Goal: Task Accomplishment & Management: Use online tool/utility

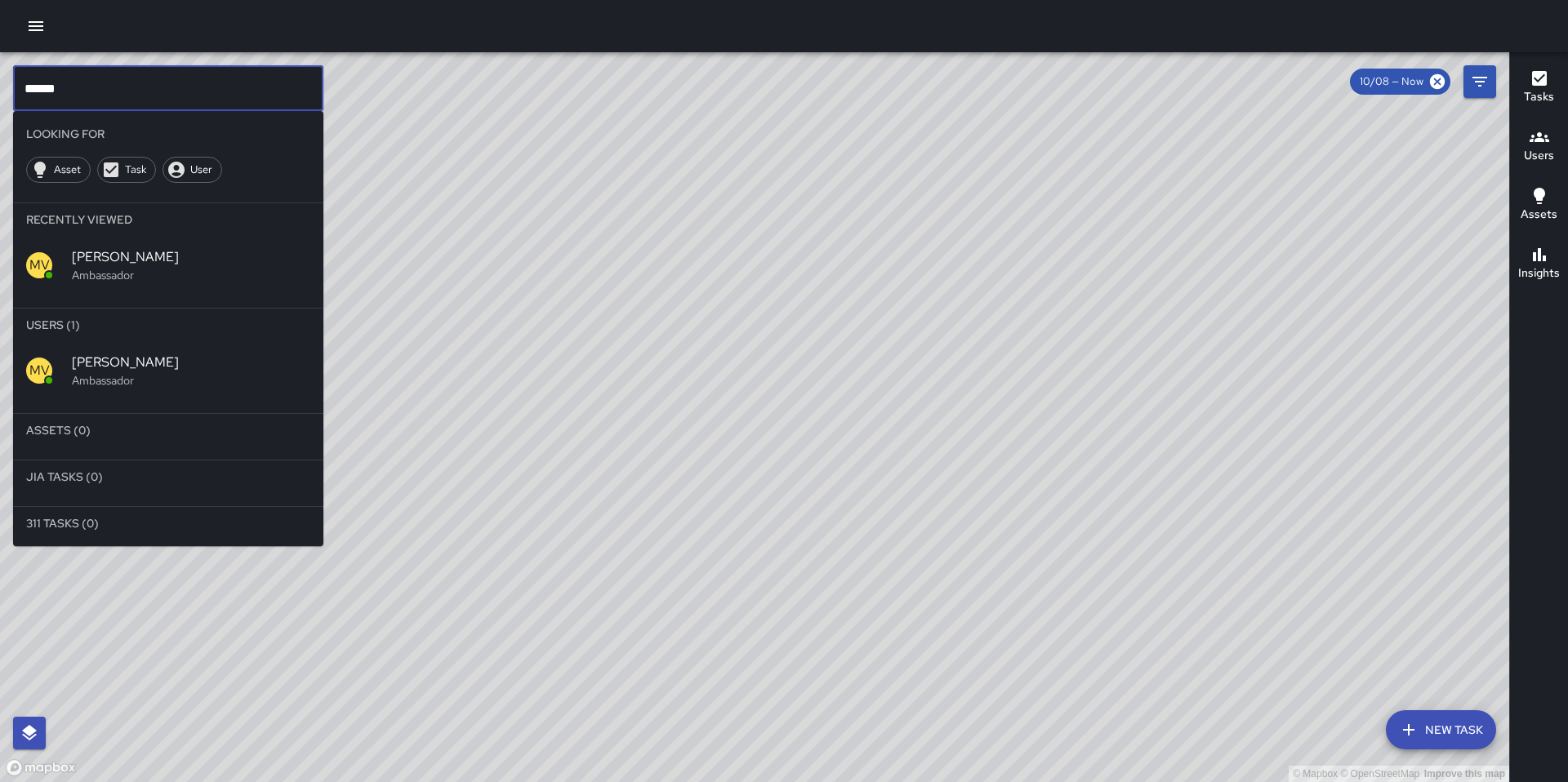
drag, startPoint x: 73, startPoint y: 97, endPoint x: -27, endPoint y: 79, distance: 101.6
click at [0, 79] on html "© Mapbox © OpenStreetMap Improve this map ****** ​ Looking For Asset Task User …" at bounding box center [784, 391] width 1568 height 782
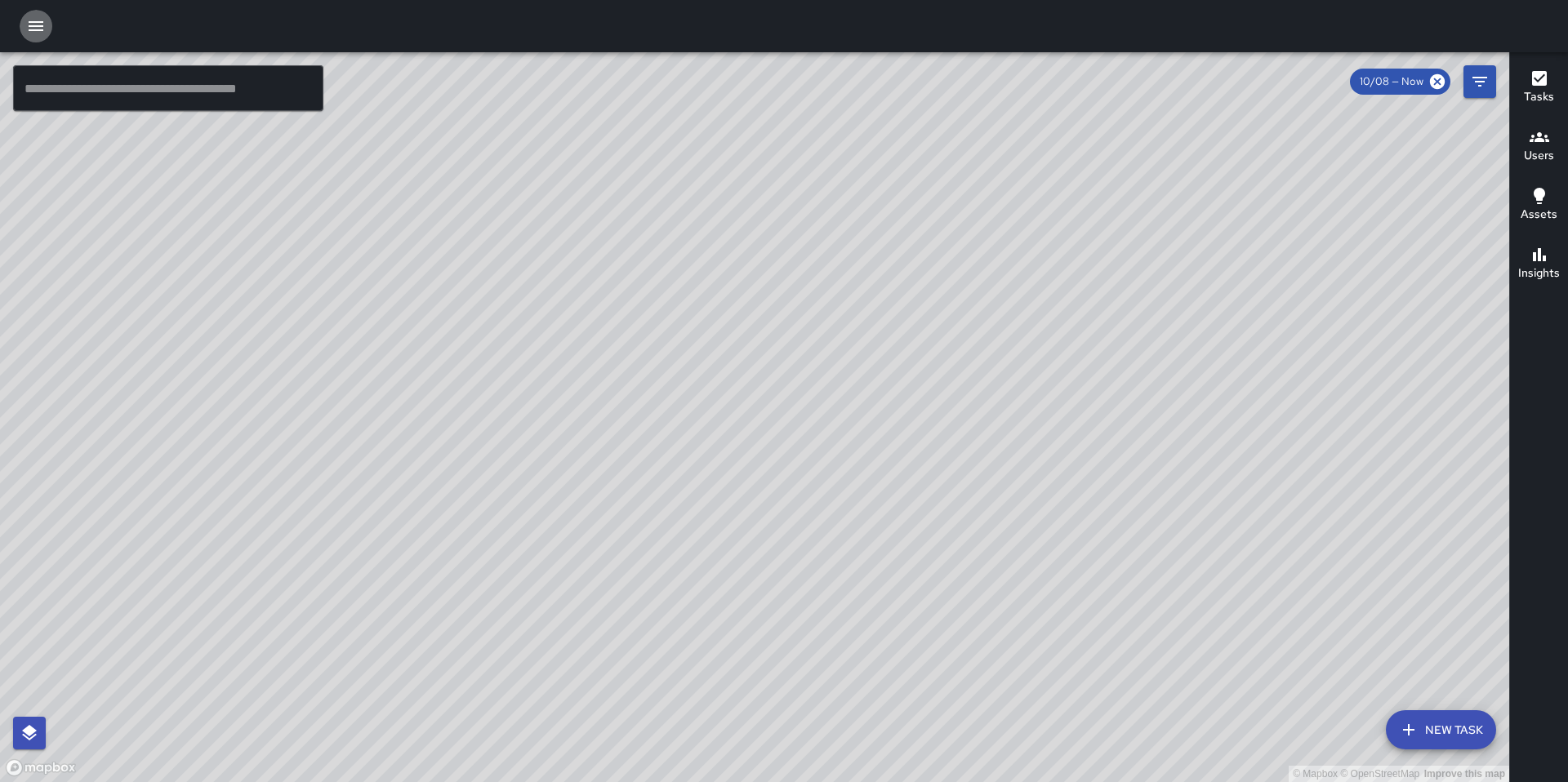
click at [37, 32] on icon "button" at bounding box center [35, 26] width 20 height 20
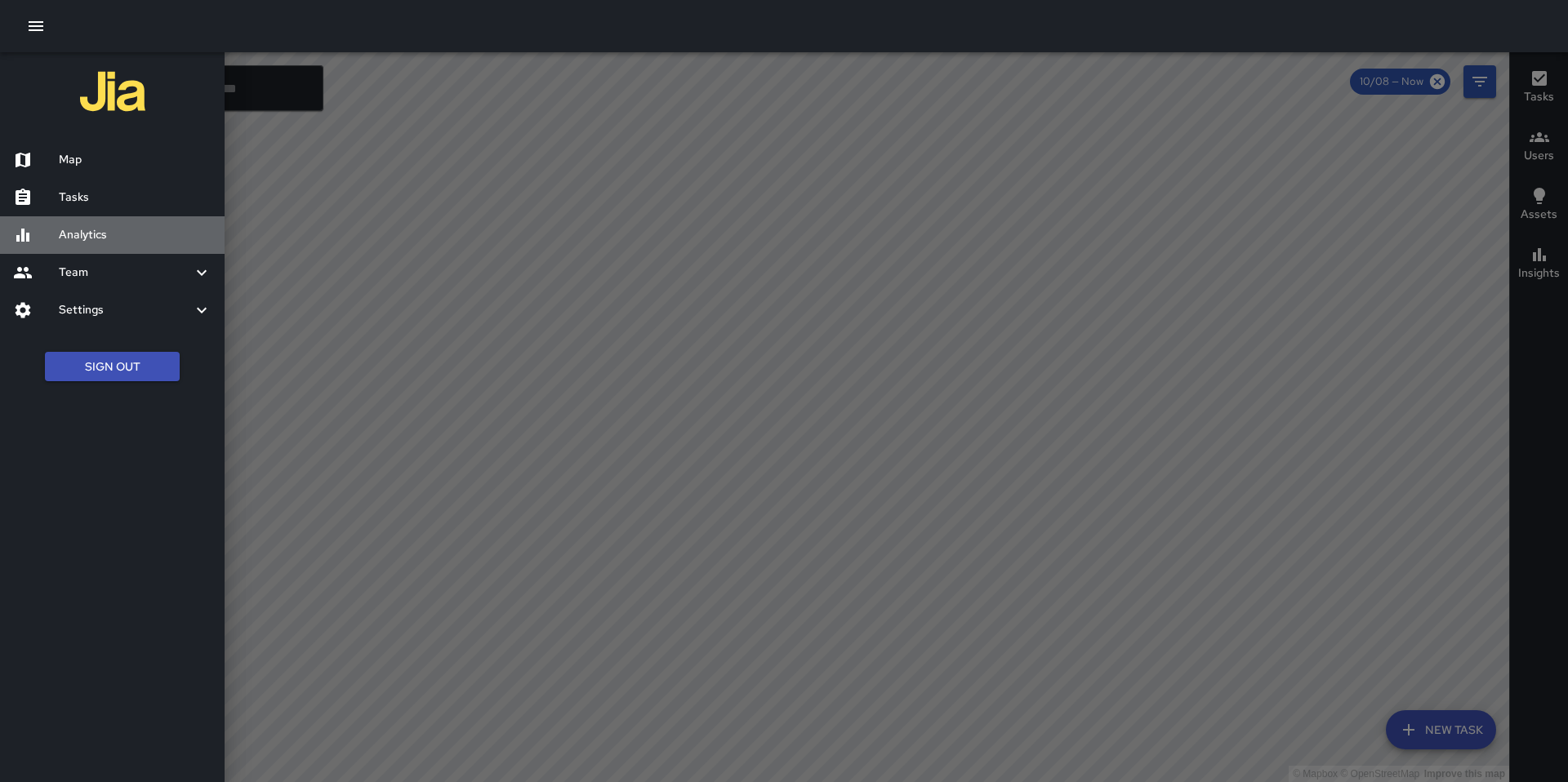
click at [67, 231] on h6 "Analytics" at bounding box center [135, 235] width 153 height 18
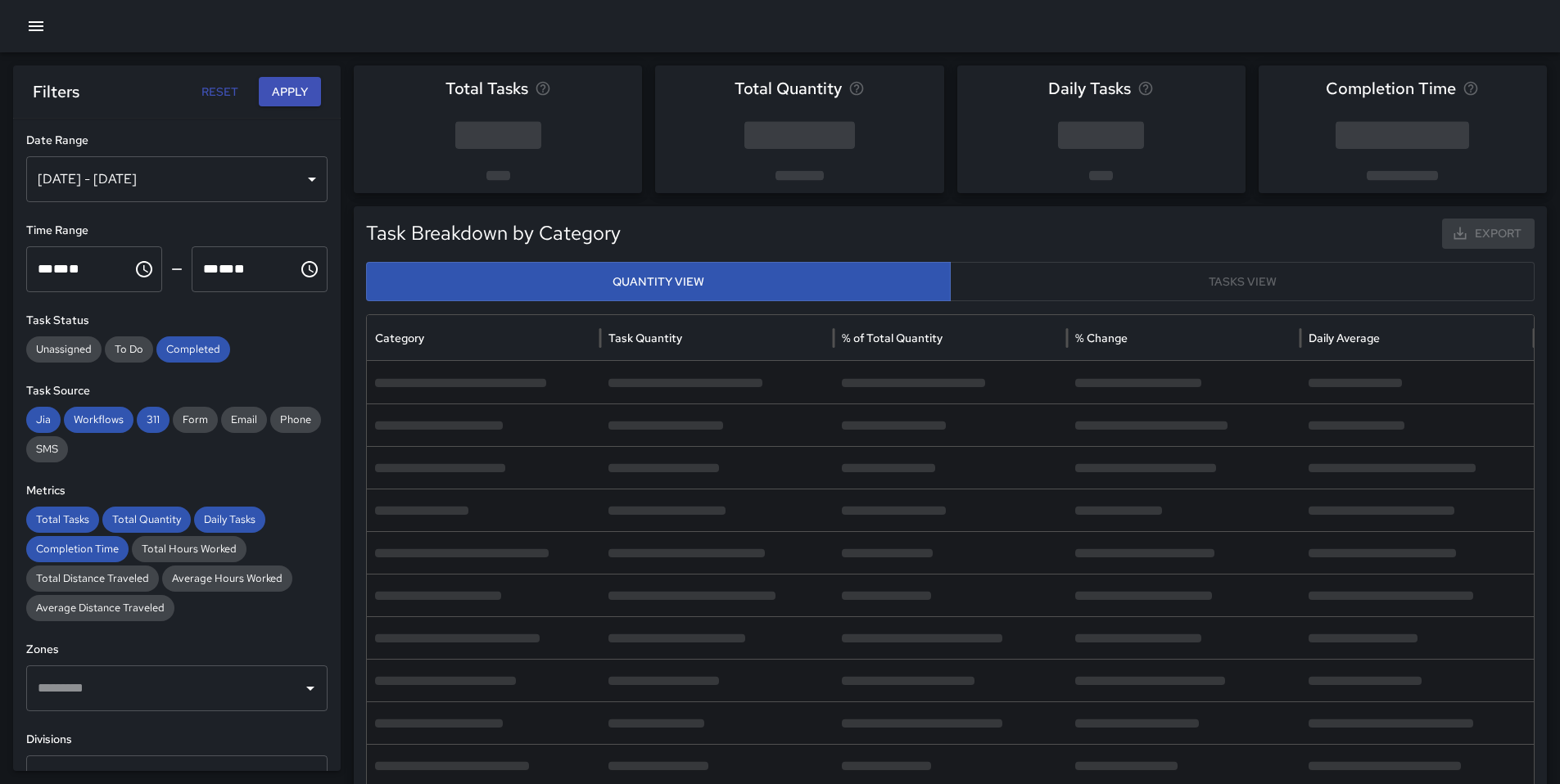
click at [159, 181] on div "[DATE] - [DATE]" at bounding box center [176, 180] width 302 height 46
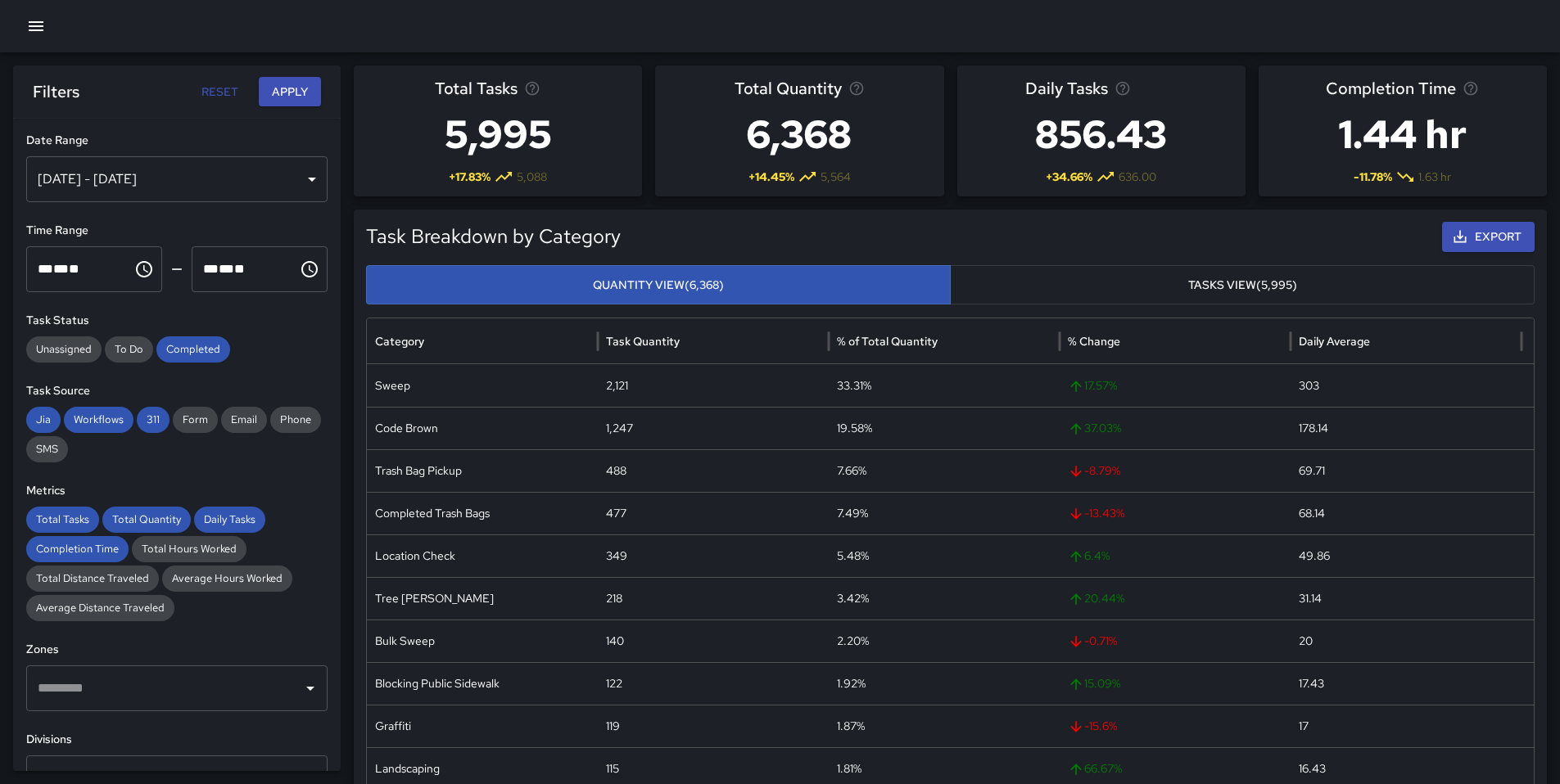
click at [37, 30] on icon "button" at bounding box center [36, 26] width 15 height 10
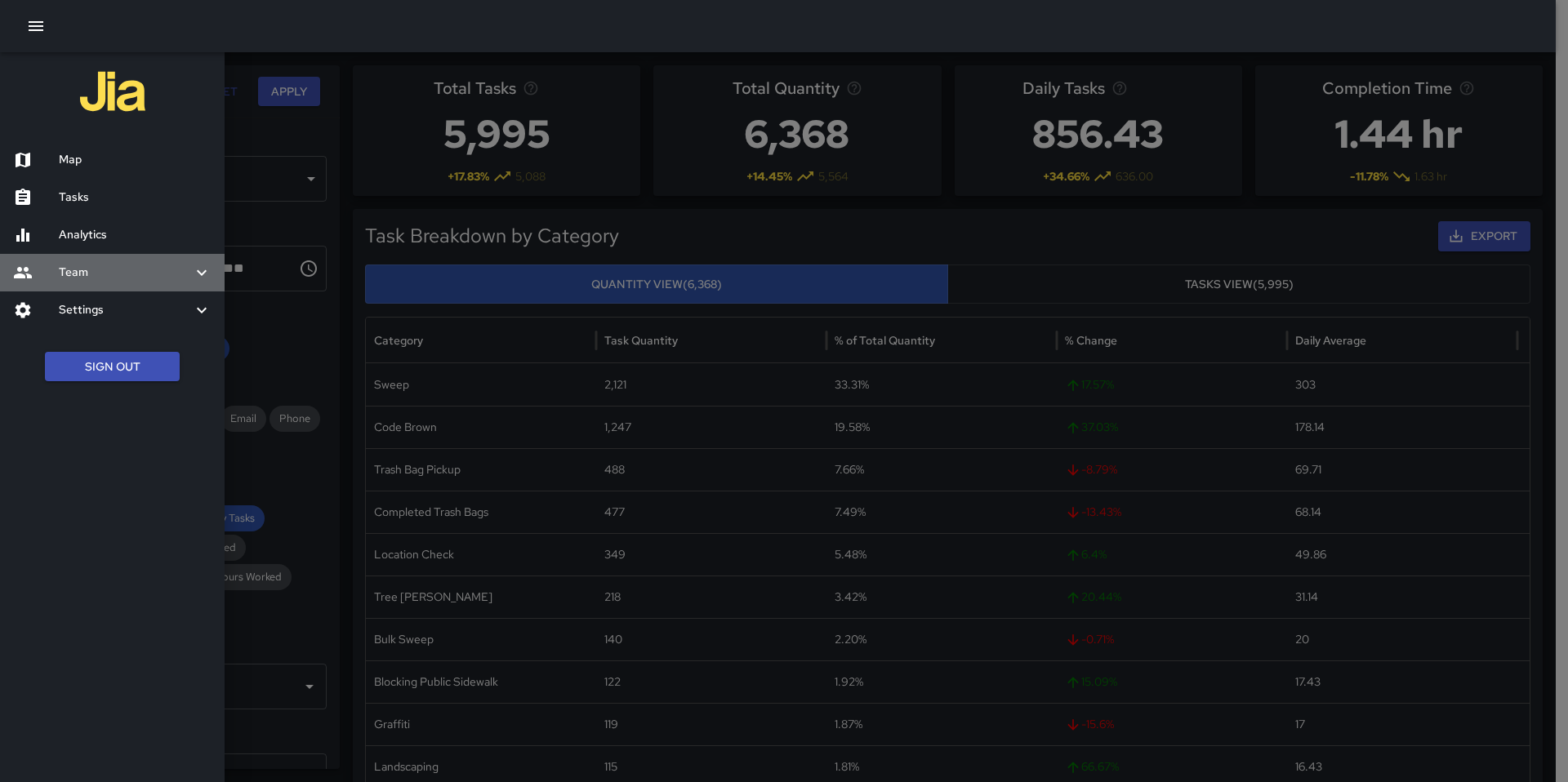
click at [54, 270] on div at bounding box center [36, 273] width 46 height 20
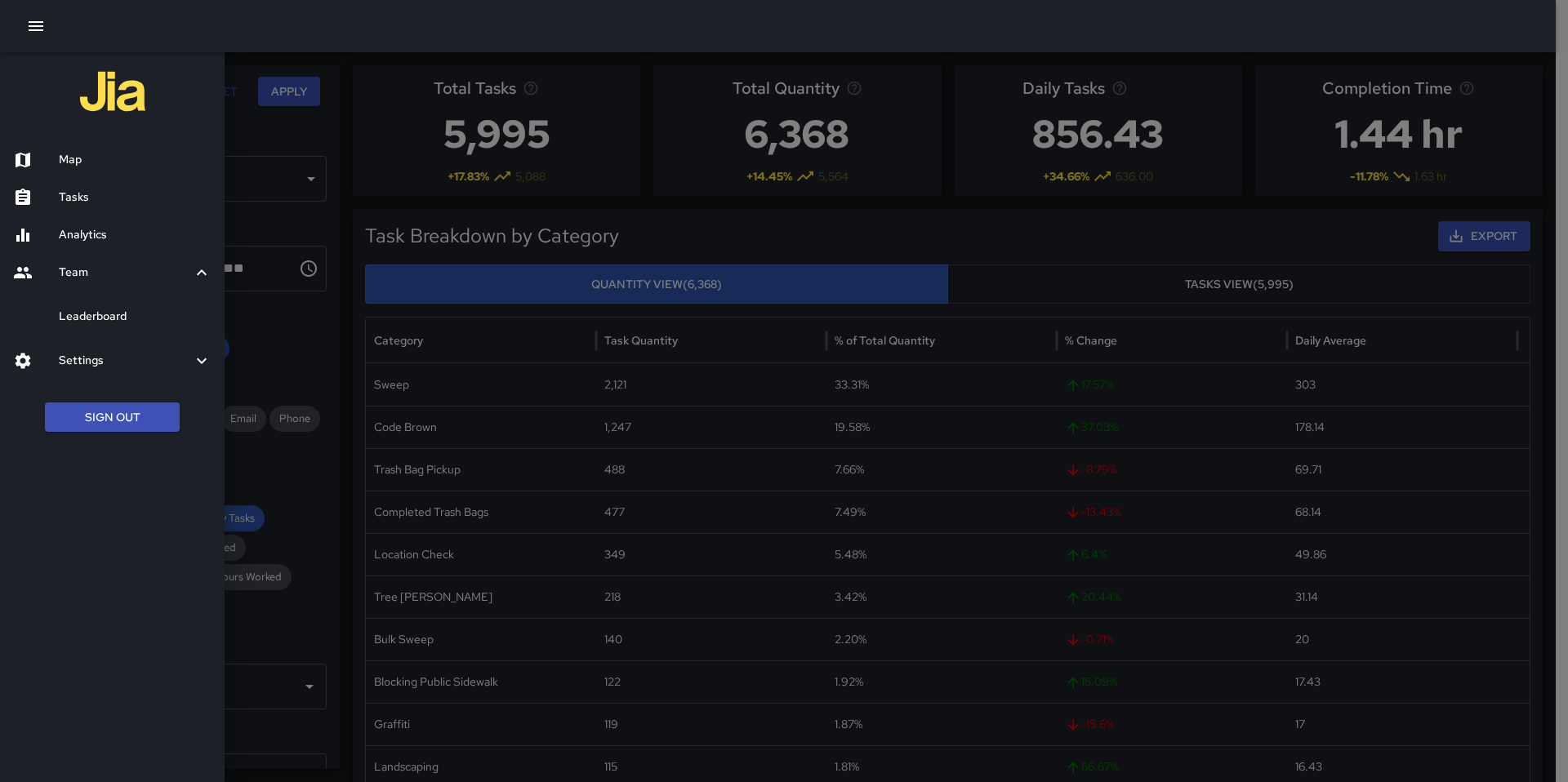
click at [71, 326] on div "Leaderboard" at bounding box center [112, 317] width 224 height 37
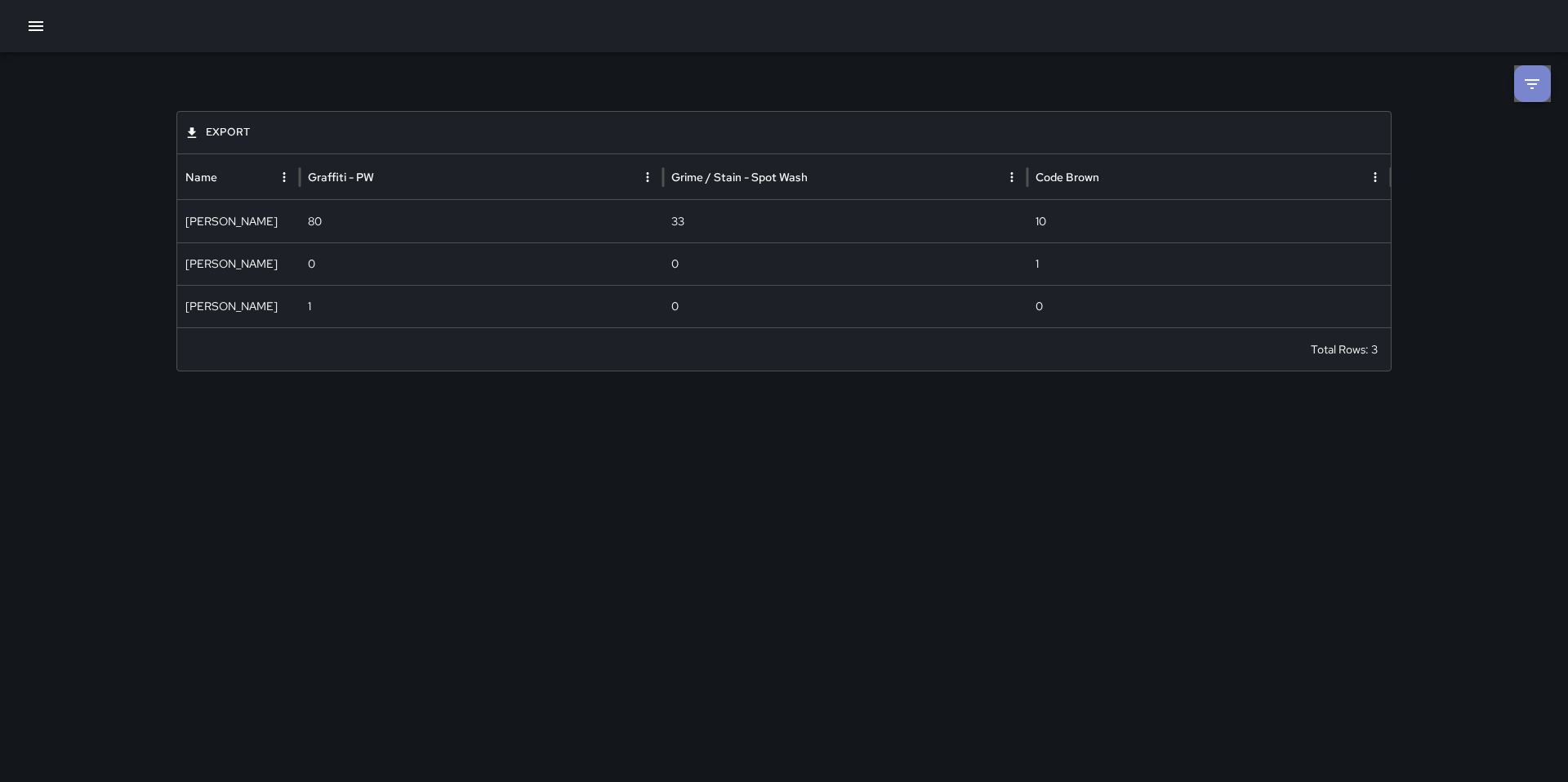
click at [1541, 91] on icon at bounding box center [1533, 84] width 20 height 20
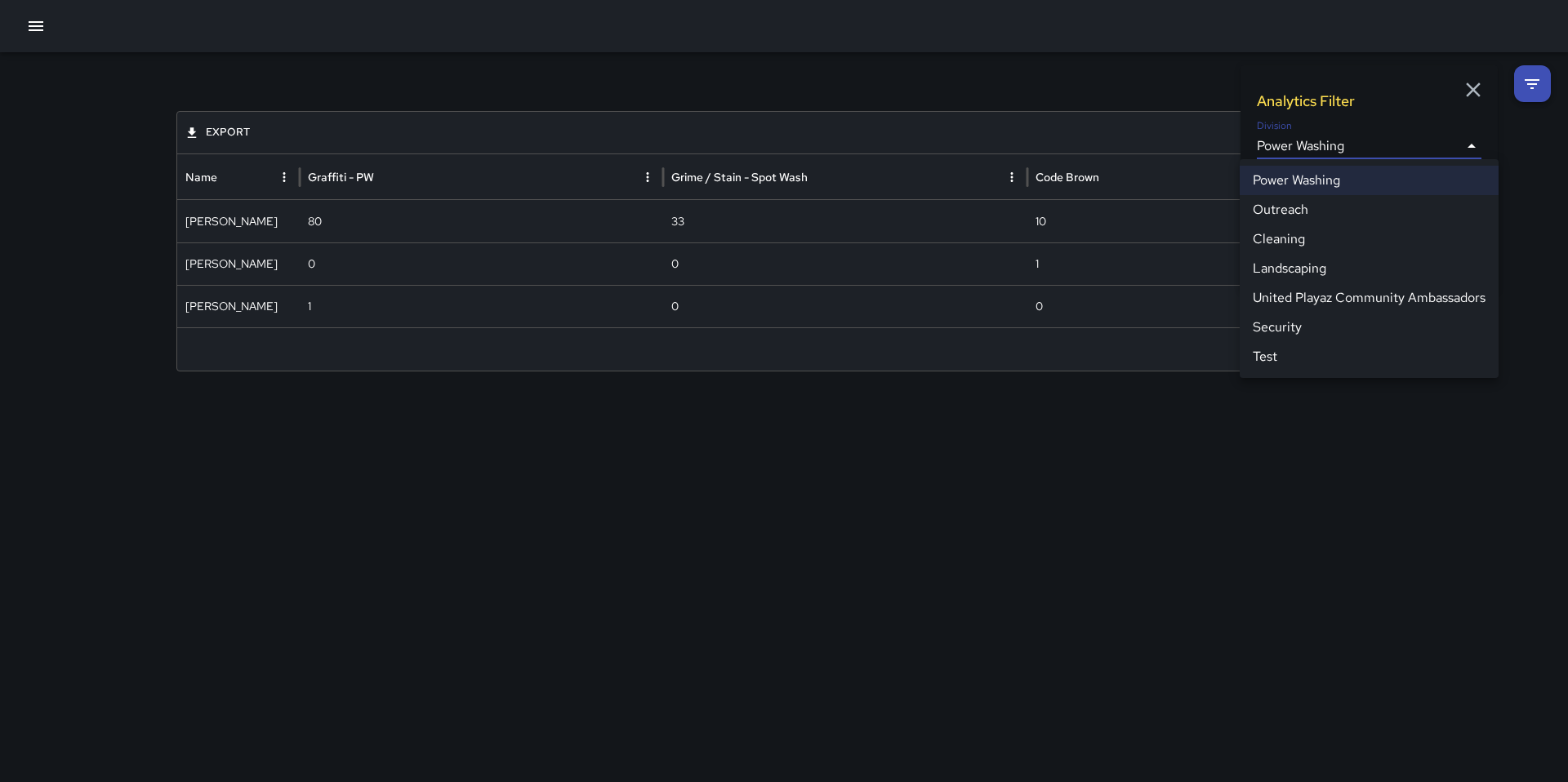
click at [1334, 140] on body "**********" at bounding box center [784, 391] width 1568 height 782
click at [1299, 237] on li "Cleaning" at bounding box center [1369, 239] width 259 height 29
type input "**********"
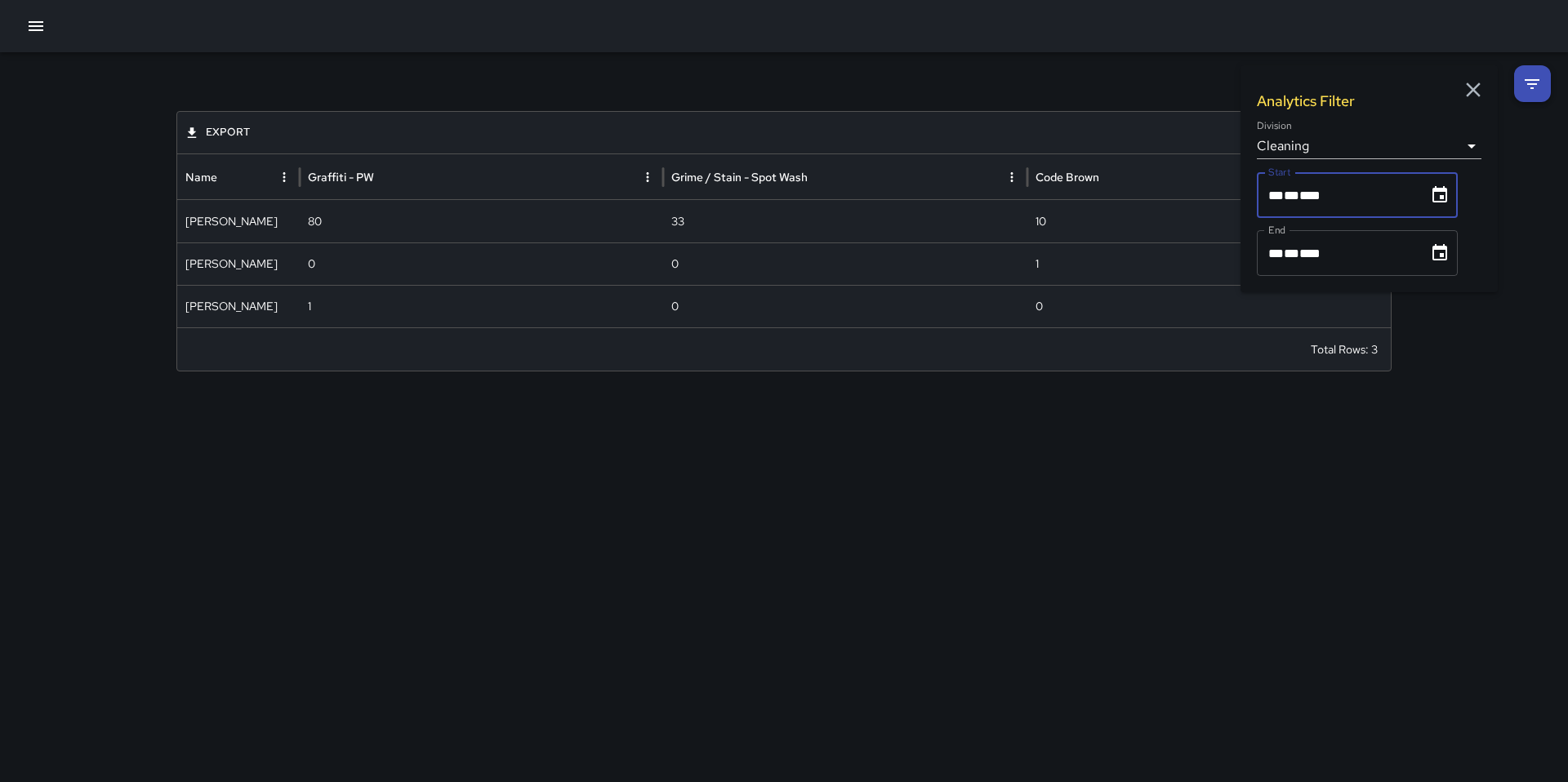
click at [1347, 202] on div "** * ** * ****" at bounding box center [1343, 195] width 149 height 46
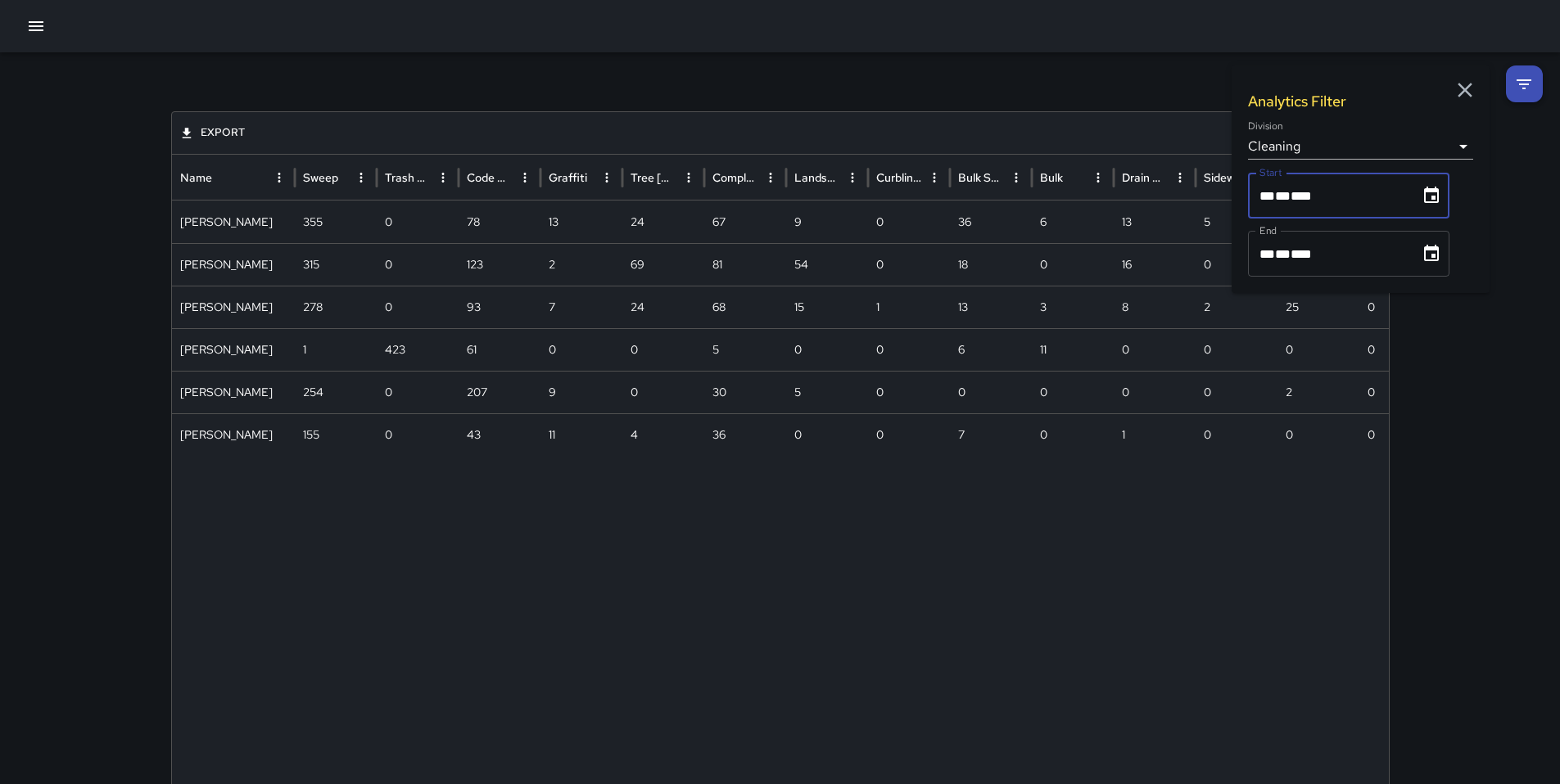
click at [1435, 193] on icon "Choose date, selected date is Oct 1, 2025" at bounding box center [1432, 196] width 20 height 20
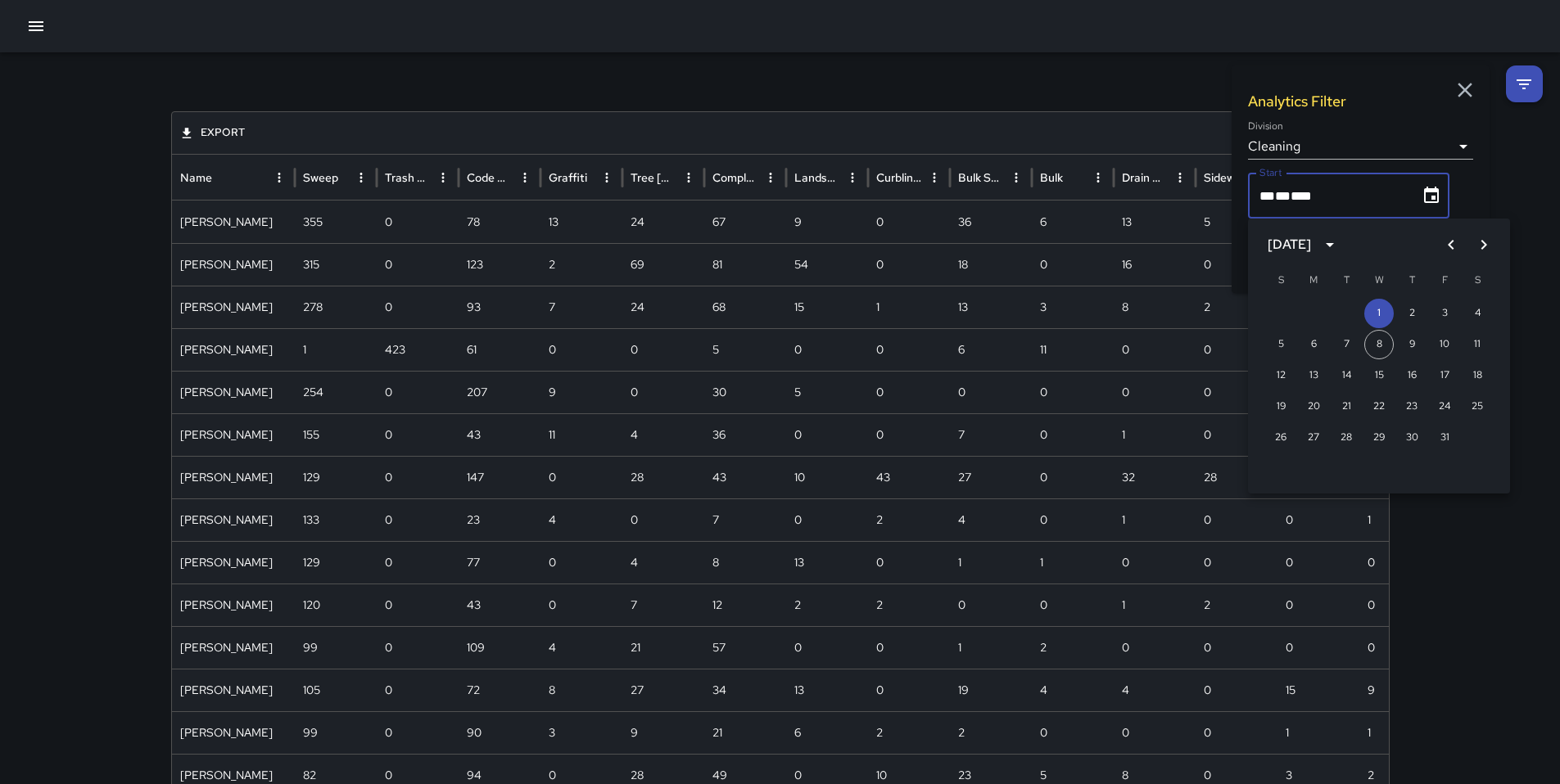
click at [1447, 245] on icon "Previous month" at bounding box center [1451, 244] width 20 height 20
click at [1282, 438] on button "28" at bounding box center [1281, 437] width 29 height 29
type input "**********"
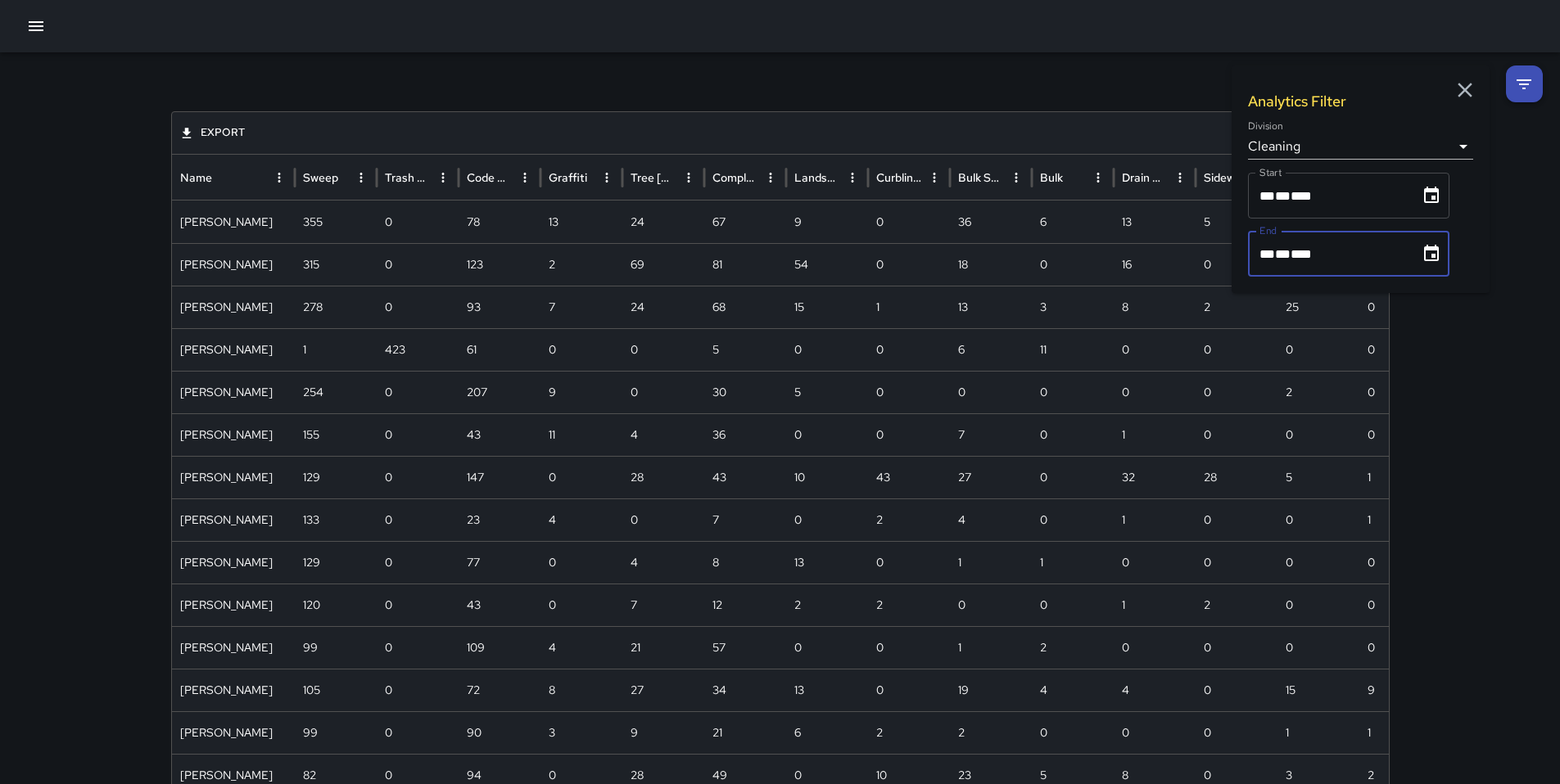
click at [1410, 256] on div "**********" at bounding box center [1348, 254] width 202 height 46
click at [1432, 259] on icon "Choose date, selected date is Oct 31, 2025" at bounding box center [1432, 253] width 20 height 20
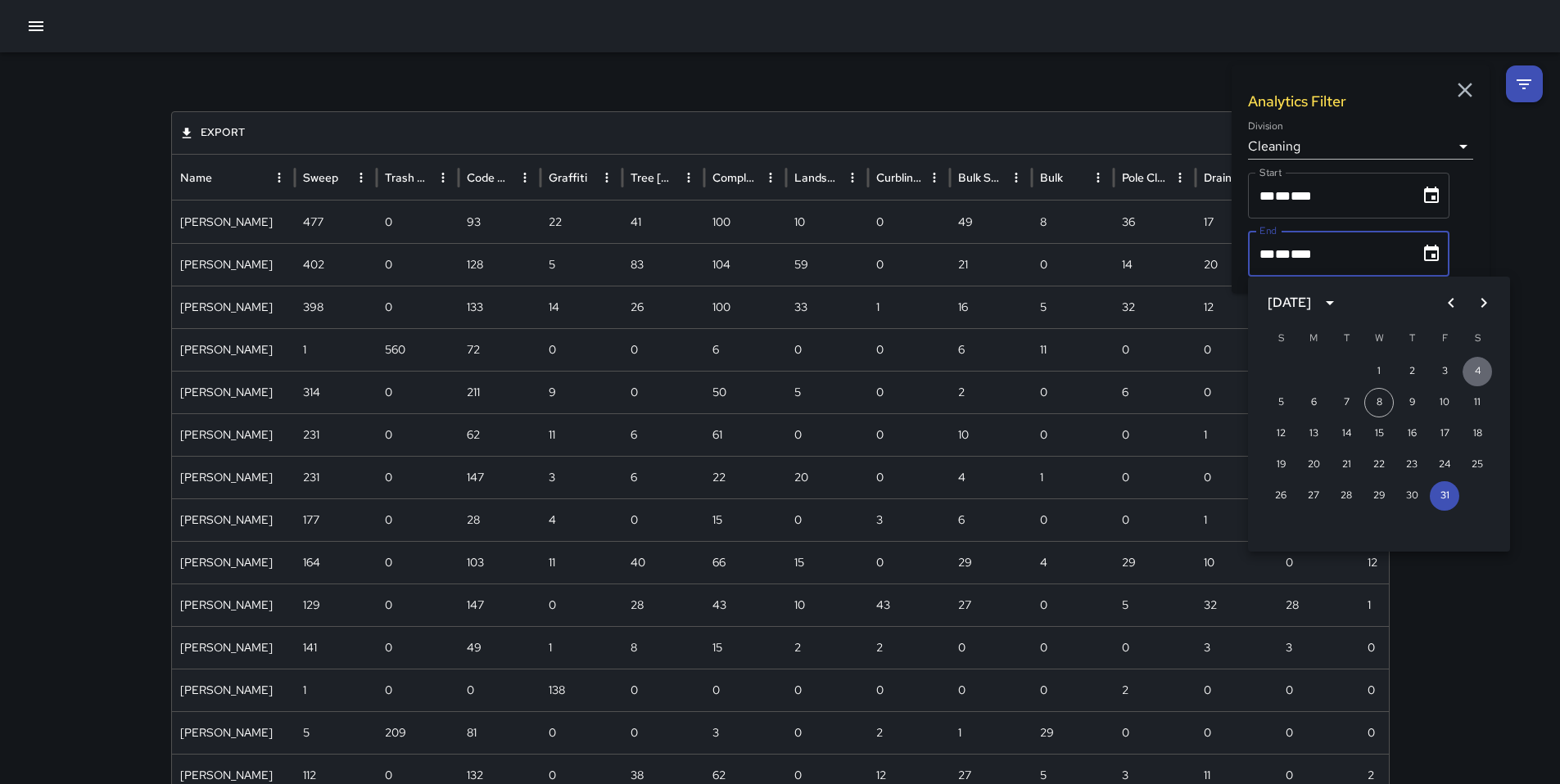
click at [1476, 370] on button "4" at bounding box center [1477, 372] width 29 height 29
type input "**********"
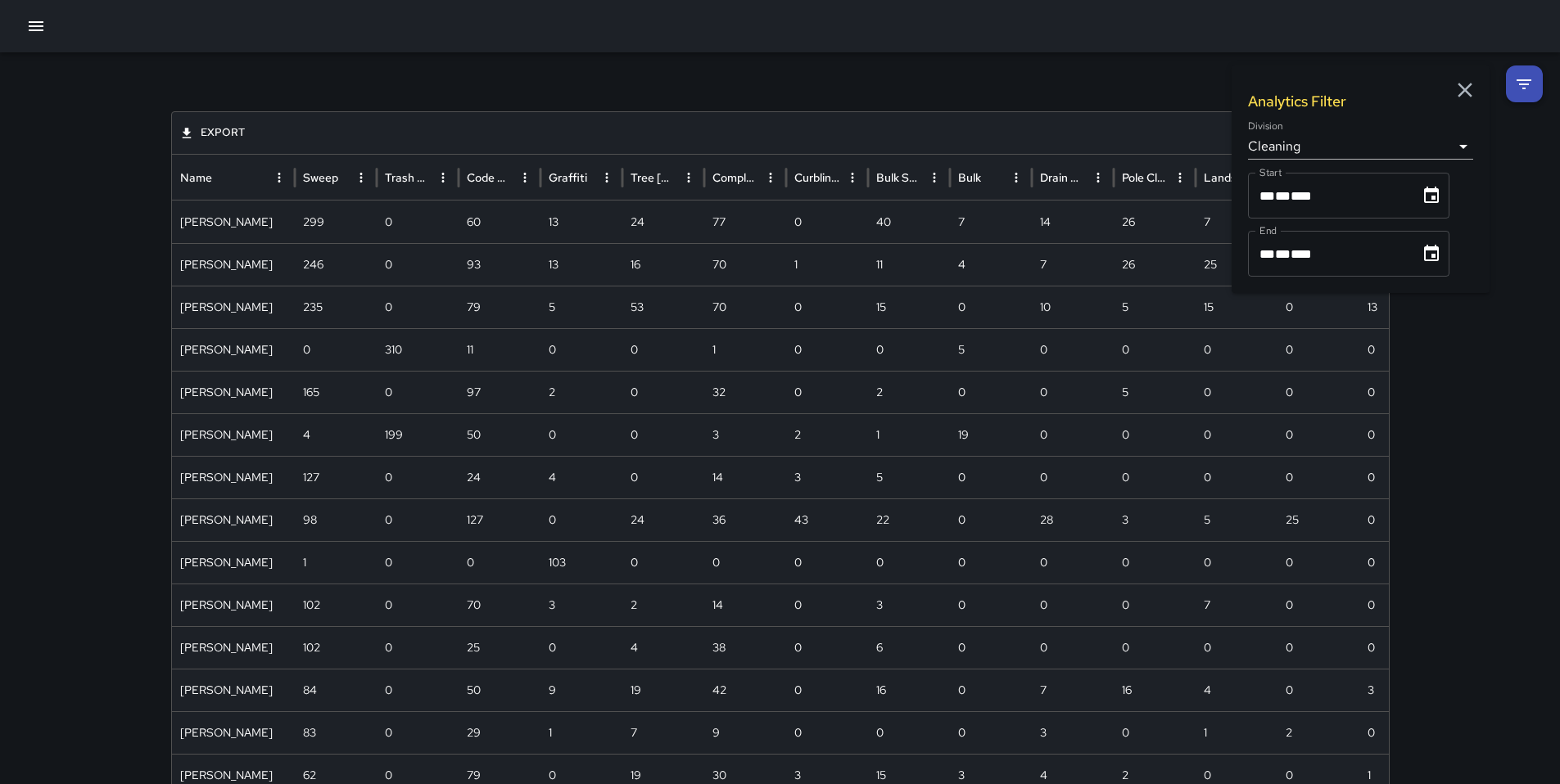
click at [1476, 357] on div "**********" at bounding box center [780, 693] width 1560 height 1282
click at [1503, 181] on div "**********" at bounding box center [780, 693] width 1560 height 1282
click at [792, 19] on div at bounding box center [780, 26] width 1560 height 52
click at [277, 172] on icon "Name column menu" at bounding box center [279, 178] width 15 height 15
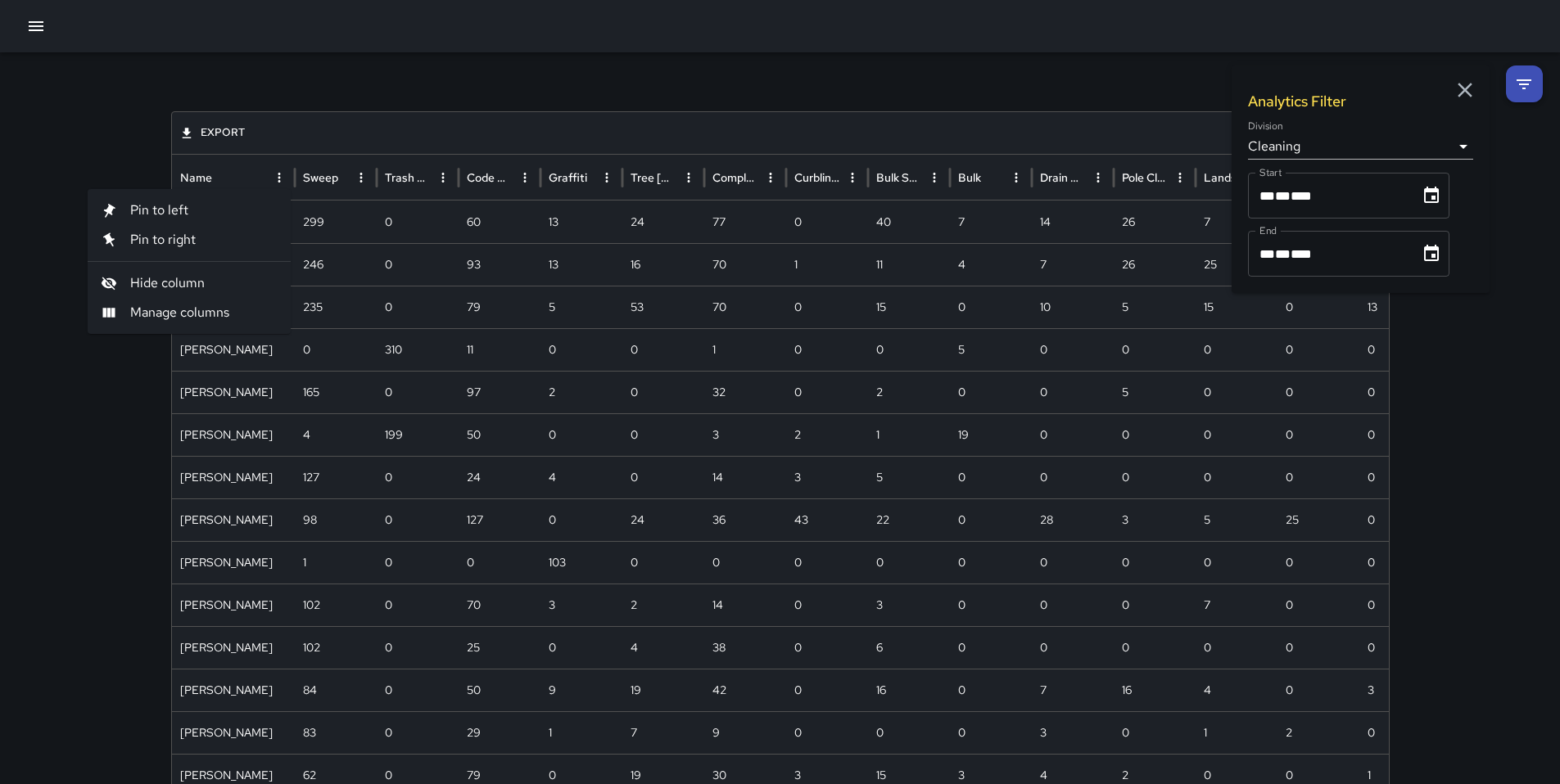
click at [201, 321] on span "Manage columns" at bounding box center [204, 313] width 148 height 20
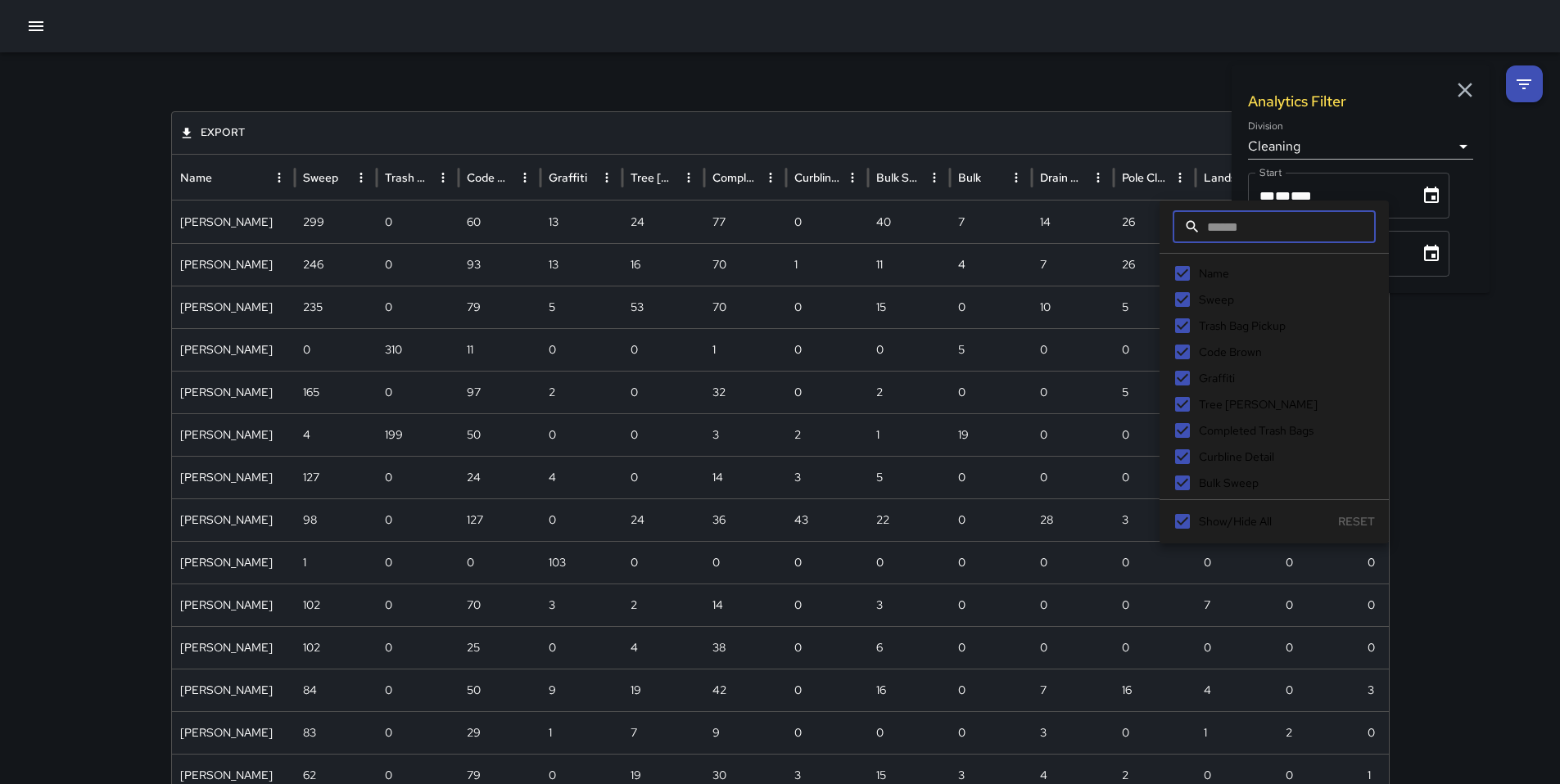
click at [1205, 304] on span "Sweep" at bounding box center [1217, 300] width 36 height 17
click at [1208, 324] on span "Trash Bag Pickup" at bounding box center [1242, 325] width 87 height 17
click at [1211, 356] on span "Code Brown" at bounding box center [1230, 352] width 63 height 17
click at [1212, 379] on span "Graffiti" at bounding box center [1217, 378] width 36 height 17
click at [1218, 428] on span "Completed Trash Bags" at bounding box center [1256, 430] width 115 height 17
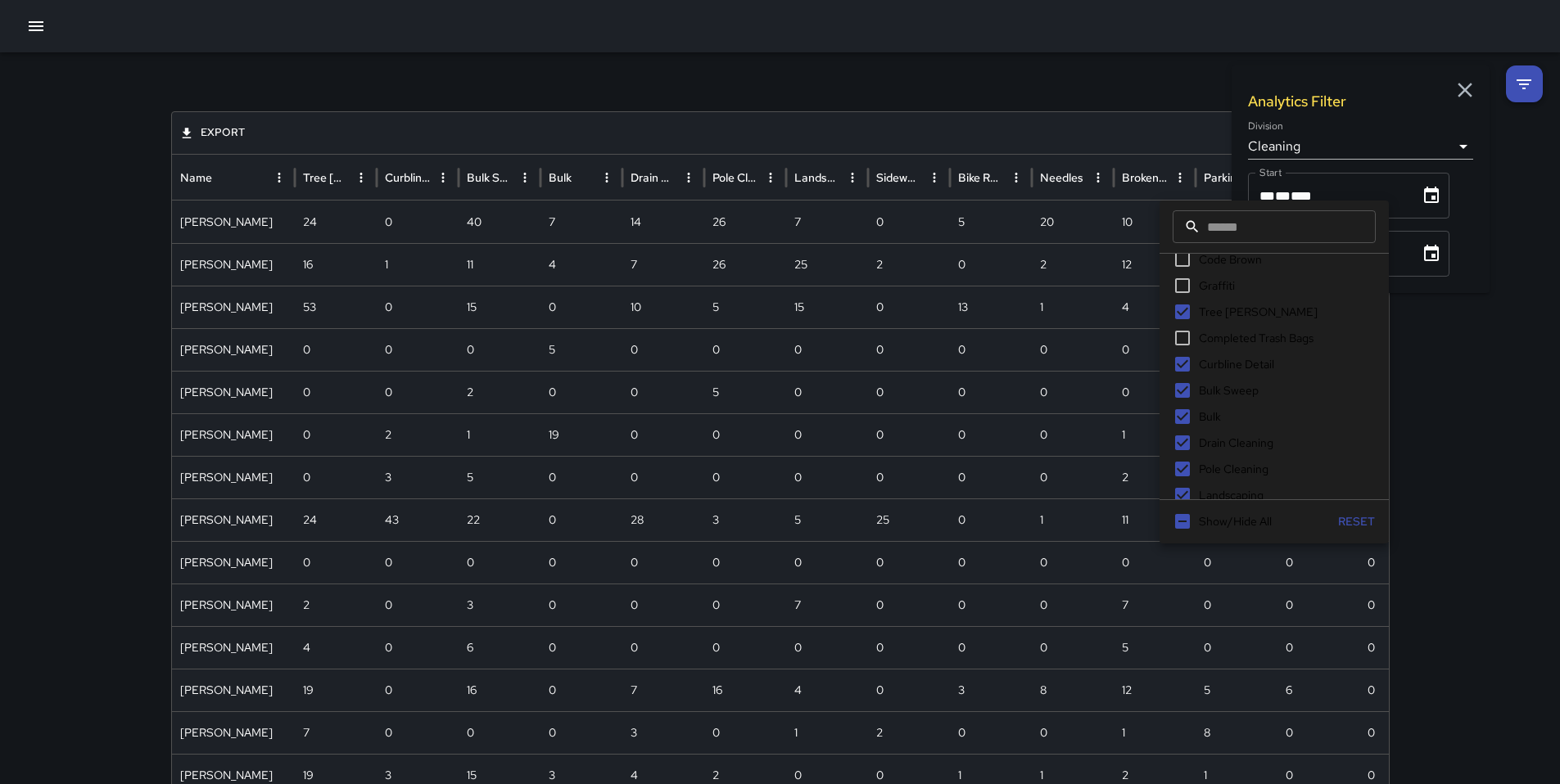
scroll to position [93, 0]
click at [1219, 365] on span "Curbline Detail" at bounding box center [1236, 364] width 76 height 17
click at [1218, 387] on span "Bulk Sweep" at bounding box center [1228, 389] width 60 height 17
click at [1211, 412] on span "Bulk" at bounding box center [1210, 416] width 22 height 17
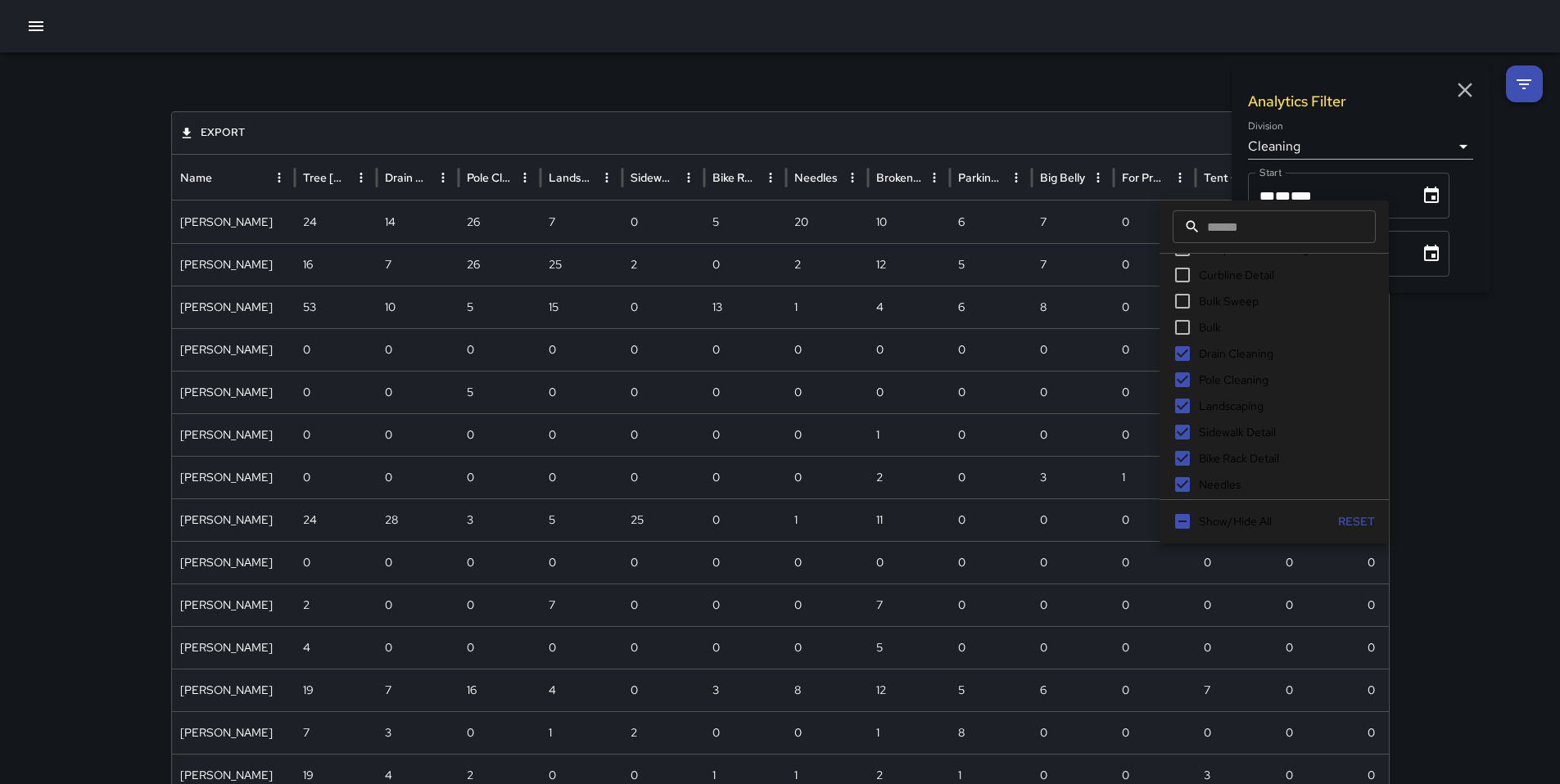
click at [1213, 355] on span "Drain Cleaning" at bounding box center [1236, 354] width 75 height 17
click at [1216, 388] on span "Pole Cleaning" at bounding box center [1234, 380] width 69 height 17
click at [1217, 403] on span "Landscaping" at bounding box center [1231, 406] width 65 height 17
click at [1217, 428] on span "Sidewalk Detail" at bounding box center [1237, 432] width 77 height 17
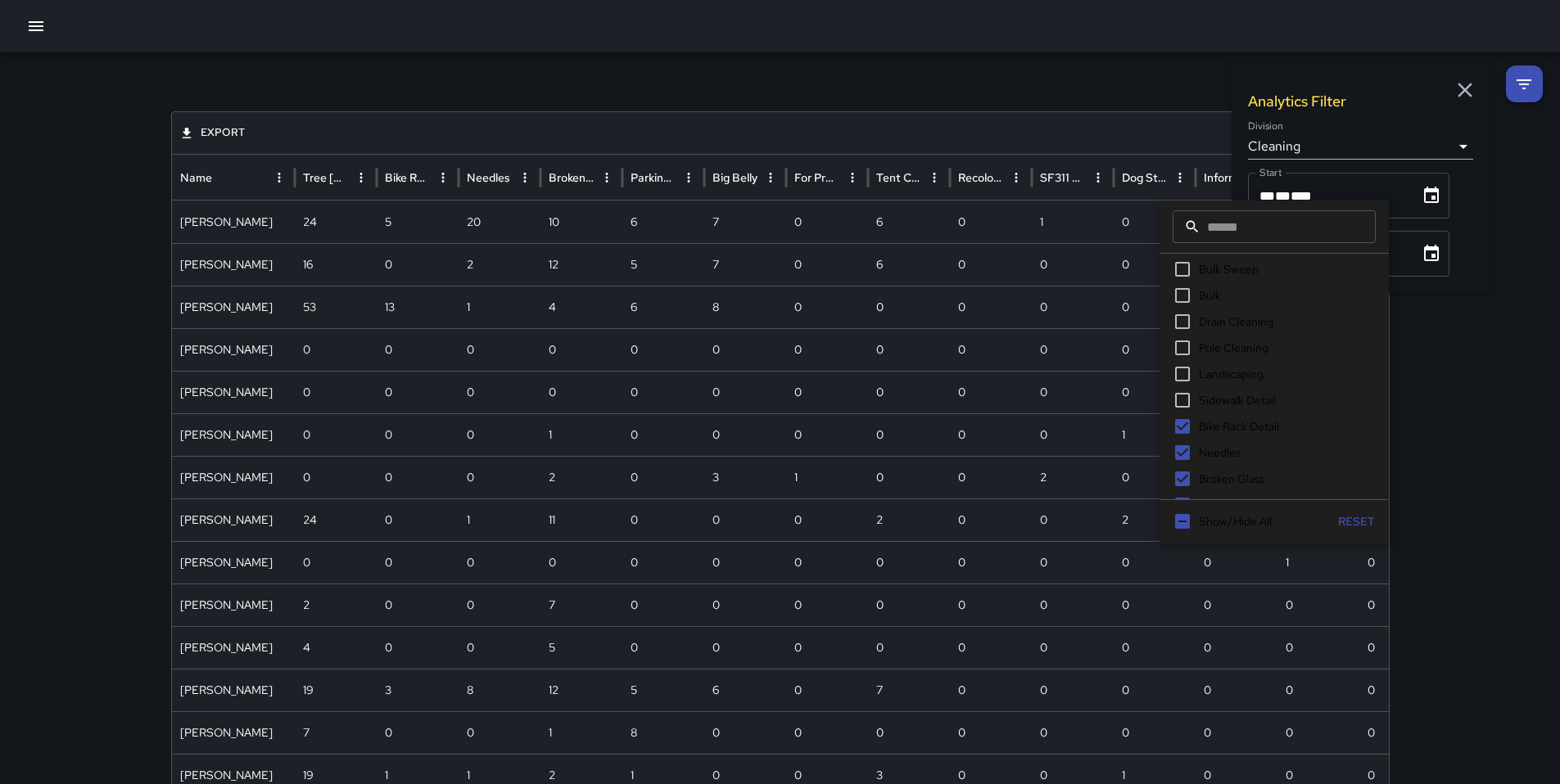
click at [1223, 420] on span "Bike Rack Detail" at bounding box center [1239, 427] width 80 height 17
click at [1224, 400] on span "Needles" at bounding box center [1219, 398] width 42 height 17
click at [1227, 427] on span "Broken Glass" at bounding box center [1232, 425] width 66 height 17
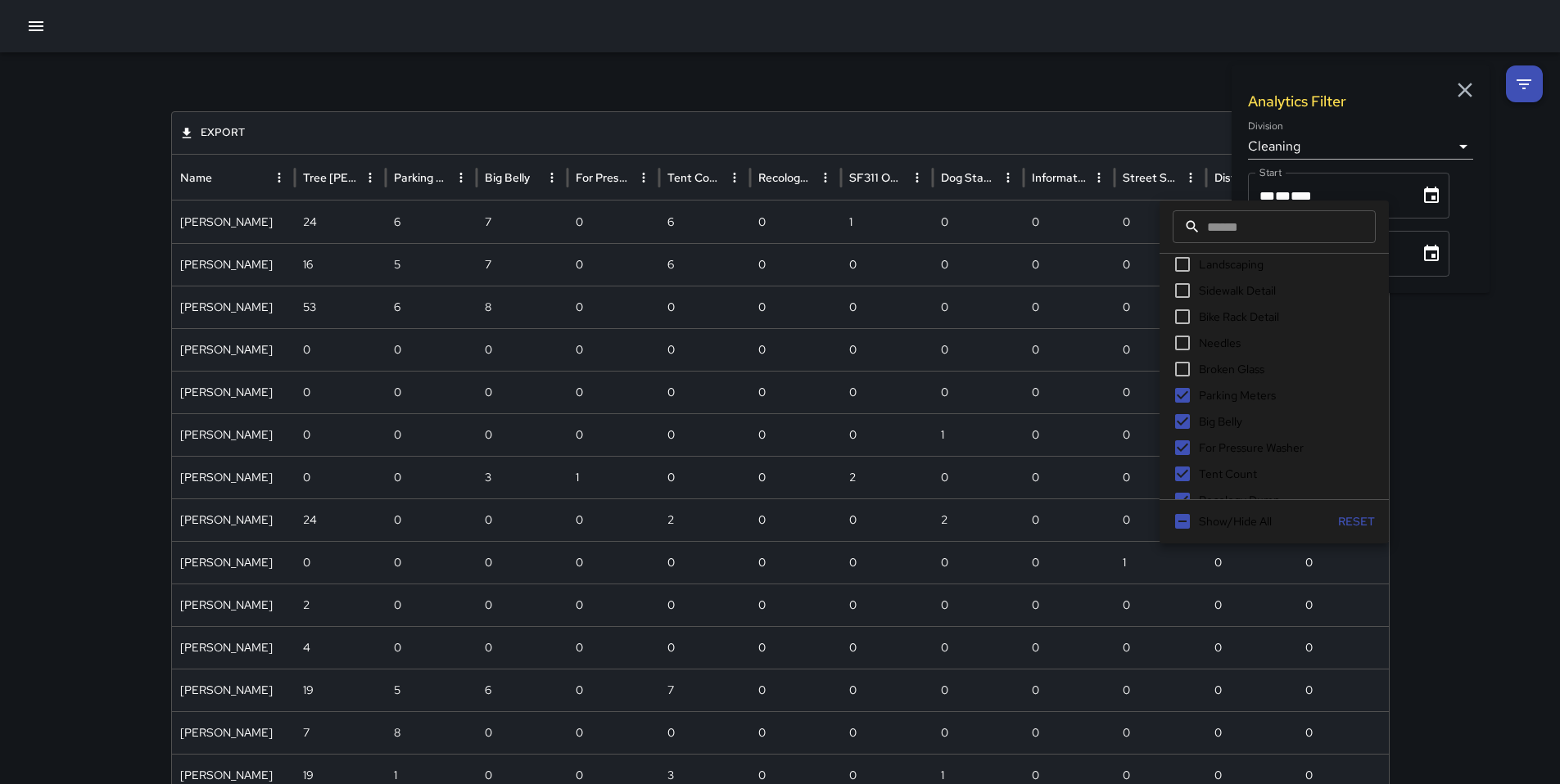
scroll to position [357, 0]
click at [1226, 367] on span "Parking Meters" at bounding box center [1237, 361] width 77 height 17
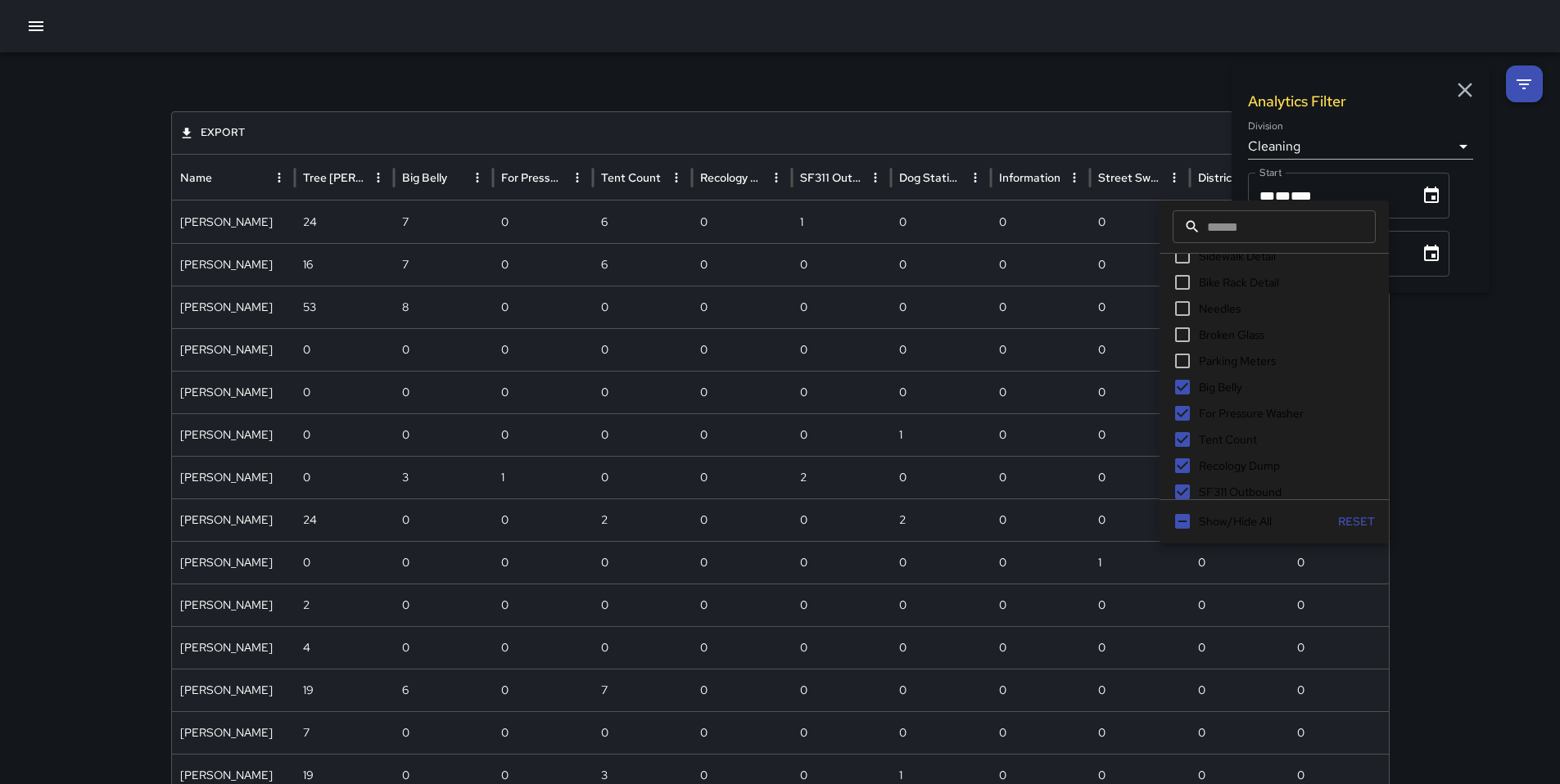
click at [1220, 386] on span "Big Belly" at bounding box center [1220, 387] width 44 height 17
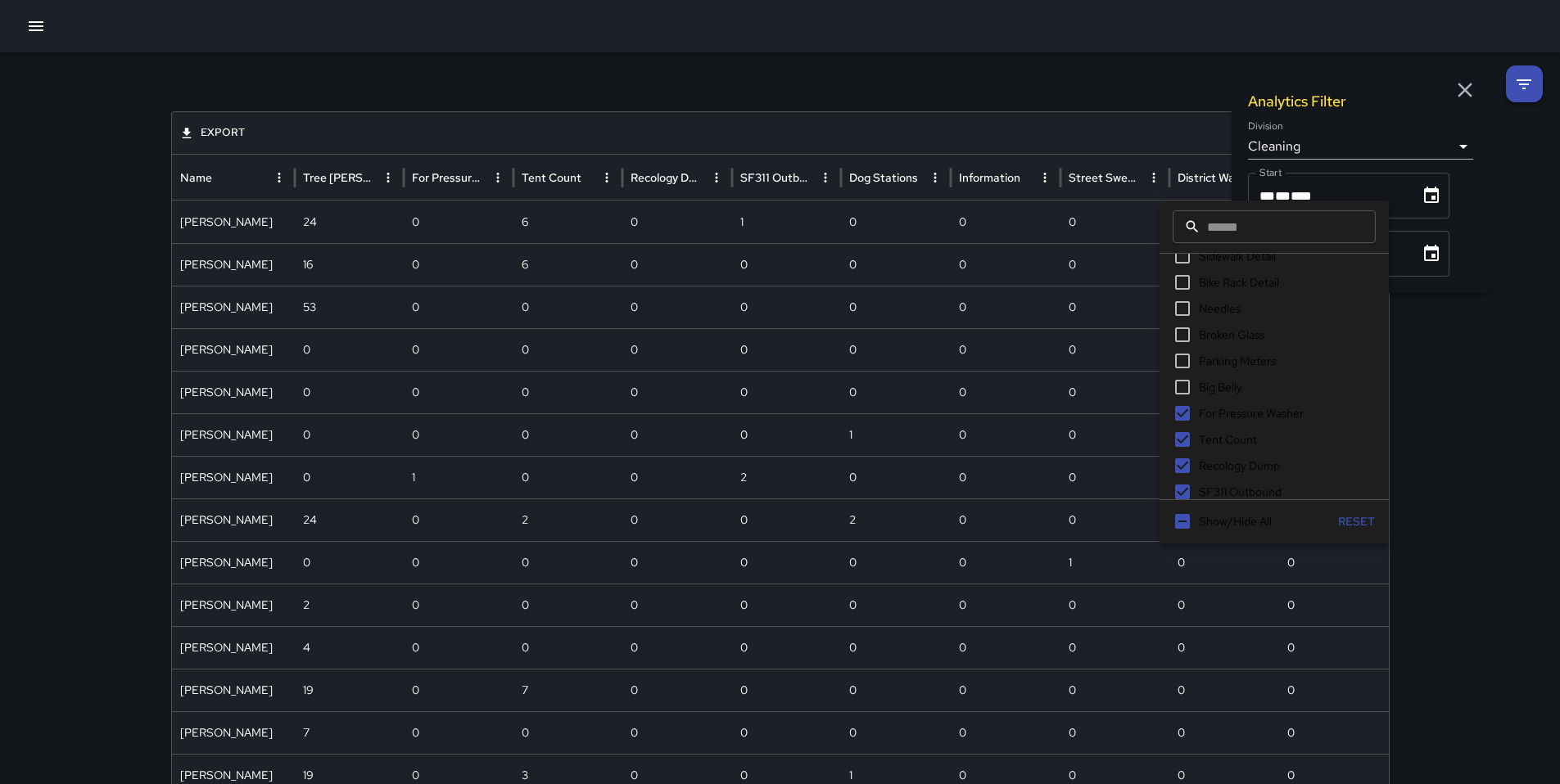
click at [1224, 409] on span "For Pressure Washer" at bounding box center [1251, 413] width 105 height 17
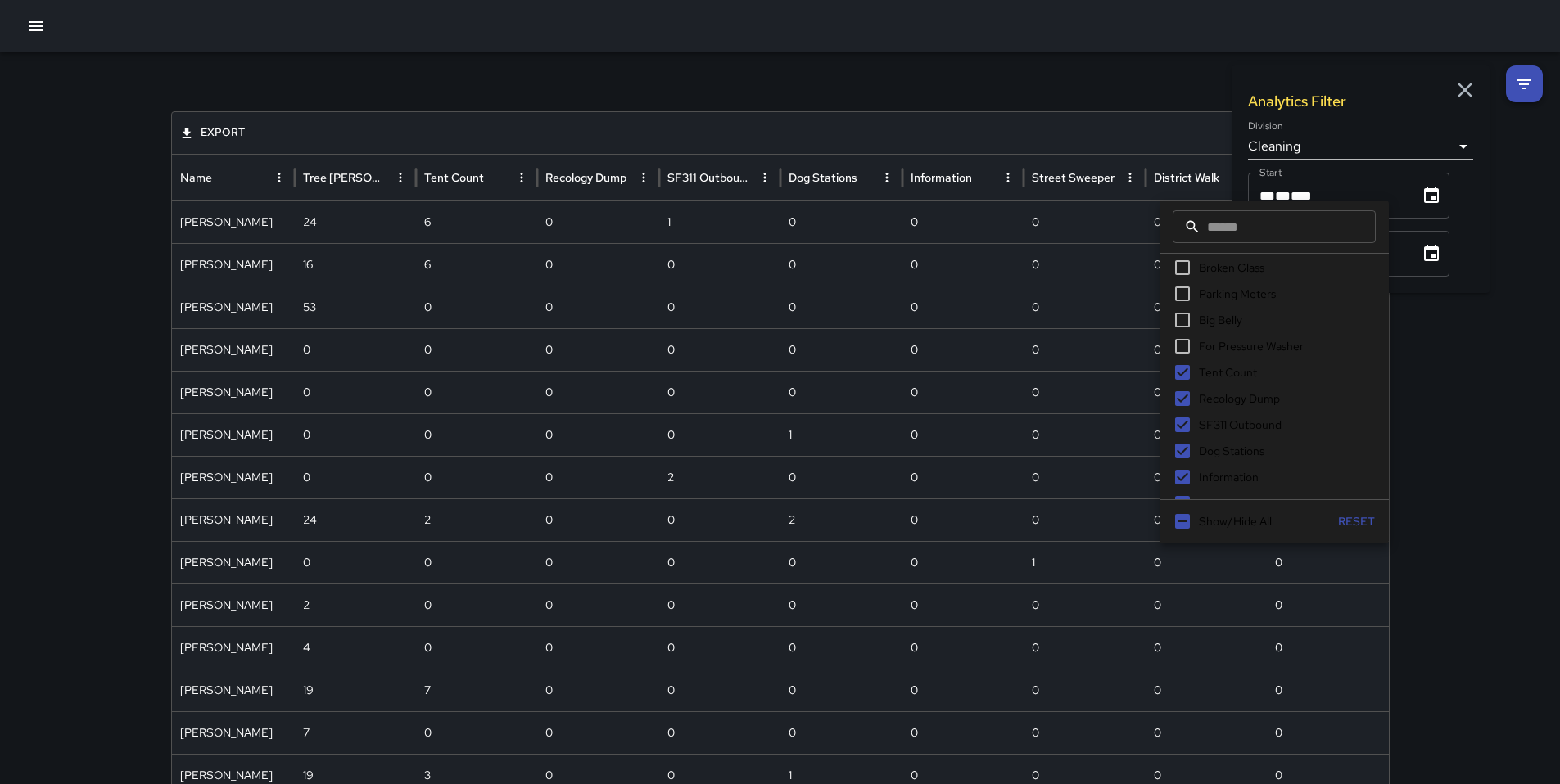
scroll to position [453, 0]
click at [1211, 344] on span "Tent Count" at bounding box center [1227, 344] width 58 height 17
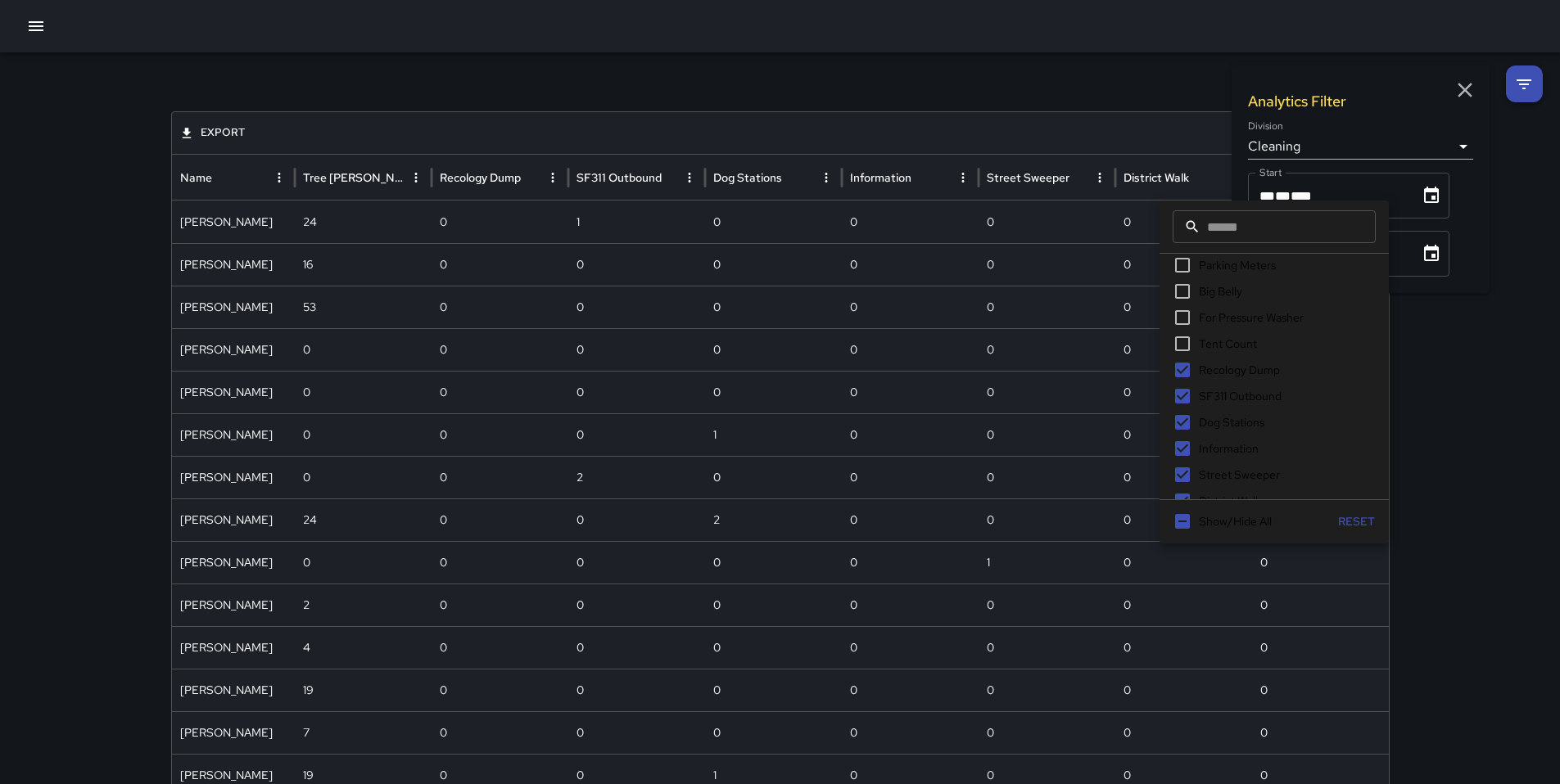
click at [1213, 372] on span "Recology Dump" at bounding box center [1239, 370] width 81 height 17
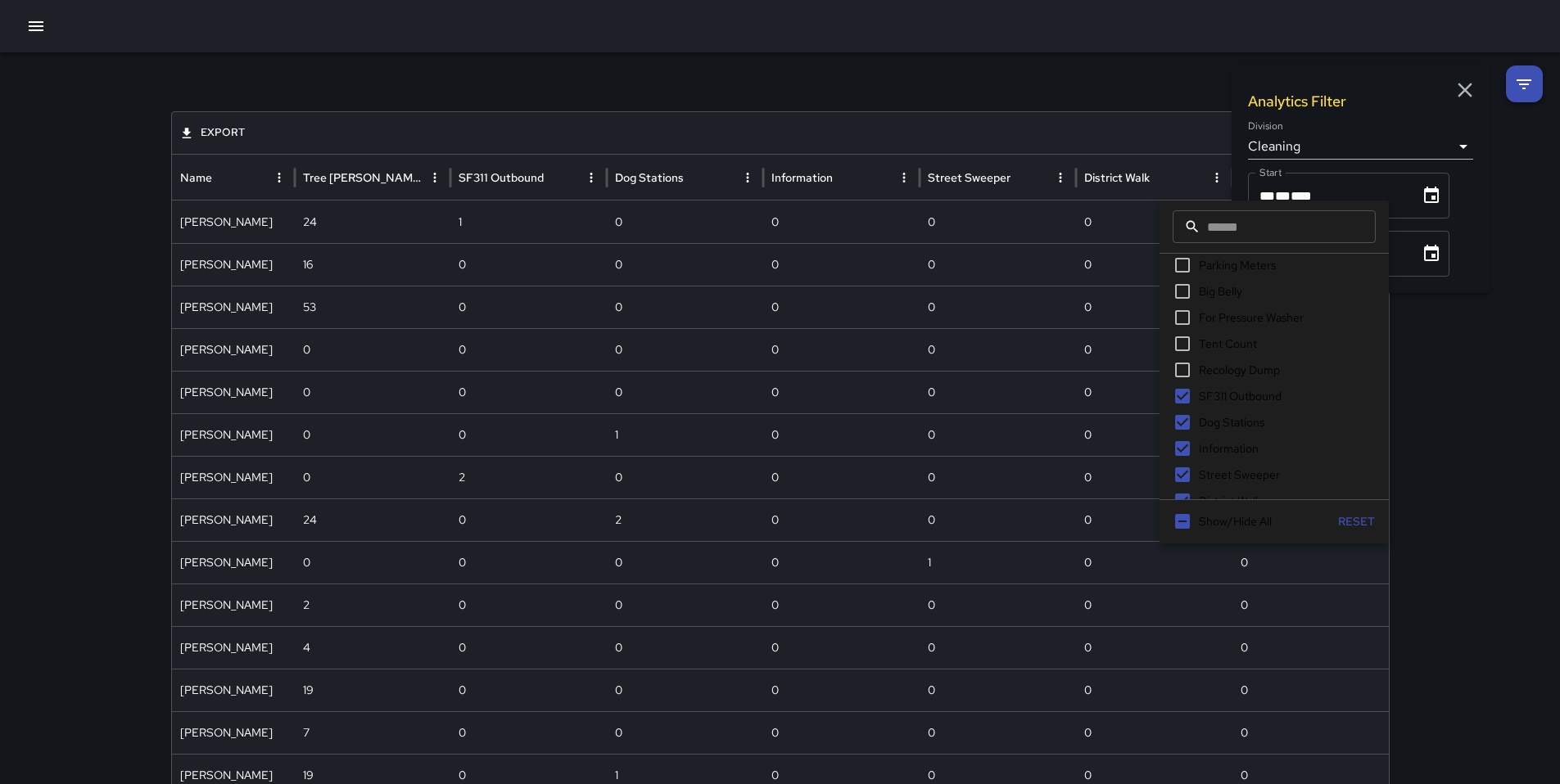
click at [1222, 391] on span "SF311 Outbound" at bounding box center [1240, 396] width 83 height 17
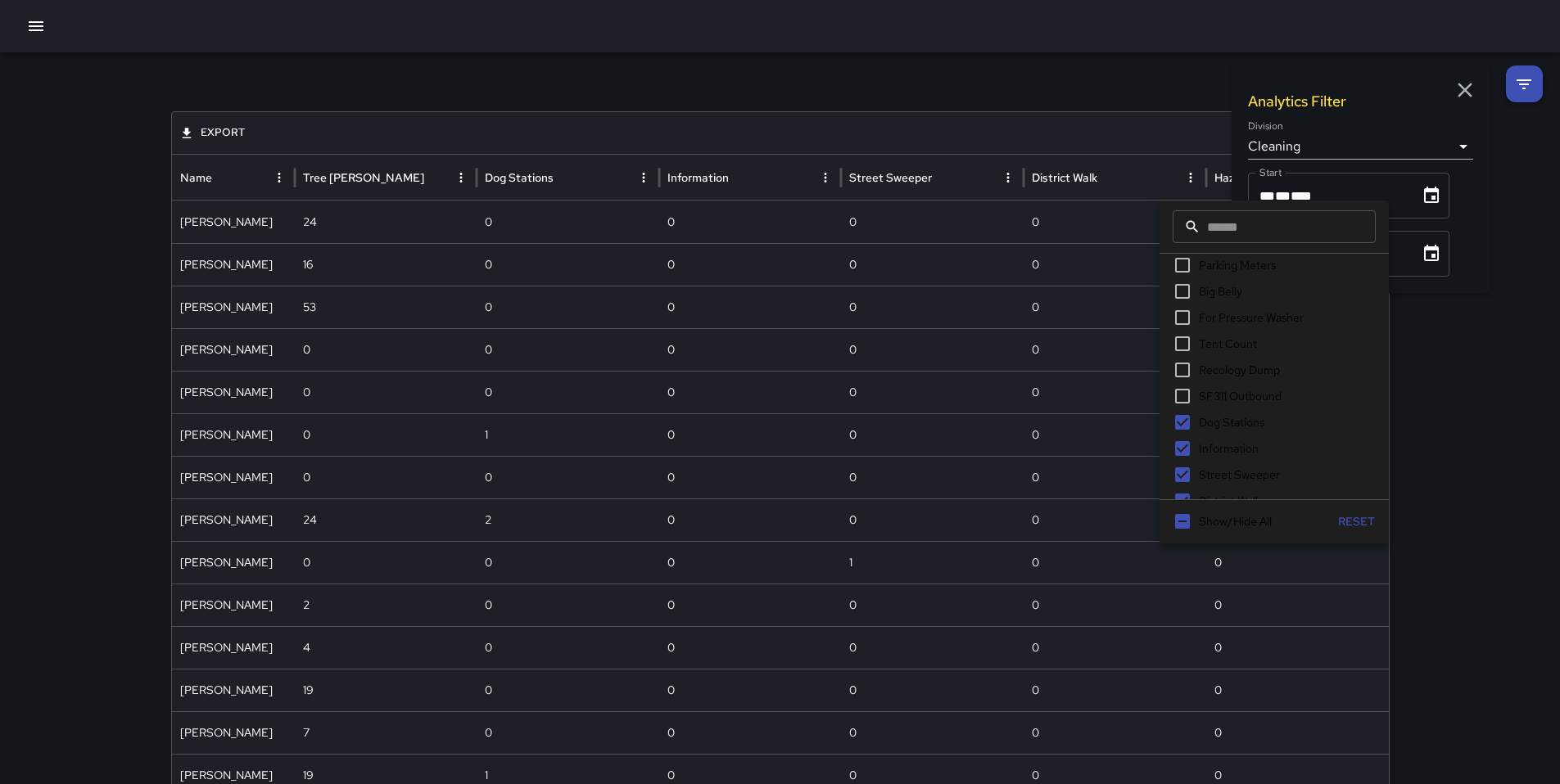
click at [1221, 420] on span "Dog Stations" at bounding box center [1232, 422] width 66 height 17
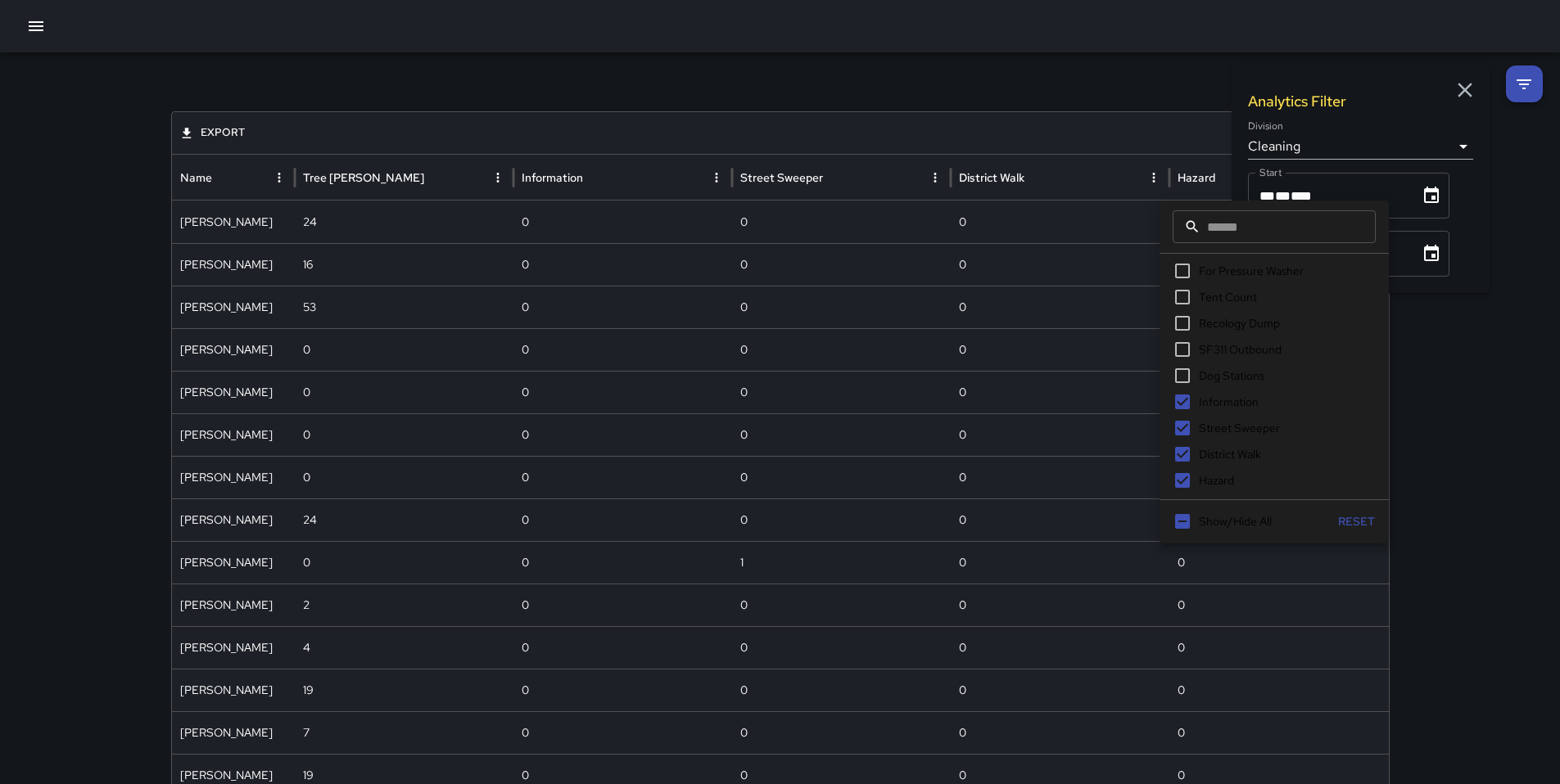
scroll to position [501, 0]
click at [1218, 399] on span "Information" at bounding box center [1228, 401] width 60 height 17
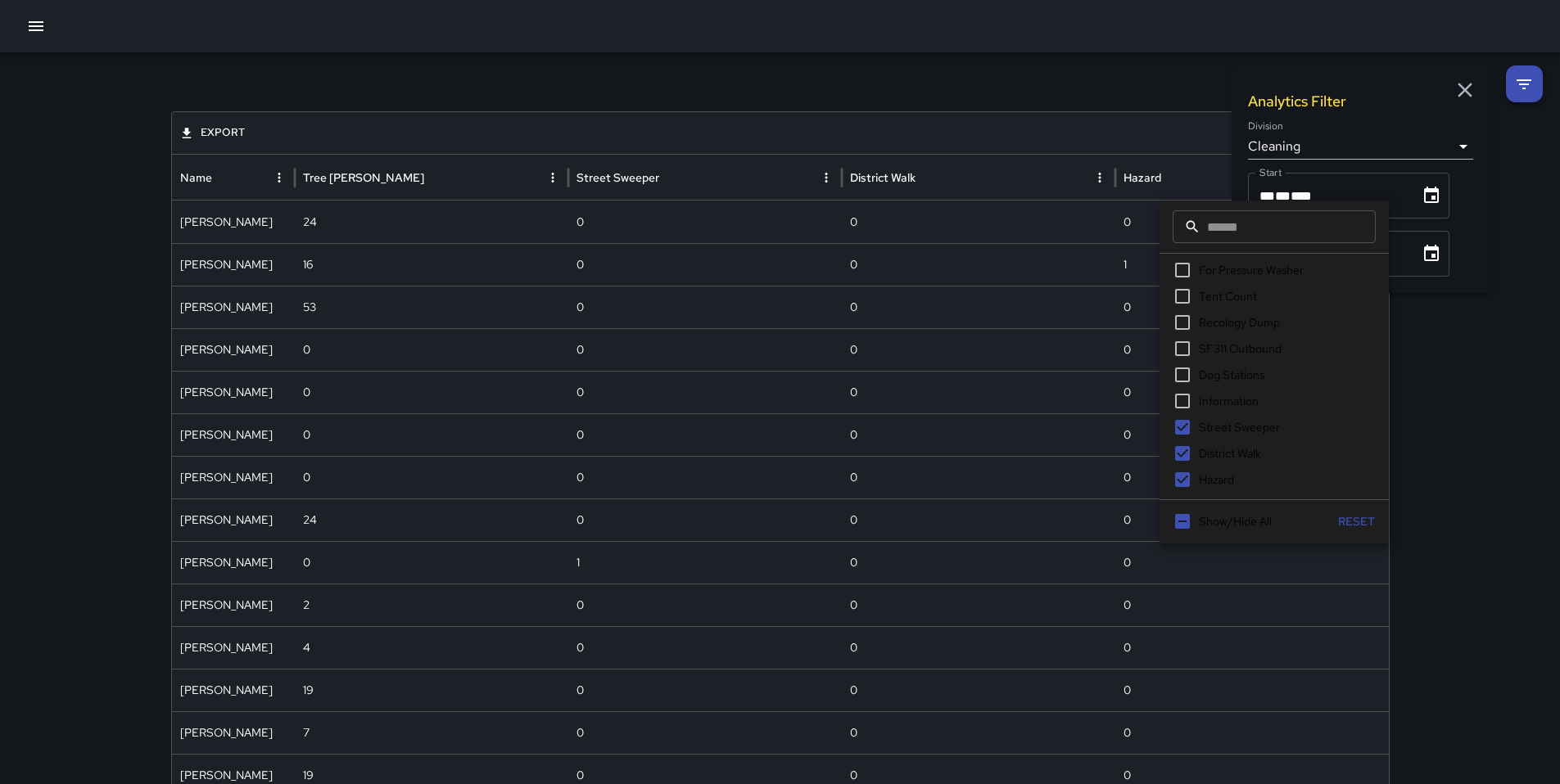
click at [1225, 431] on span "Street Sweeper" at bounding box center [1239, 428] width 81 height 17
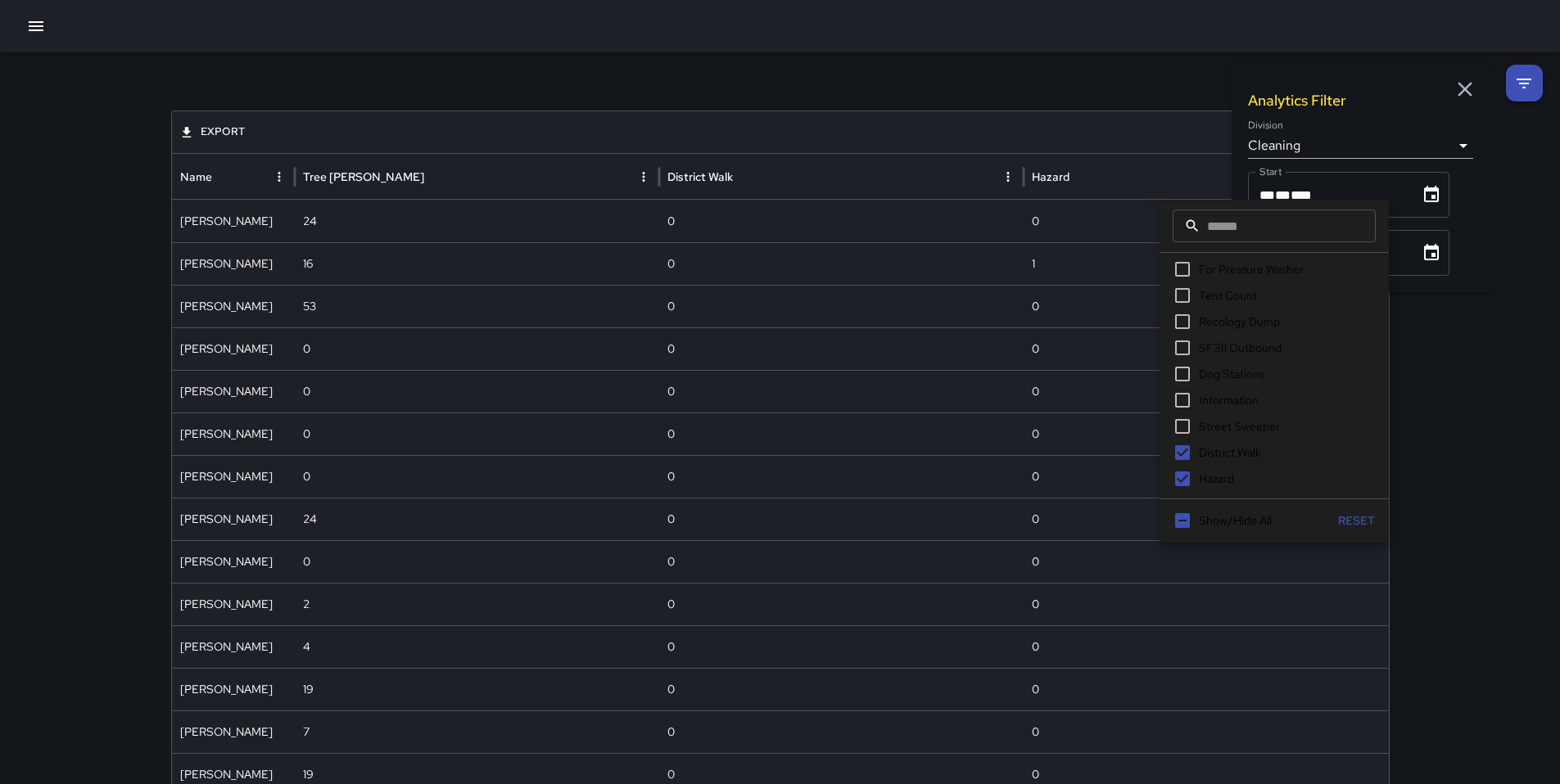
scroll to position [32, 0]
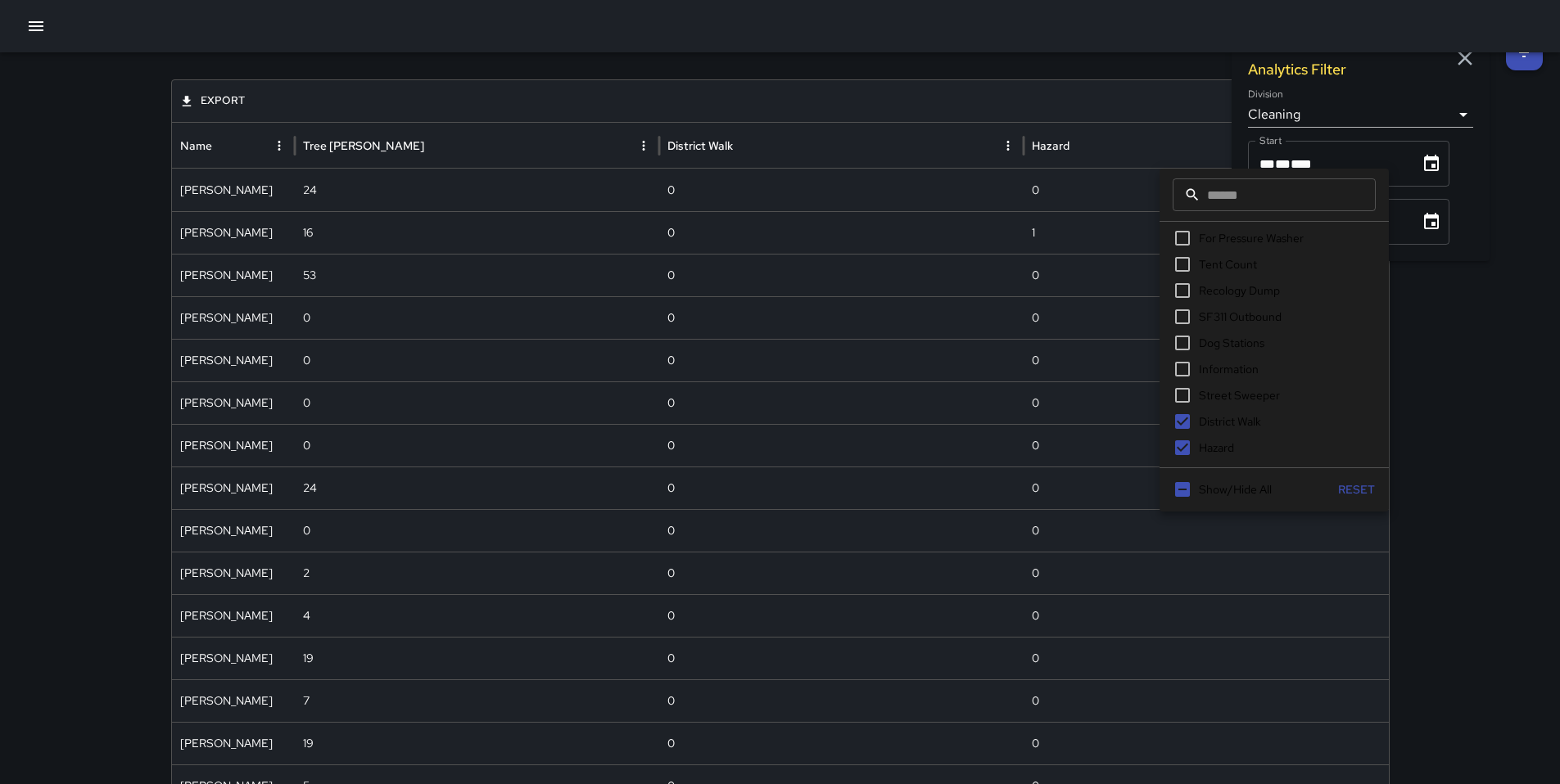
click at [1226, 428] on span "District Walk" at bounding box center [1230, 421] width 62 height 17
click at [1213, 446] on span "Hazard" at bounding box center [1217, 448] width 36 height 17
click at [1463, 373] on div "**********" at bounding box center [780, 655] width 1560 height 1269
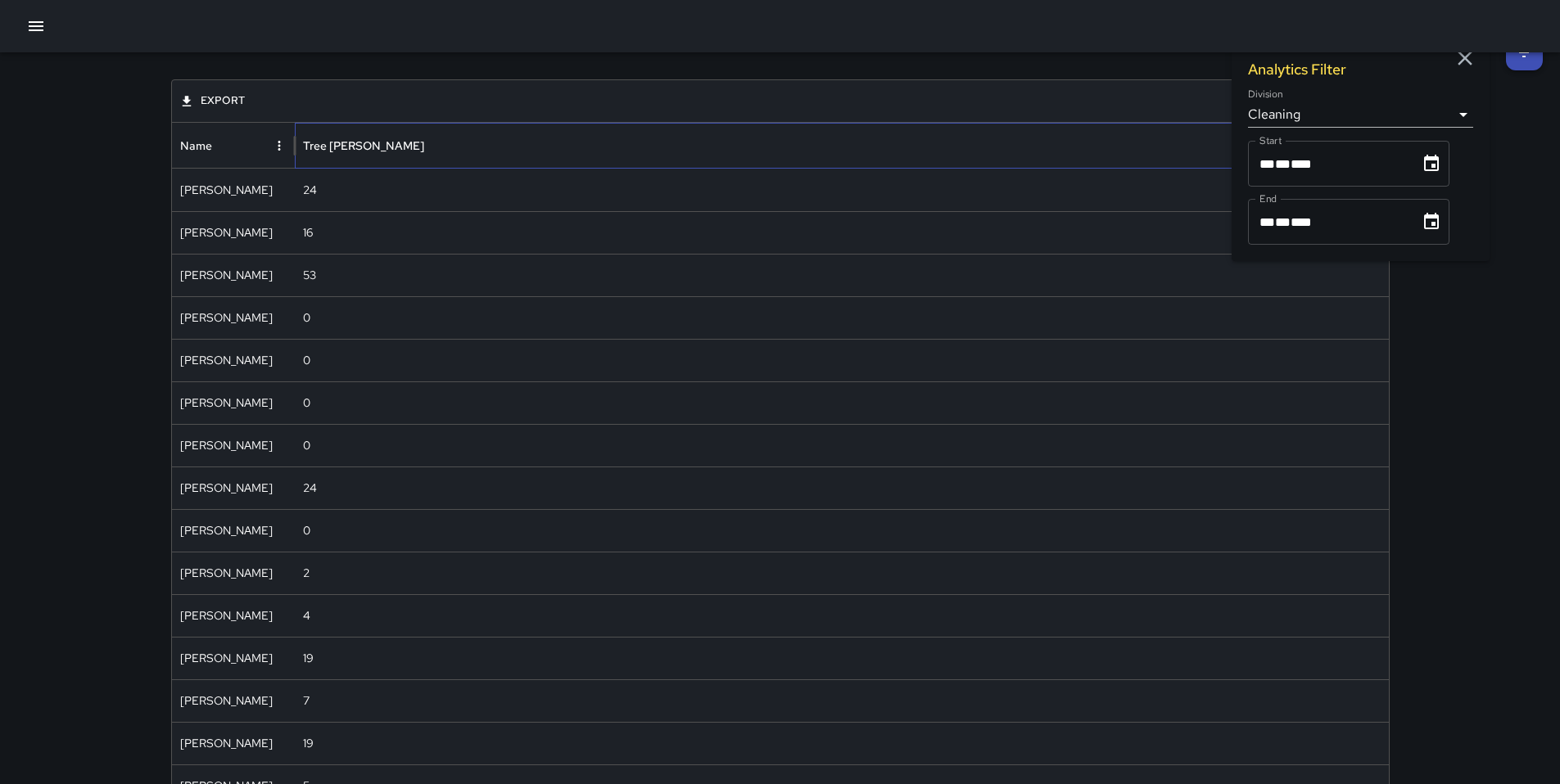
click at [347, 140] on div "Tree [PERSON_NAME]" at bounding box center [364, 146] width 121 height 15
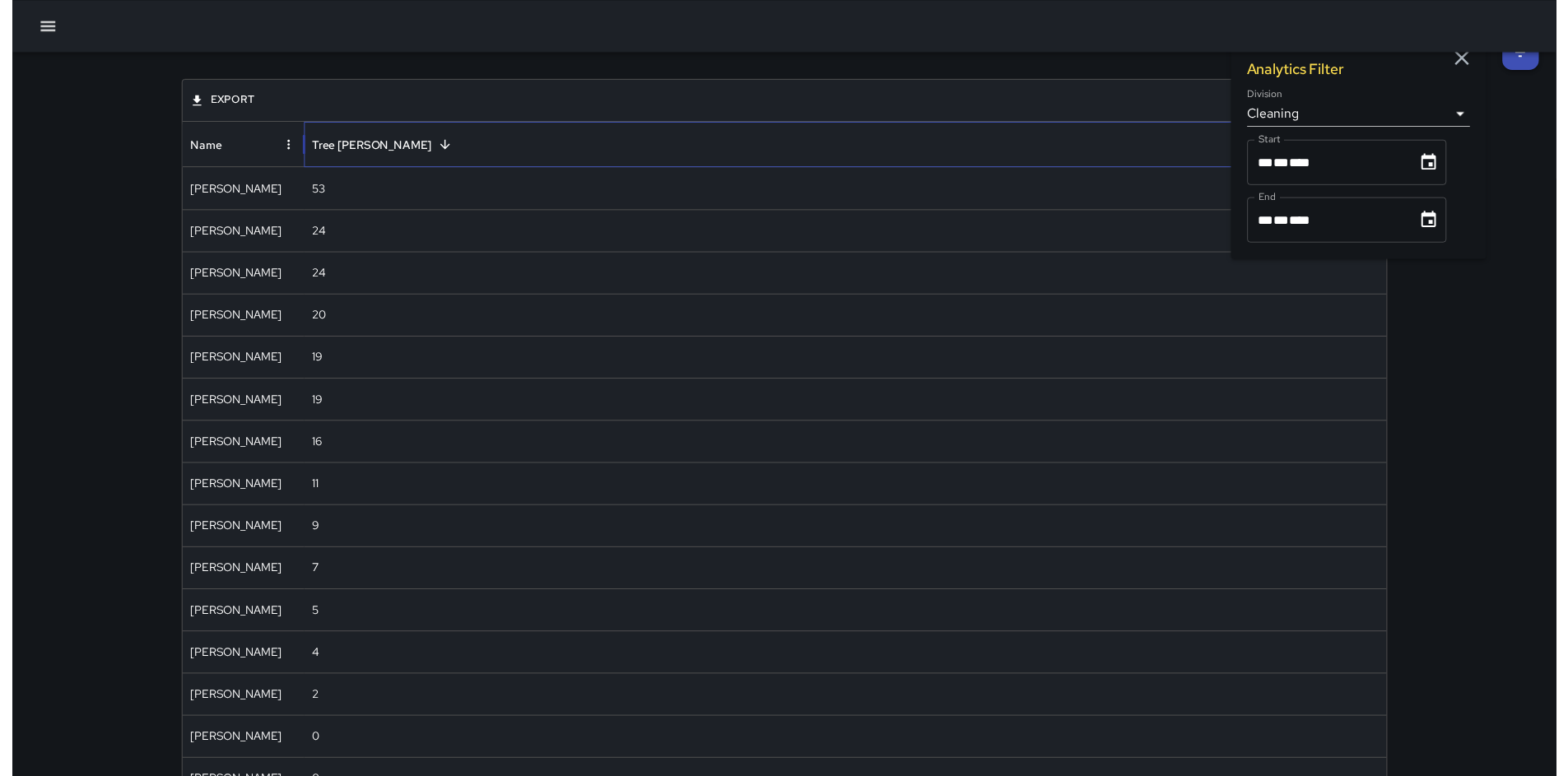
scroll to position [36, 0]
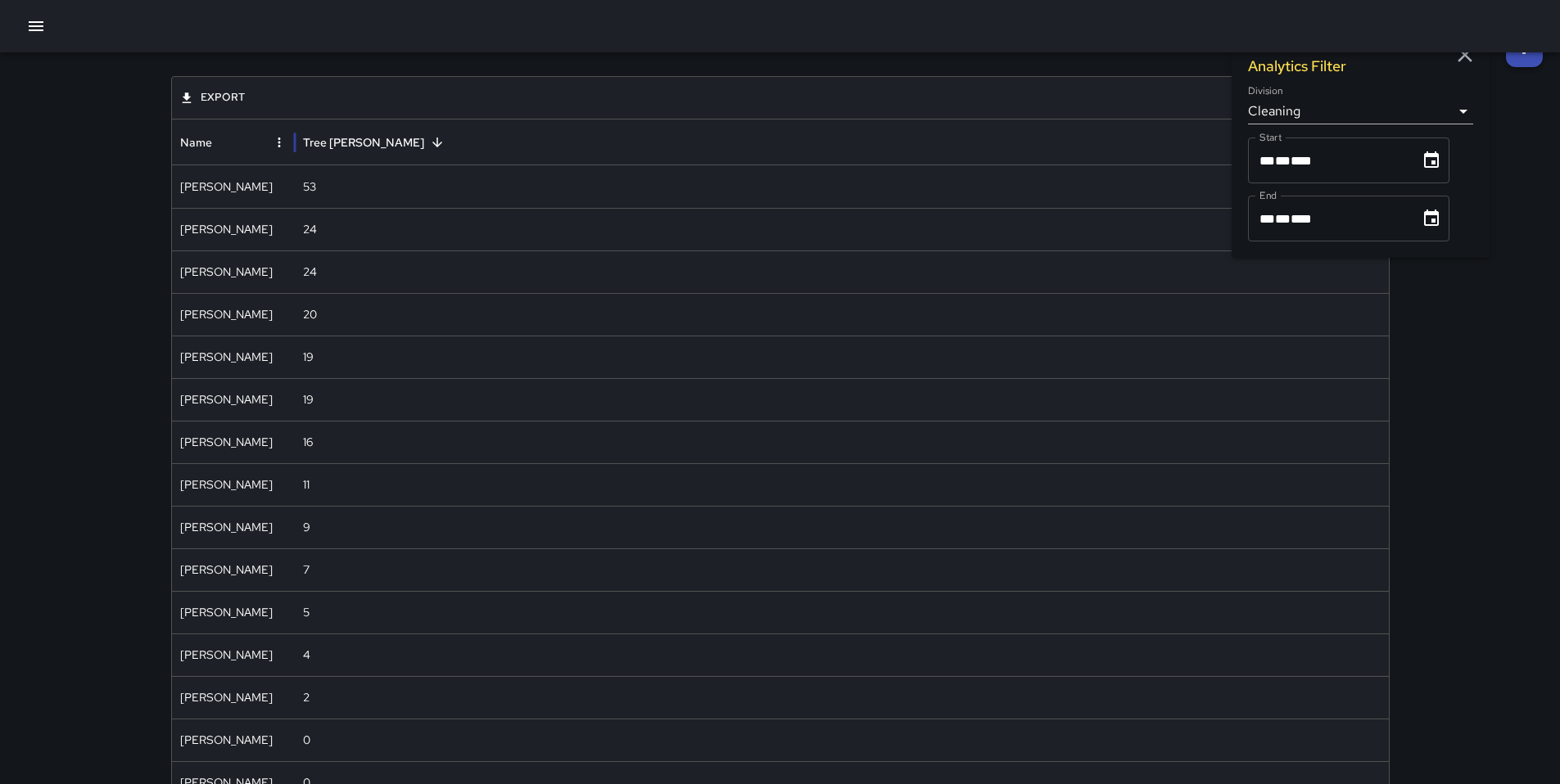
click at [1517, 425] on div "**********" at bounding box center [780, 652] width 1560 height 1269
click at [34, 24] on icon "button" at bounding box center [36, 26] width 20 height 20
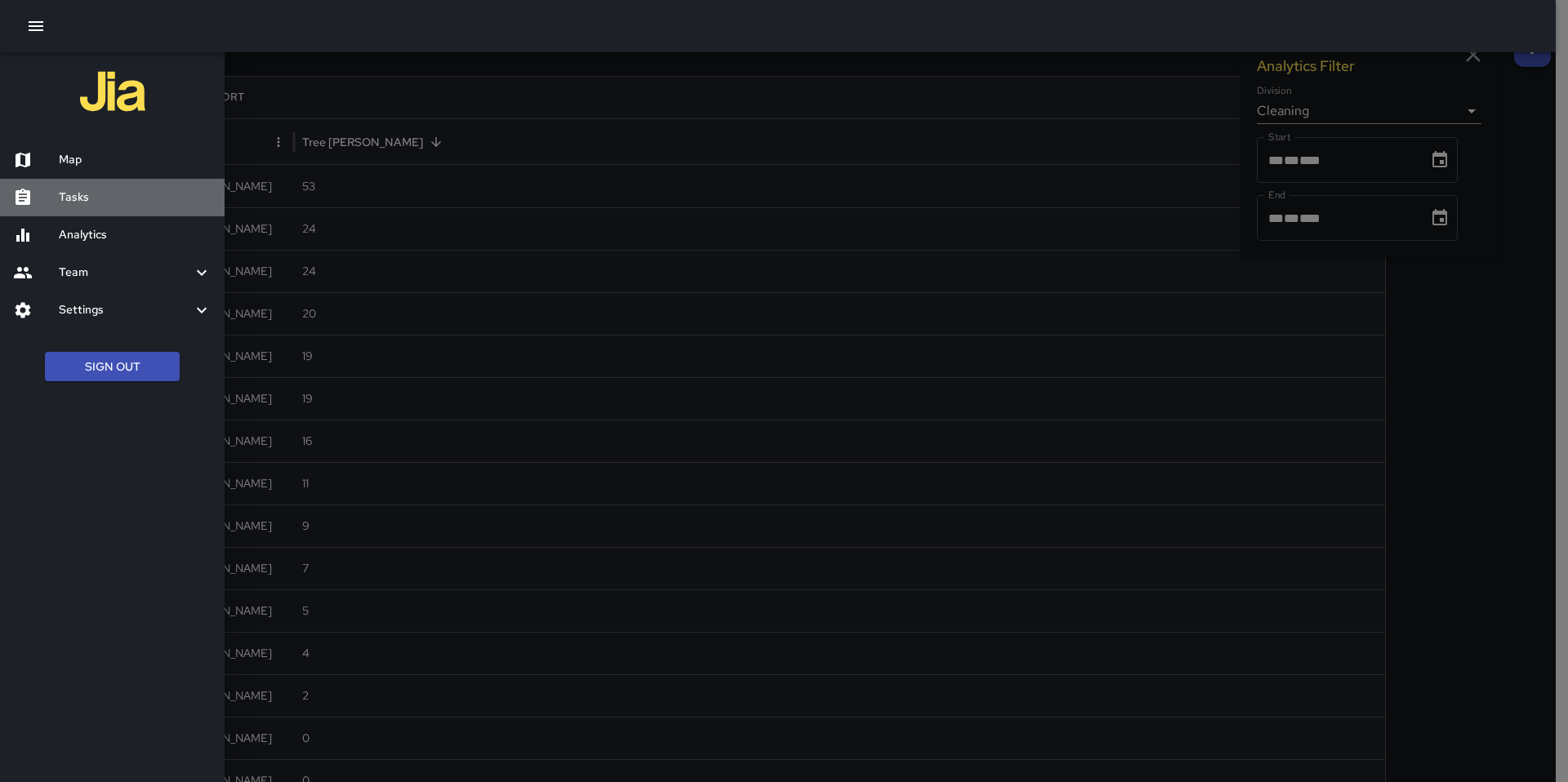
click at [57, 195] on div at bounding box center [36, 198] width 46 height 20
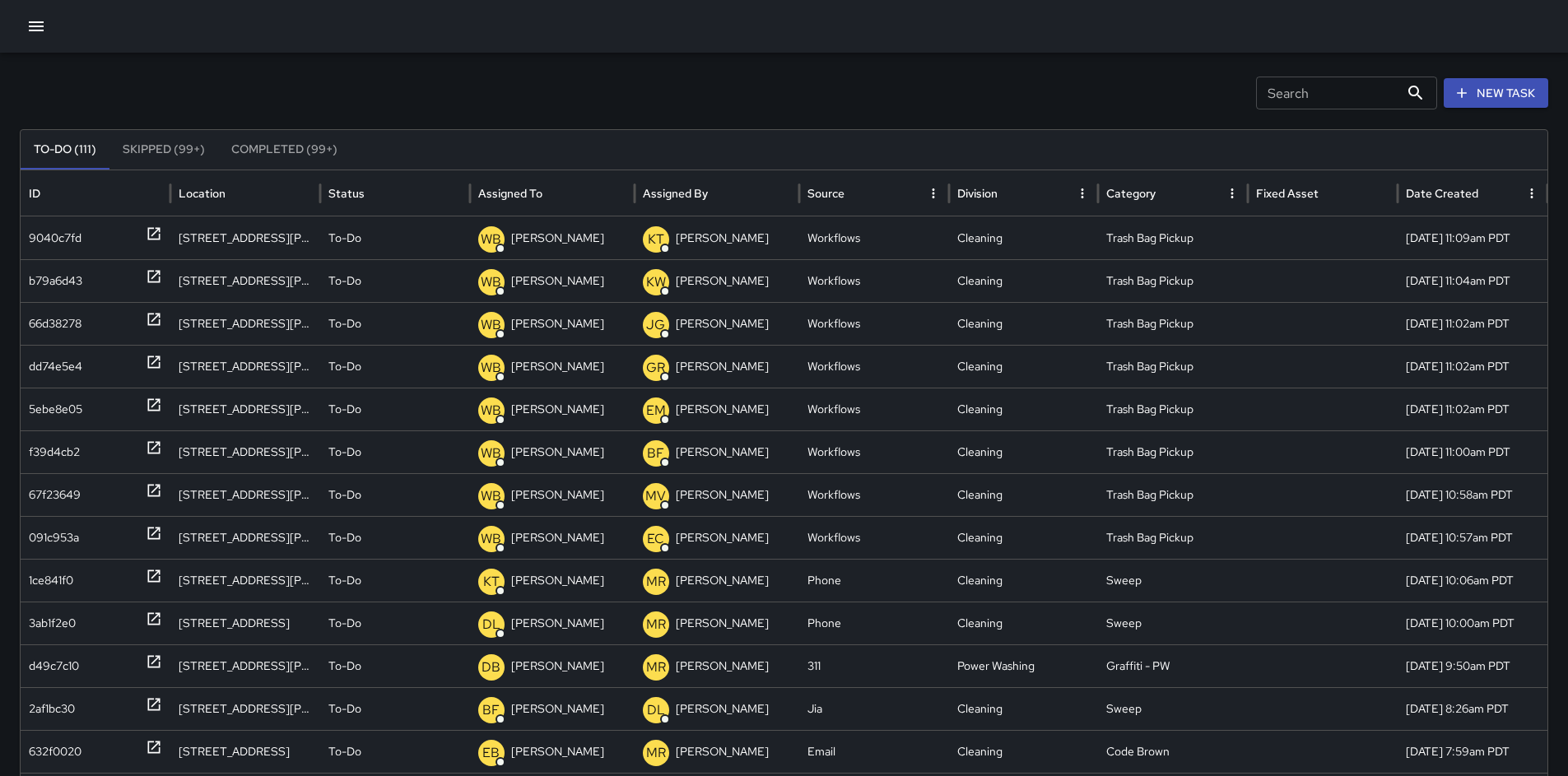
click at [1337, 95] on input "Search" at bounding box center [1328, 93] width 143 height 33
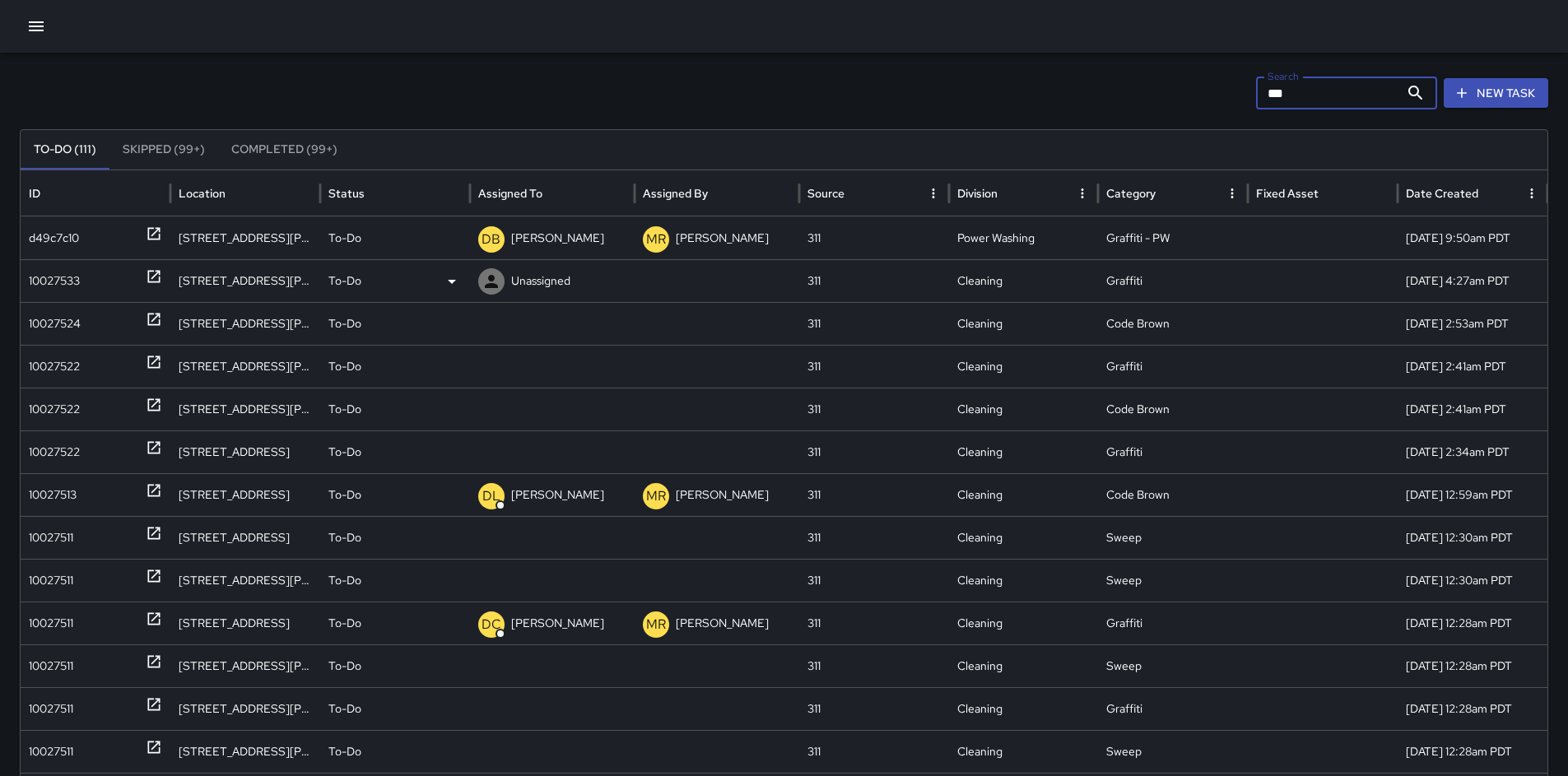
type input "***"
click at [57, 276] on div "10027533" at bounding box center [54, 281] width 51 height 42
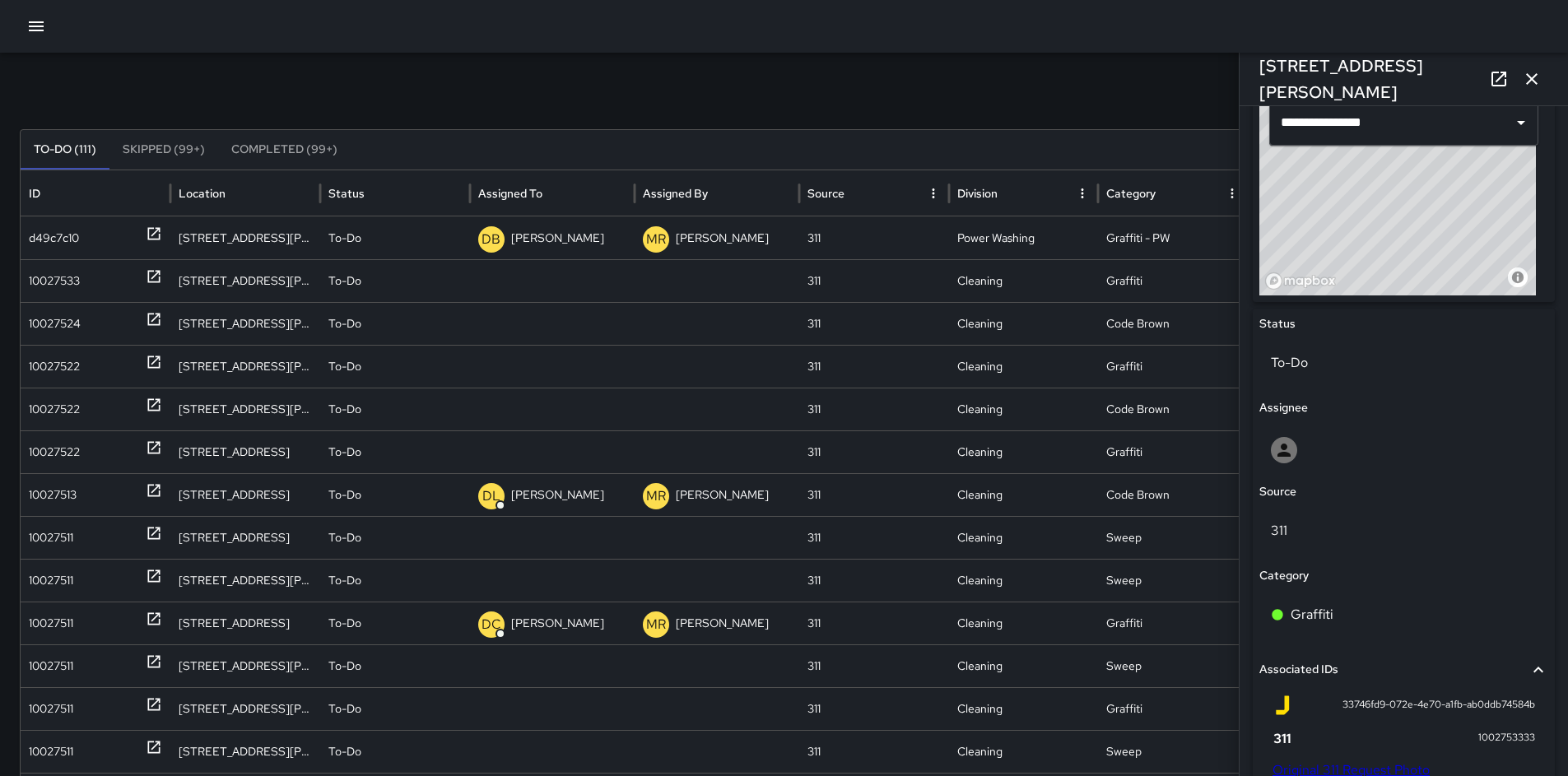
scroll to position [882, 0]
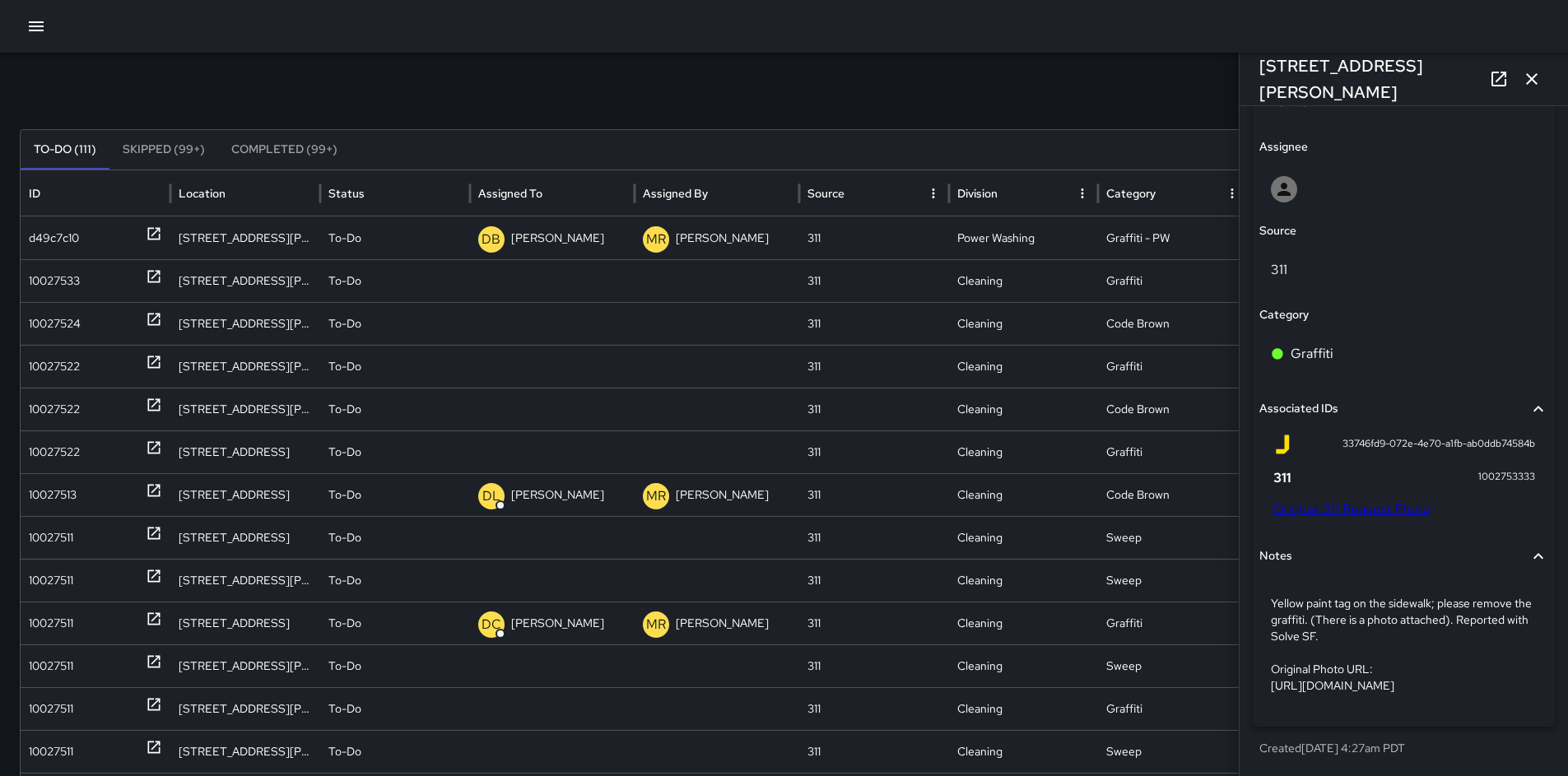
click at [1352, 501] on link "Original 311 Request Photo" at bounding box center [1352, 509] width 157 height 17
click at [1538, 78] on icon "button" at bounding box center [1532, 79] width 20 height 20
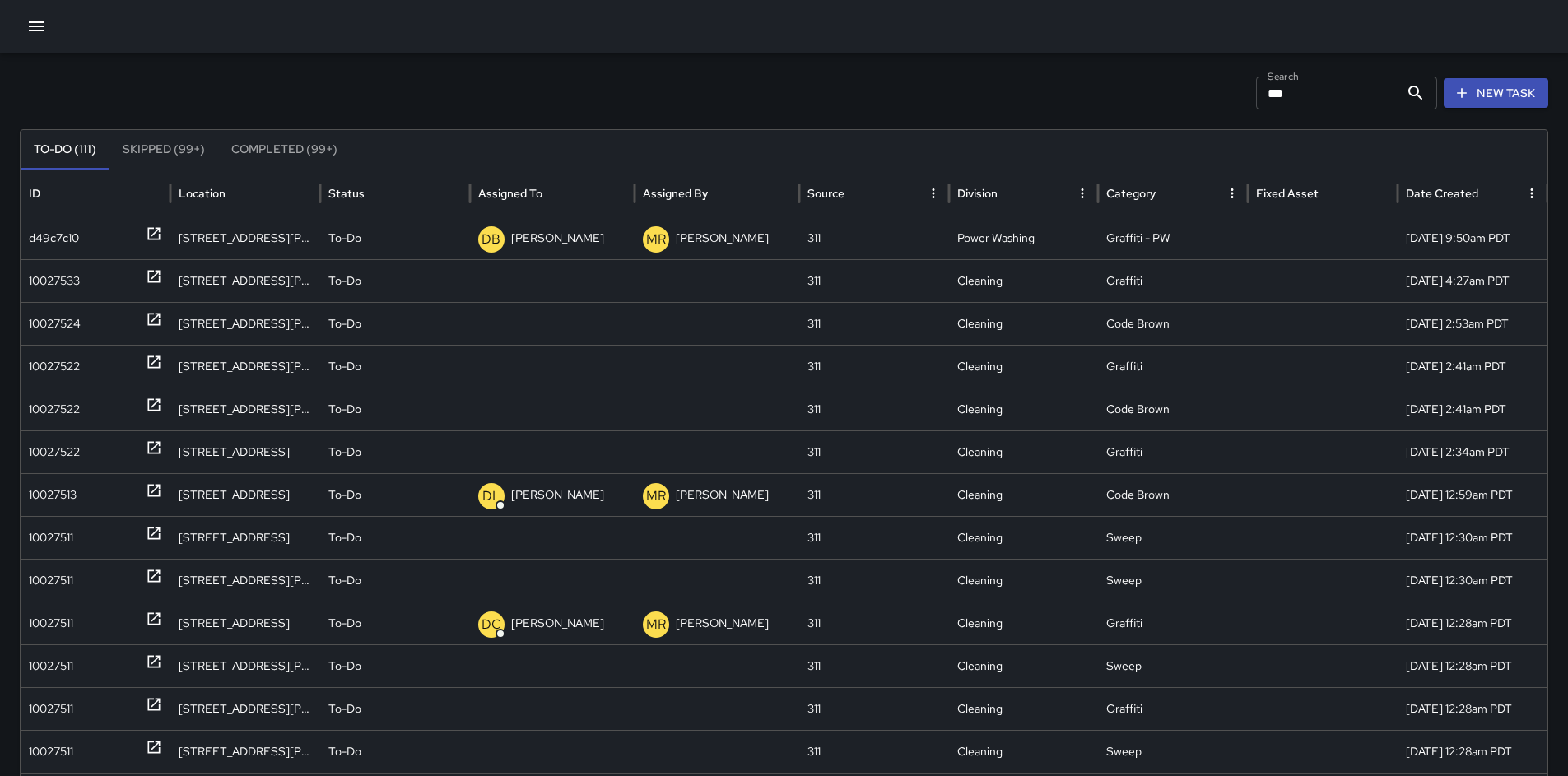
click at [1508, 98] on button "New Task" at bounding box center [1496, 93] width 105 height 30
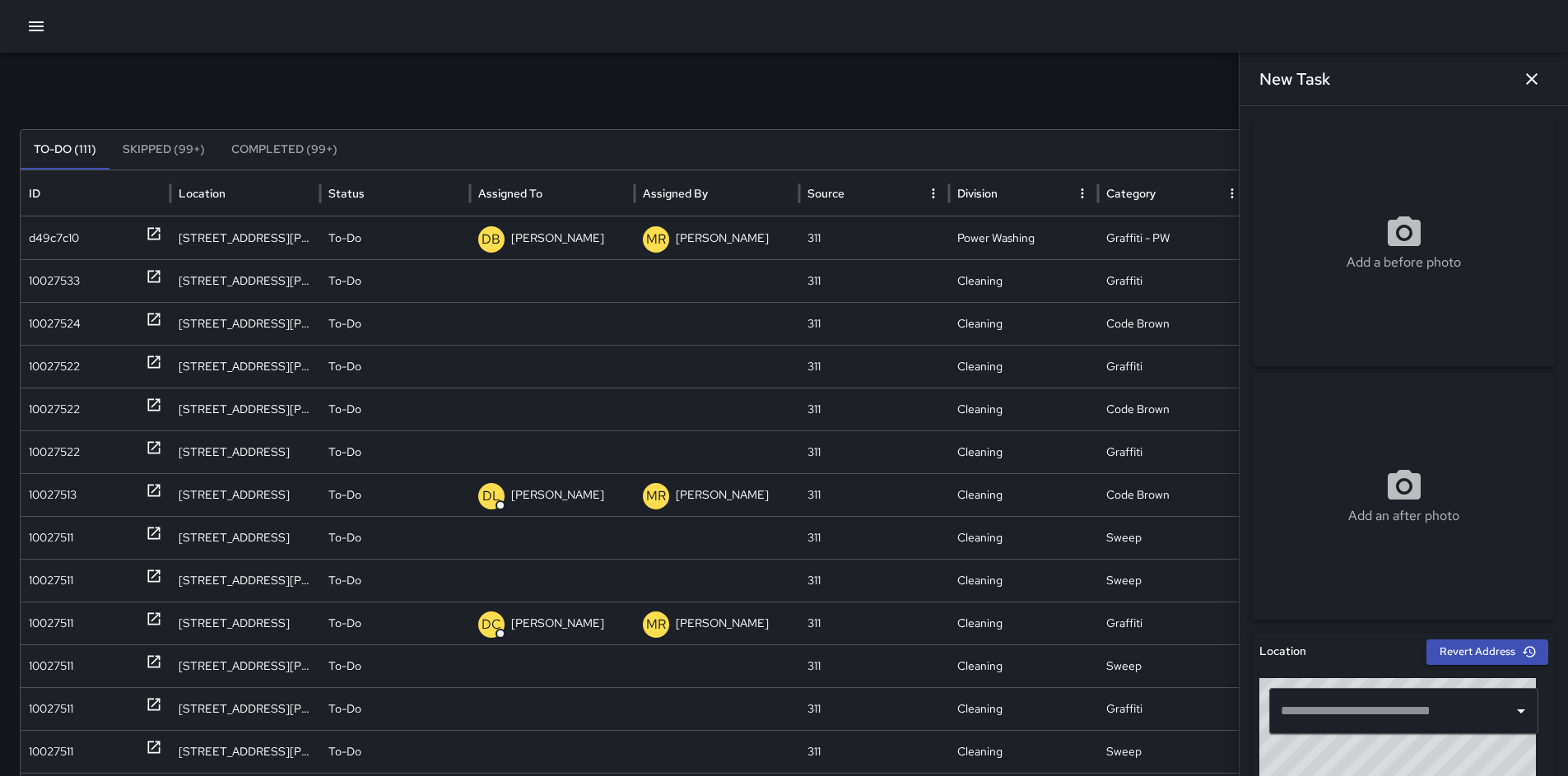
click at [1291, 708] on input "text" at bounding box center [1391, 711] width 230 height 31
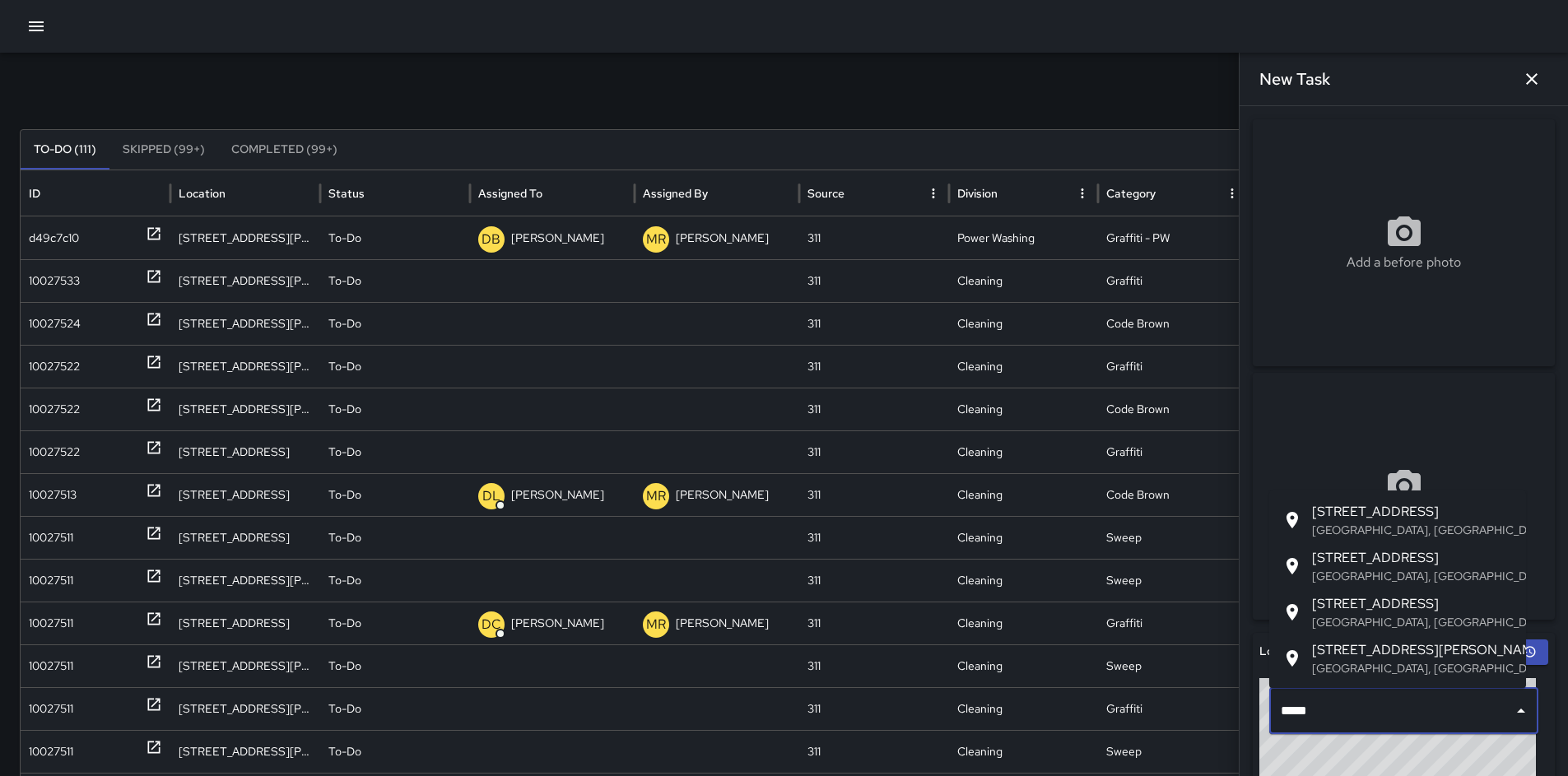
click at [1387, 516] on span "[STREET_ADDRESS]" at bounding box center [1412, 512] width 201 height 20
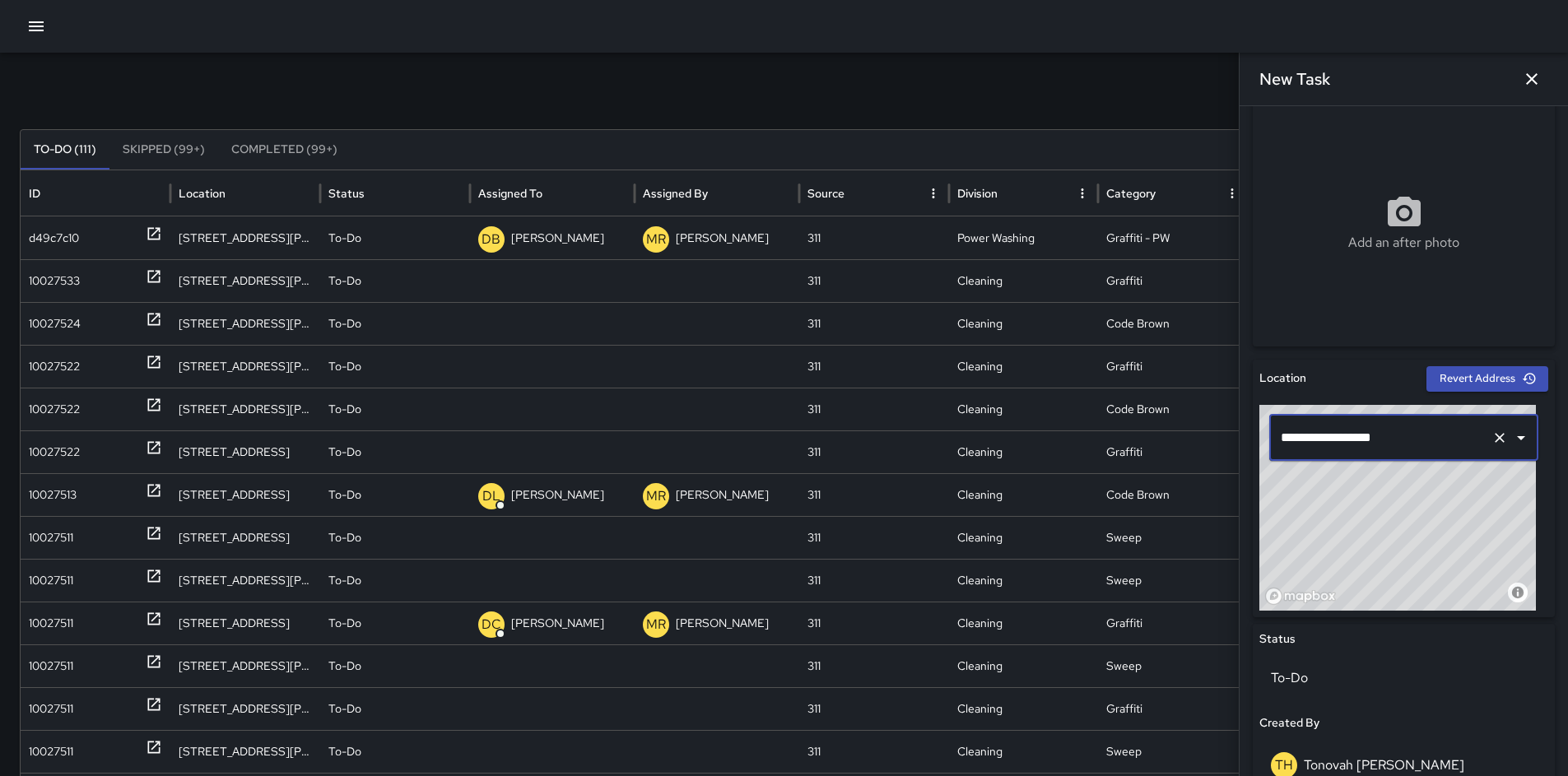
scroll to position [579, 0]
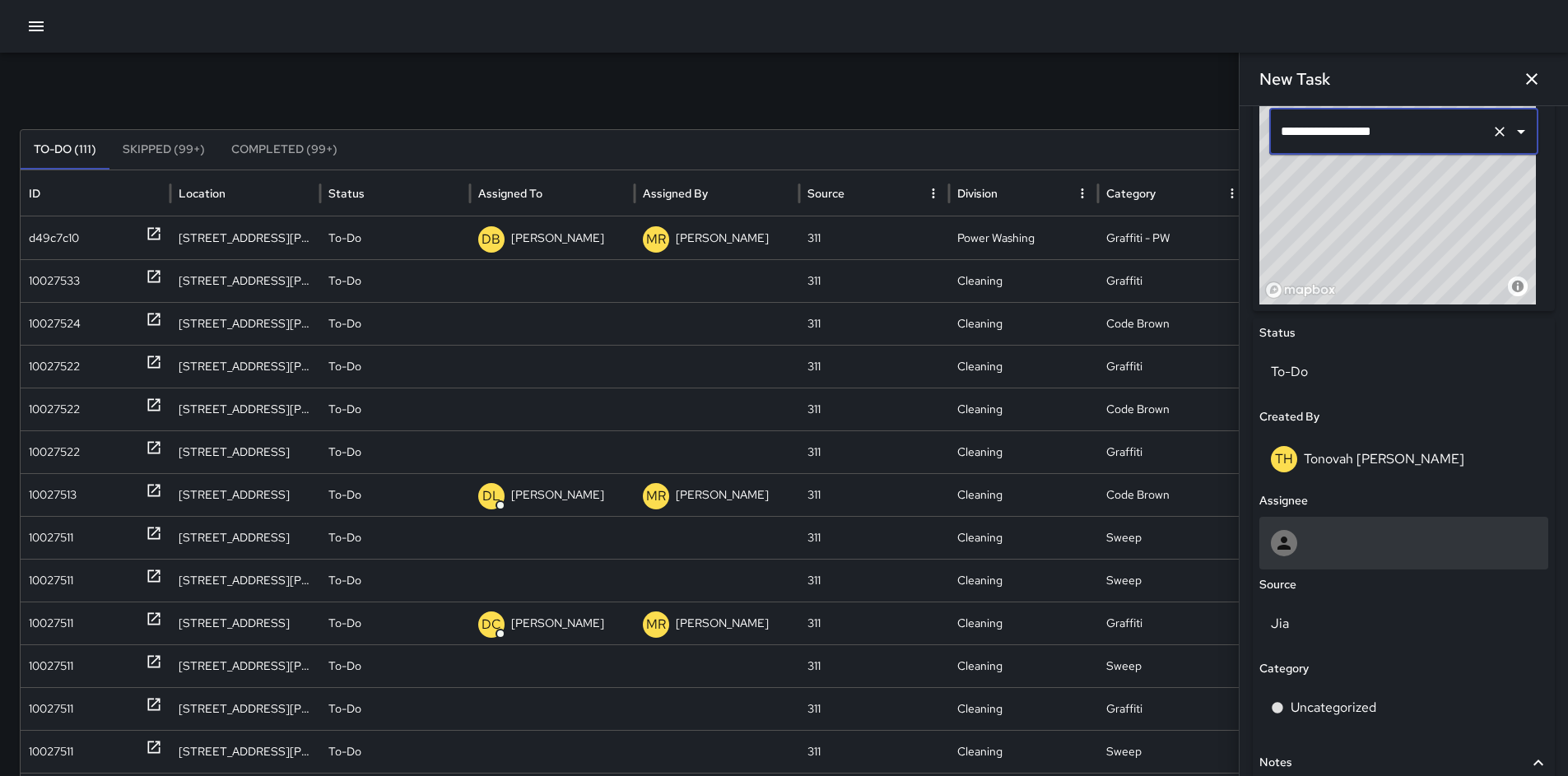
type input "**********"
click at [1344, 544] on div at bounding box center [1404, 543] width 266 height 26
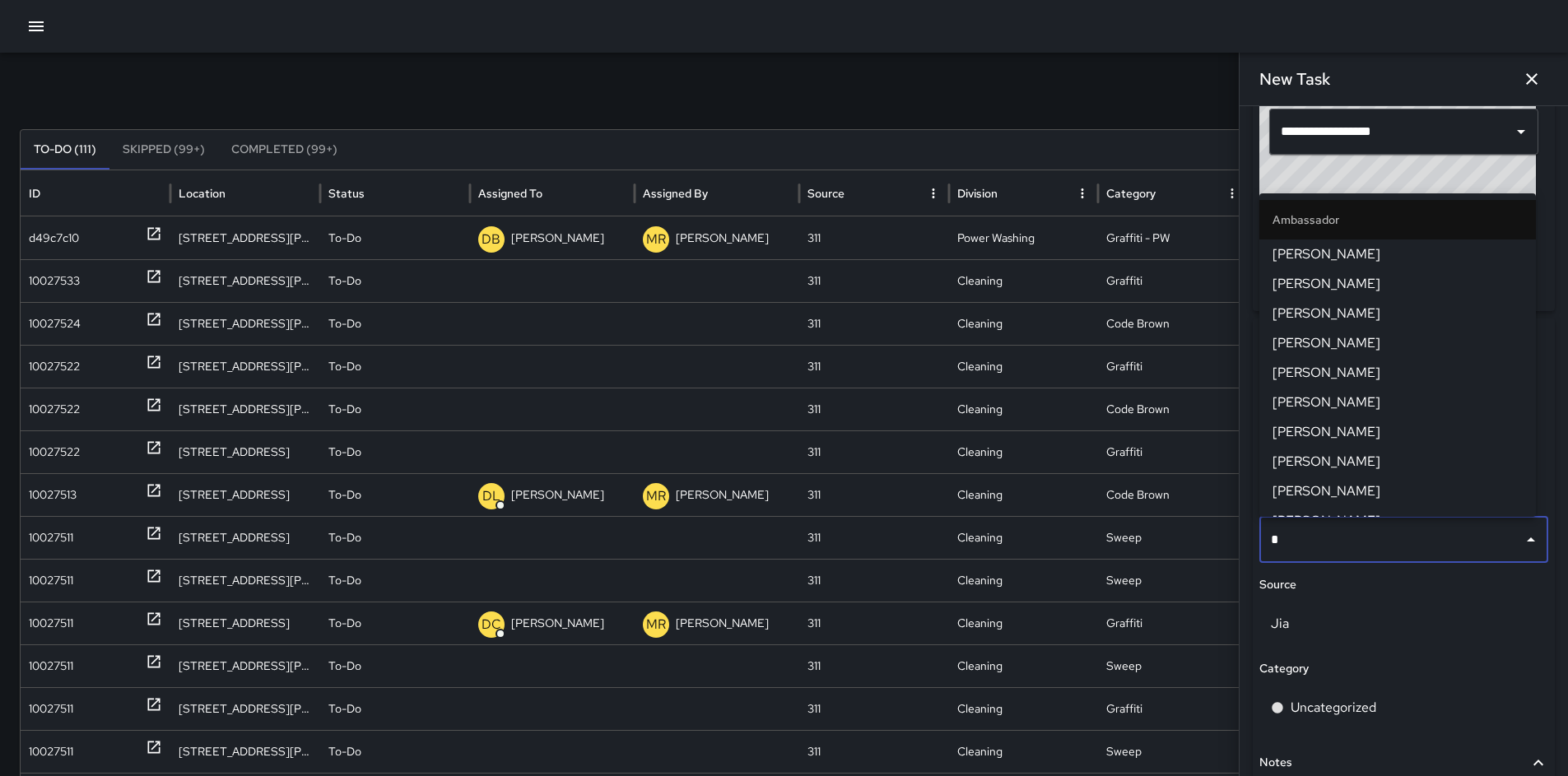
type input "**"
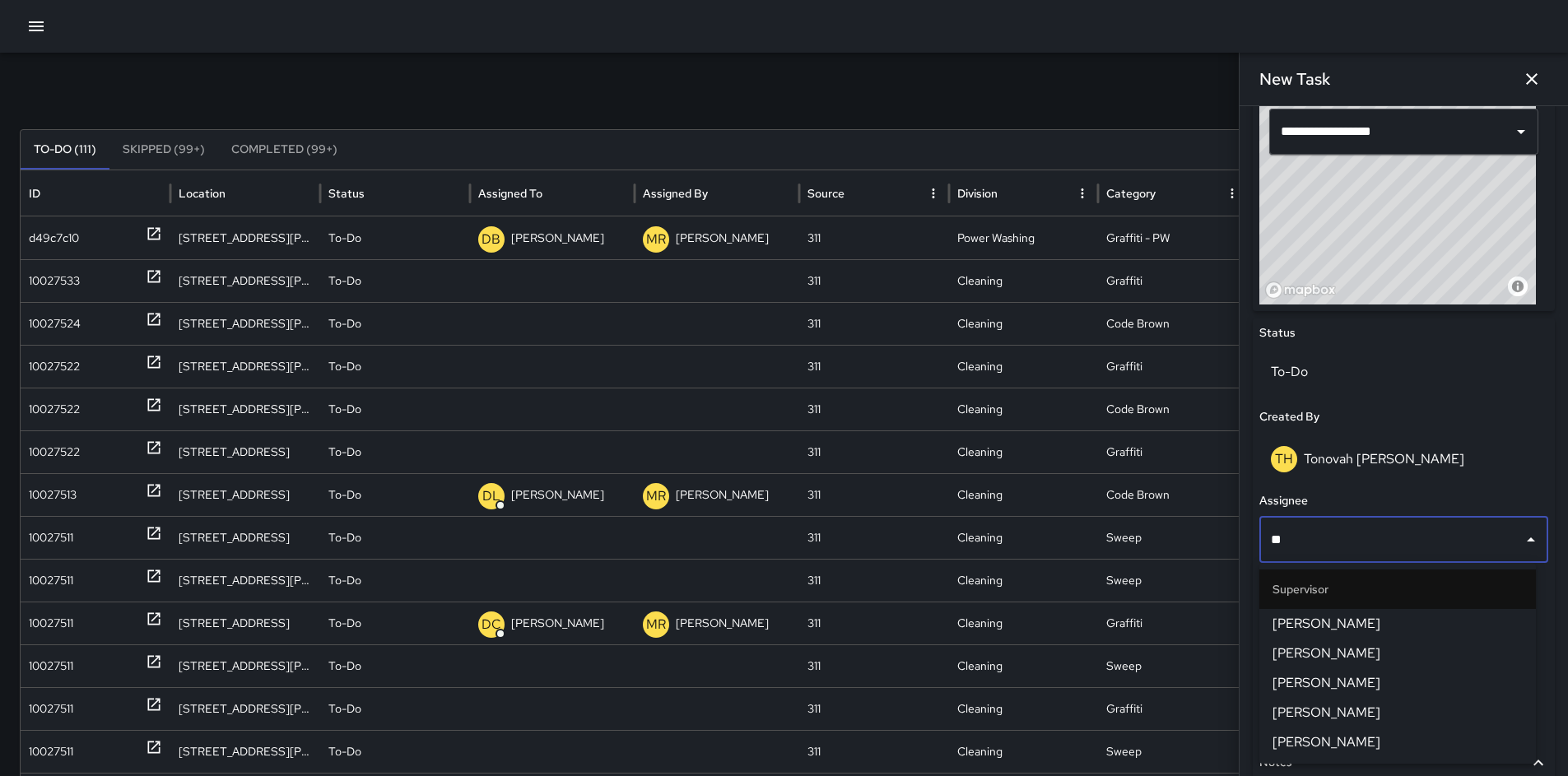
click at [1330, 619] on span "[PERSON_NAME]" at bounding box center [1398, 624] width 250 height 20
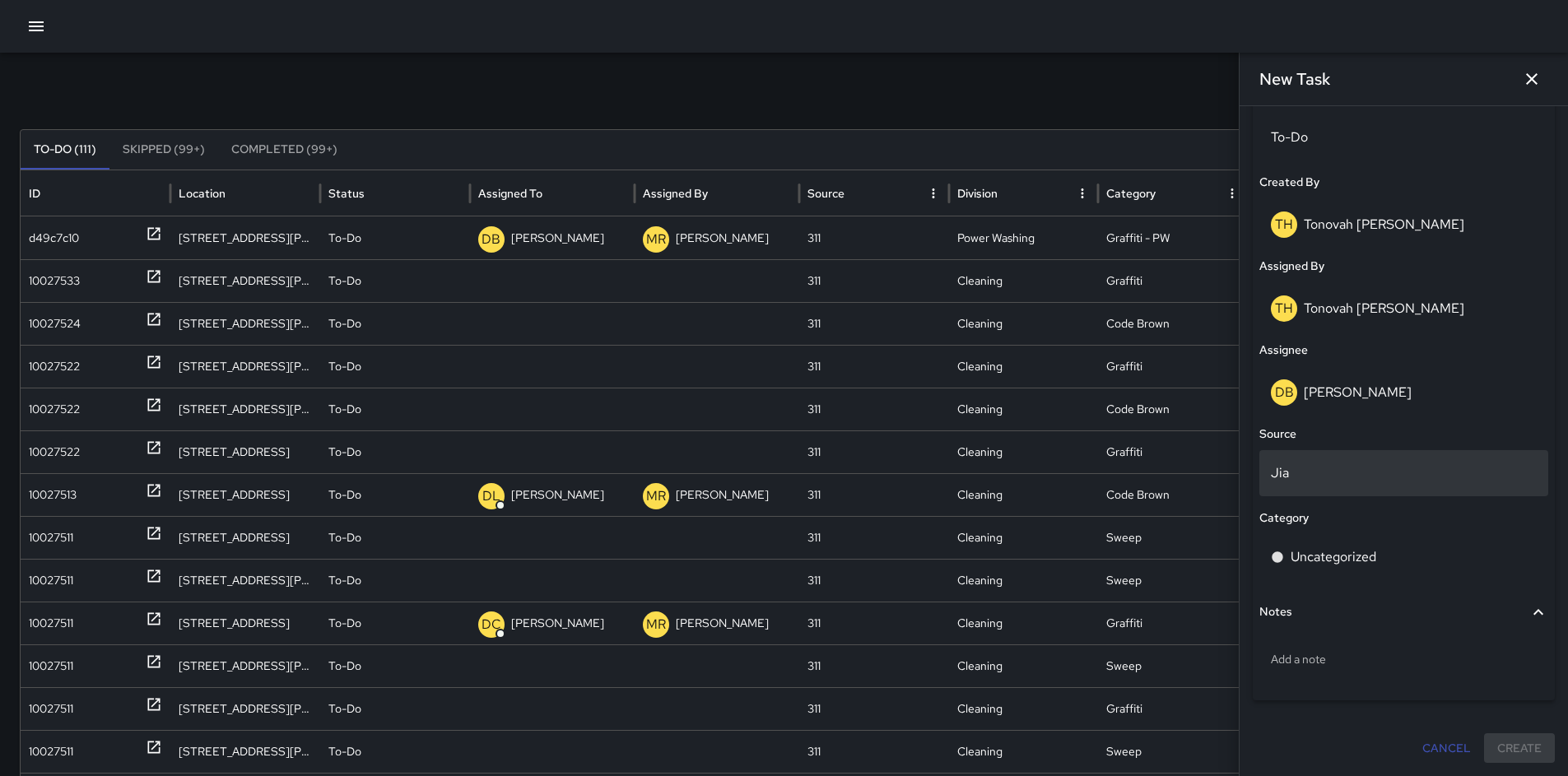
click at [1314, 473] on p "Jia" at bounding box center [1404, 473] width 266 height 20
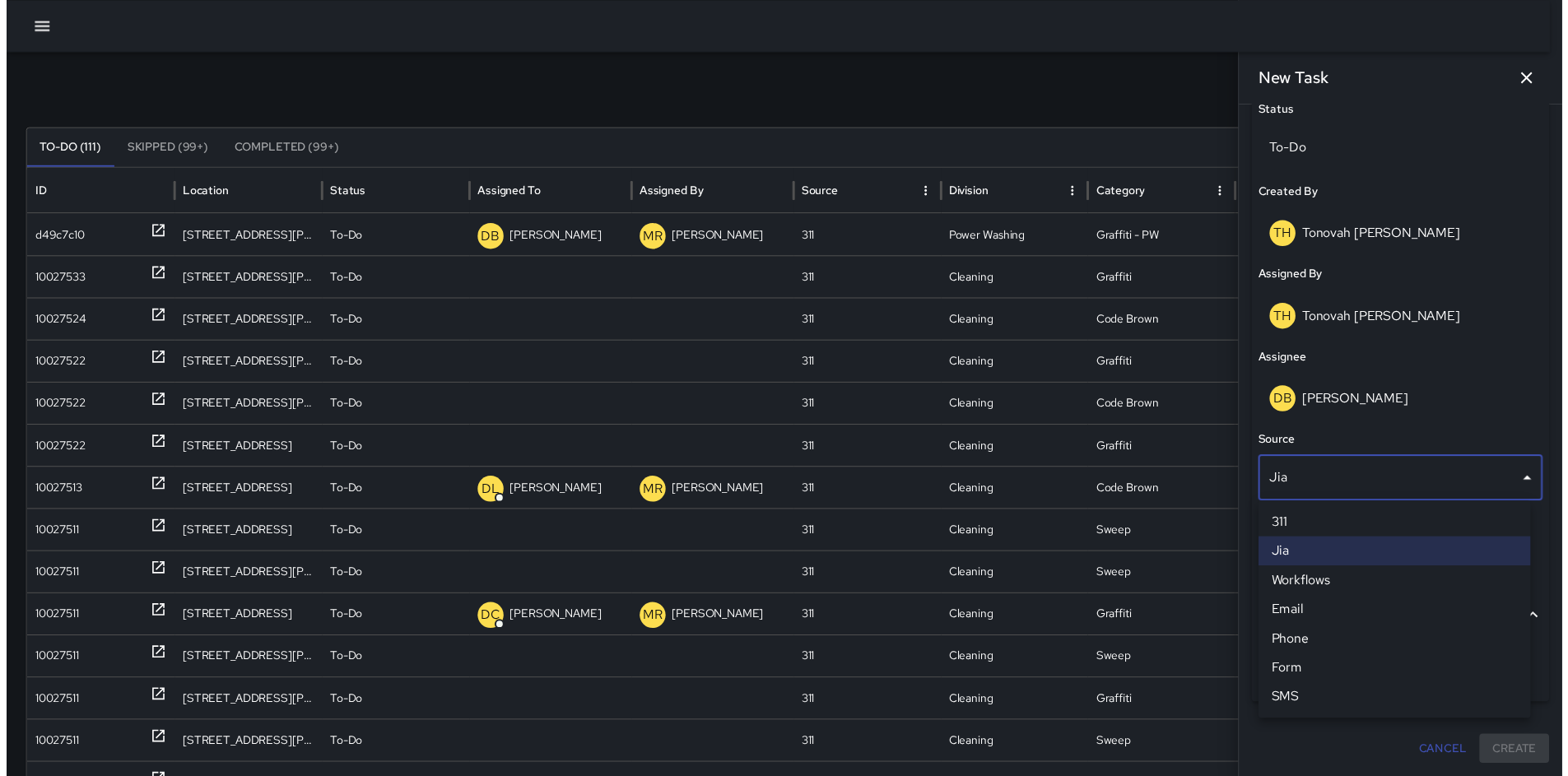
scroll to position [802, 0]
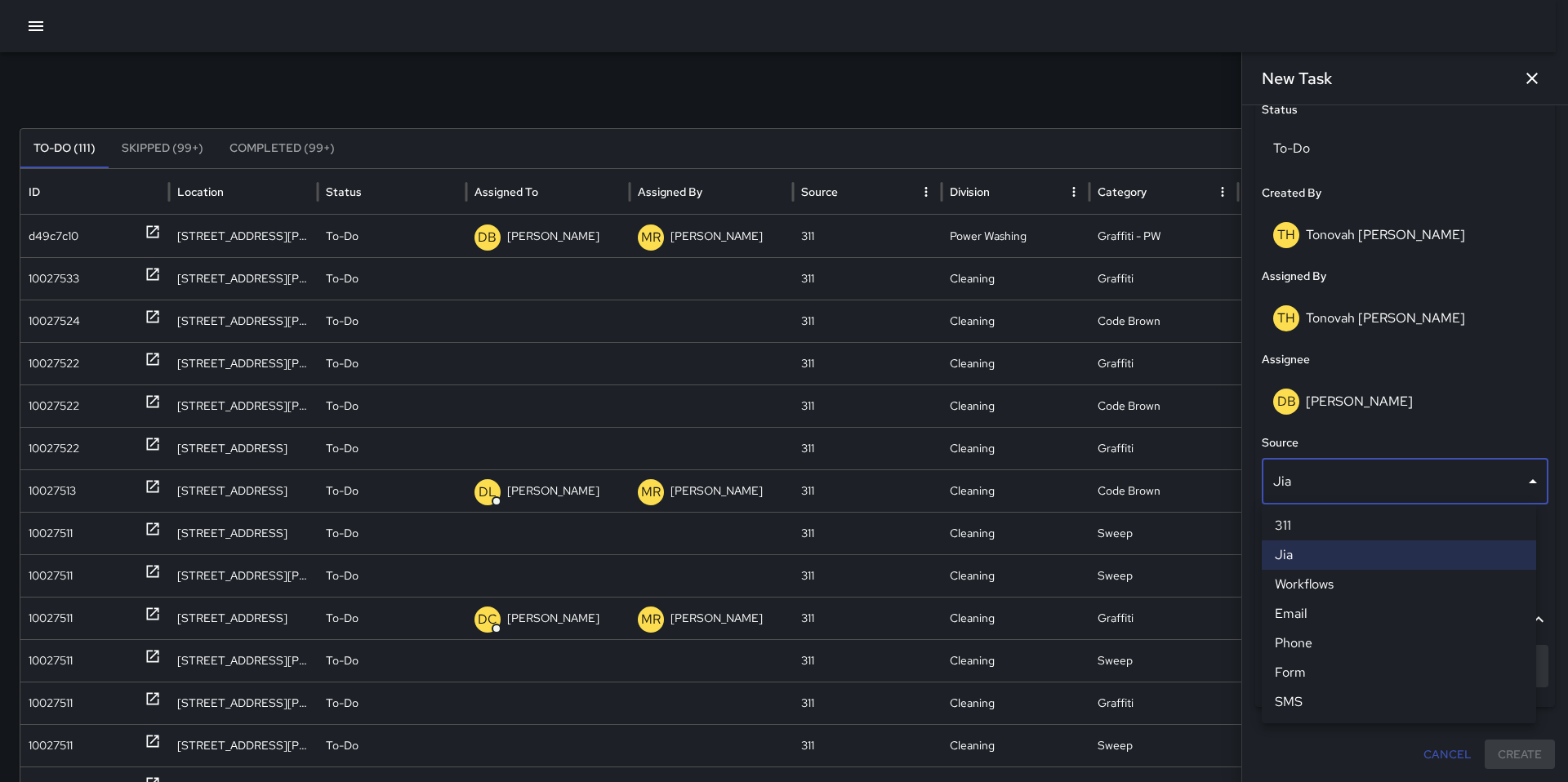
click at [1313, 638] on li "Phone" at bounding box center [1399, 643] width 274 height 29
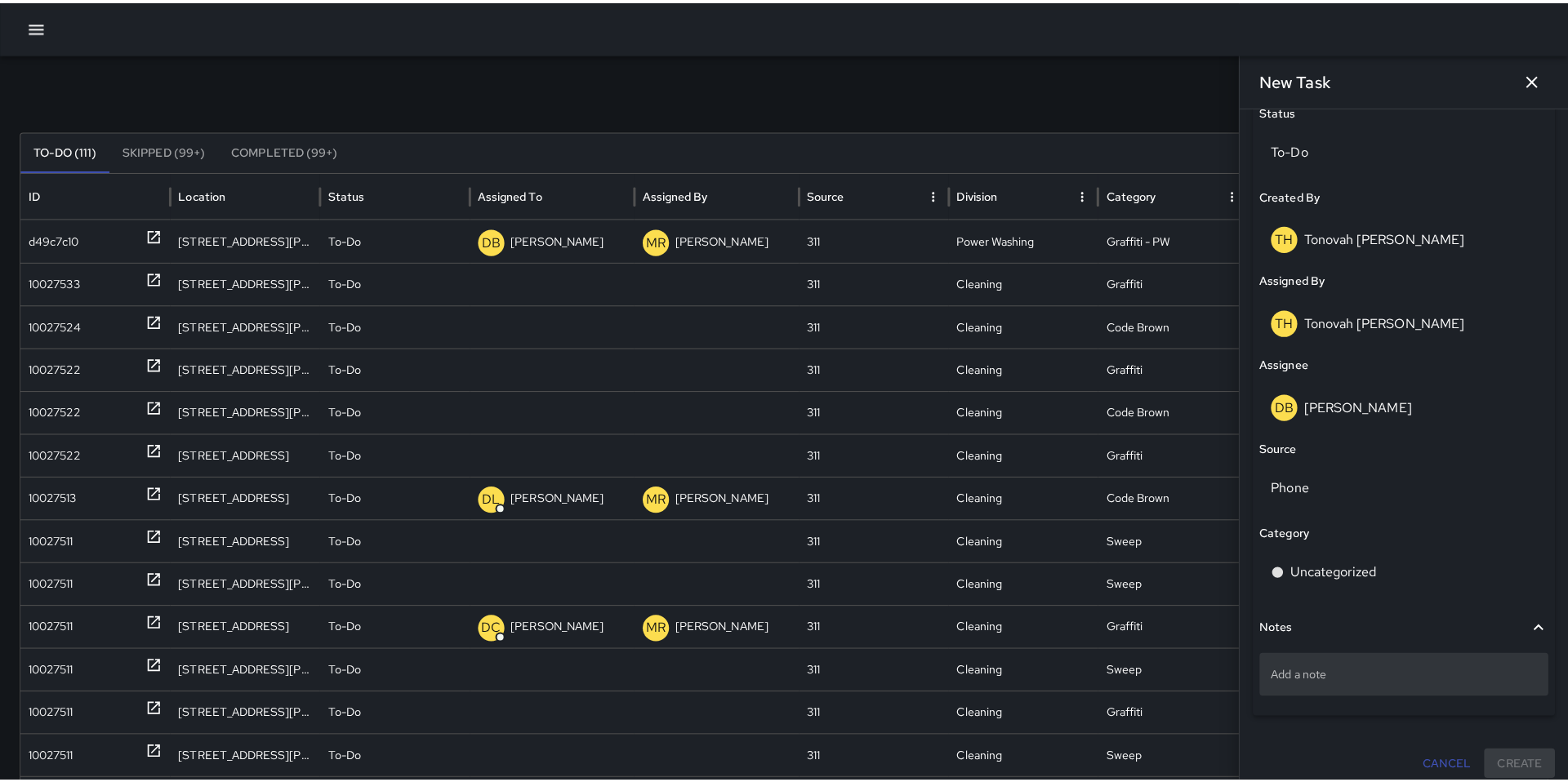
scroll to position [808, 0]
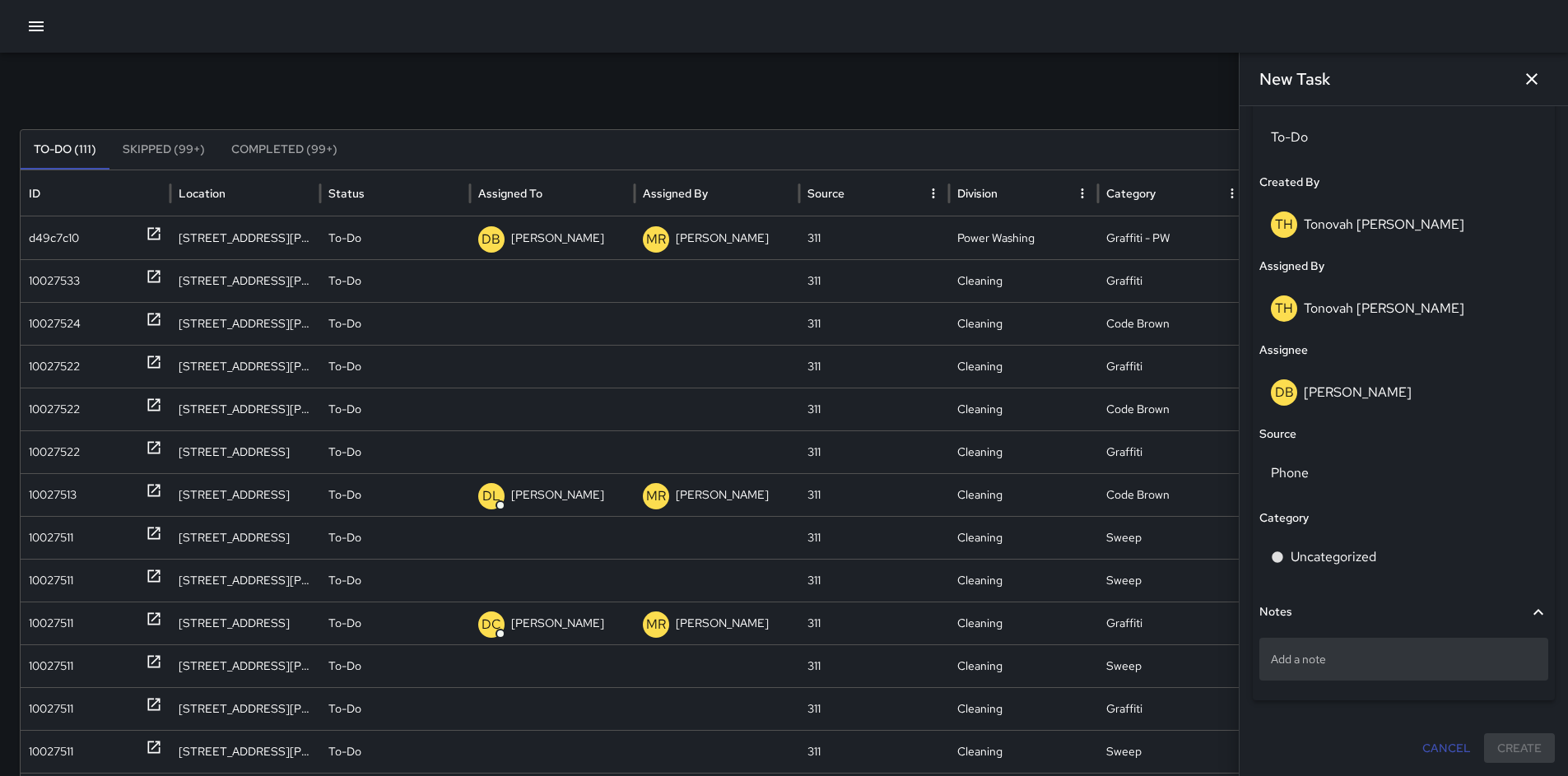
click at [1328, 660] on p "Add a note" at bounding box center [1404, 659] width 266 height 16
type textarea "**********"
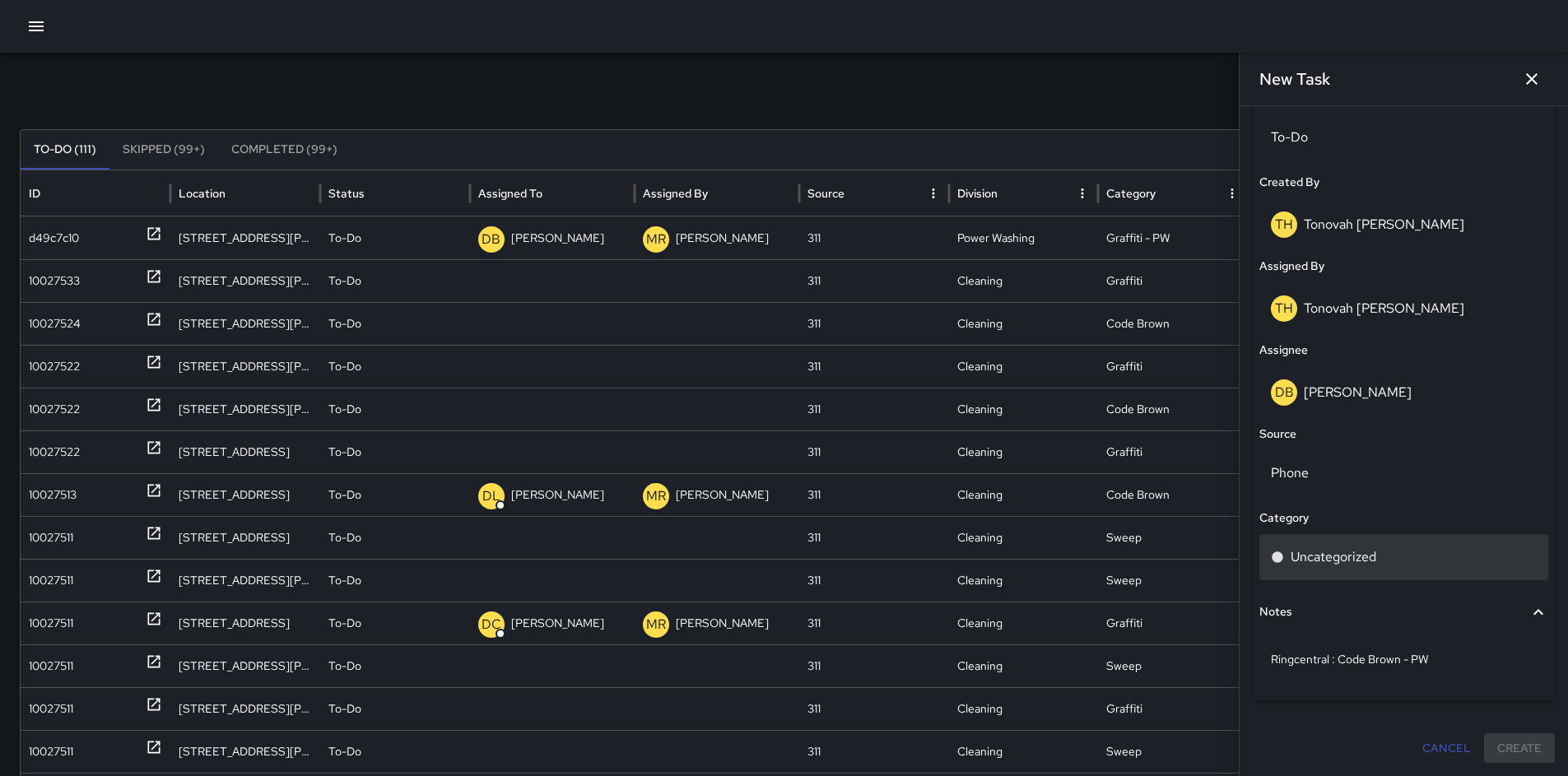
click at [1402, 552] on div "Uncategorized" at bounding box center [1404, 557] width 266 height 20
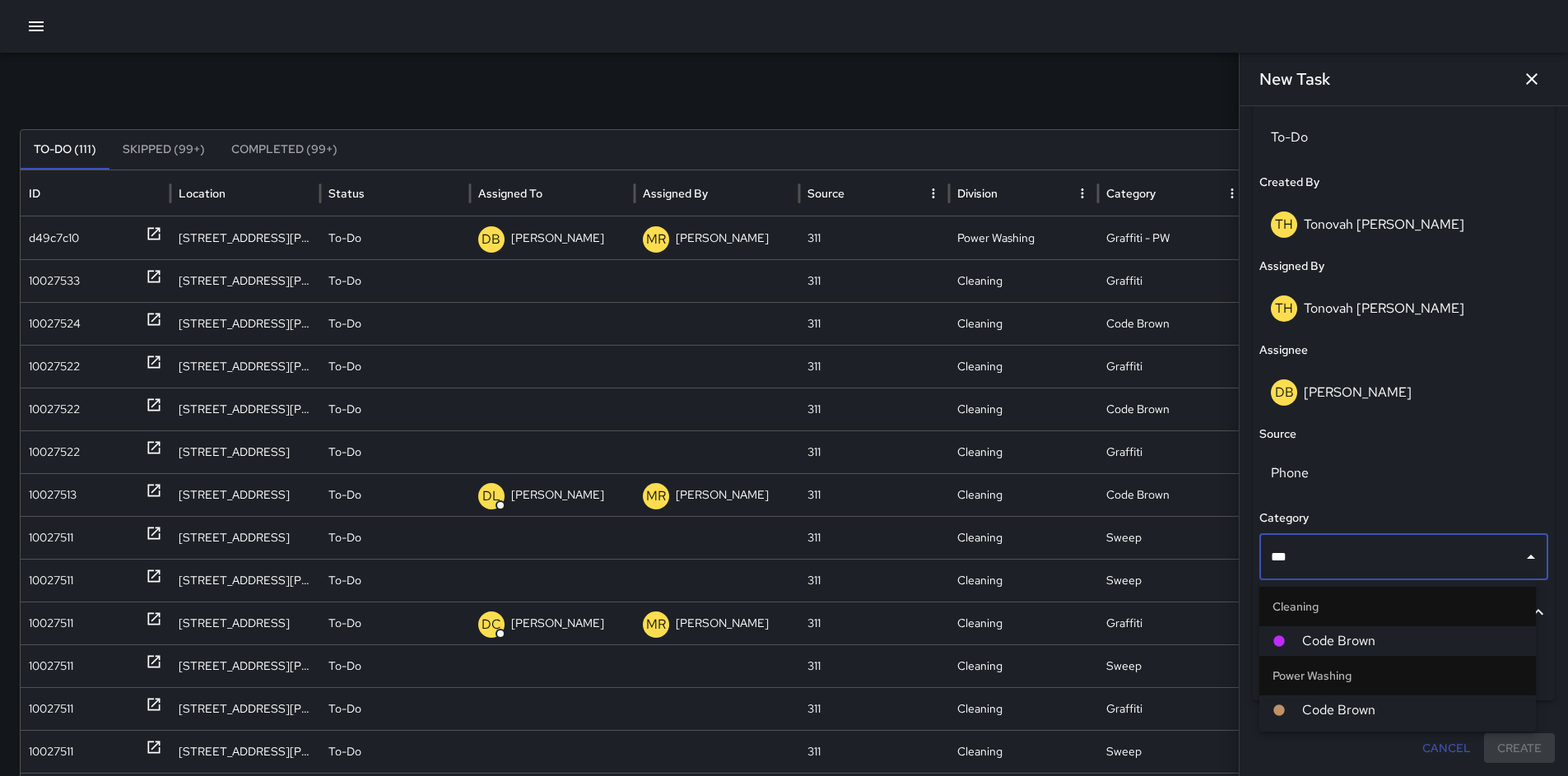
type input "****"
click at [1407, 637] on span "Code Brown" at bounding box center [1412, 641] width 221 height 20
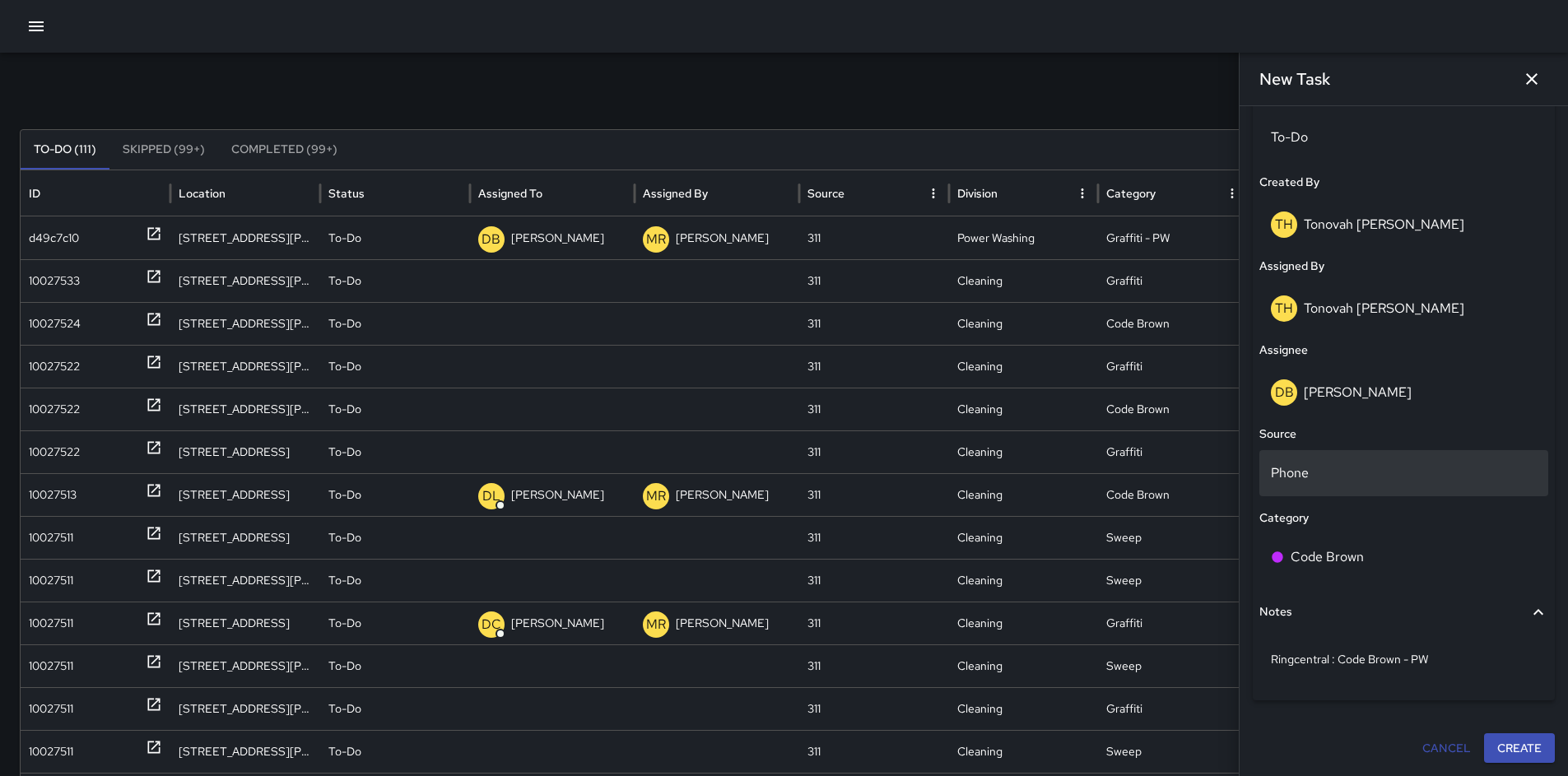
click at [1355, 484] on div "Phone" at bounding box center [1404, 474] width 289 height 46
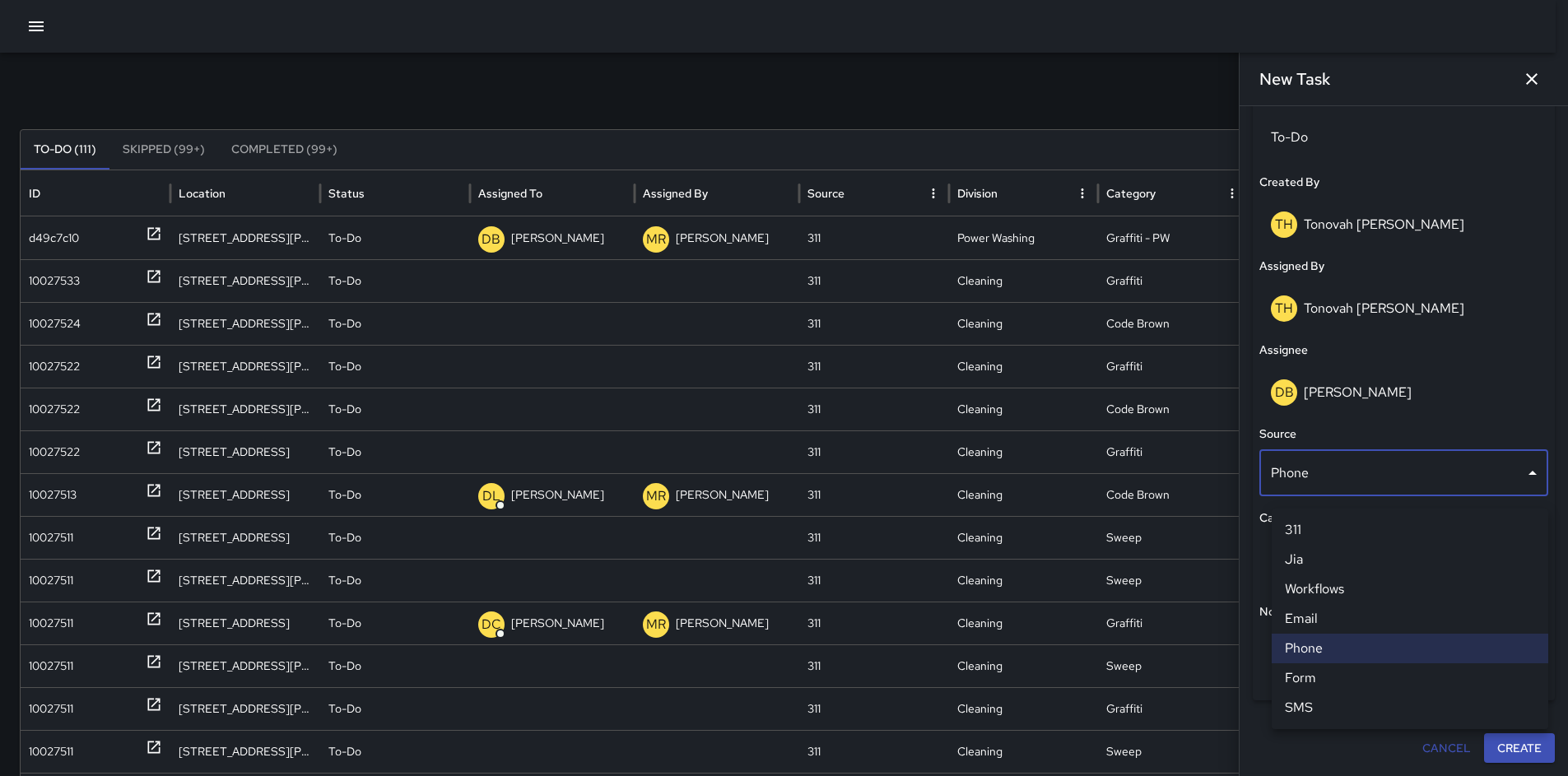
scroll to position [802, 0]
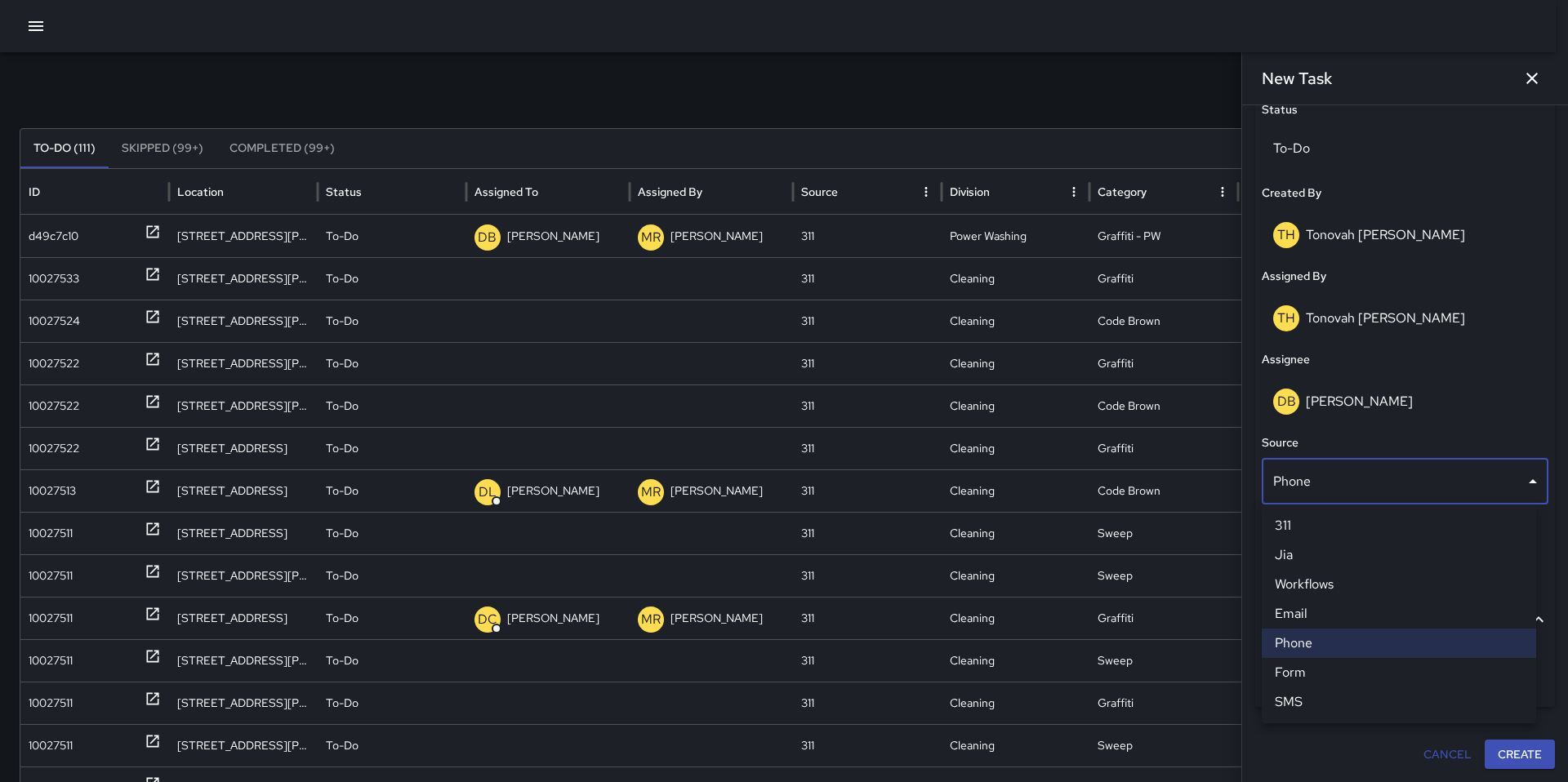
click at [1497, 377] on div at bounding box center [784, 391] width 1568 height 782
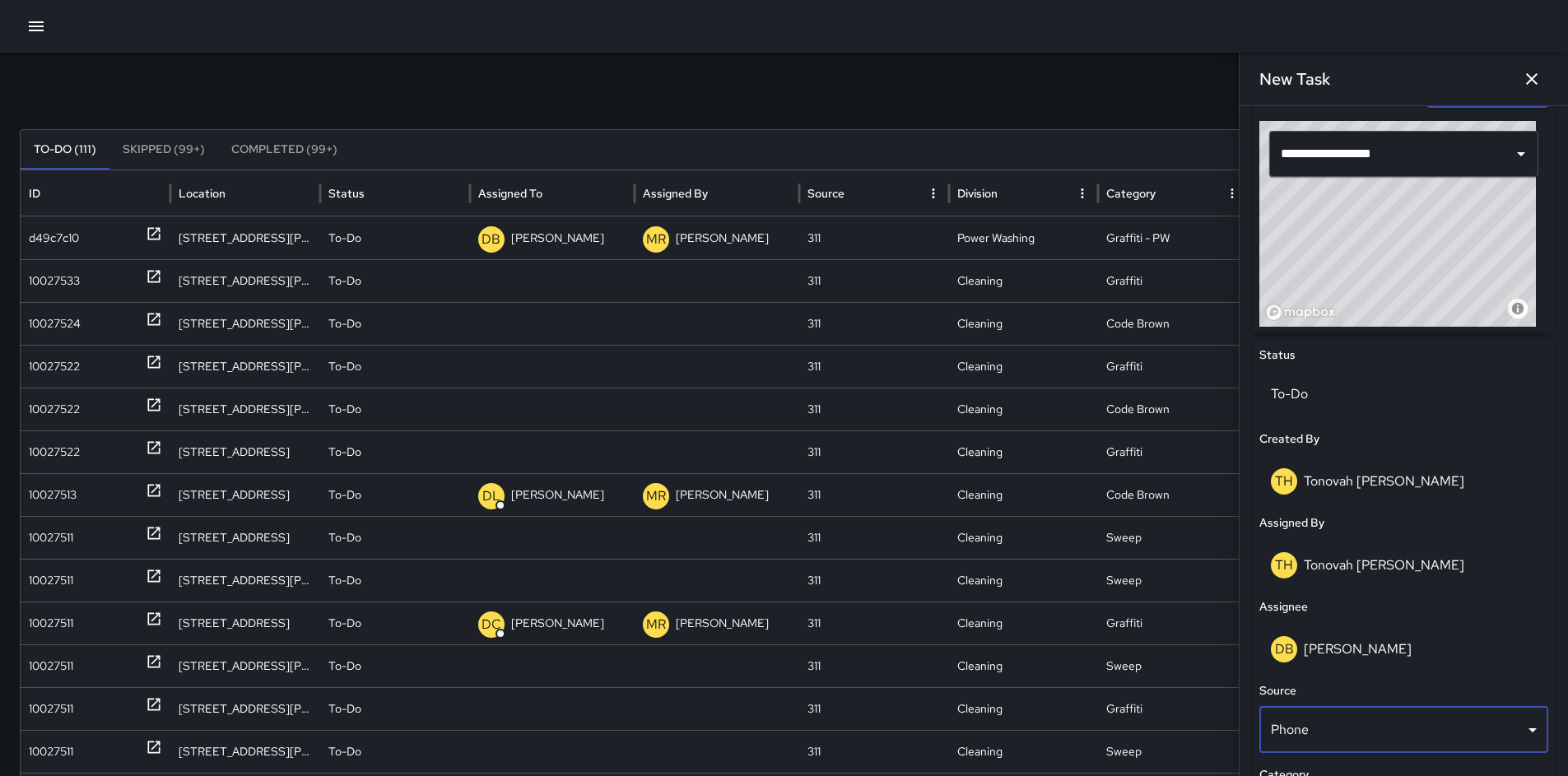
scroll to position [814, 0]
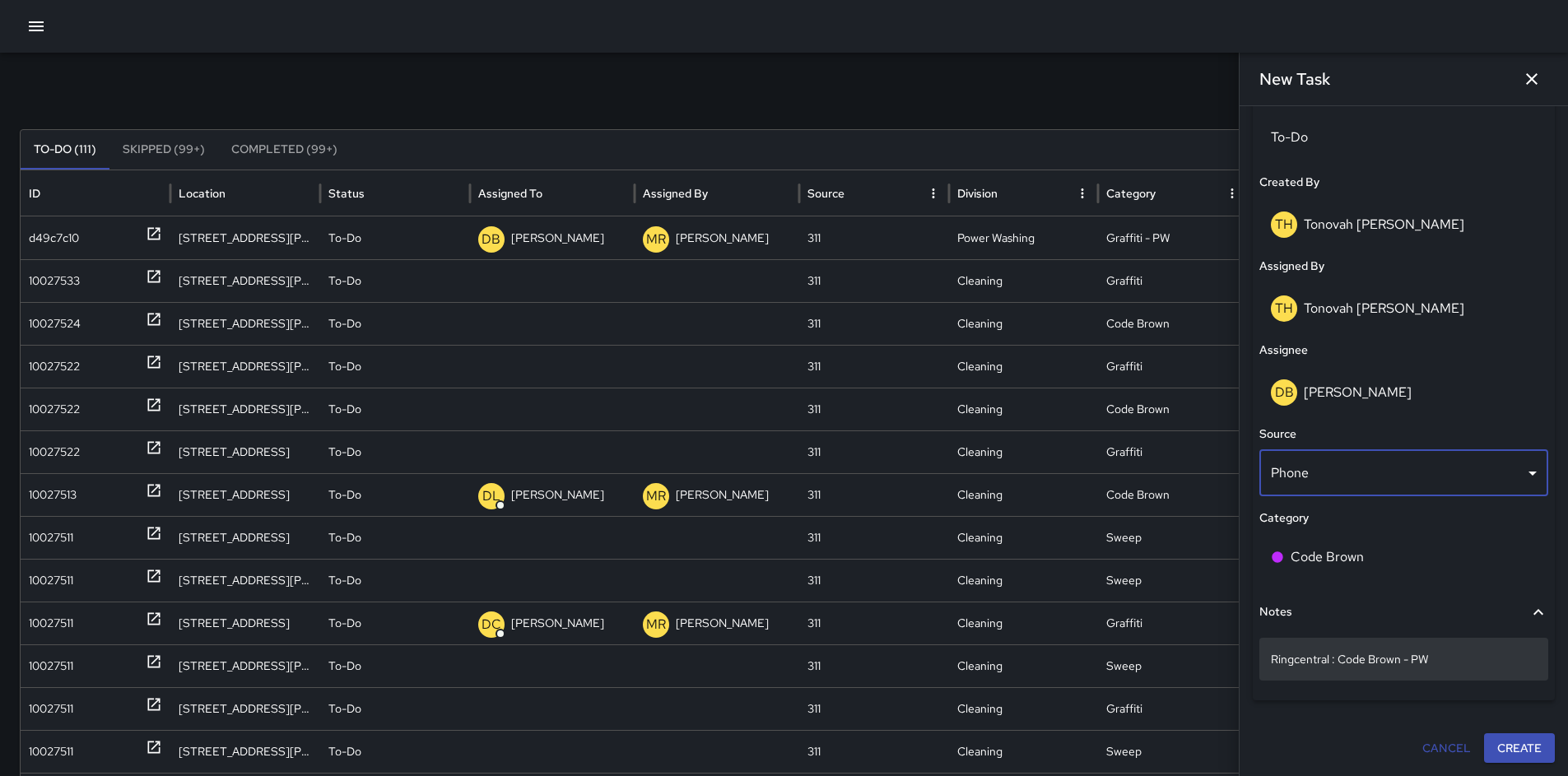
click at [1460, 665] on p "Ringcentral : Code Brown - PW" at bounding box center [1404, 659] width 266 height 16
type textarea "**********"
click at [1490, 755] on button "Create" at bounding box center [1519, 749] width 71 height 30
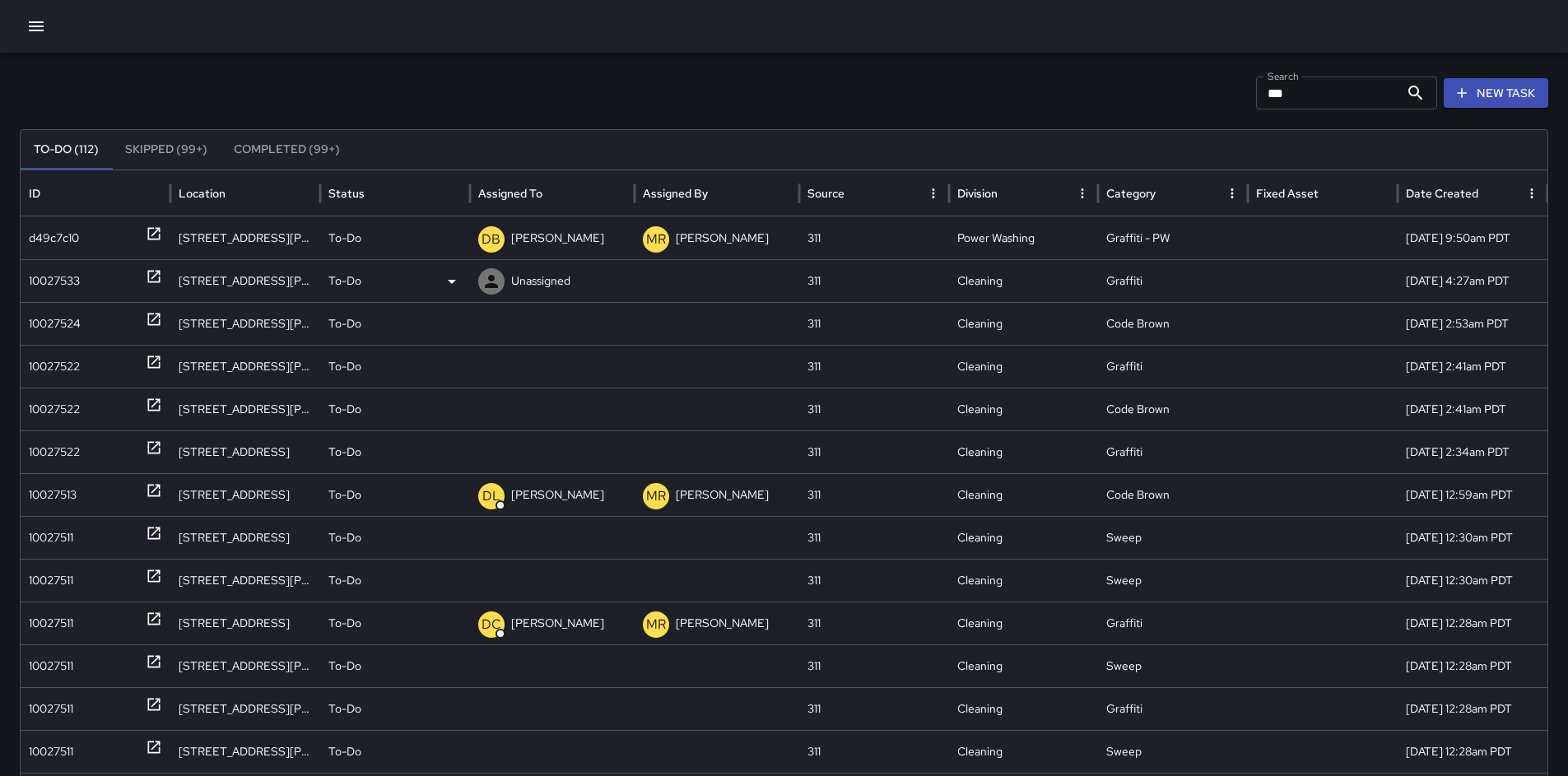
click at [52, 283] on div "10027533" at bounding box center [54, 281] width 51 height 42
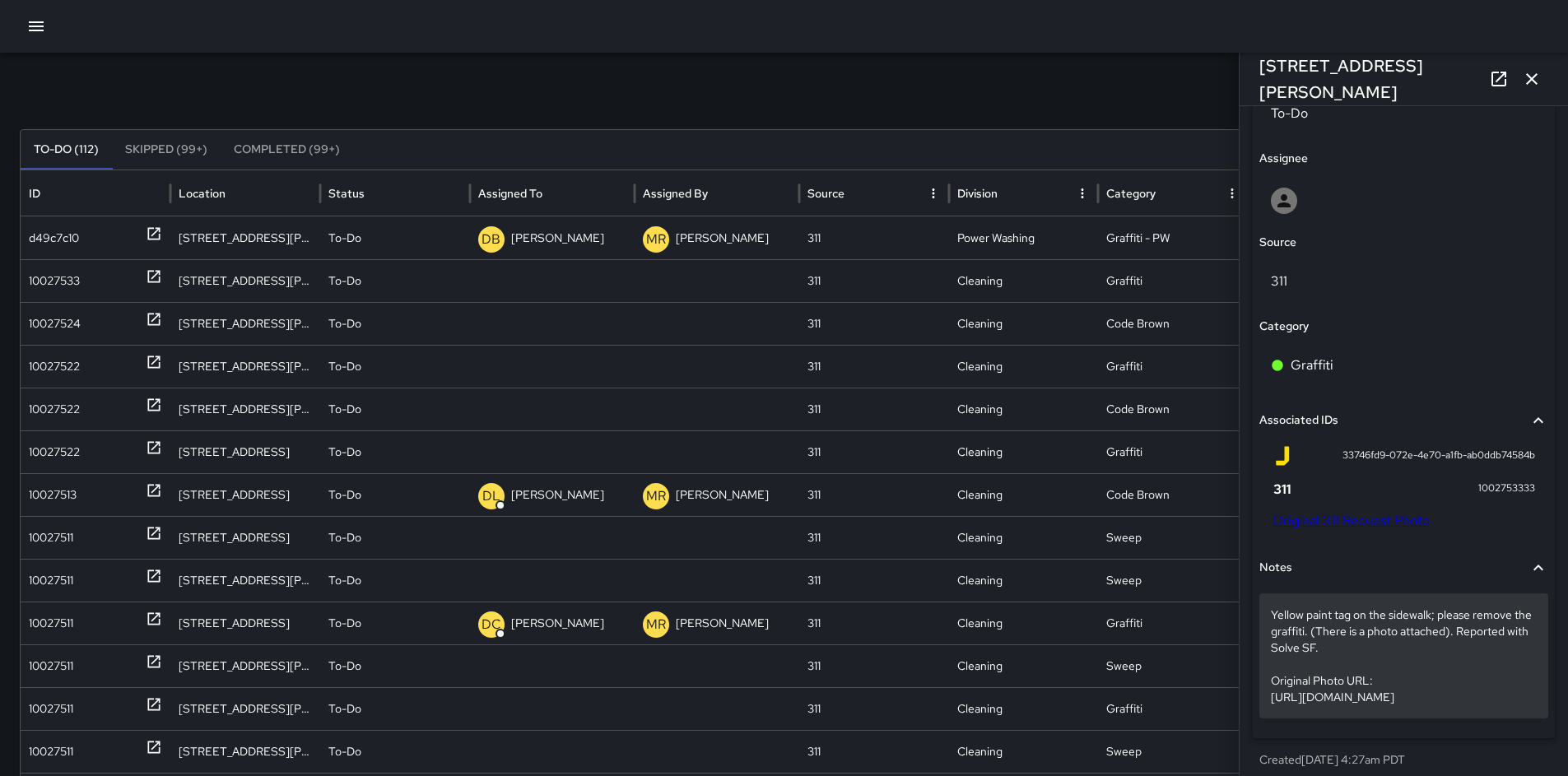
scroll to position [881, 0]
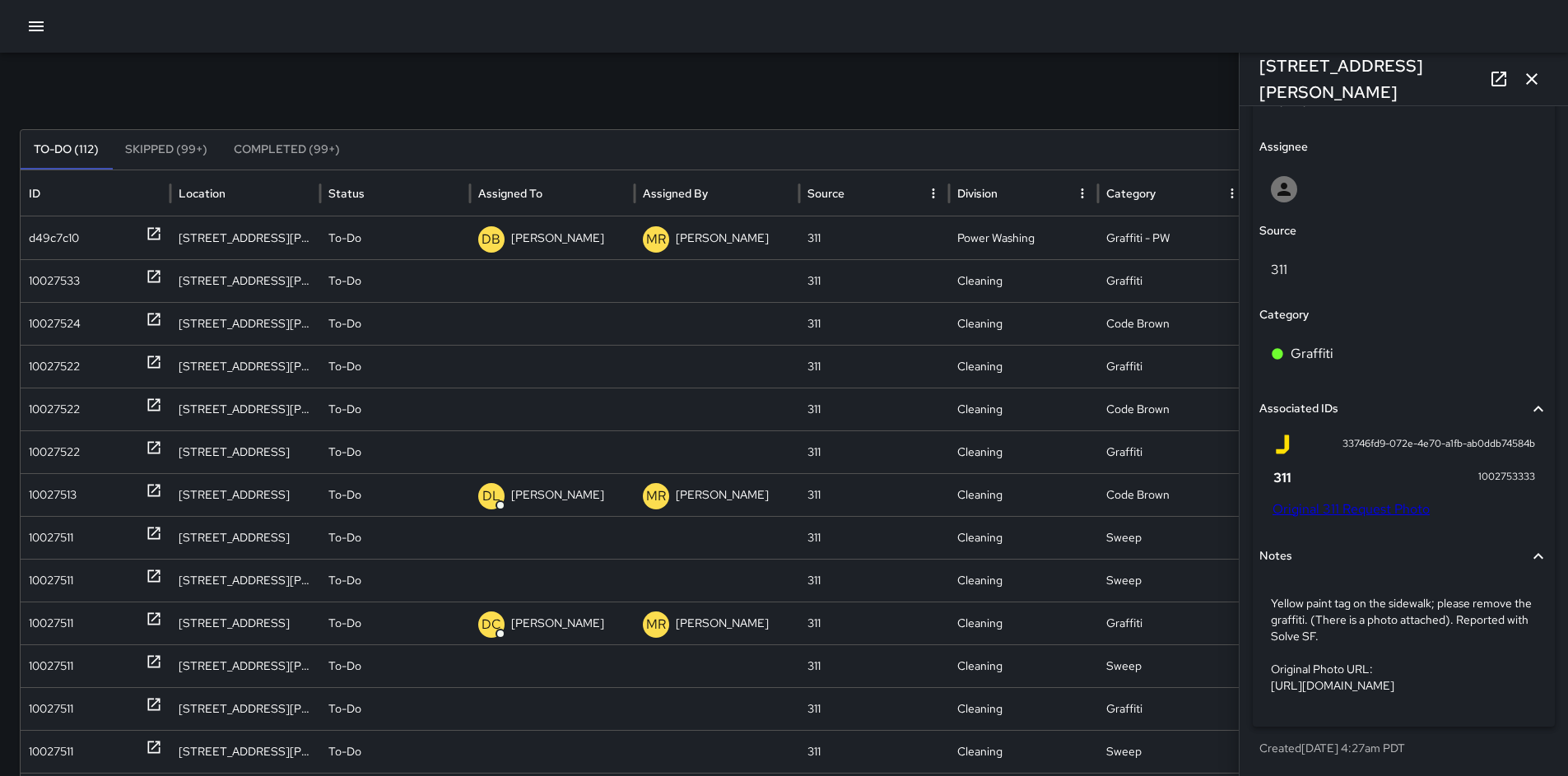
click at [1362, 501] on link "Original 311 Request Photo" at bounding box center [1352, 509] width 157 height 17
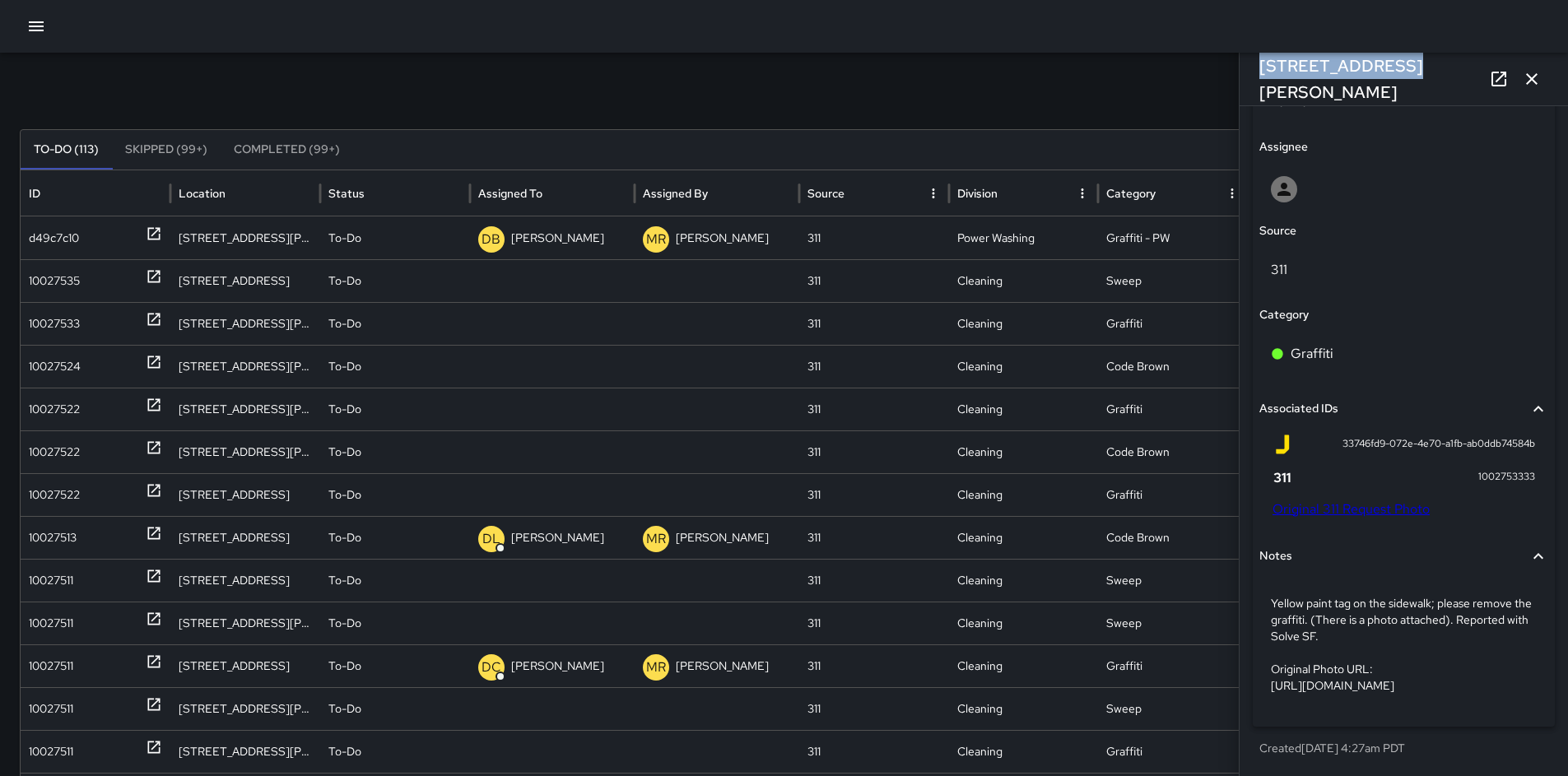
drag, startPoint x: 1381, startPoint y: 76, endPoint x: 1243, endPoint y: 75, distance: 138.0
click at [1243, 75] on div "[STREET_ADDRESS][PERSON_NAME]" at bounding box center [1404, 79] width 328 height 53
copy h6 "[STREET_ADDRESS][PERSON_NAME]"
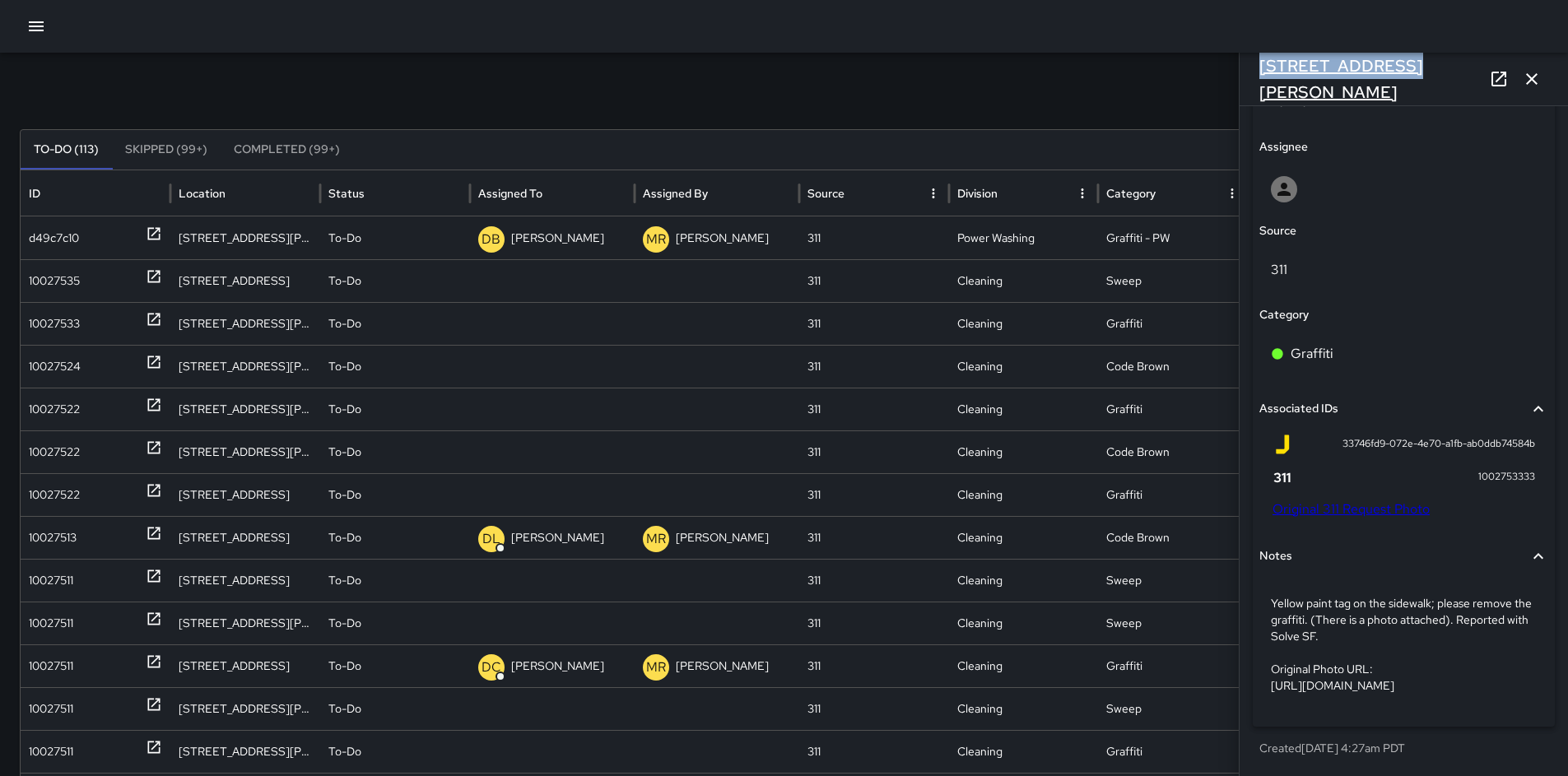
copy h6 "[STREET_ADDRESS][PERSON_NAME]"
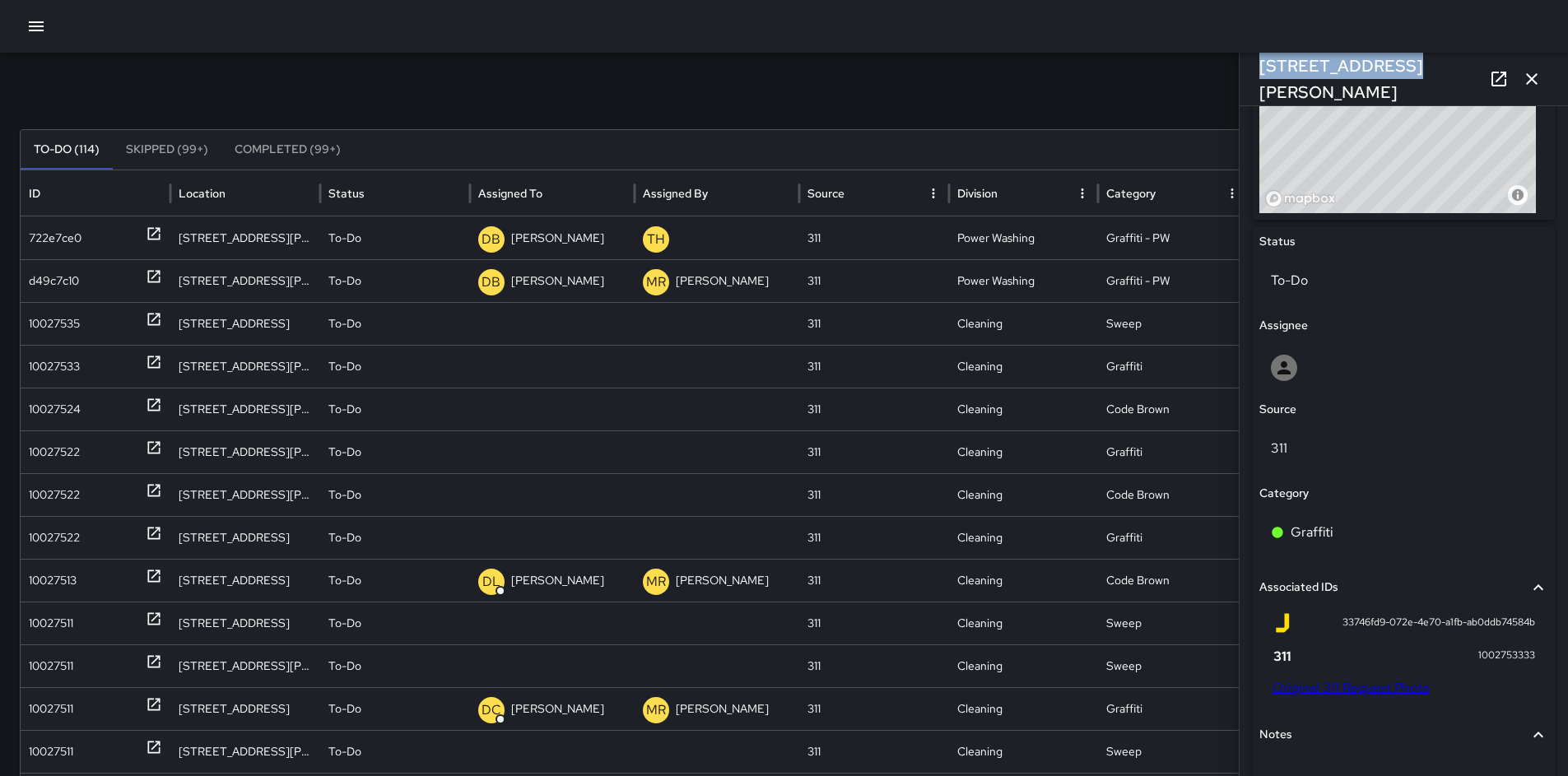
scroll to position [533, 0]
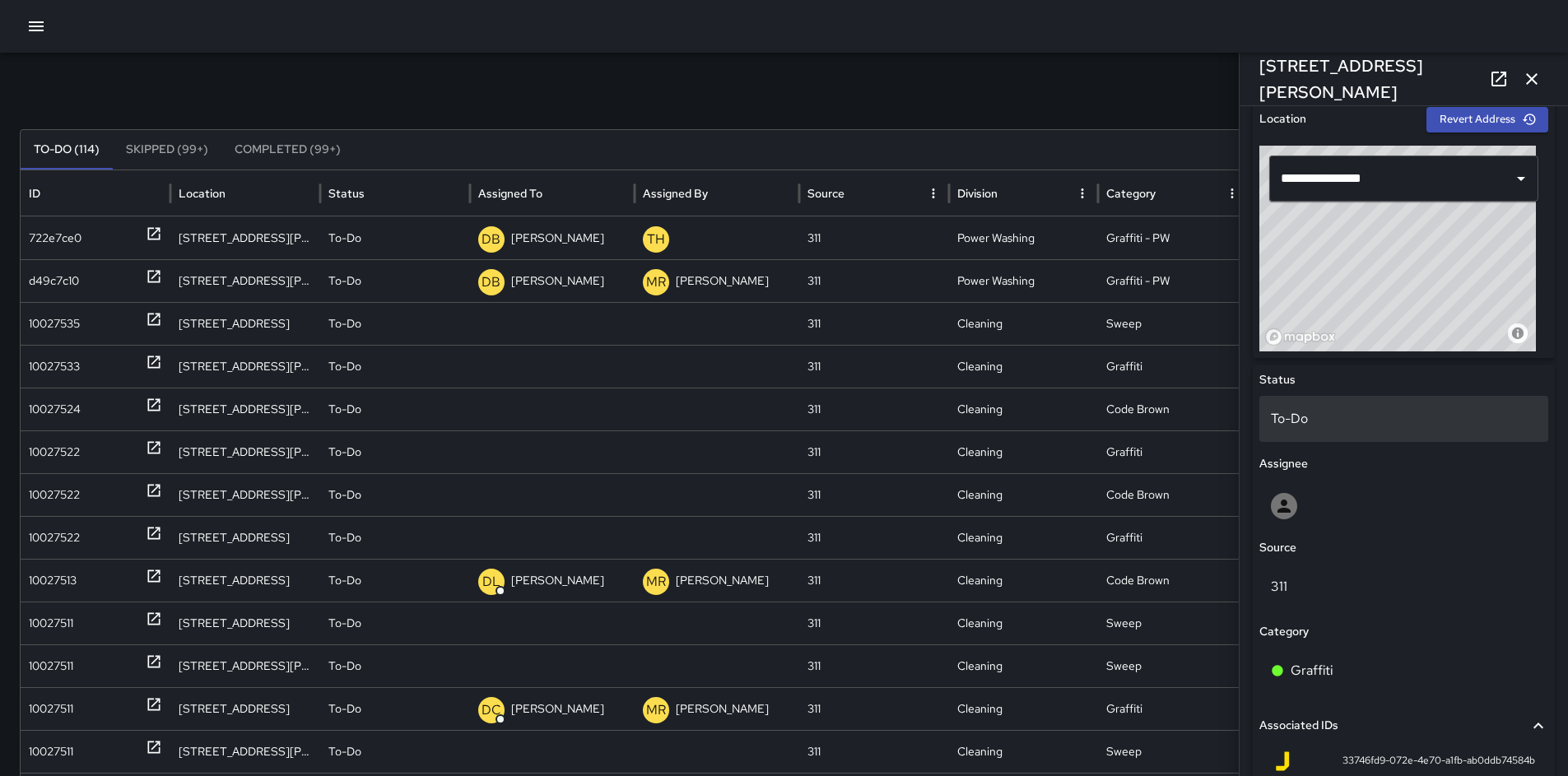
click at [1315, 423] on p "To-Do" at bounding box center [1404, 419] width 266 height 20
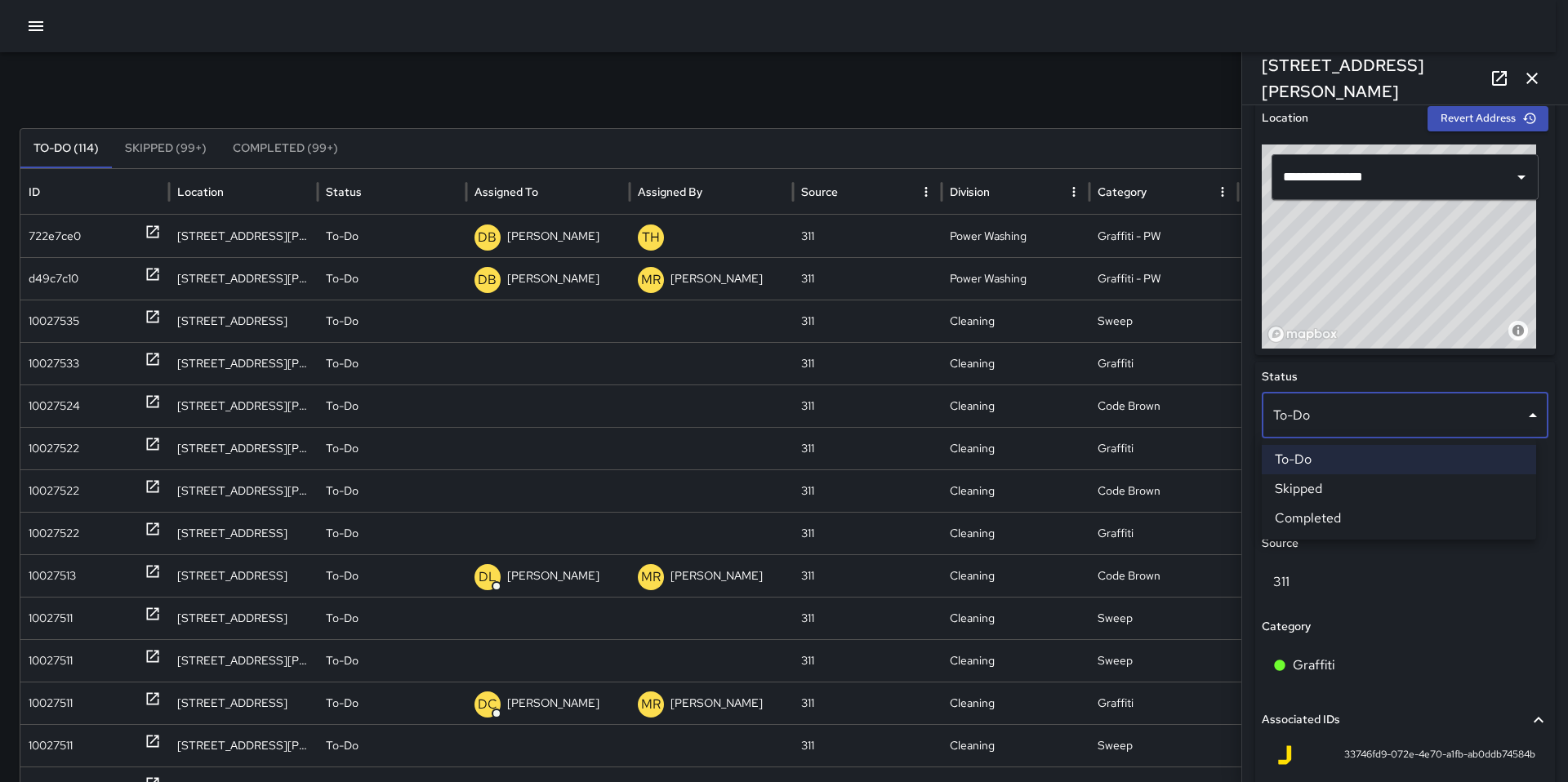
click at [1314, 481] on li "Skipped" at bounding box center [1399, 489] width 274 height 29
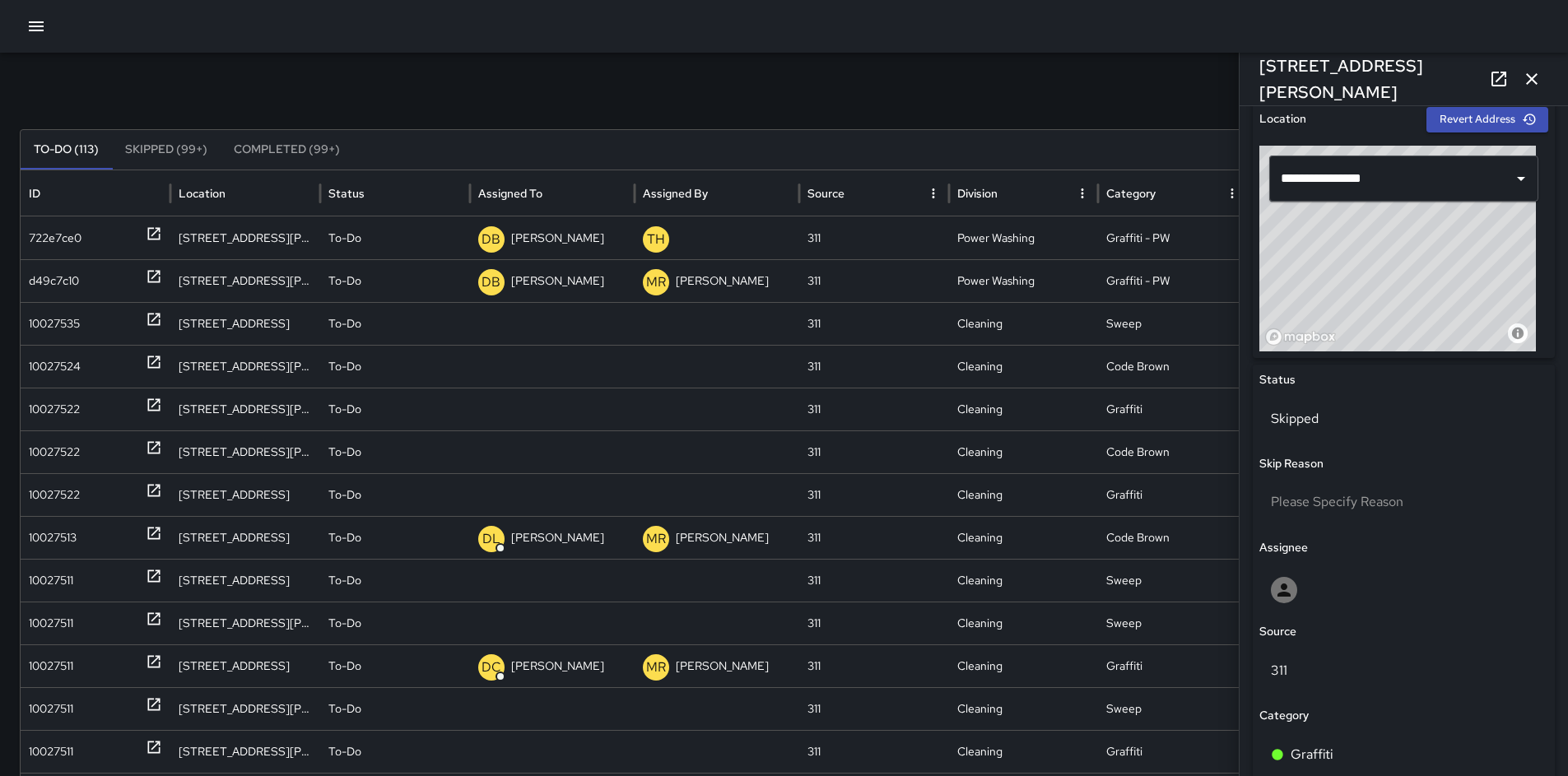
drag, startPoint x: 1054, startPoint y: 115, endPoint x: 1096, endPoint y: 114, distance: 42.0
click at [1054, 115] on div "Search *** Search New Task To-Do (113) Skipped (99+) Completed (99+) ID Locatio…" at bounding box center [784, 484] width 1568 height 934
click at [1527, 75] on icon "button" at bounding box center [1531, 79] width 12 height 12
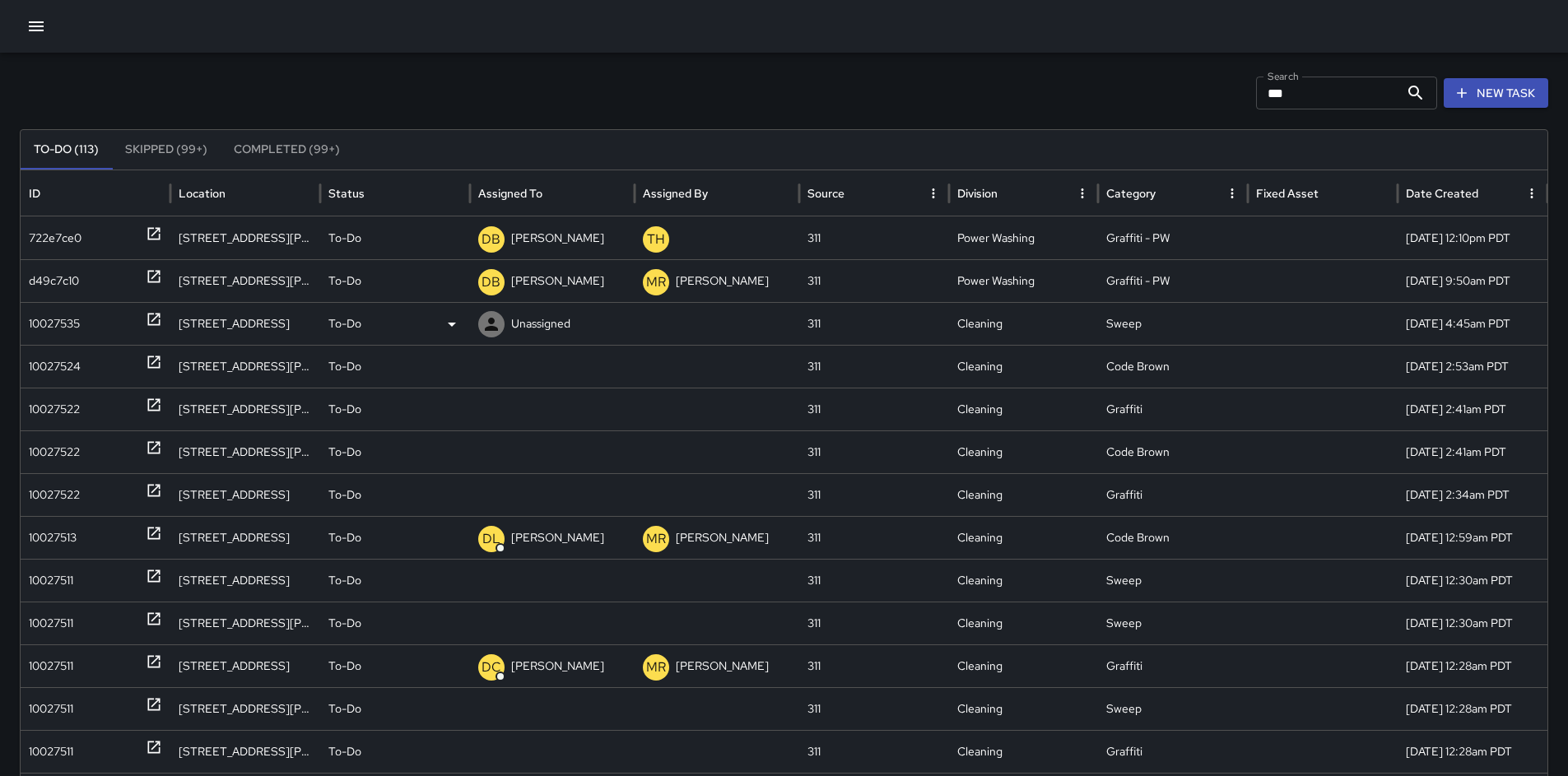
click at [37, 325] on div "10027535" at bounding box center [54, 324] width 51 height 42
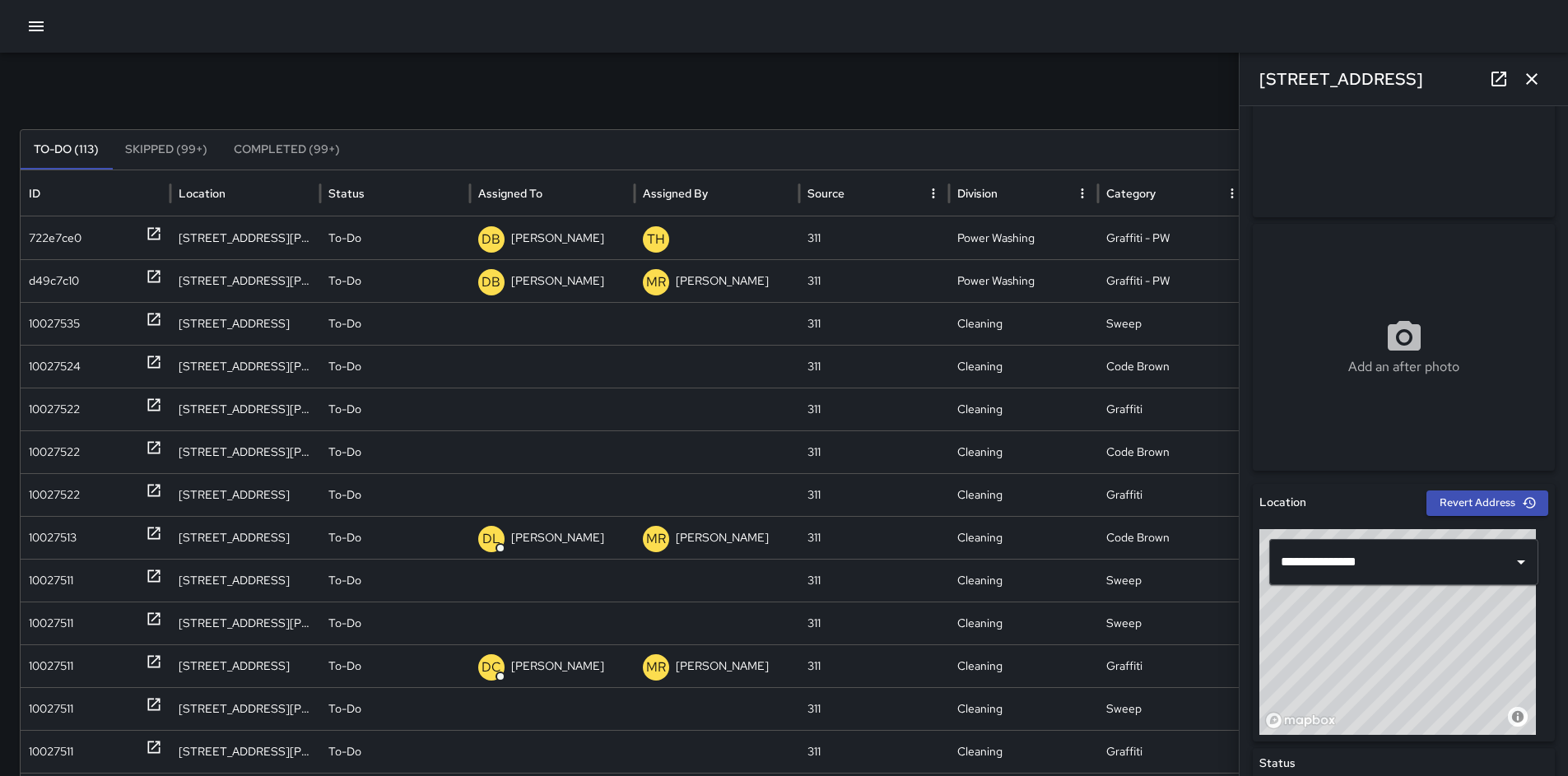
scroll to position [0, 0]
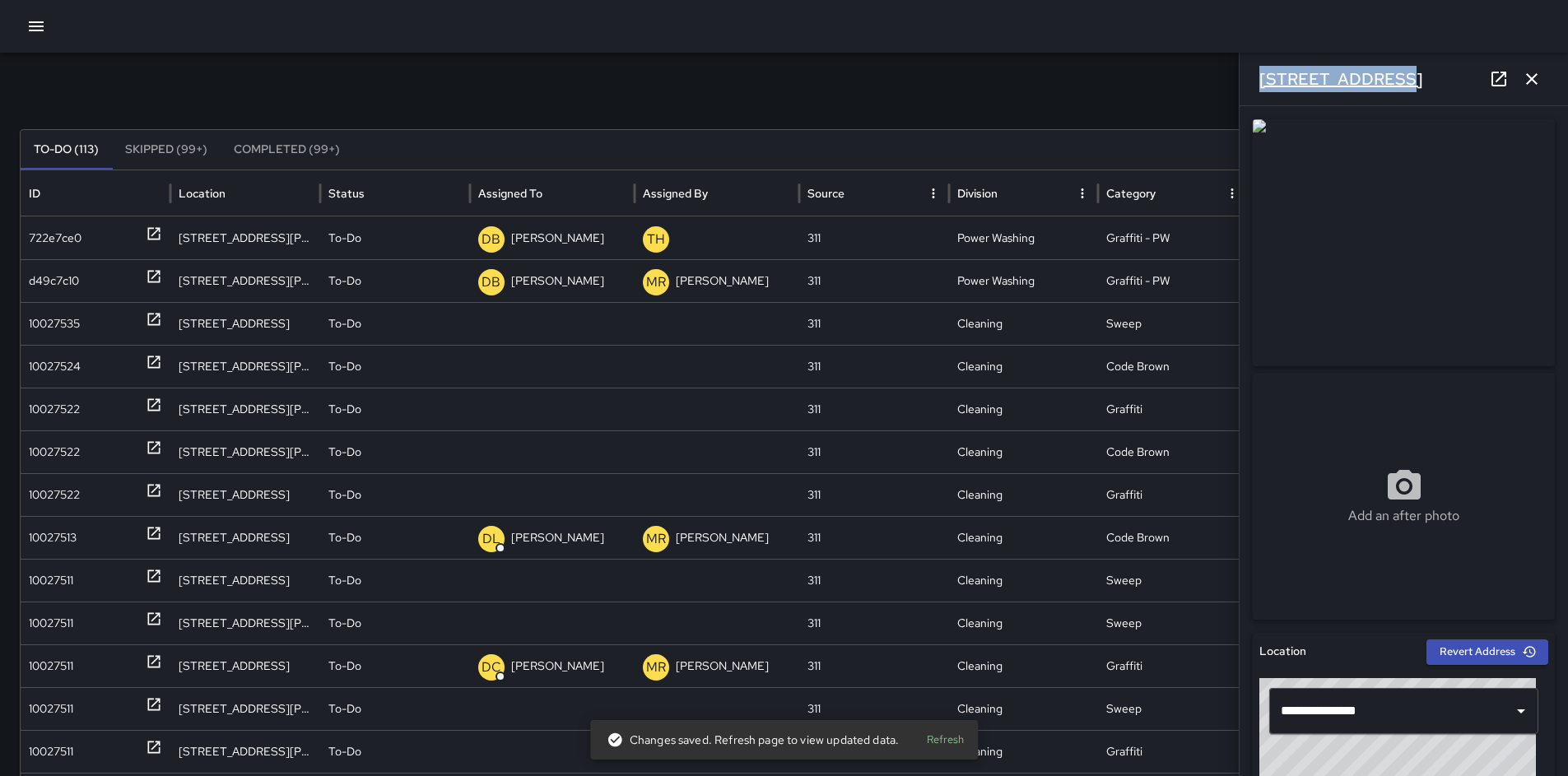
drag, startPoint x: 1381, startPoint y: 79, endPoint x: 1261, endPoint y: 78, distance: 120.0
click at [1261, 77] on div "[STREET_ADDRESS]" at bounding box center [1404, 79] width 328 height 53
copy h6 "[STREET_ADDRESS]"
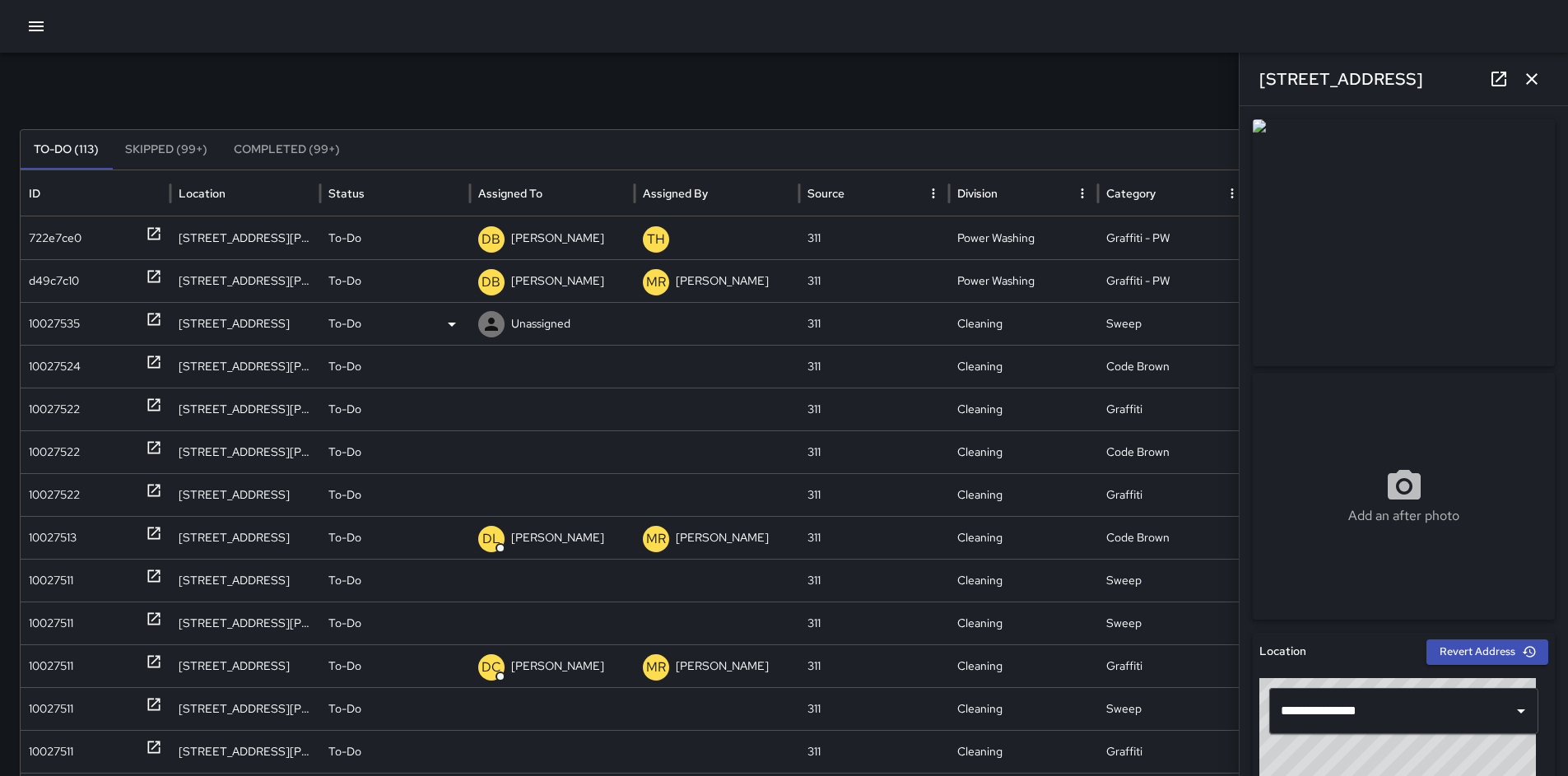
click at [46, 319] on div "10027535" at bounding box center [54, 324] width 51 height 42
drag, startPoint x: 1372, startPoint y: 81, endPoint x: 1254, endPoint y: 82, distance: 118.0
click at [1254, 82] on div "[STREET_ADDRESS]" at bounding box center [1404, 79] width 328 height 53
copy h6 "[STREET_ADDRESS]"
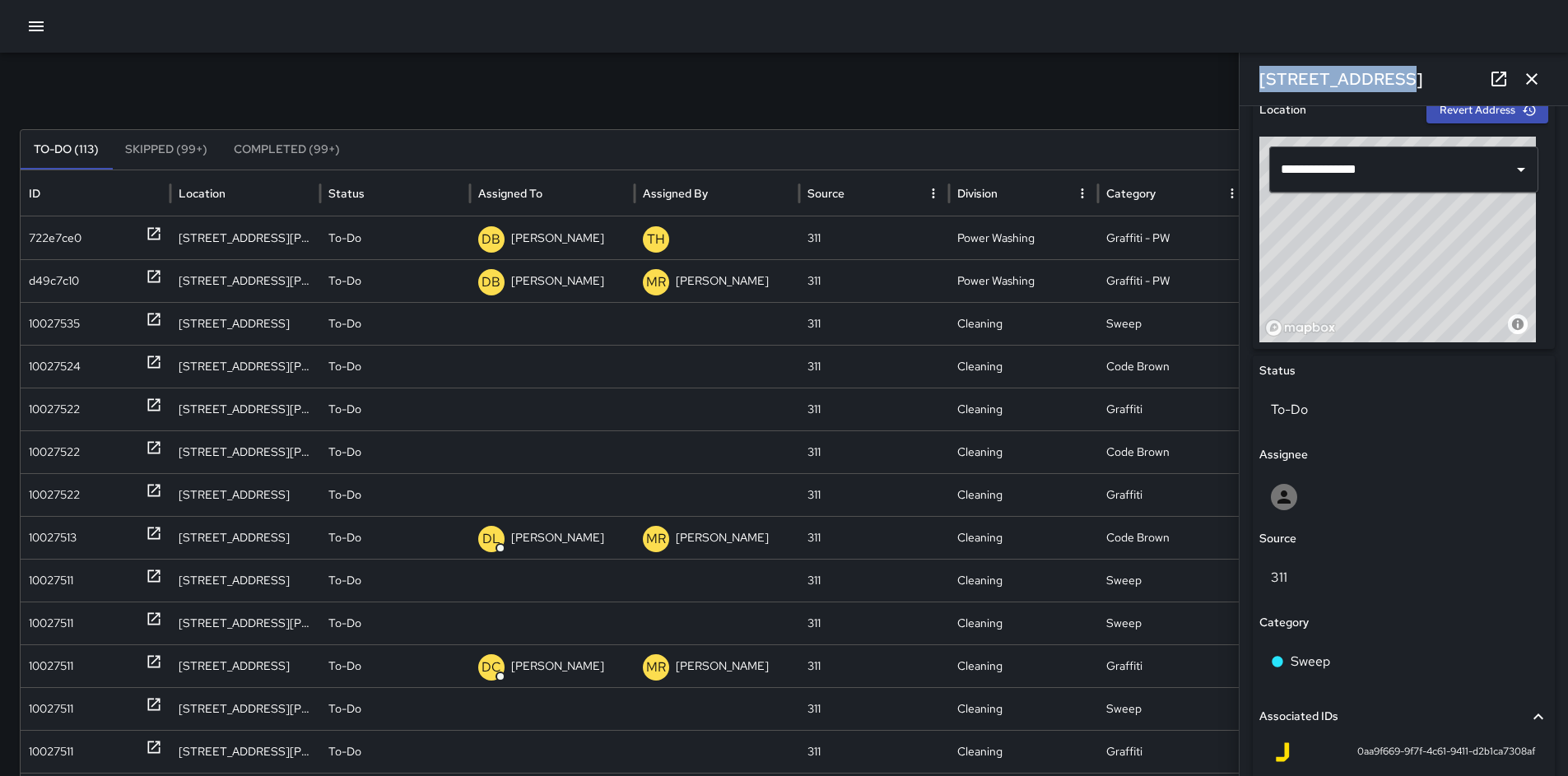
scroll to position [891, 0]
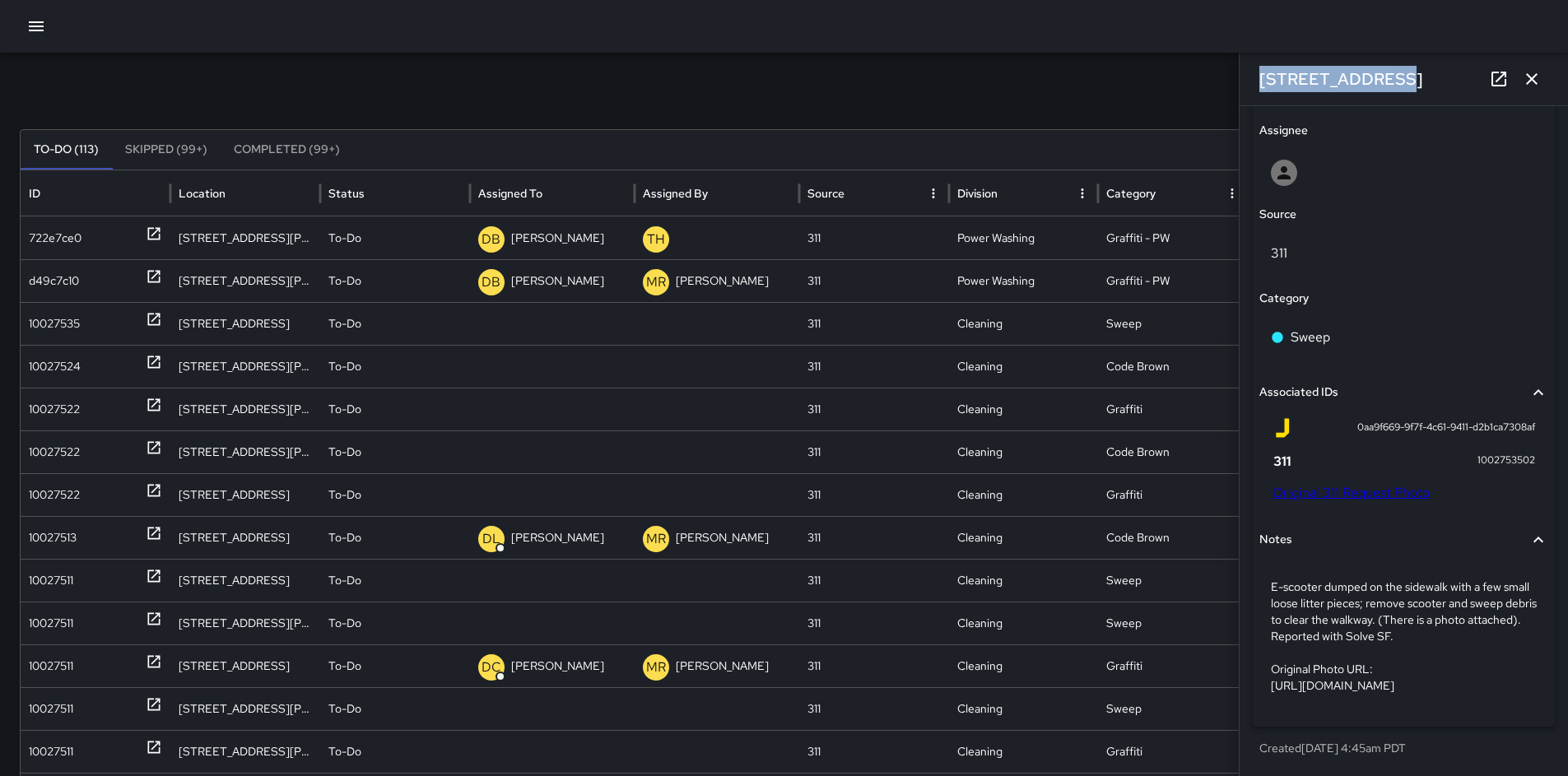
click at [1307, 484] on link "Original 311 Request Photo" at bounding box center [1352, 492] width 157 height 17
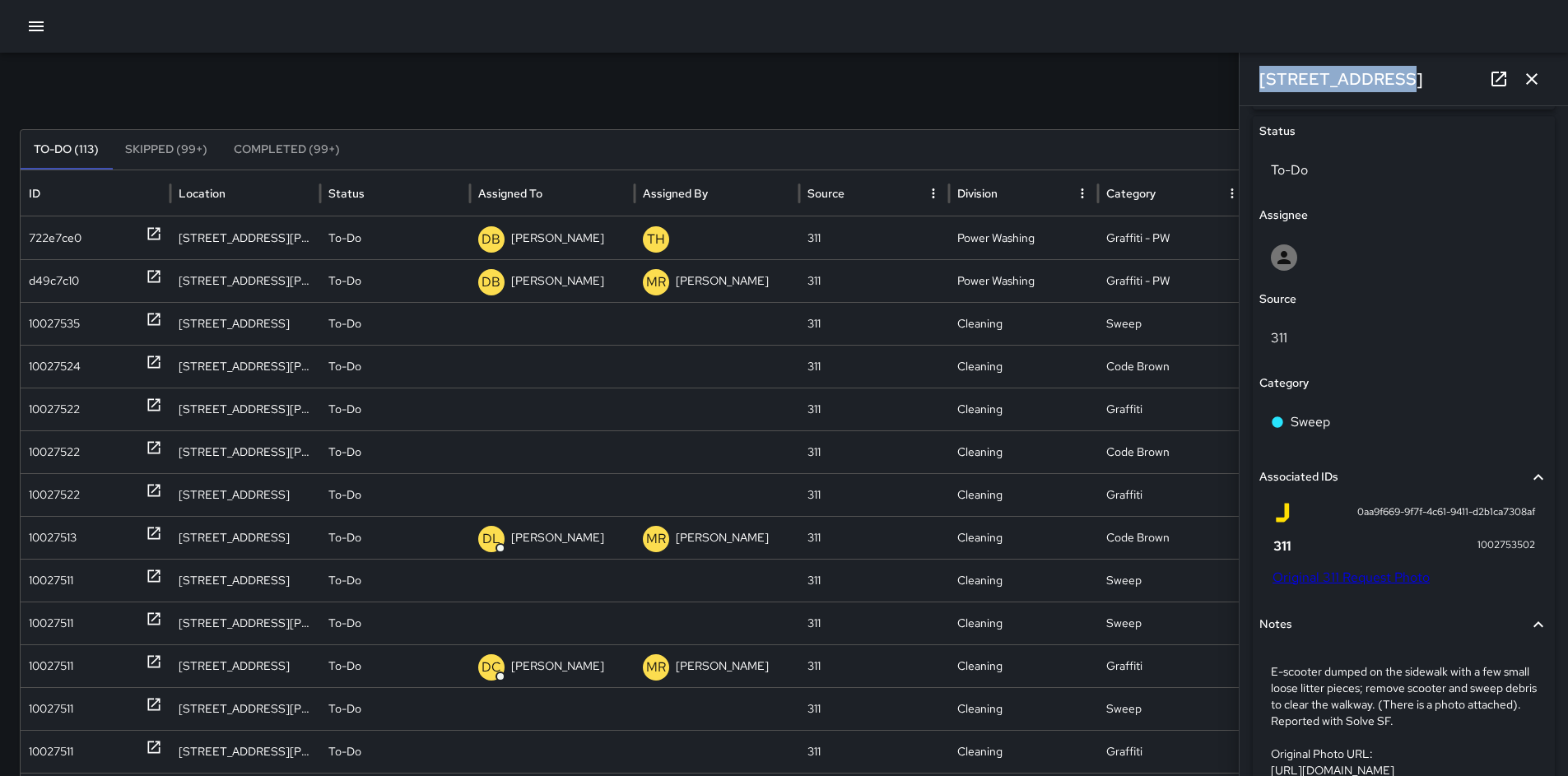
scroll to position [578, 0]
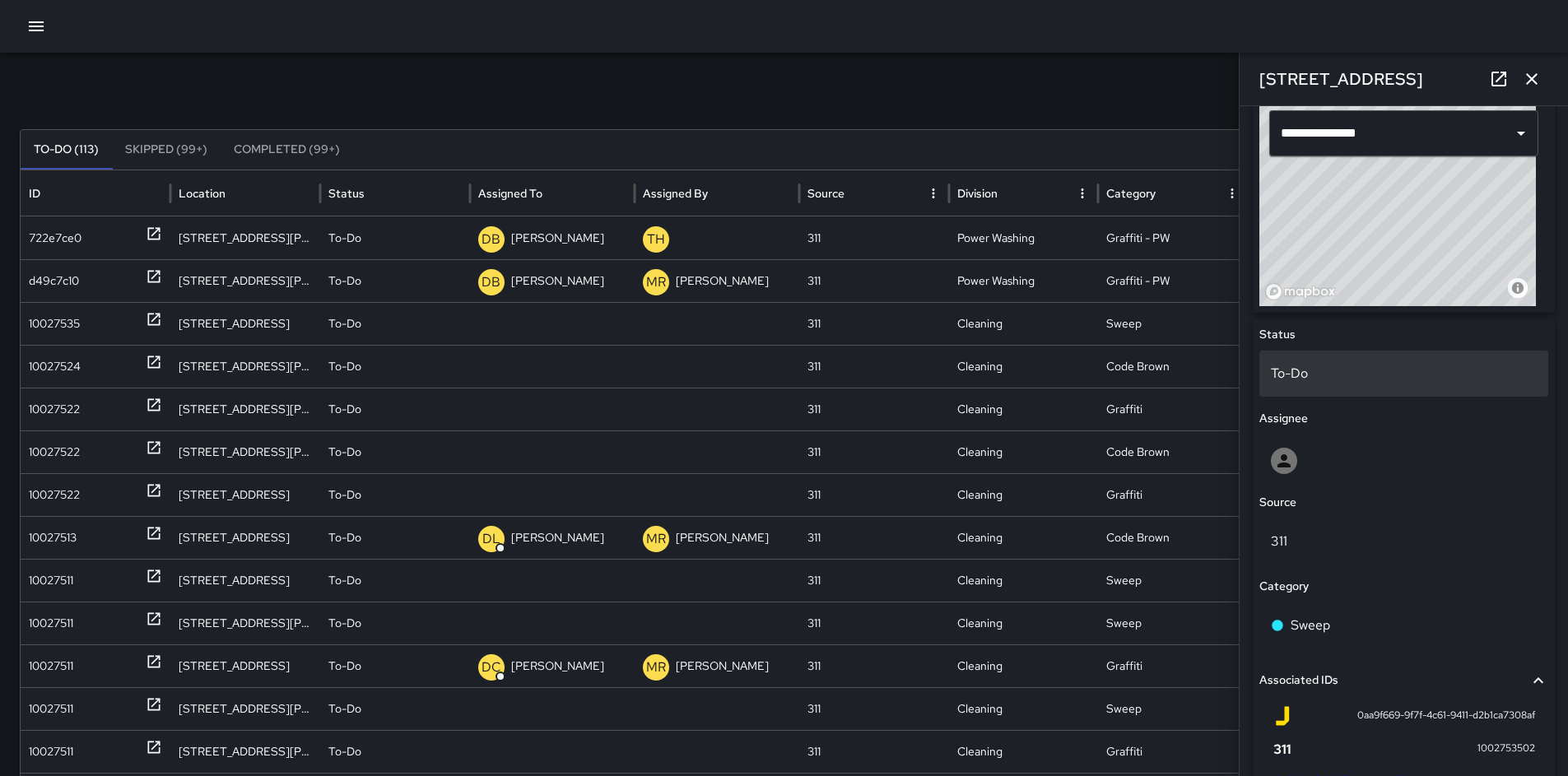
click at [1302, 384] on div "To-Do" at bounding box center [1404, 374] width 289 height 46
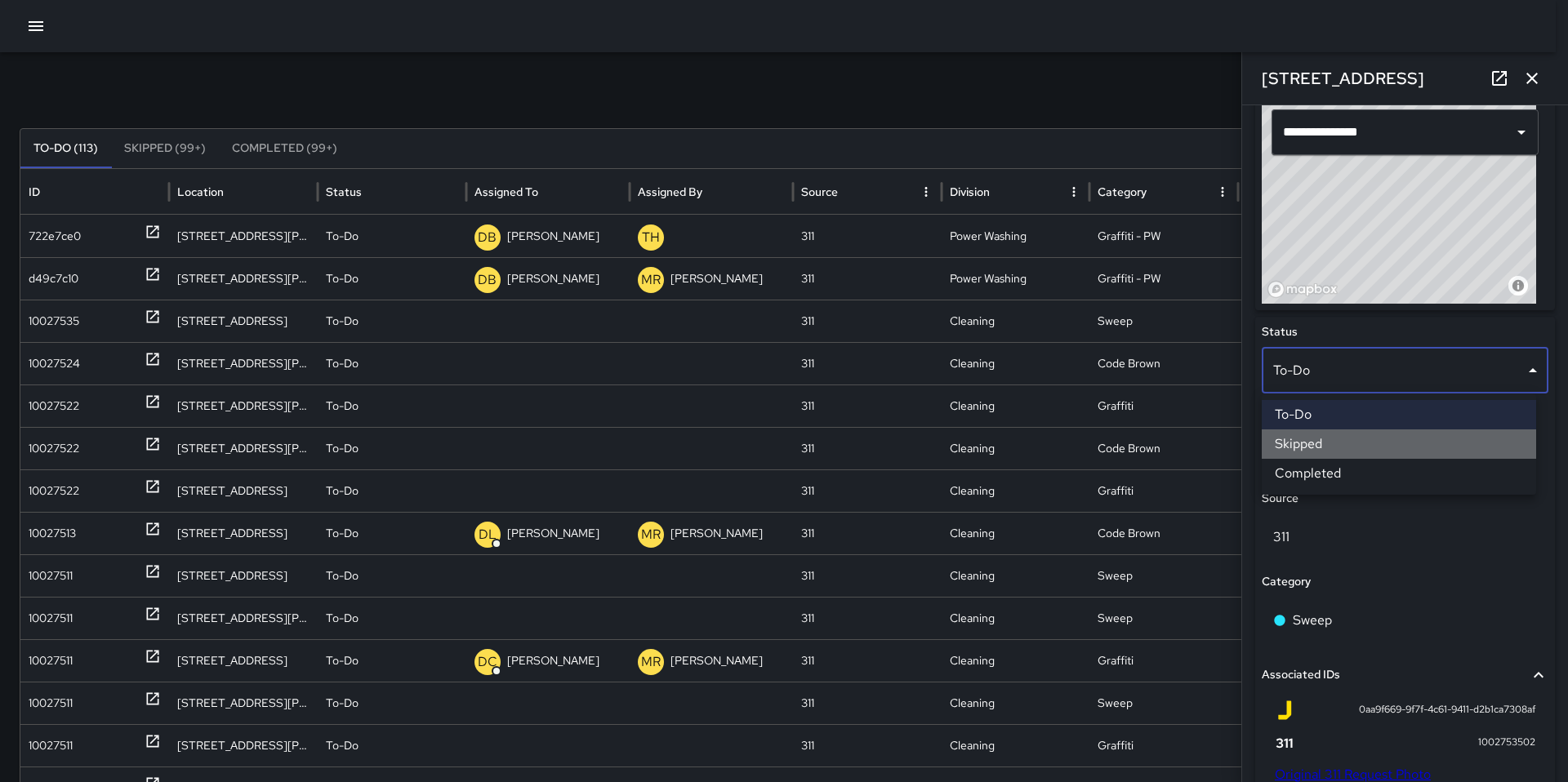
click at [1300, 439] on li "Skipped" at bounding box center [1399, 443] width 274 height 29
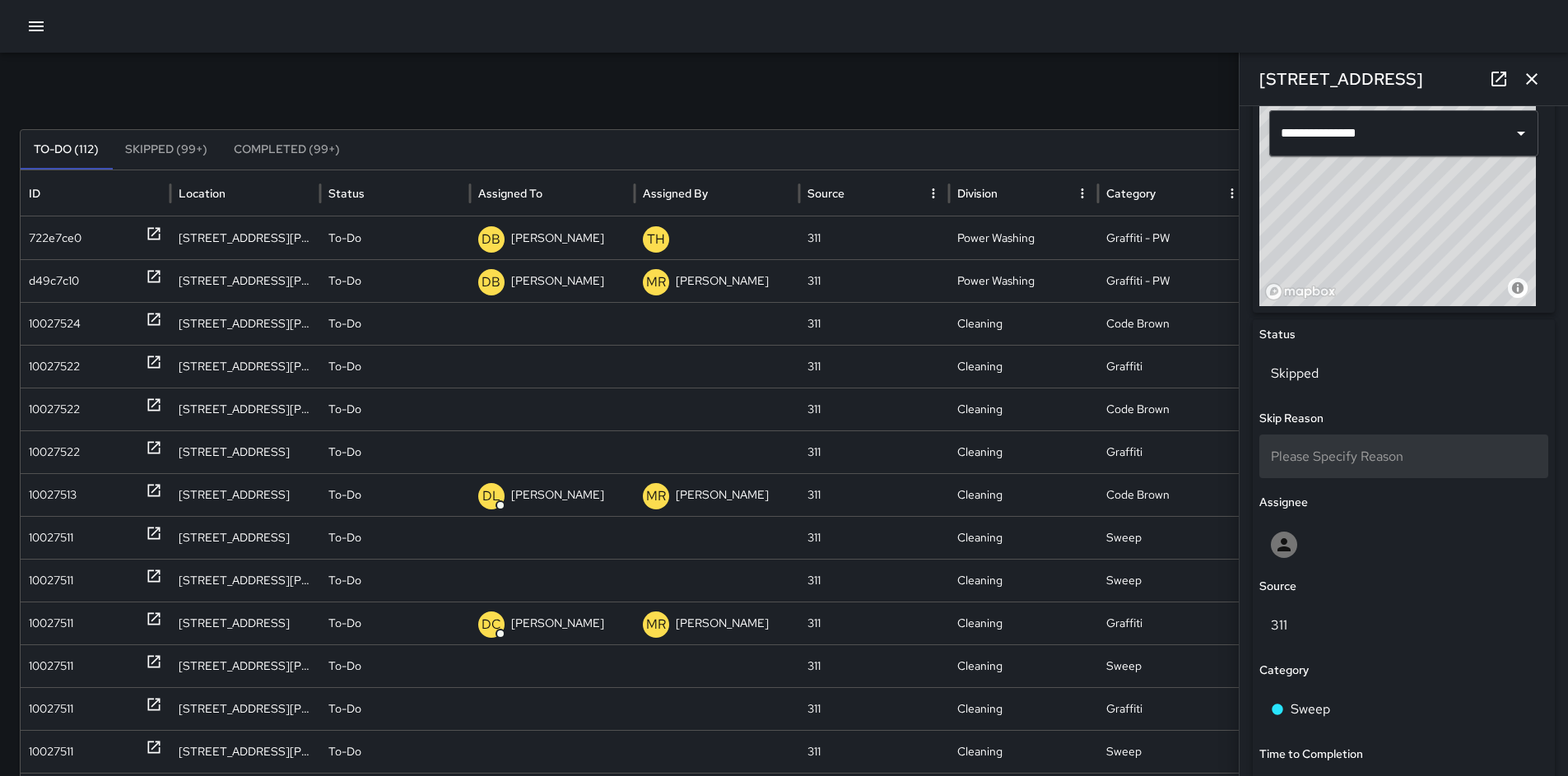
click at [1308, 453] on span "Please Specify Reason" at bounding box center [1337, 456] width 132 height 17
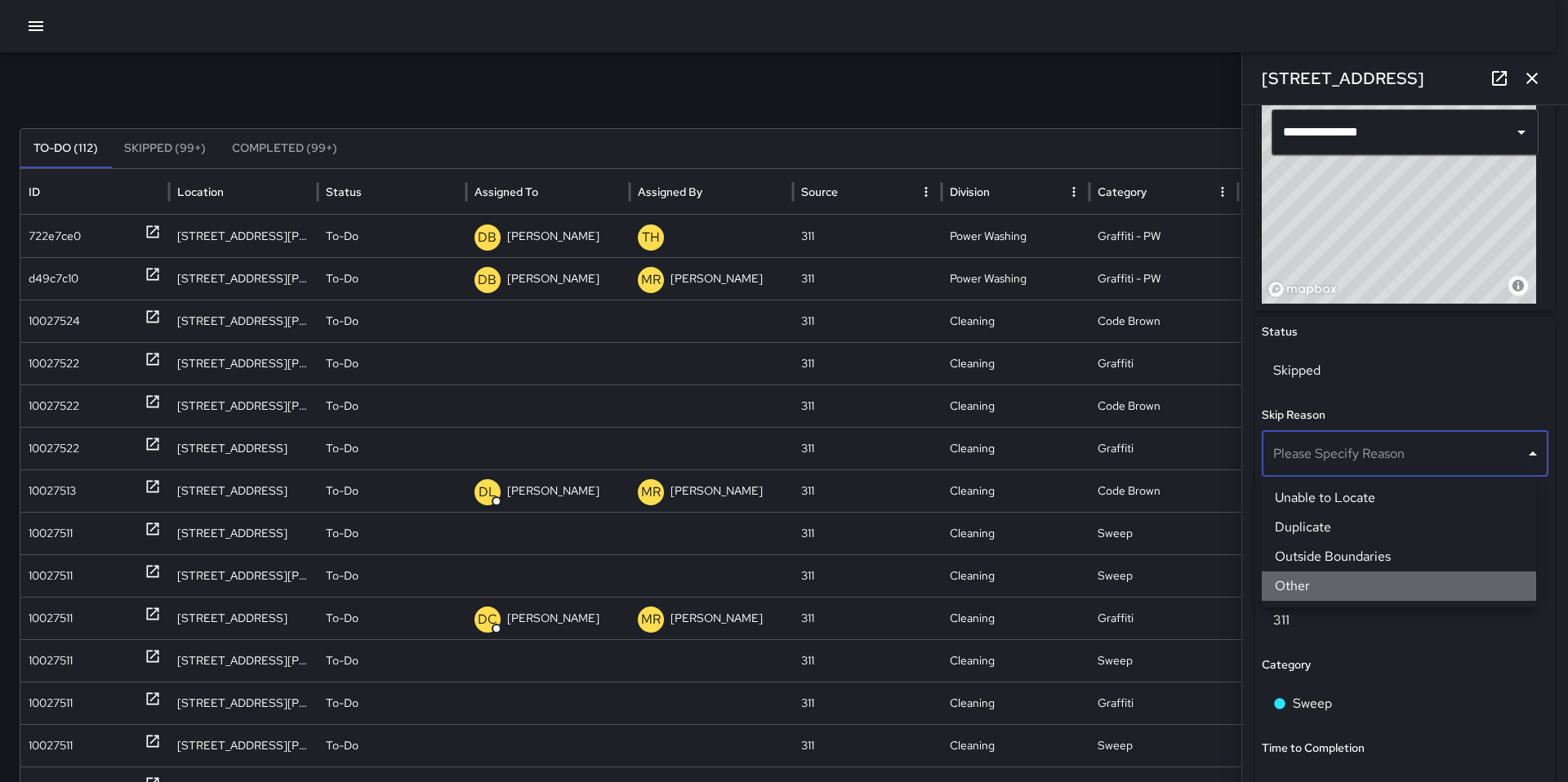
click at [1319, 582] on li "Other" at bounding box center [1399, 586] width 274 height 29
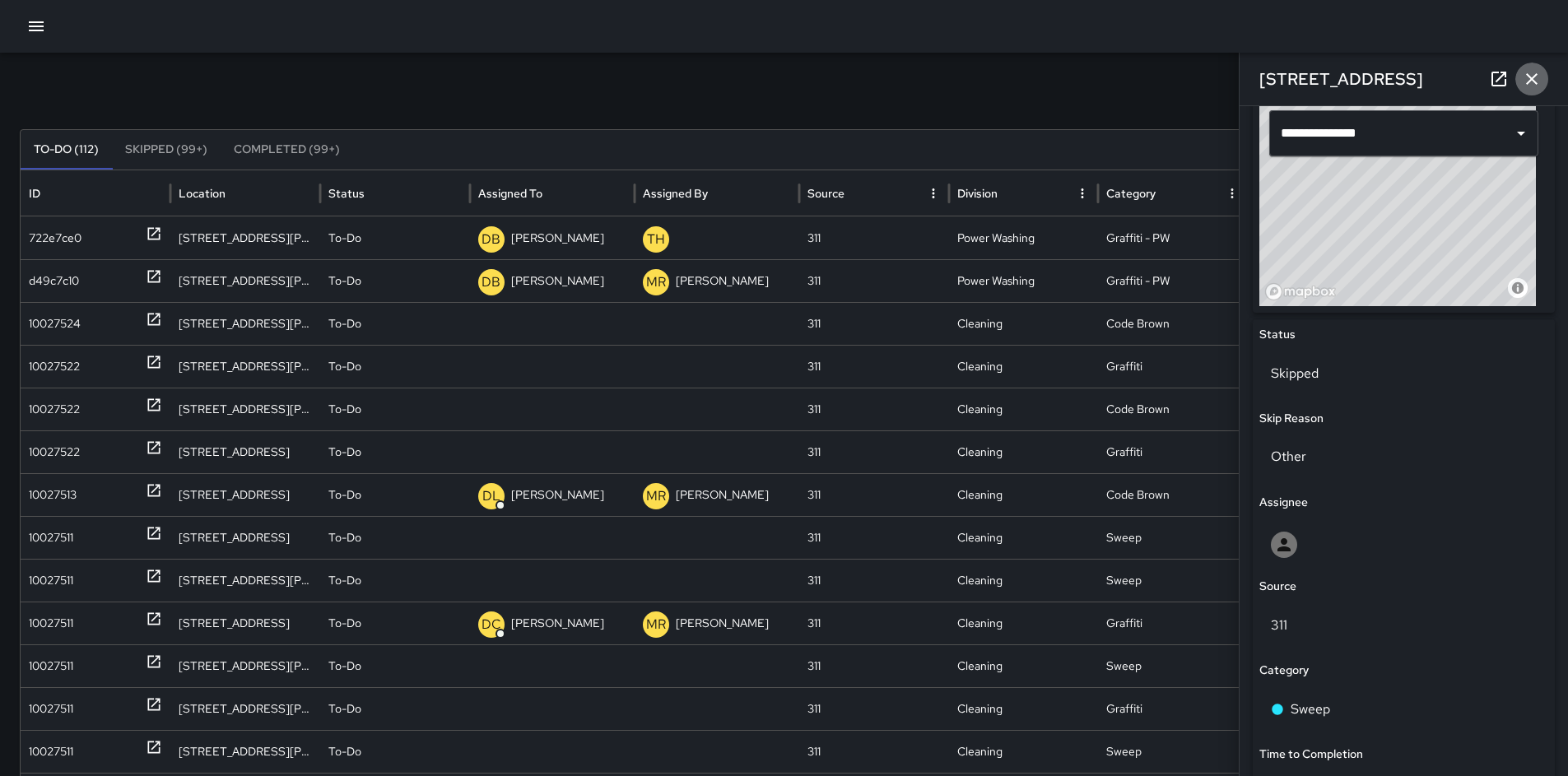
click at [1533, 72] on icon "button" at bounding box center [1532, 79] width 20 height 20
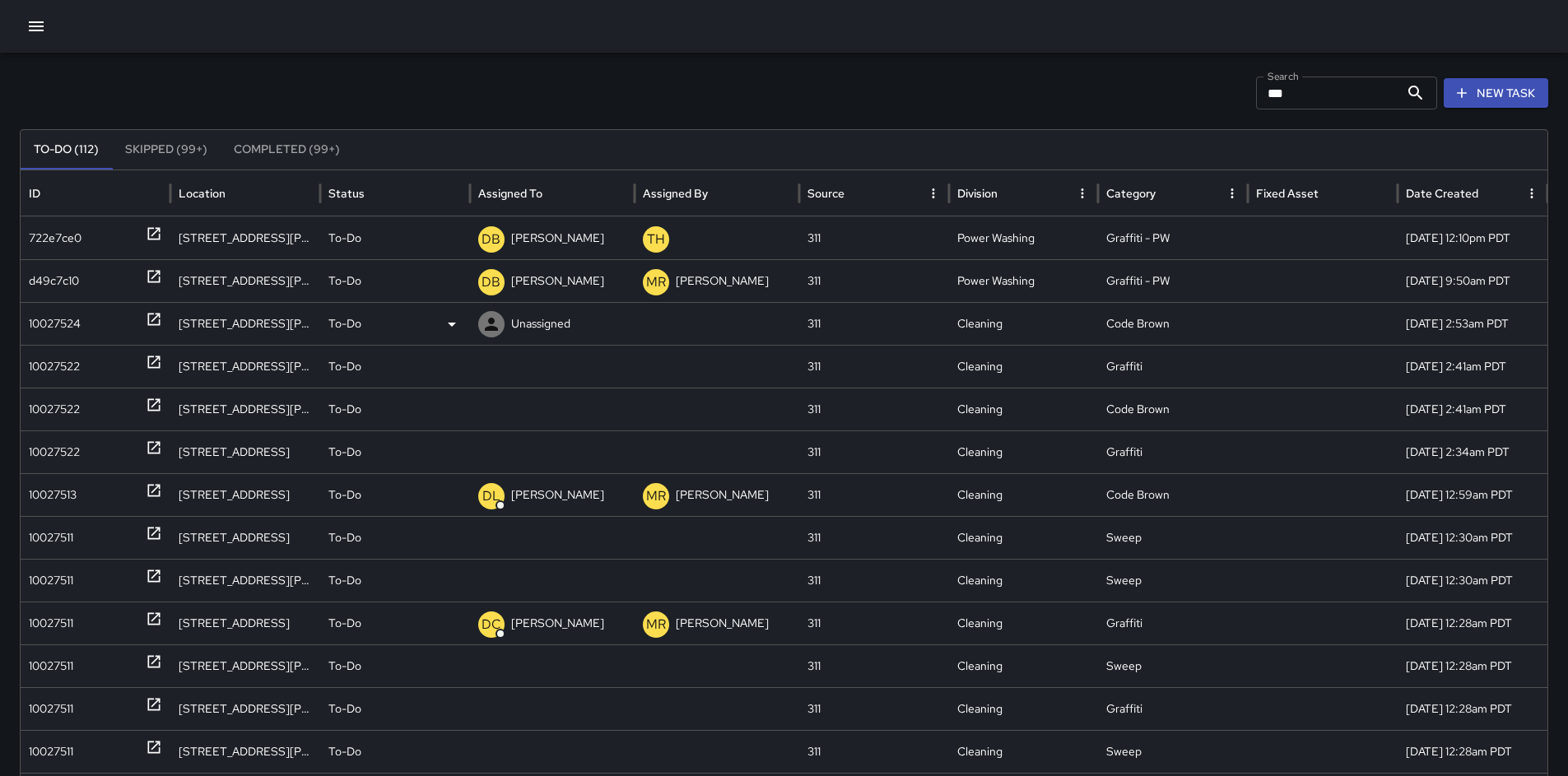
click at [63, 325] on div "10027524" at bounding box center [55, 324] width 52 height 42
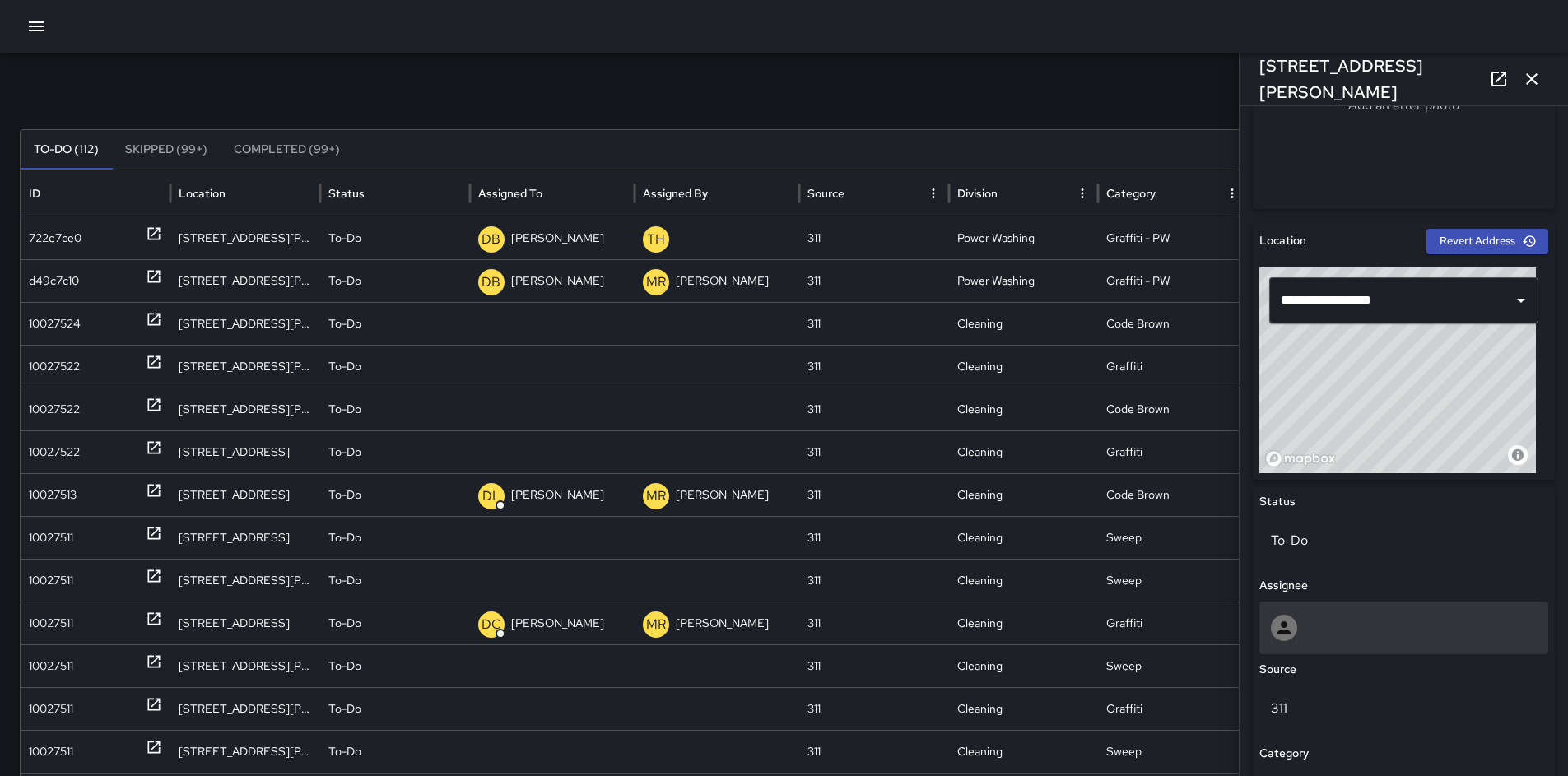
scroll to position [587, 0]
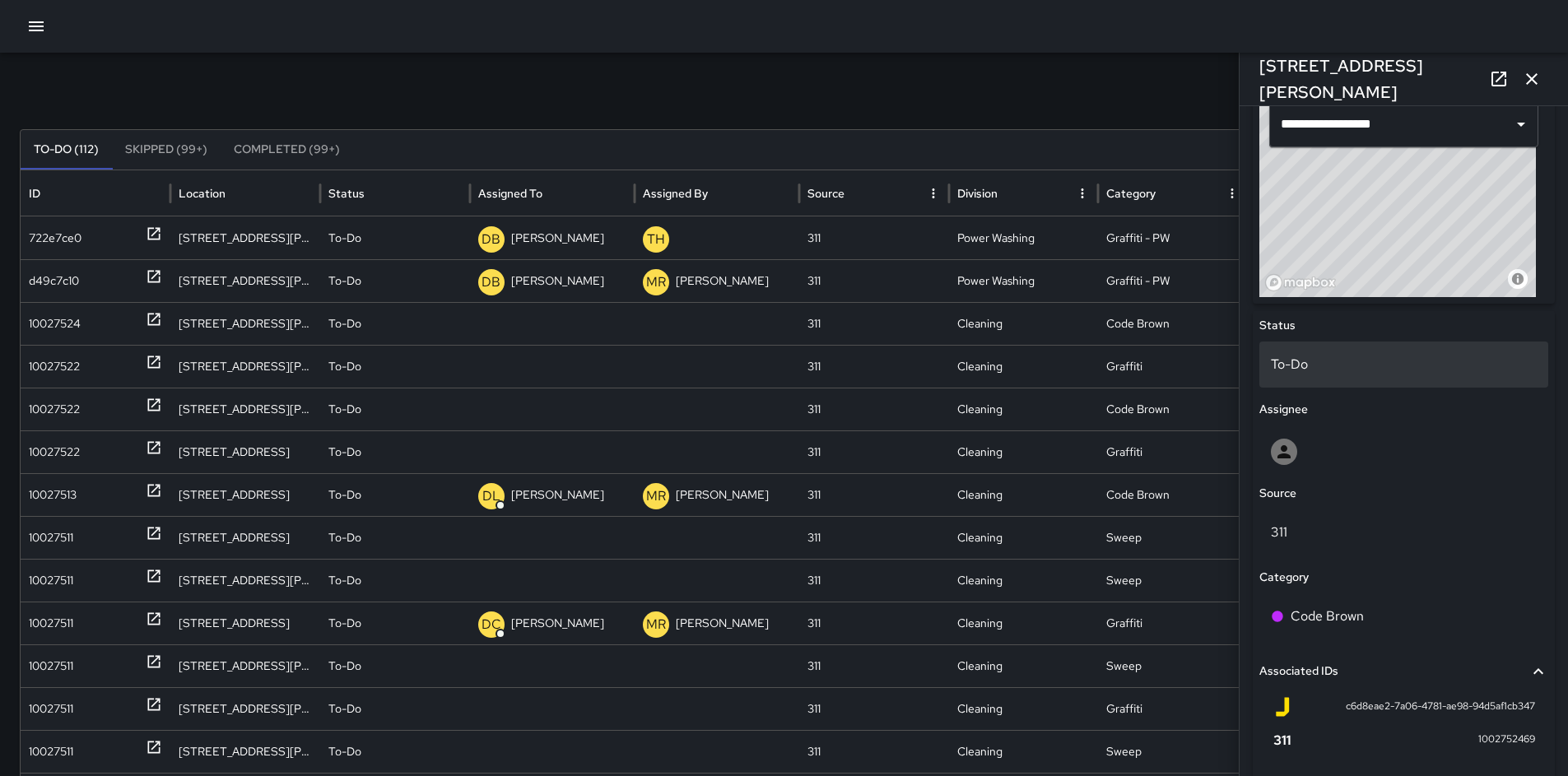
click at [1318, 352] on div "To-Do" at bounding box center [1404, 365] width 289 height 46
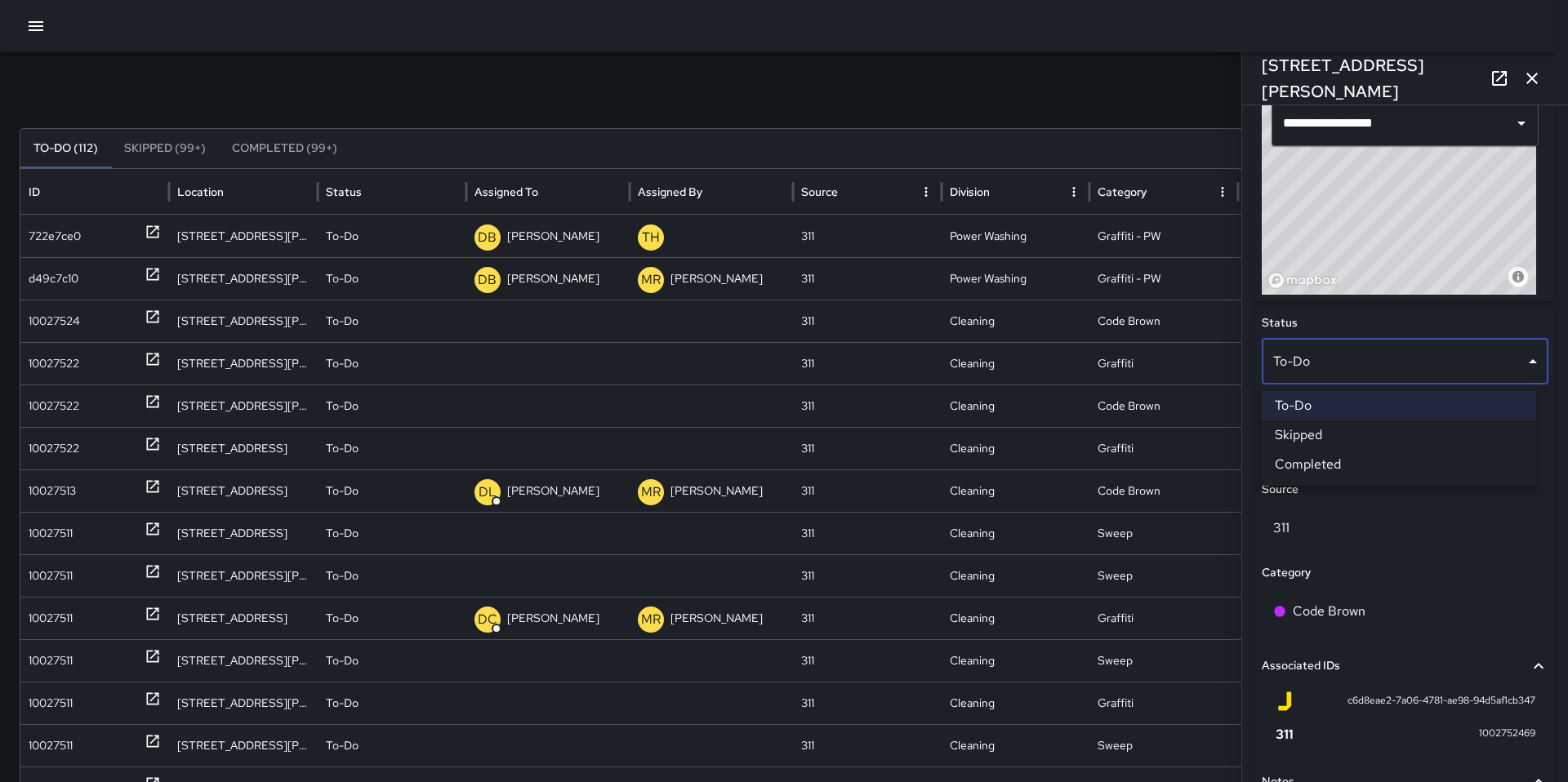
drag, startPoint x: 1410, startPoint y: 76, endPoint x: 1298, endPoint y: 61, distance: 113.0
click at [1241, 57] on div at bounding box center [784, 391] width 1568 height 782
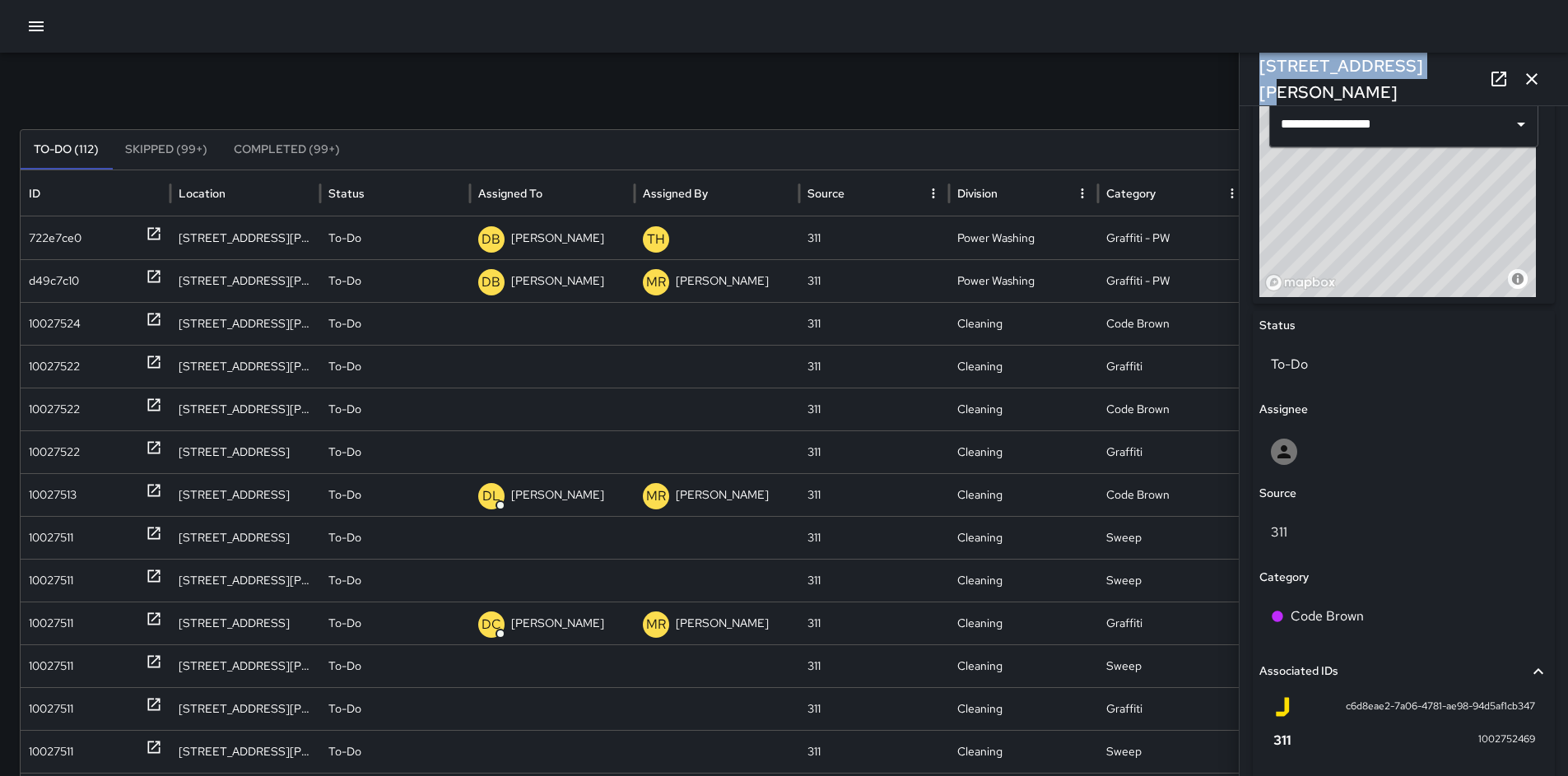
drag, startPoint x: 1388, startPoint y: 77, endPoint x: 1244, endPoint y: 73, distance: 144.1
click at [1244, 73] on div "[STREET_ADDRESS][PERSON_NAME]" at bounding box center [1404, 79] width 328 height 53
copy h6 "[STREET_ADDRESS][PERSON_NAME]"
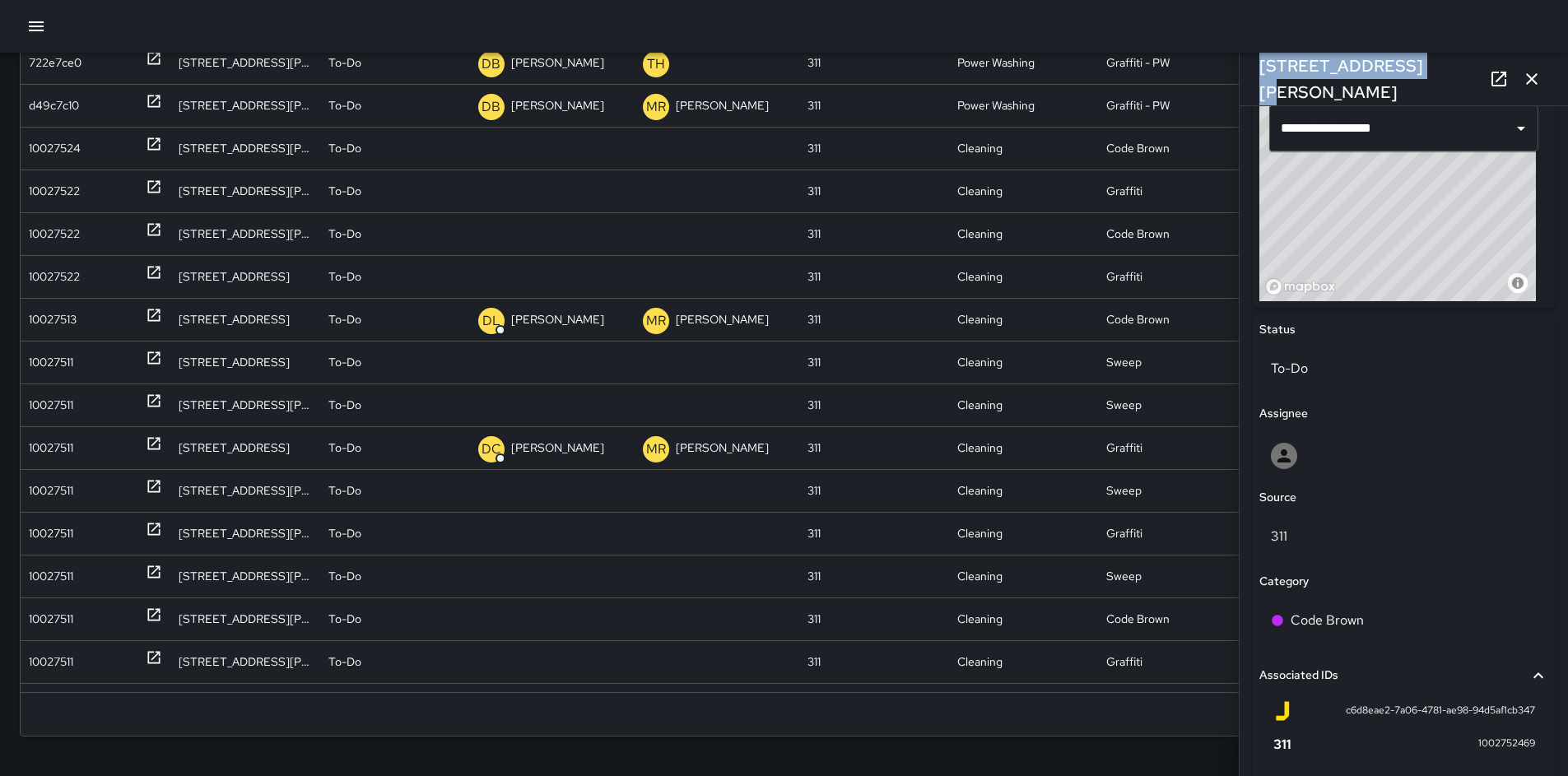
scroll to position [580, 0]
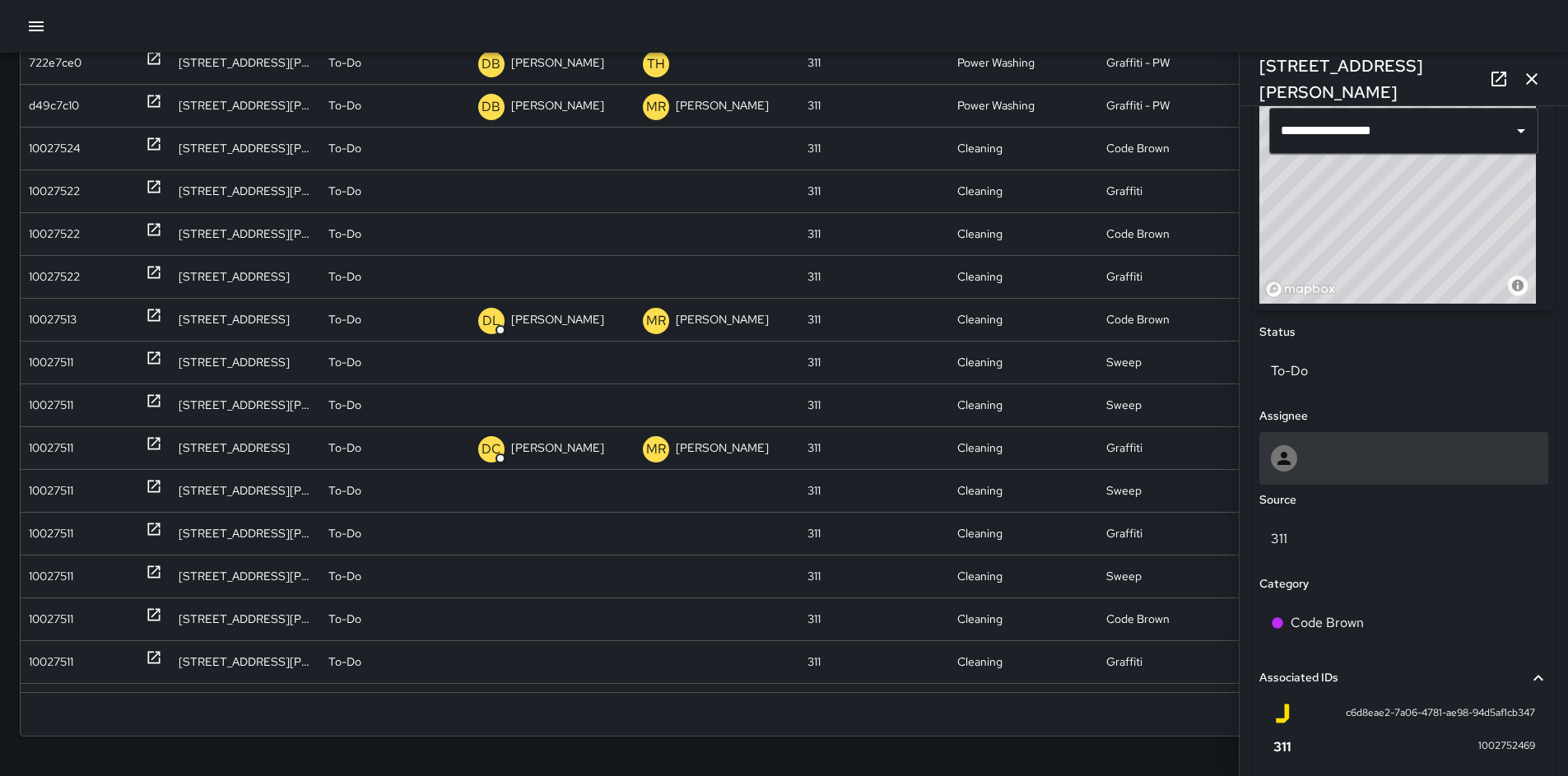
click at [1305, 466] on div at bounding box center [1404, 458] width 266 height 26
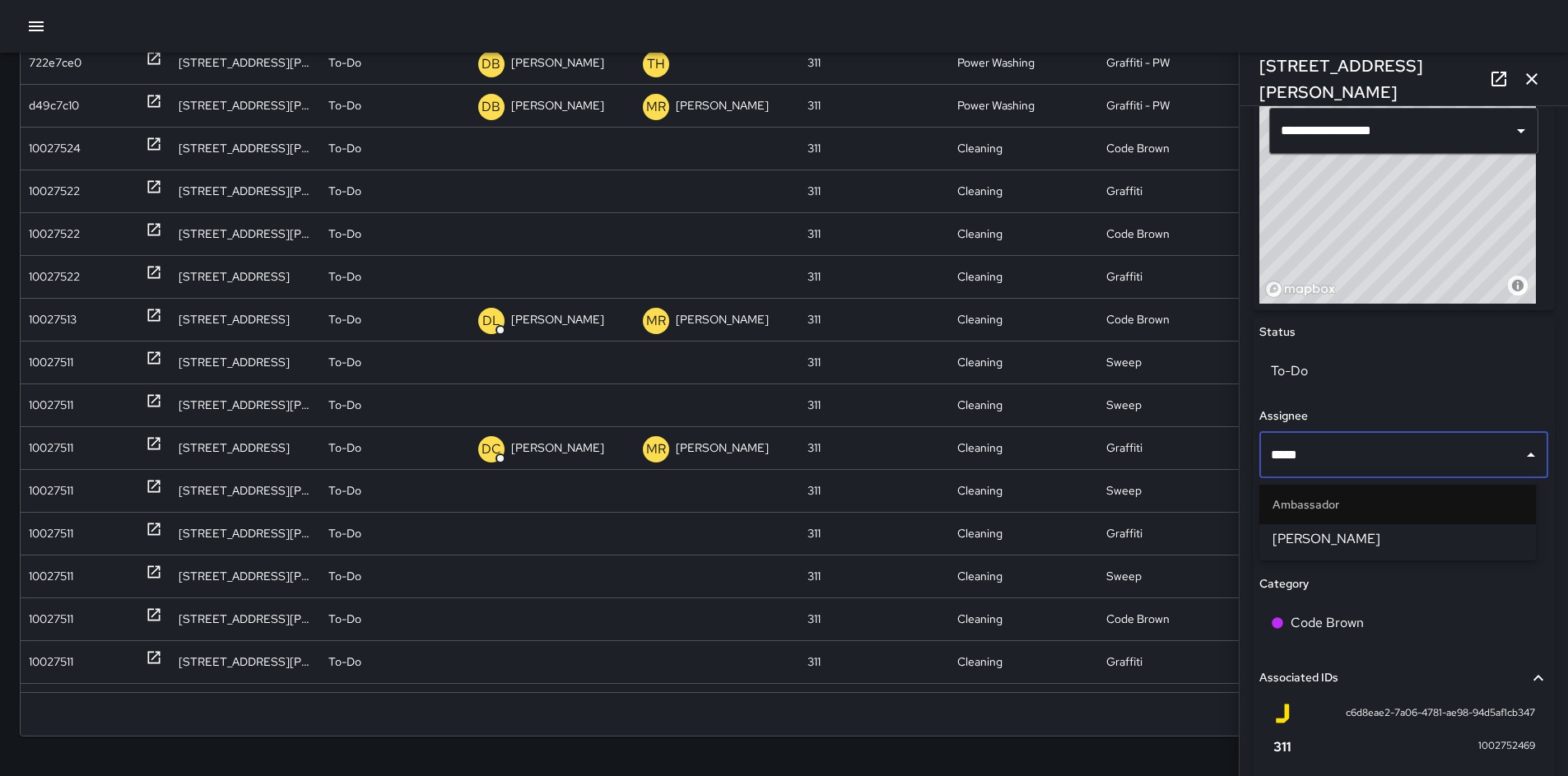
type input "******"
click at [1309, 546] on span "[PERSON_NAME]" at bounding box center [1398, 539] width 250 height 20
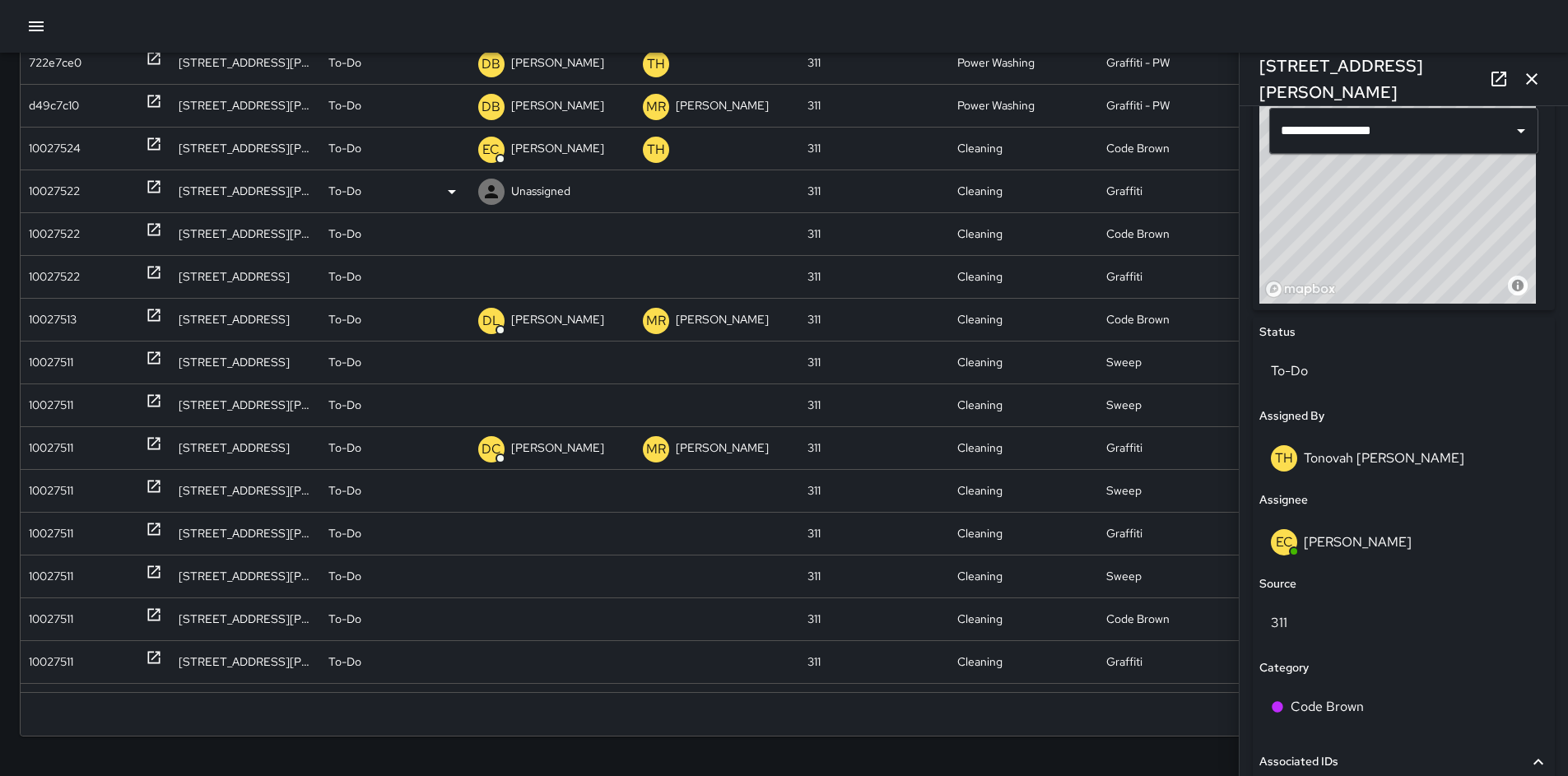
click at [46, 192] on div "10027522" at bounding box center [54, 191] width 51 height 42
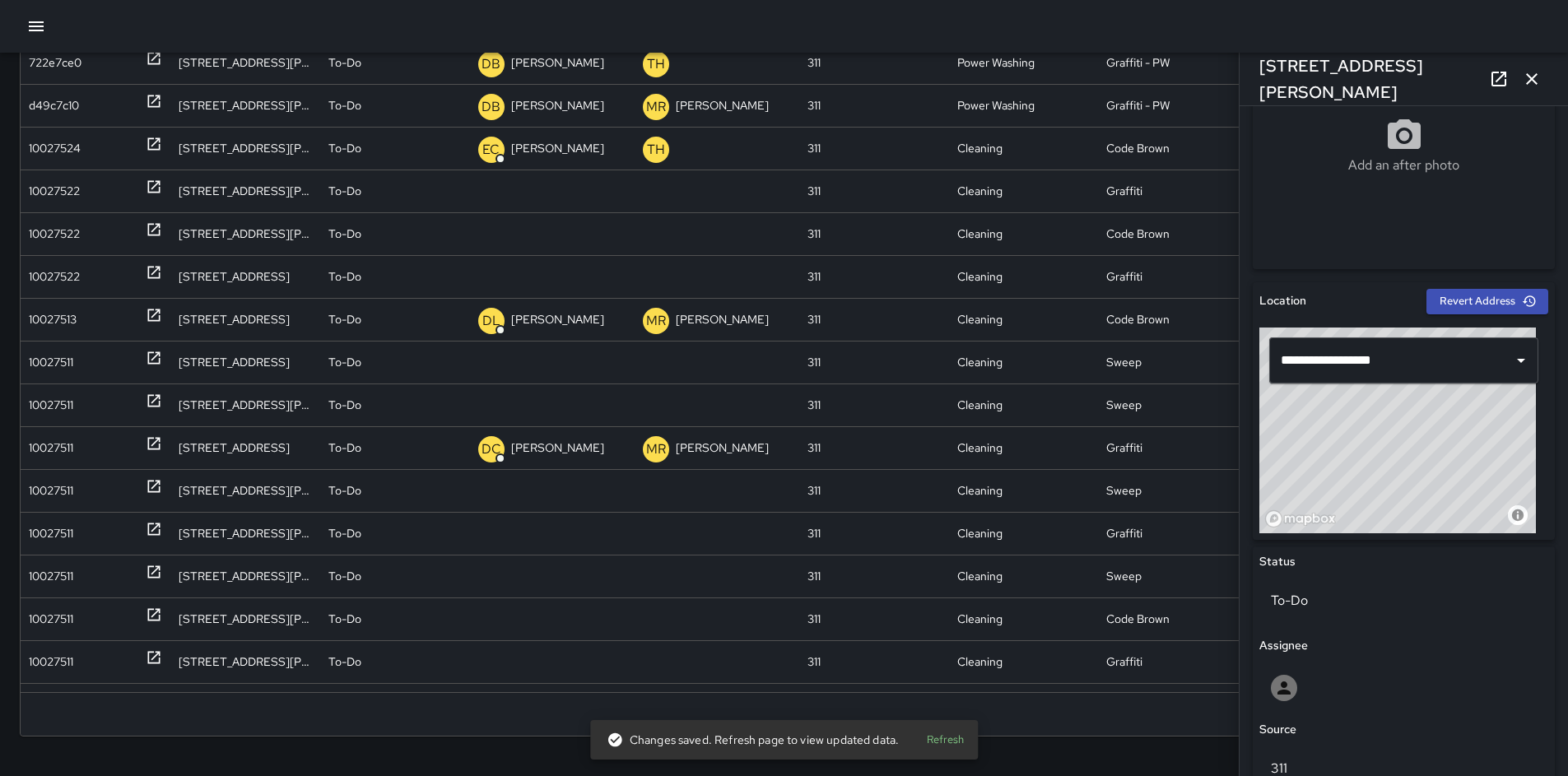
scroll to position [523, 0]
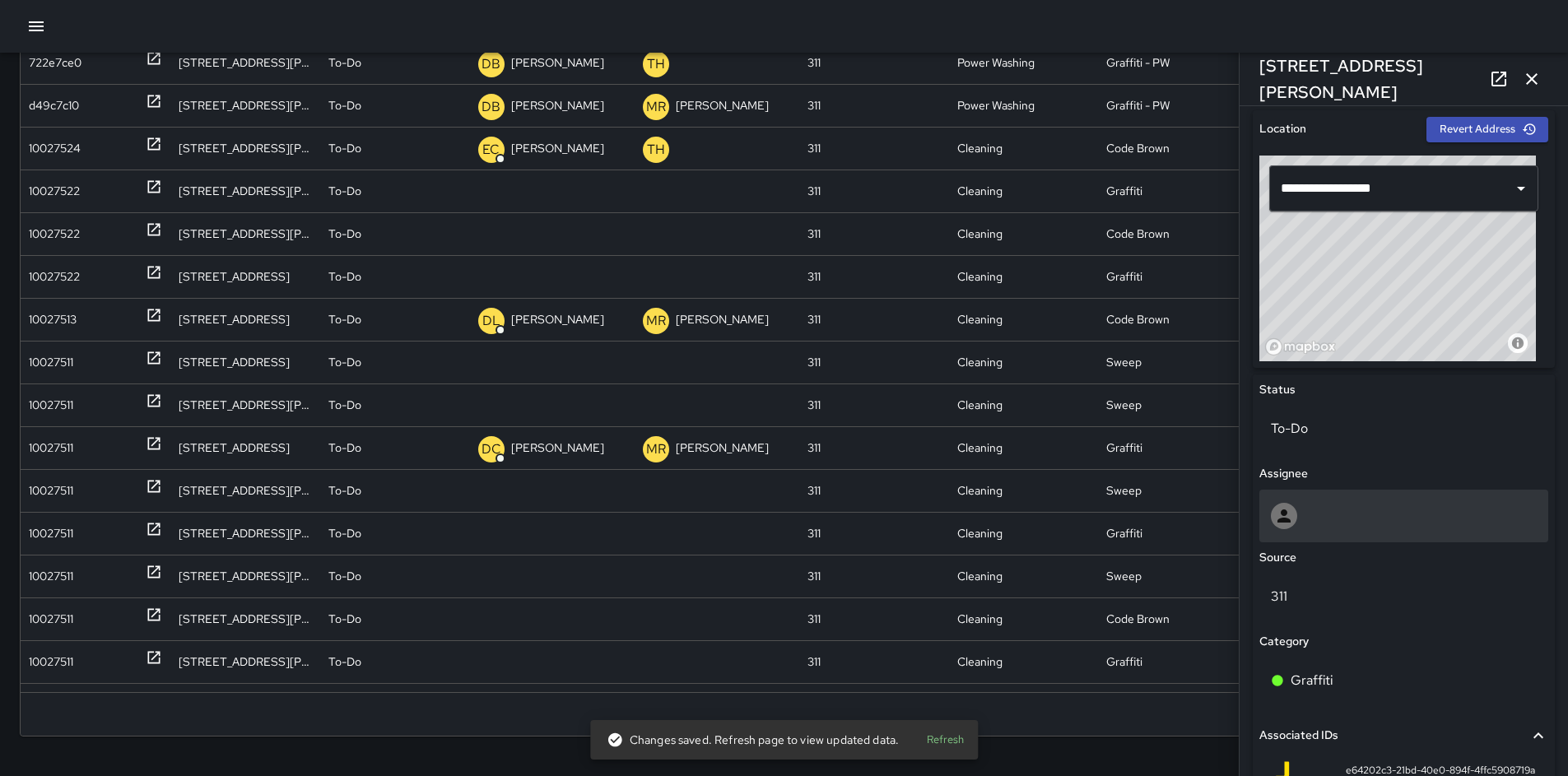
click at [1333, 513] on div at bounding box center [1404, 516] width 266 height 26
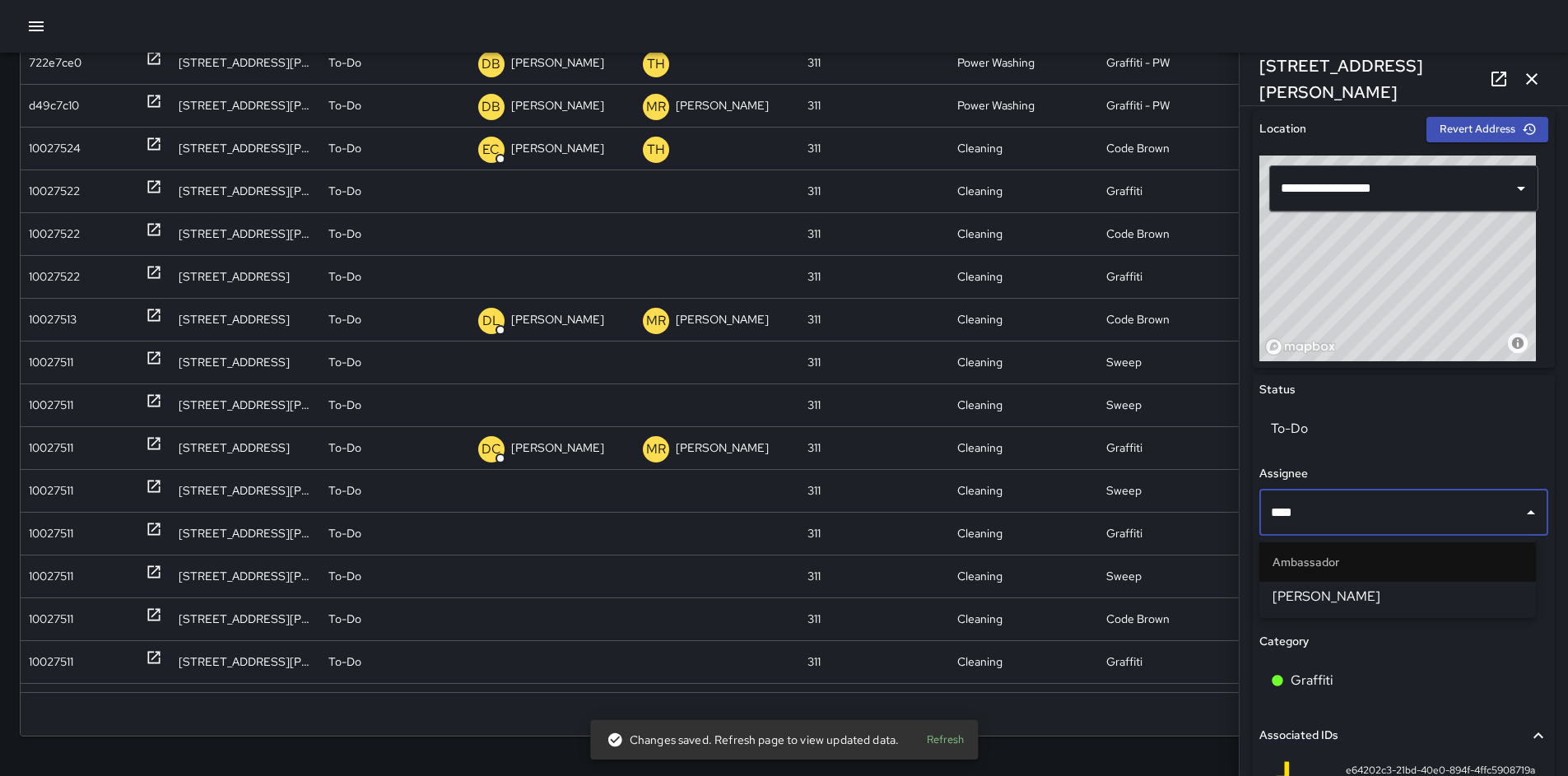
type input "*****"
click at [1390, 593] on span "[PERSON_NAME]" at bounding box center [1398, 597] width 250 height 20
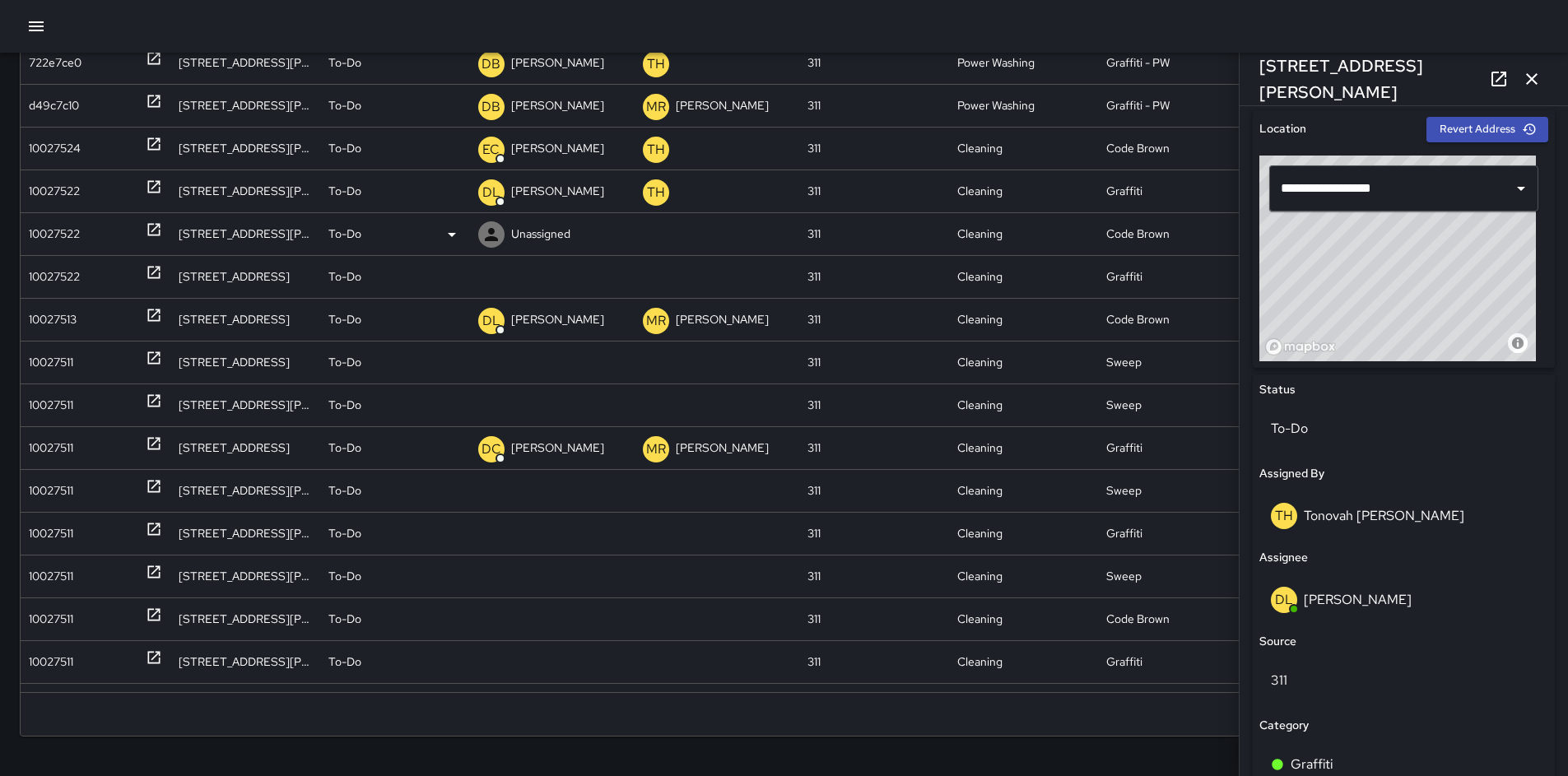
click at [63, 236] on div "10027522" at bounding box center [54, 234] width 51 height 42
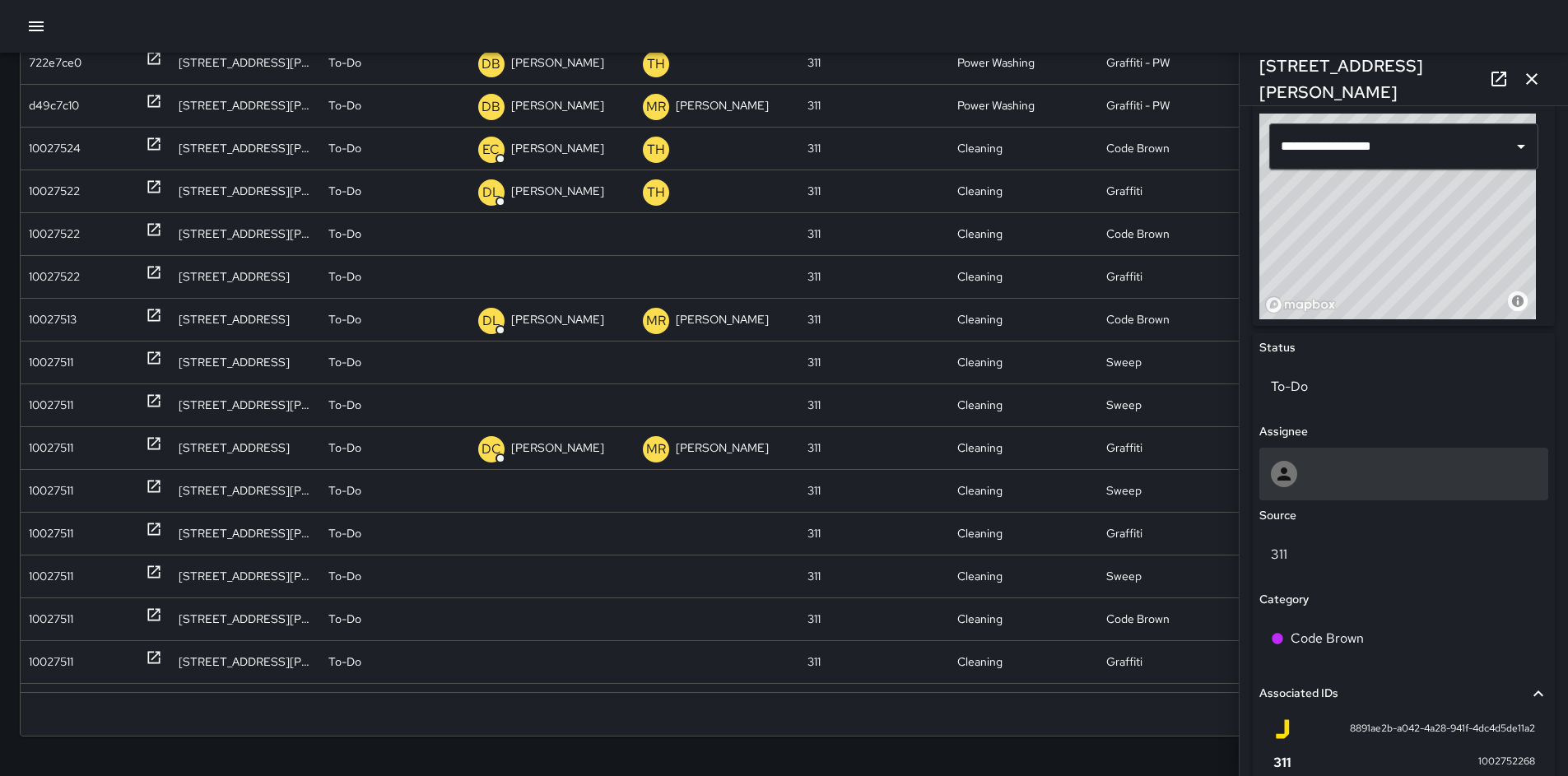
scroll to position [579, 0]
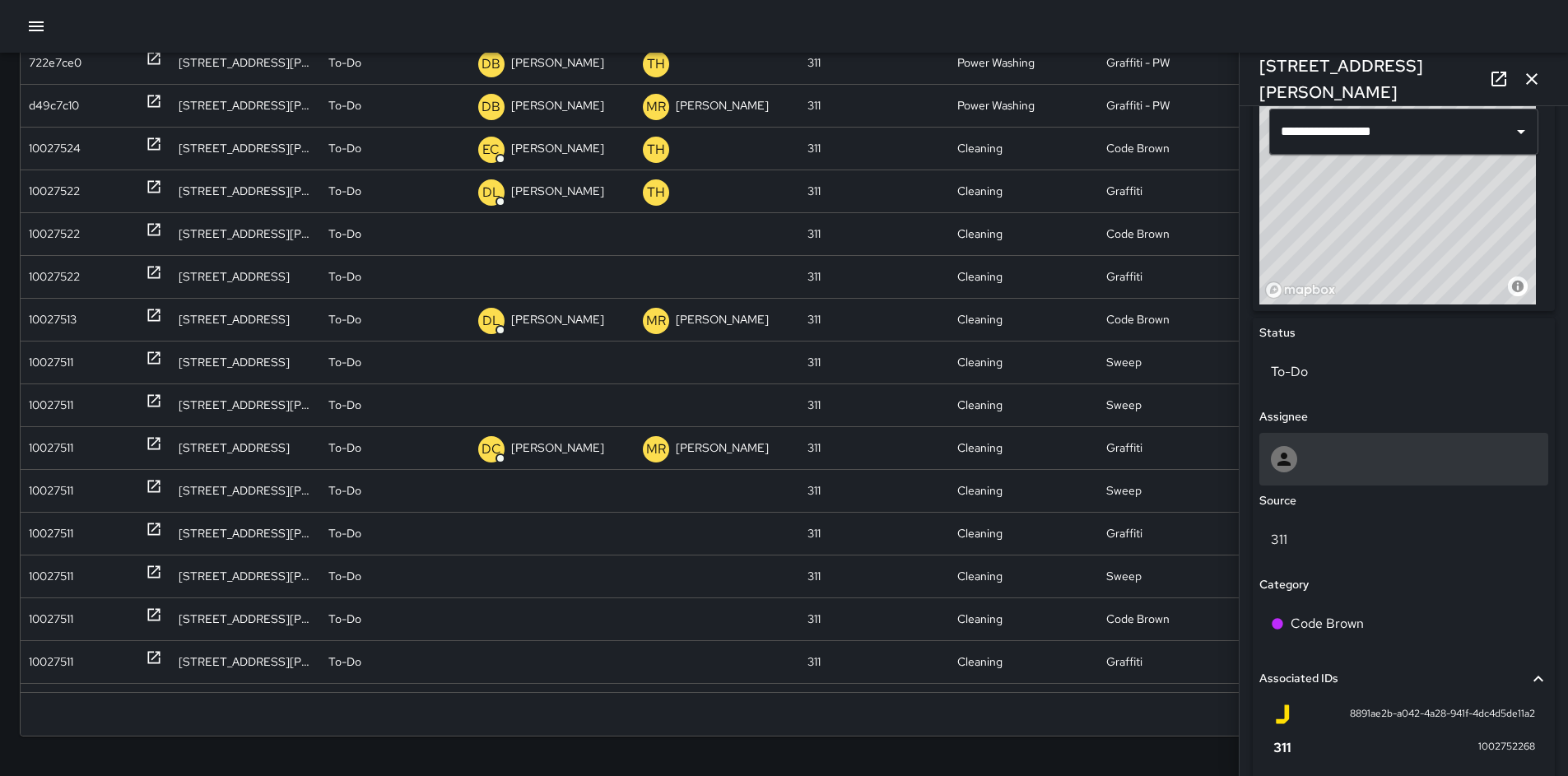
click at [1338, 474] on div at bounding box center [1404, 459] width 289 height 53
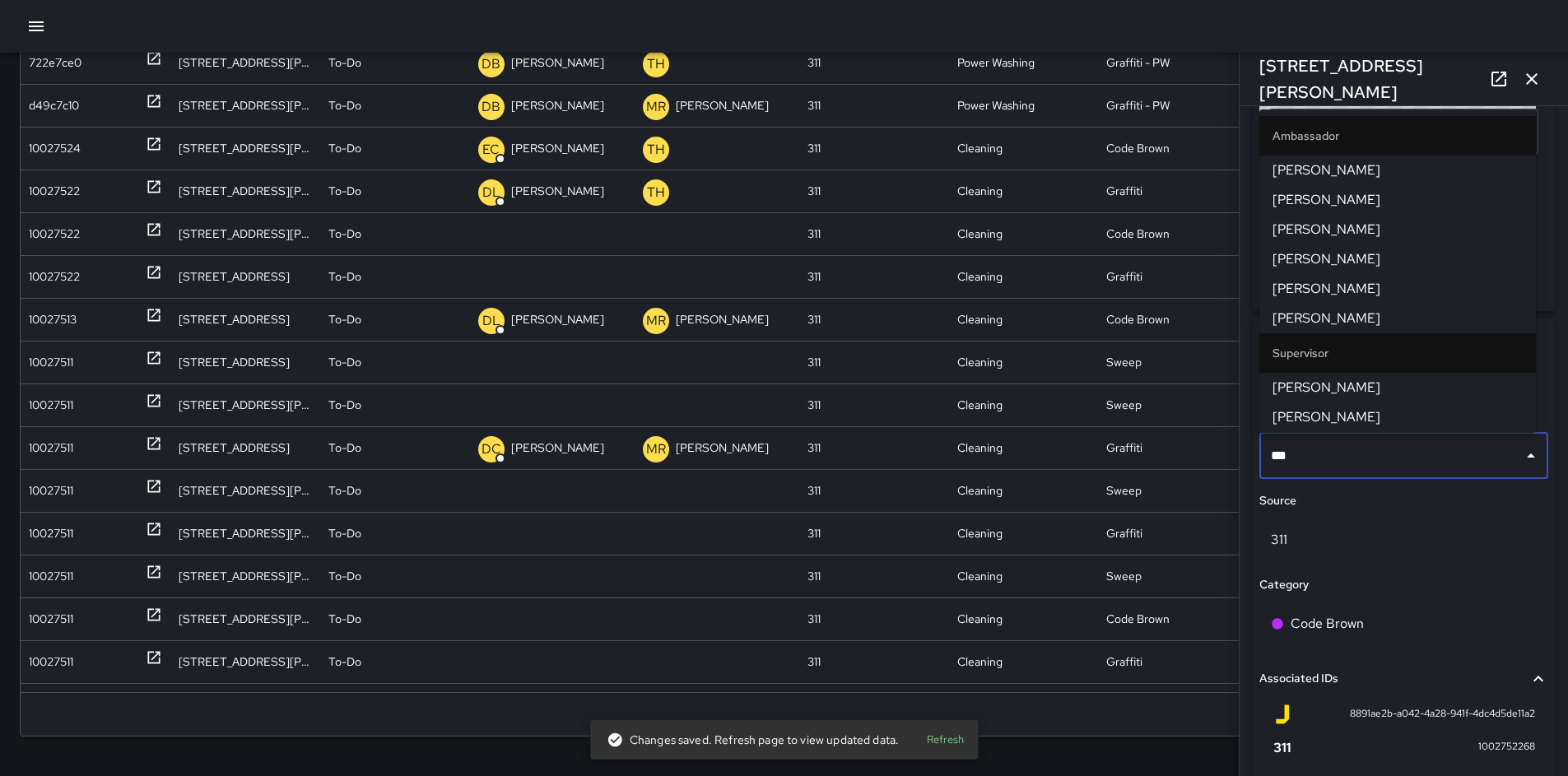
type input "****"
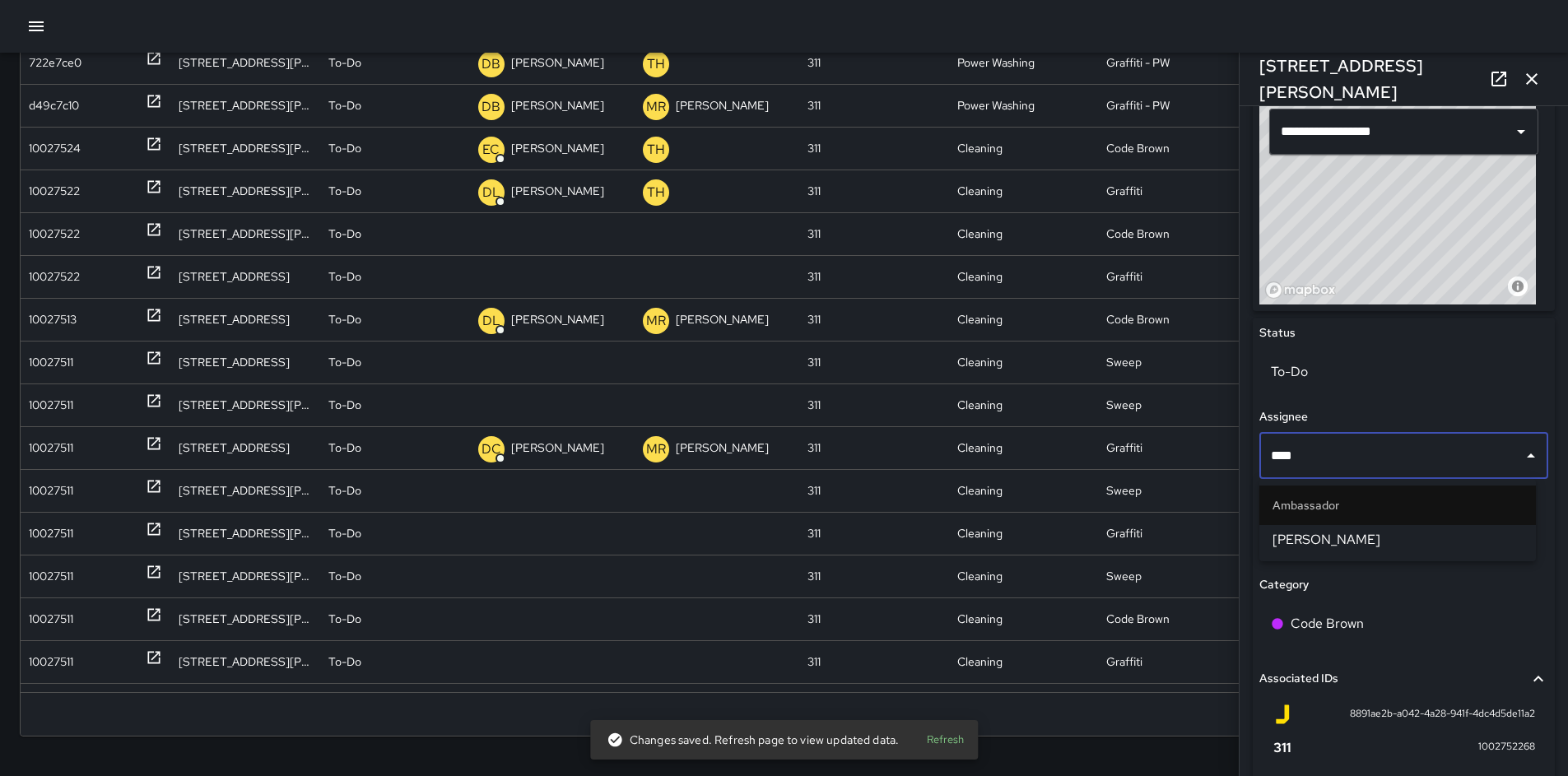
click at [1326, 537] on span "[PERSON_NAME]" at bounding box center [1398, 540] width 250 height 20
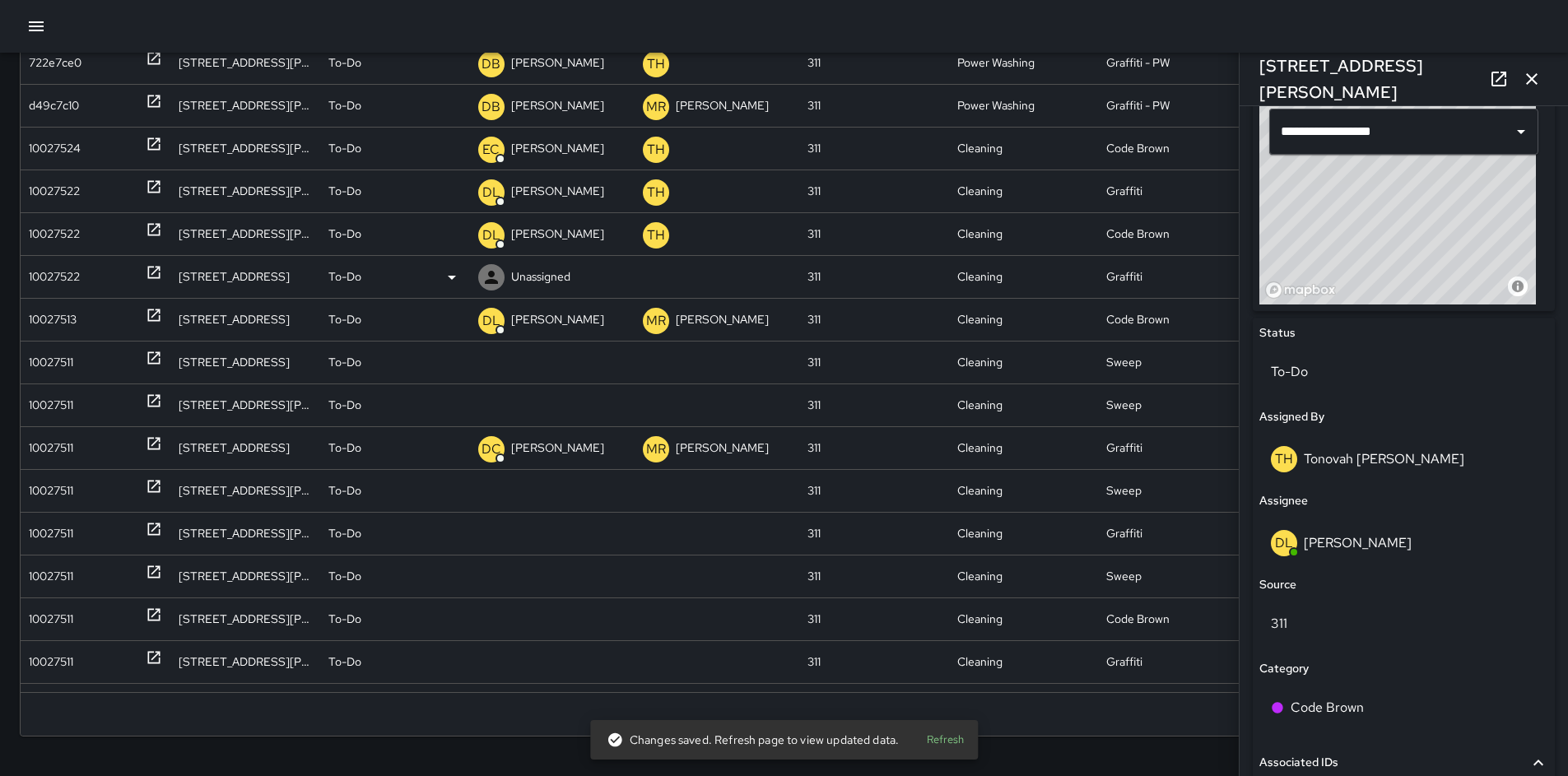
click at [66, 280] on div "10027522" at bounding box center [54, 276] width 51 height 42
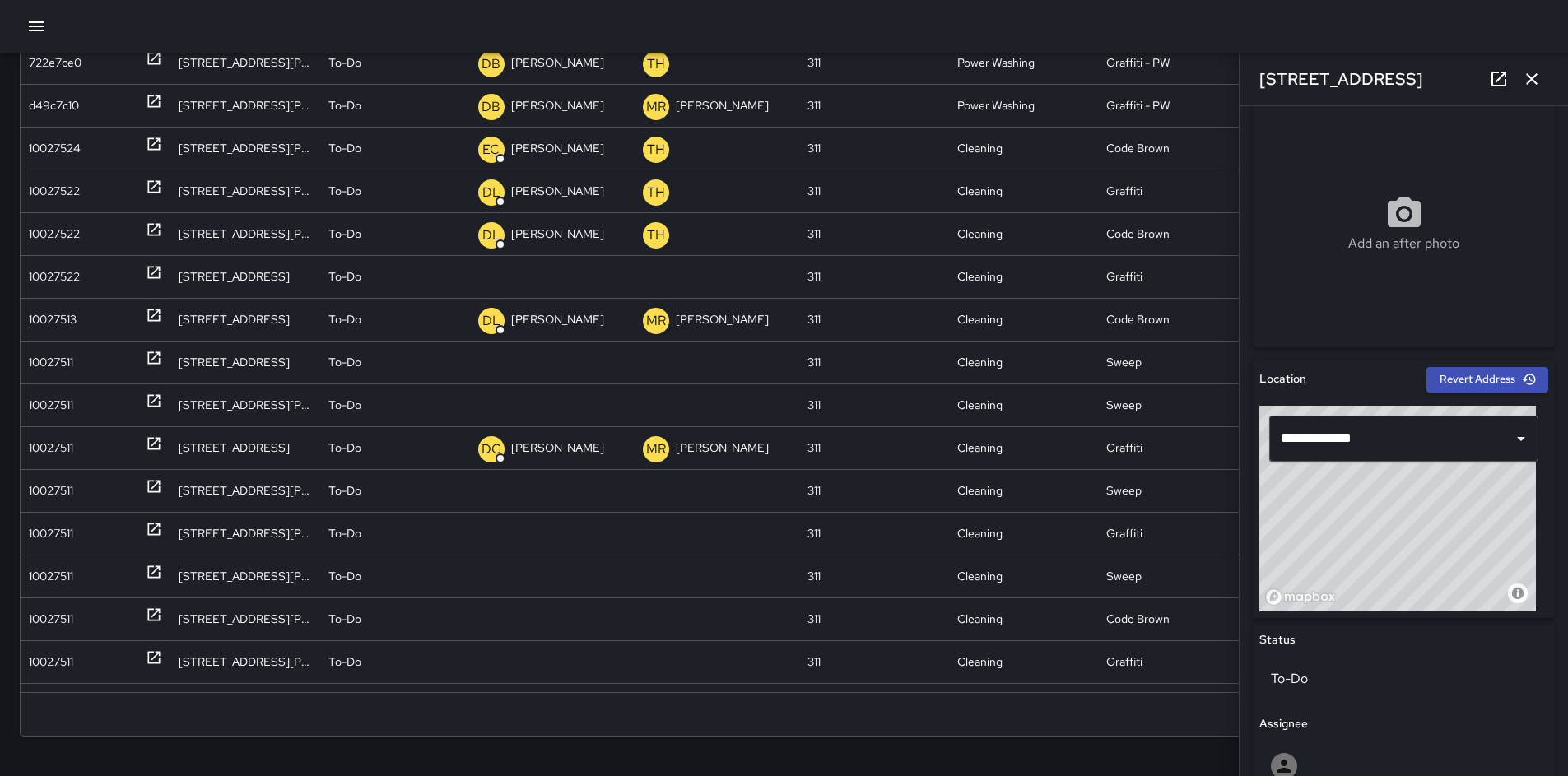
scroll to position [510, 0]
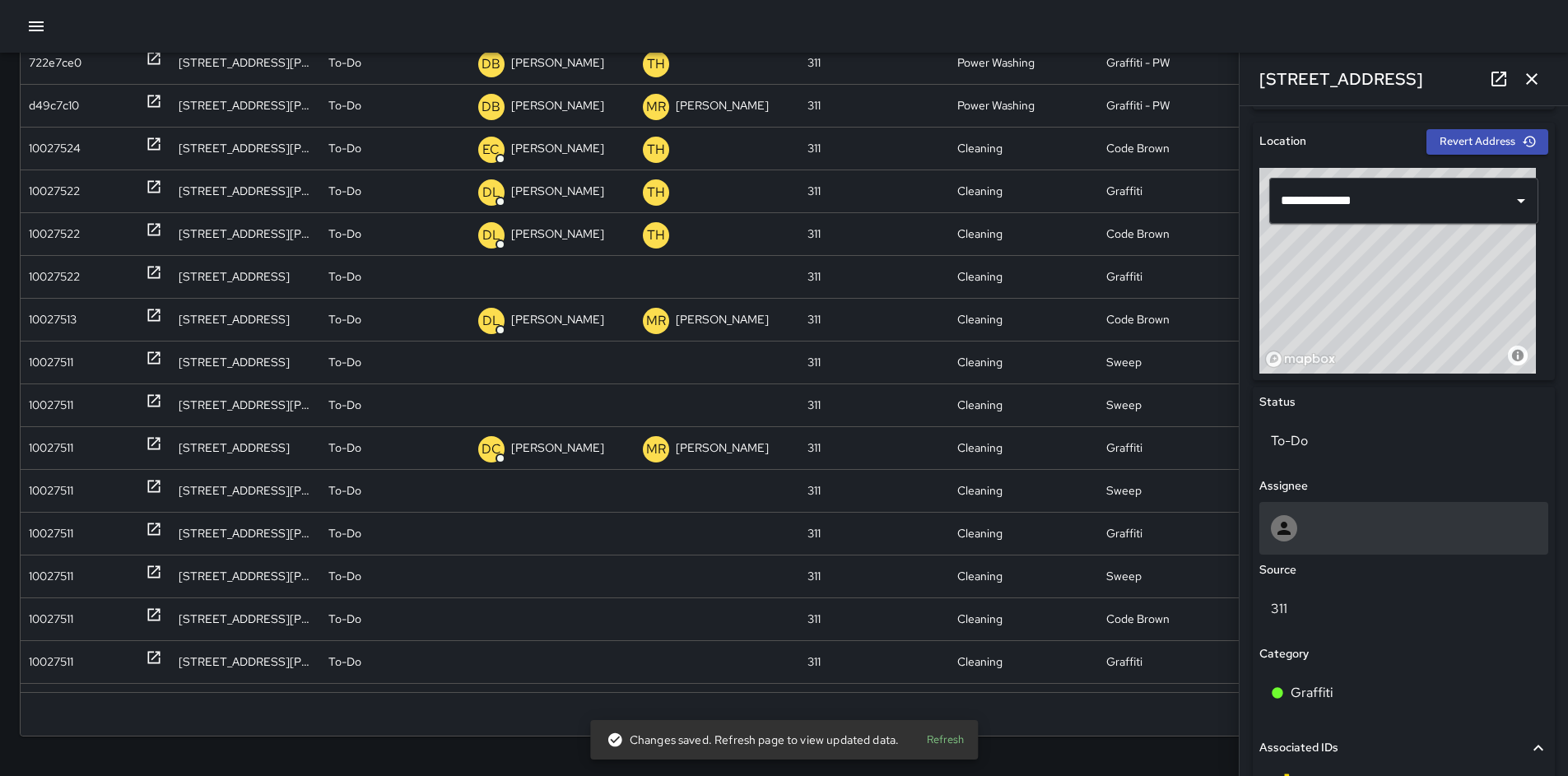
click at [1320, 532] on div at bounding box center [1404, 527] width 266 height 26
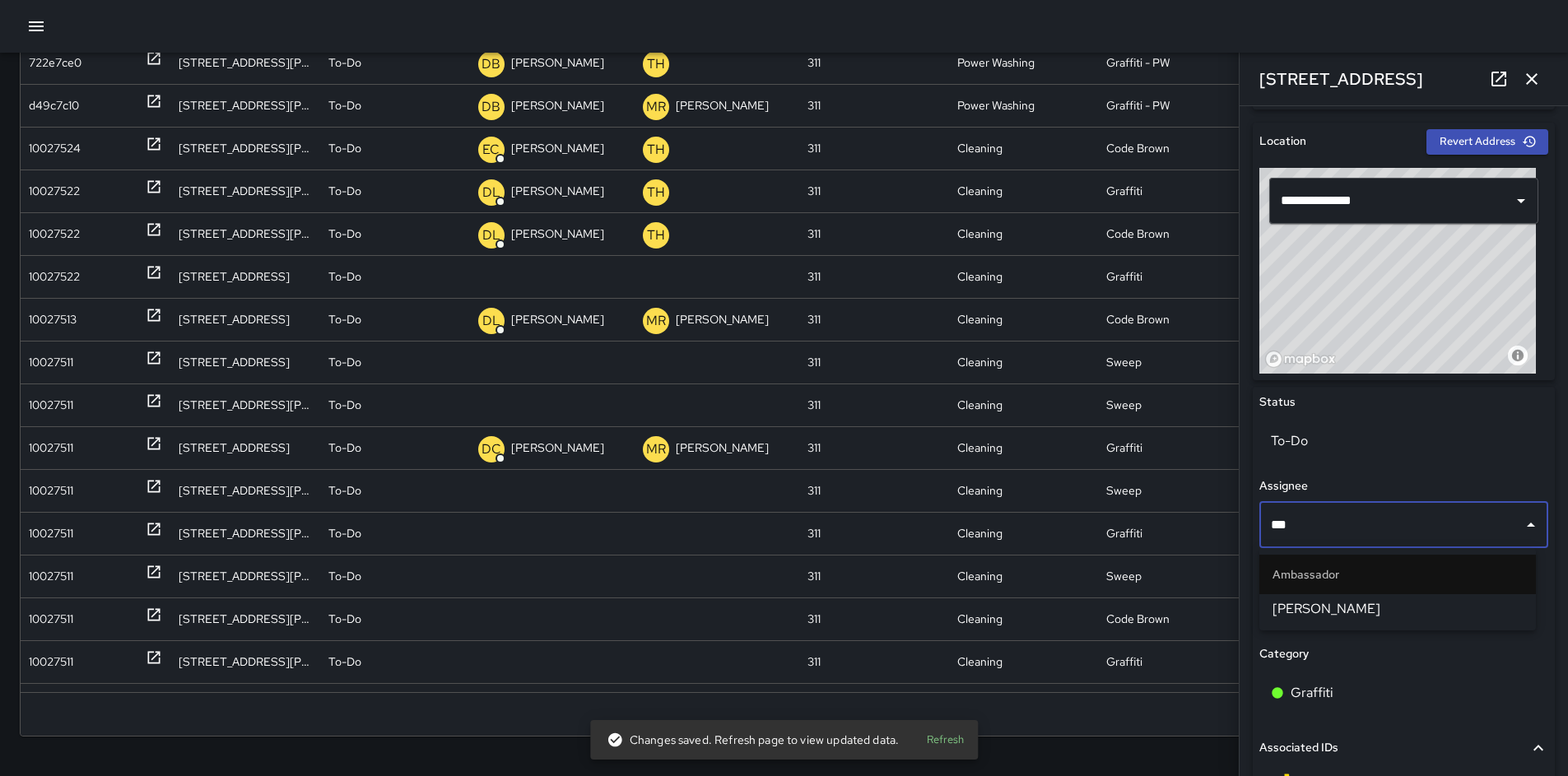
type input "****"
click at [1365, 620] on li "[PERSON_NAME]" at bounding box center [1397, 609] width 276 height 30
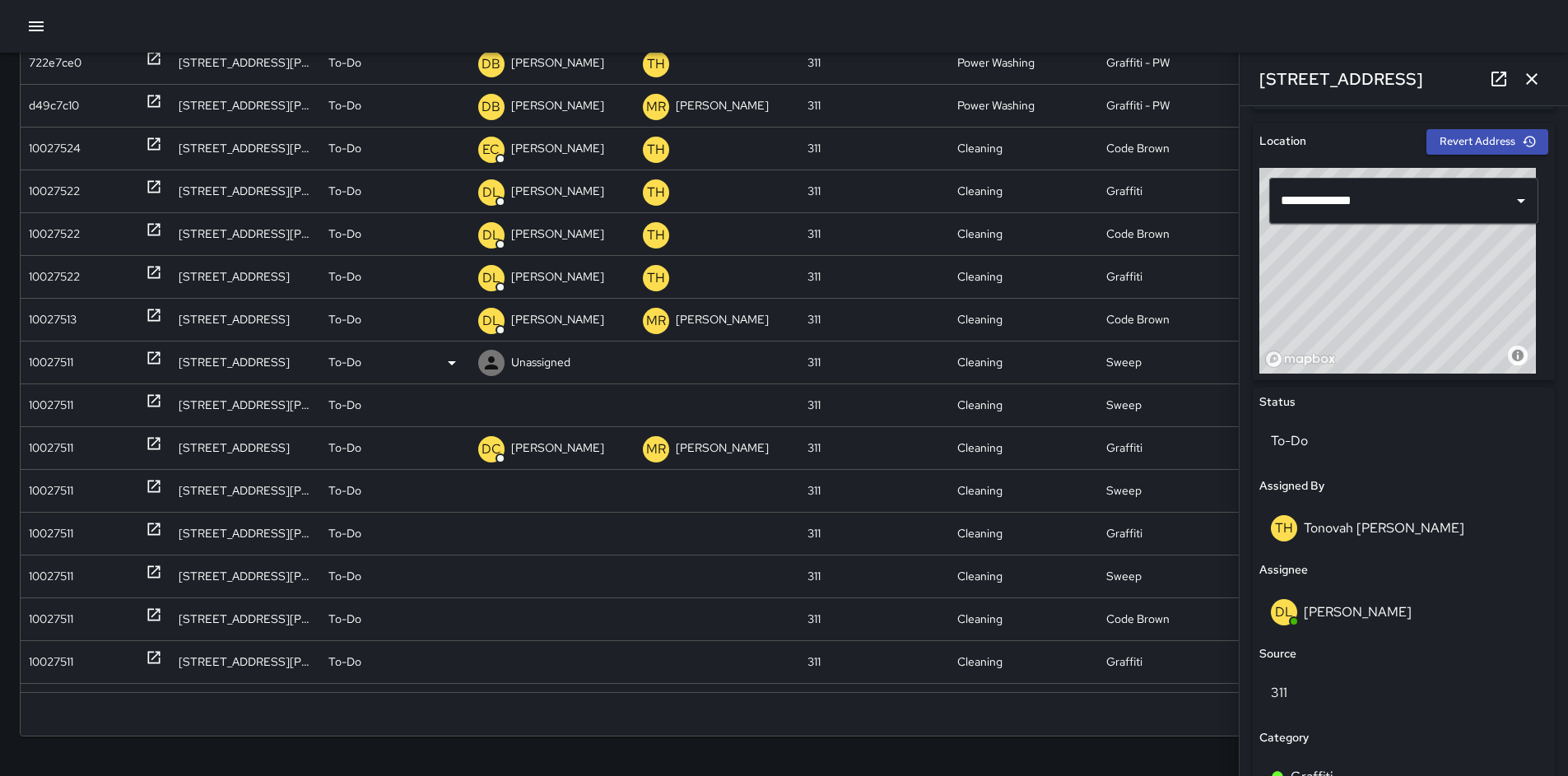
click at [66, 364] on div "10027511" at bounding box center [51, 362] width 45 height 42
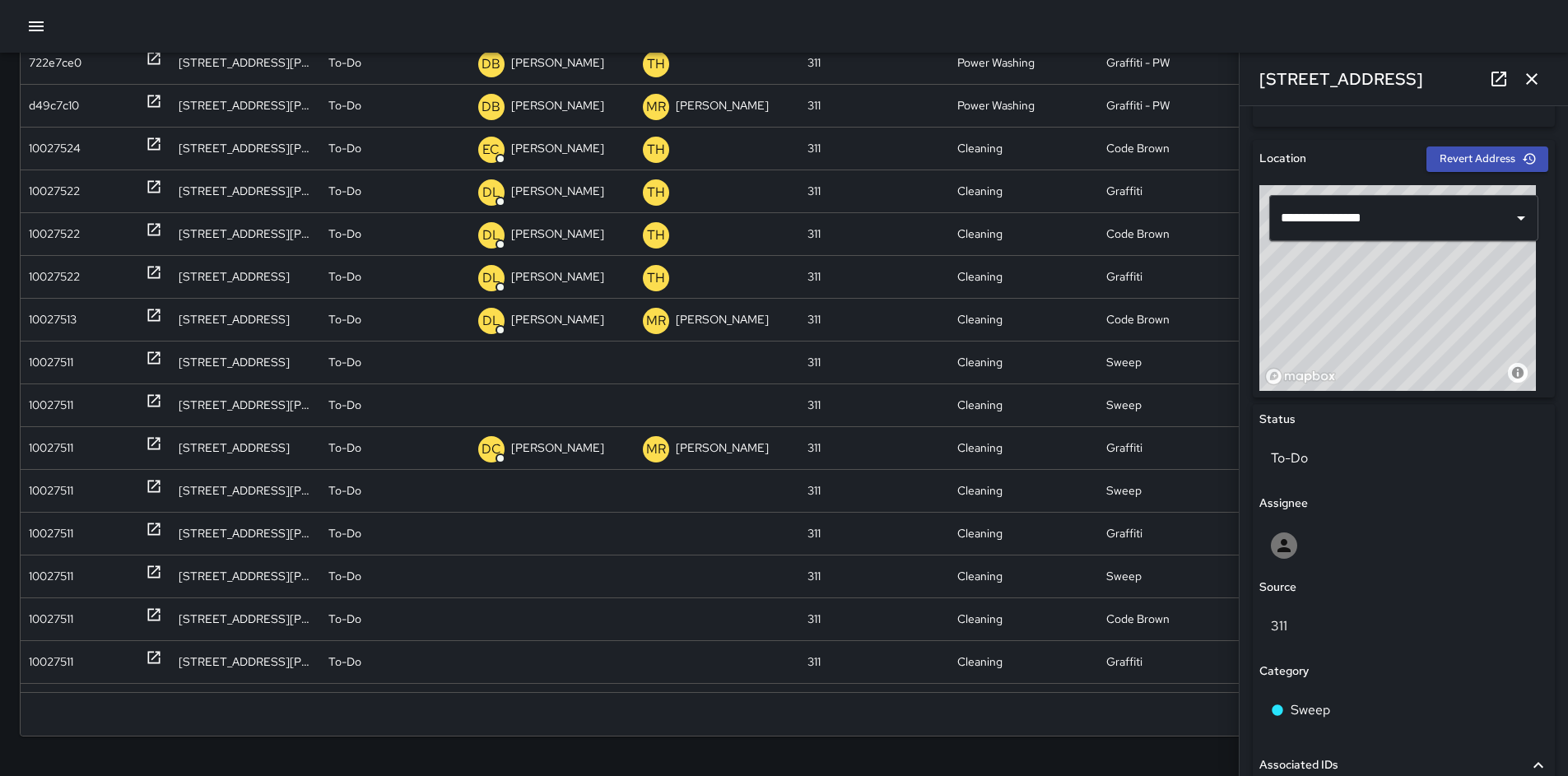
scroll to position [495, 0]
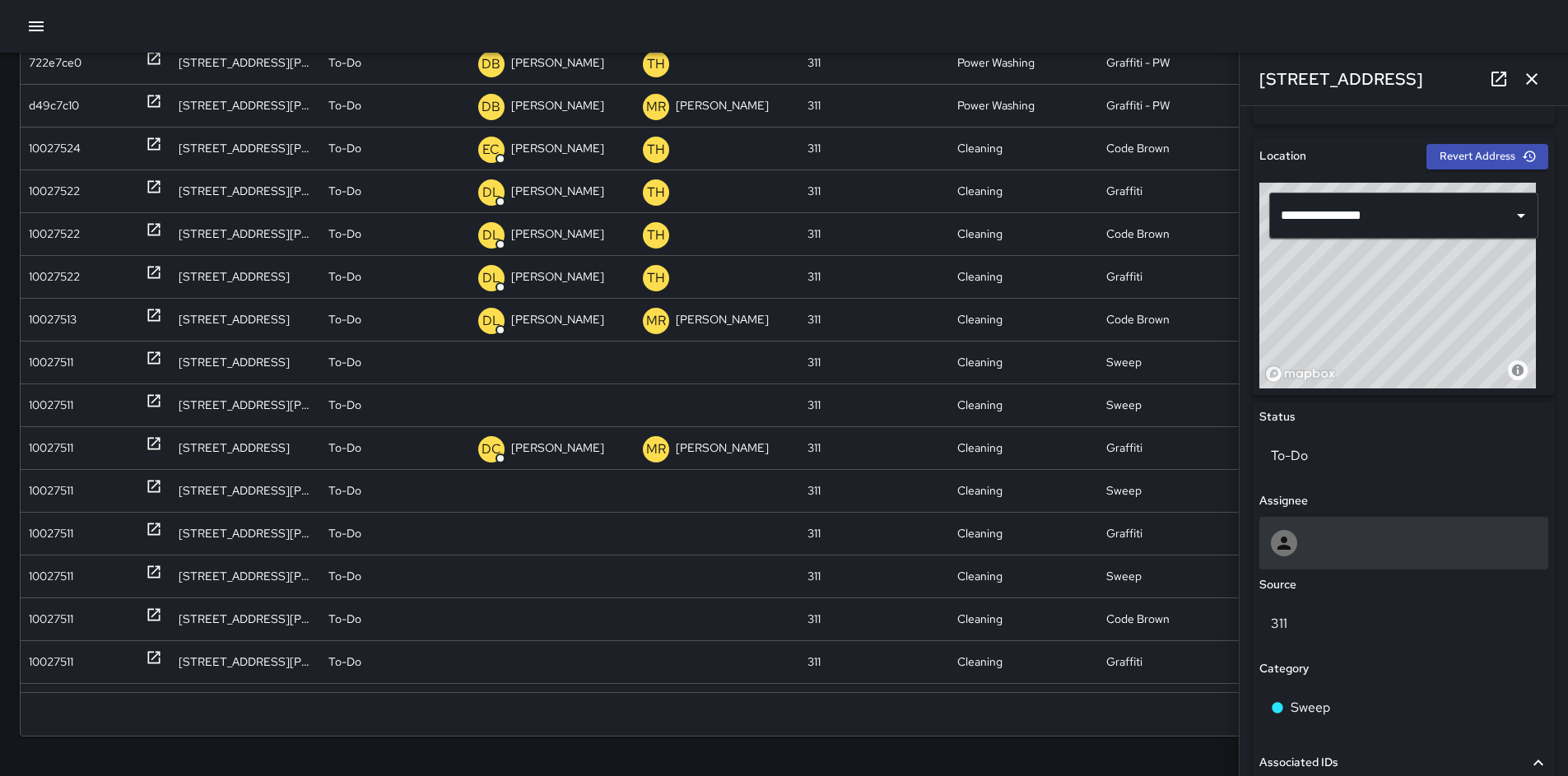
click at [1334, 521] on div at bounding box center [1404, 543] width 289 height 53
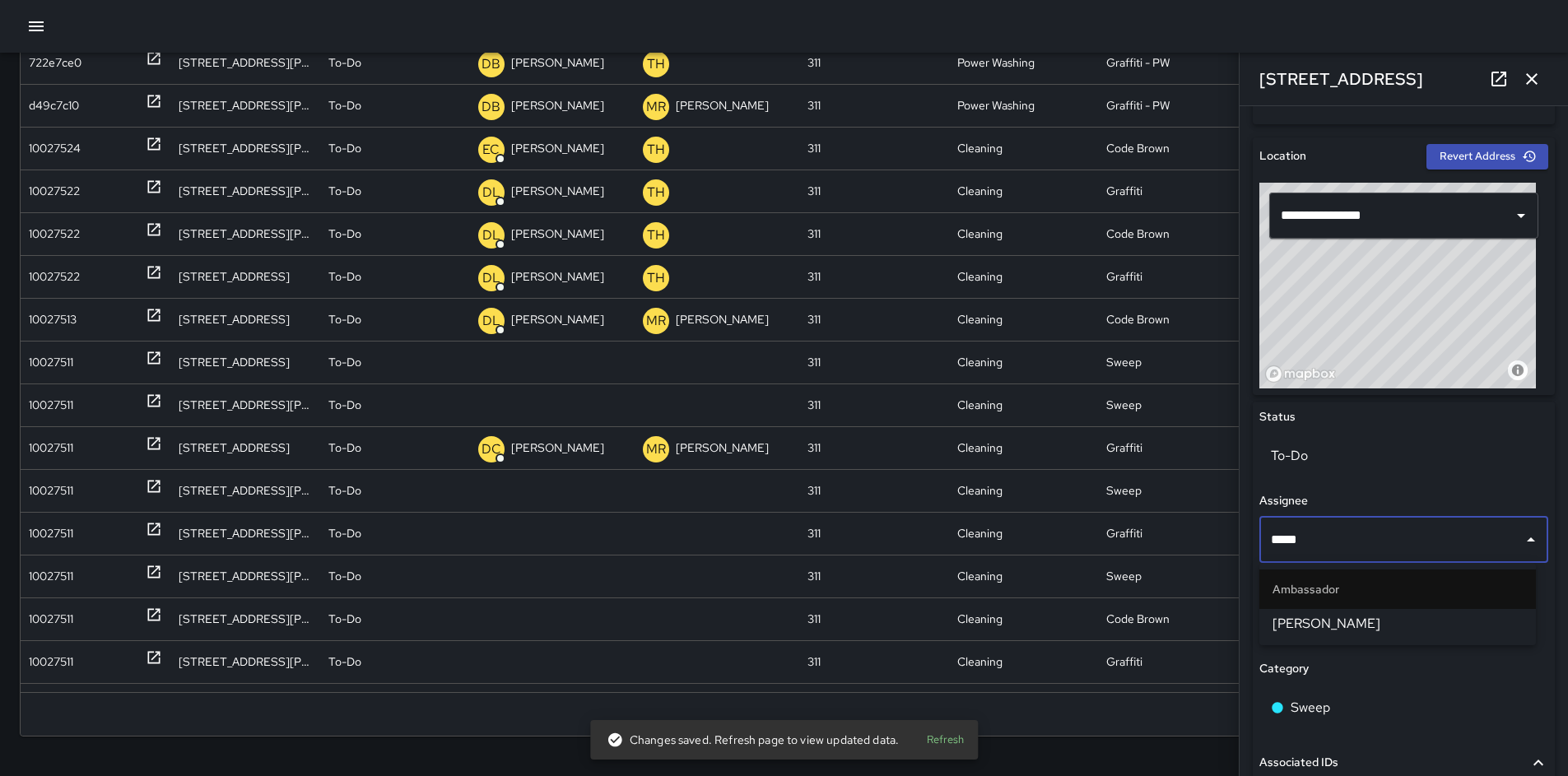
type input "******"
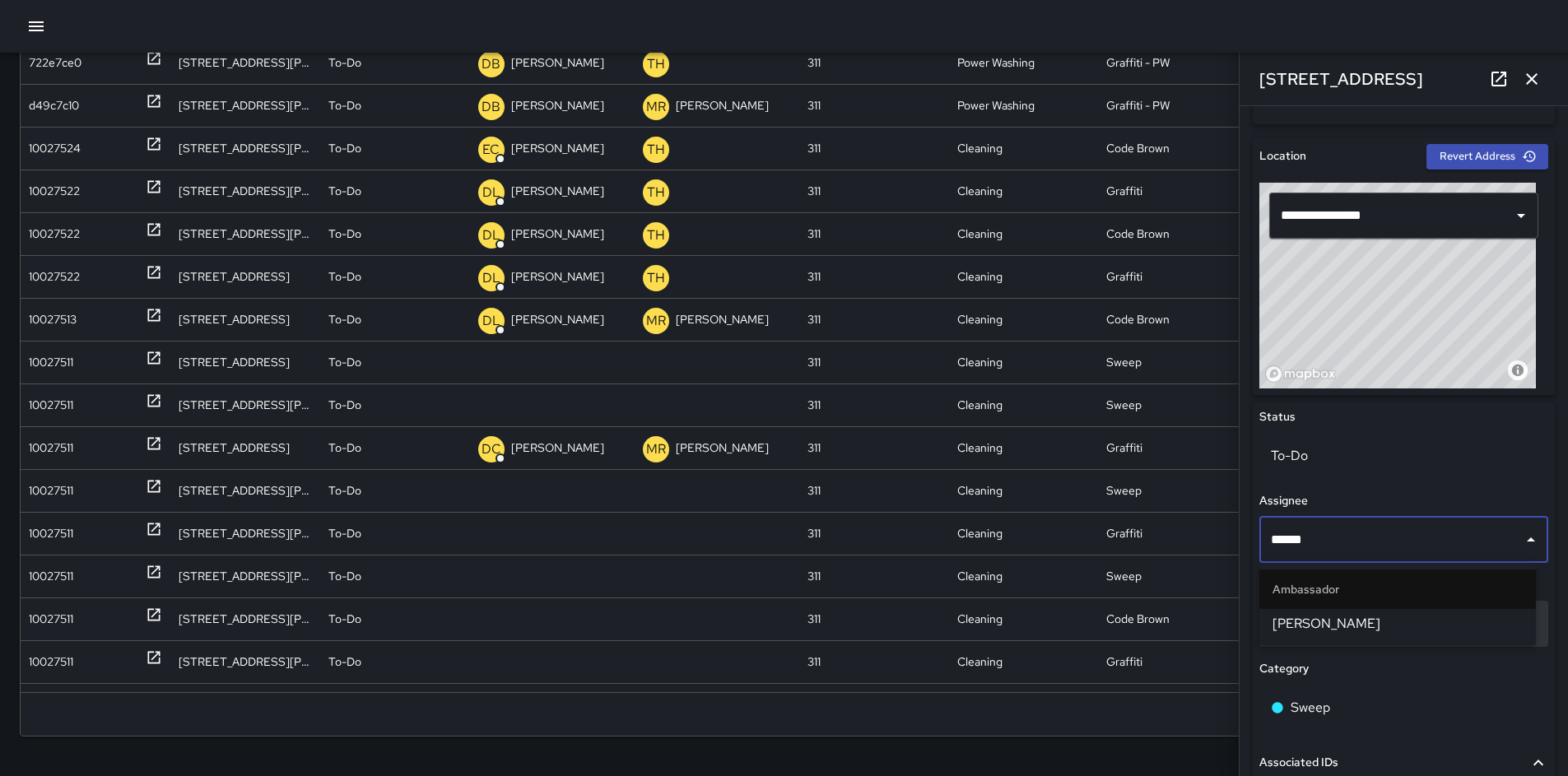
click at [1358, 616] on li "[PERSON_NAME]" at bounding box center [1397, 623] width 276 height 30
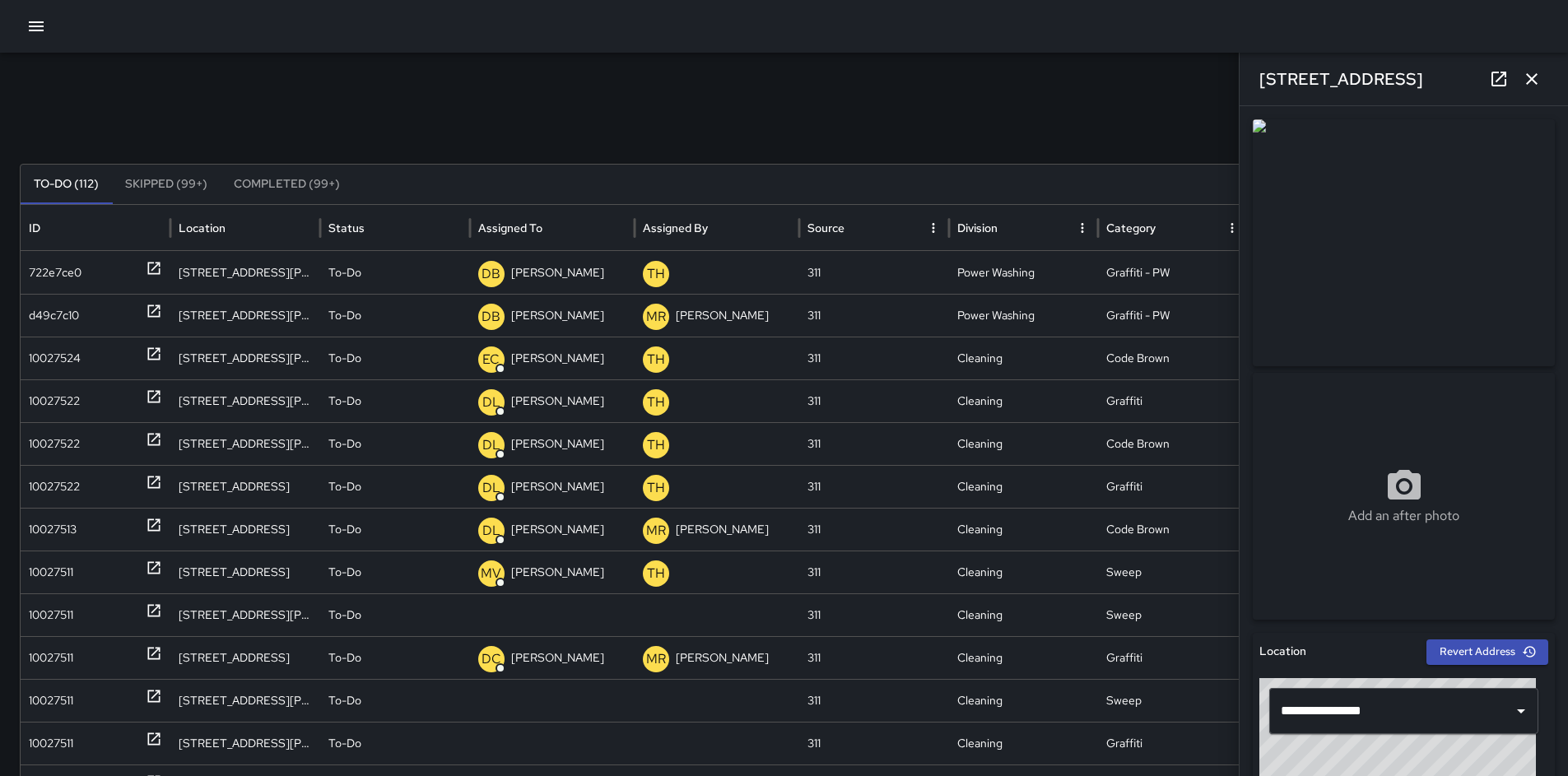
scroll to position [0, 0]
click at [67, 570] on div "10027511" at bounding box center [51, 573] width 45 height 42
click at [49, 573] on div "10027511" at bounding box center [51, 573] width 45 height 42
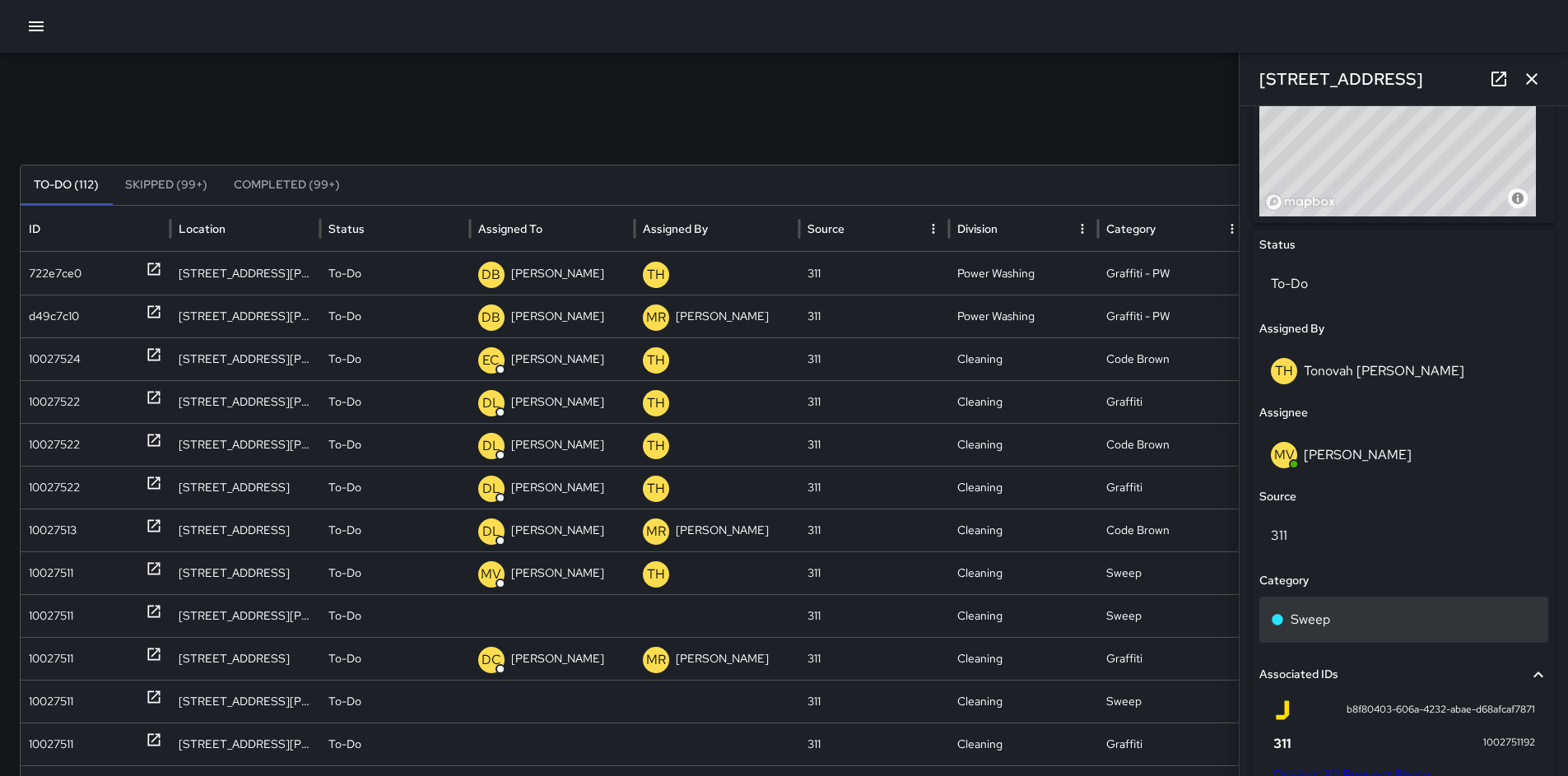
scroll to position [681, 0]
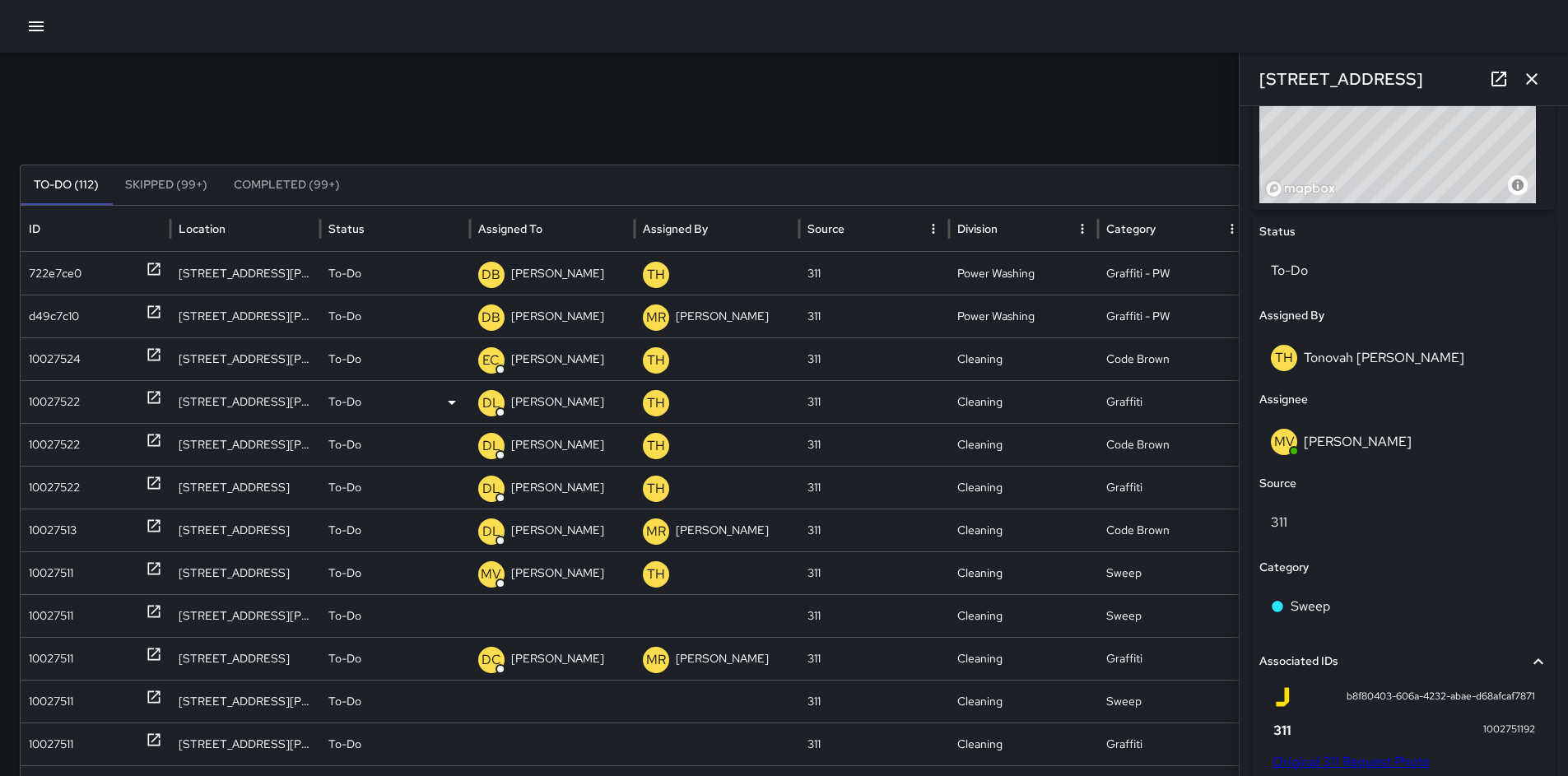
click at [29, 409] on div "10027522" at bounding box center [54, 401] width 51 height 42
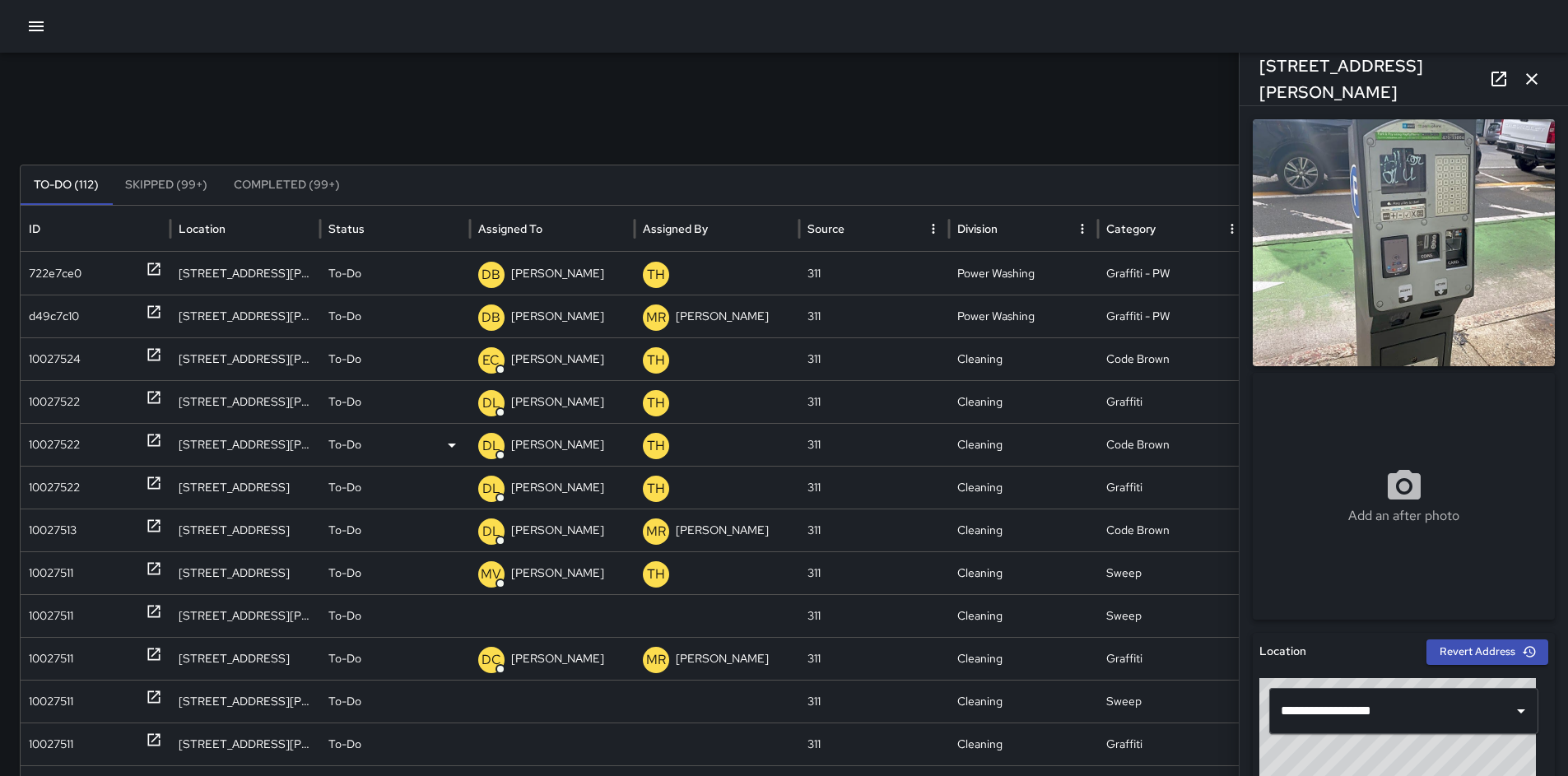
click at [21, 436] on div "10027522" at bounding box center [96, 444] width 150 height 43
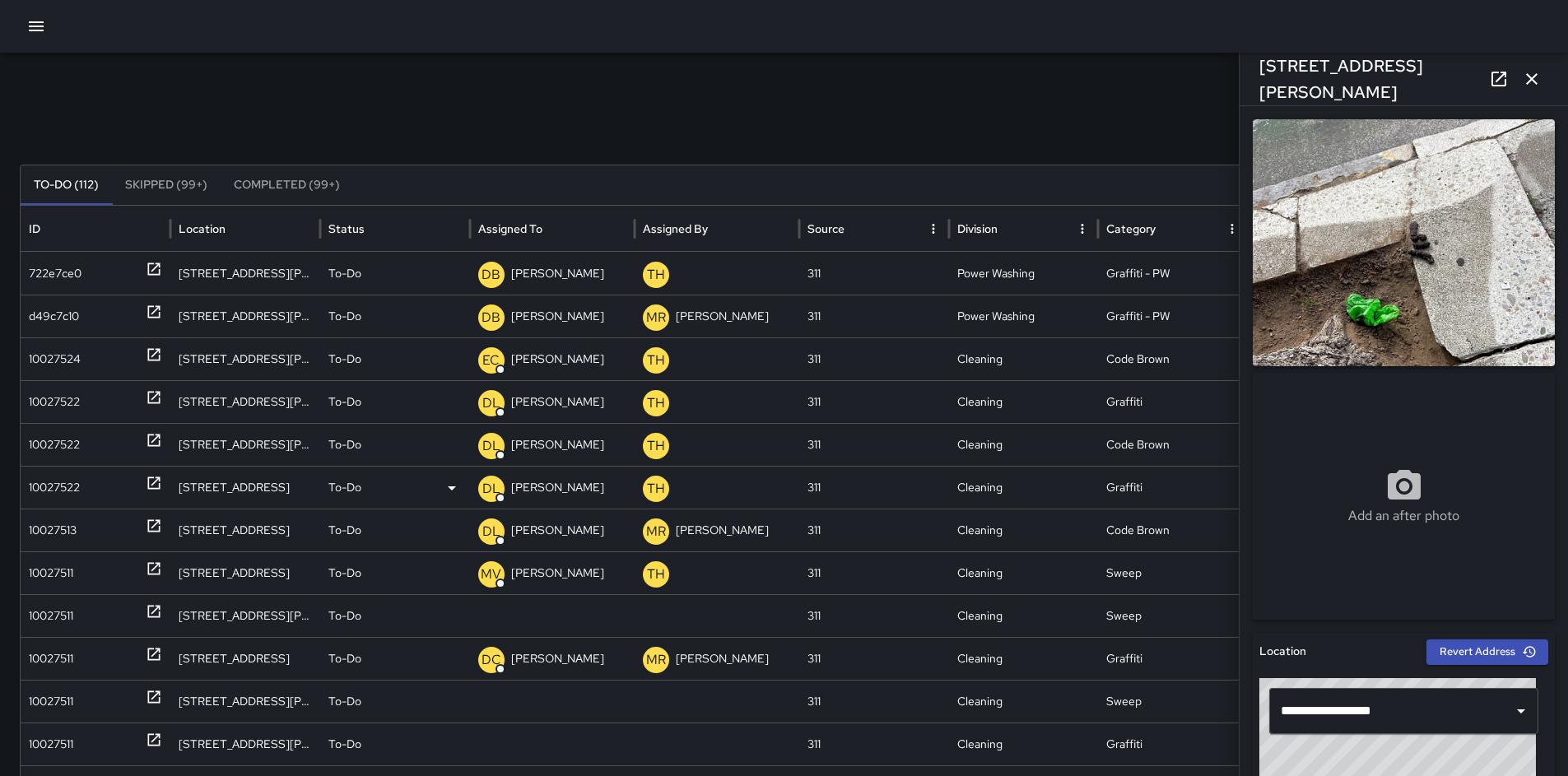
click at [25, 477] on div "10027522" at bounding box center [96, 487] width 150 height 43
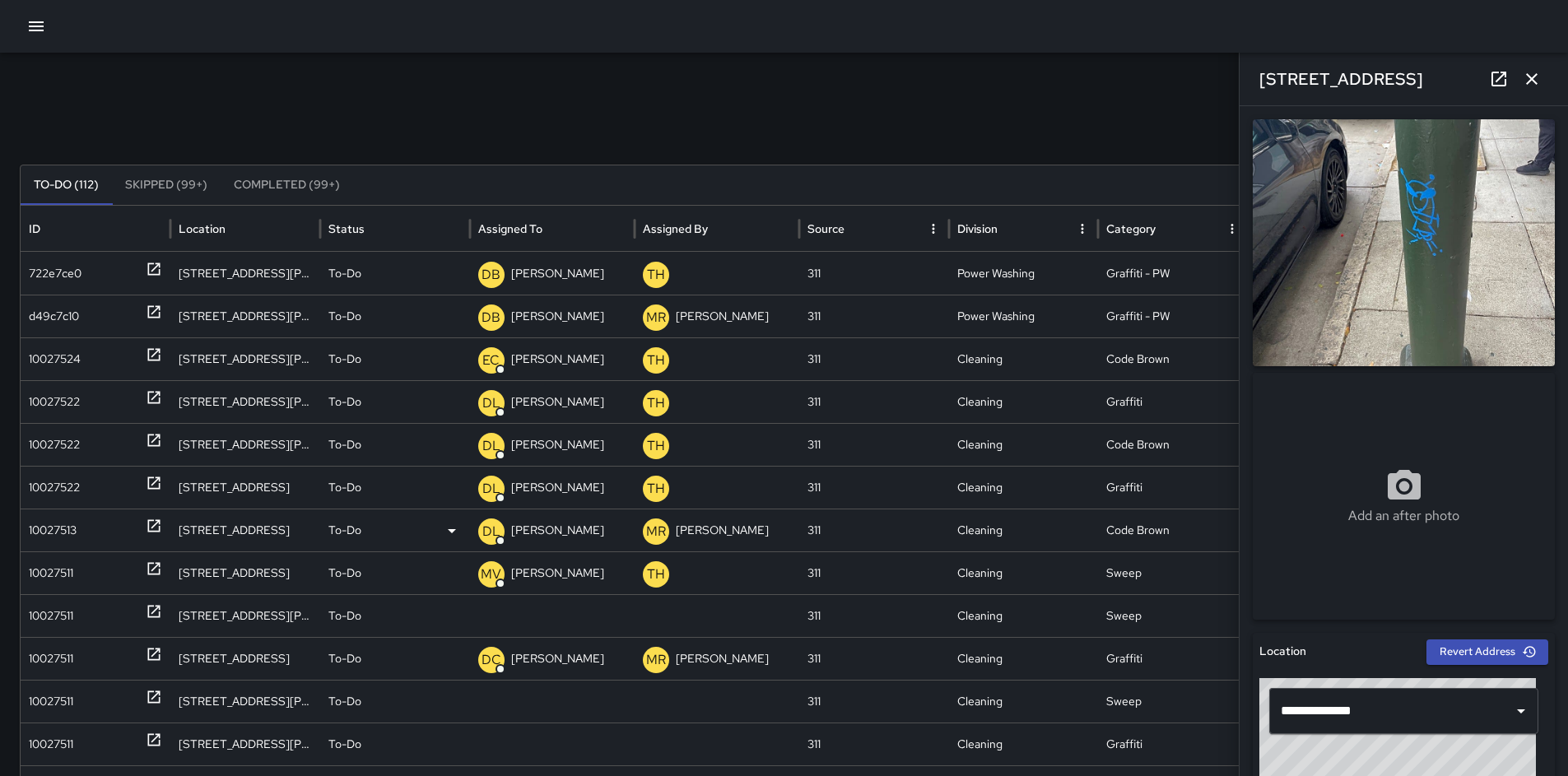
click at [57, 532] on div "10027513" at bounding box center [52, 530] width 47 height 42
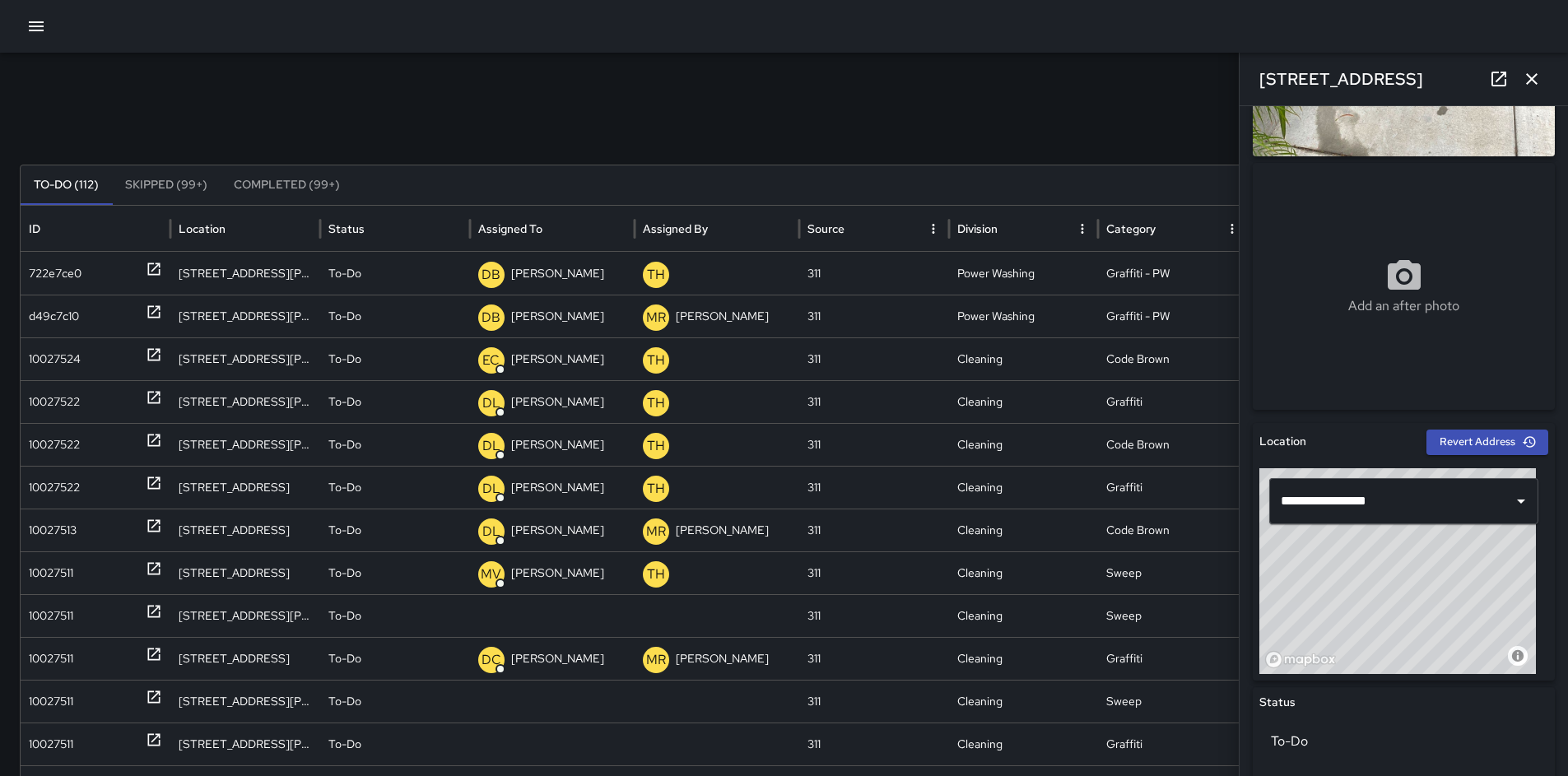
scroll to position [583, 0]
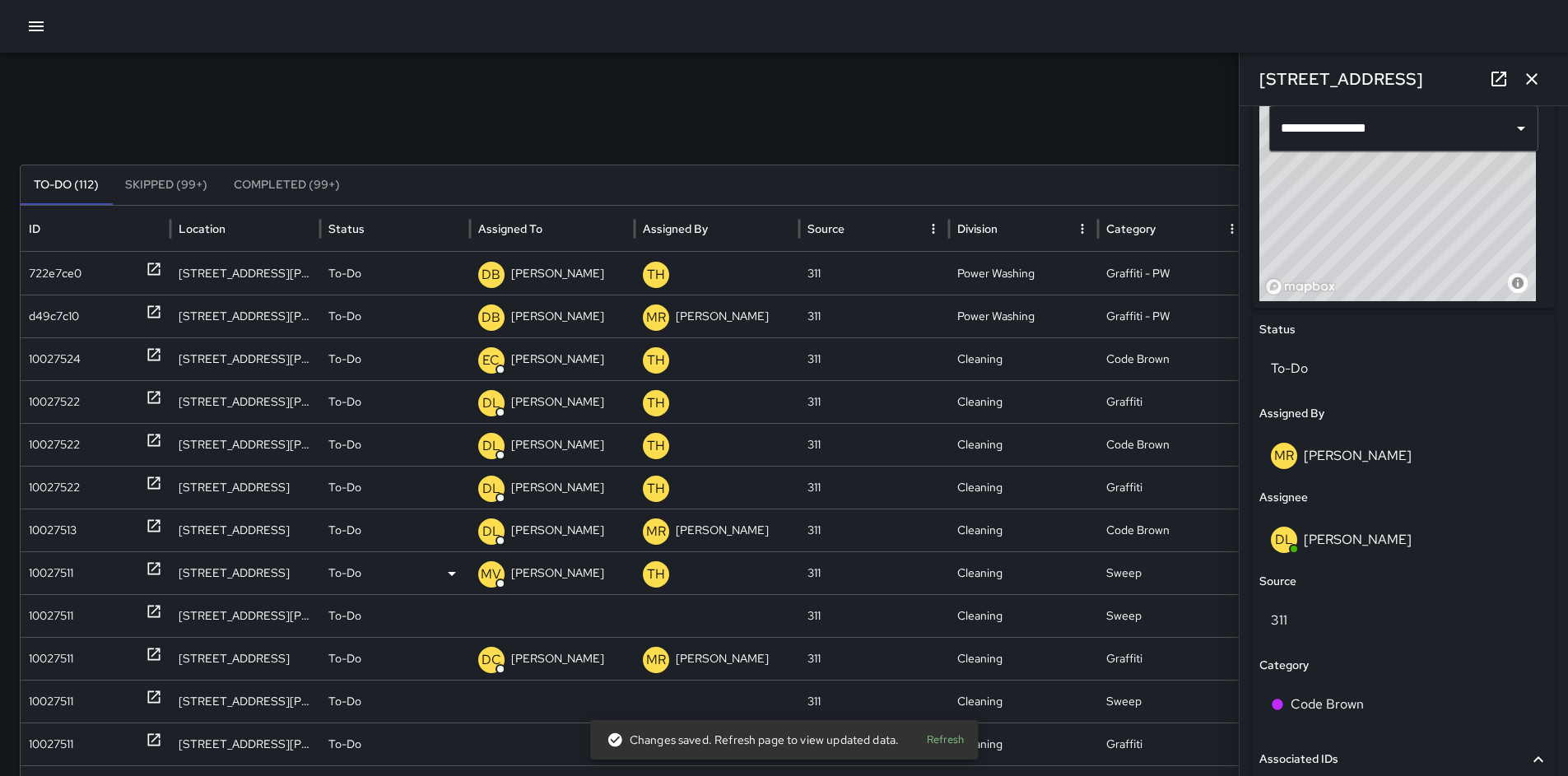
click at [46, 568] on div "10027511" at bounding box center [51, 573] width 45 height 42
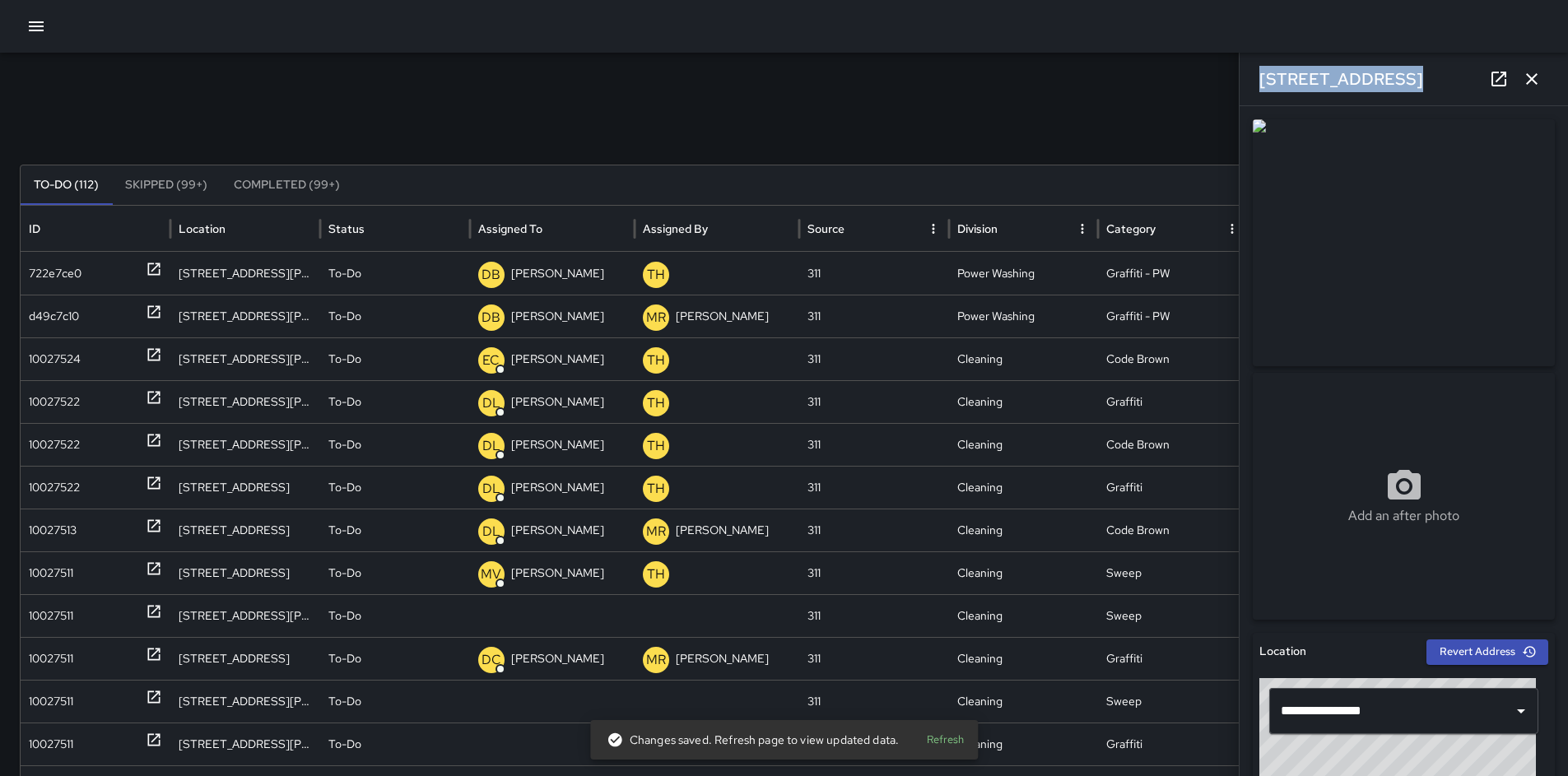
drag, startPoint x: 1395, startPoint y: 70, endPoint x: 1257, endPoint y: 70, distance: 138.0
click at [1257, 70] on div "[STREET_ADDRESS]" at bounding box center [1404, 79] width 328 height 53
copy h6 "[STREET_ADDRESS]"
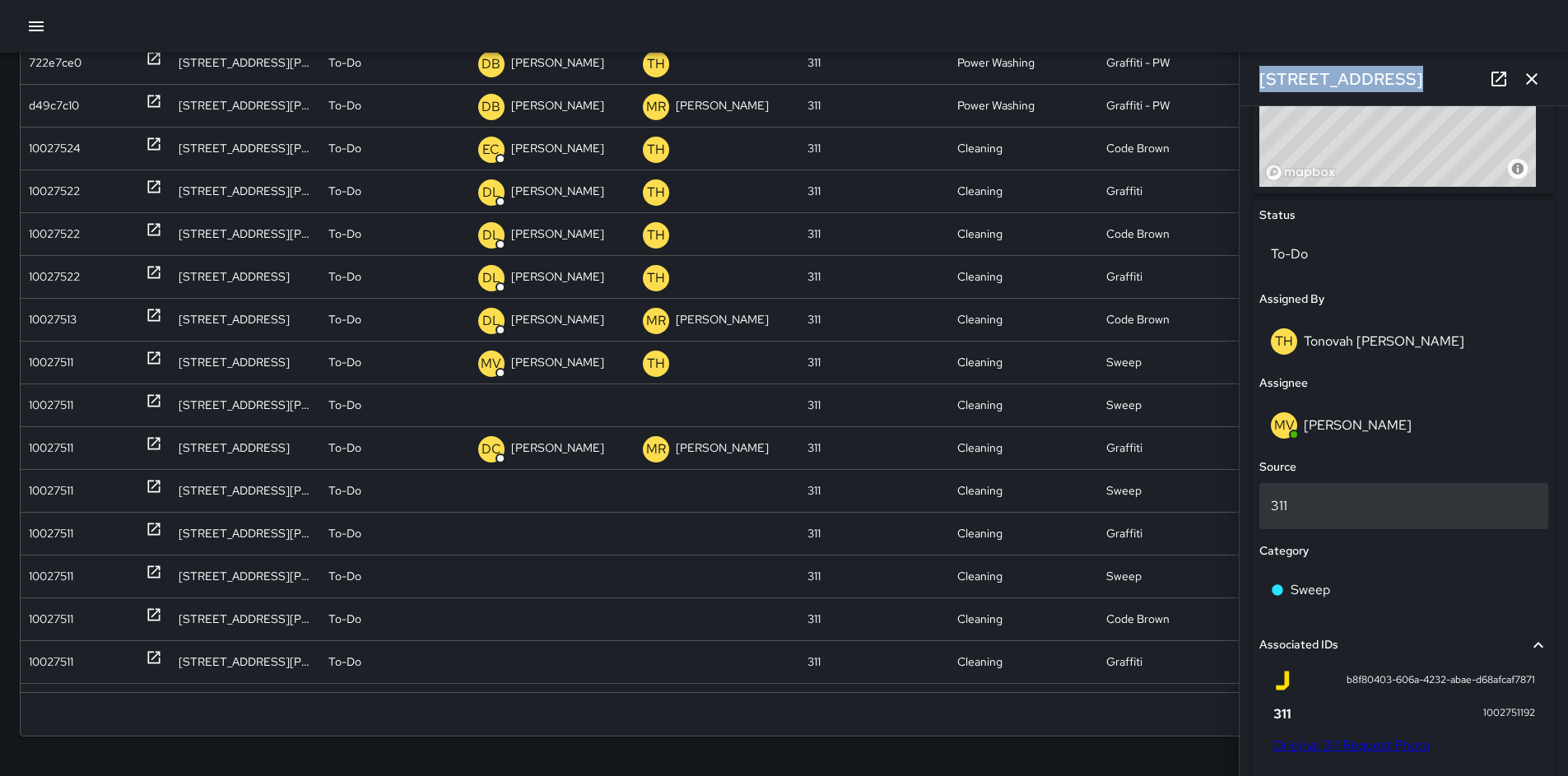
scroll to position [1000, 0]
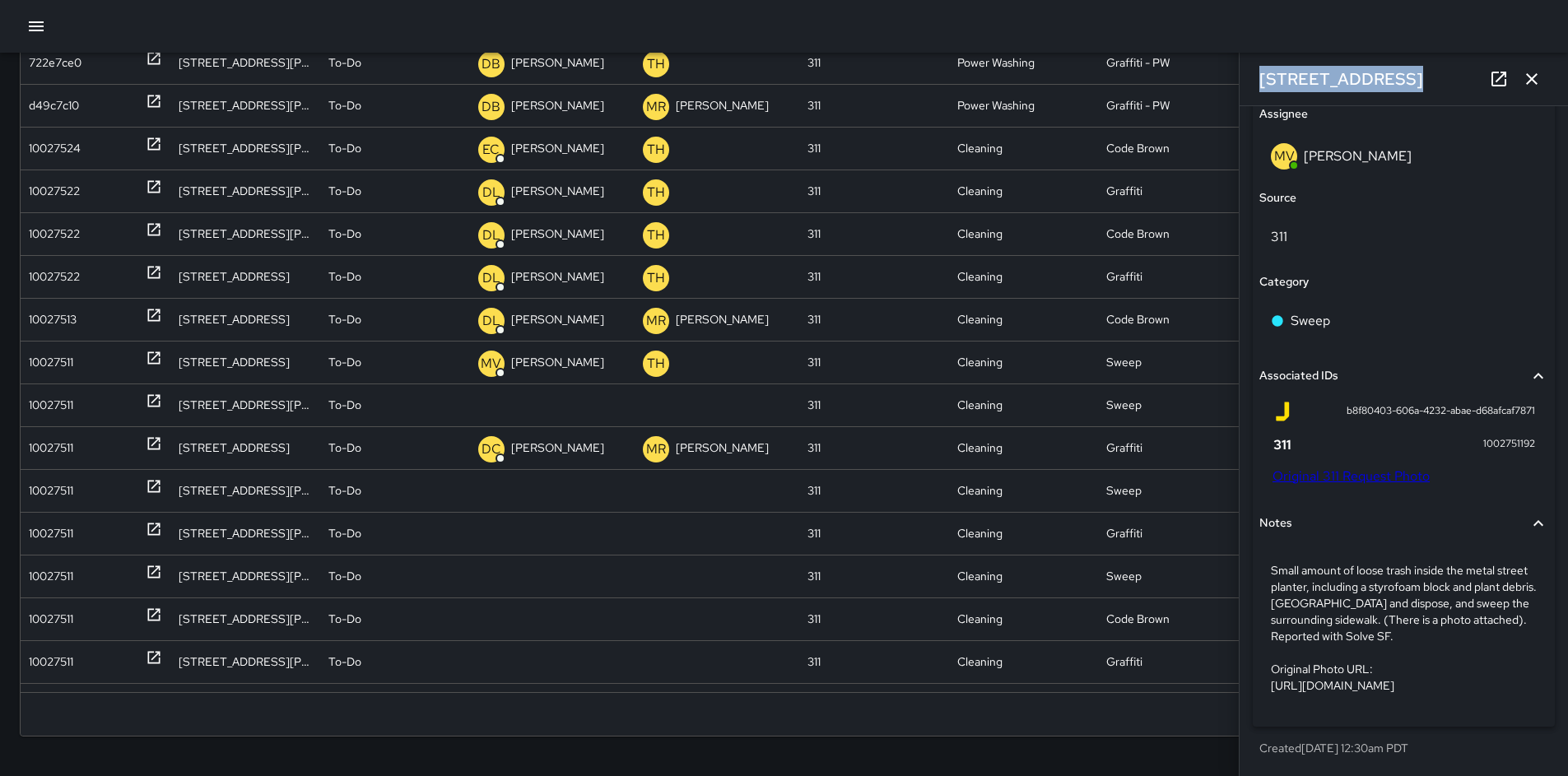
click at [1320, 468] on link "Original 311 Request Photo" at bounding box center [1352, 476] width 157 height 17
copy h6 "[STREET_ADDRESS]"
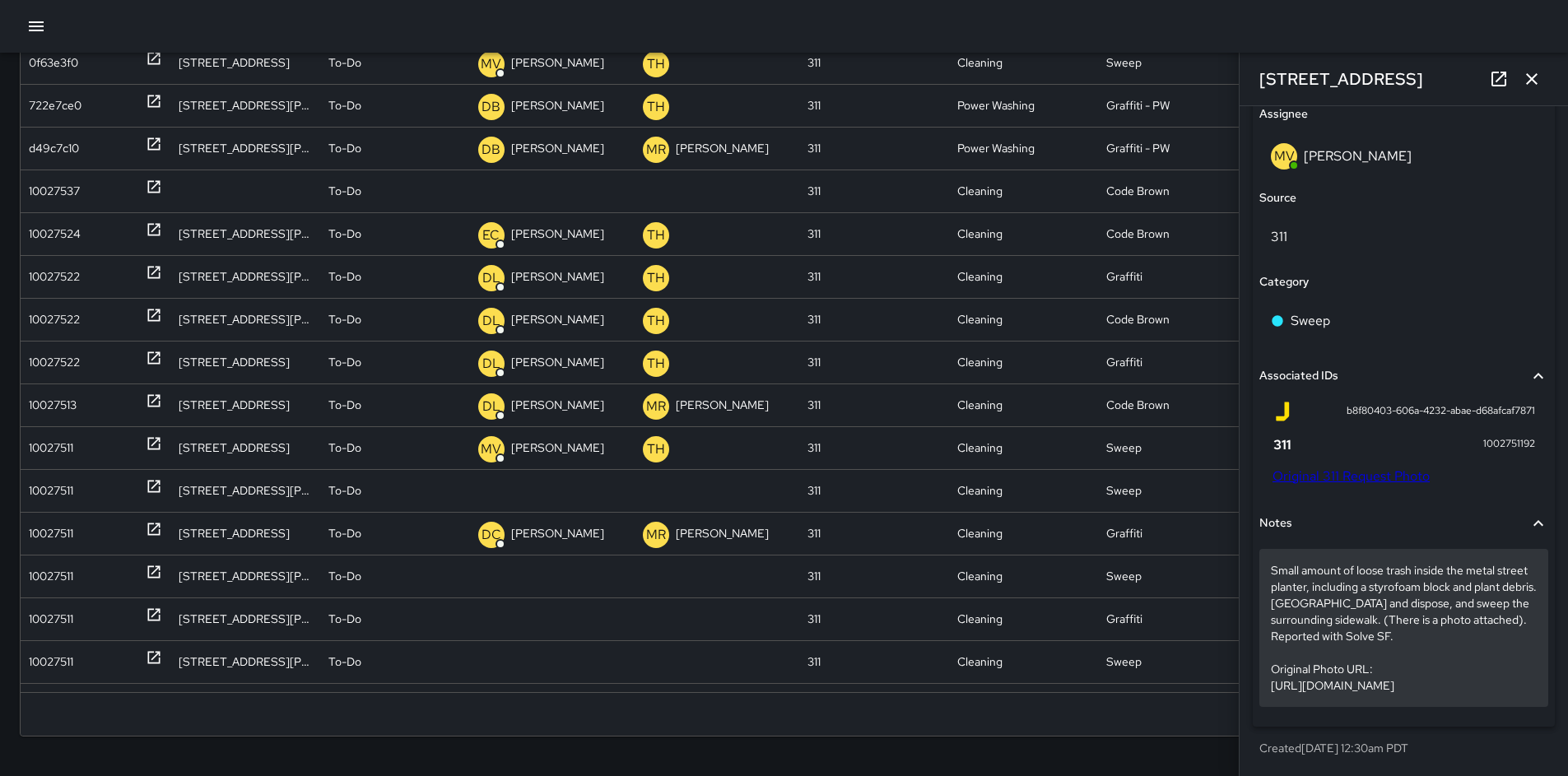
click at [1361, 618] on p "Small amount of loose trash inside the metal street planter, including a styrof…" at bounding box center [1404, 628] width 266 height 131
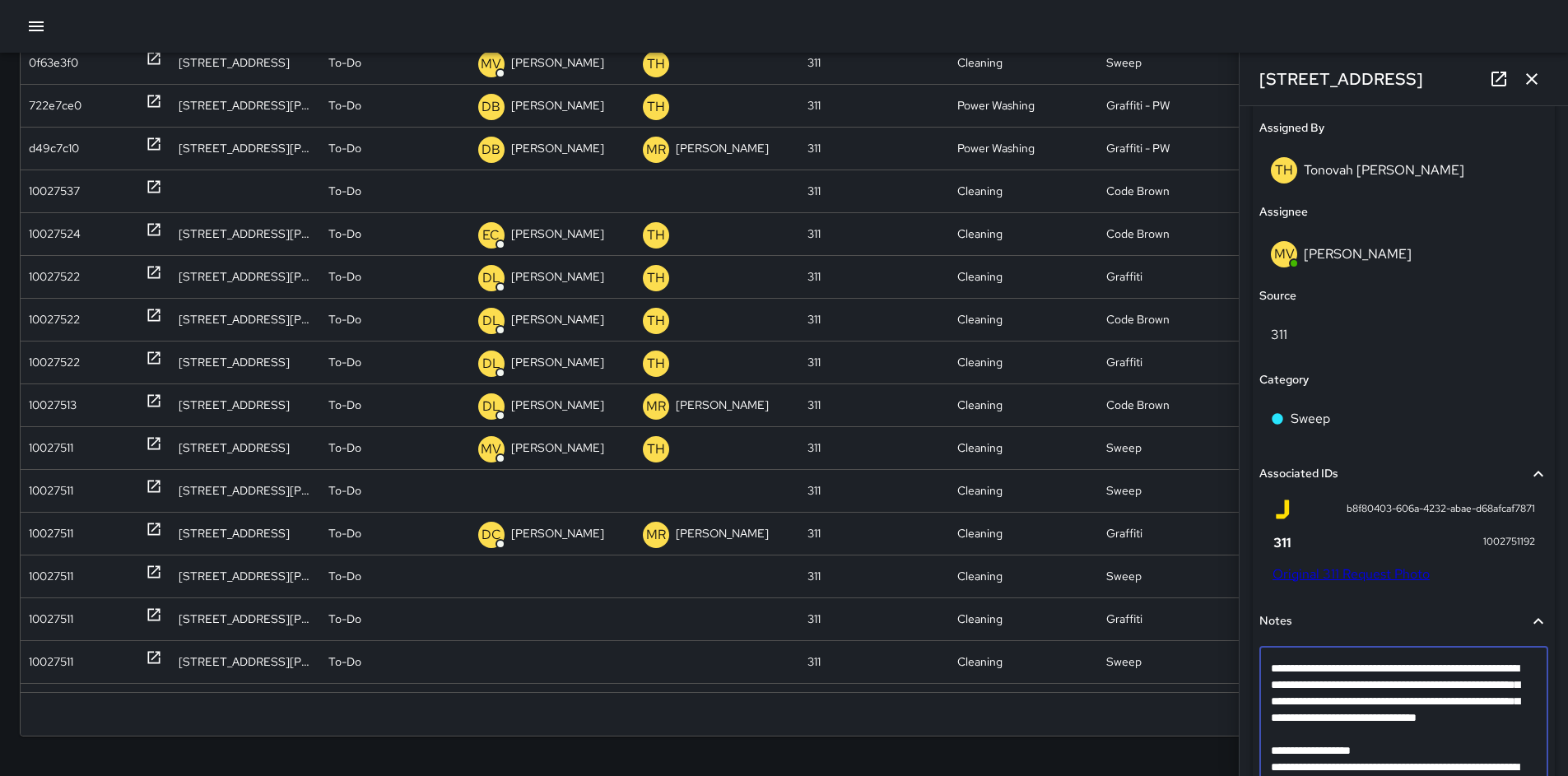
click at [1359, 745] on textarea "**********" at bounding box center [1398, 743] width 254 height 164
type textarea "**********"
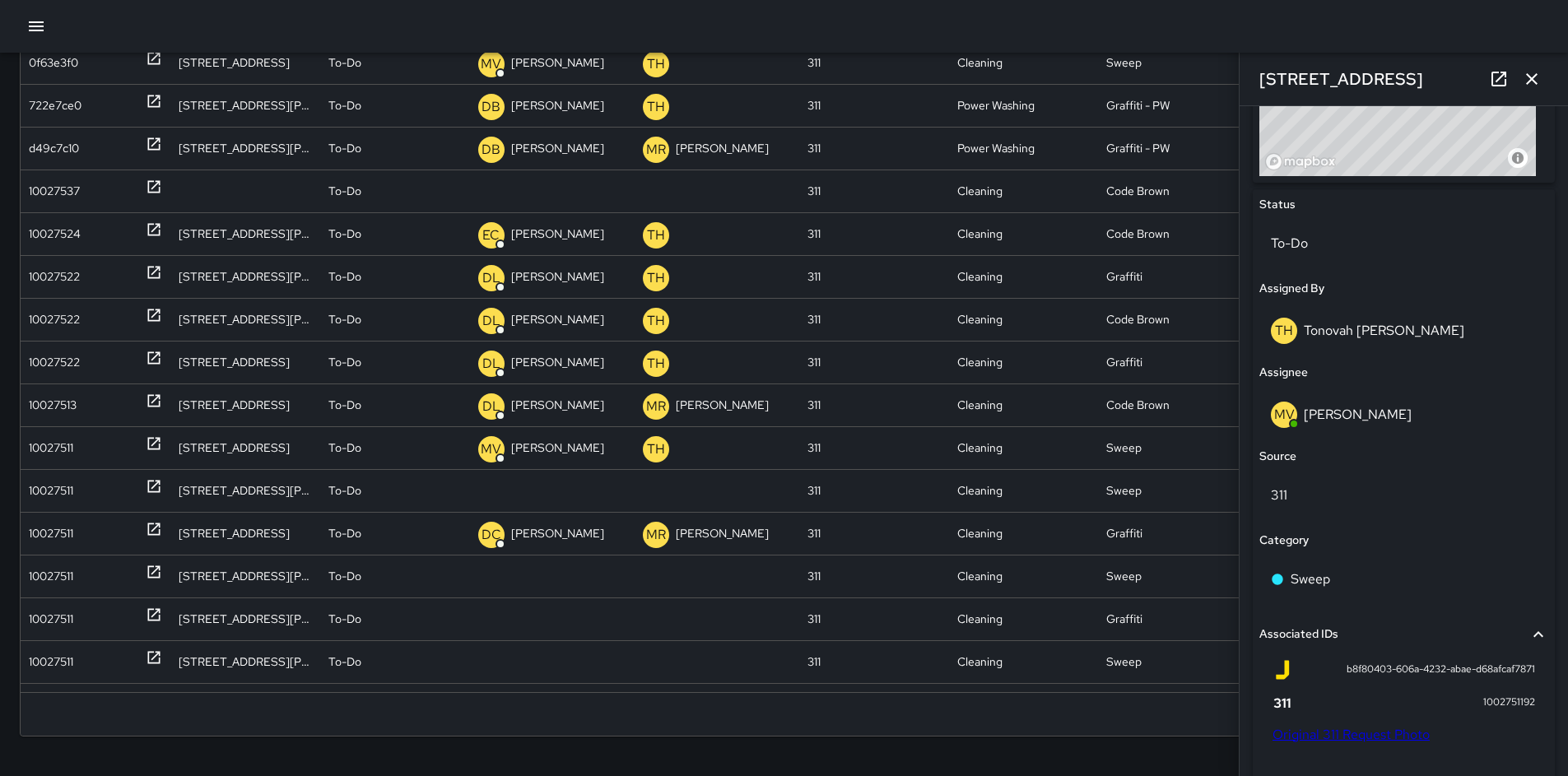
scroll to position [537, 0]
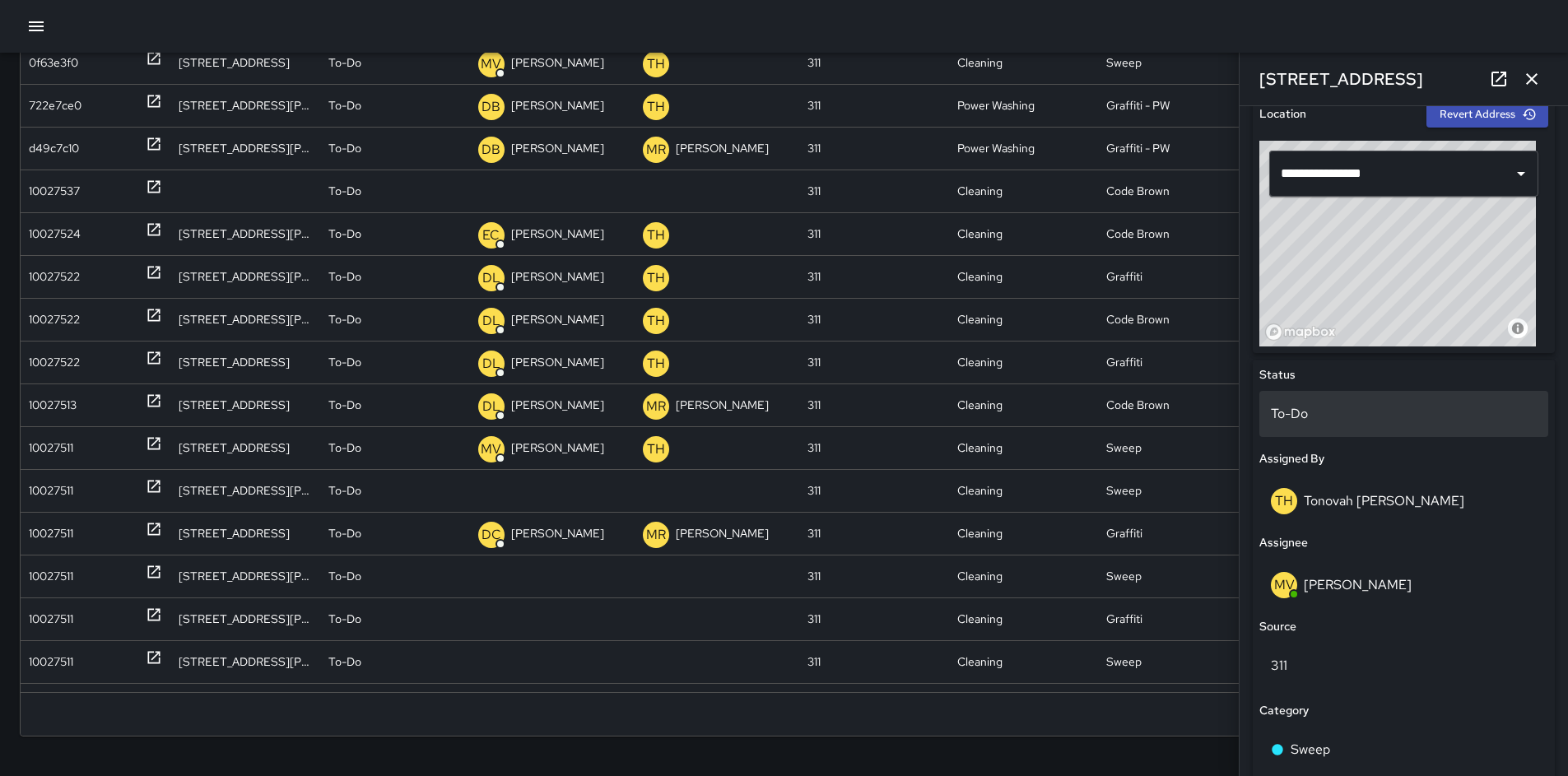
click at [1332, 402] on div "To-Do" at bounding box center [1404, 414] width 289 height 46
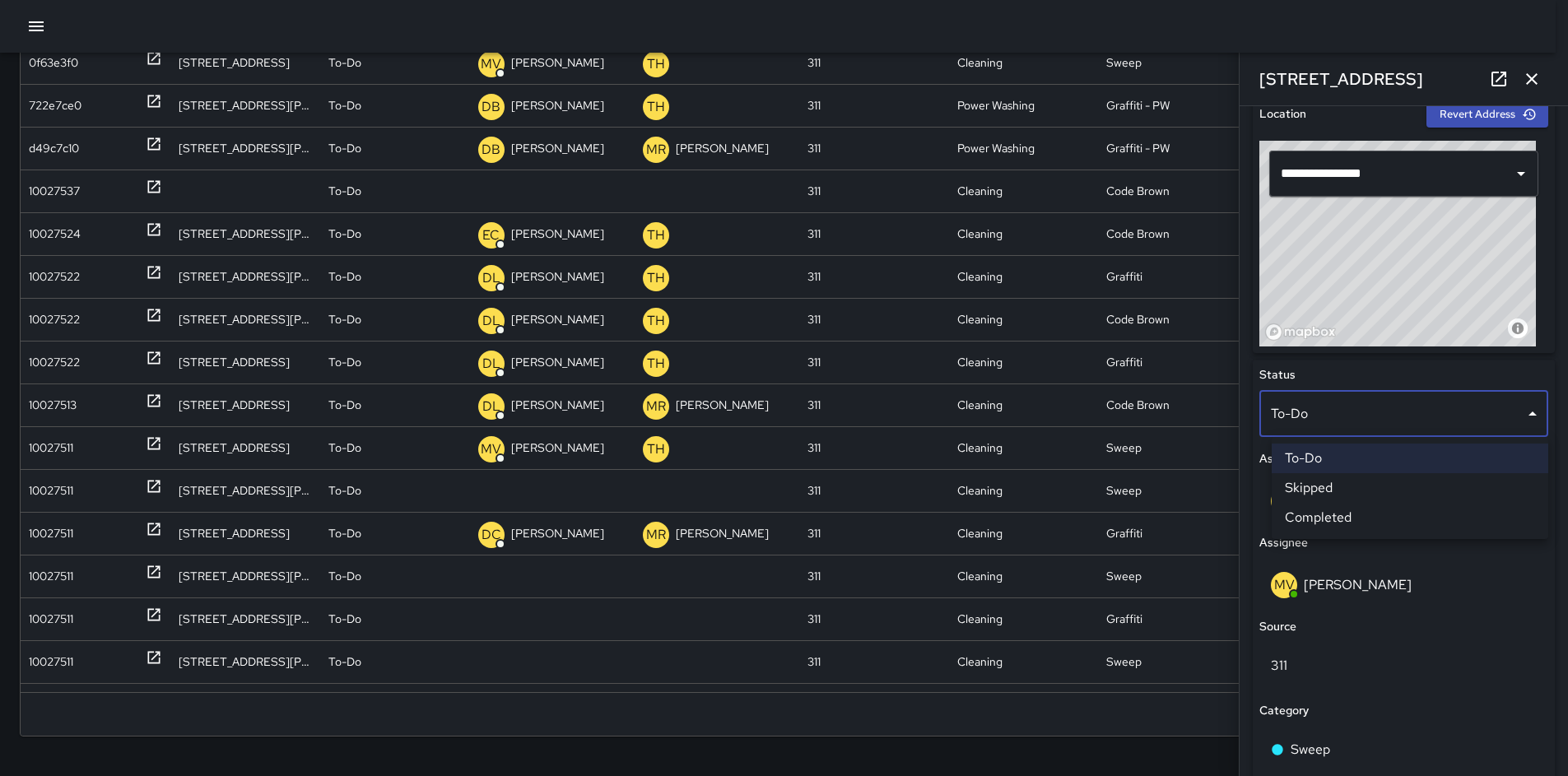
scroll to position [198, 0]
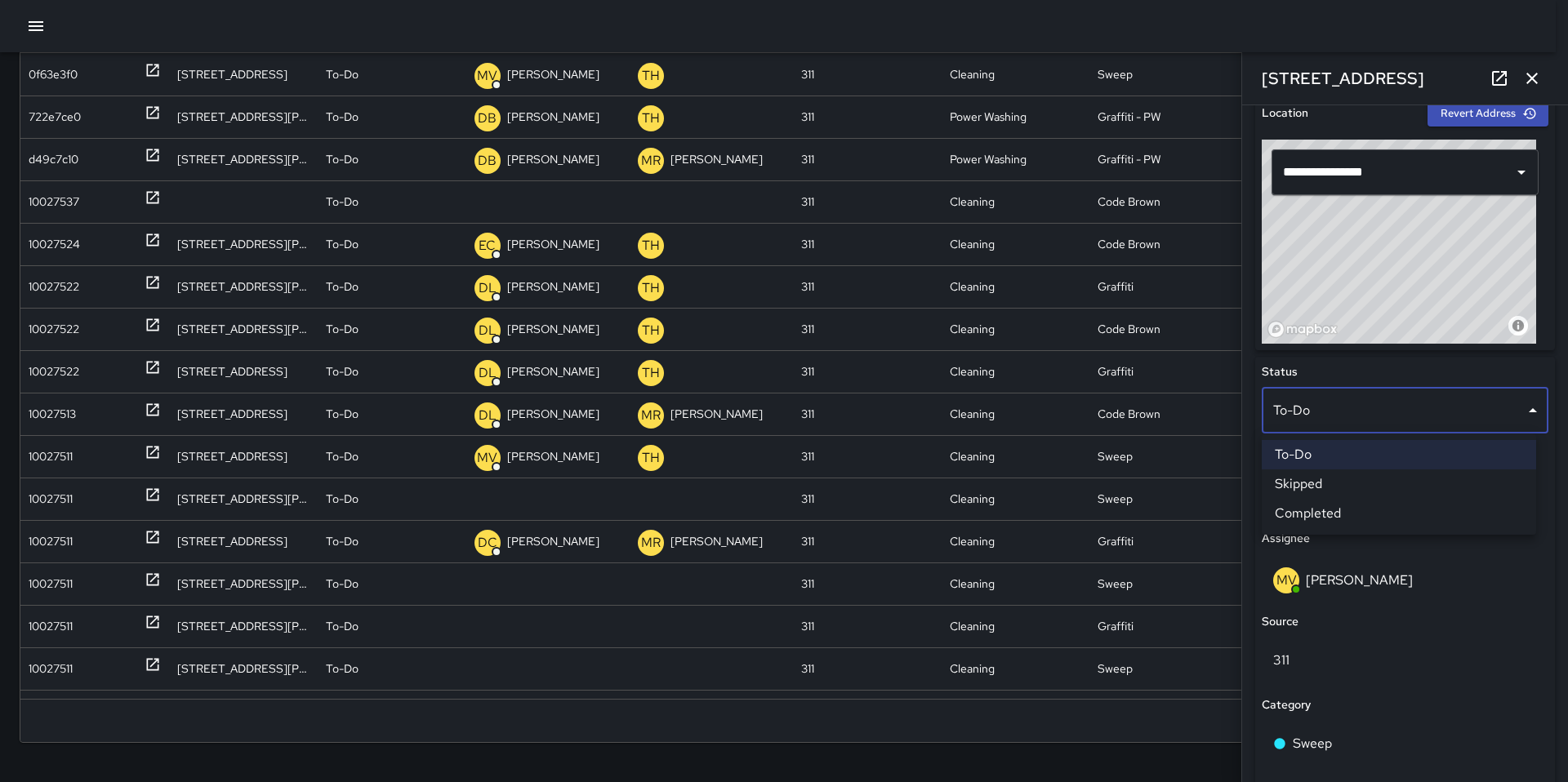
click at [1314, 484] on li "Skipped" at bounding box center [1399, 484] width 274 height 29
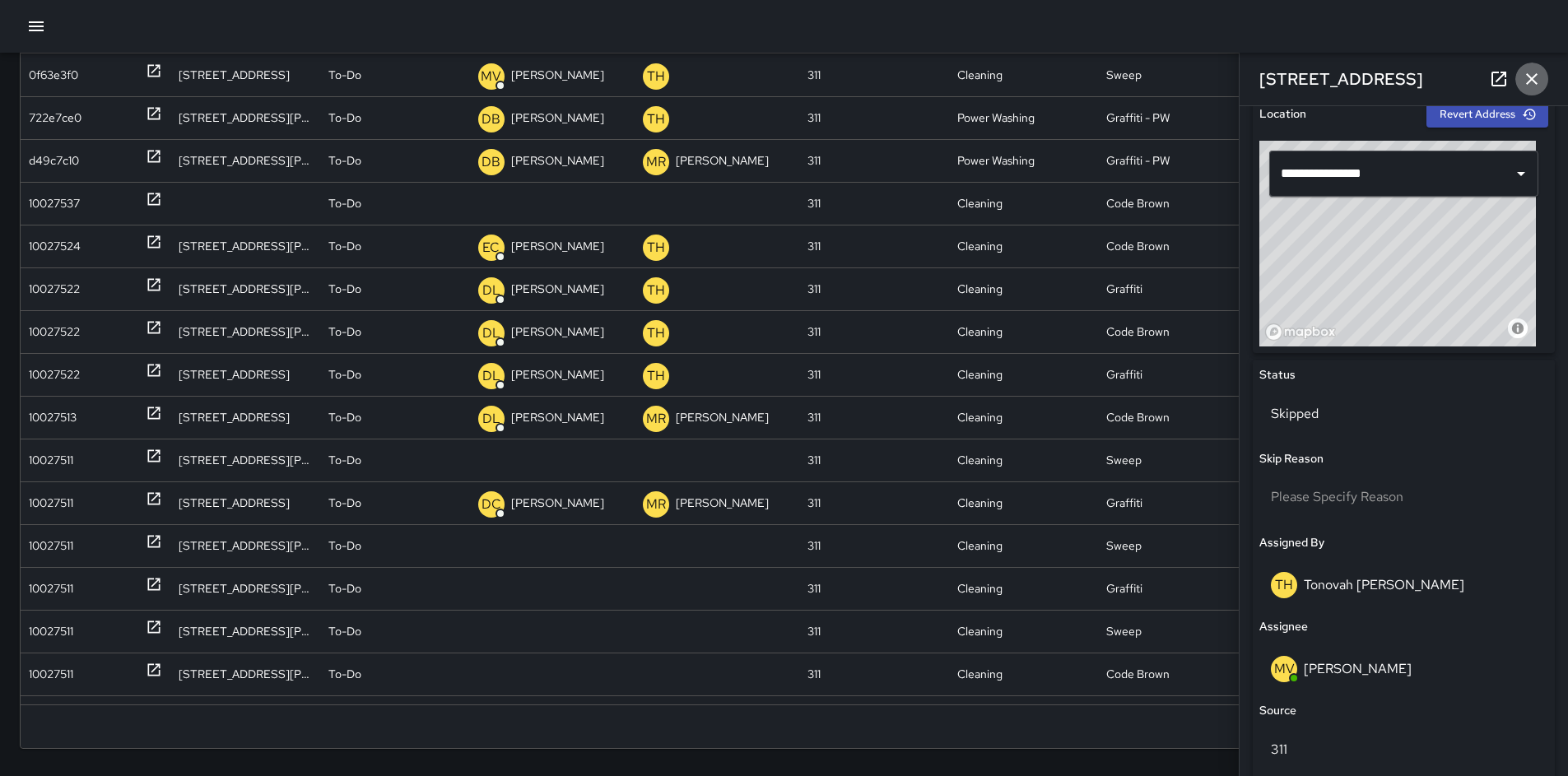
click at [1534, 80] on icon "button" at bounding box center [1531, 79] width 12 height 12
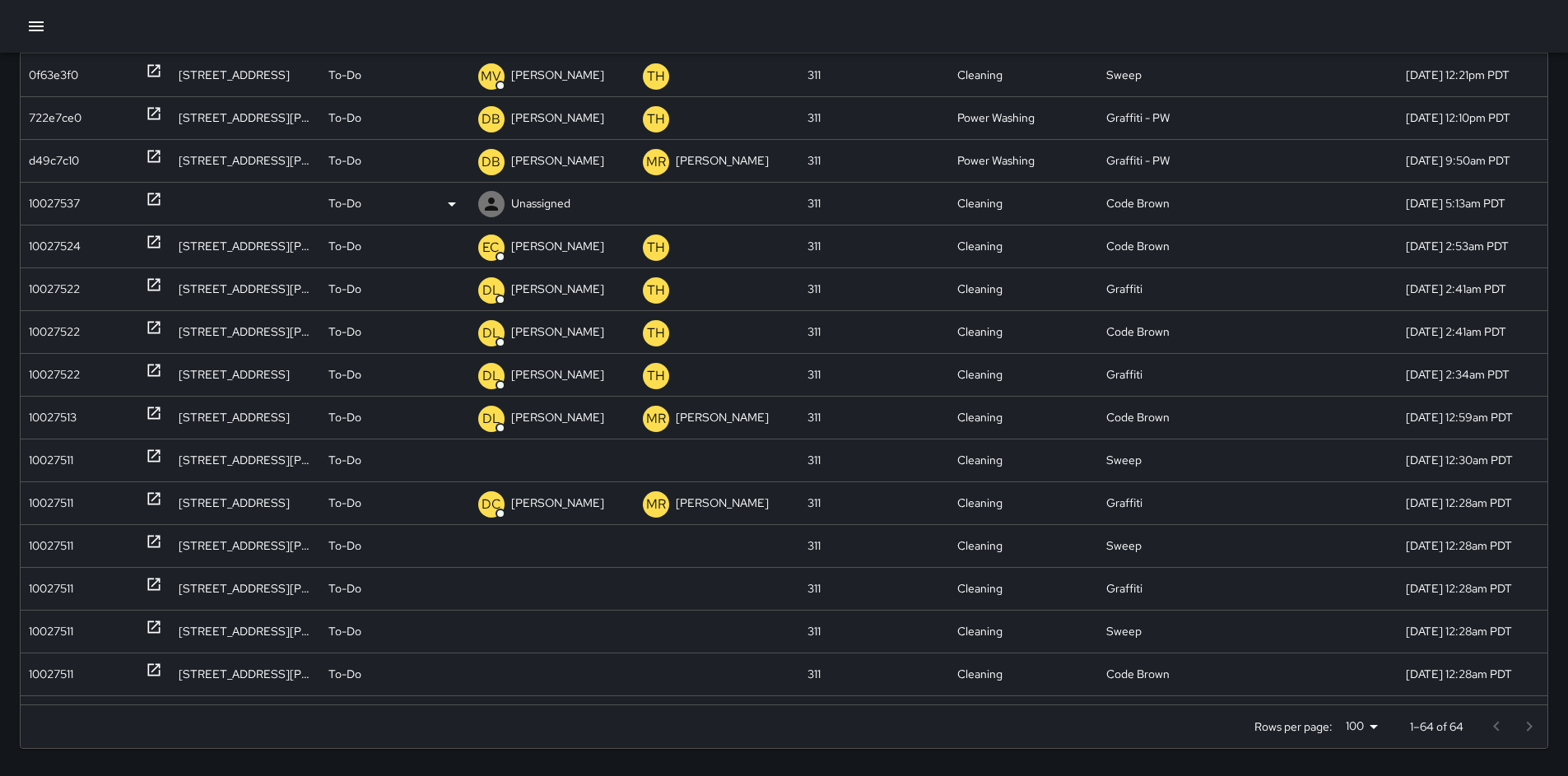
click at [42, 208] on div "10027537" at bounding box center [54, 203] width 51 height 42
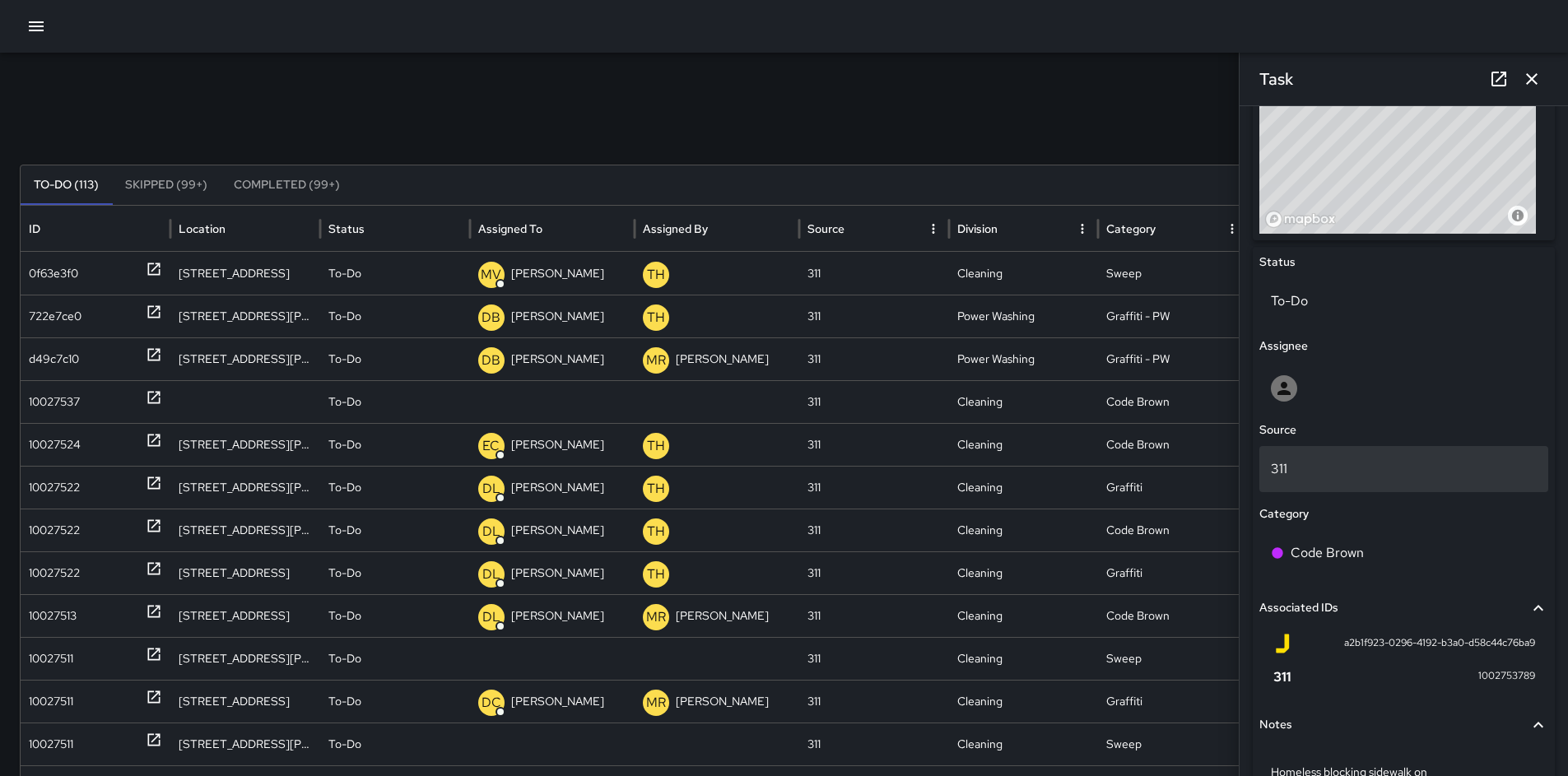
scroll to position [650, 0]
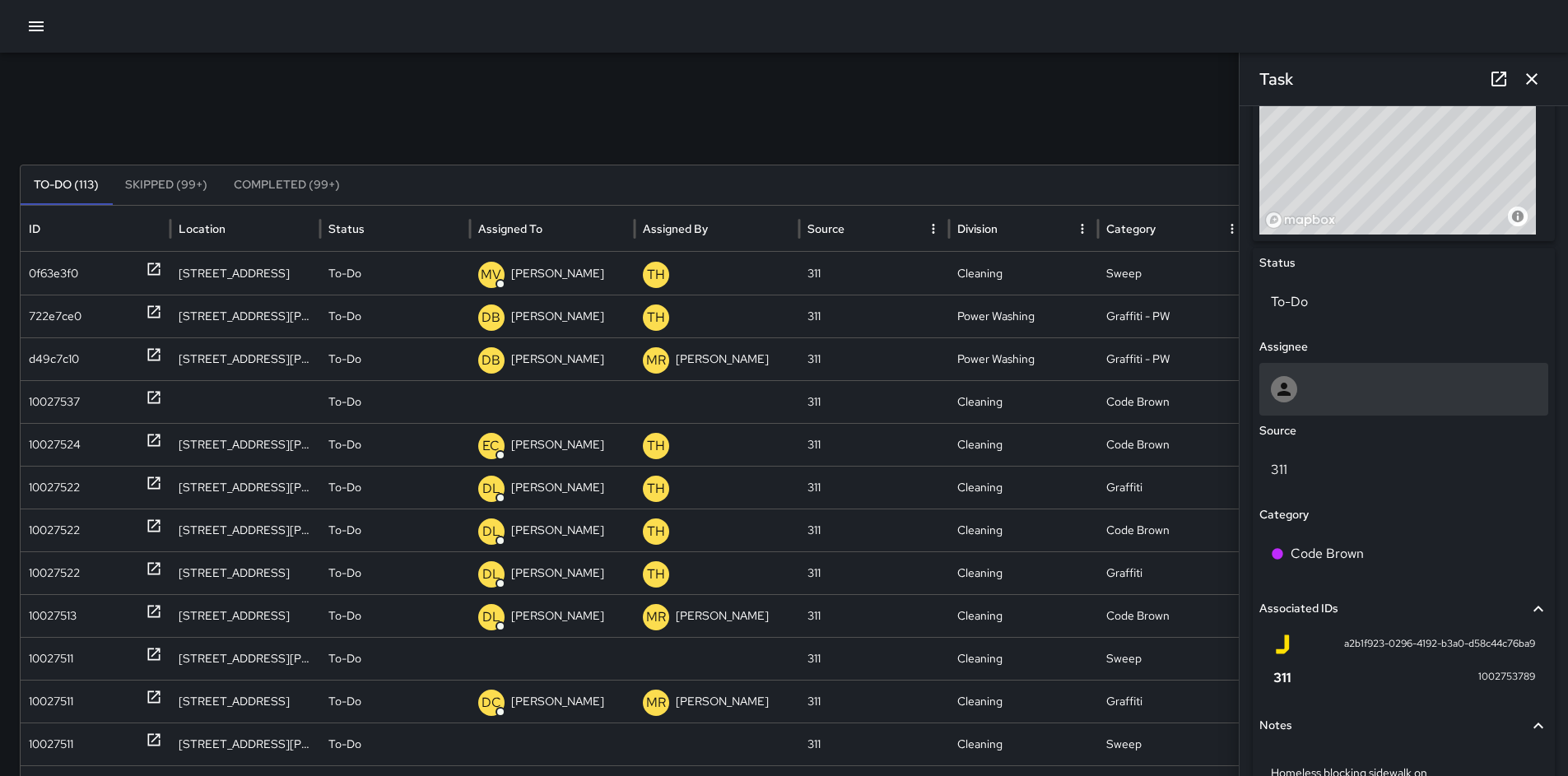
click at [1302, 392] on div at bounding box center [1404, 389] width 266 height 26
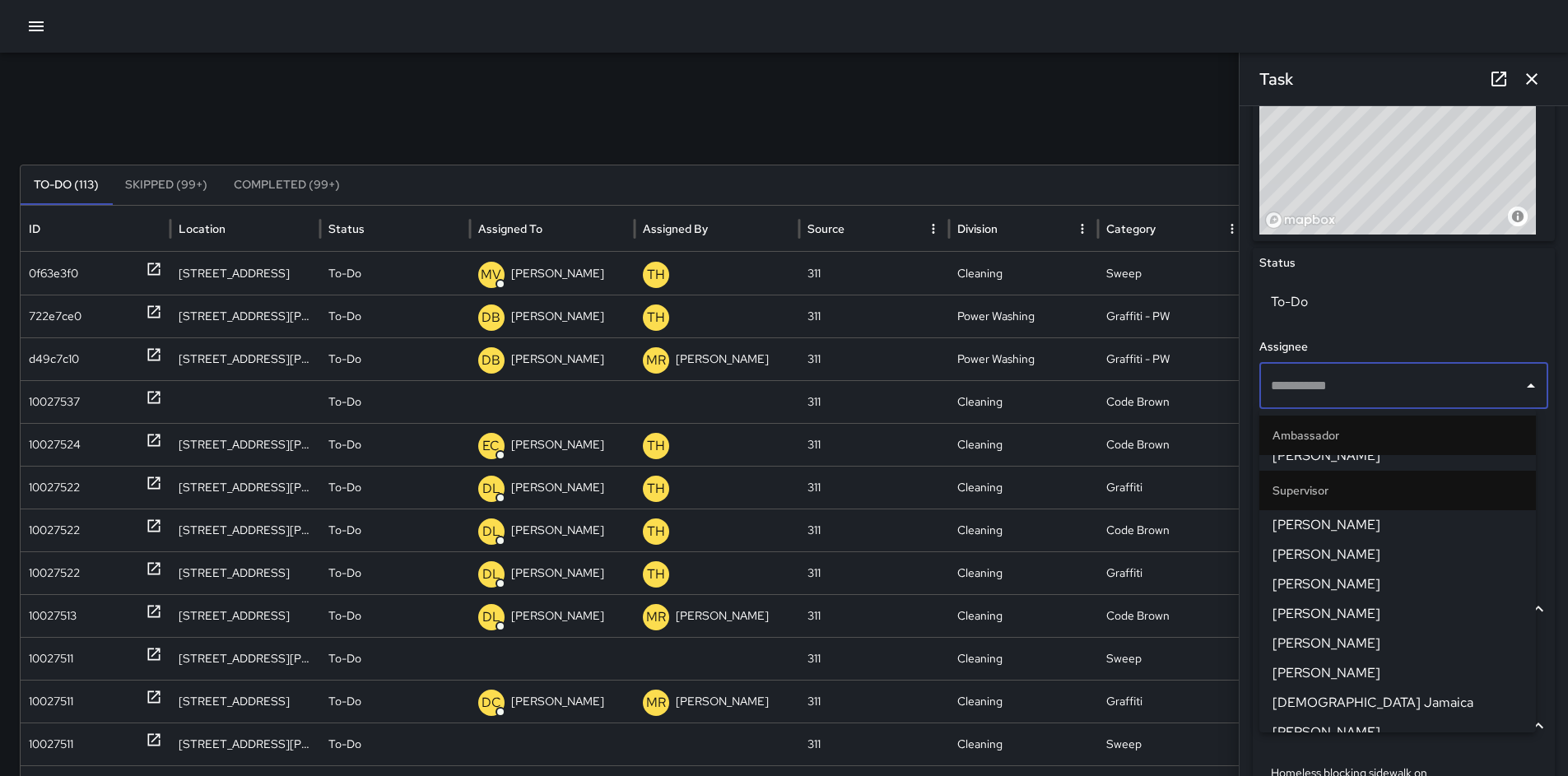
scroll to position [1053, 0]
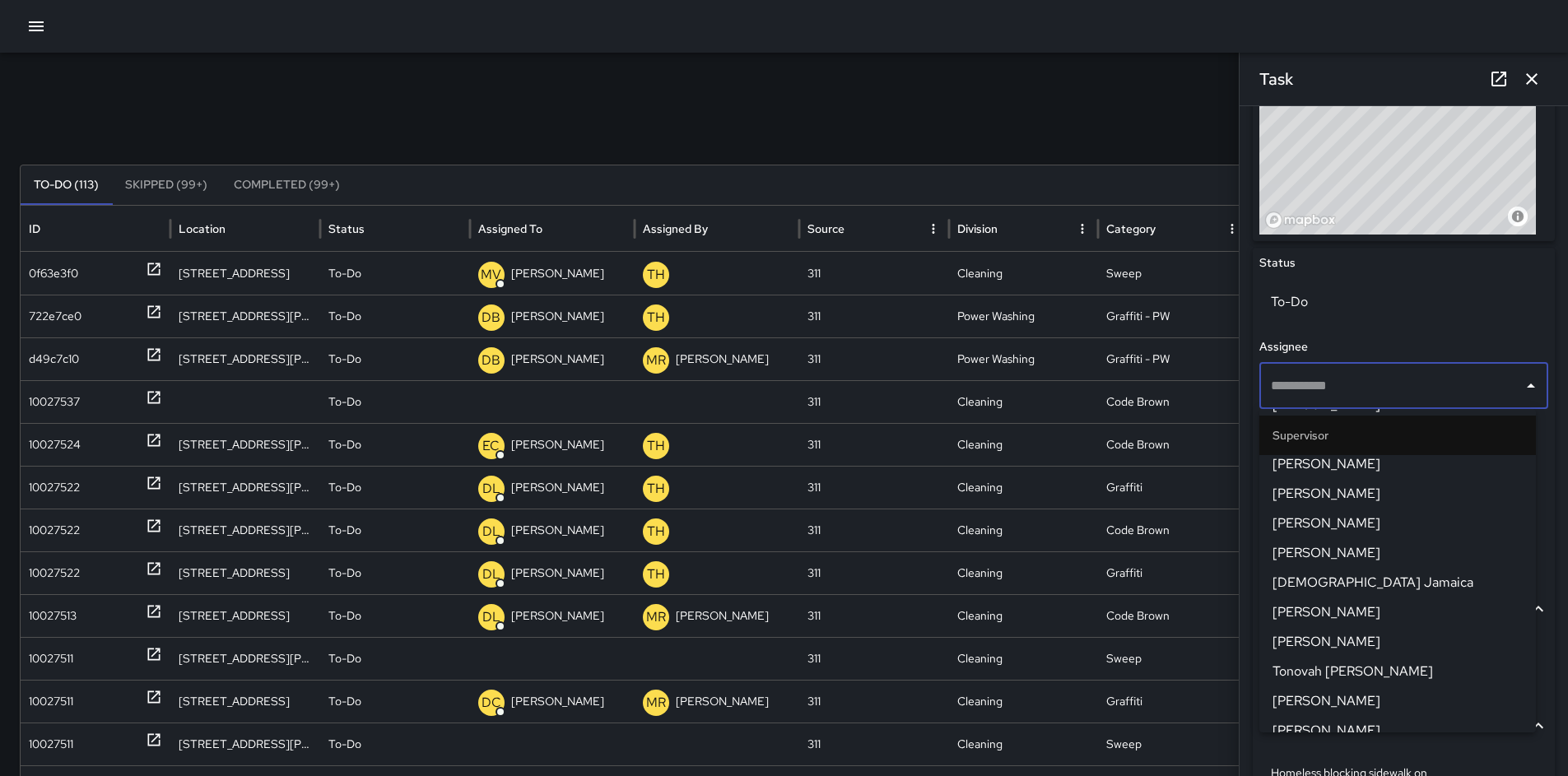
click at [1320, 578] on span "[DEMOGRAPHIC_DATA] Jamaica" at bounding box center [1398, 583] width 250 height 20
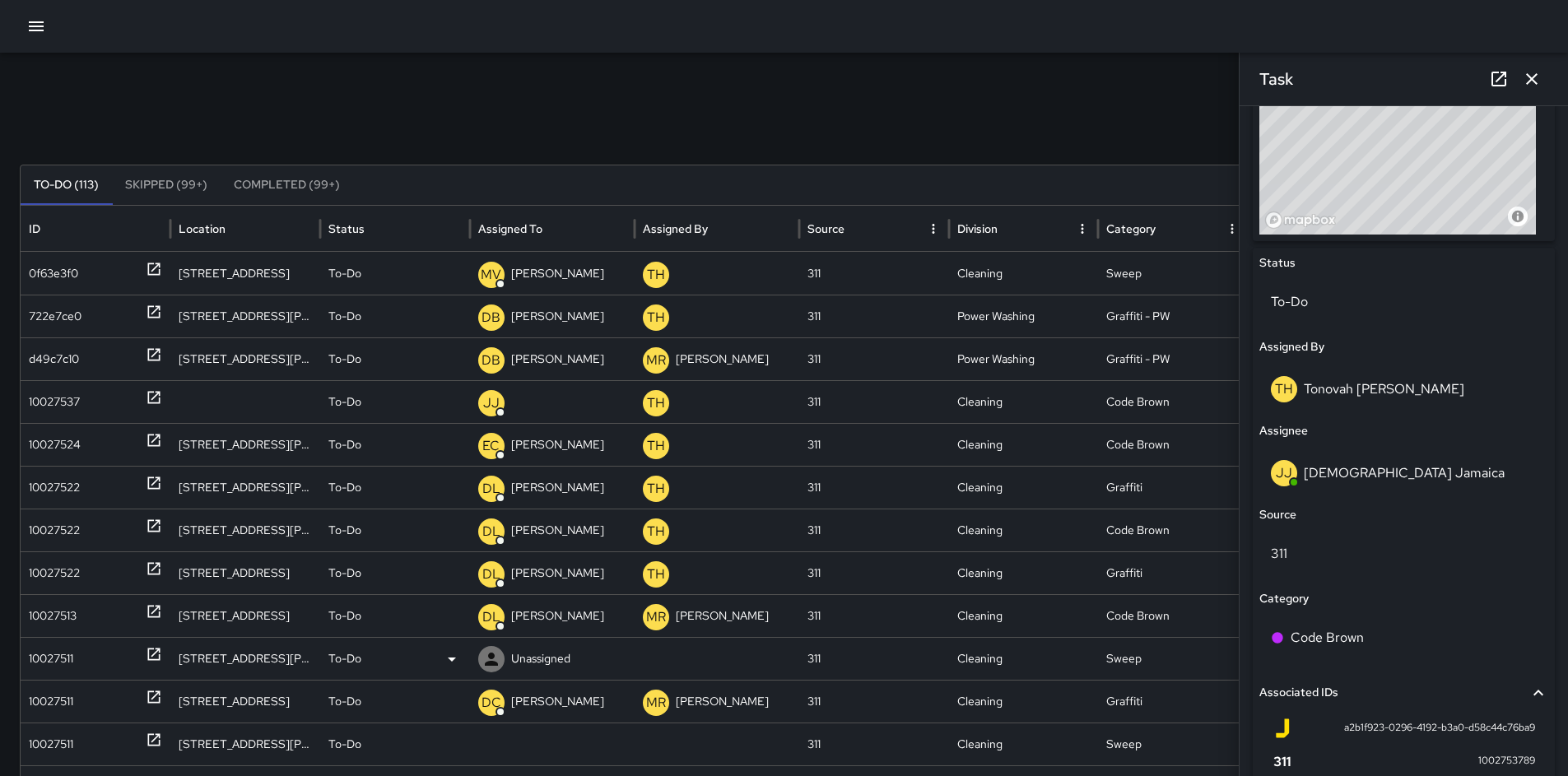
click at [82, 652] on div "10027511" at bounding box center [95, 659] width 133 height 42
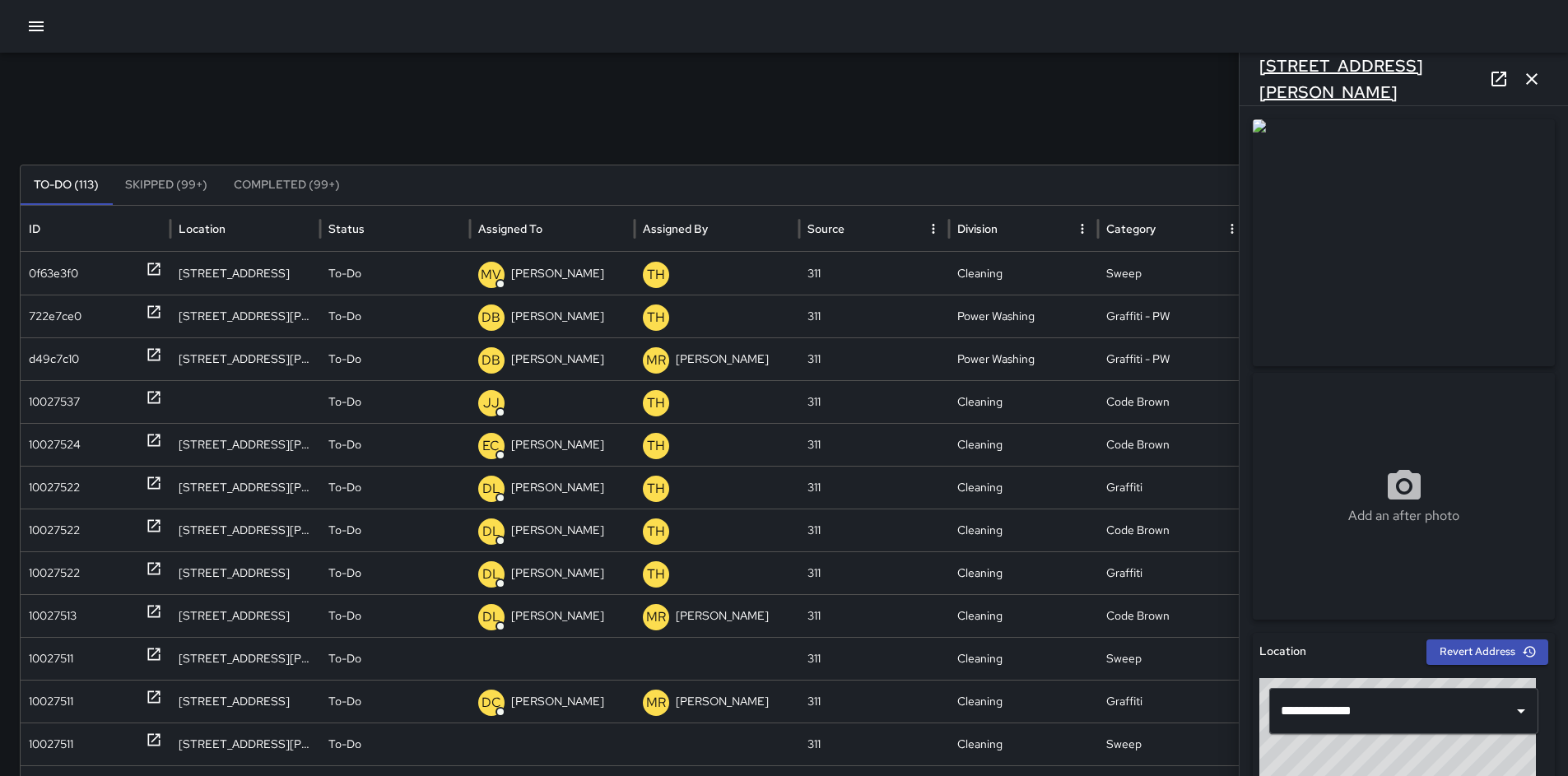
click at [1343, 78] on h6 "[STREET_ADDRESS][PERSON_NAME]" at bounding box center [1371, 79] width 223 height 53
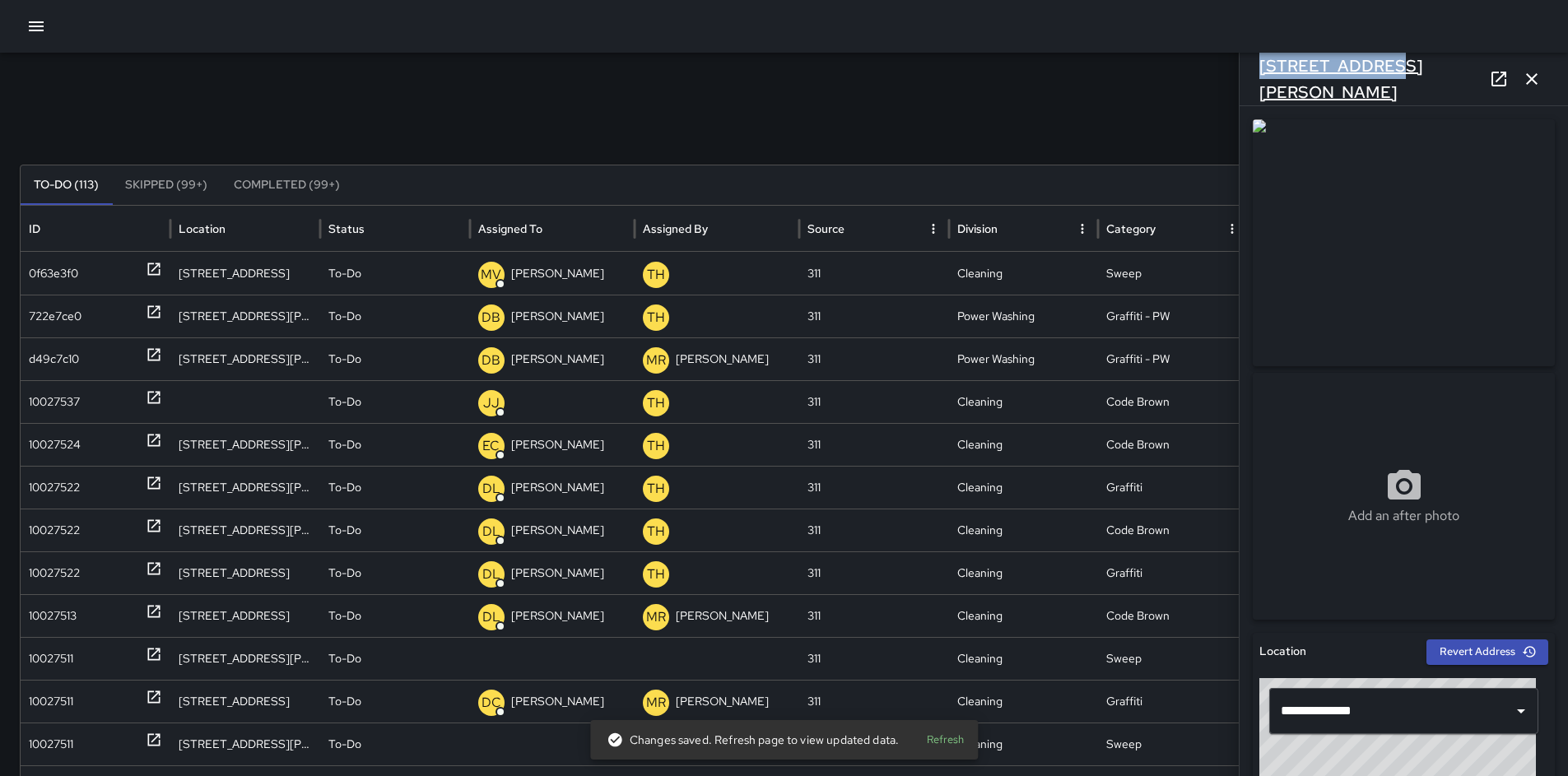
drag, startPoint x: 1378, startPoint y: 82, endPoint x: 1260, endPoint y: 81, distance: 118.0
click at [1260, 81] on div "[STREET_ADDRESS][PERSON_NAME]" at bounding box center [1404, 79] width 328 height 53
copy h6 "[STREET_ADDRESS][PERSON_NAME]"
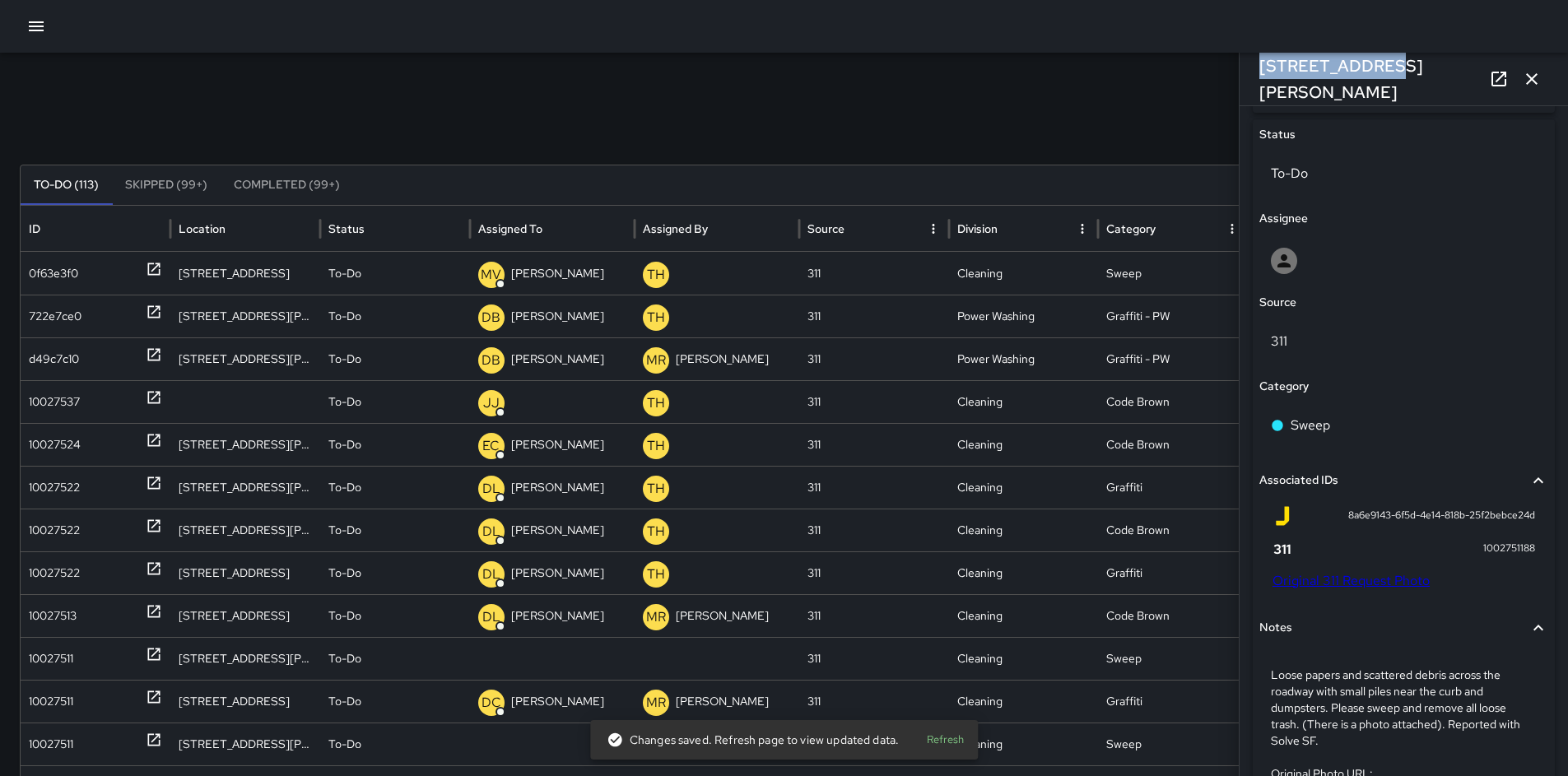
click at [1323, 578] on link "Original 311 Request Photo" at bounding box center [1352, 580] width 157 height 17
click at [1335, 583] on link "Original 311 Request Photo" at bounding box center [1352, 580] width 157 height 17
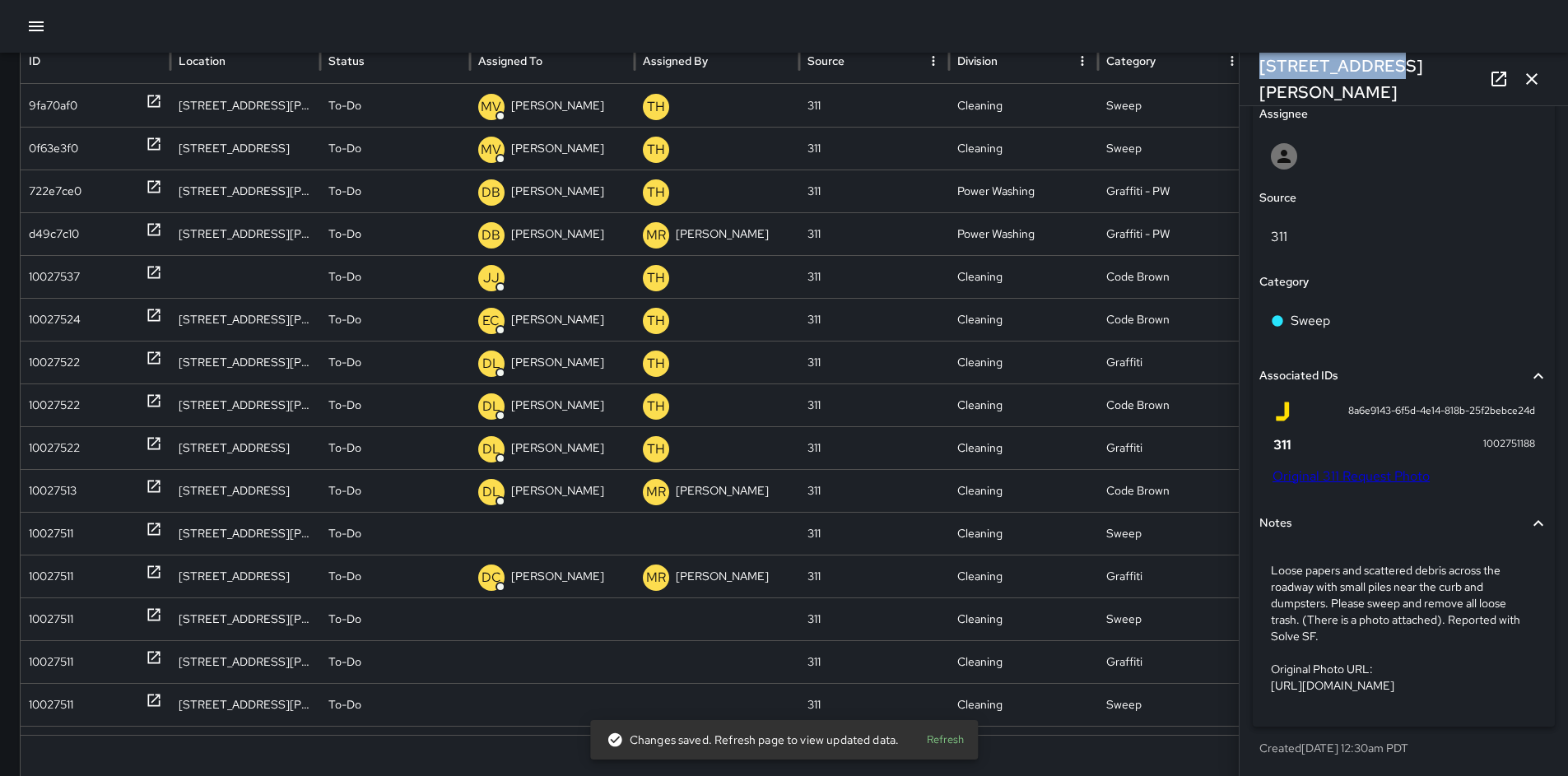
scroll to position [171, 0]
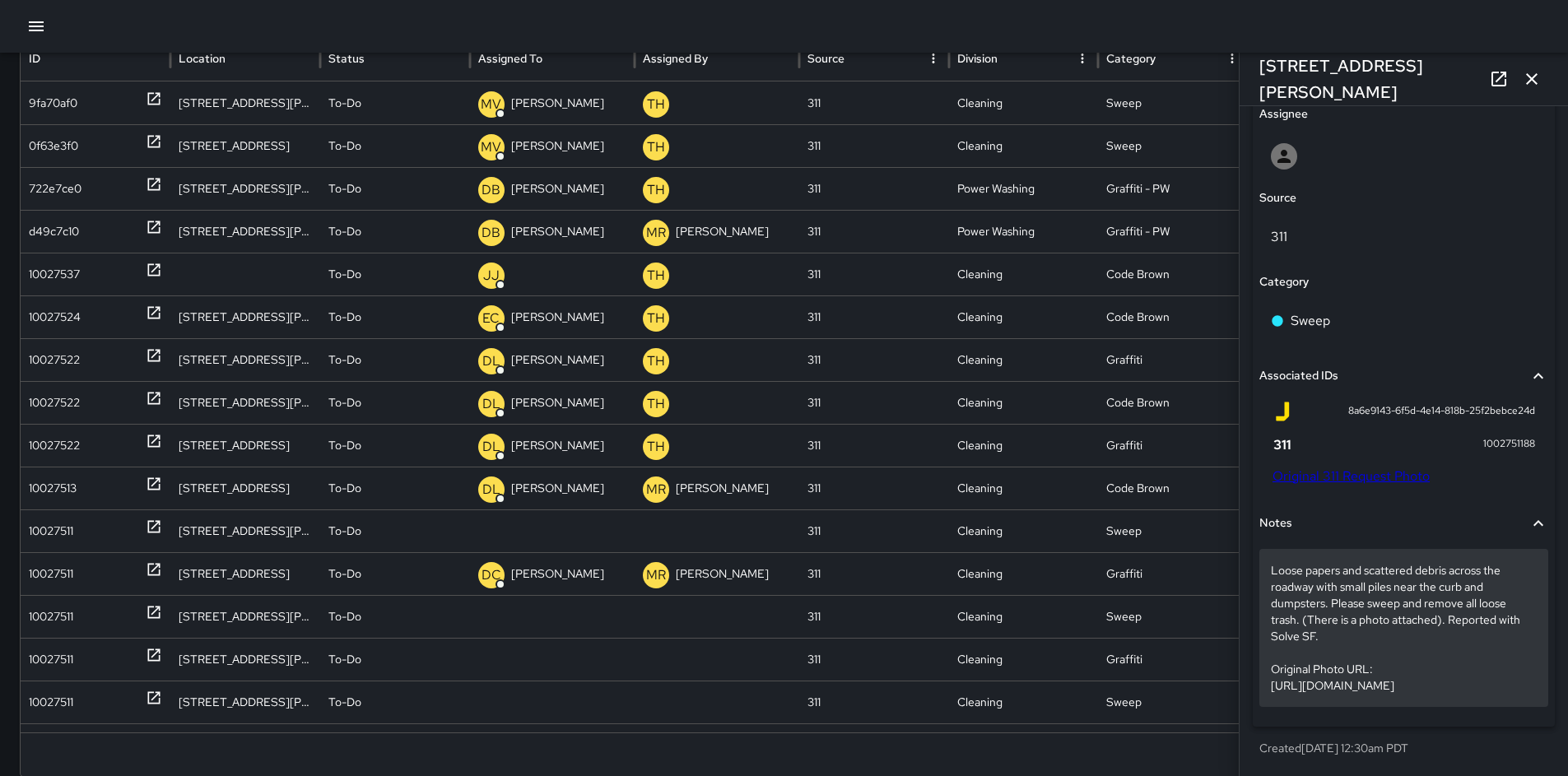
click at [1285, 629] on p "Loose papers and scattered debris across the roadway with small piles near the …" at bounding box center [1404, 628] width 266 height 131
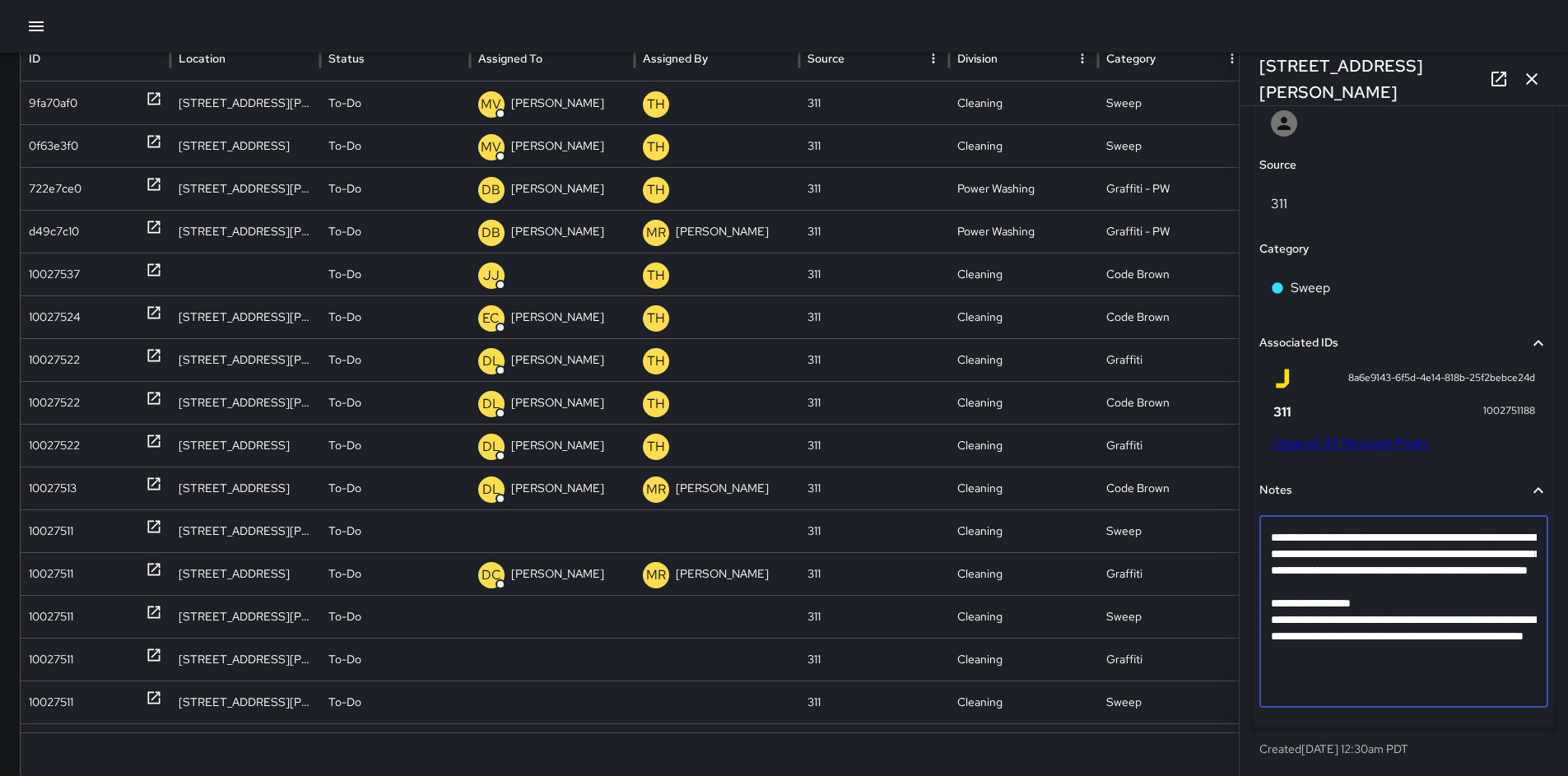
scroll to position [785, 0]
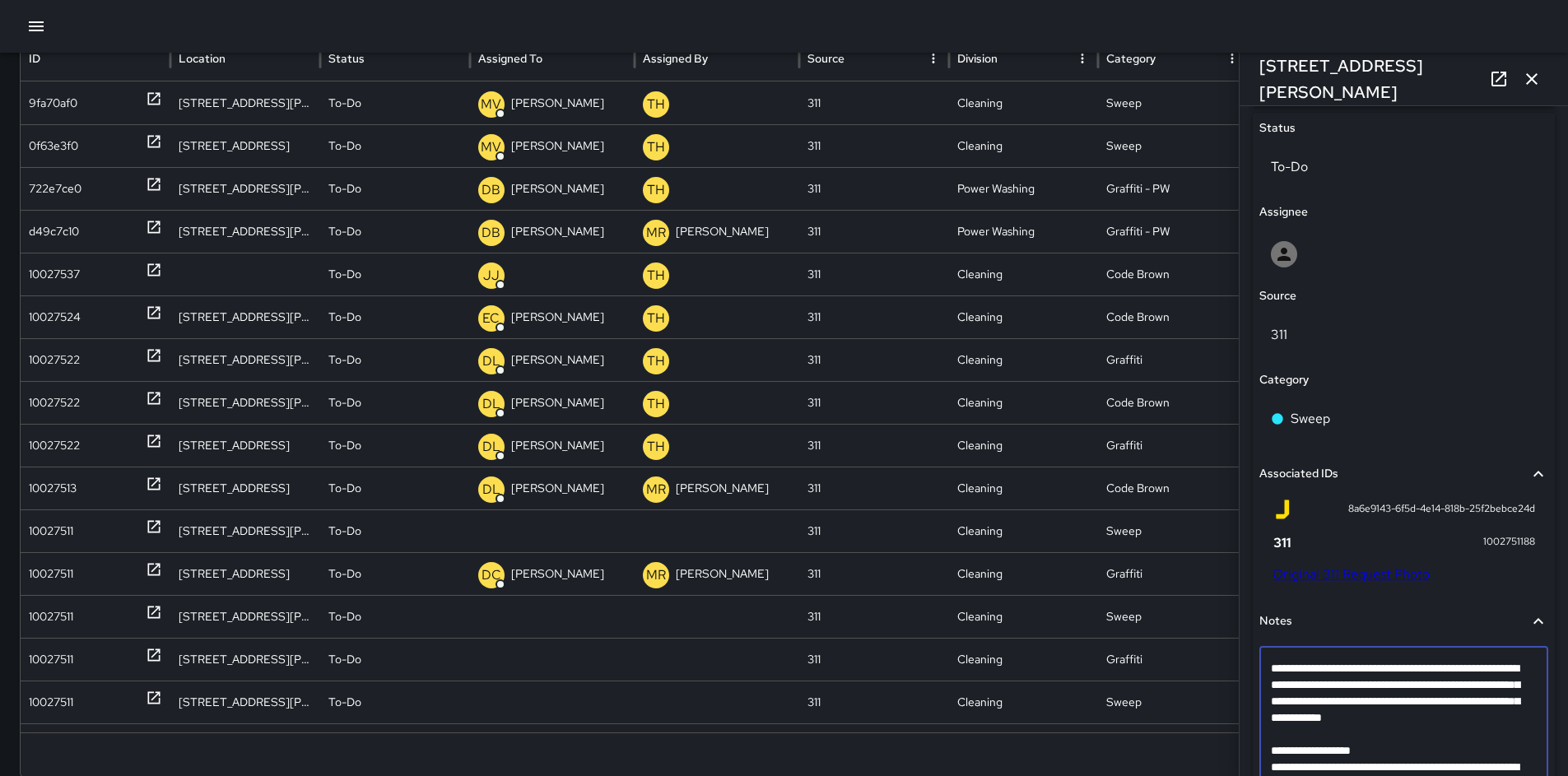
click at [1311, 754] on textarea "**********" at bounding box center [1398, 743] width 254 height 164
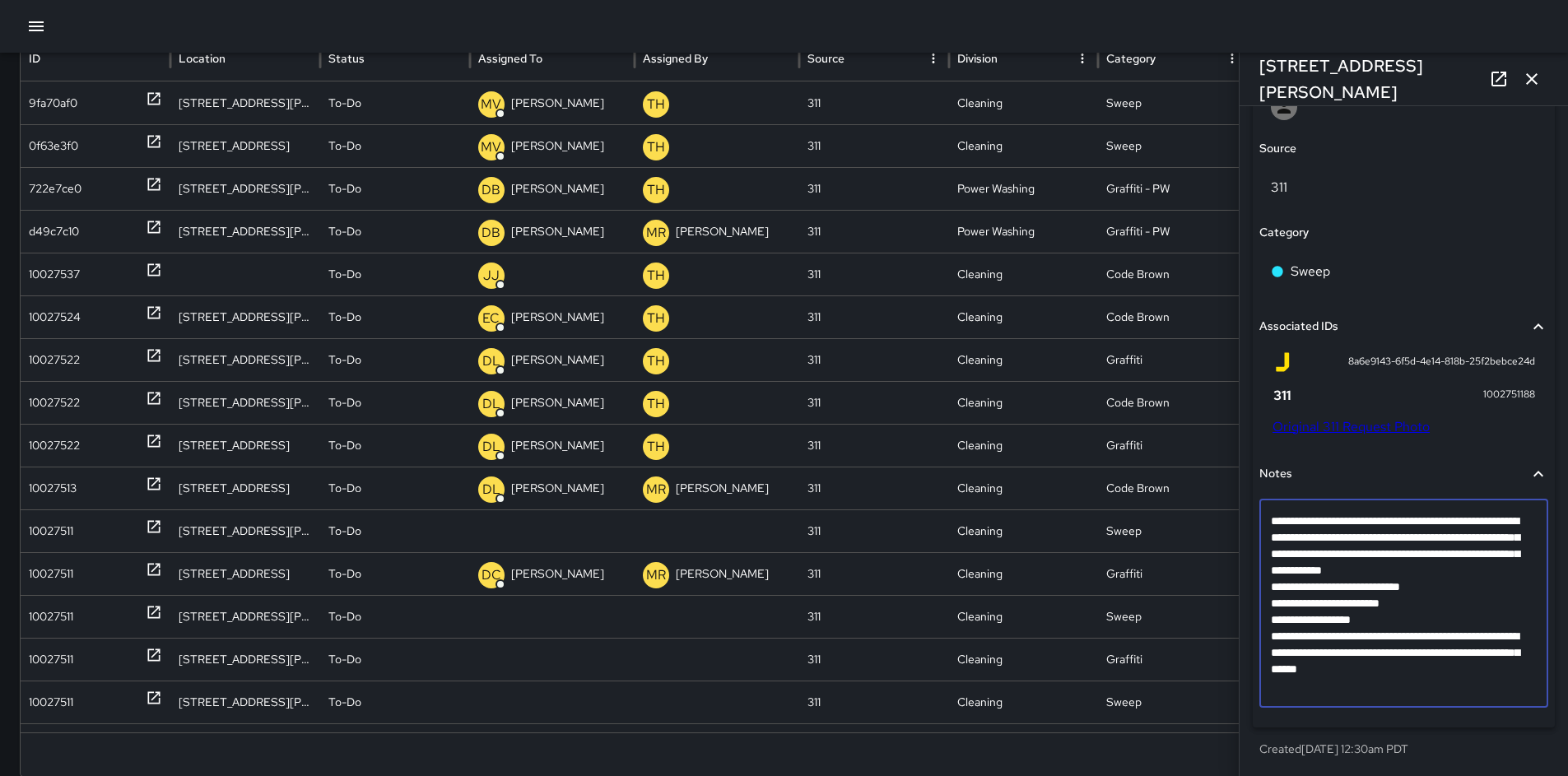
scroll to position [932, 0]
drag, startPoint x: 1440, startPoint y: 619, endPoint x: 1292, endPoint y: 611, distance: 148.2
click at [1286, 609] on textarea "**********" at bounding box center [1398, 603] width 254 height 181
type textarea "**********"
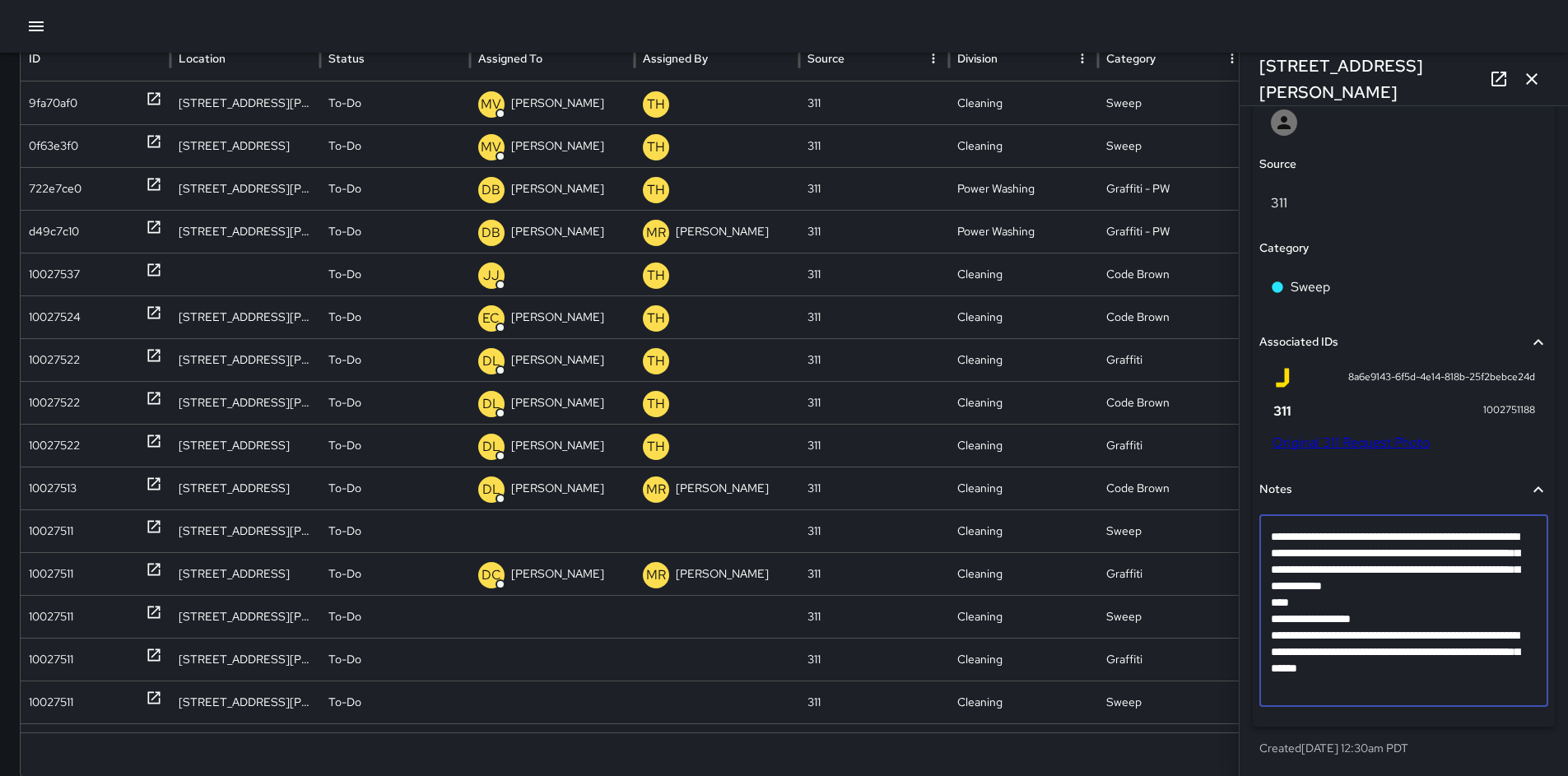
scroll to position [915, 0]
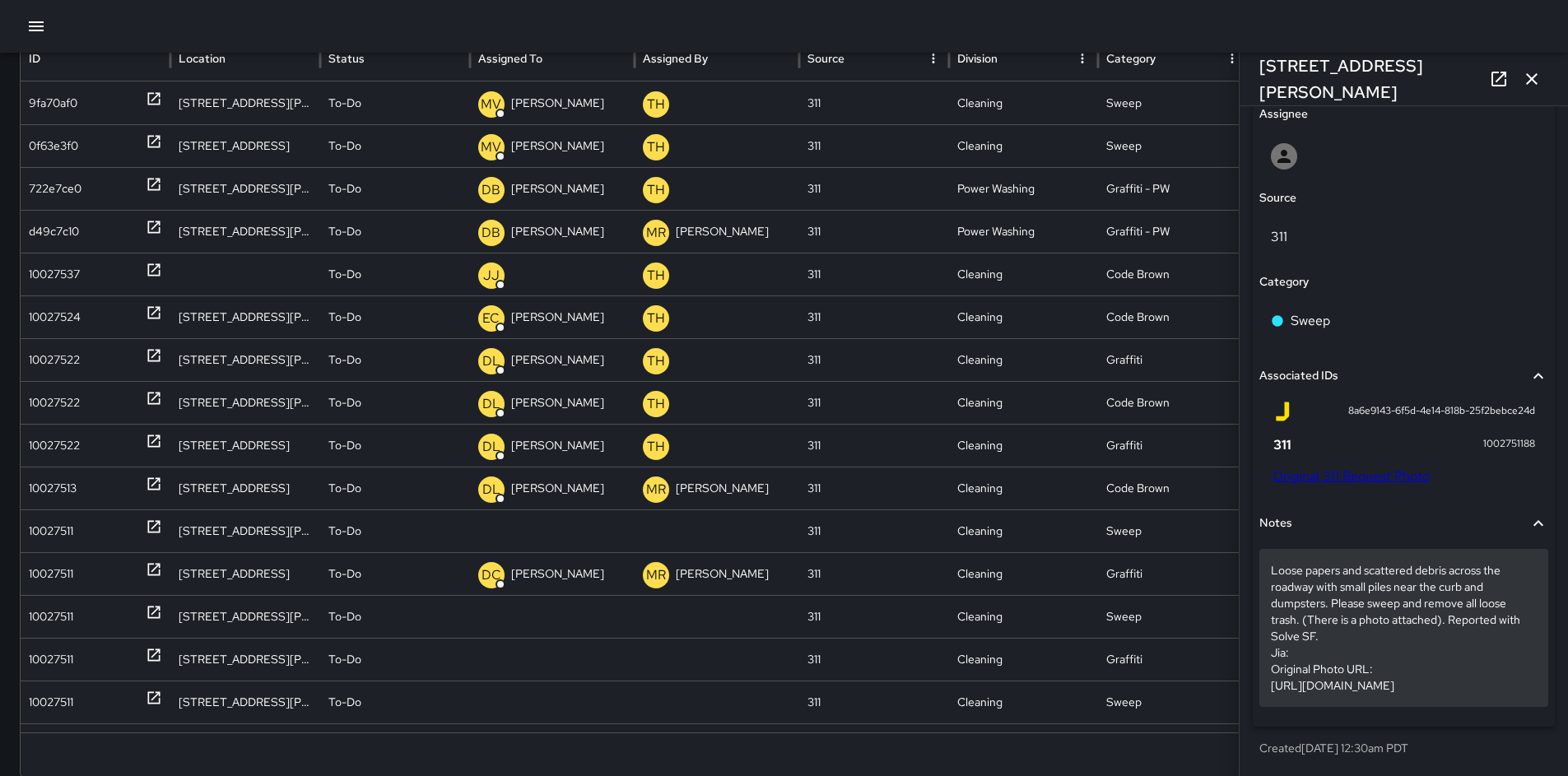
click at [1319, 621] on p "Loose papers and scattered debris across the roadway with small piles near the …" at bounding box center [1404, 628] width 266 height 131
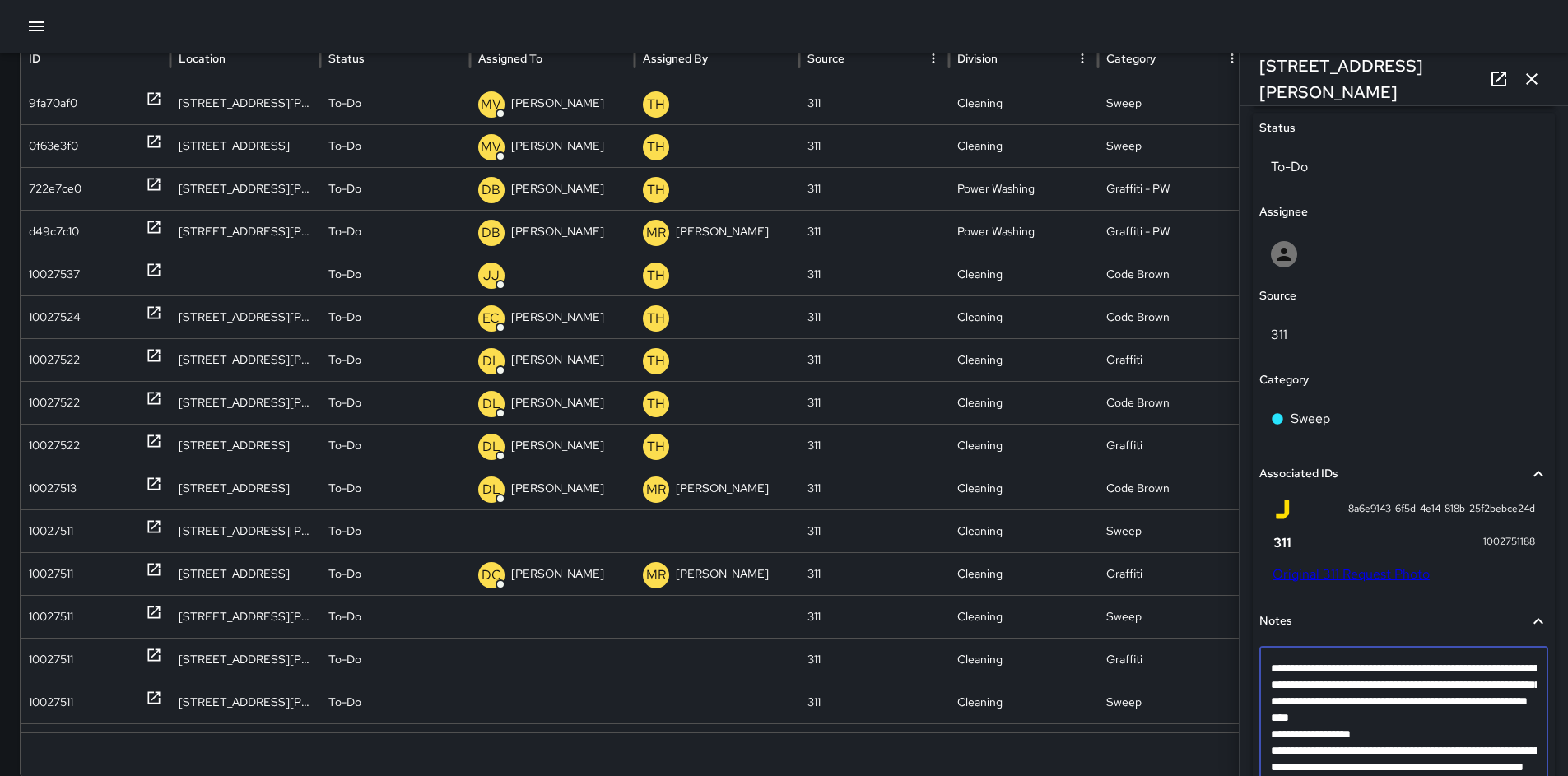
click at [1319, 621] on span "Notes" at bounding box center [1394, 621] width 269 height 18
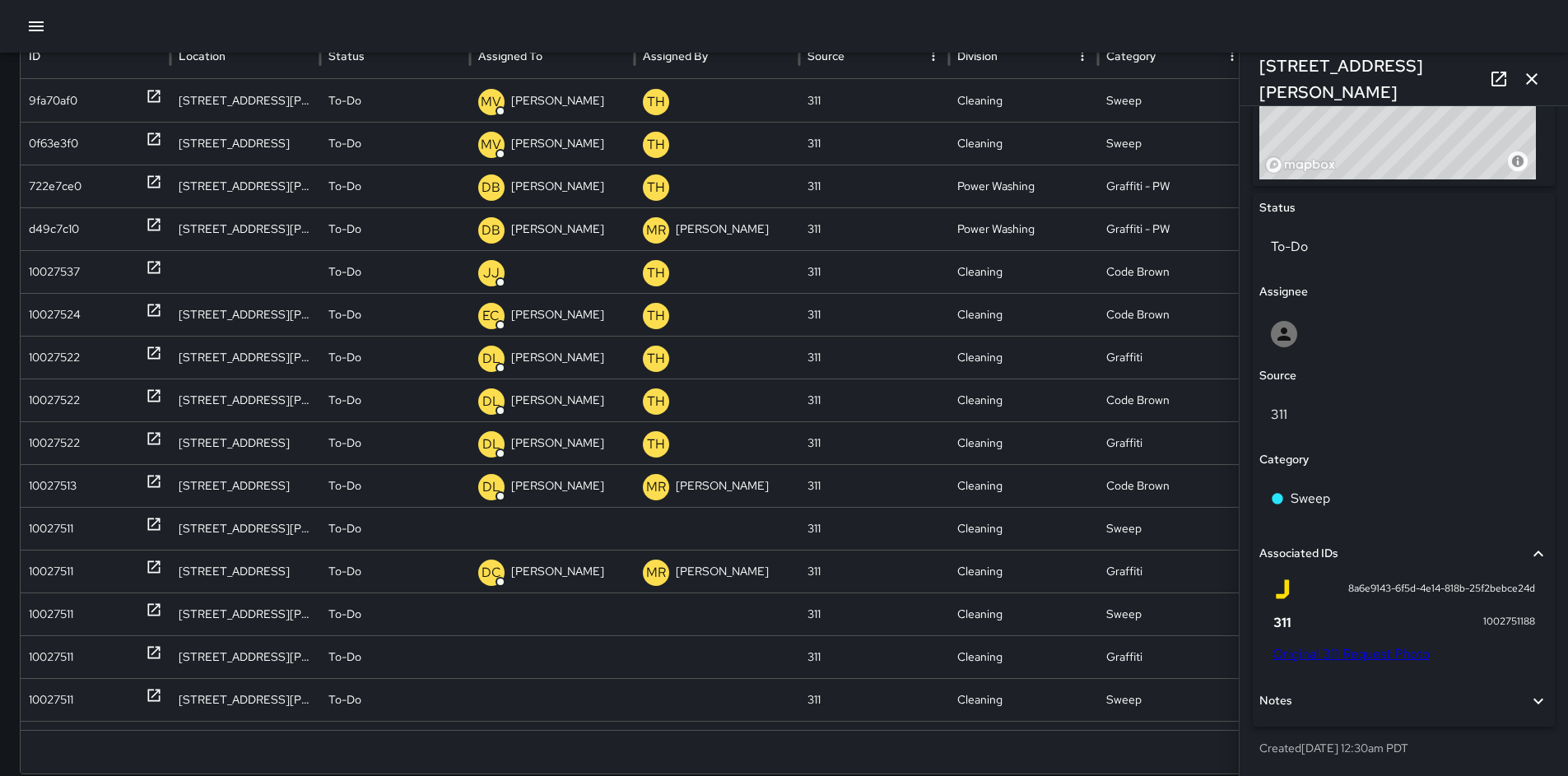
scroll to position [173, 0]
click at [1451, 700] on span "Notes" at bounding box center [1394, 701] width 269 height 18
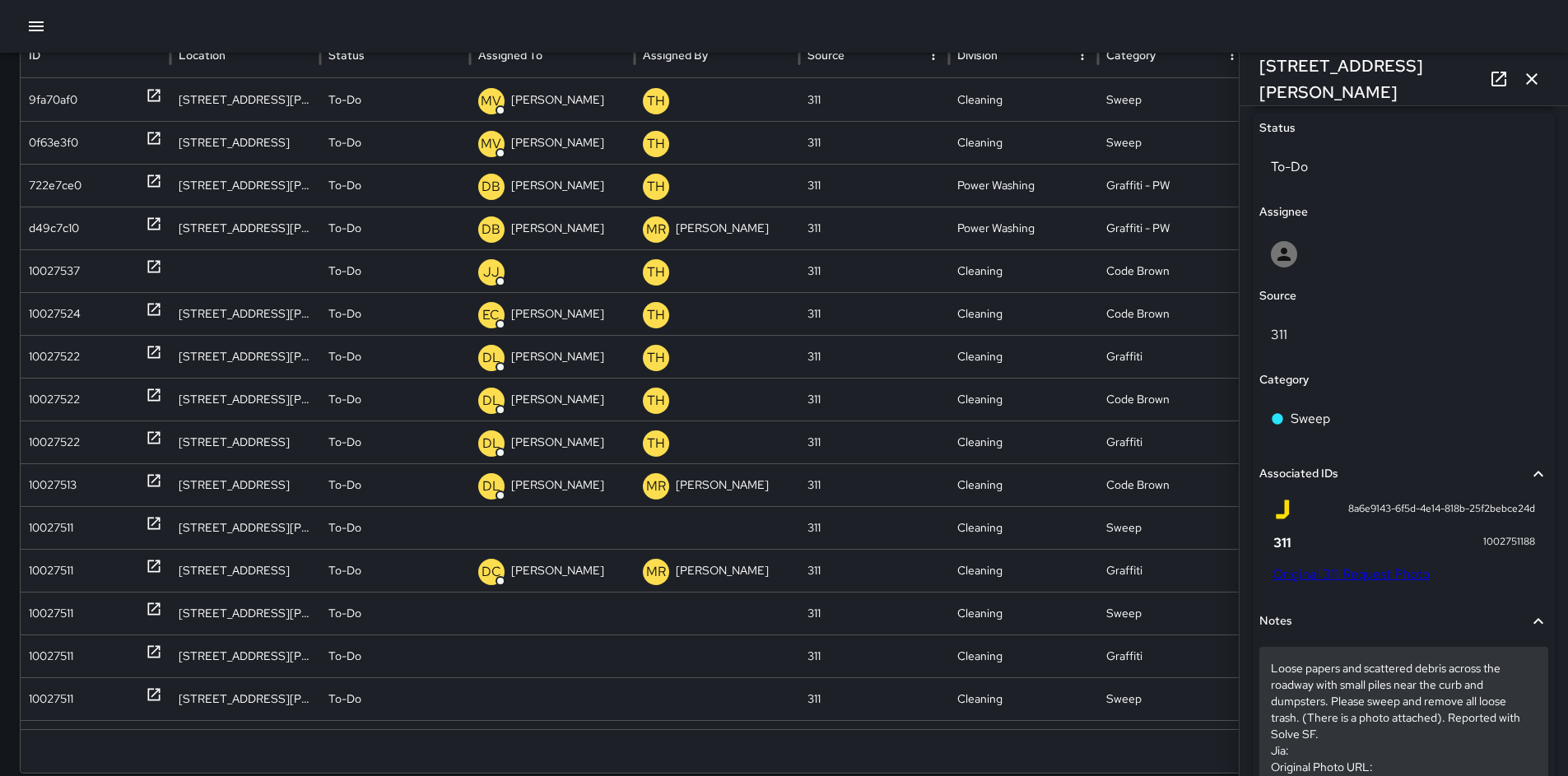
click at [1304, 751] on p "Loose papers and scattered debris across the roadway with small piles near the …" at bounding box center [1404, 726] width 266 height 131
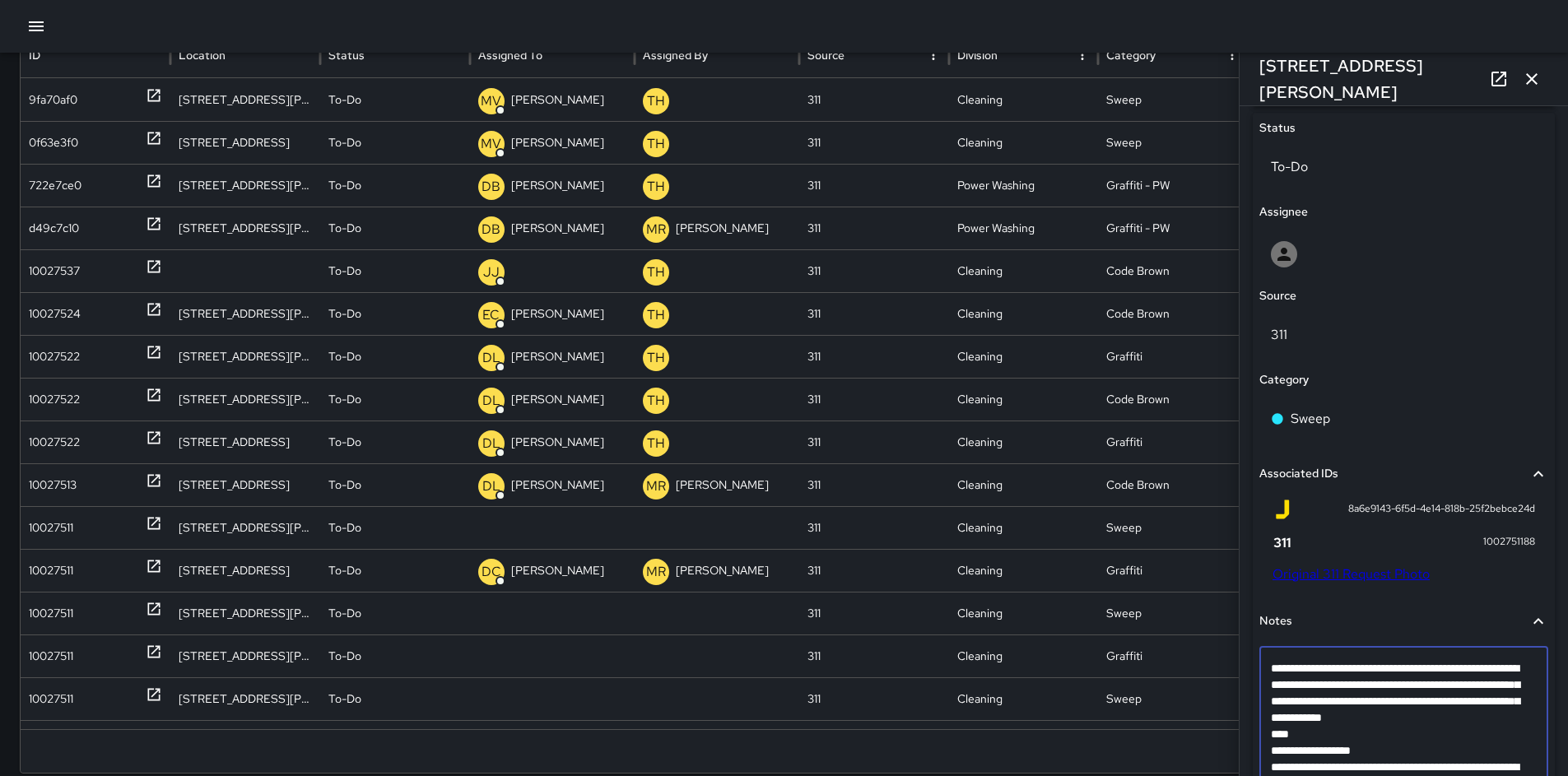
click at [1304, 751] on textarea "**********" at bounding box center [1398, 743] width 254 height 164
type textarea "**********"
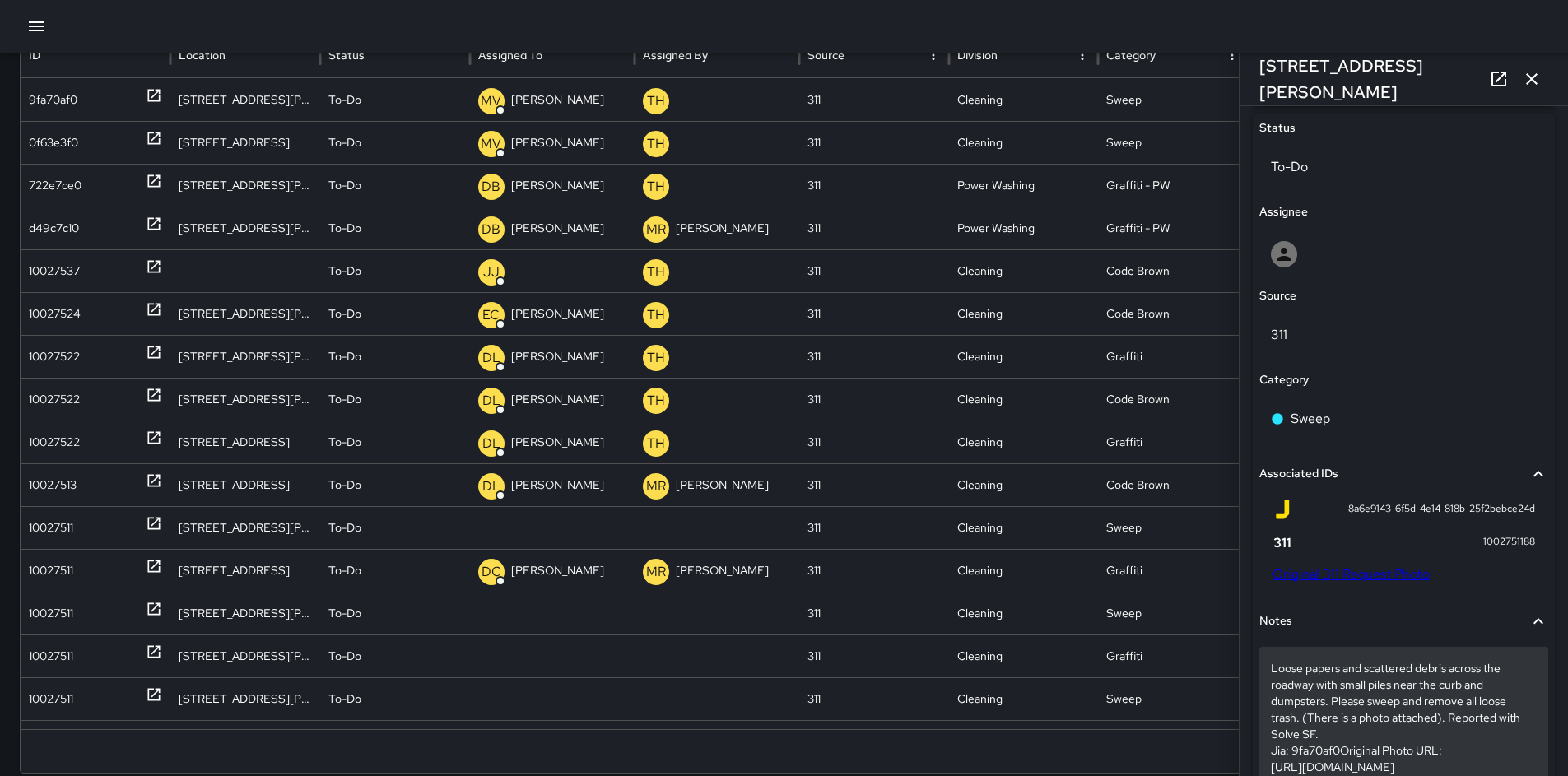
click at [1345, 751] on p "Loose papers and scattered debris across the roadway with small piles near the …" at bounding box center [1404, 718] width 266 height 115
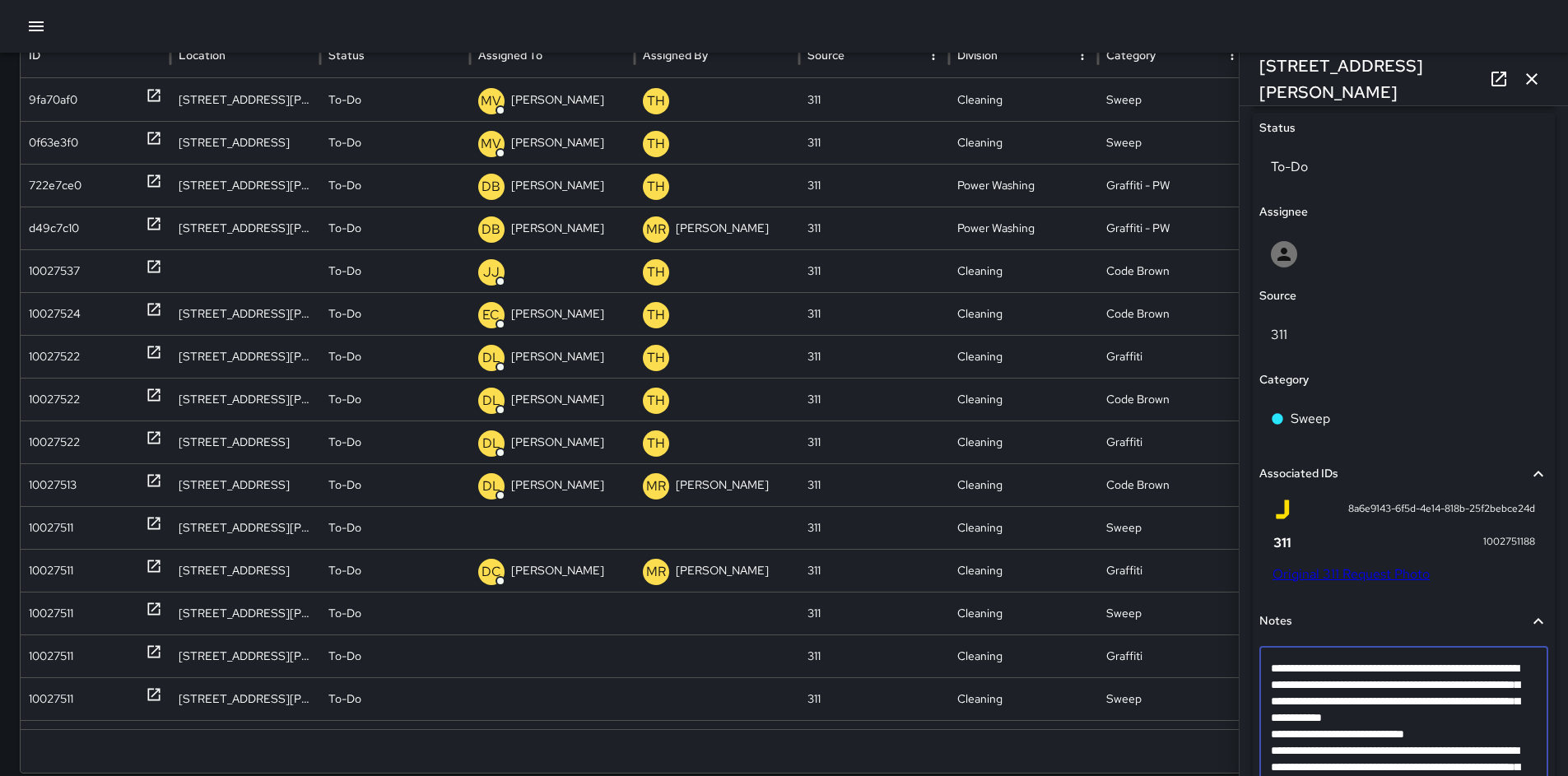
click at [1345, 753] on textarea "**********" at bounding box center [1398, 735] width 254 height 148
click at [1343, 755] on textarea "**********" at bounding box center [1398, 735] width 254 height 148
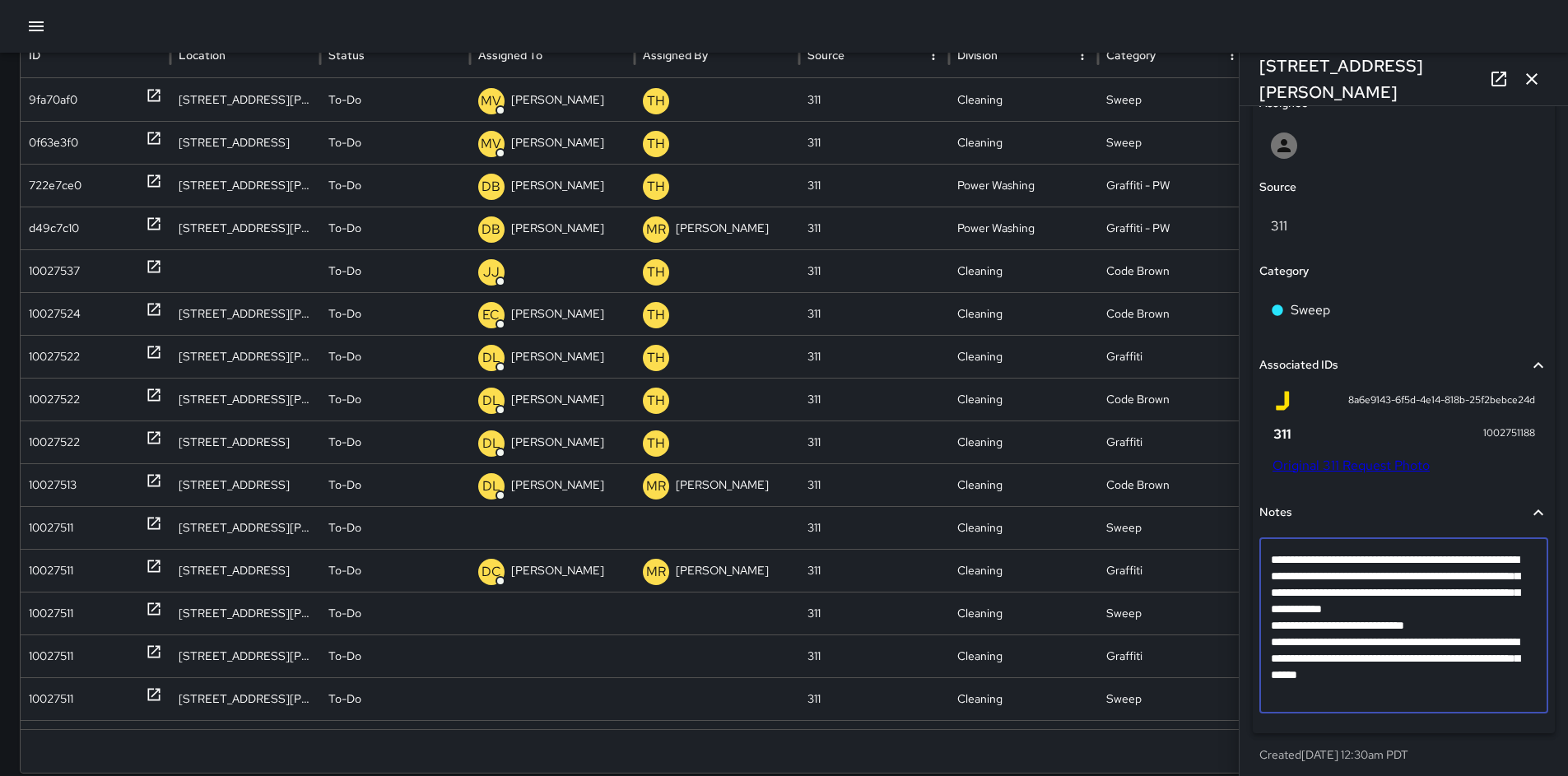
scroll to position [900, 0]
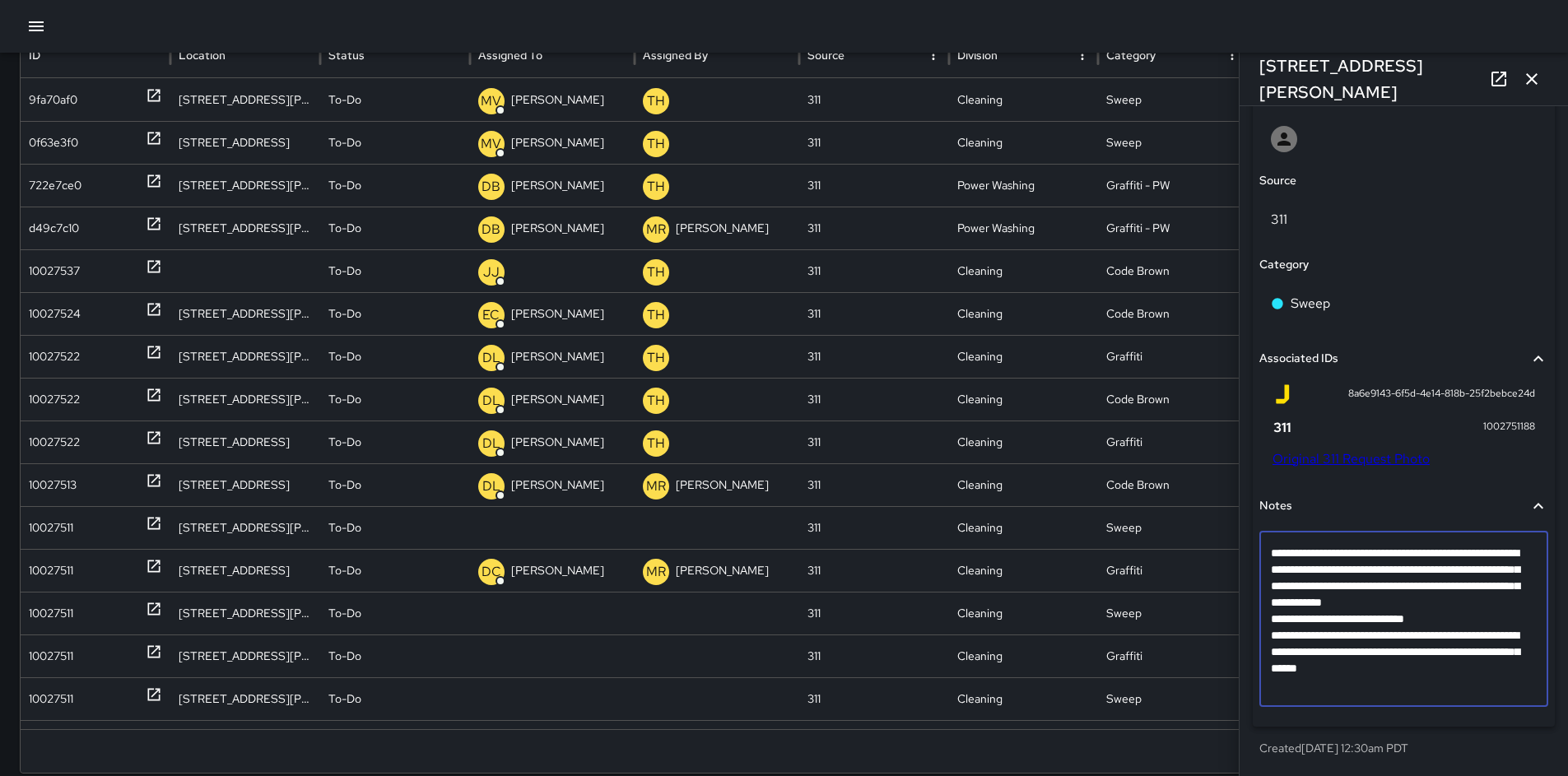
drag, startPoint x: 1343, startPoint y: 636, endPoint x: 1316, endPoint y: 634, distance: 27.1
click at [1316, 634] on textarea "**********" at bounding box center [1398, 620] width 254 height 148
click at [1343, 615] on textarea "**********" at bounding box center [1398, 620] width 254 height 148
click at [1343, 633] on textarea "**********" at bounding box center [1398, 620] width 254 height 148
type textarea "**********"
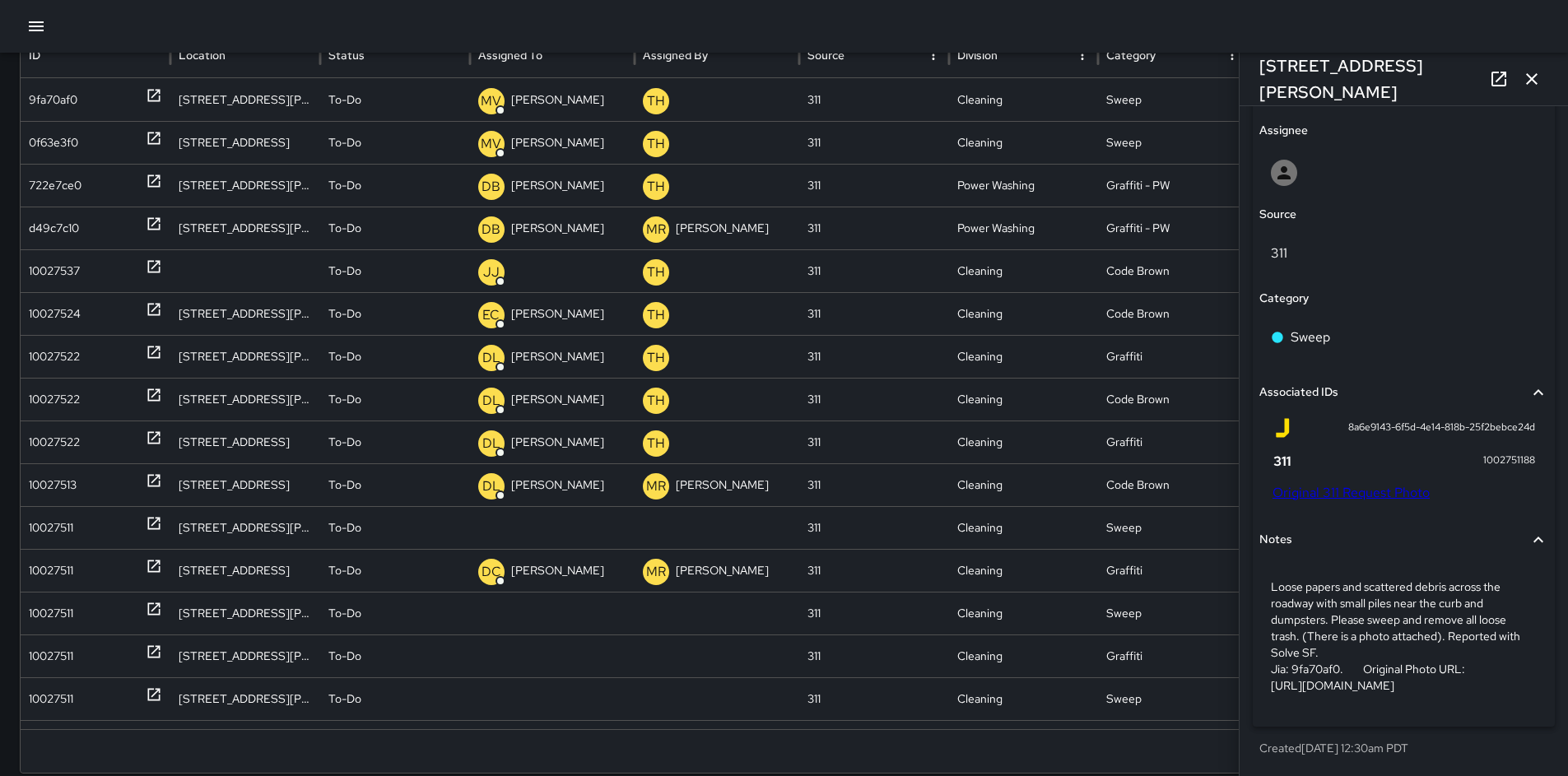
scroll to position [543, 0]
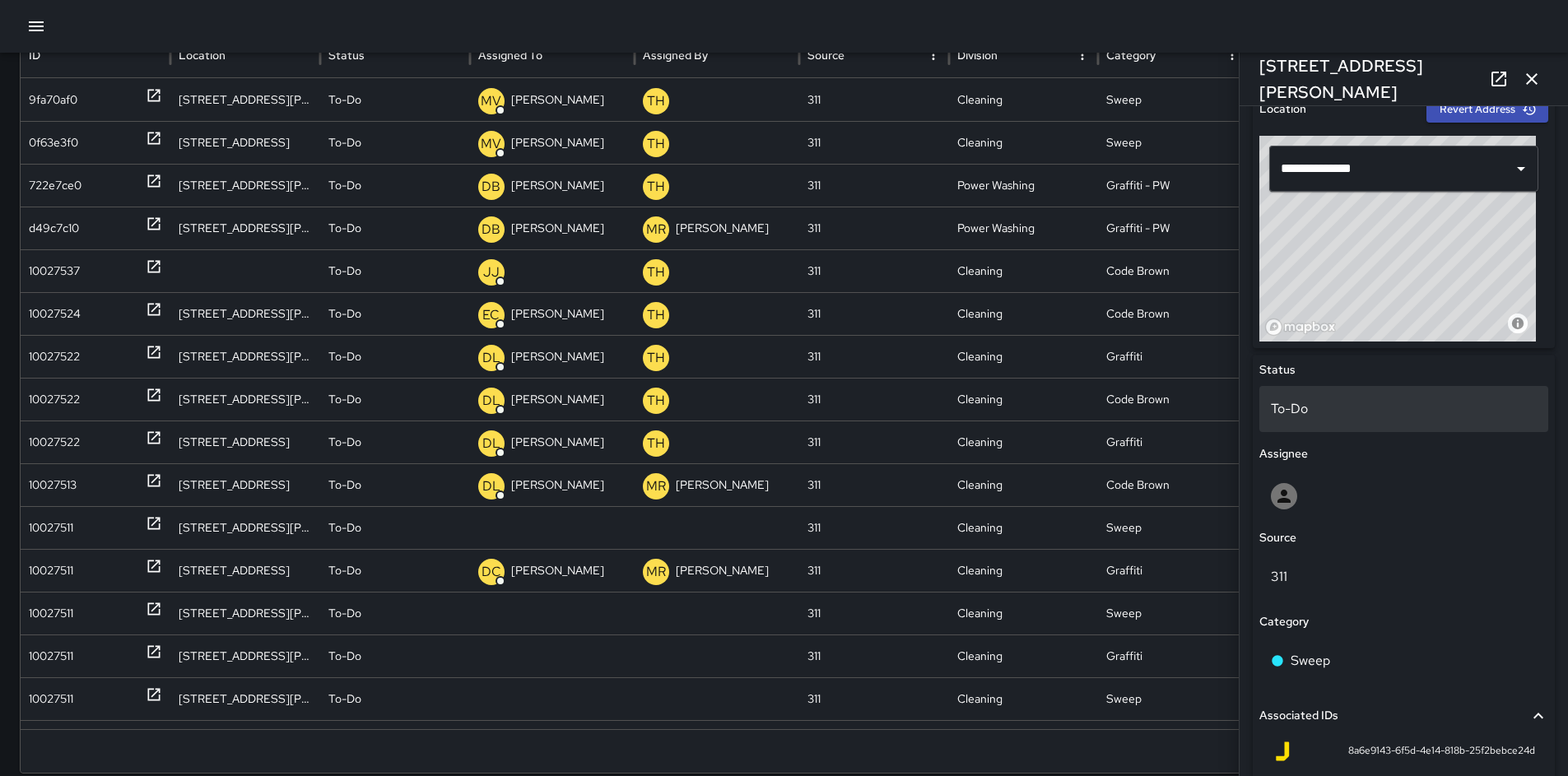
click at [1307, 408] on p "To-Do" at bounding box center [1404, 409] width 266 height 20
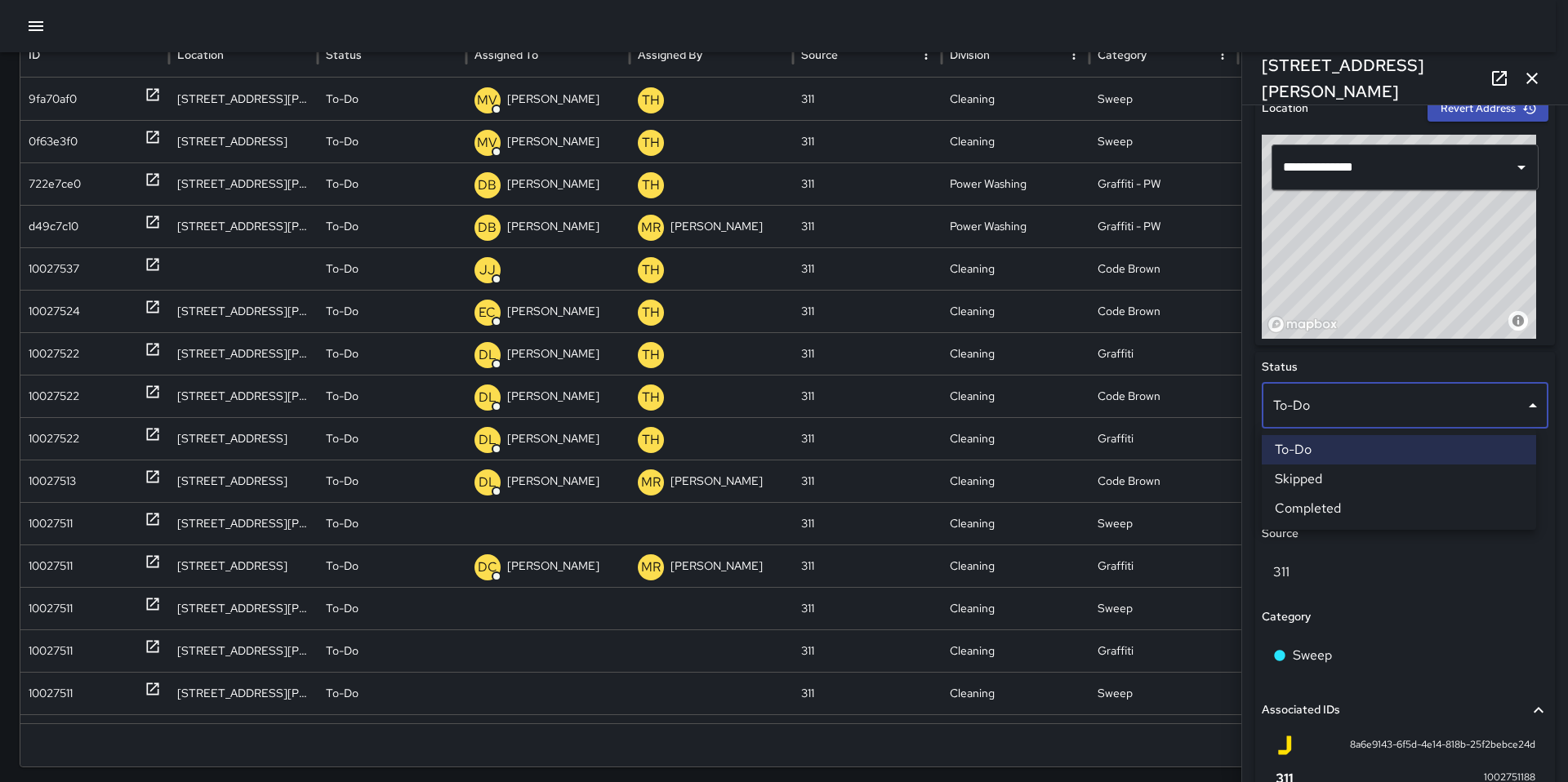
click at [1317, 479] on li "Skipped" at bounding box center [1399, 479] width 274 height 29
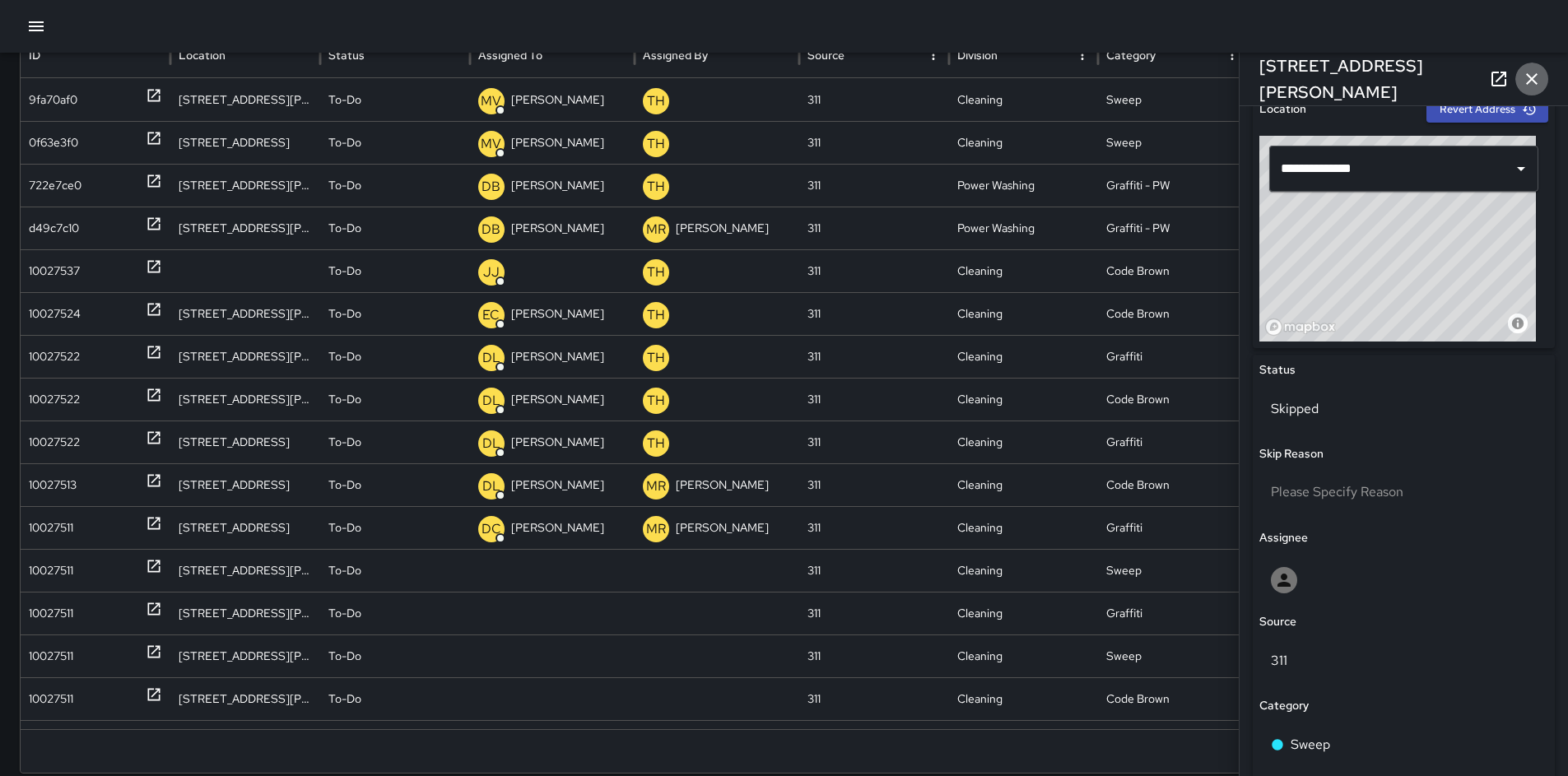
click at [1530, 81] on icon "button" at bounding box center [1531, 79] width 12 height 12
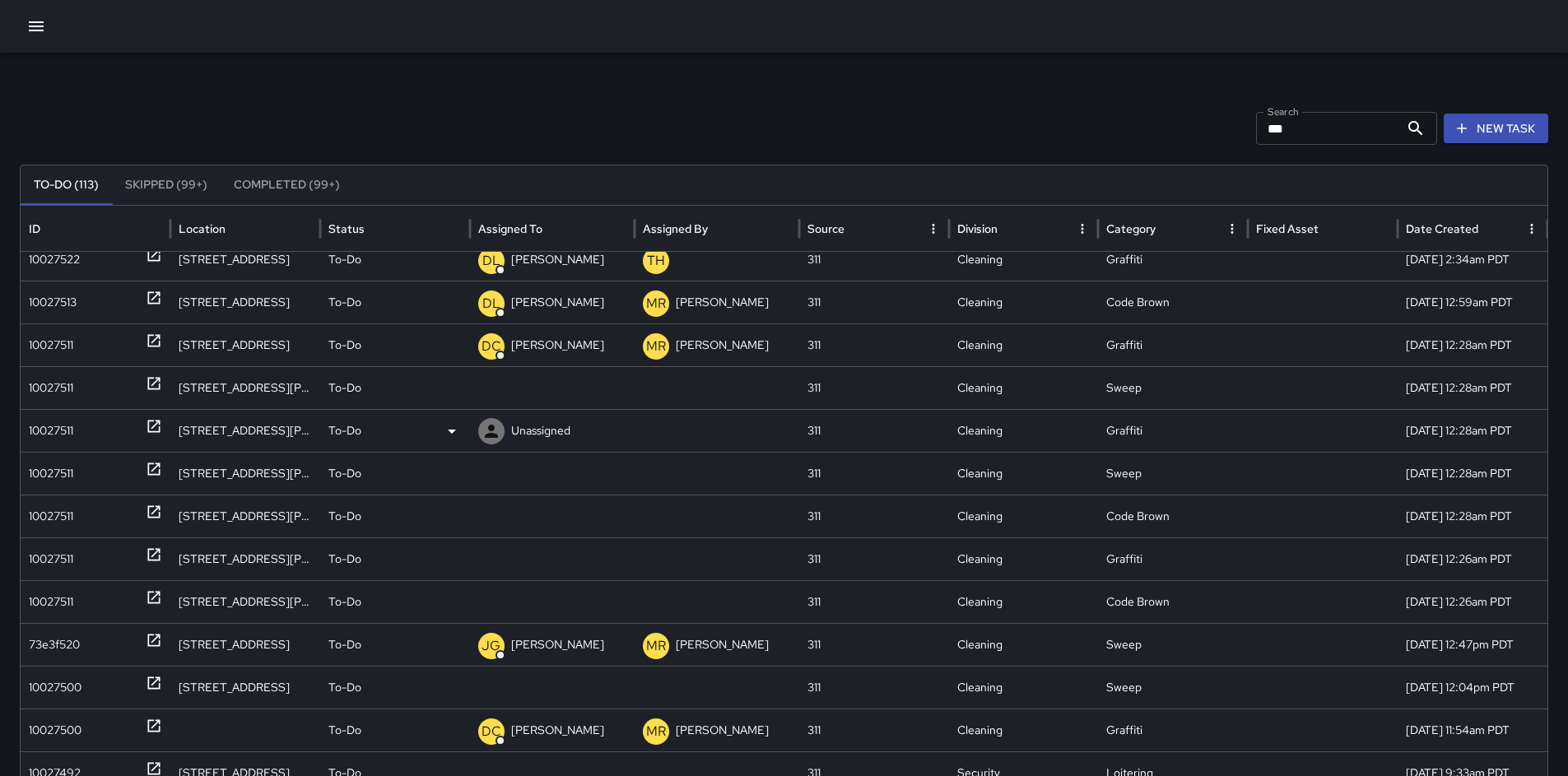
scroll to position [333, 0]
click at [63, 382] on div "10027511" at bounding box center [51, 387] width 45 height 42
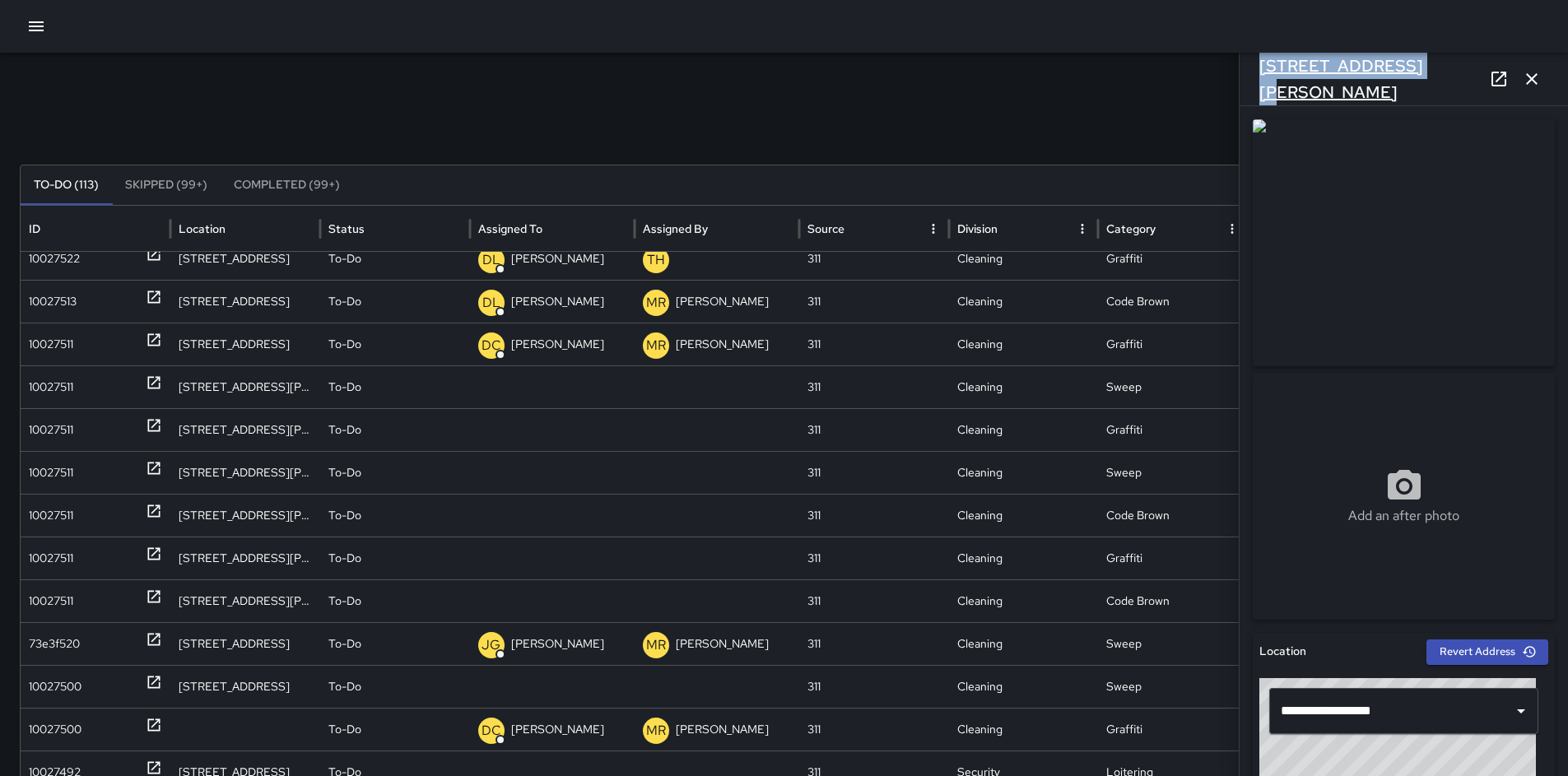
drag, startPoint x: 1419, startPoint y: 80, endPoint x: 1260, endPoint y: 79, distance: 159.0
click at [1260, 79] on div "[STREET_ADDRESS][PERSON_NAME]" at bounding box center [1404, 79] width 328 height 53
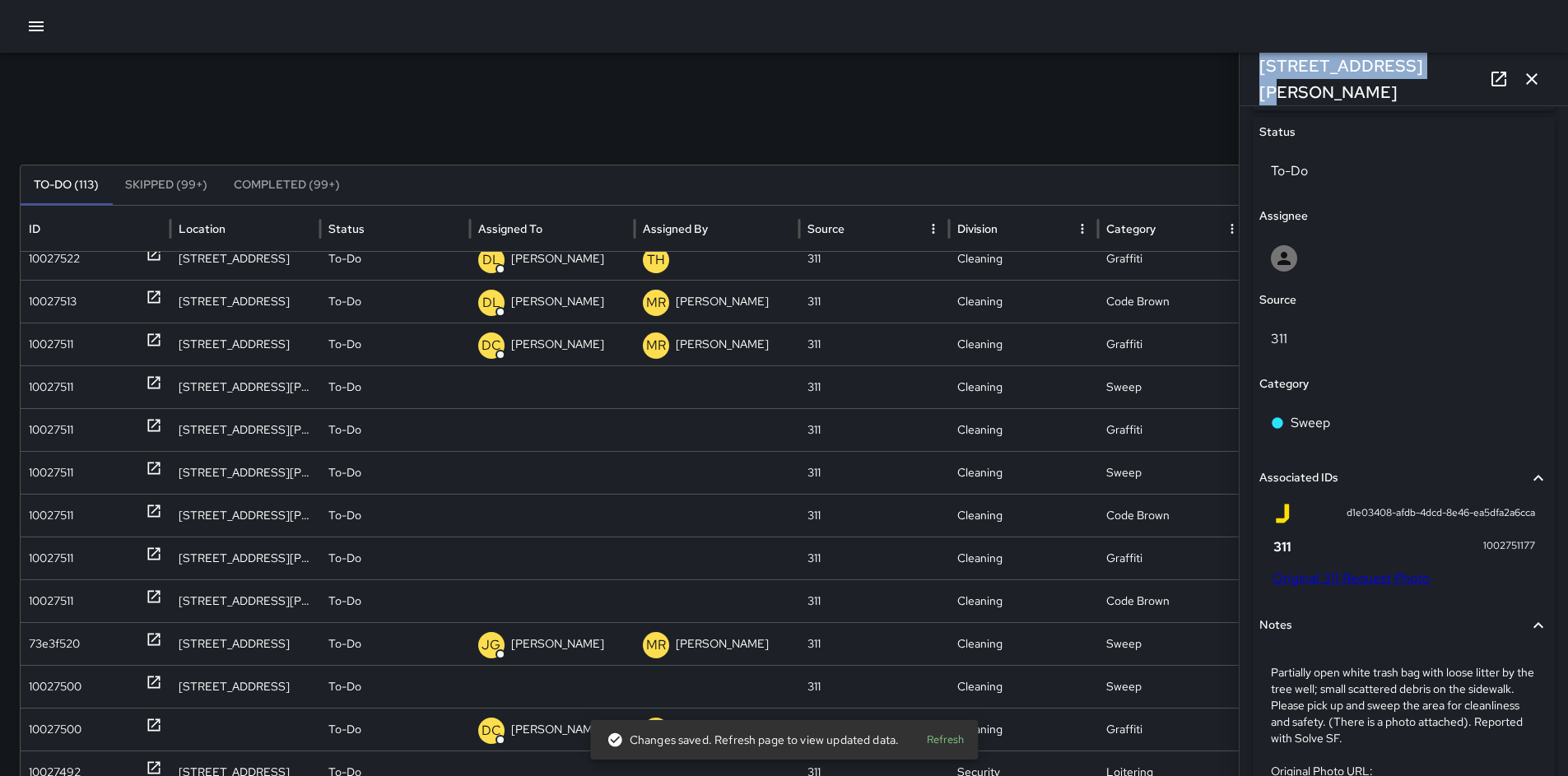
scroll to position [814, 0]
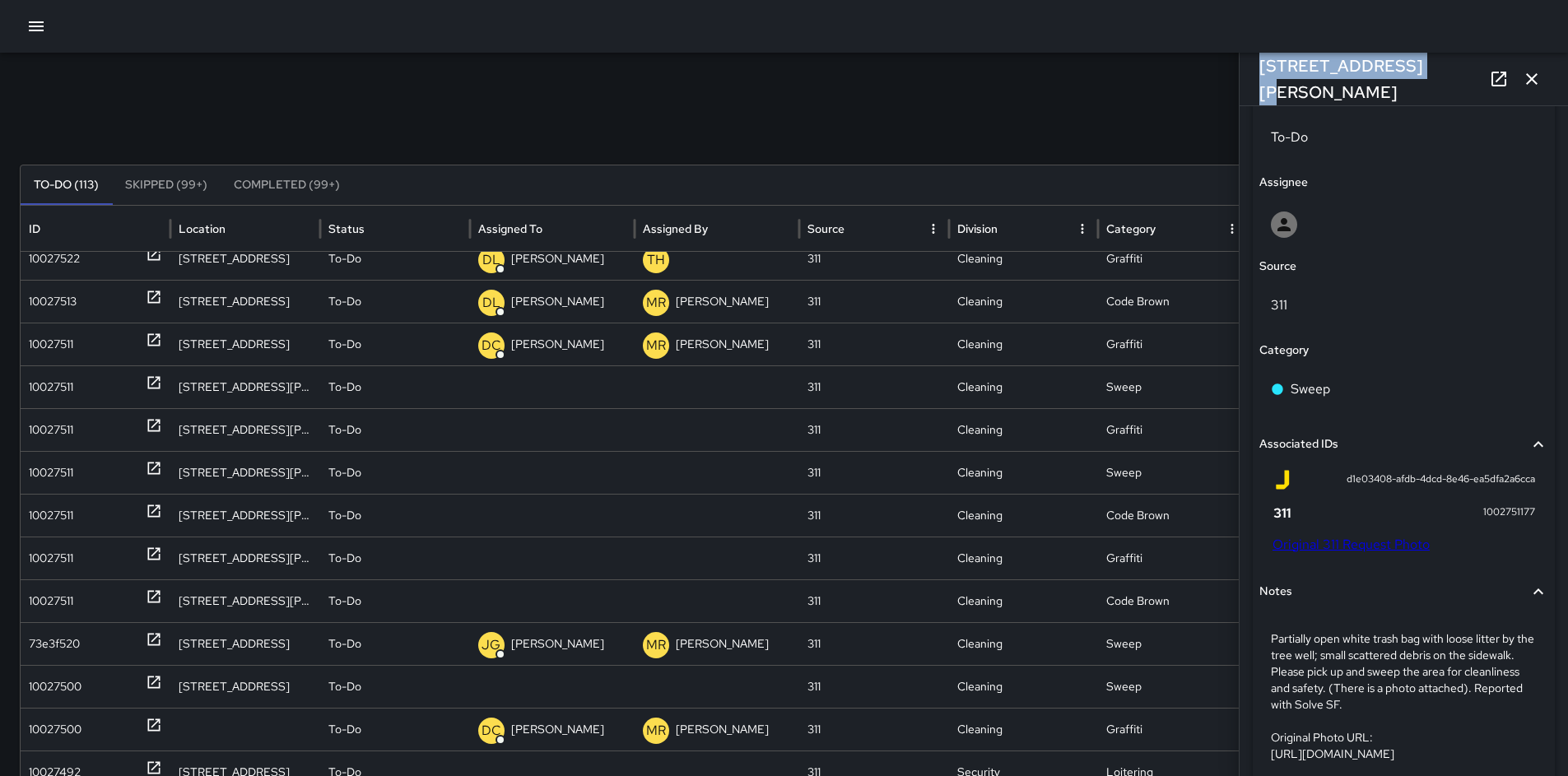
click at [1342, 549] on link "Original 311 Request Photo" at bounding box center [1352, 544] width 157 height 17
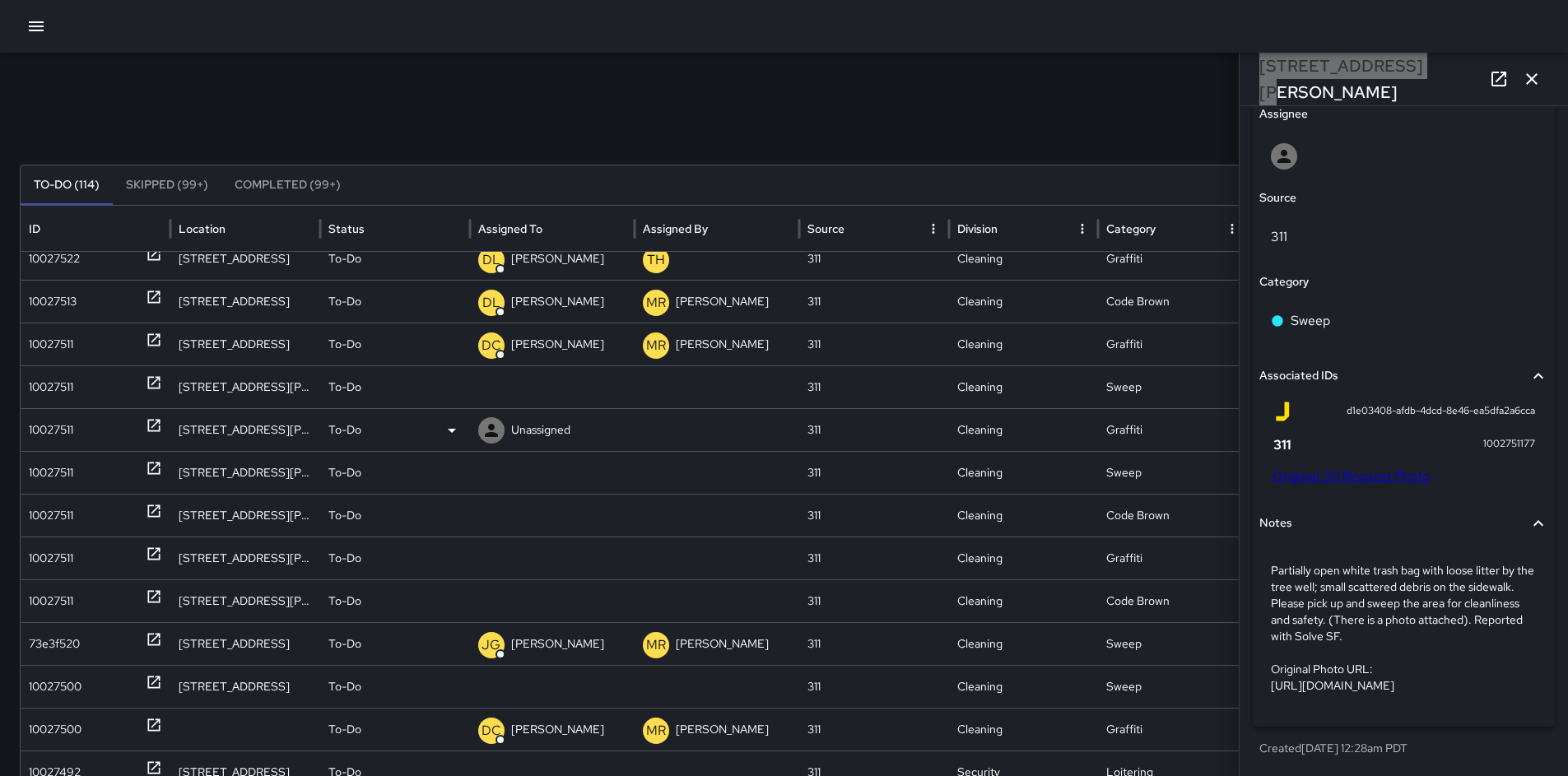
scroll to position [915, 0]
click at [1315, 625] on p "Partially open white trash bag with loose litter by the tree well; small scatte…" at bounding box center [1404, 628] width 266 height 131
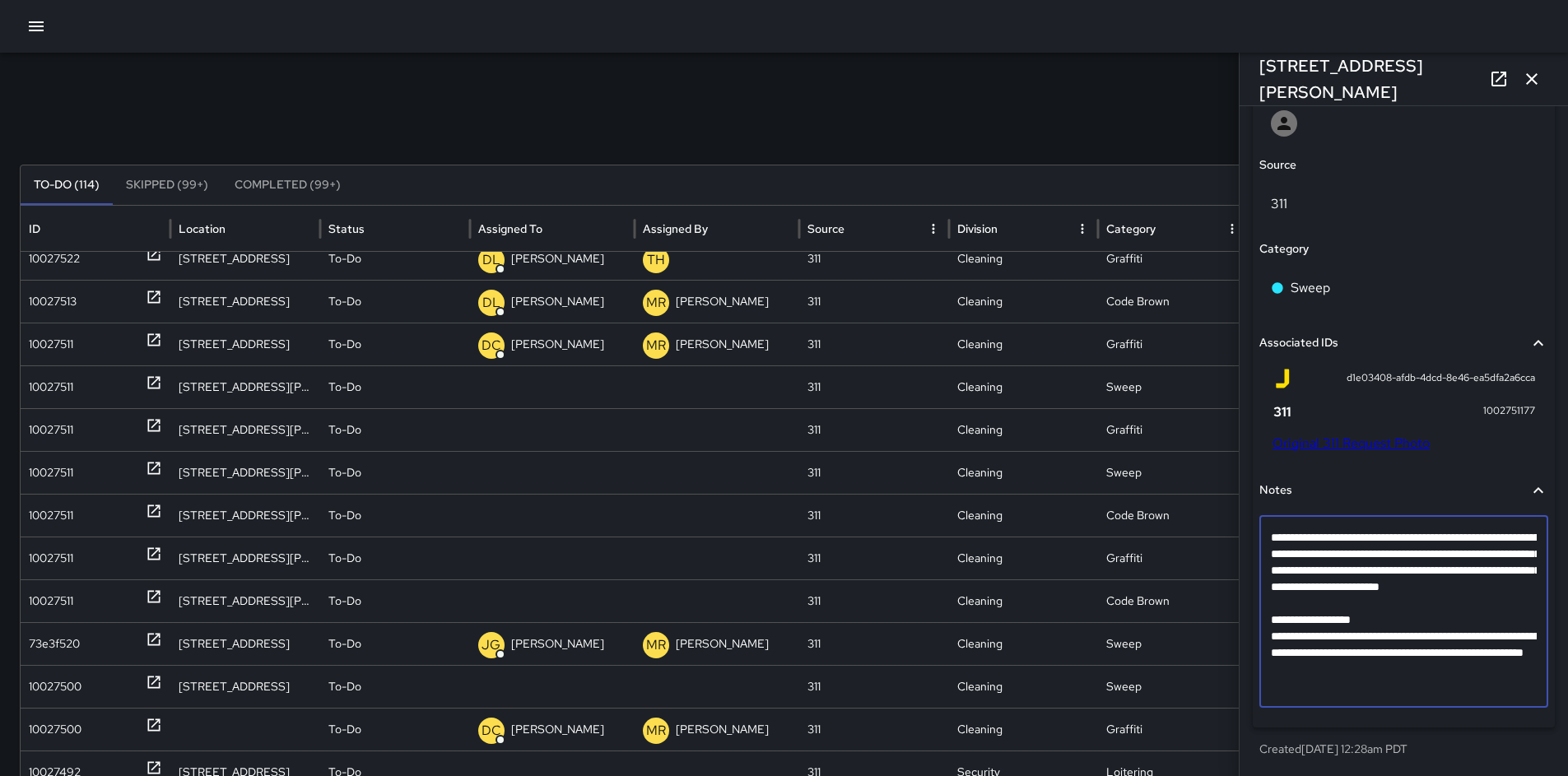
scroll to position [785, 0]
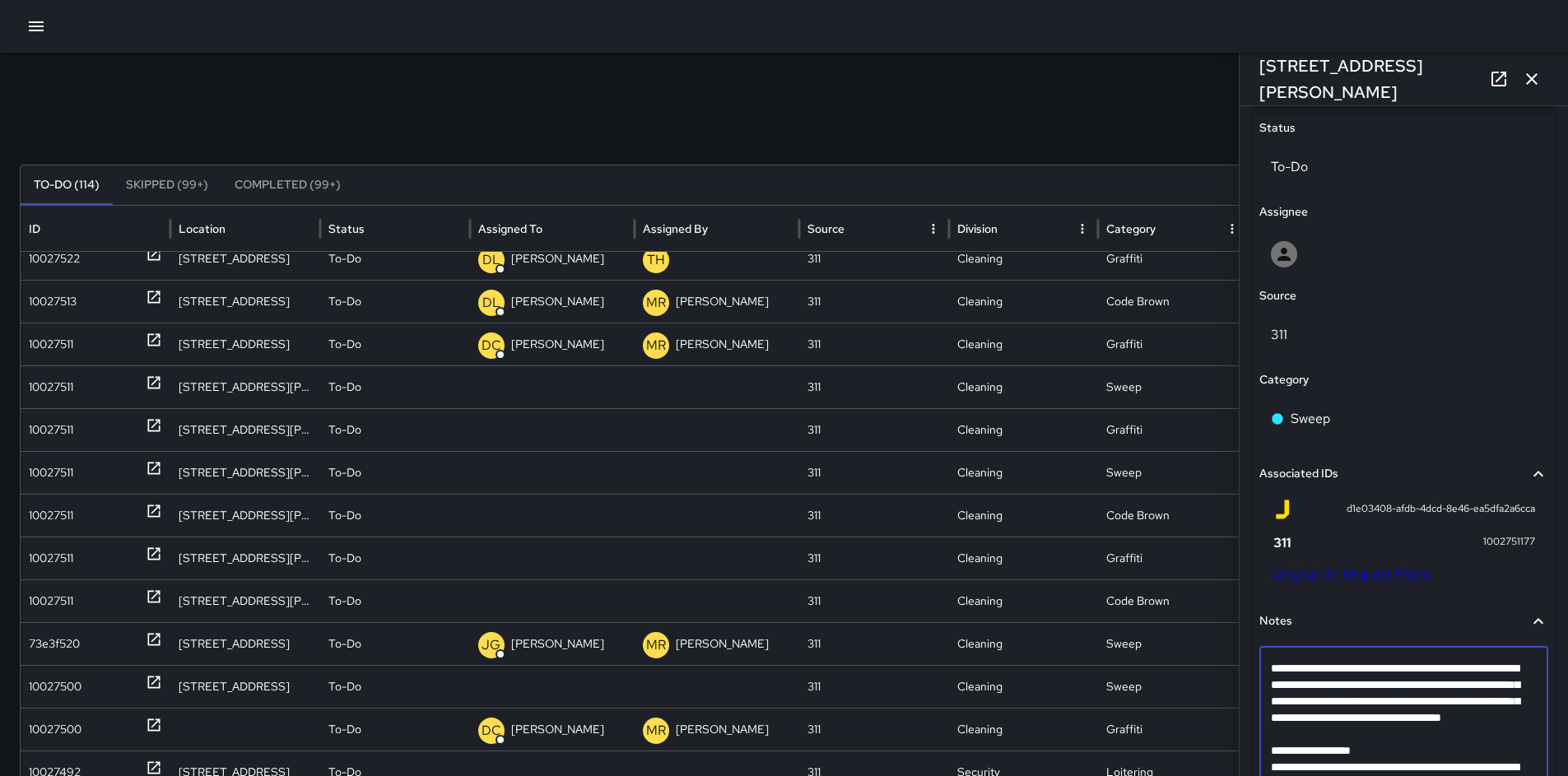
click at [1315, 760] on textarea "**********" at bounding box center [1398, 743] width 254 height 164
click at [1311, 754] on textarea "**********" at bounding box center [1398, 743] width 254 height 164
type textarea "**********"
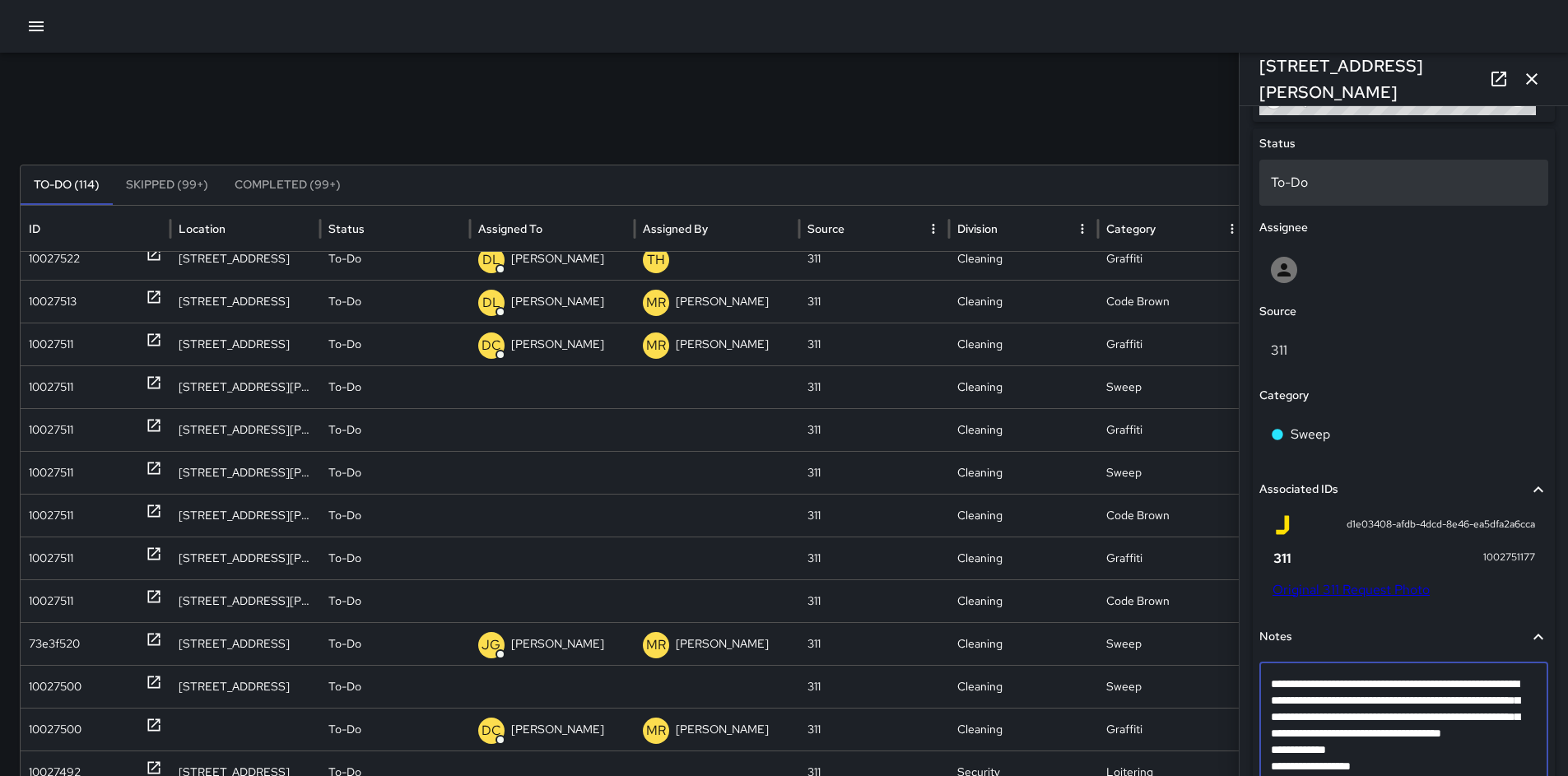
scroll to position [751, 0]
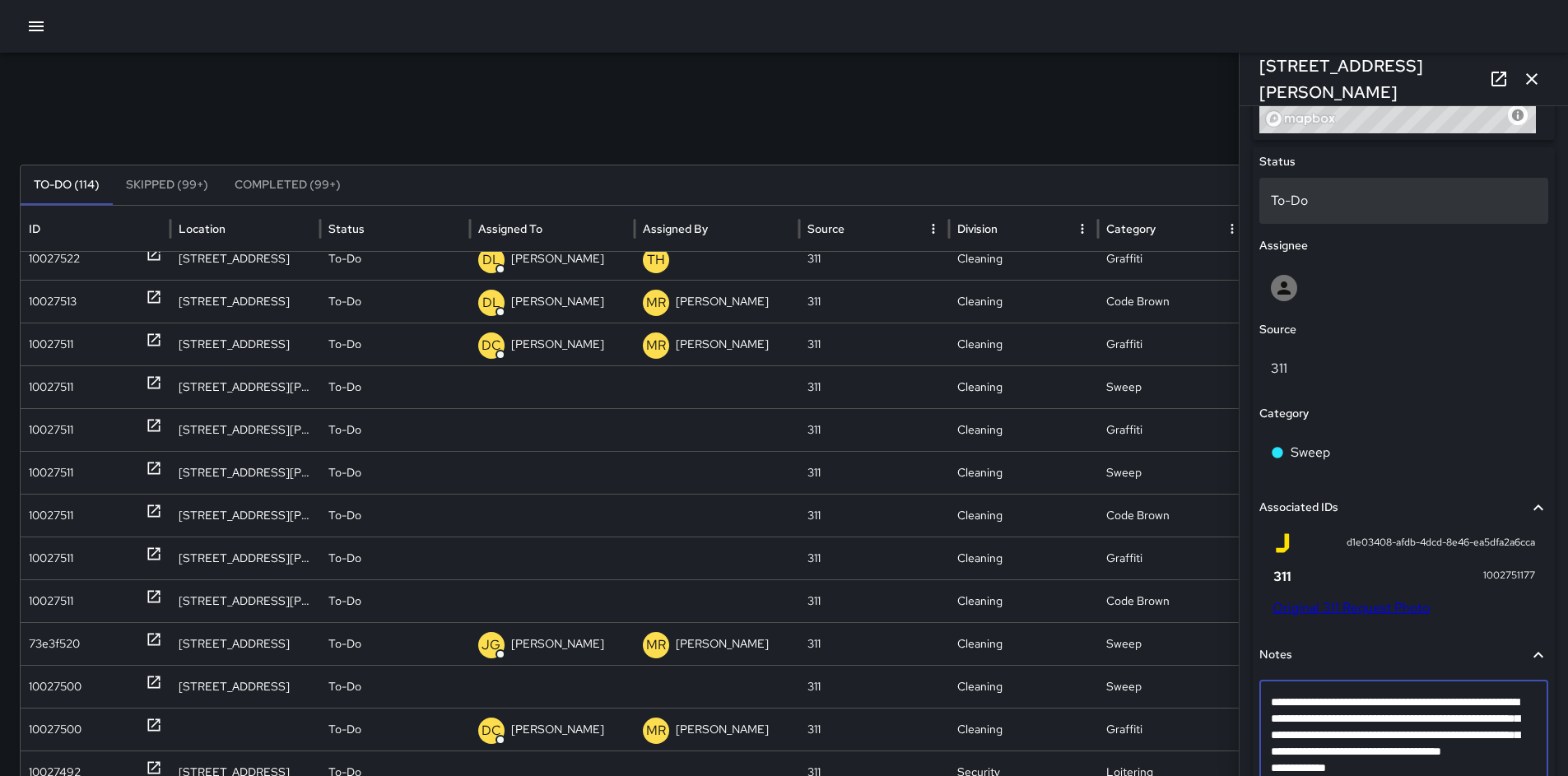
click at [1312, 206] on p "To-Do" at bounding box center [1404, 201] width 266 height 20
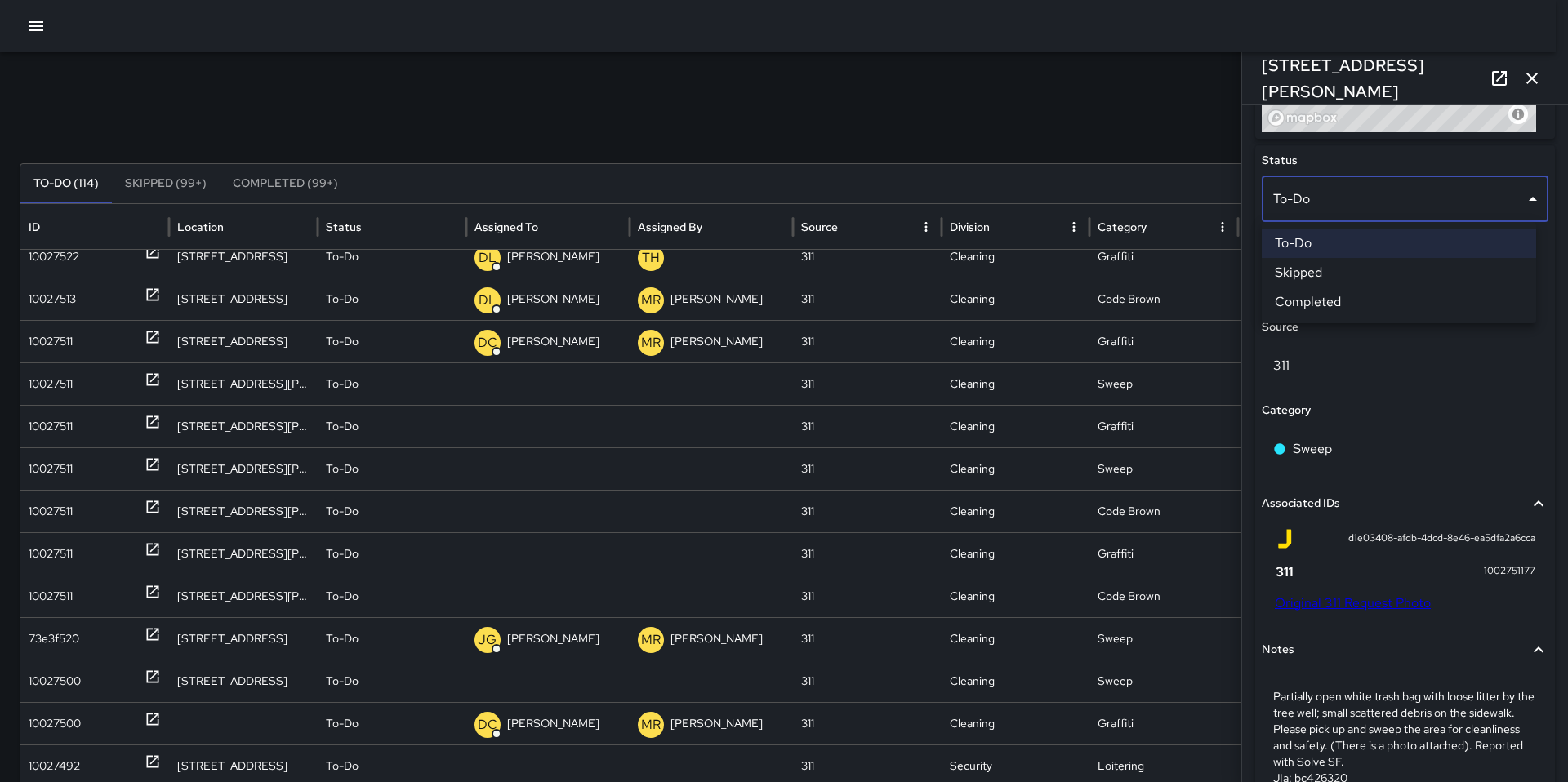
click at [1320, 270] on li "Skipped" at bounding box center [1399, 272] width 274 height 29
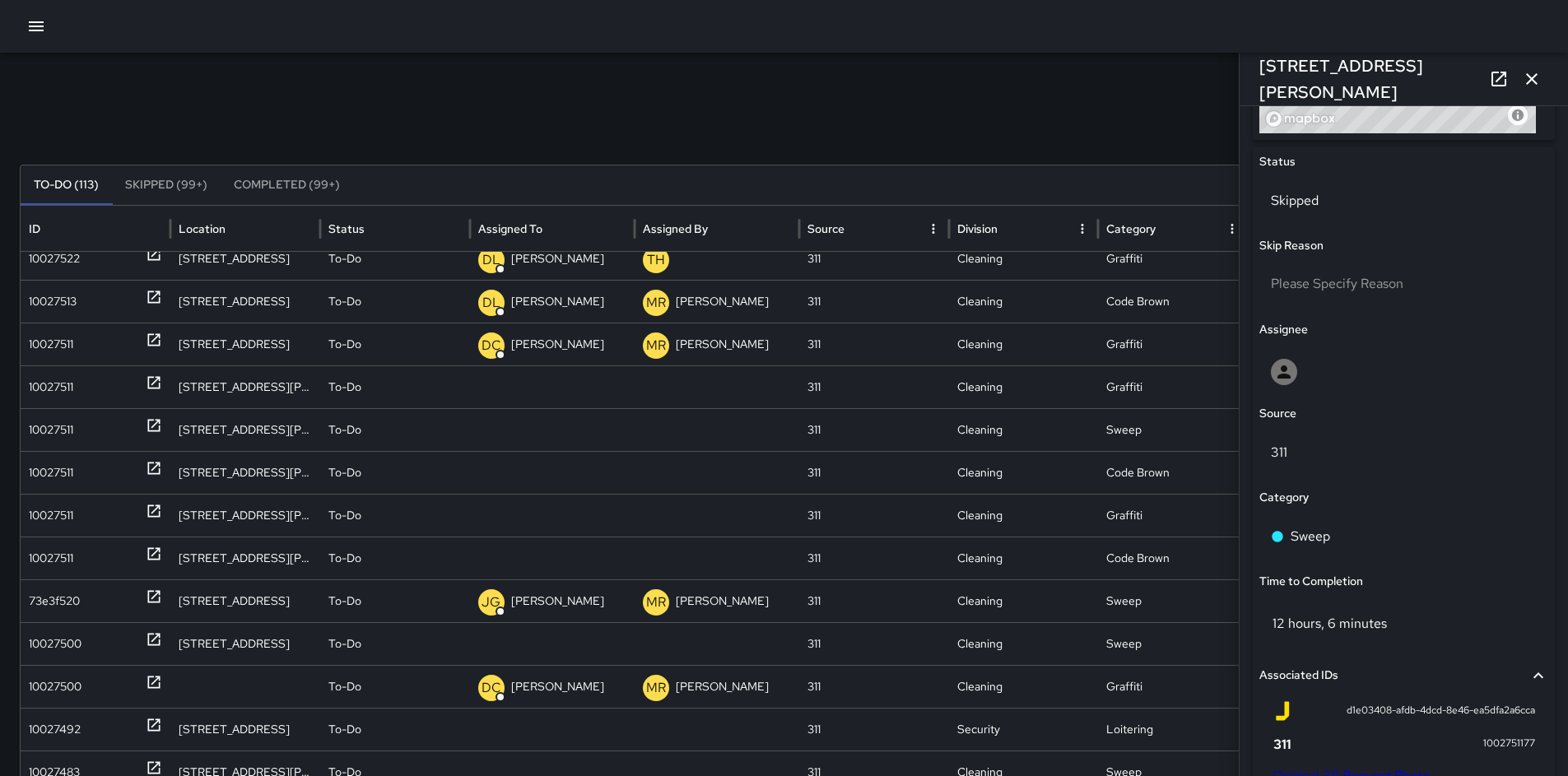
click at [1147, 149] on div "Search *** Search New Task To-Do (113) Skipped (99+) Completed (99+) ID Locatio…" at bounding box center [784, 519] width 1568 height 934
click at [1534, 78] on icon "button" at bounding box center [1531, 79] width 12 height 12
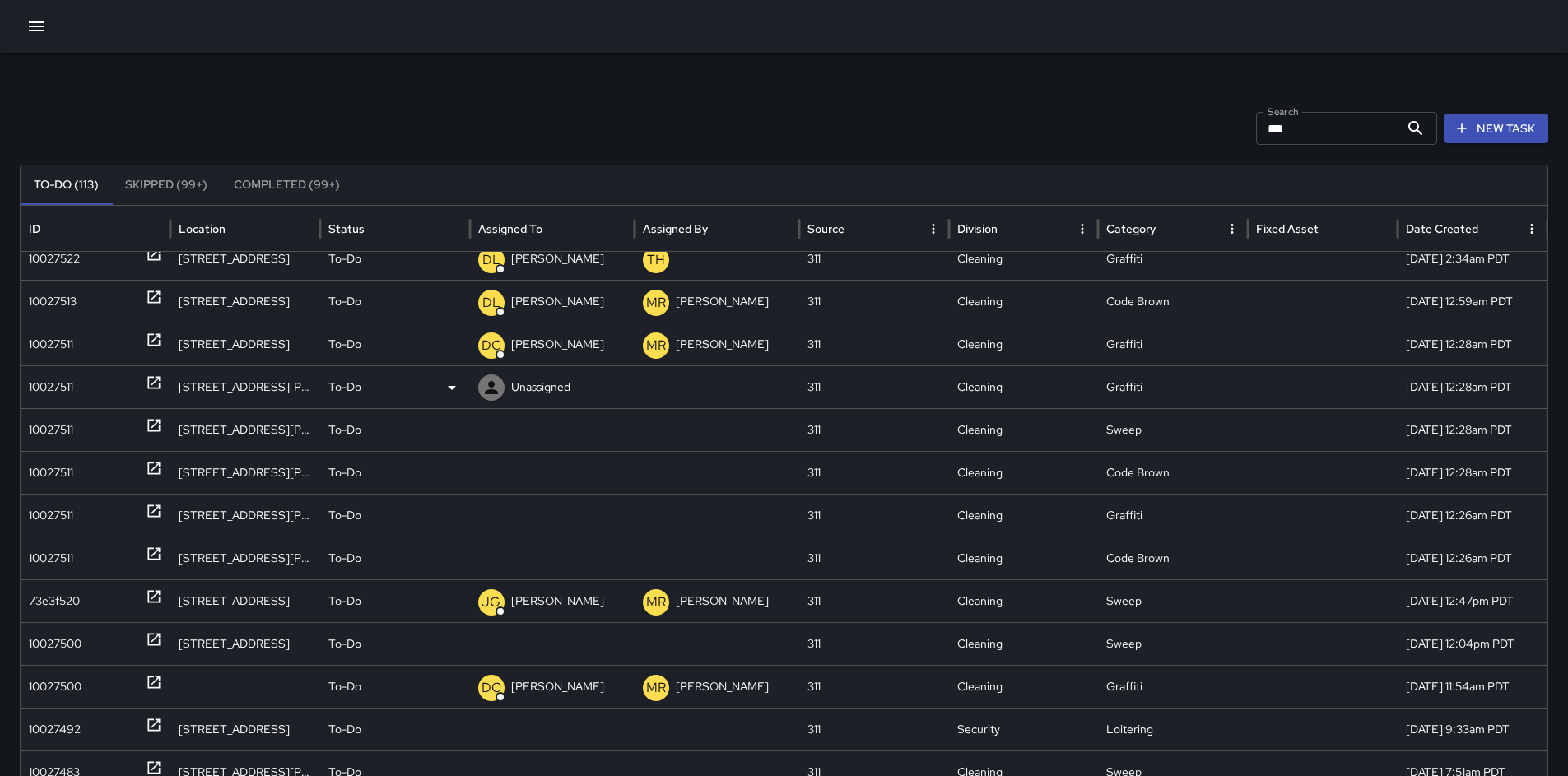
click at [46, 385] on div "10027511" at bounding box center [51, 387] width 45 height 42
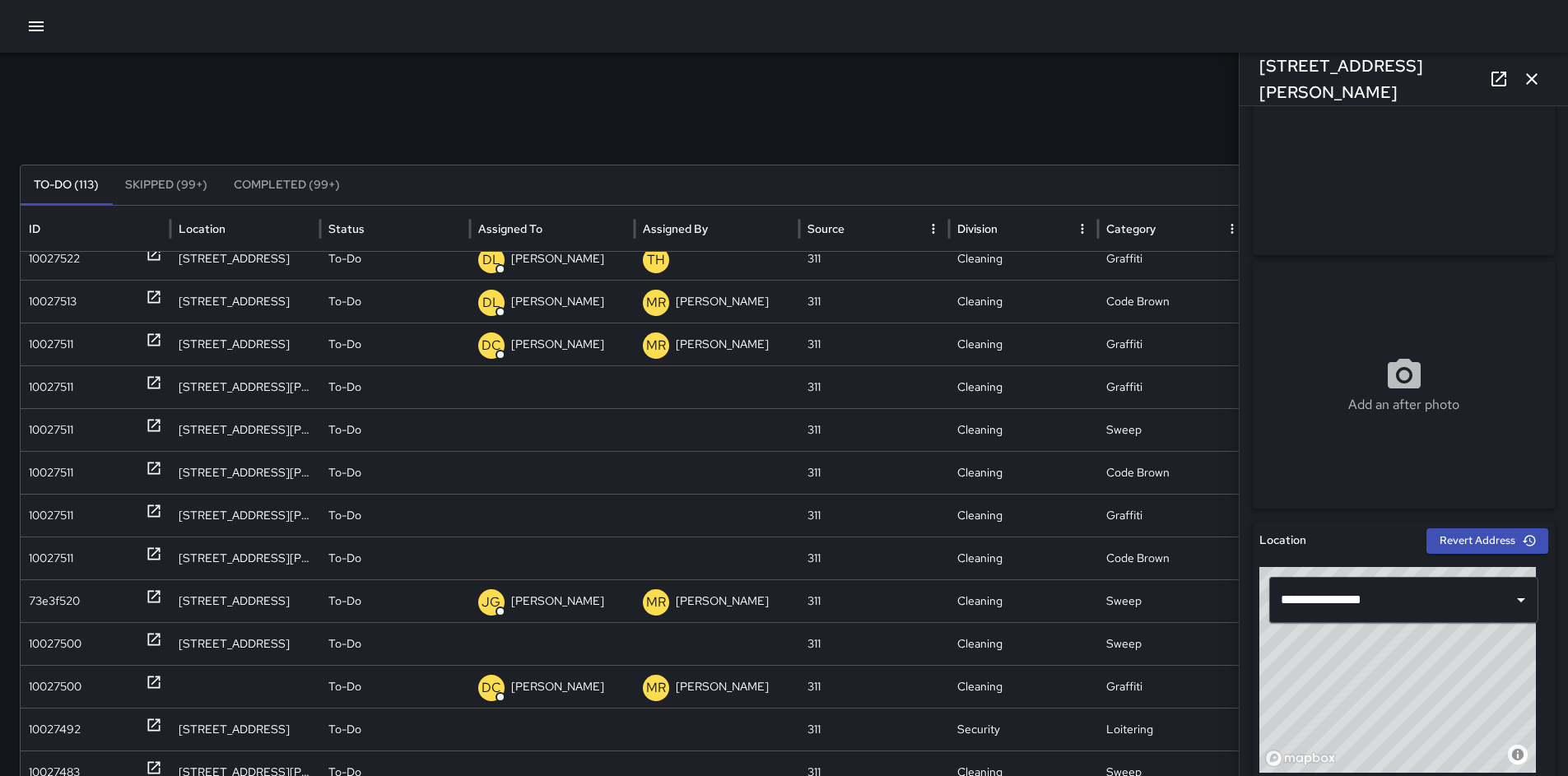
scroll to position [0, 0]
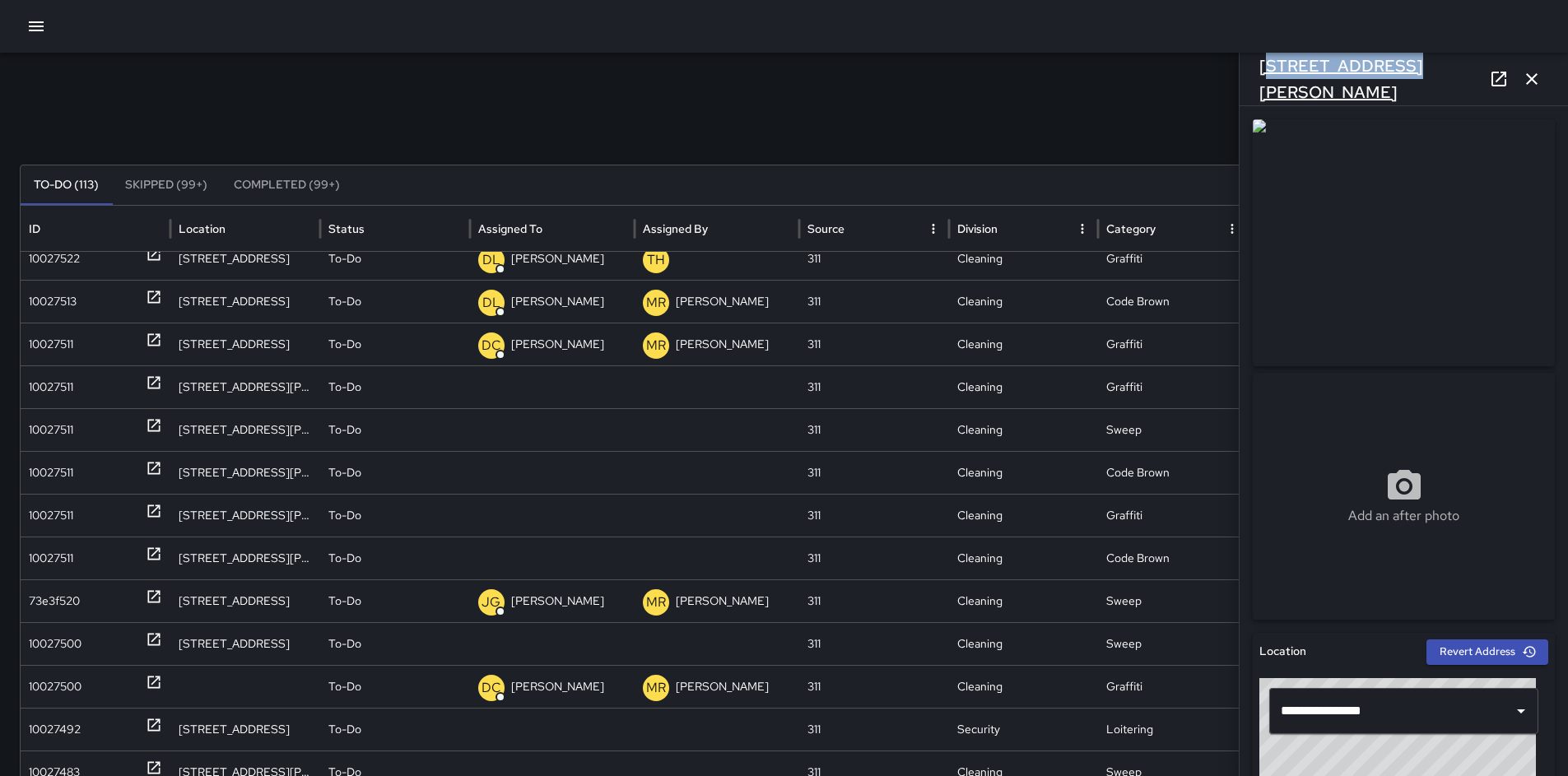
drag, startPoint x: 1388, startPoint y: 74, endPoint x: 1262, endPoint y: 66, distance: 126.3
click at [1262, 66] on div "[STREET_ADDRESS][PERSON_NAME]" at bounding box center [1404, 79] width 328 height 53
click at [1407, 88] on div "[STREET_ADDRESS][PERSON_NAME]" at bounding box center [1404, 79] width 328 height 53
drag, startPoint x: 1332, startPoint y: 80, endPoint x: 1248, endPoint y: 78, distance: 84.0
click at [1248, 78] on div "[STREET_ADDRESS][PERSON_NAME]" at bounding box center [1404, 79] width 328 height 53
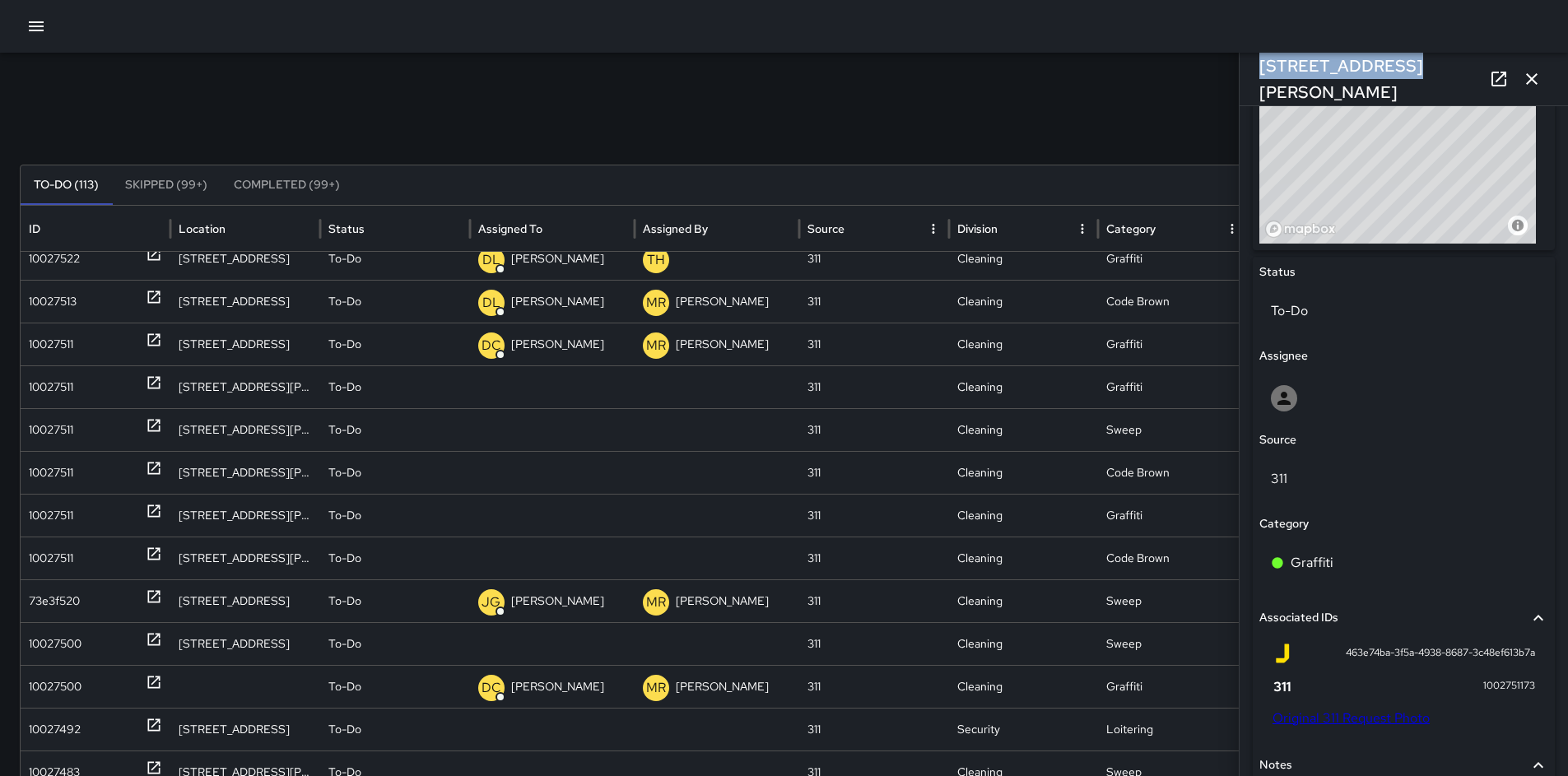
scroll to position [887, 0]
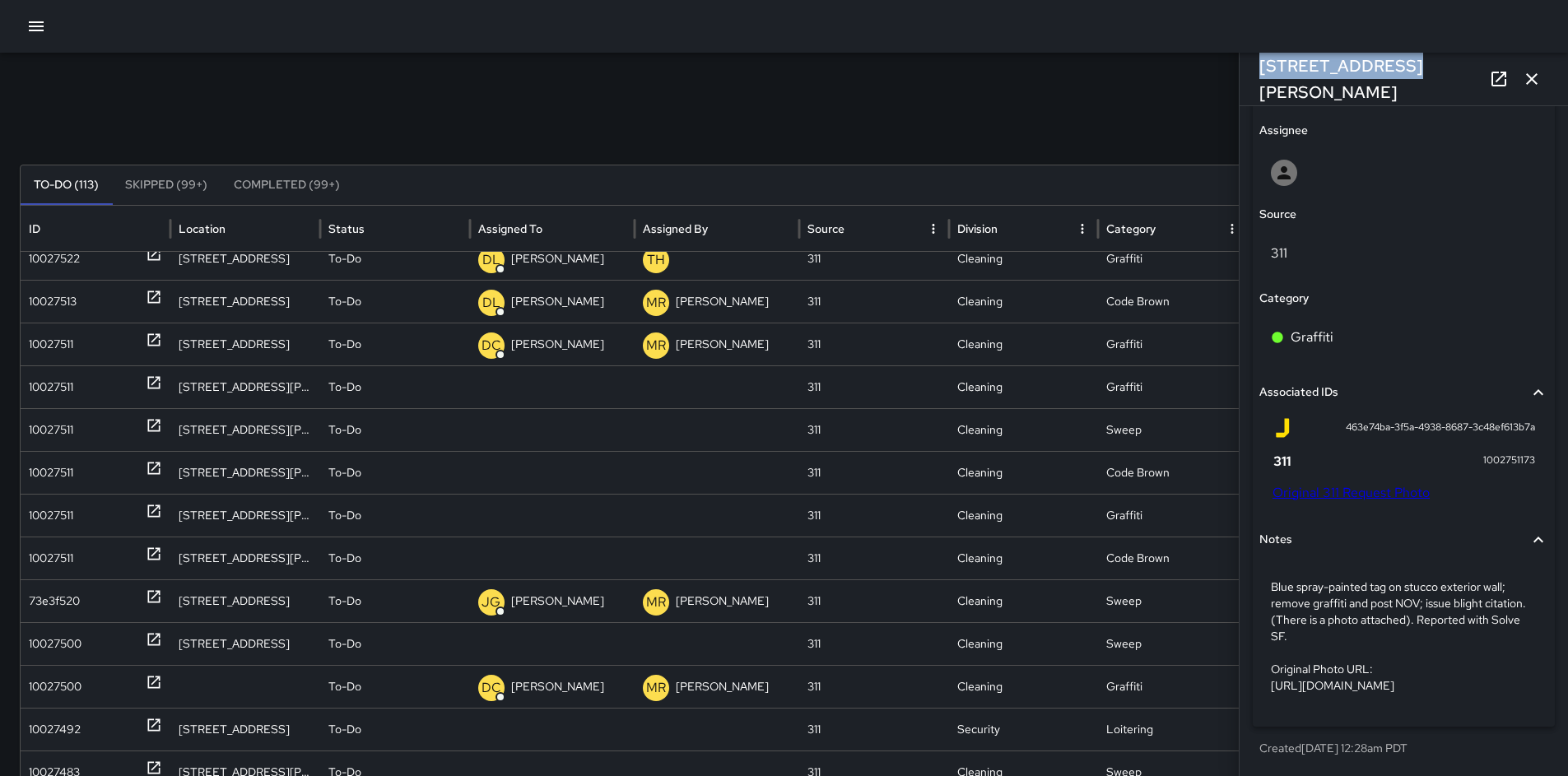
click at [1358, 484] on link "Original 311 Request Photo" at bounding box center [1352, 492] width 157 height 17
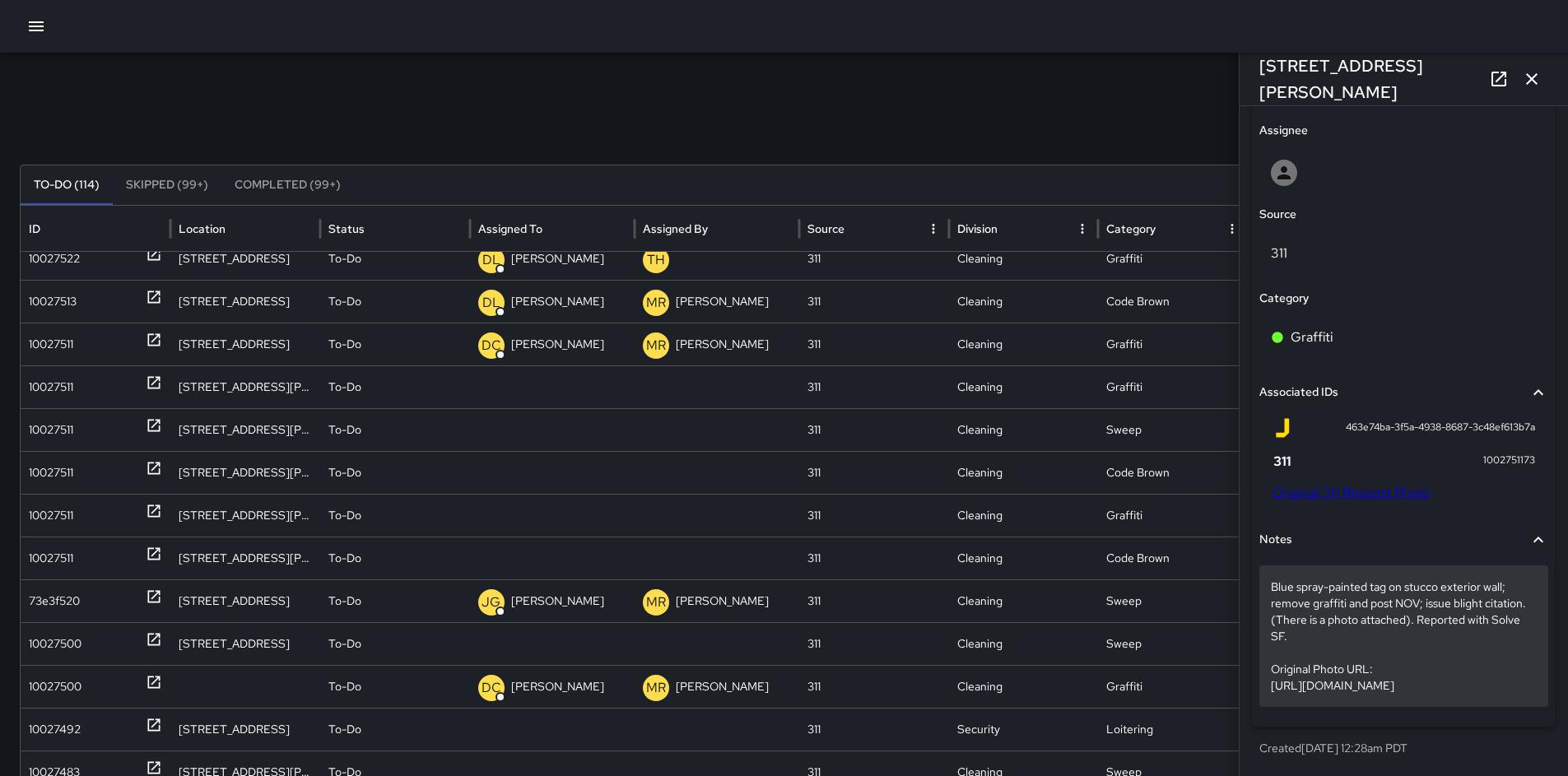
click at [1294, 625] on p "Blue spray-painted tag on stucco exterior wall; remove graffiti and post NOV; i…" at bounding box center [1404, 636] width 266 height 115
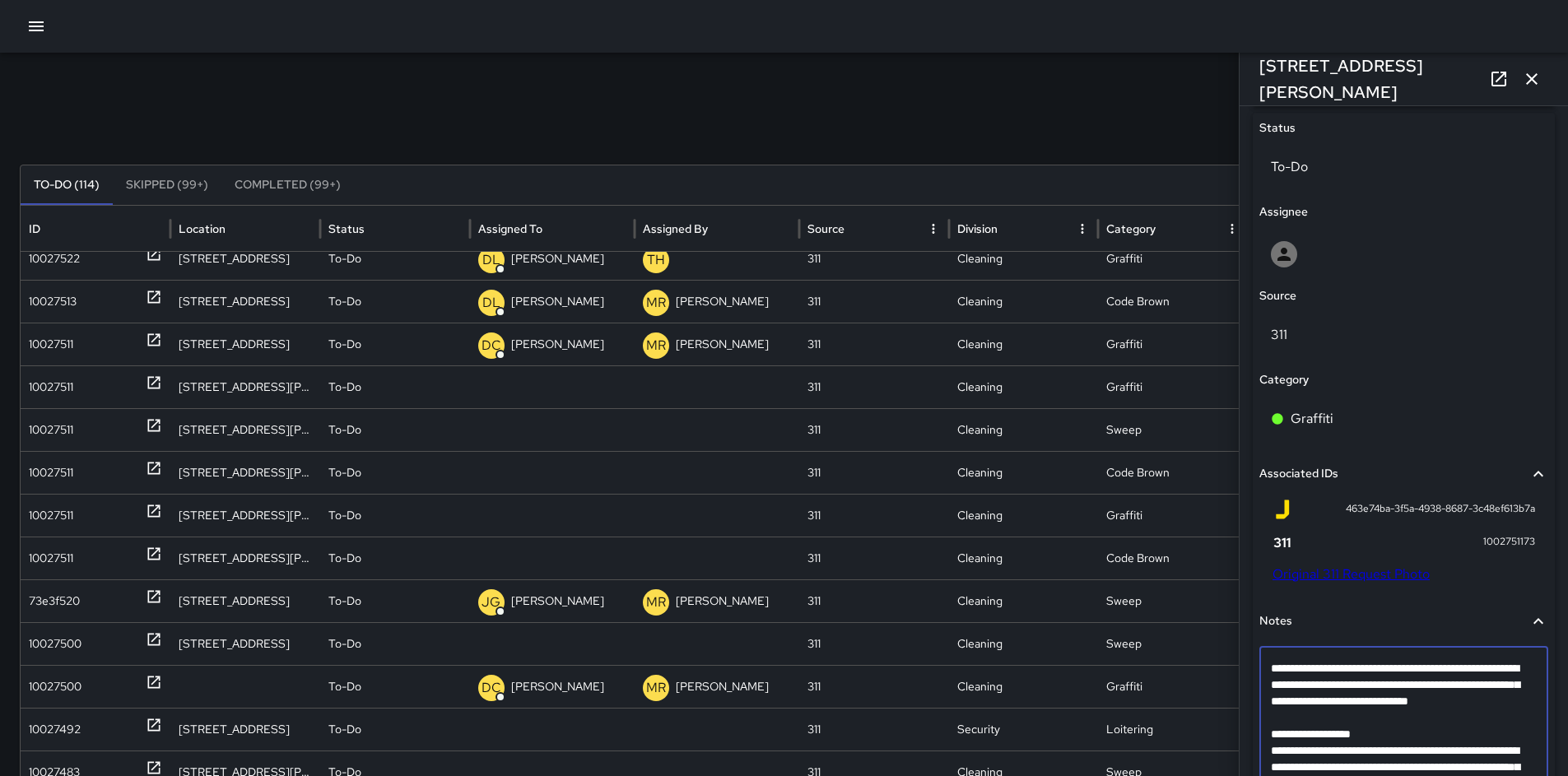
click at [1289, 732] on textarea "**********" at bounding box center [1398, 735] width 254 height 148
type textarea "**********"
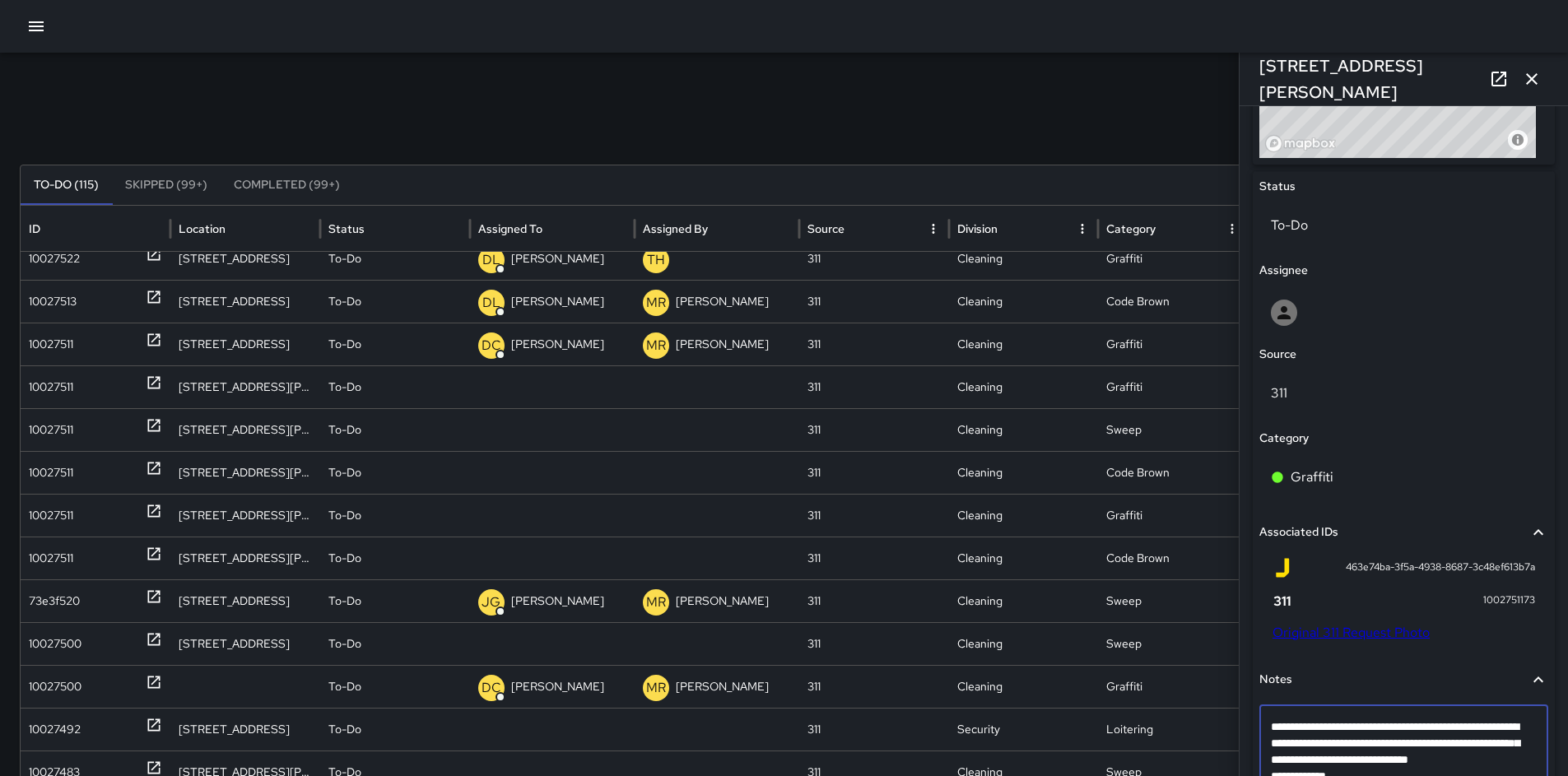
scroll to position [556, 0]
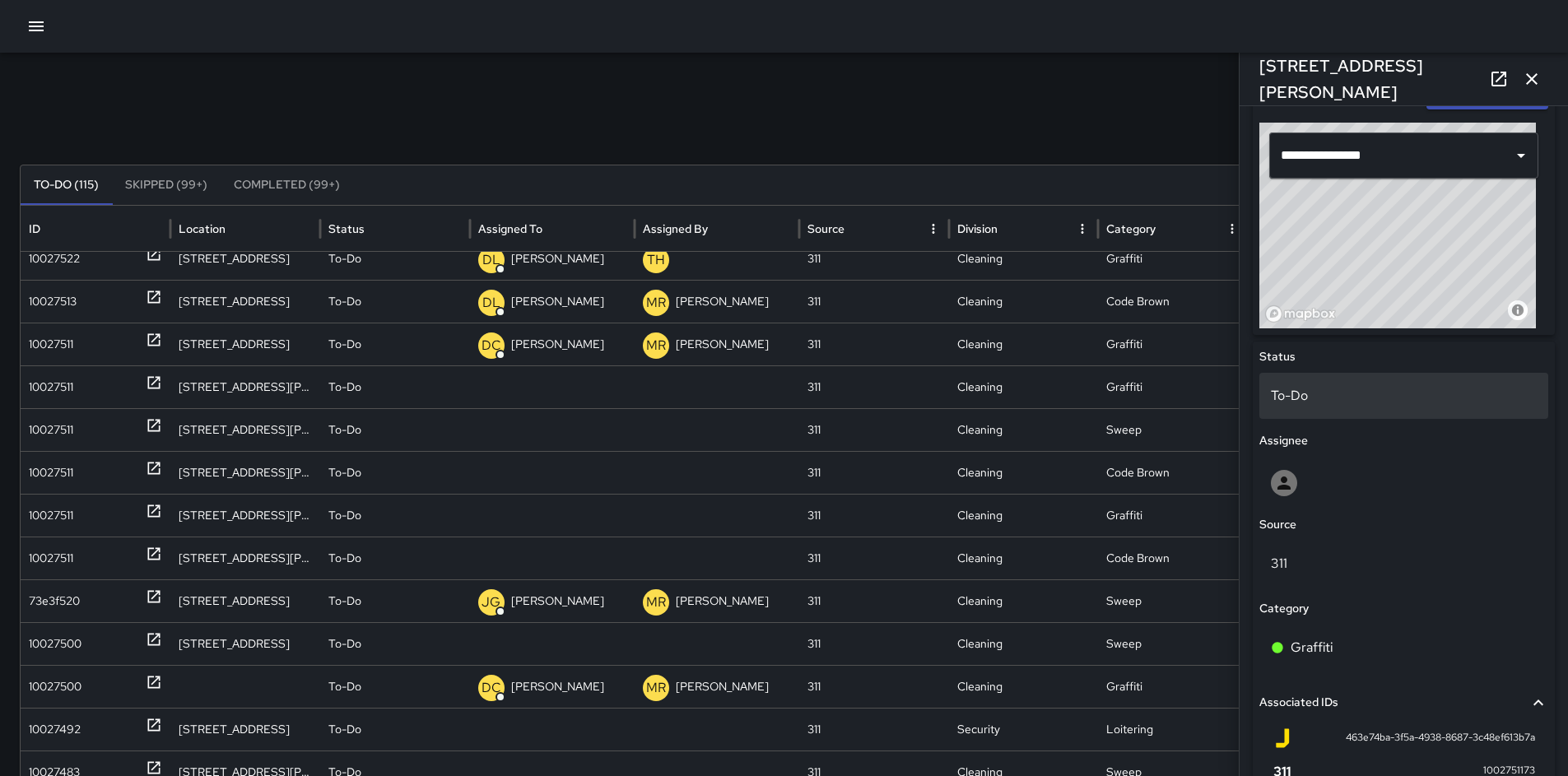
click at [1295, 386] on p "To-Do" at bounding box center [1404, 396] width 266 height 20
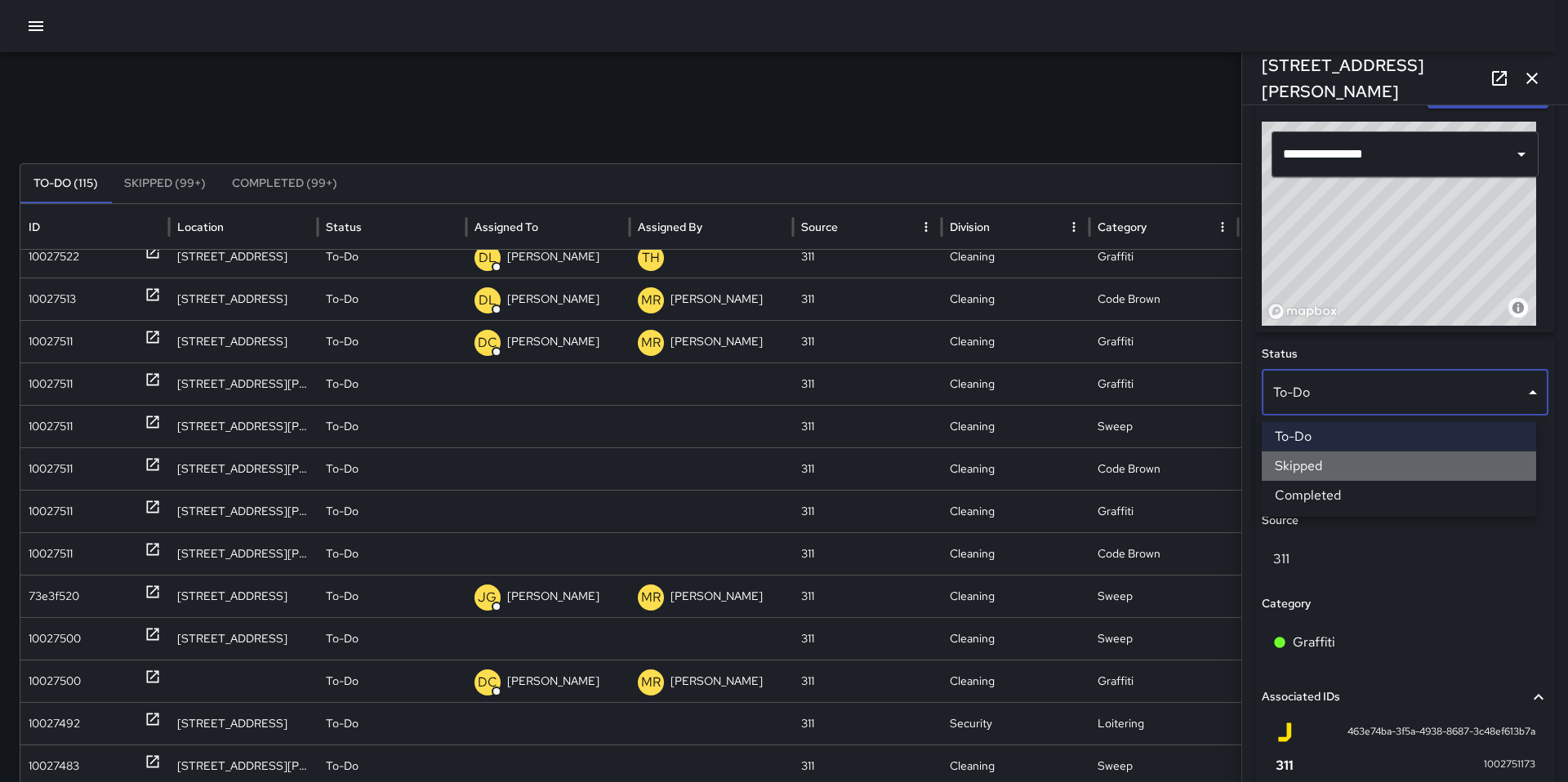
click at [1306, 465] on li "Skipped" at bounding box center [1399, 465] width 274 height 29
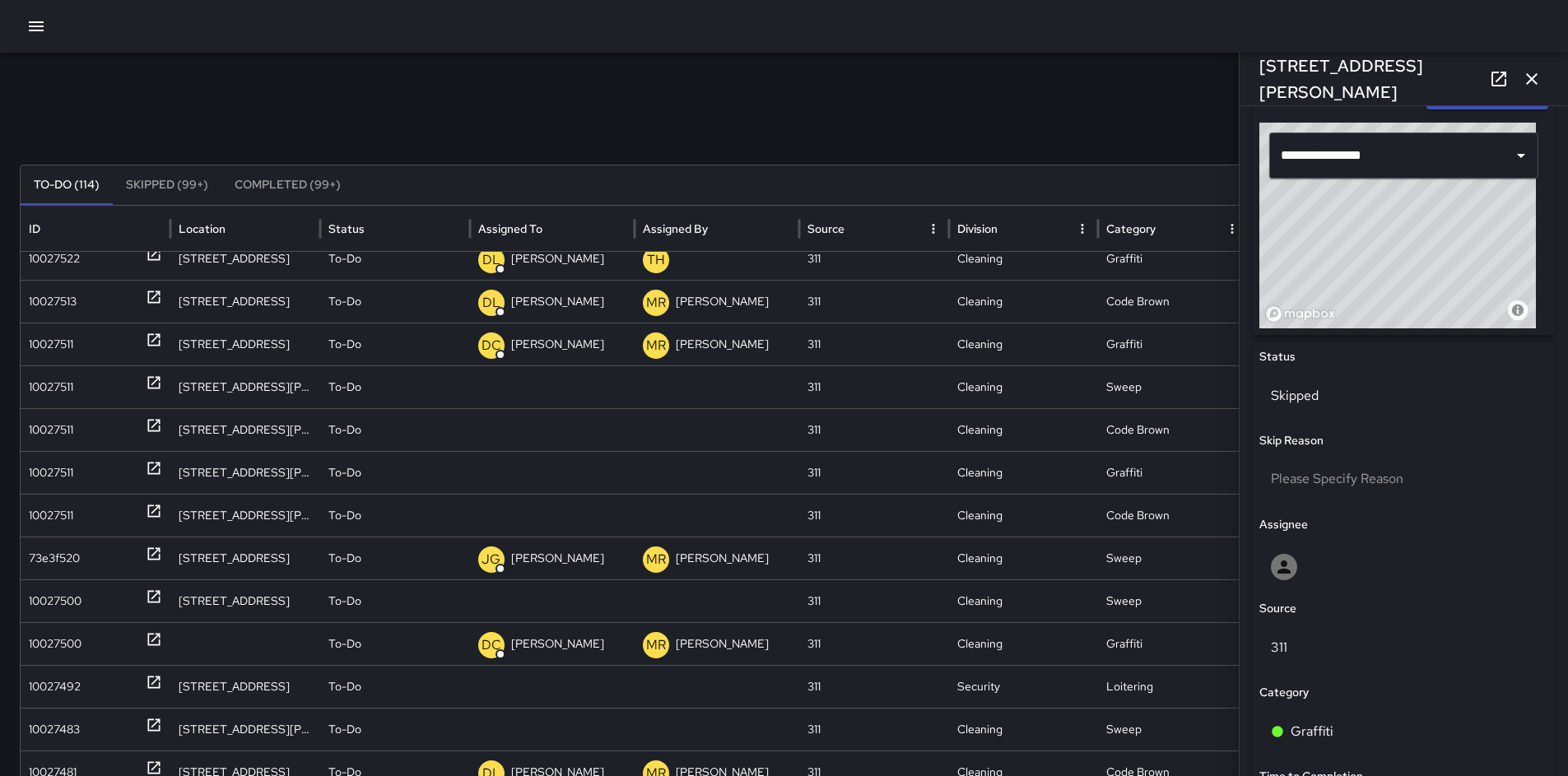
click at [1084, 169] on div "To-Do (114) Skipped (99+) Completed (99+)" at bounding box center [784, 185] width 1527 height 39
click at [1529, 83] on icon "button" at bounding box center [1532, 79] width 20 height 20
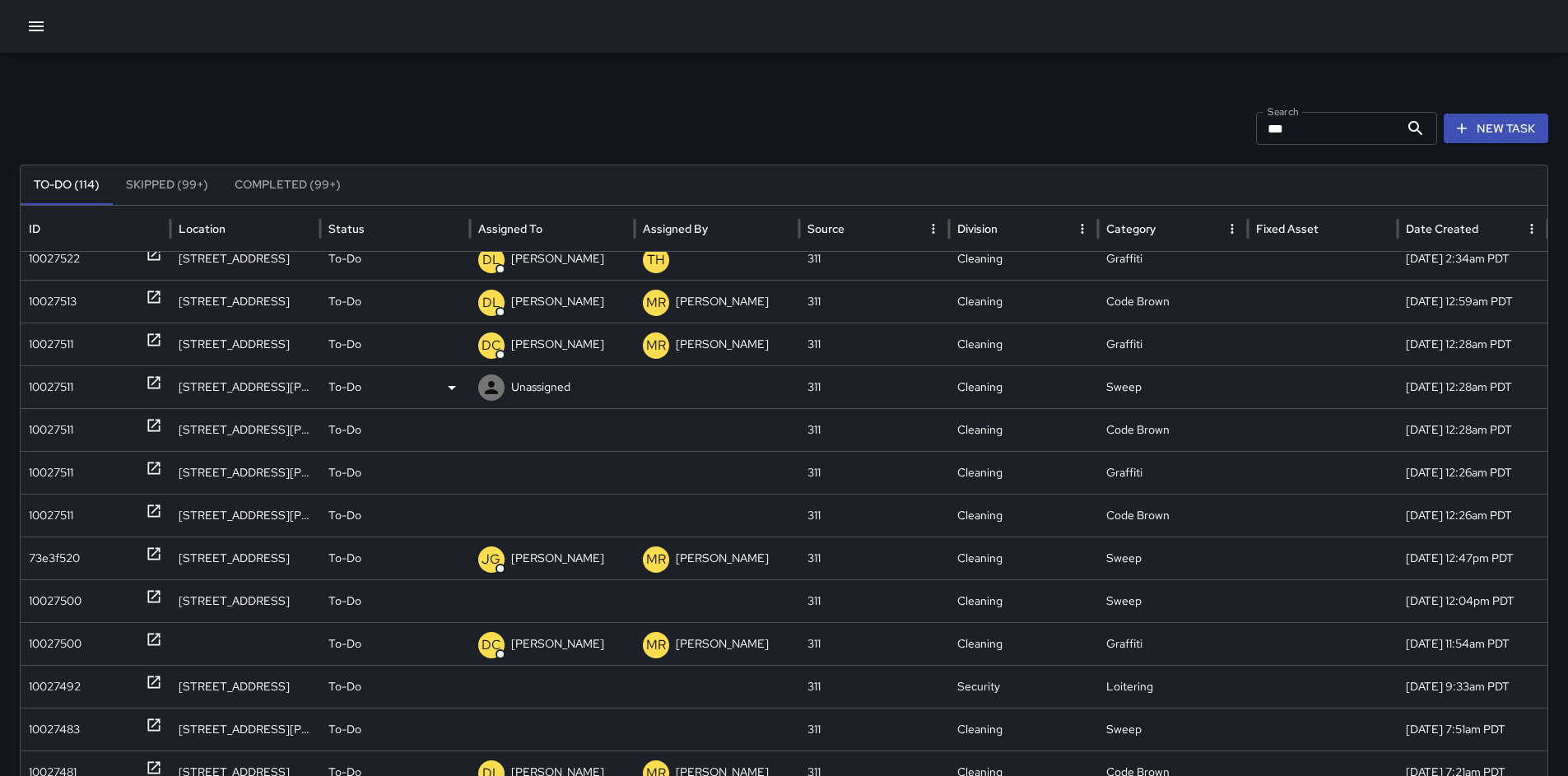
click at [68, 384] on div "10027511" at bounding box center [51, 387] width 45 height 42
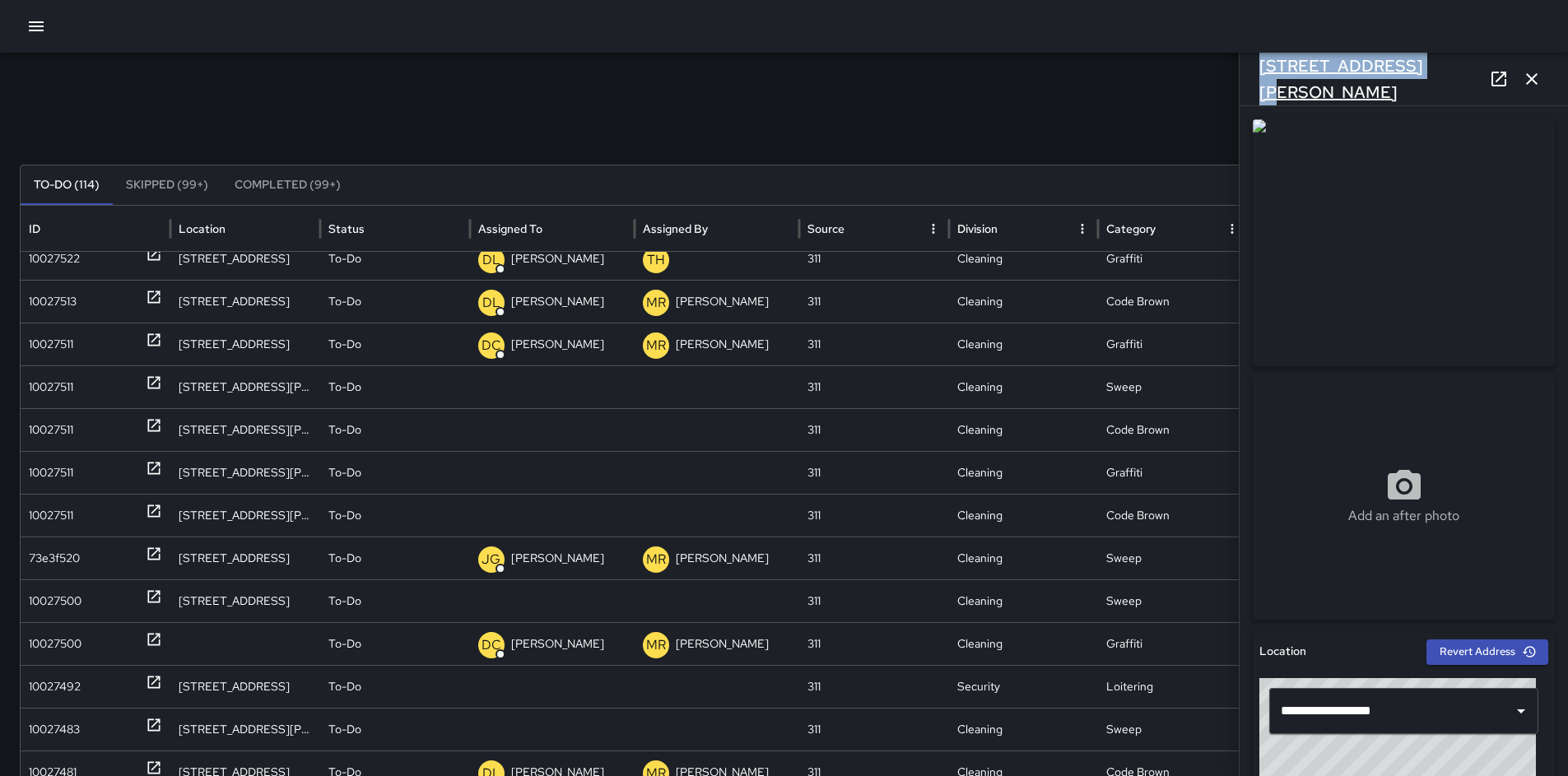
drag, startPoint x: 1407, startPoint y: 79, endPoint x: 1260, endPoint y: 69, distance: 147.3
click at [1260, 69] on h6 "[STREET_ADDRESS][PERSON_NAME]" at bounding box center [1371, 79] width 223 height 53
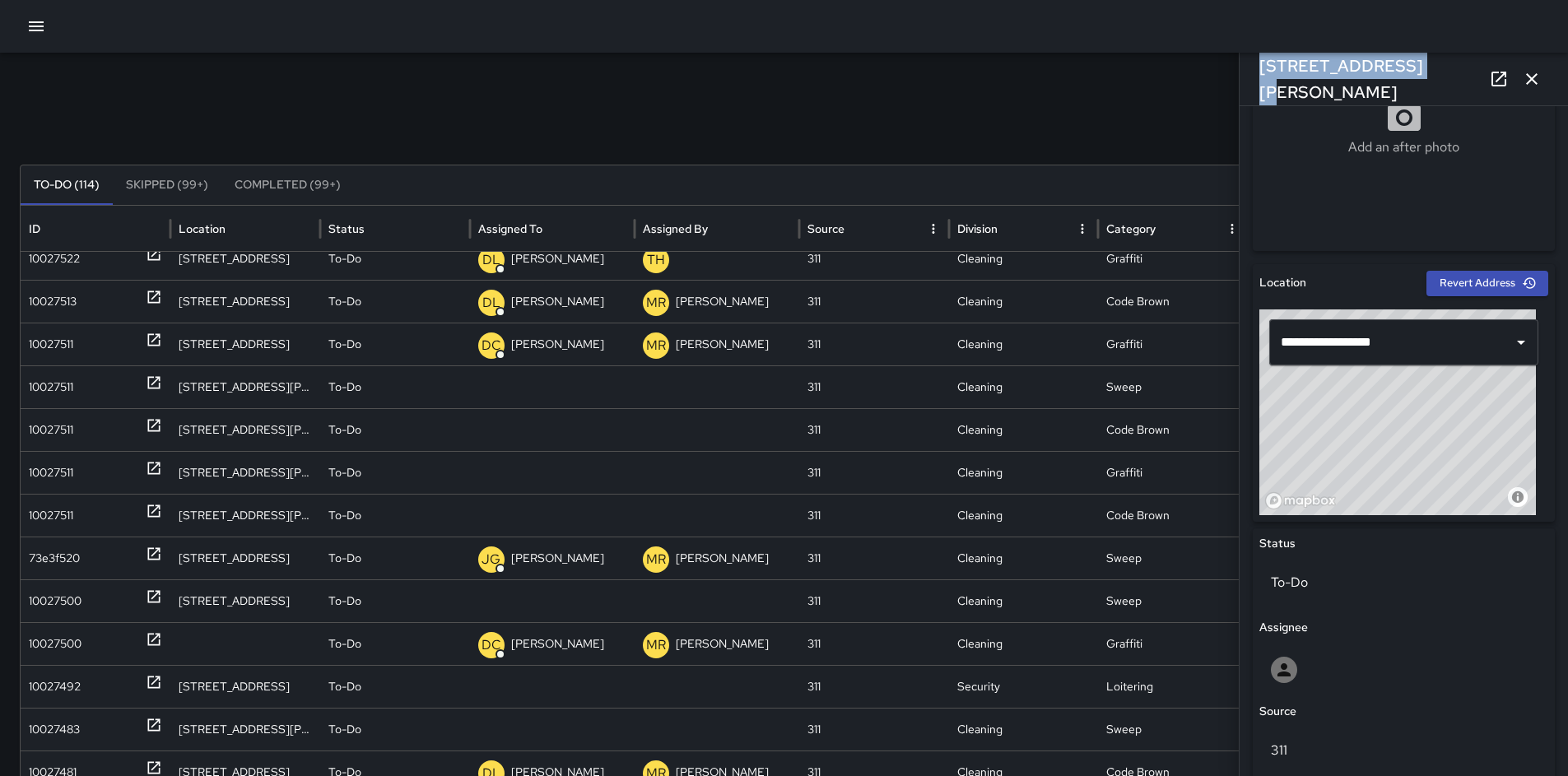
scroll to position [882, 0]
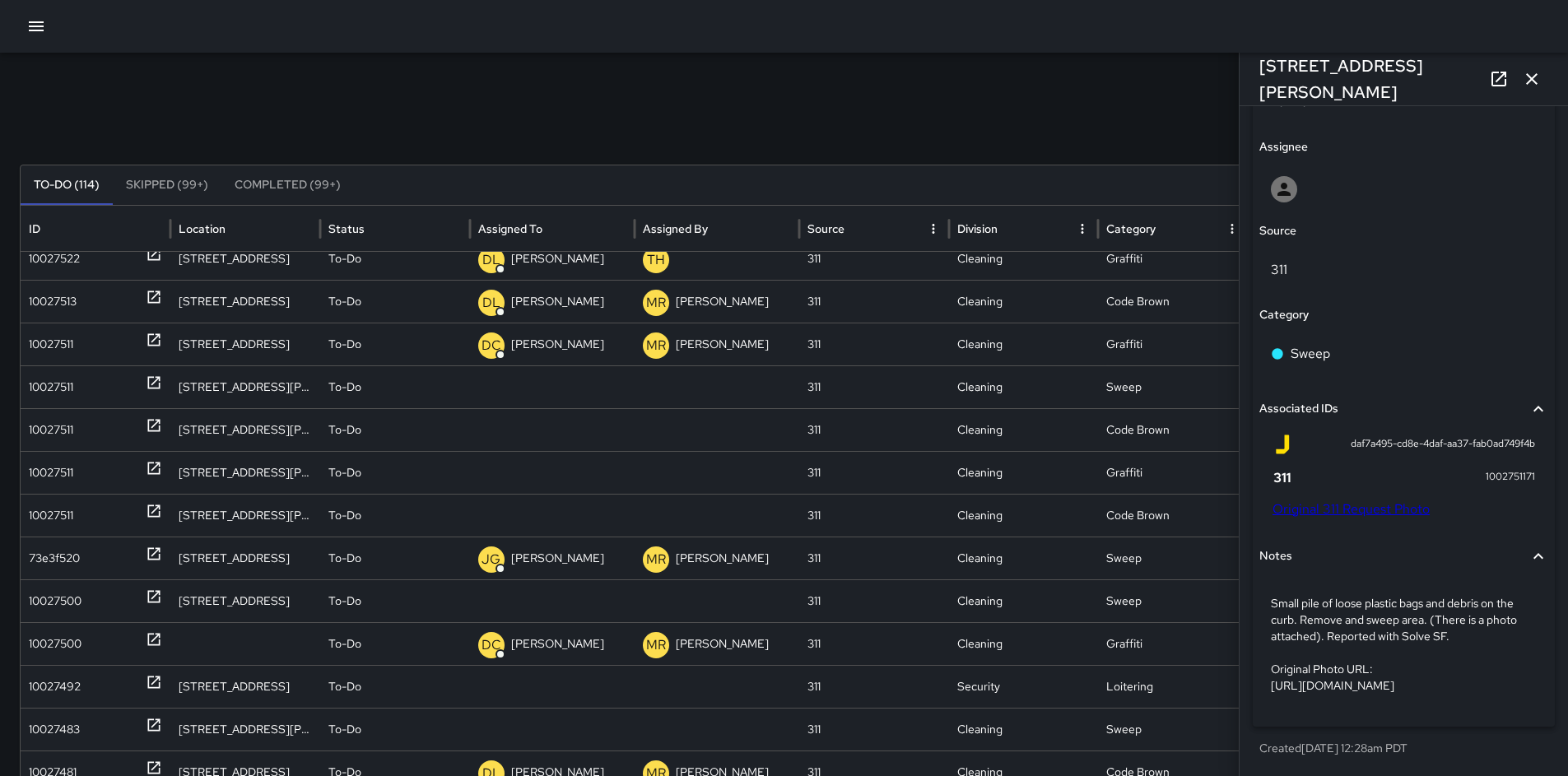
click at [1338, 620] on p "Small pile of loose plastic bags and debris on the curb. Remove and sweep area.…" at bounding box center [1404, 645] width 266 height 99
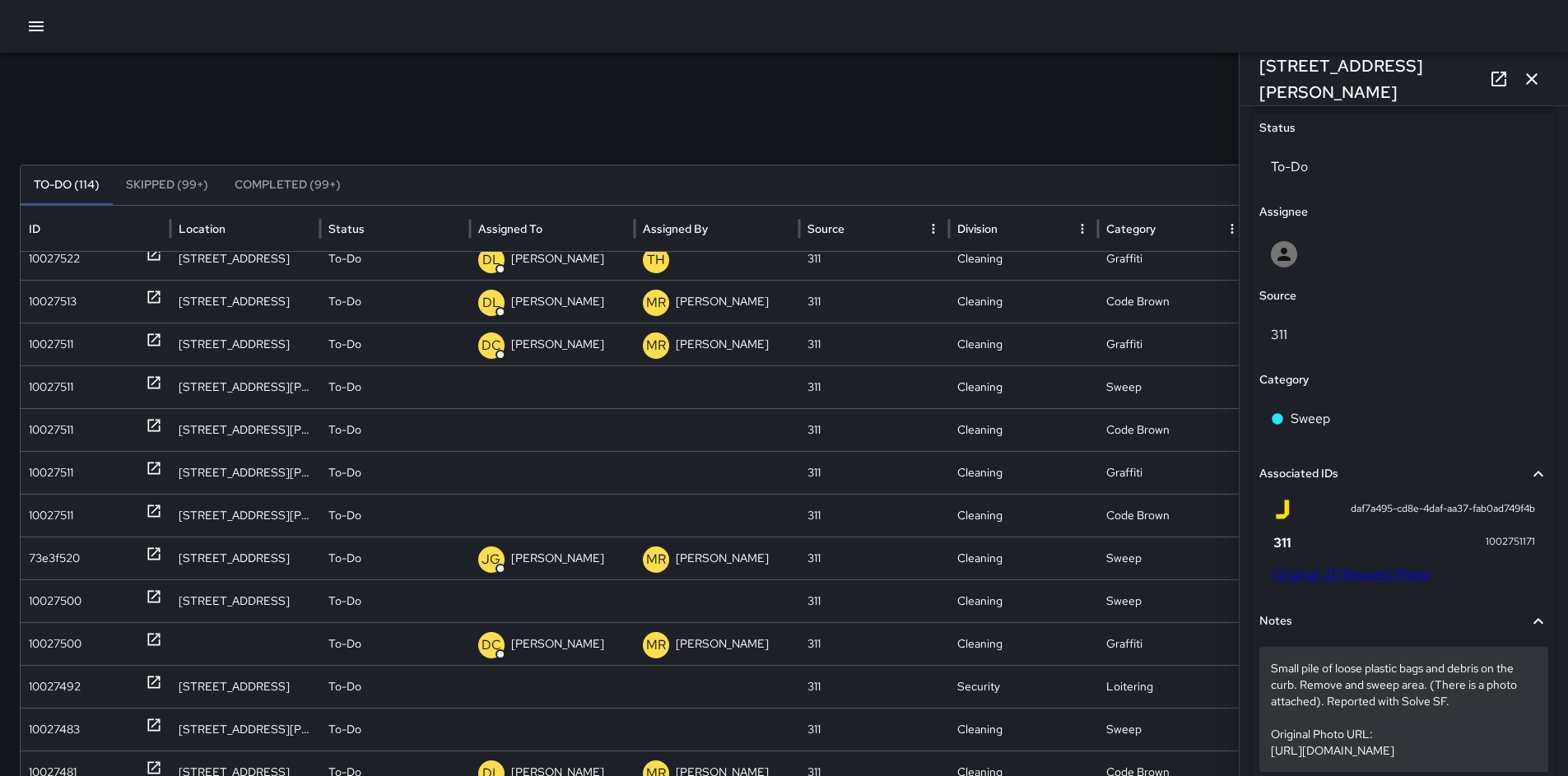
click at [1326, 720] on p "Small pile of loose plastic bags and debris on the curb. Remove and sweep area.…" at bounding box center [1404, 710] width 266 height 99
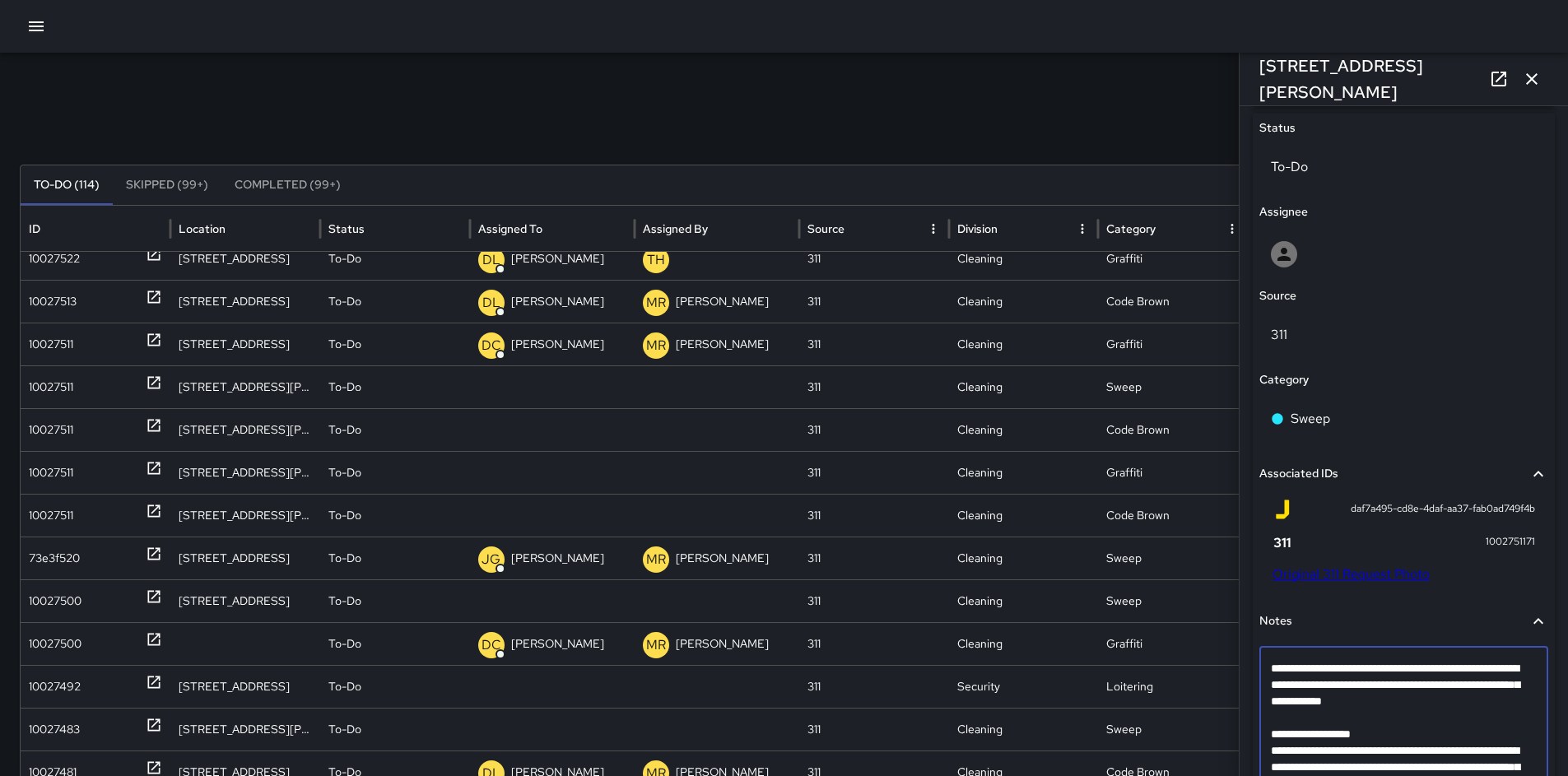
click at [1326, 720] on textarea "**********" at bounding box center [1398, 726] width 254 height 131
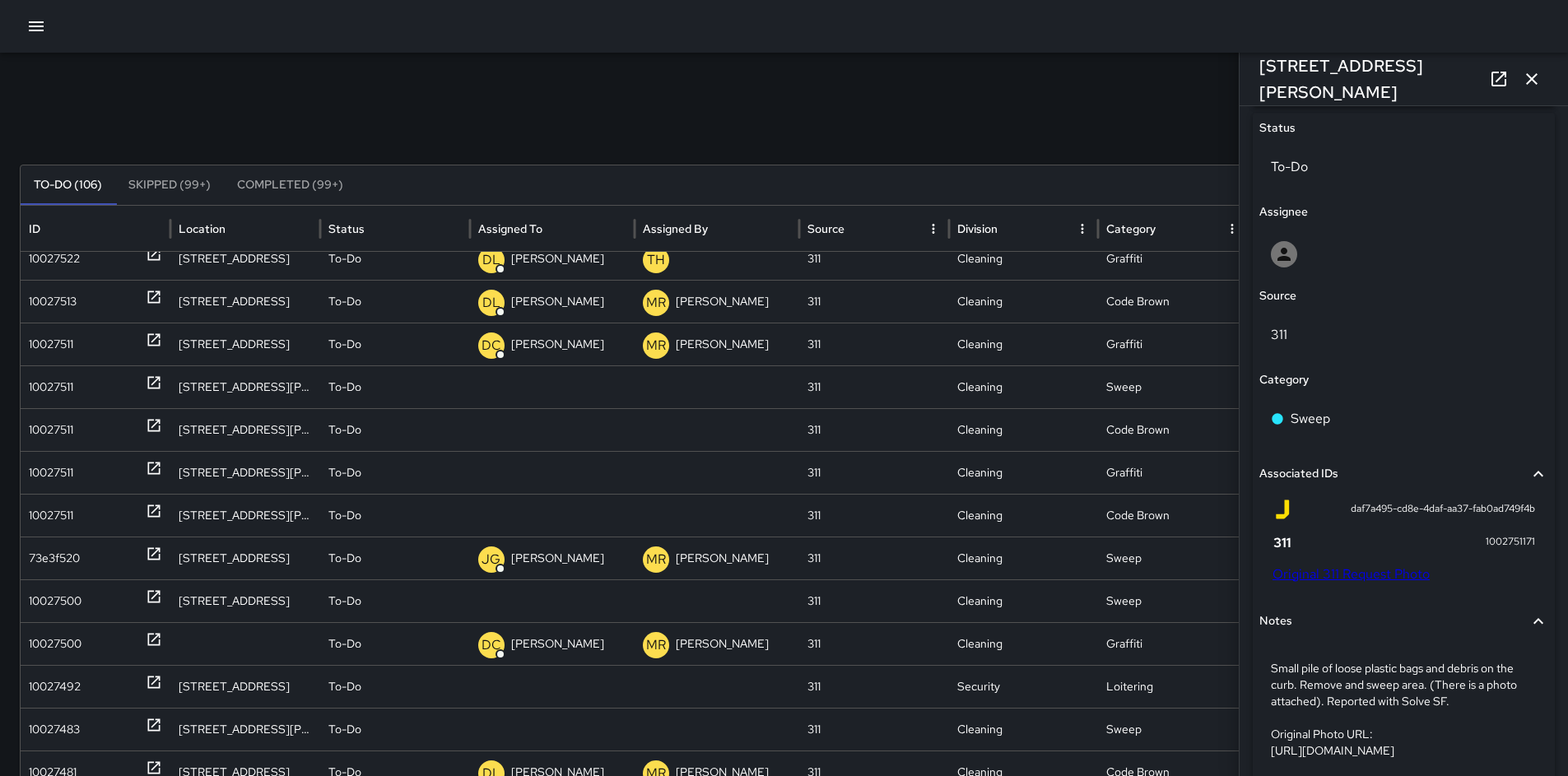
scroll to position [94, 0]
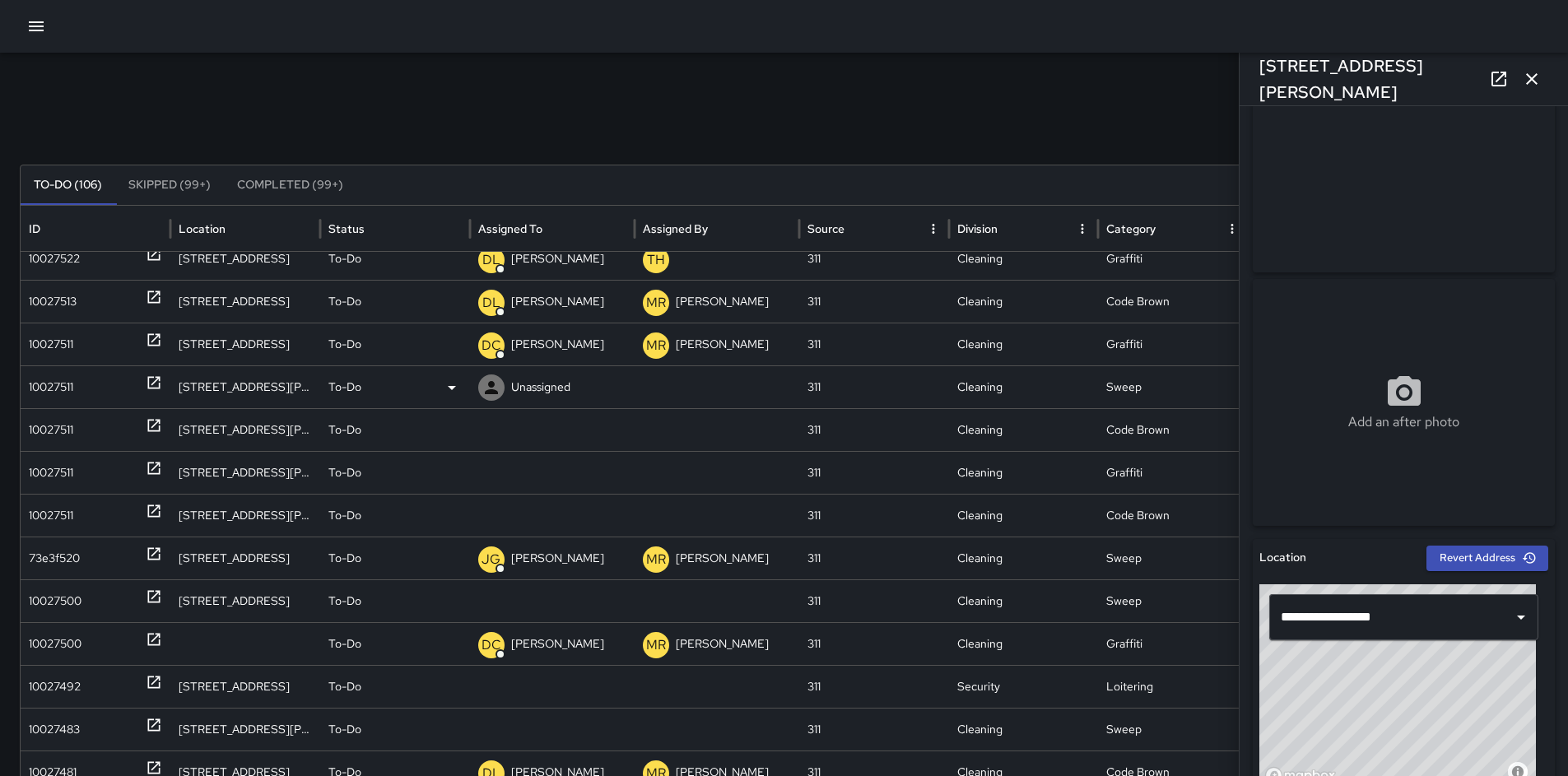
click at [28, 391] on div "10027511" at bounding box center [96, 387] width 150 height 43
drag, startPoint x: 1432, startPoint y: 82, endPoint x: 1243, endPoint y: 78, distance: 189.0
click at [1243, 78] on div "[STREET_ADDRESS][PERSON_NAME]" at bounding box center [1404, 79] width 328 height 53
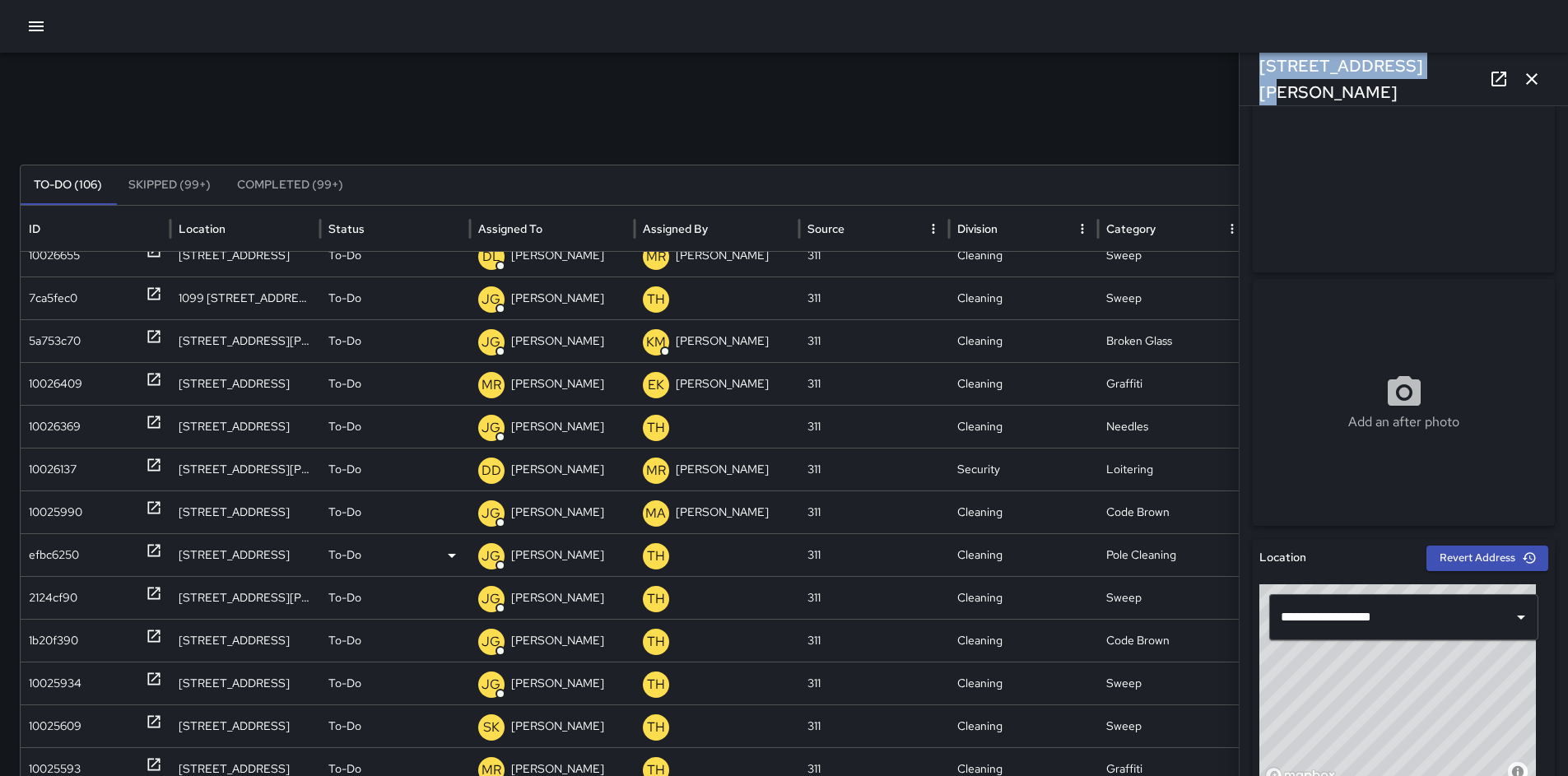
scroll to position [0, 0]
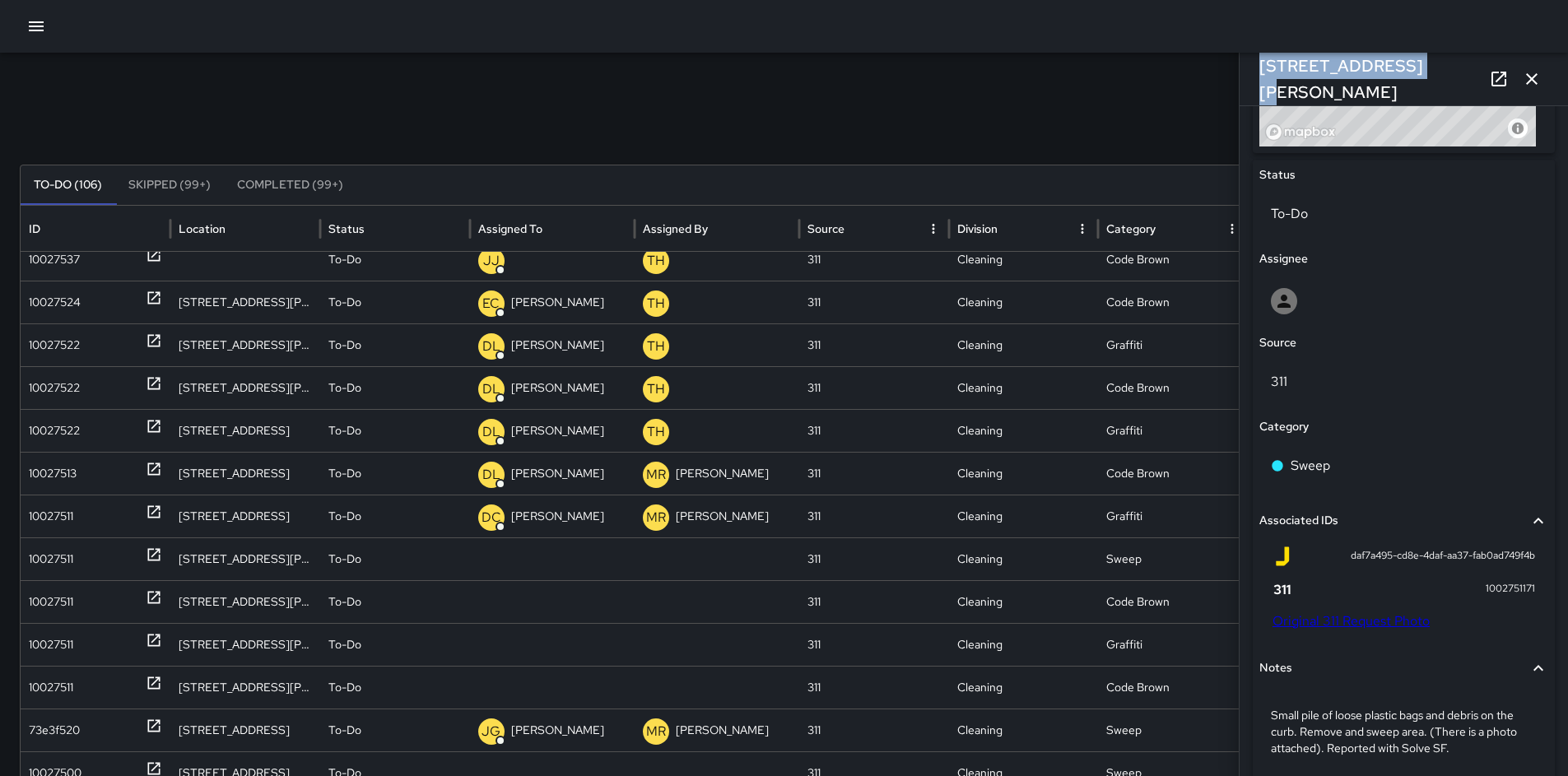
click at [1364, 624] on link "Original 311 Request Photo" at bounding box center [1352, 620] width 157 height 17
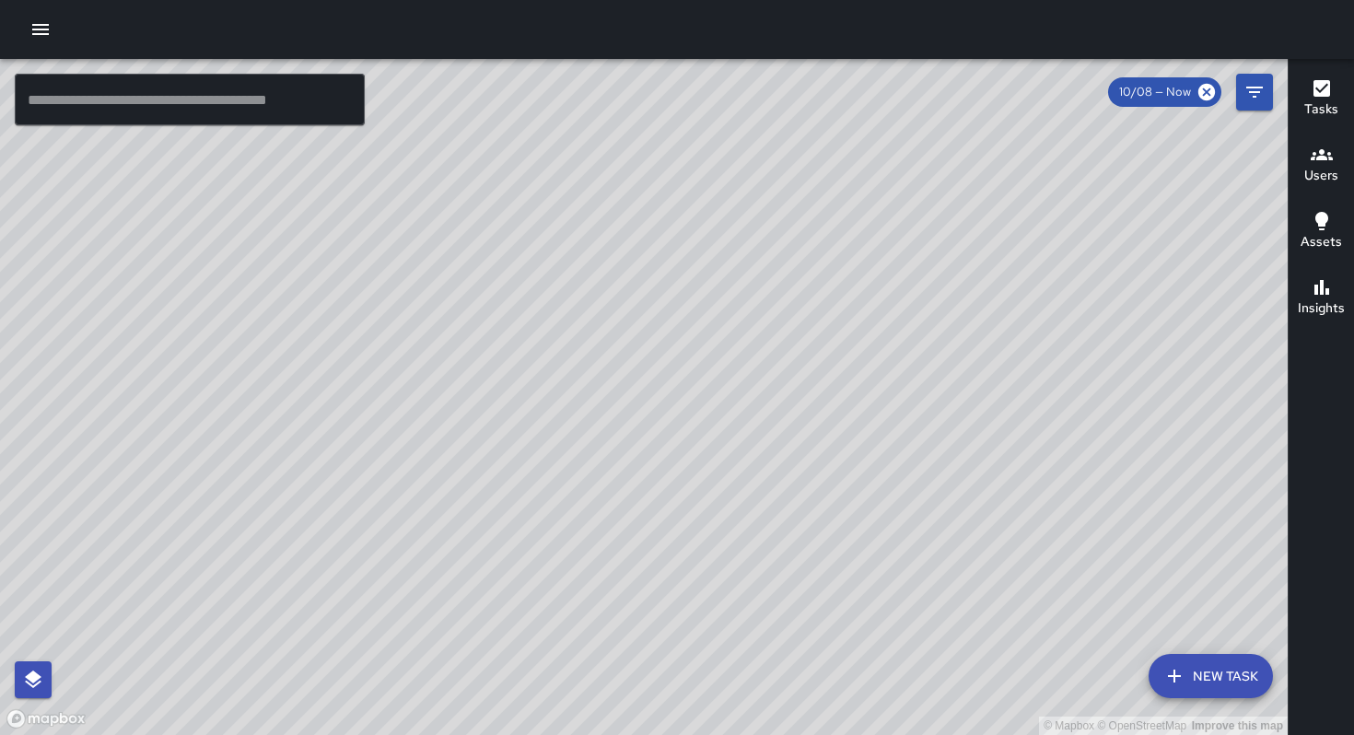
click at [30, 29] on icon "button" at bounding box center [40, 29] width 22 height 22
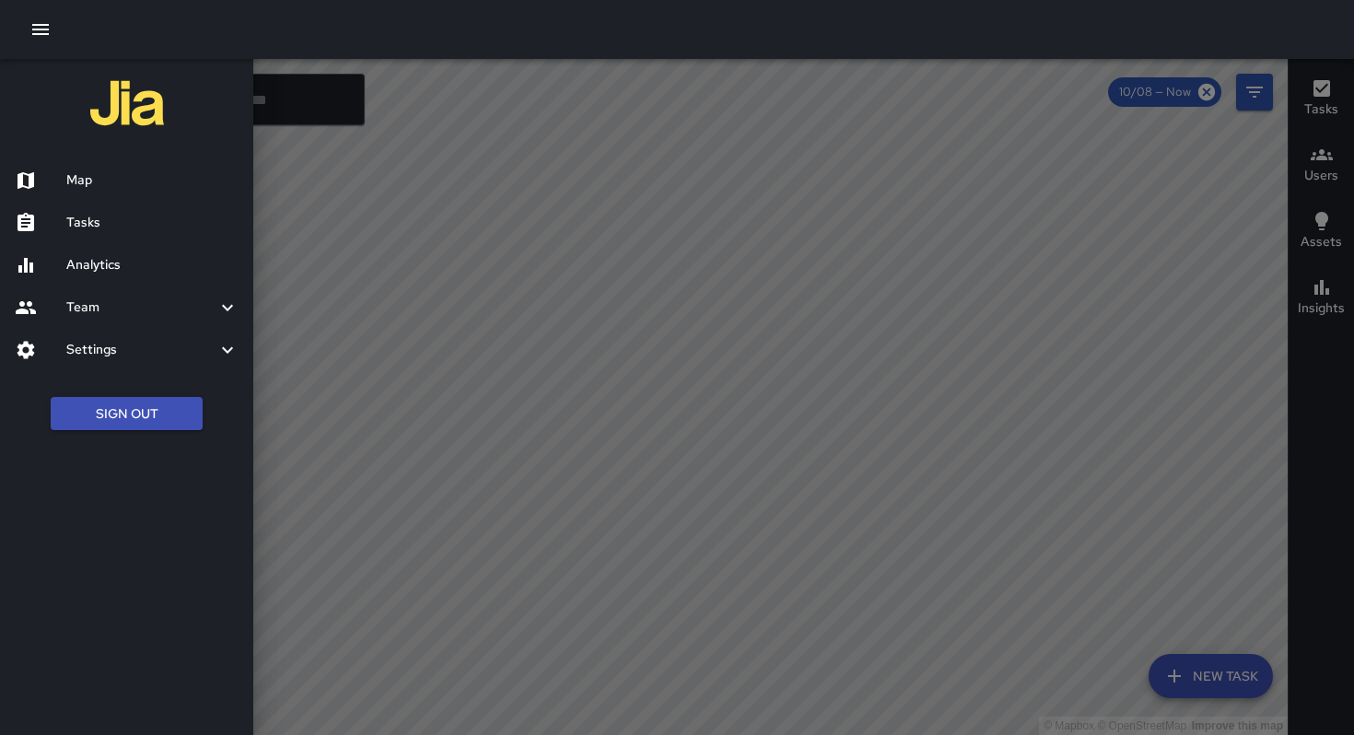
click at [117, 214] on h6 "Tasks" at bounding box center [152, 223] width 172 height 20
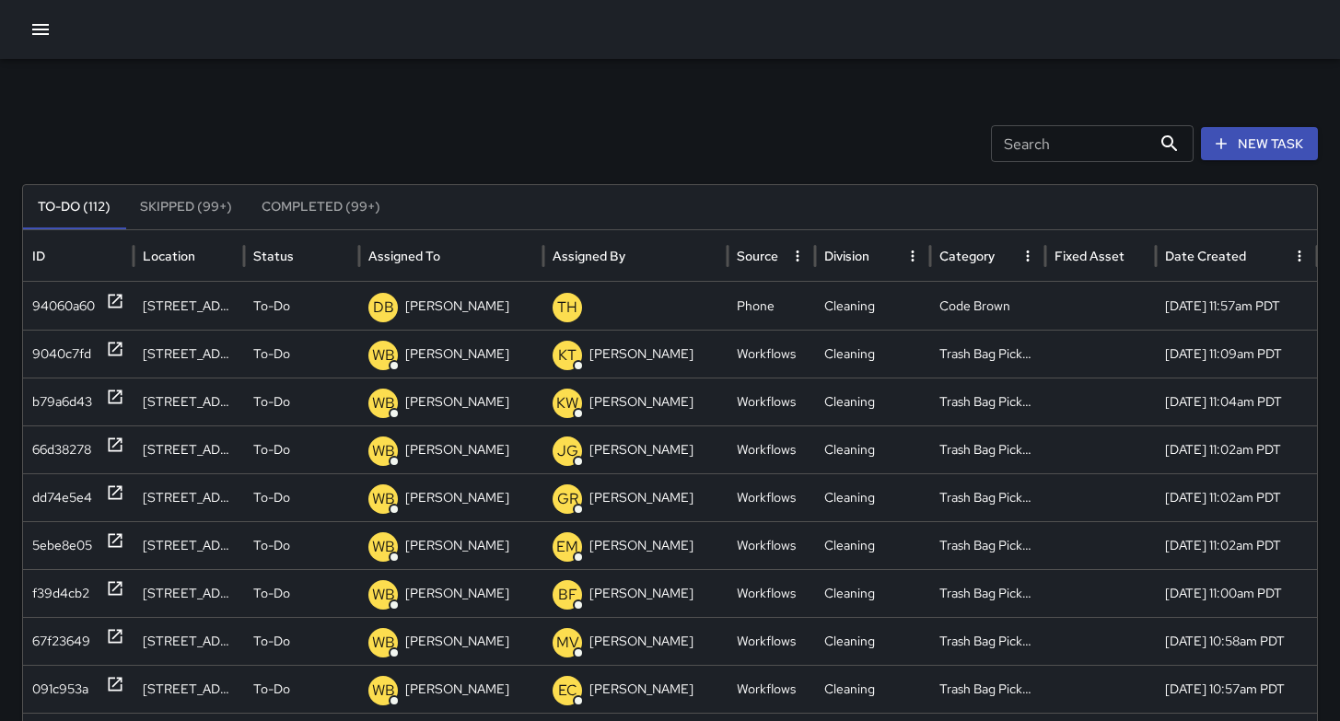
click at [1280, 143] on button "New Task" at bounding box center [1259, 144] width 117 height 34
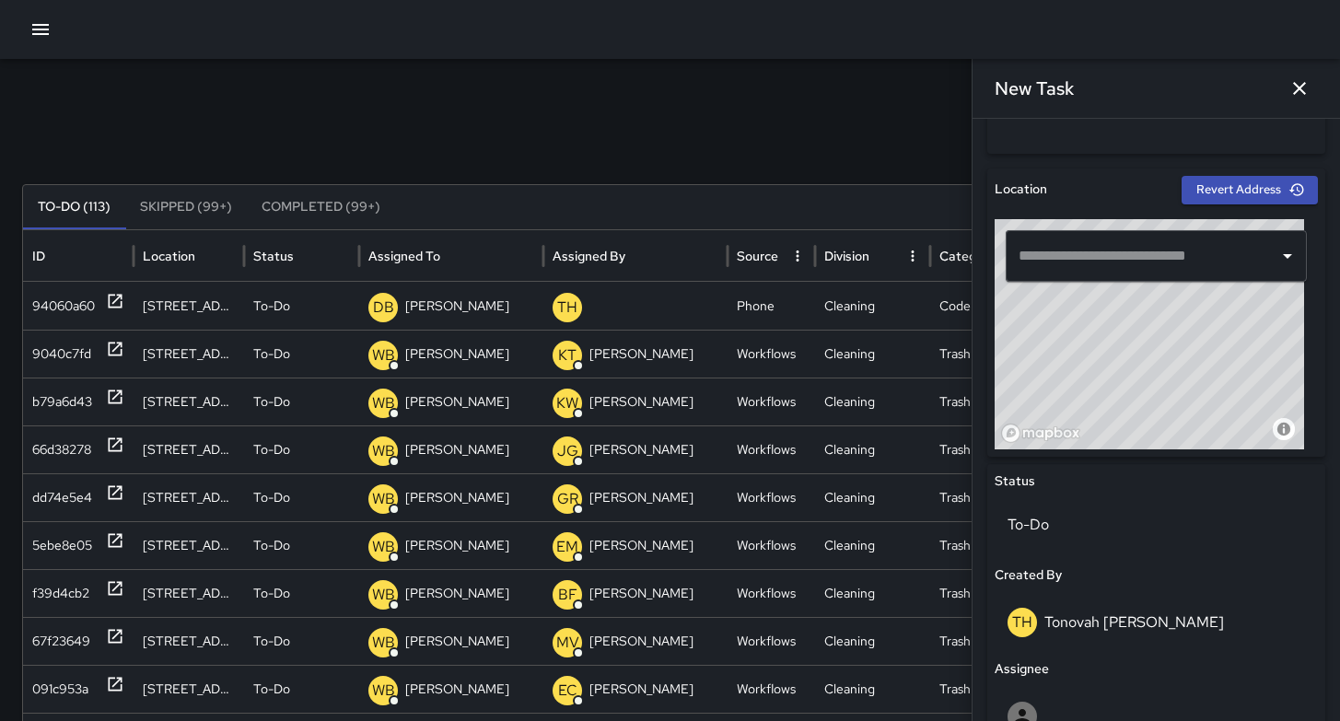
scroll to position [464, 0]
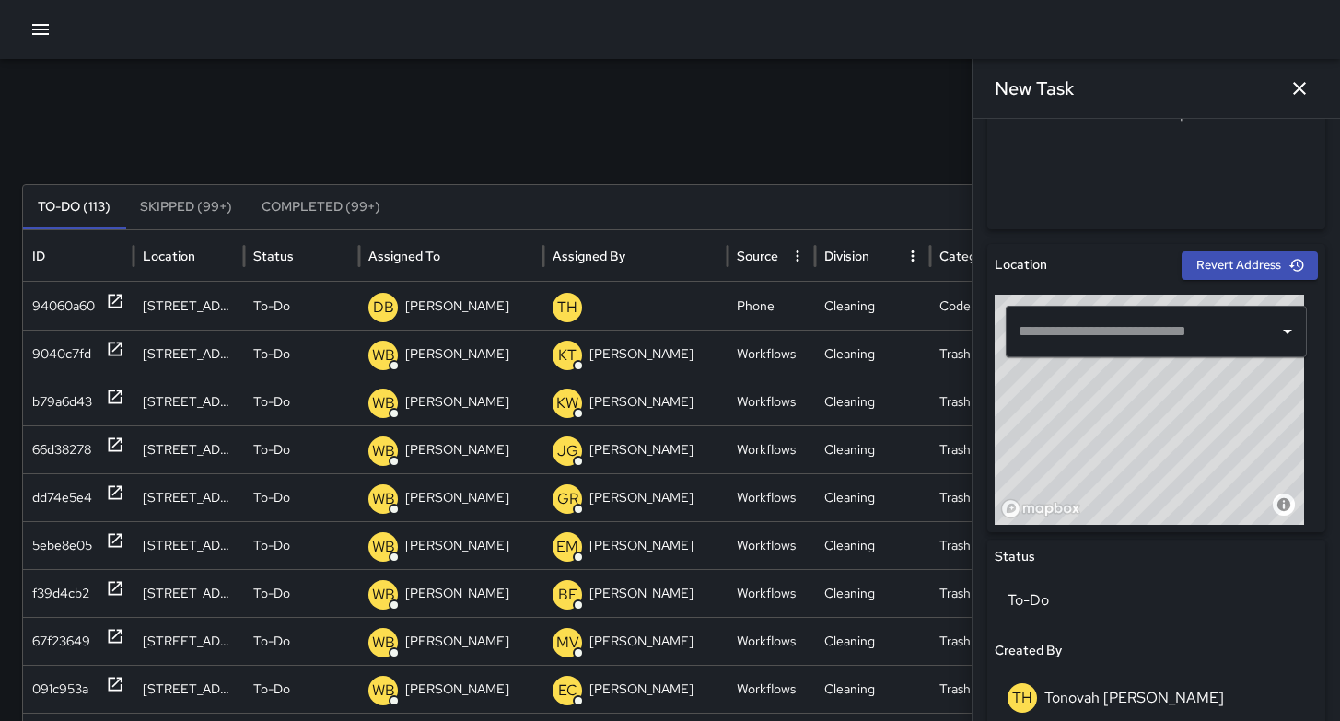
click at [1095, 334] on input "text" at bounding box center [1142, 331] width 257 height 35
paste input "**********"
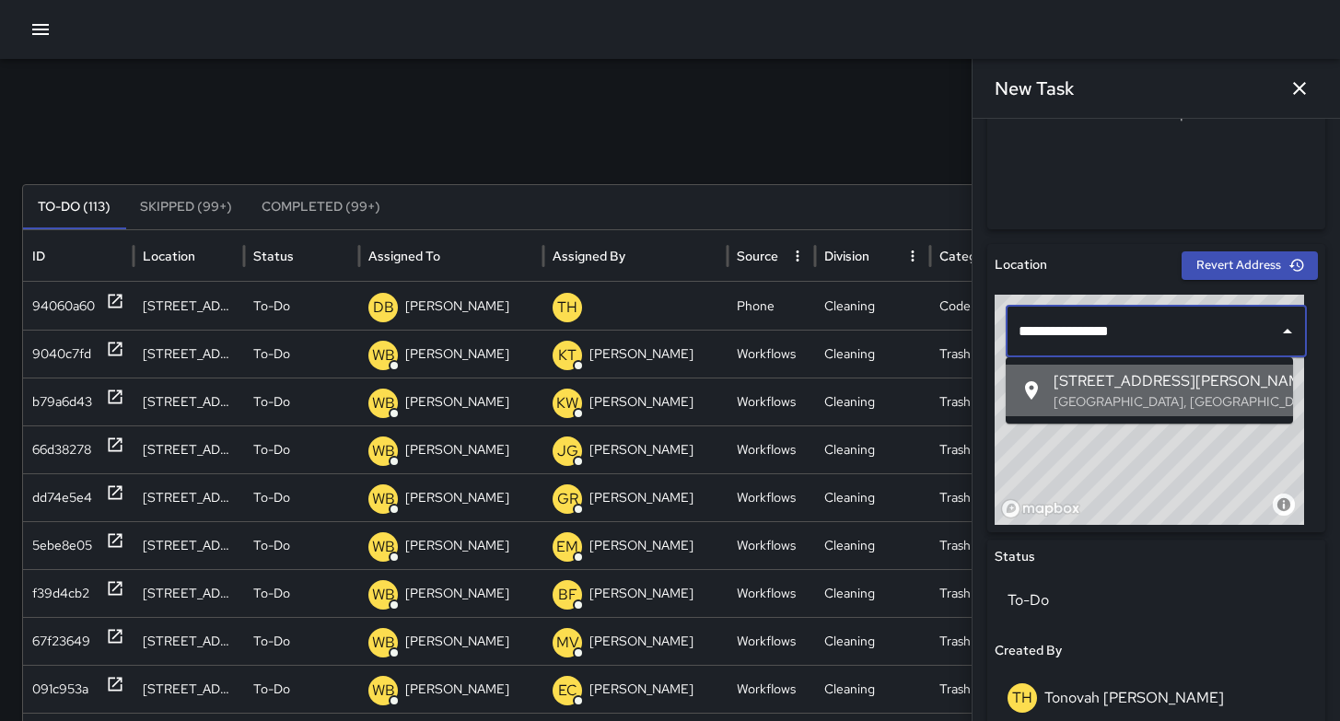
click at [1087, 380] on span "[STREET_ADDRESS][PERSON_NAME]" at bounding box center [1166, 381] width 225 height 22
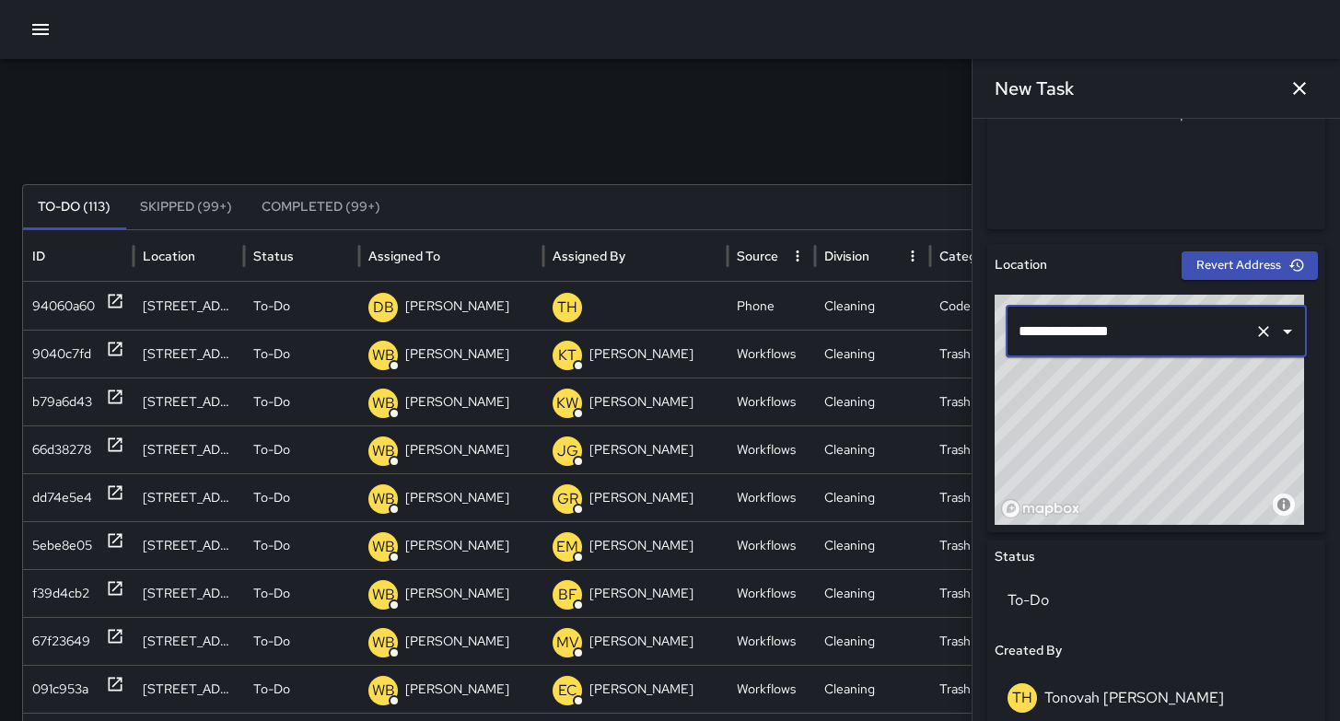
type input "**********"
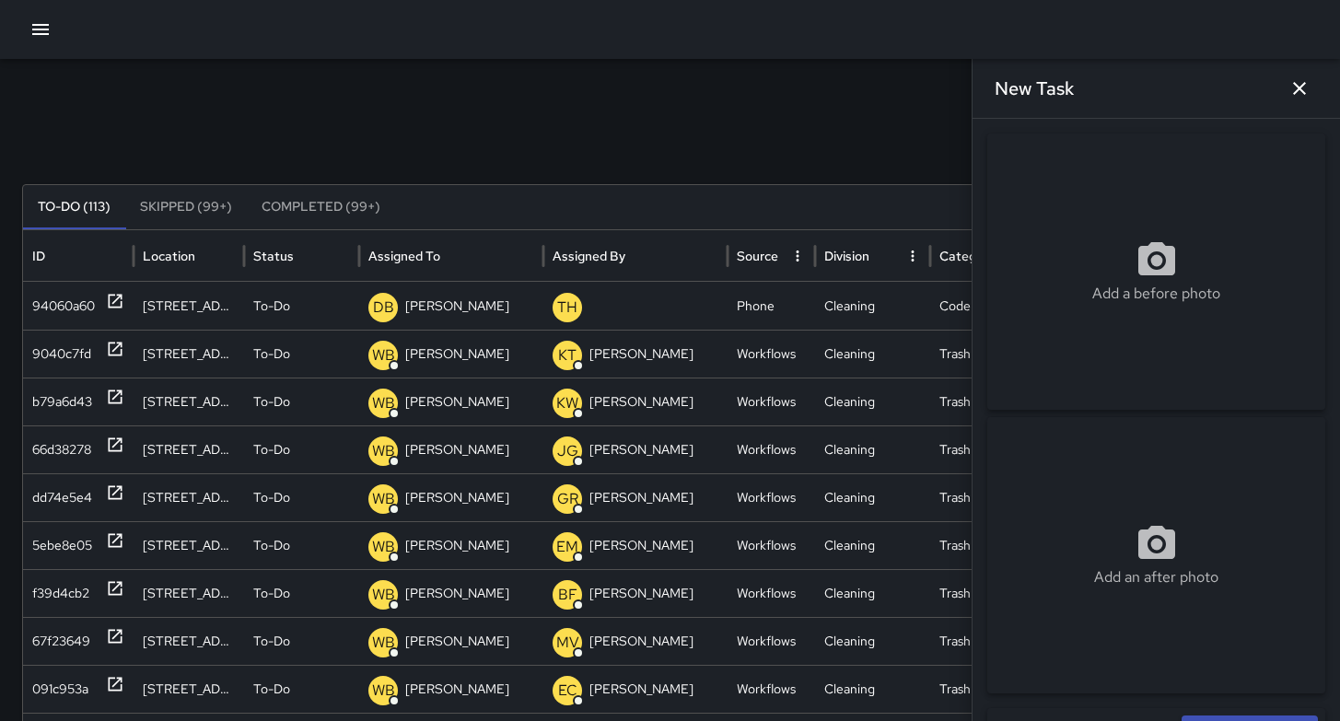
click at [1147, 268] on icon at bounding box center [1157, 261] width 44 height 44
click at [1150, 255] on circle at bounding box center [1156, 261] width 12 height 12
type input "**********"
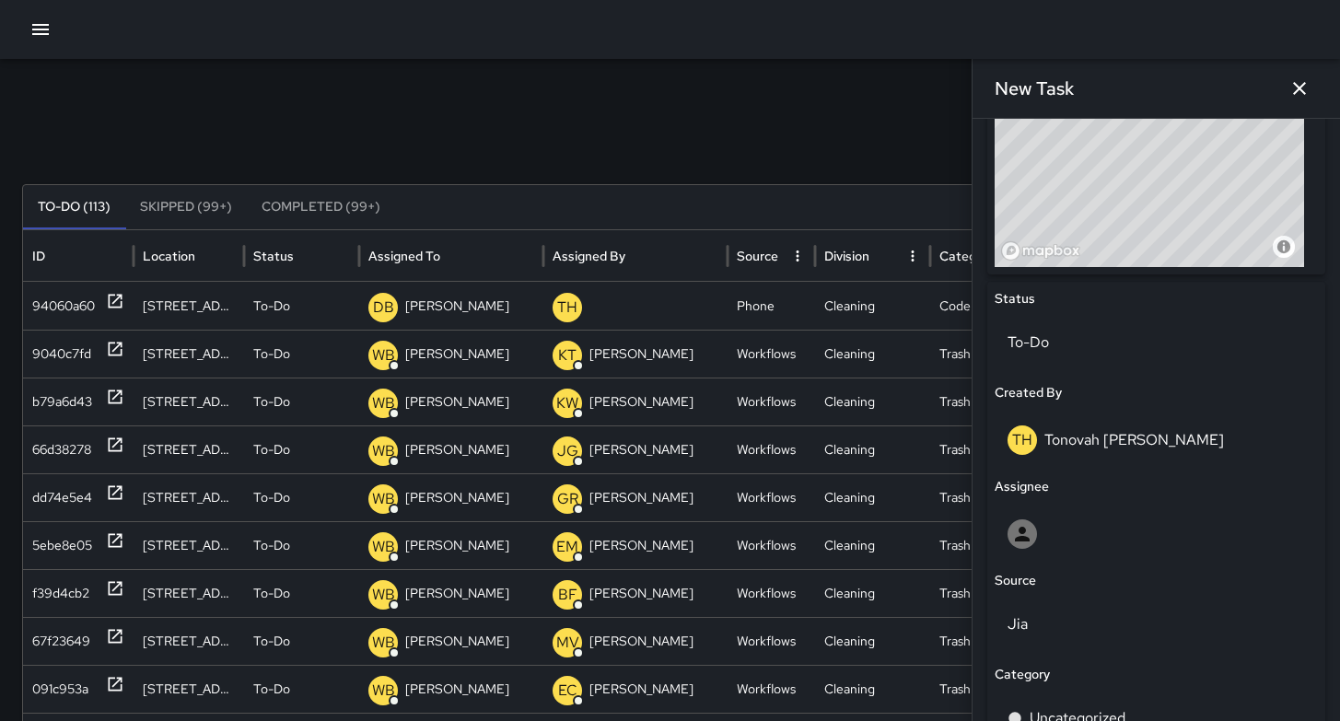
scroll to position [745, 0]
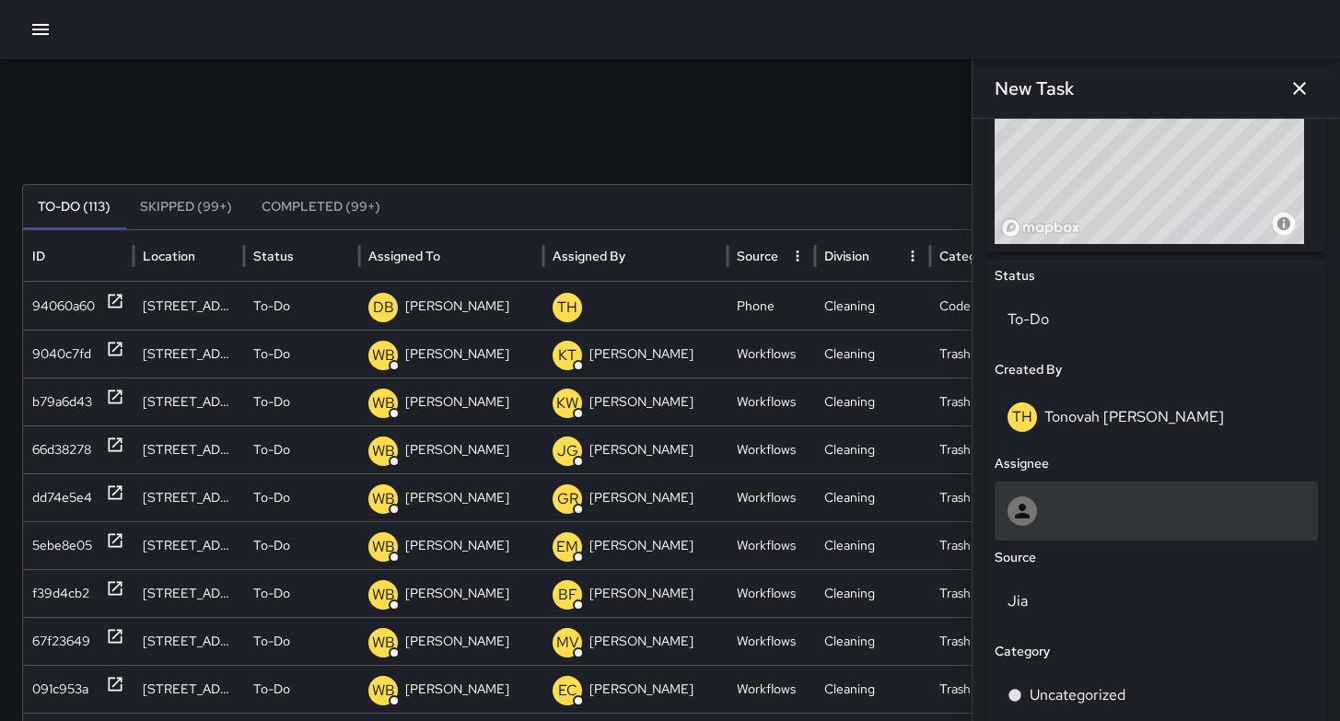
click at [1088, 507] on div at bounding box center [1155, 510] width 297 height 29
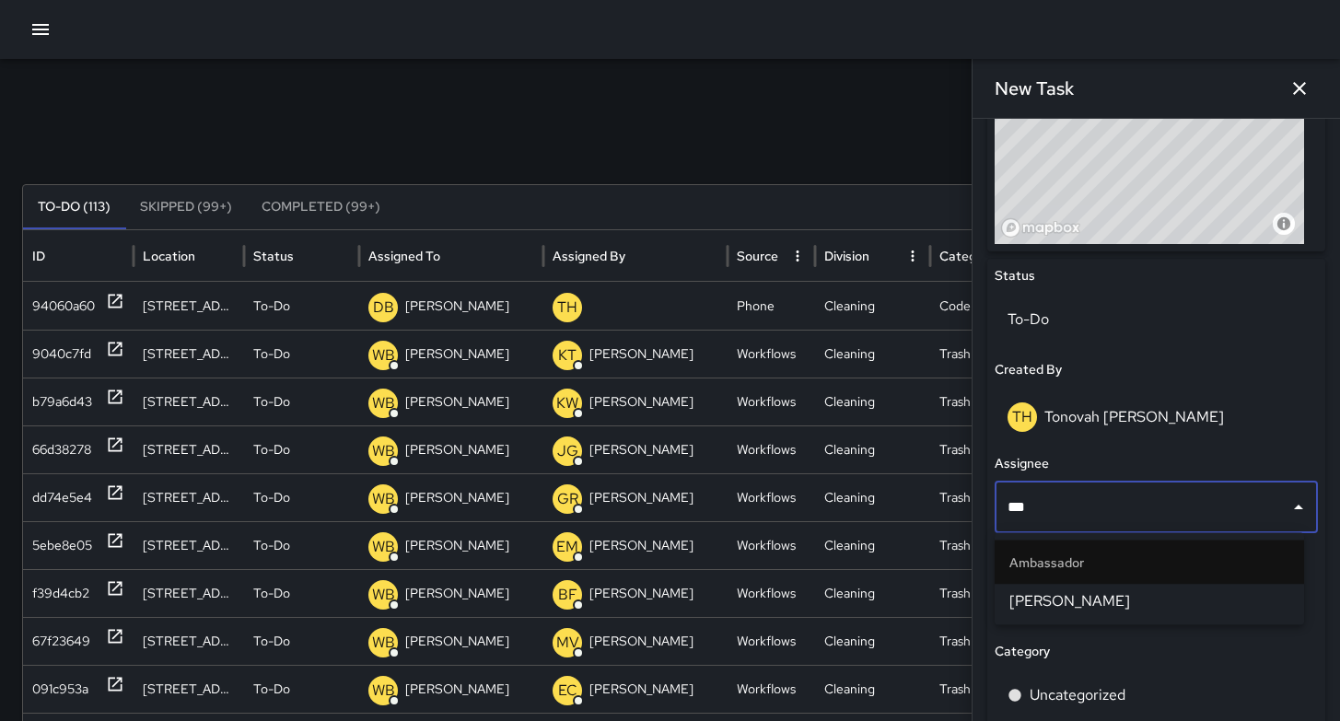
type input "****"
click at [1077, 599] on span "[PERSON_NAME]" at bounding box center [1149, 601] width 280 height 22
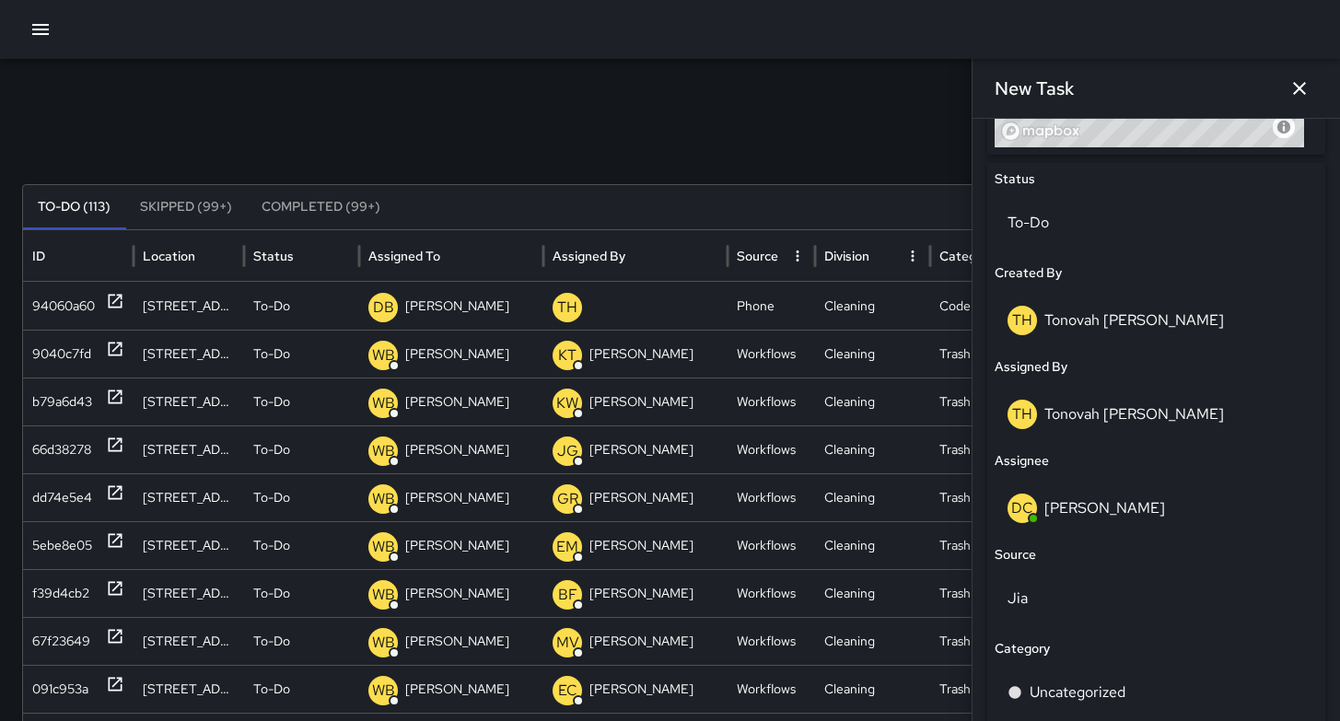
scroll to position [915, 0]
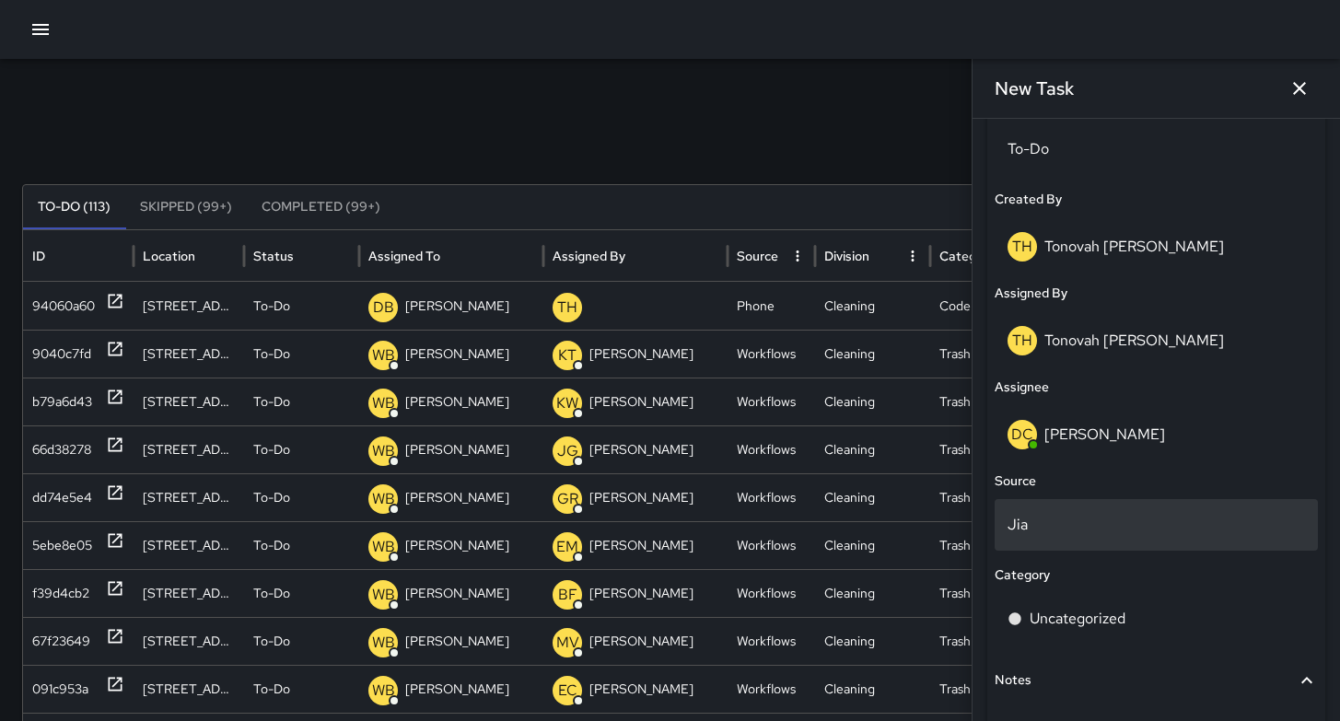
click at [1044, 530] on p "Jia" at bounding box center [1155, 525] width 297 height 22
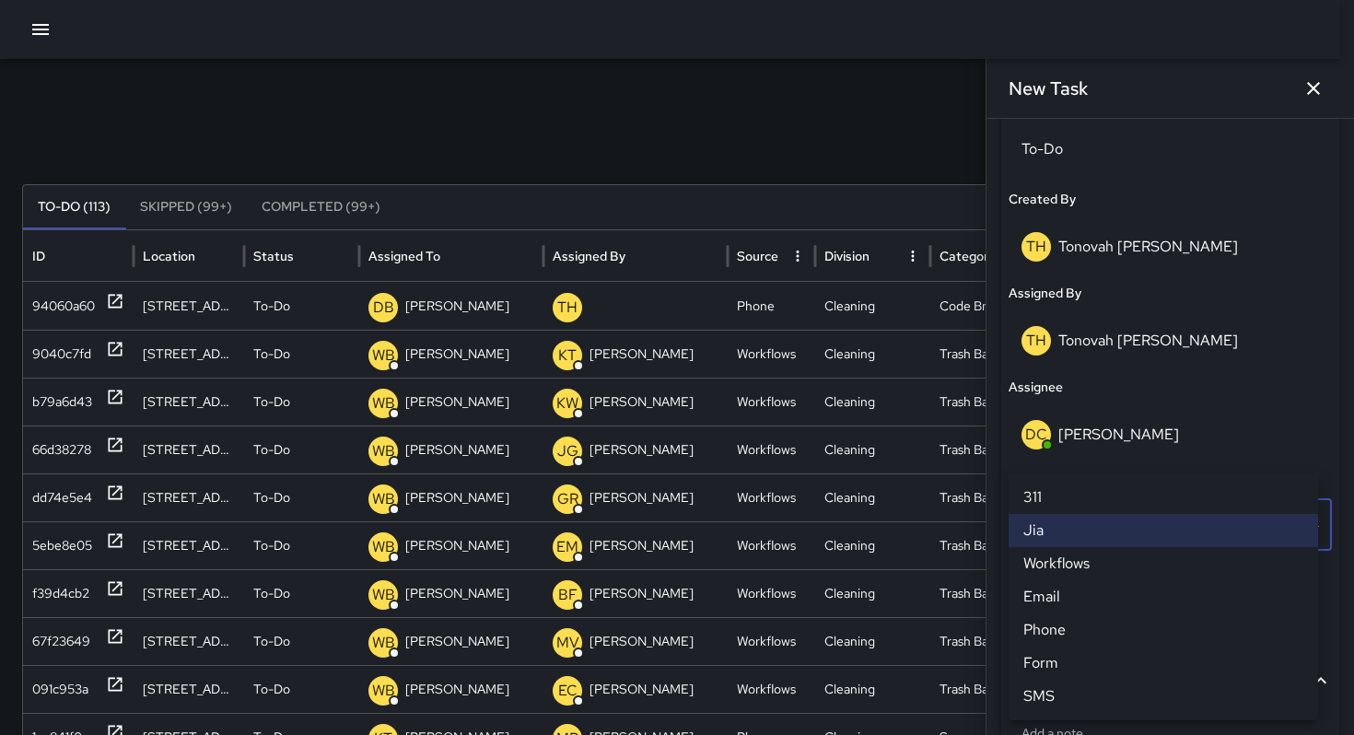
click at [1061, 487] on li "311" at bounding box center [1162, 497] width 309 height 33
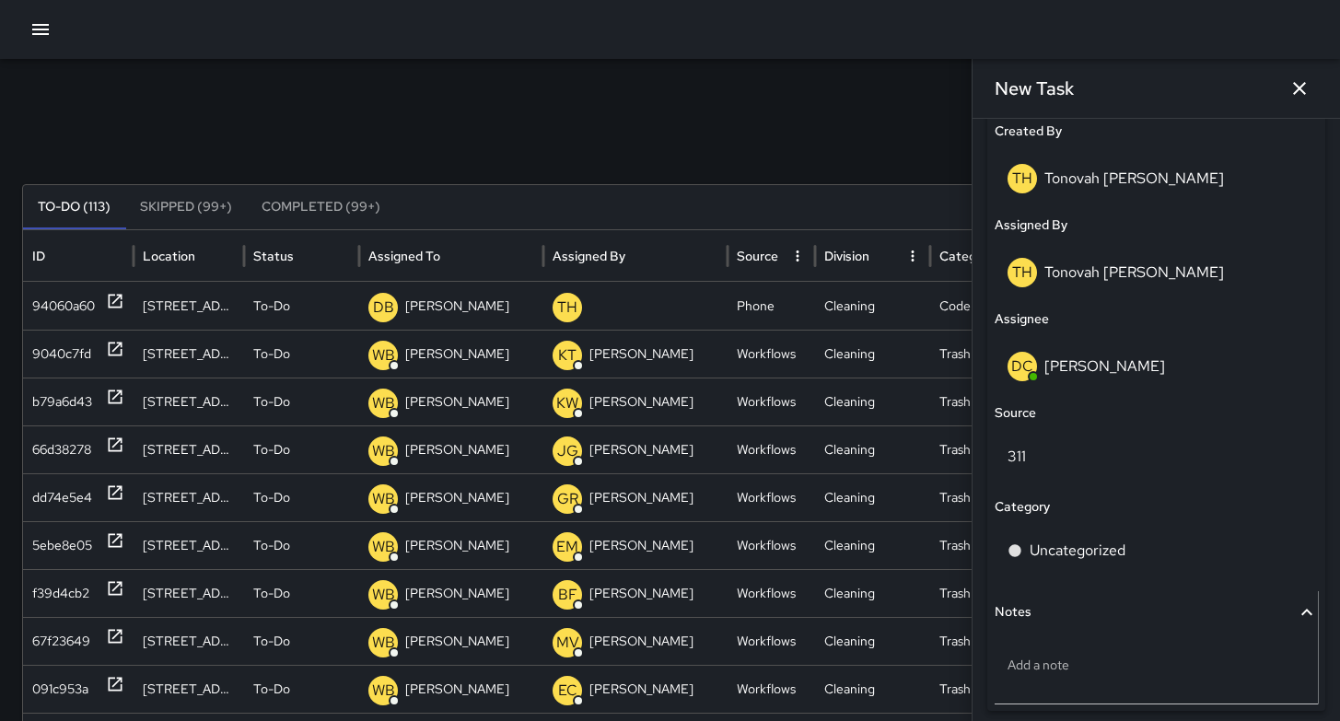
scroll to position [1058, 0]
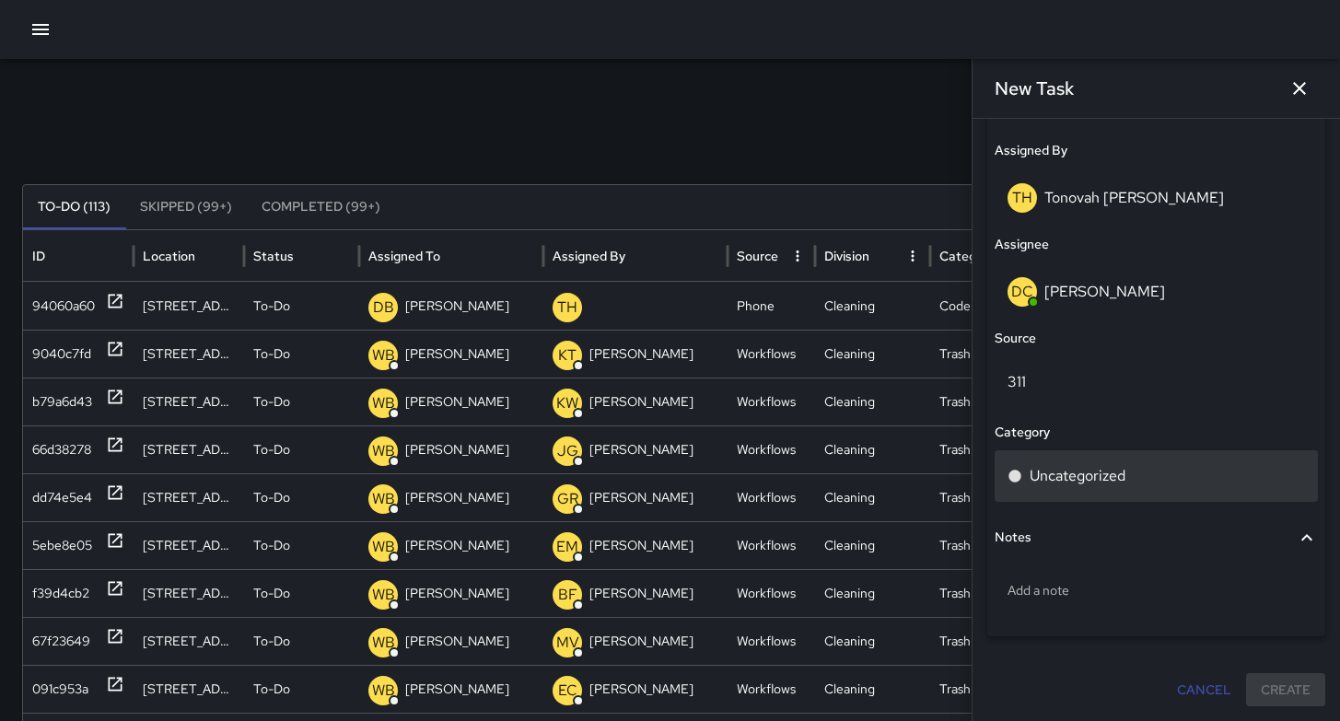
click at [1088, 486] on div "Uncategorized" at bounding box center [1156, 476] width 323 height 52
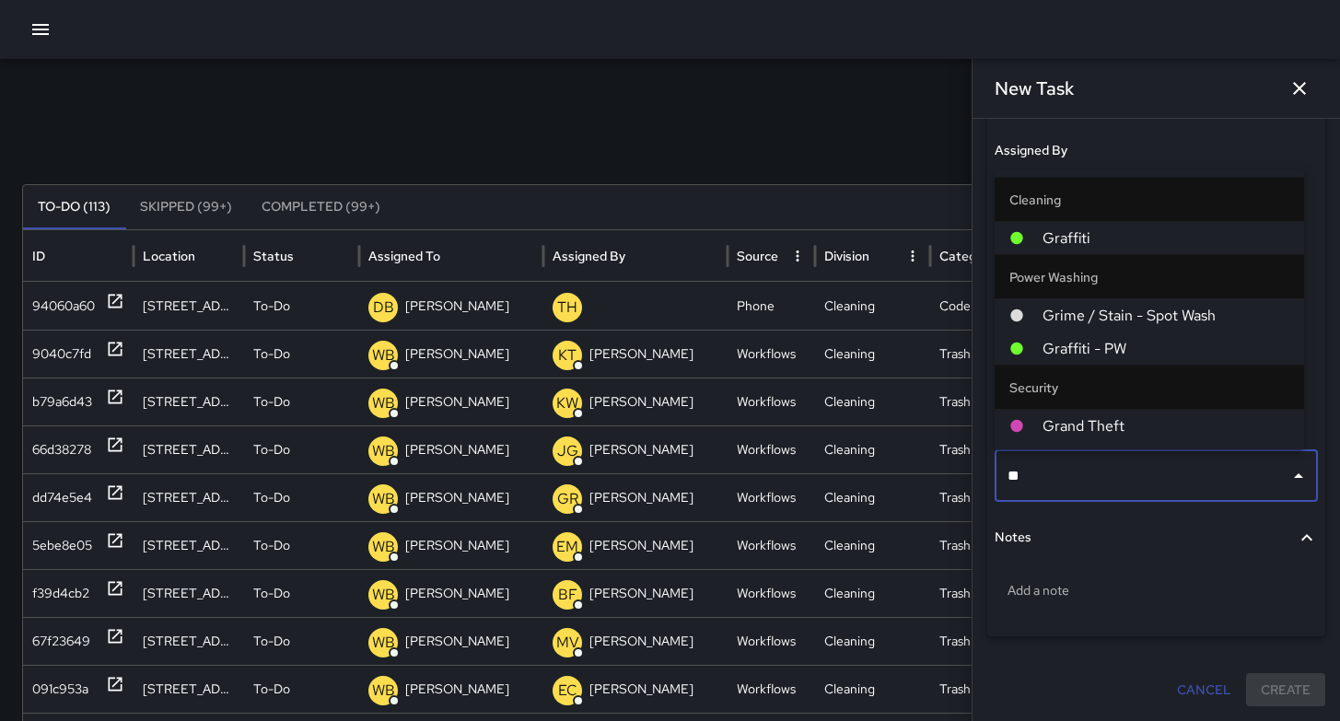
type input "***"
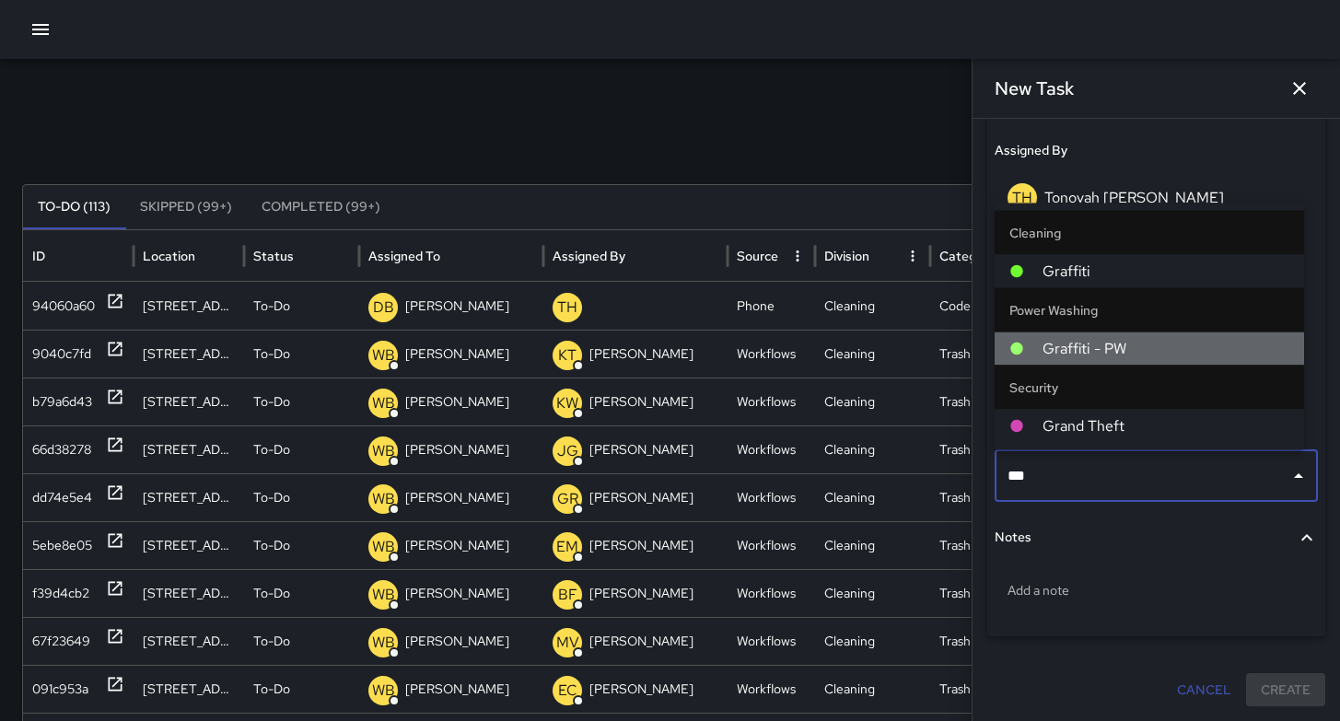
click at [1140, 342] on span "Graffiti - PW" at bounding box center [1165, 349] width 247 height 22
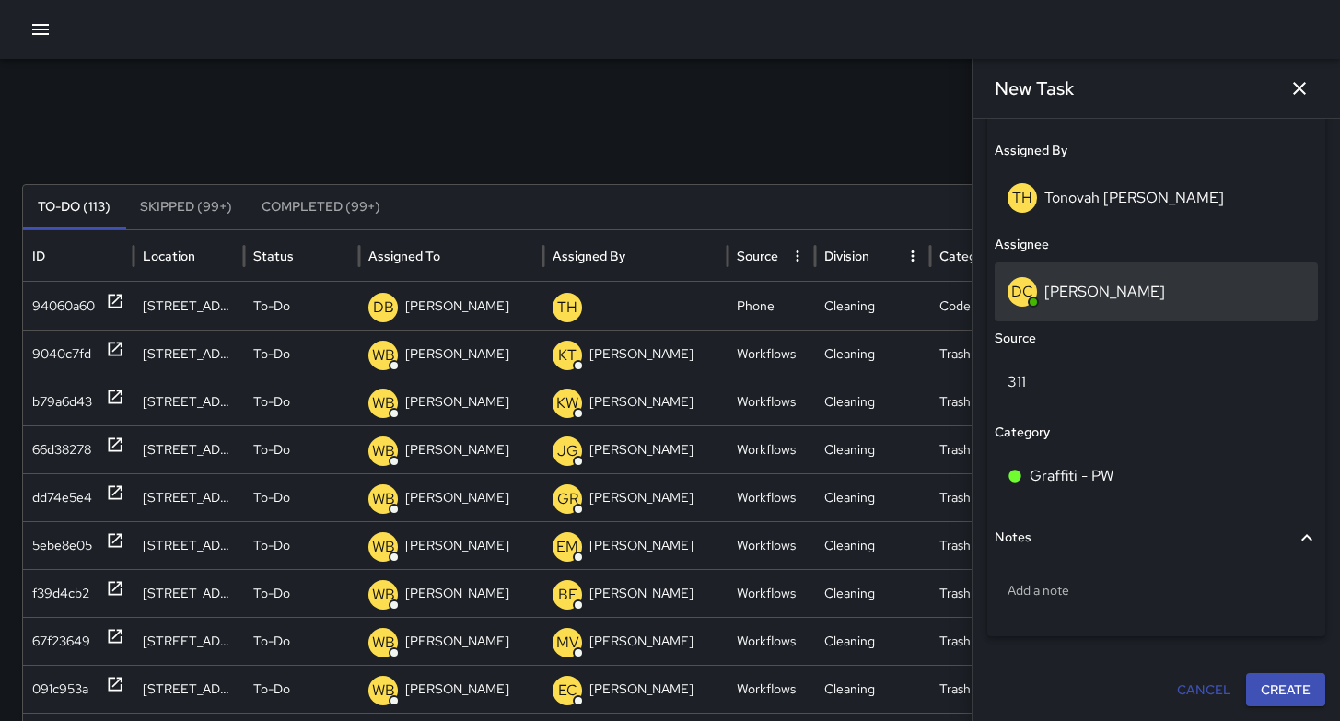
scroll to position [1022, 0]
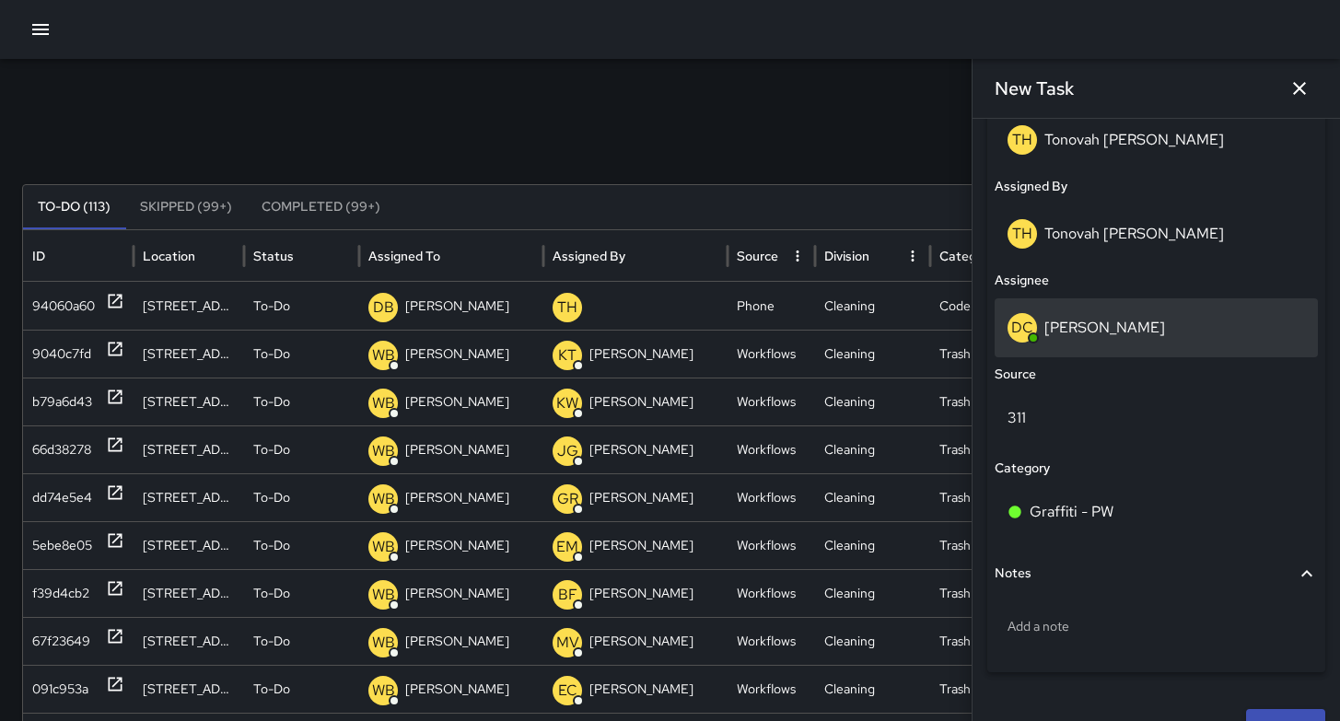
click at [1123, 327] on p "[PERSON_NAME]" at bounding box center [1104, 327] width 121 height 19
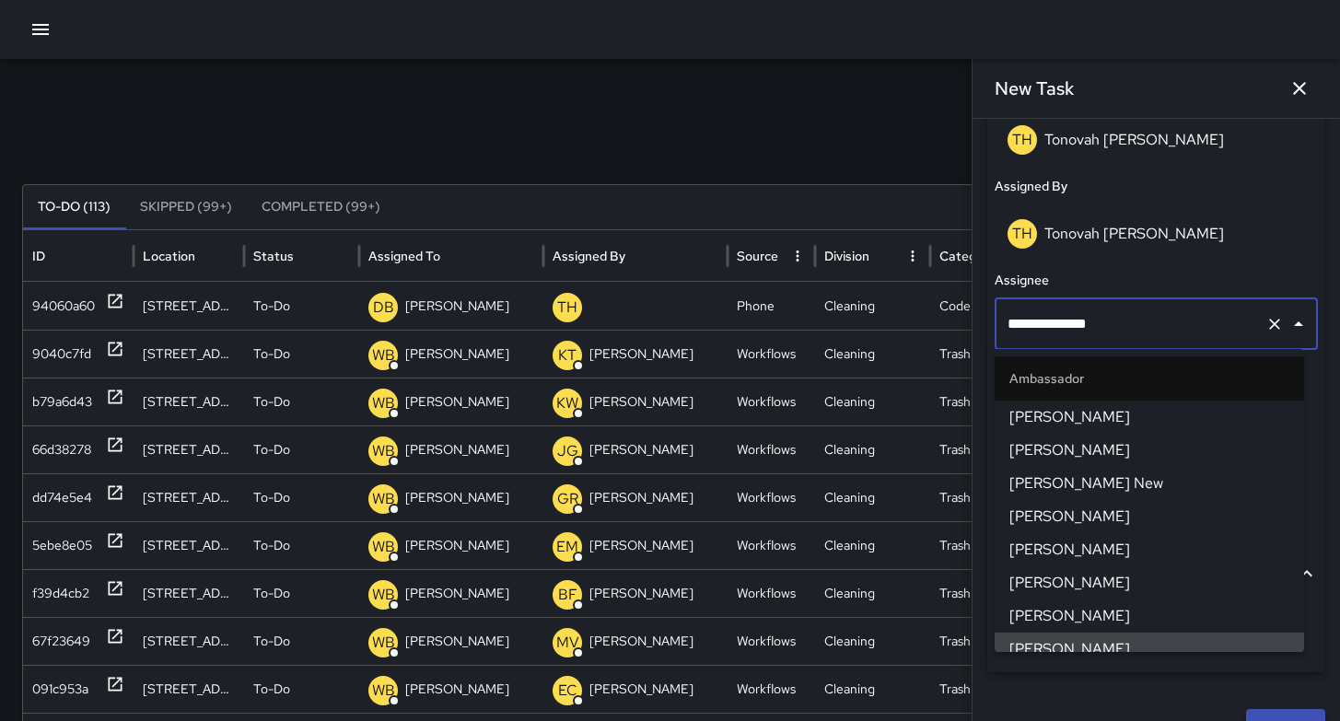
scroll to position [8, 0]
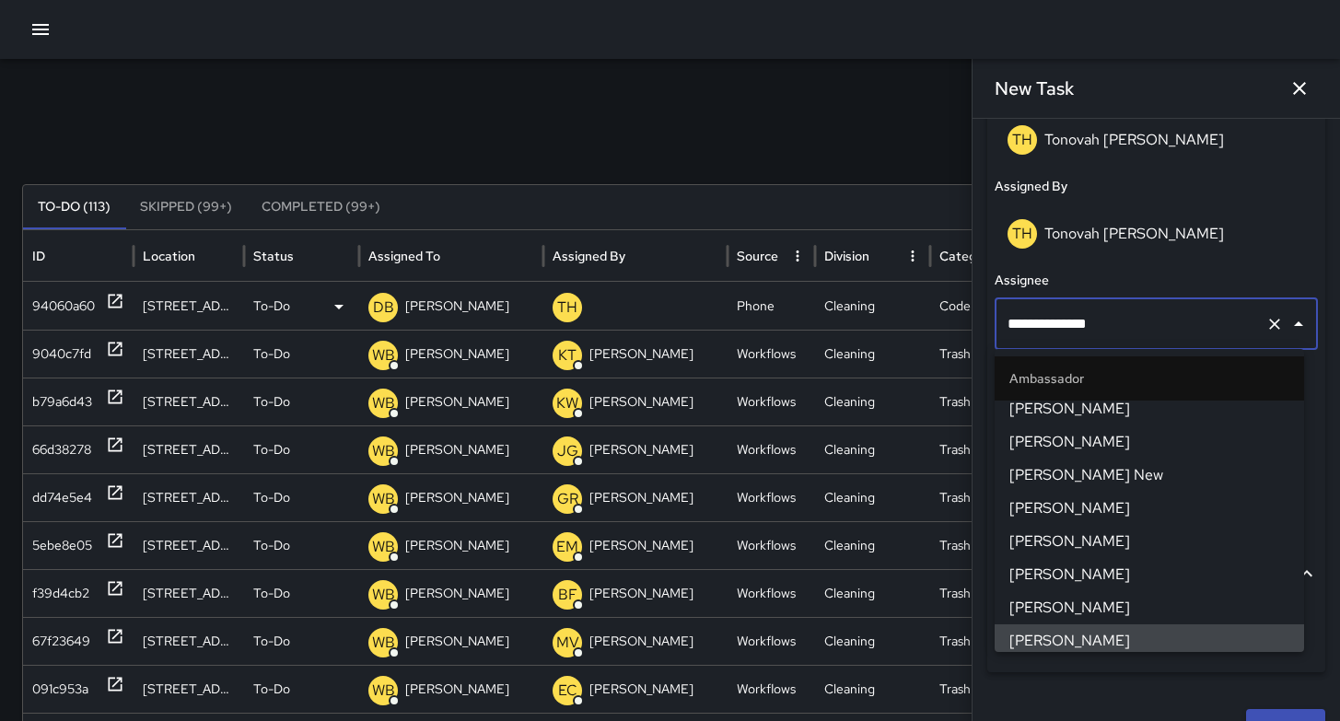
drag, startPoint x: 1131, startPoint y: 323, endPoint x: 949, endPoint y: 322, distance: 181.4
click at [949, 322] on div "Search Search New Task To-Do (113) Skipped (99+) Completed (99+) ID Location St…" at bounding box center [670, 581] width 1340 height 1045
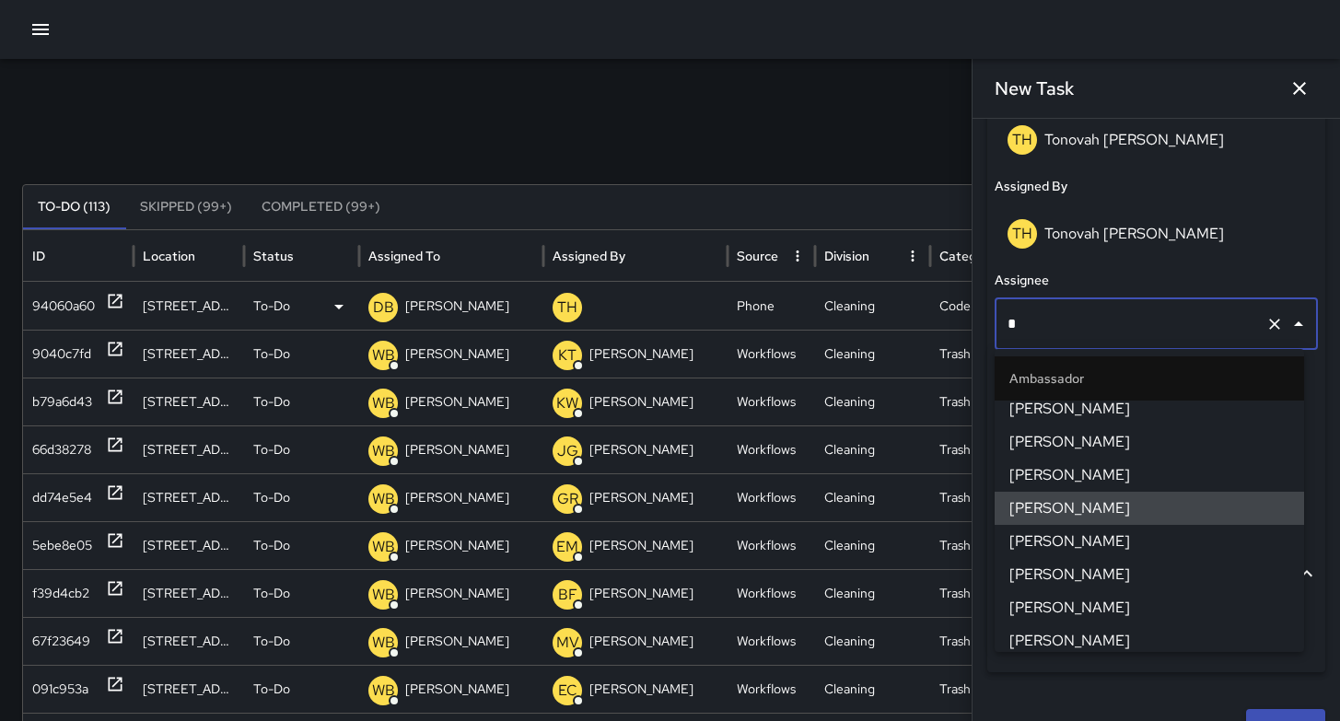
type input "**"
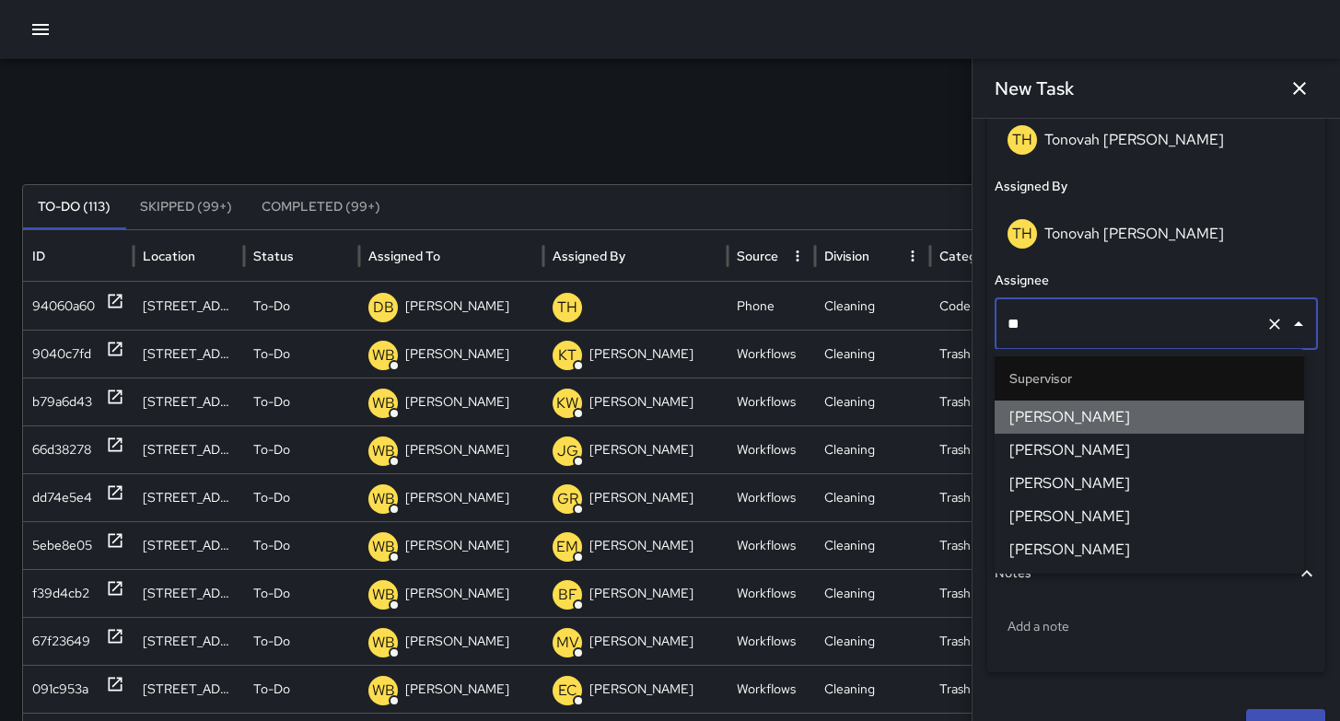
click at [1044, 402] on li "[PERSON_NAME]" at bounding box center [1149, 417] width 309 height 33
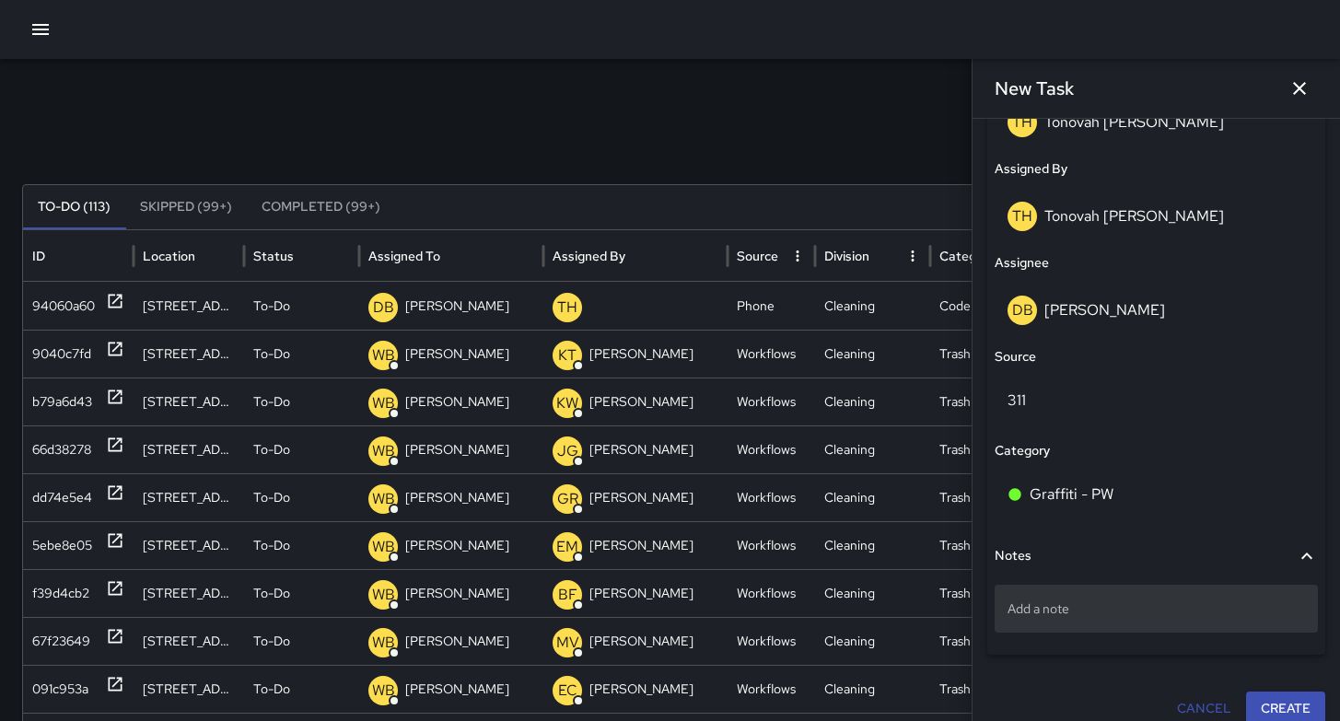
scroll to position [1058, 0]
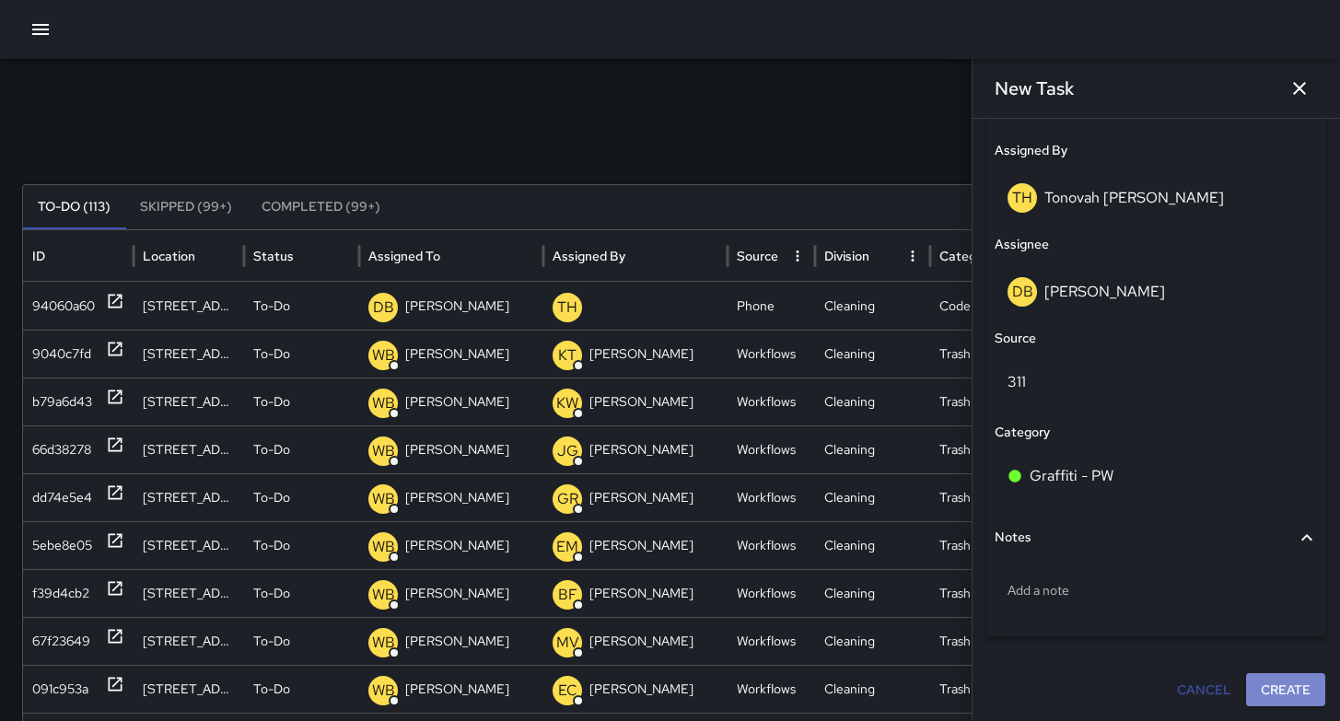
click at [1260, 690] on button "Create" at bounding box center [1285, 690] width 79 height 34
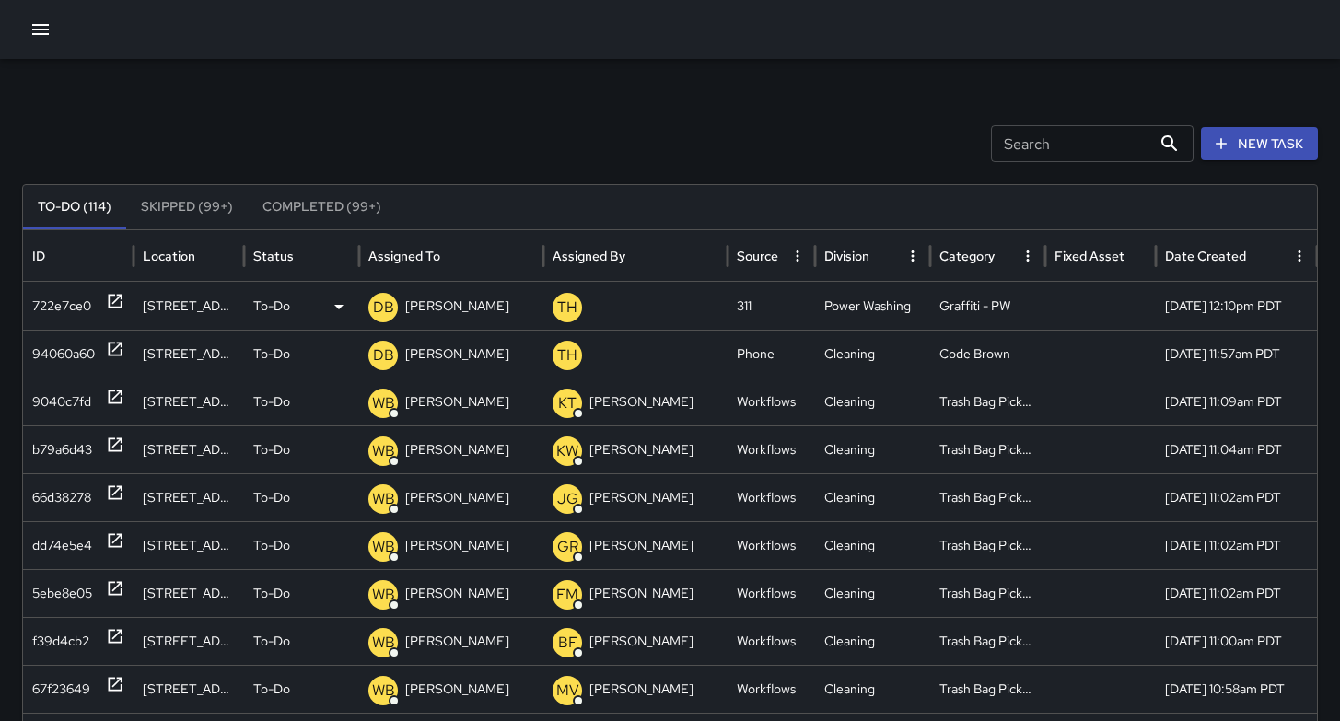
click at [59, 305] on div "722e7ce0" at bounding box center [61, 306] width 59 height 47
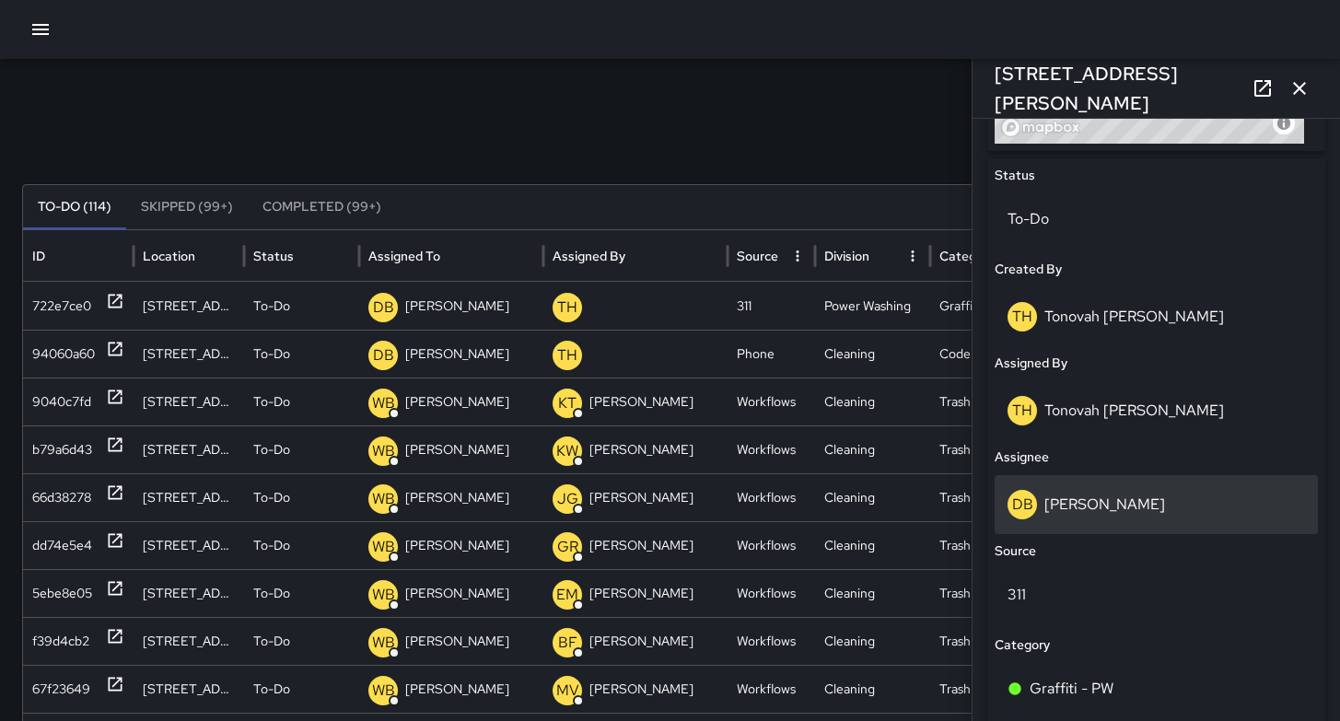
scroll to position [1097, 0]
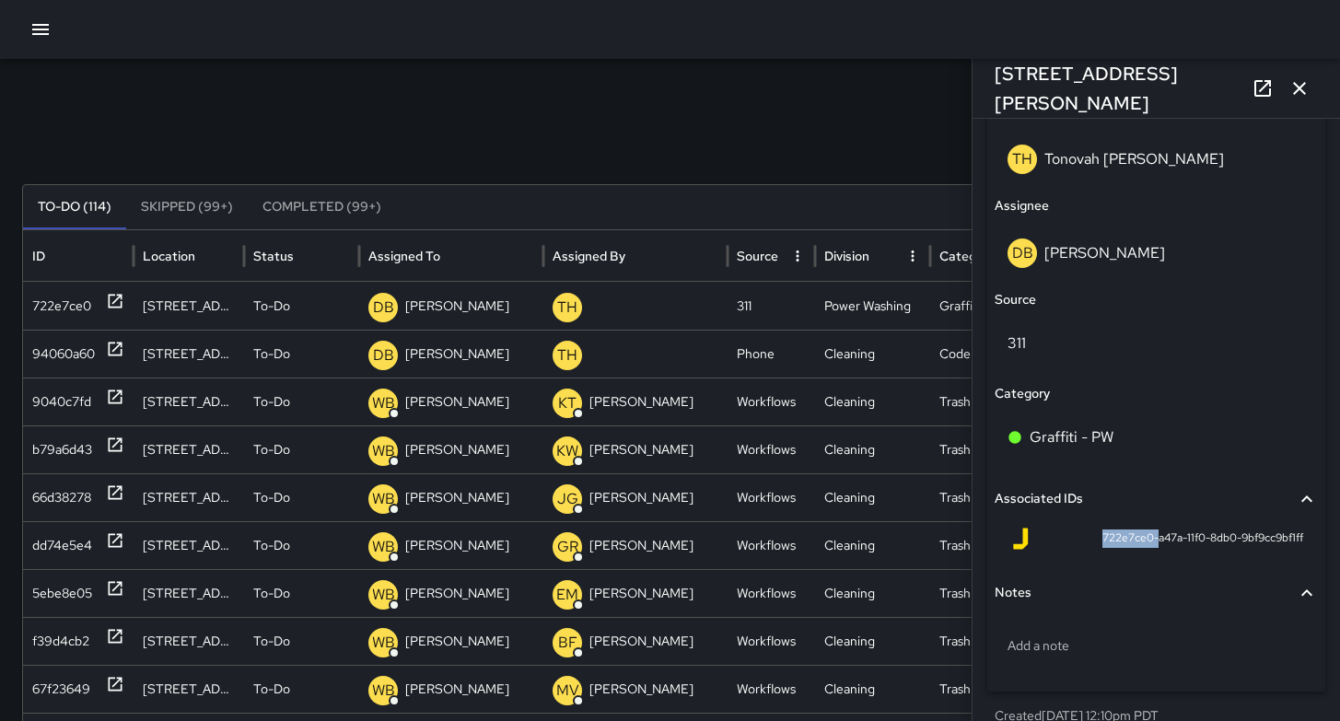
drag, startPoint x: 1139, startPoint y: 540, endPoint x: 1059, endPoint y: 538, distance: 80.1
click at [1056, 537] on div "722e7ce0-a47a-11f0-8db0-9bf9cc9bf1ff" at bounding box center [1156, 539] width 294 height 22
click at [1062, 553] on div "722e7ce0-a47a-11f0-8db0-9bf9cc9bf1ff" at bounding box center [1156, 542] width 323 height 44
drag, startPoint x: 1136, startPoint y: 535, endPoint x: 1076, endPoint y: 539, distance: 60.9
click at [1067, 537] on div "722e7ce0-a47a-11f0-8db0-9bf9cc9bf1ff" at bounding box center [1156, 539] width 294 height 22
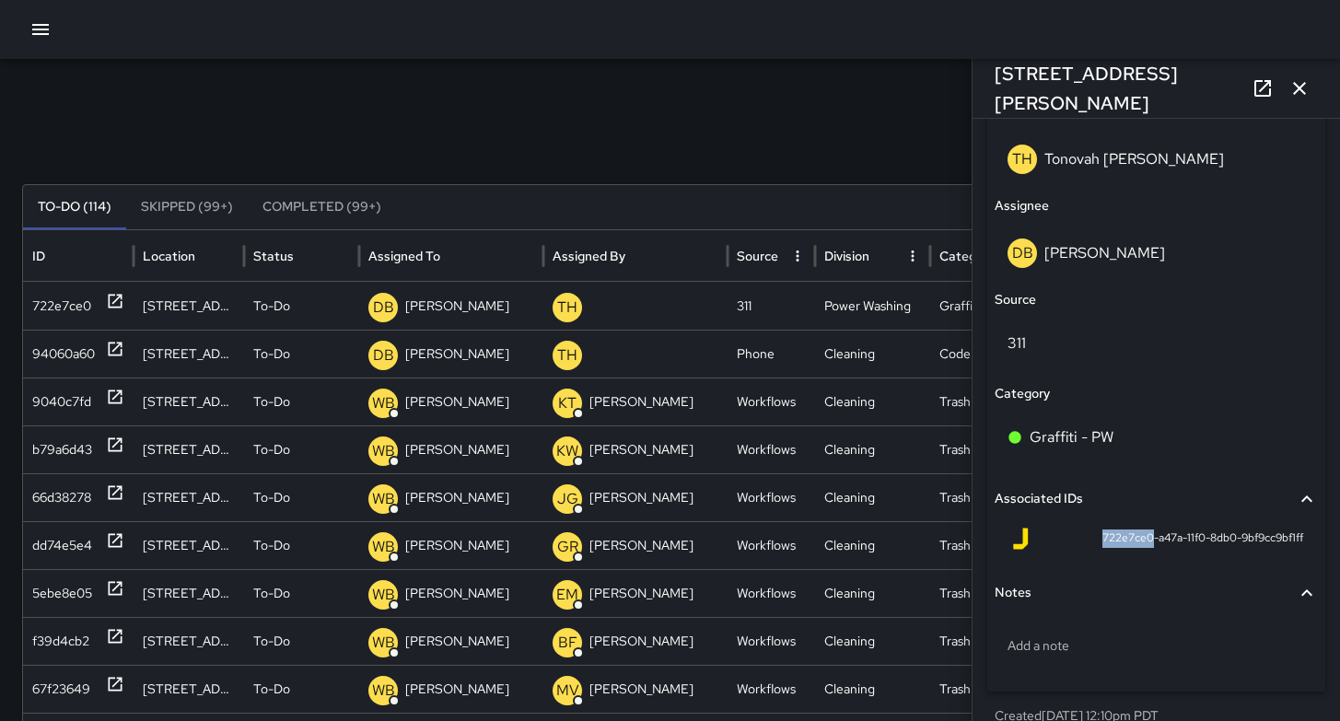
copy span "722e7ce0"
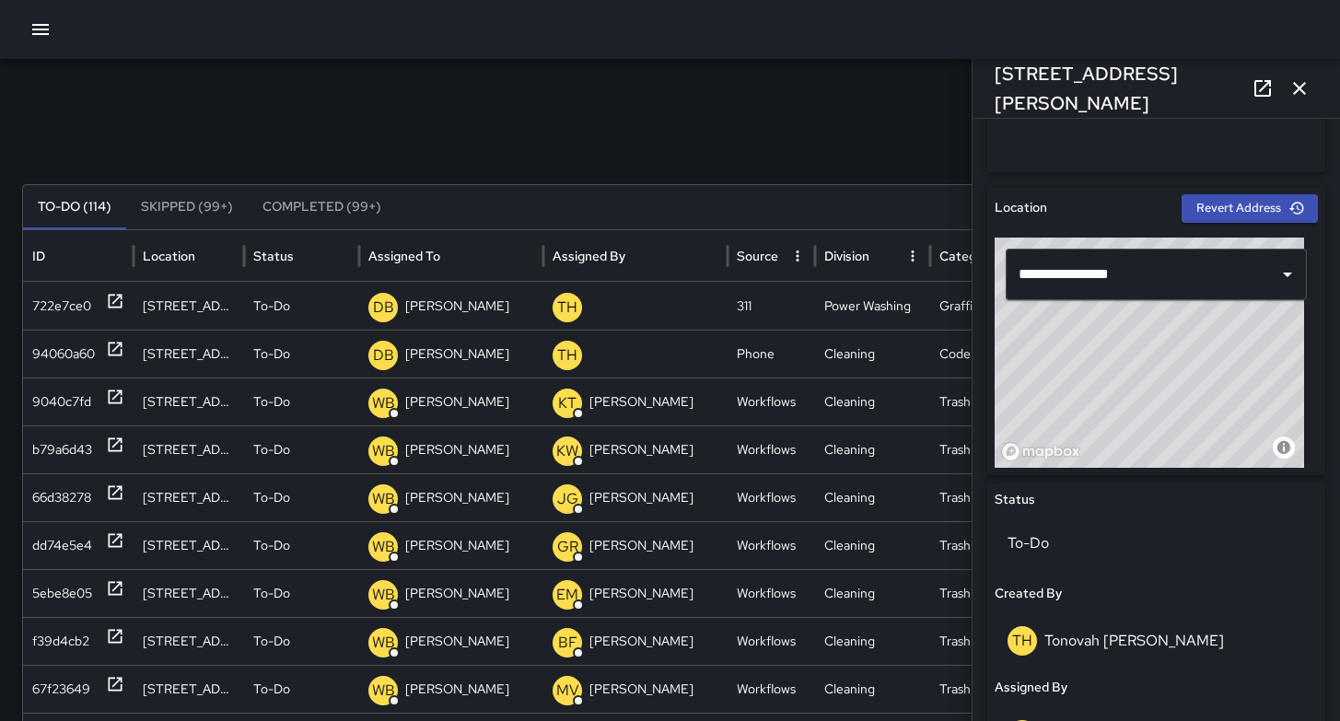
scroll to position [368, 0]
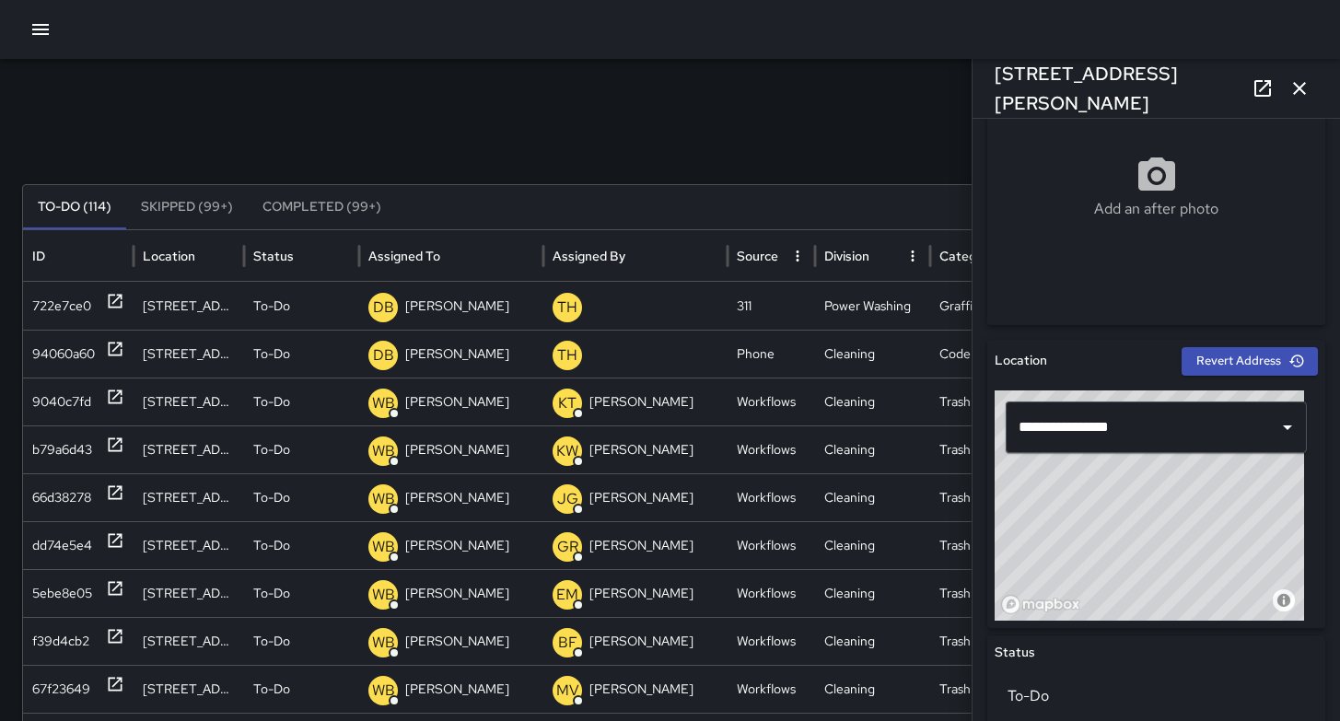
click at [1293, 87] on icon "button" at bounding box center [1299, 88] width 22 height 22
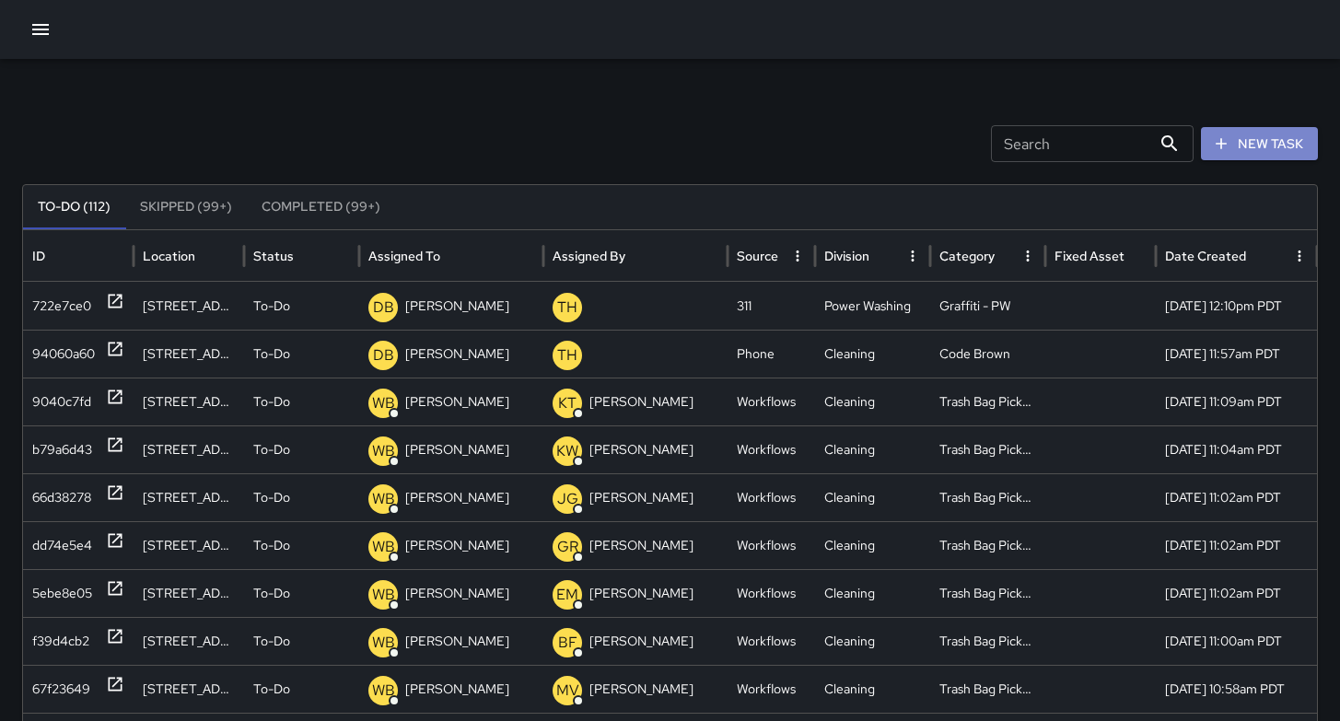
click at [1257, 147] on button "New Task" at bounding box center [1259, 144] width 117 height 34
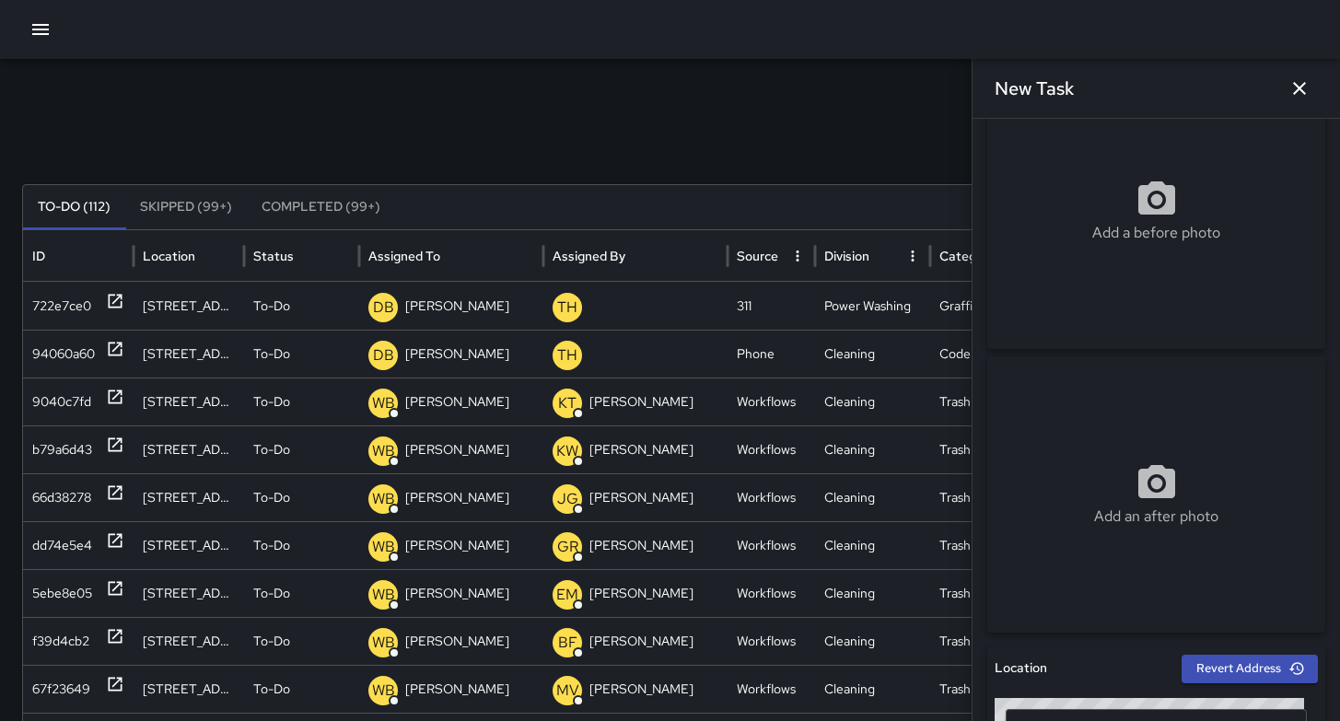
scroll to position [166, 0]
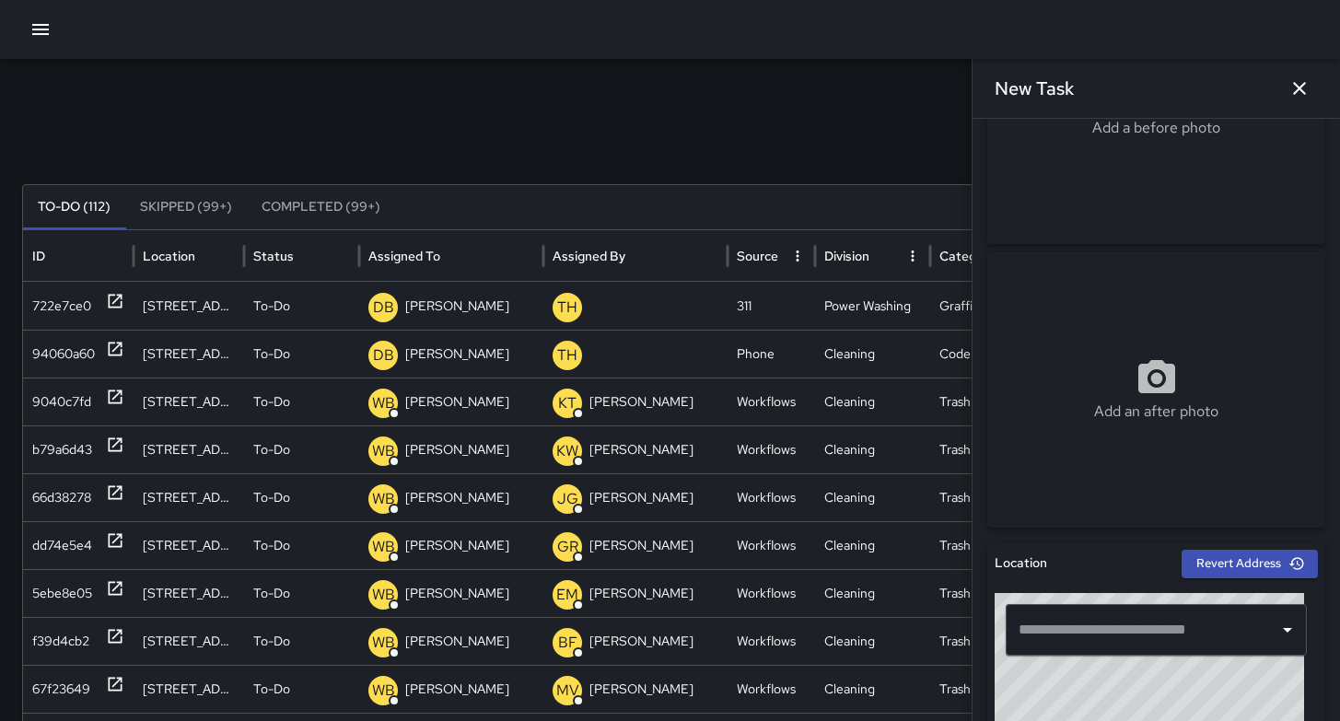
click at [1088, 633] on input "text" at bounding box center [1142, 629] width 257 height 35
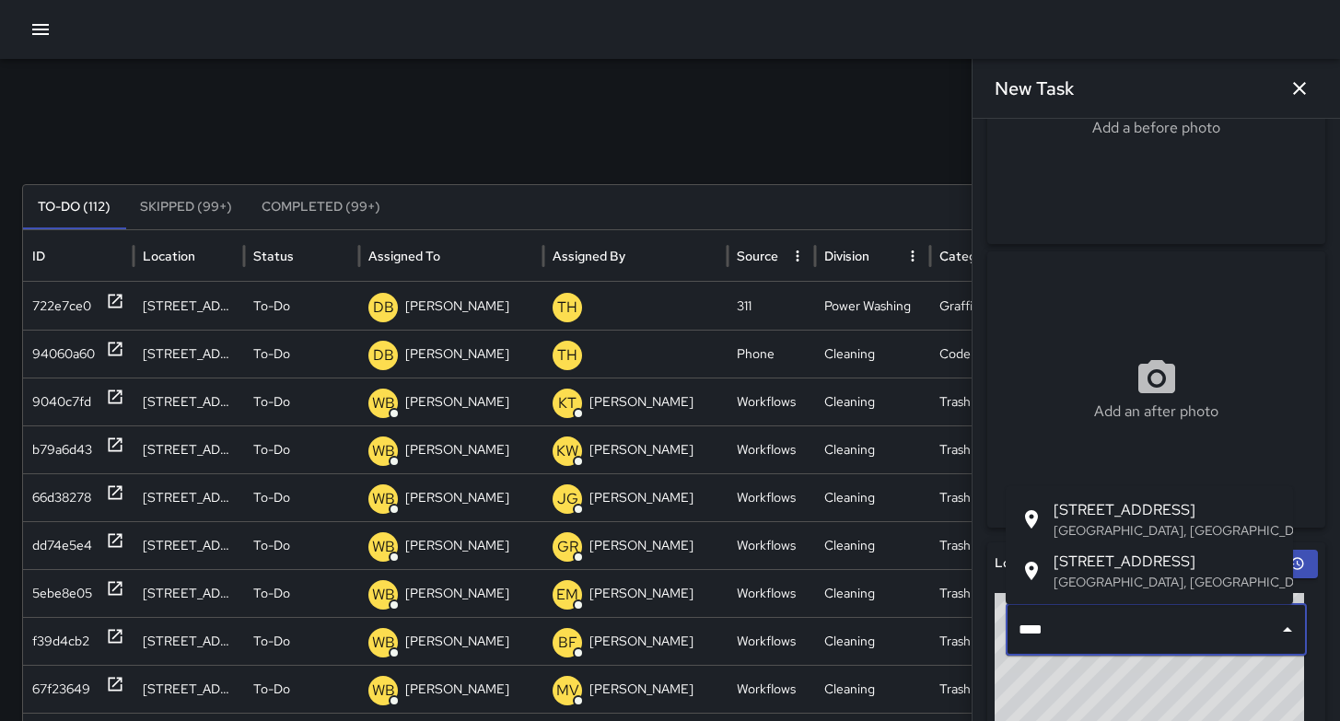
click at [1104, 515] on span "[STREET_ADDRESS]" at bounding box center [1166, 510] width 225 height 22
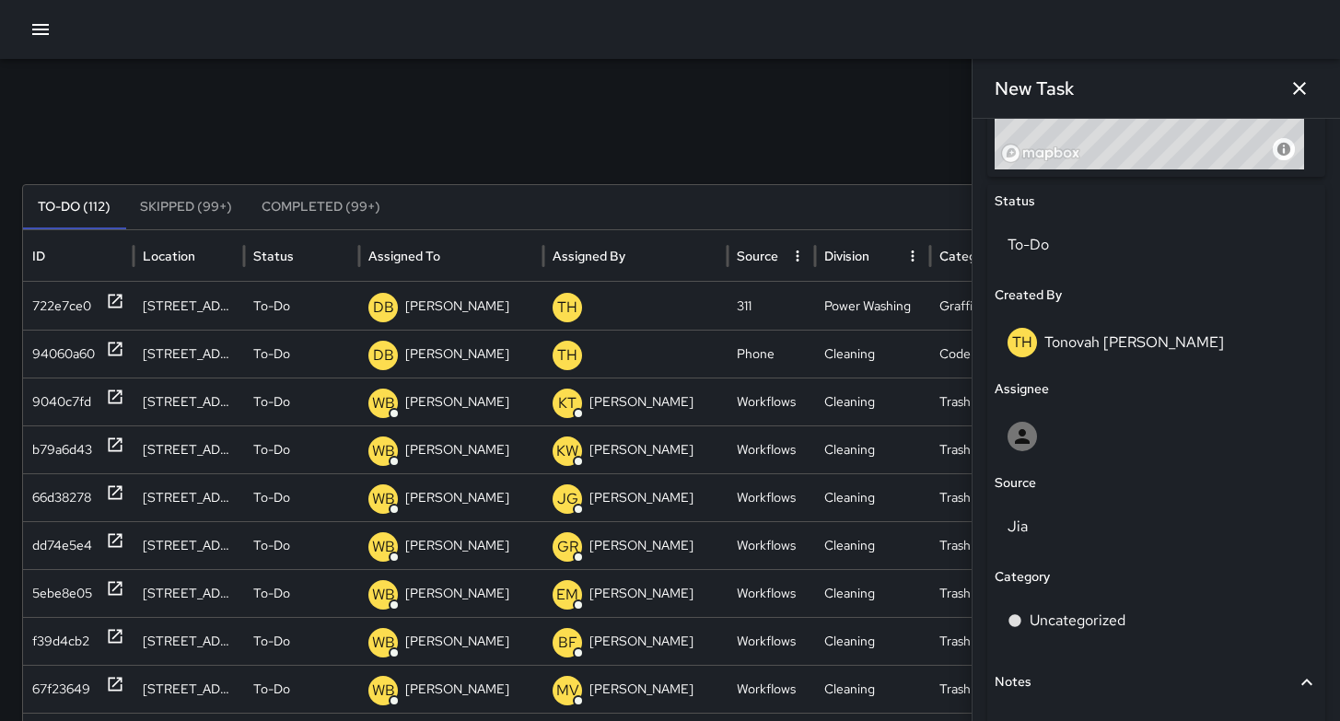
scroll to position [866, 0]
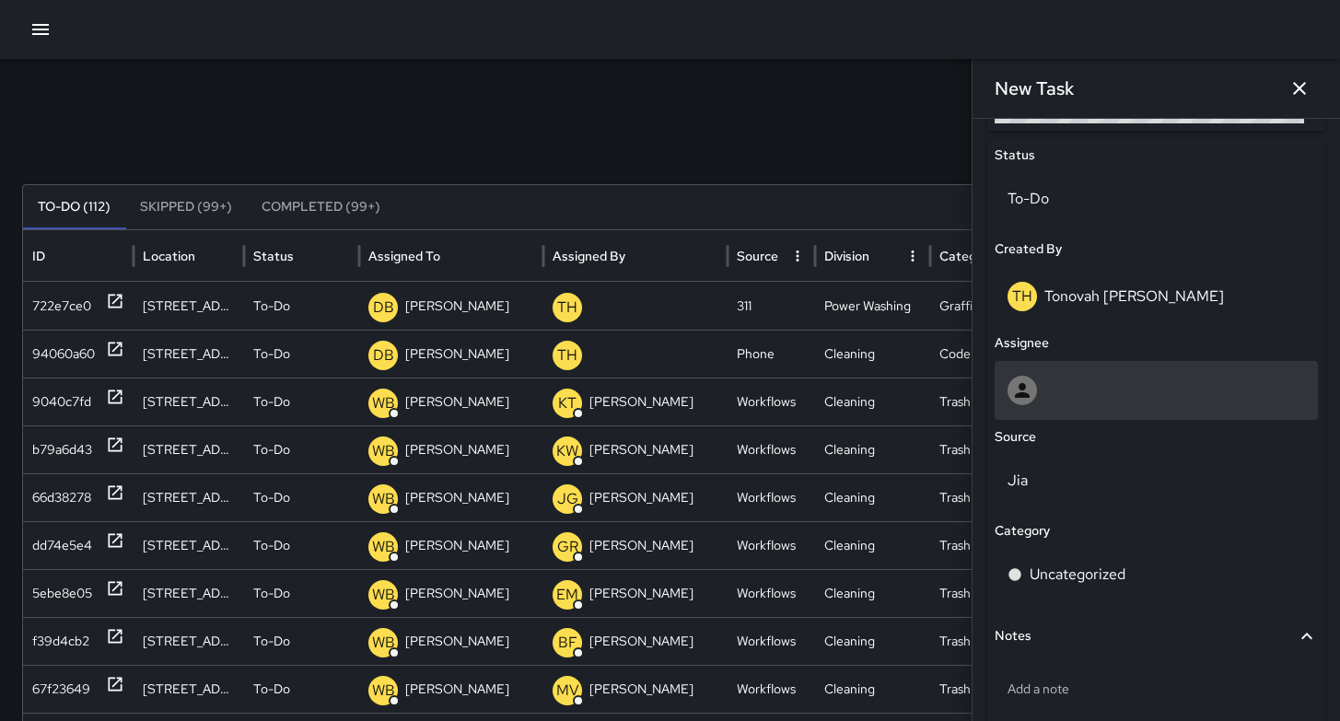
type input "**********"
click at [1083, 388] on div at bounding box center [1155, 390] width 297 height 29
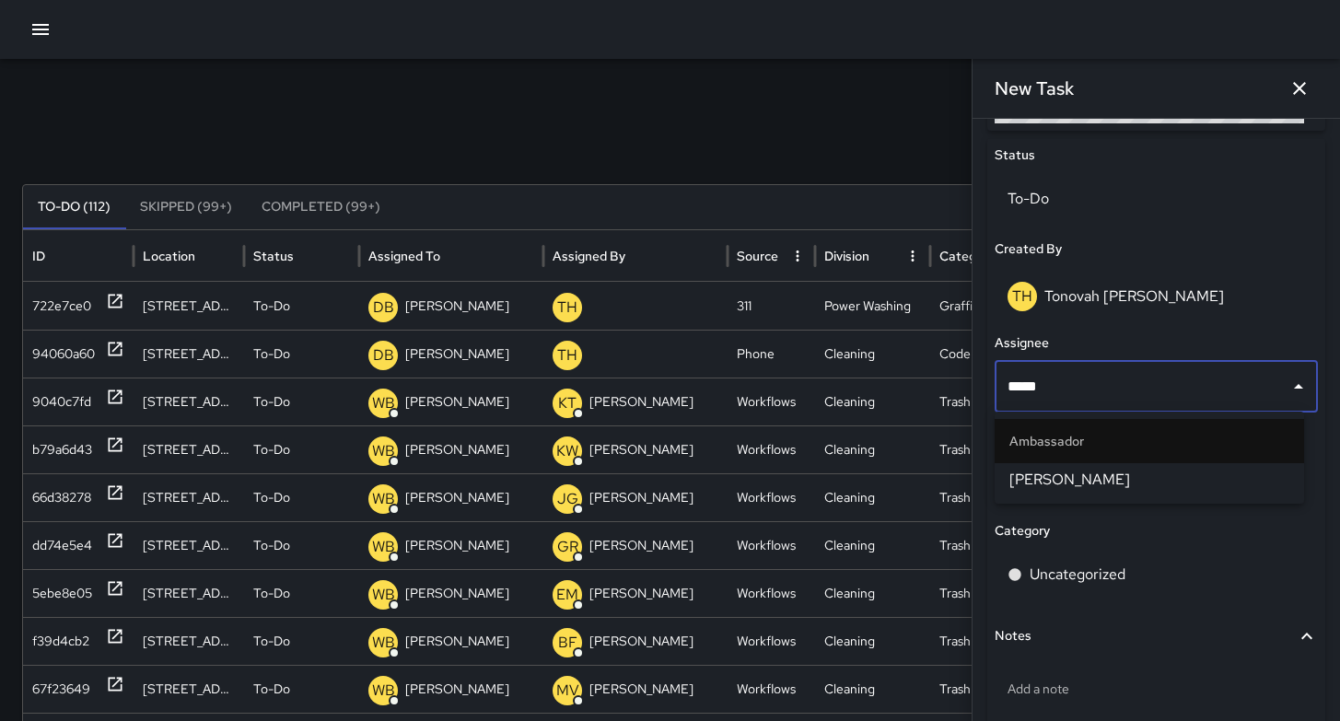
type input "******"
click at [1089, 475] on span "[PERSON_NAME]" at bounding box center [1149, 480] width 280 height 22
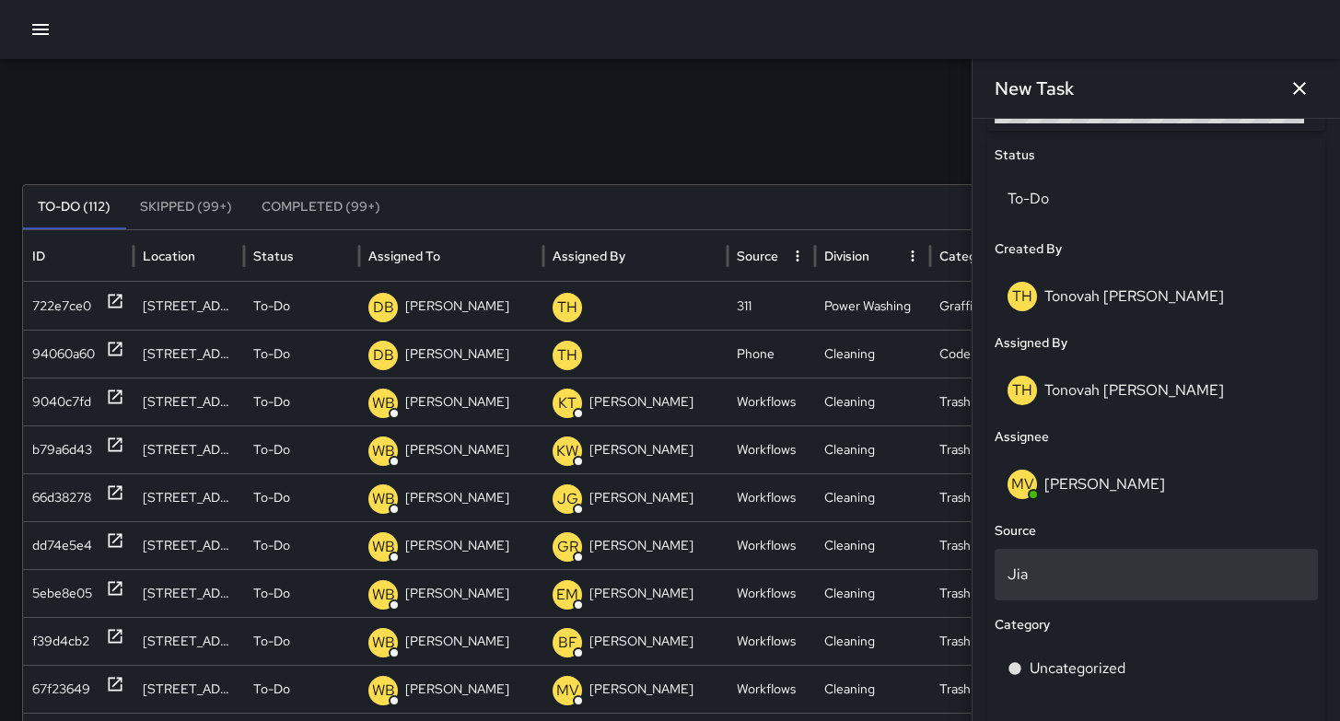
click at [1057, 566] on p "Jia" at bounding box center [1155, 575] width 297 height 22
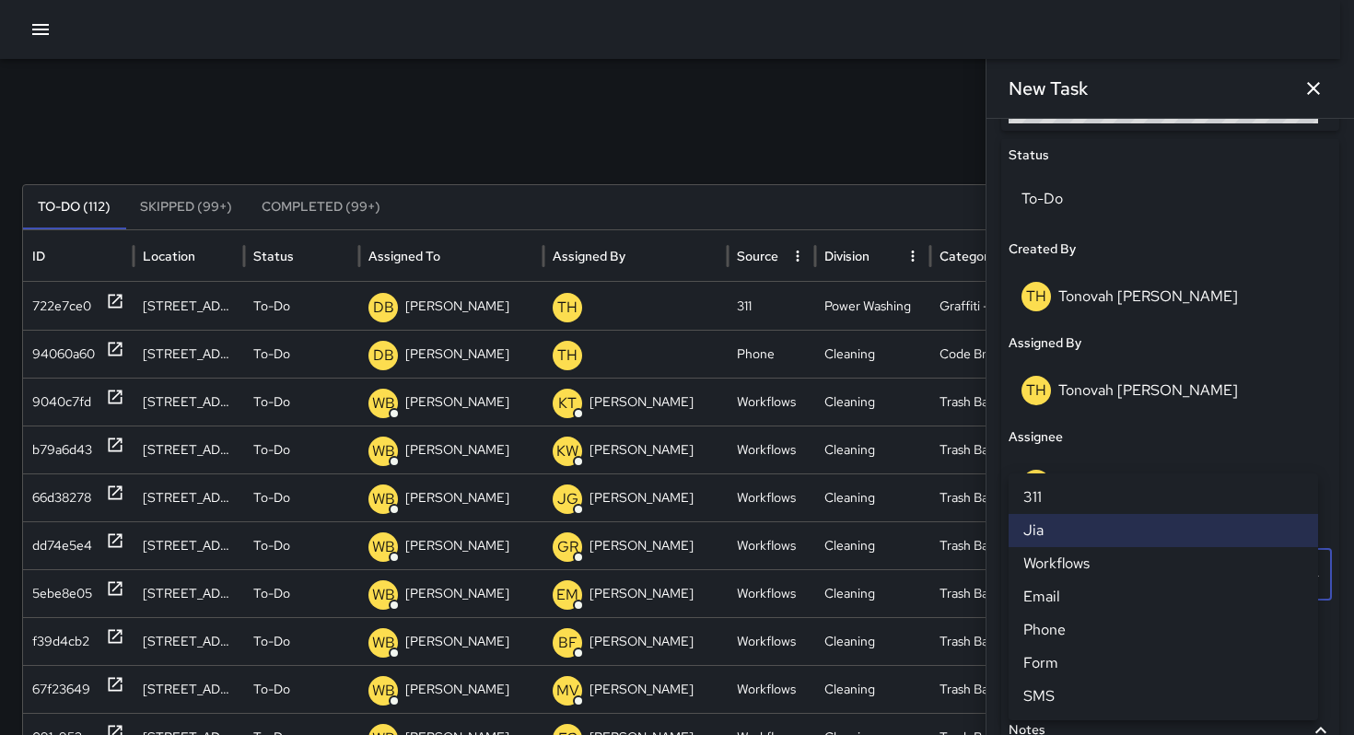
click at [1066, 498] on li "311" at bounding box center [1162, 497] width 309 height 33
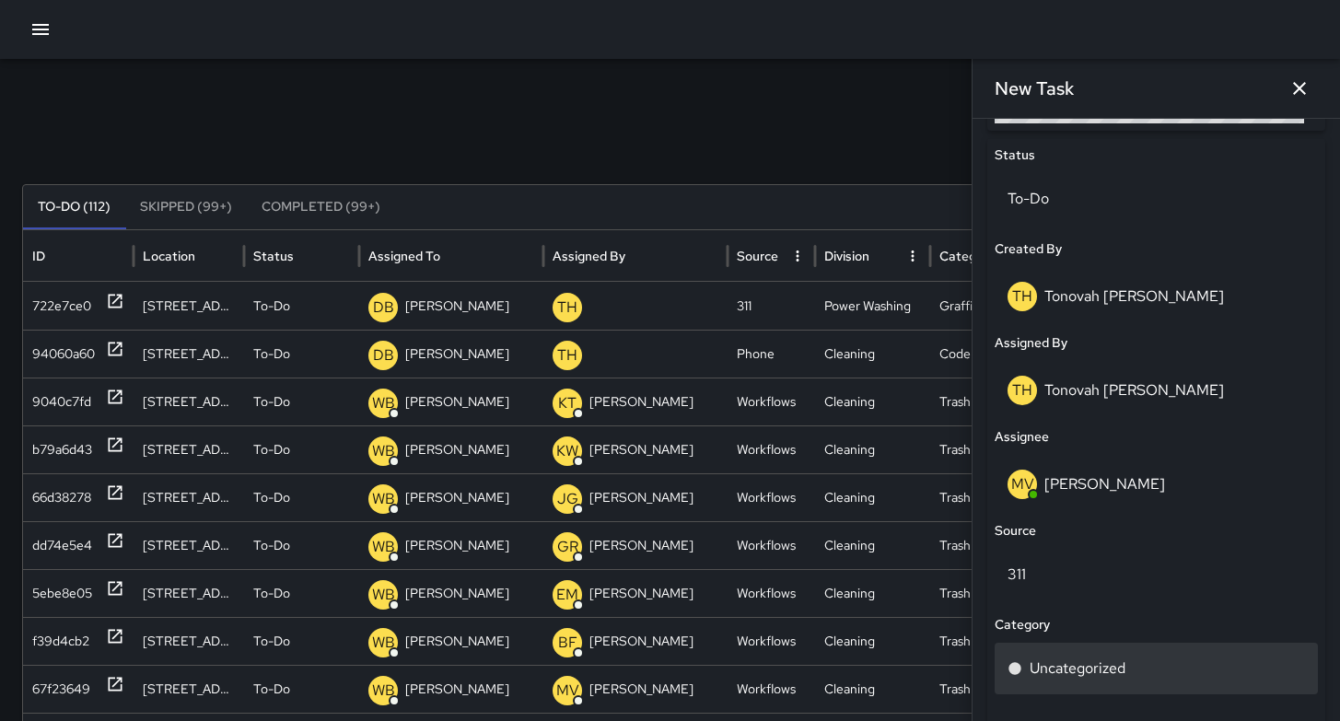
click at [1082, 668] on p "Uncategorized" at bounding box center [1078, 669] width 96 height 22
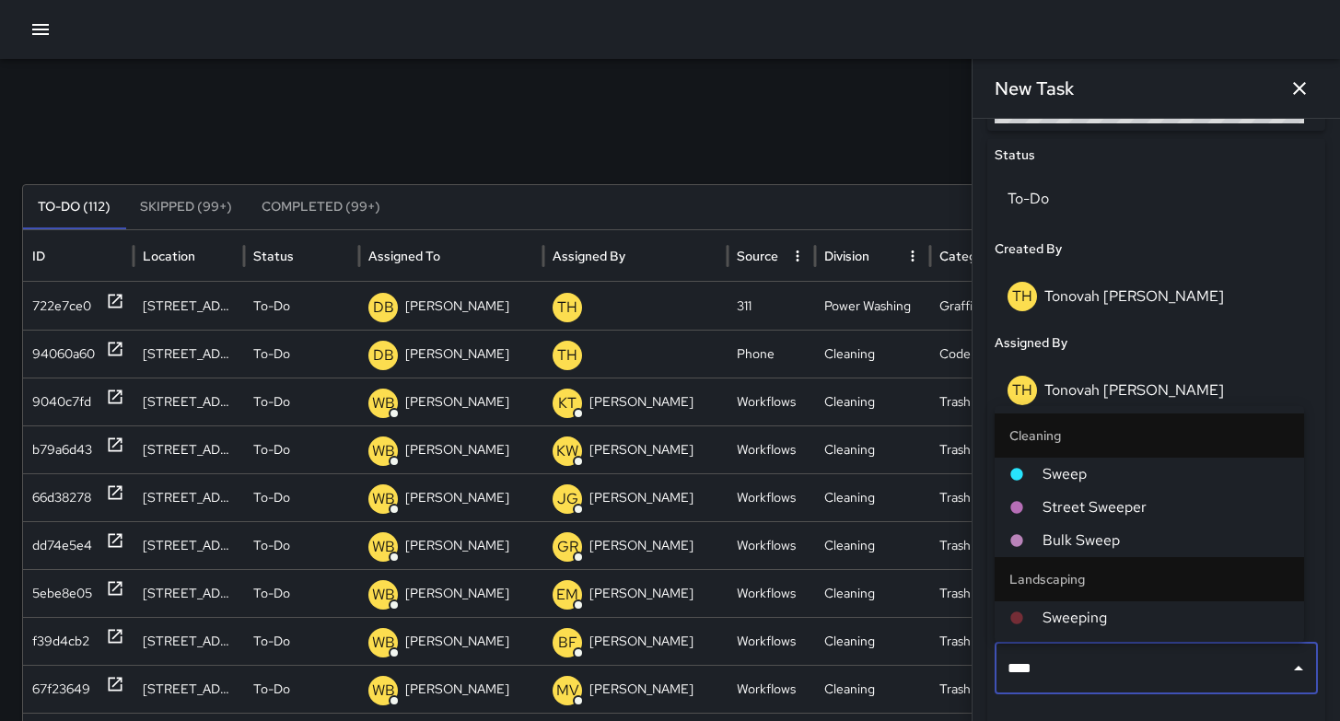
type input "*****"
click at [1089, 486] on li "Sweep" at bounding box center [1149, 474] width 309 height 33
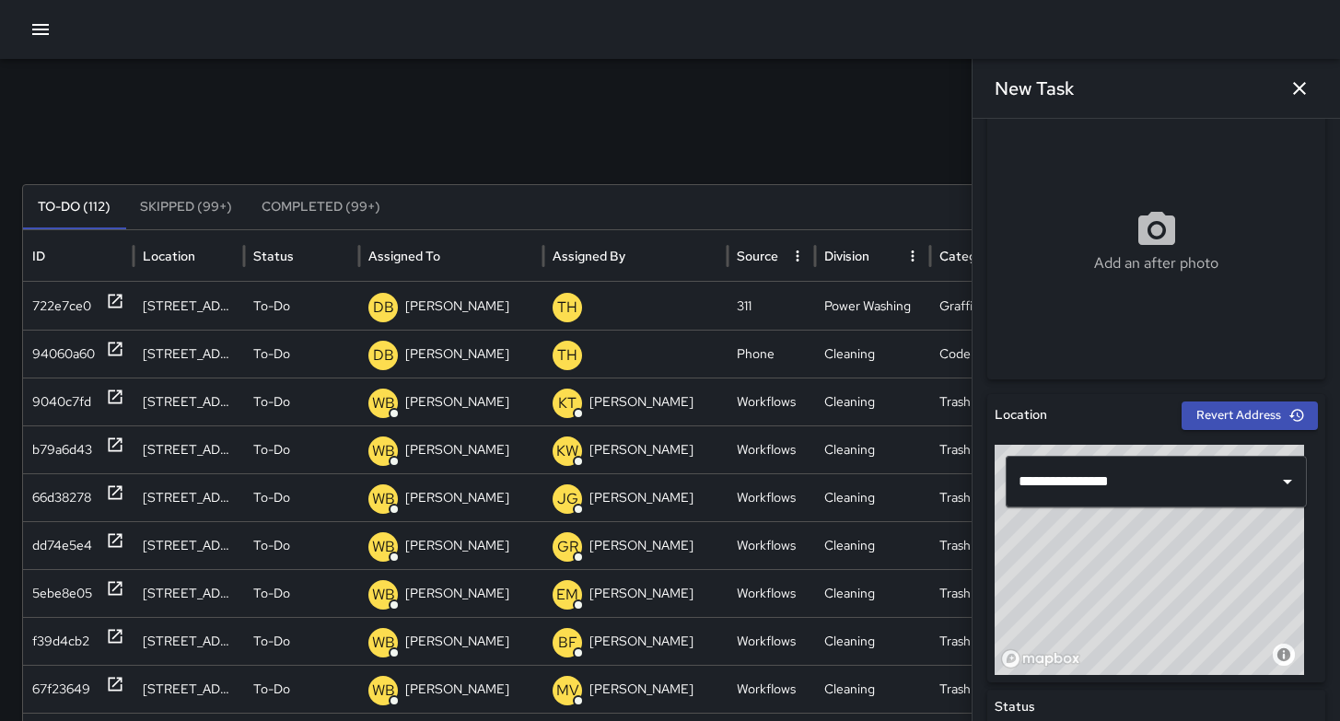
scroll to position [0, 0]
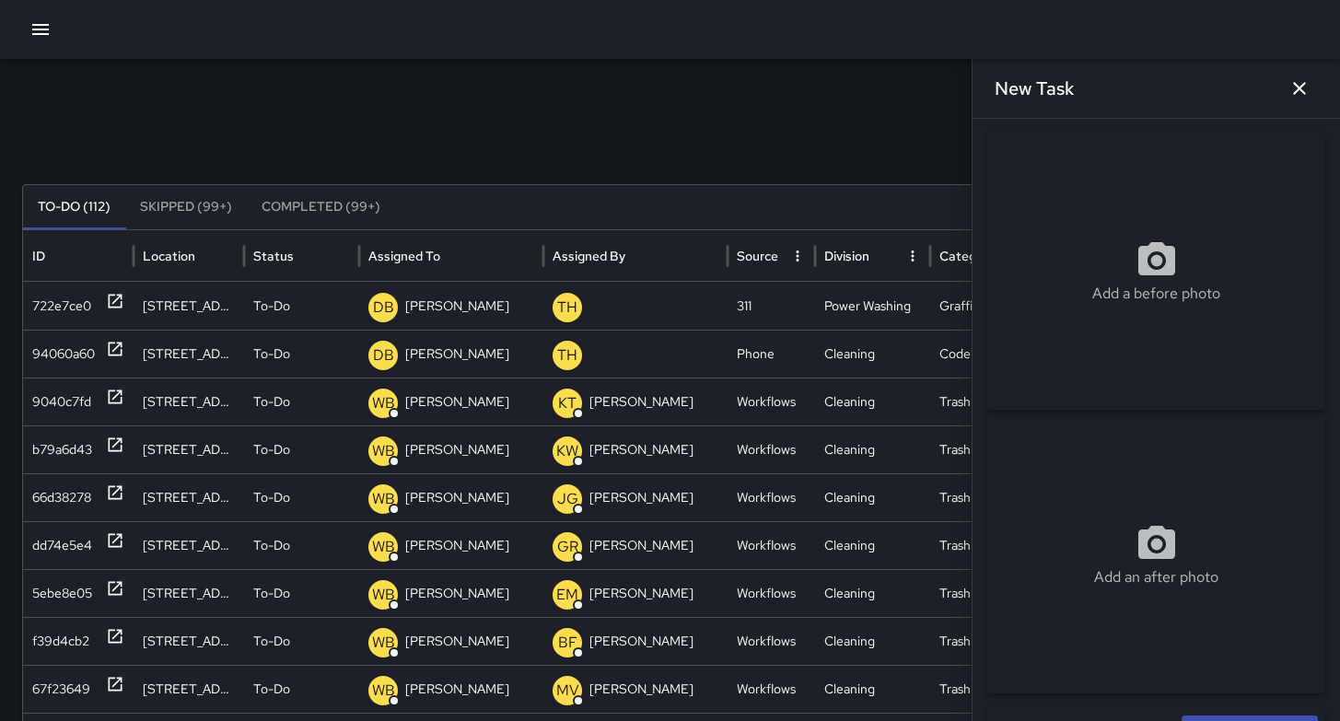
click at [1107, 219] on div "Add a before photo" at bounding box center [1156, 272] width 338 height 276
click at [1100, 303] on p "Add a before photo" at bounding box center [1156, 294] width 128 height 22
type input "**********"
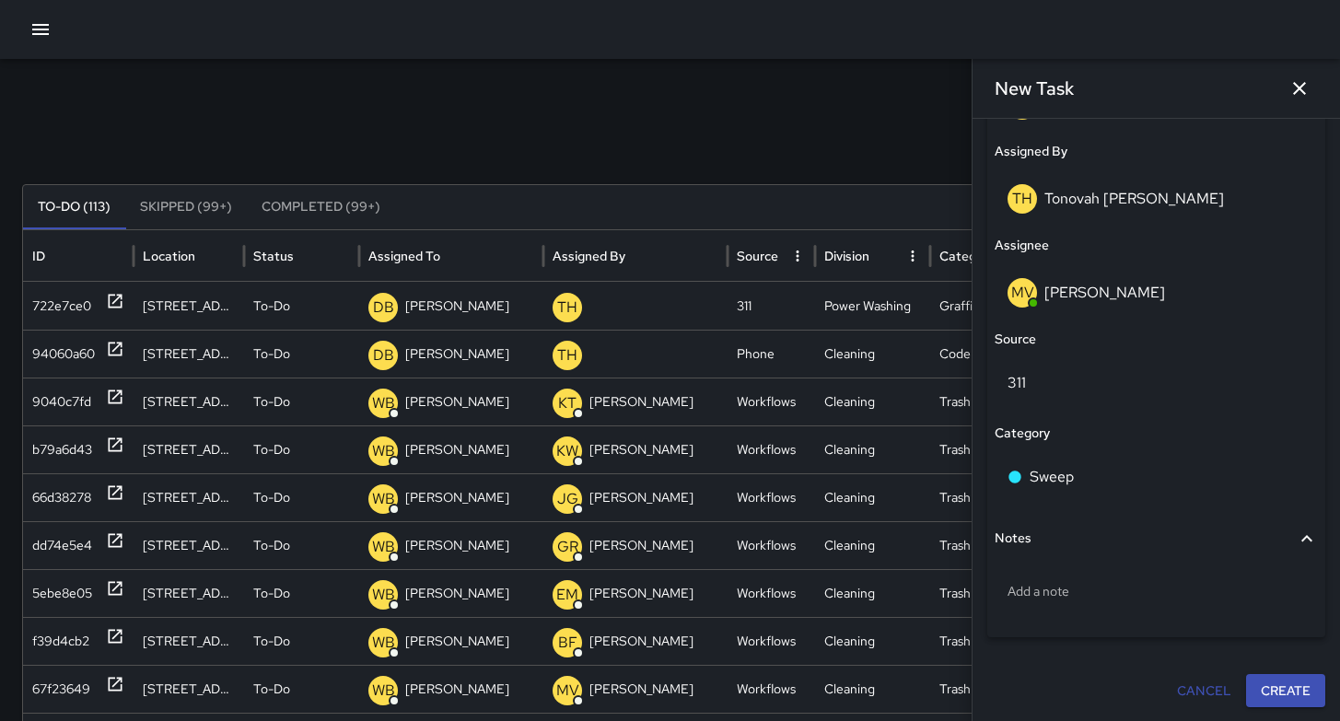
scroll to position [1058, 0]
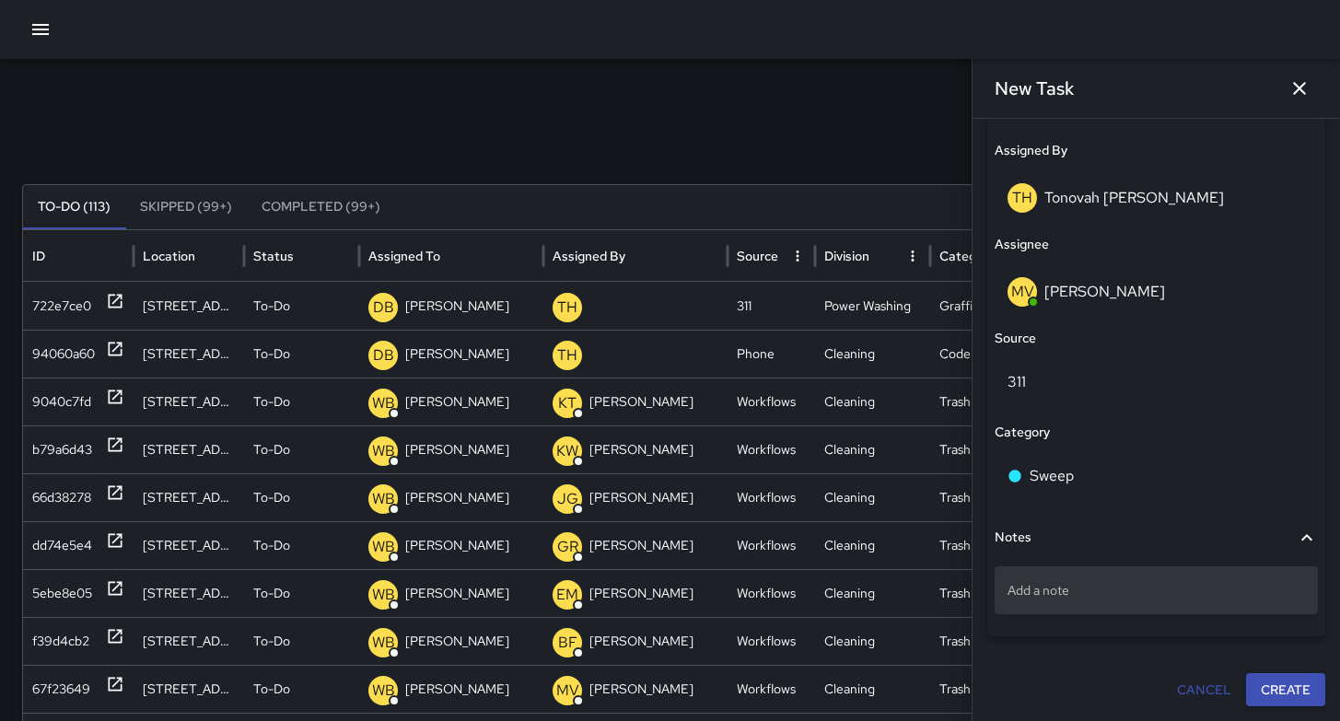
click at [1096, 588] on p "Add a note" at bounding box center [1155, 590] width 297 height 18
click at [1058, 581] on p "Add a note" at bounding box center [1155, 590] width 297 height 18
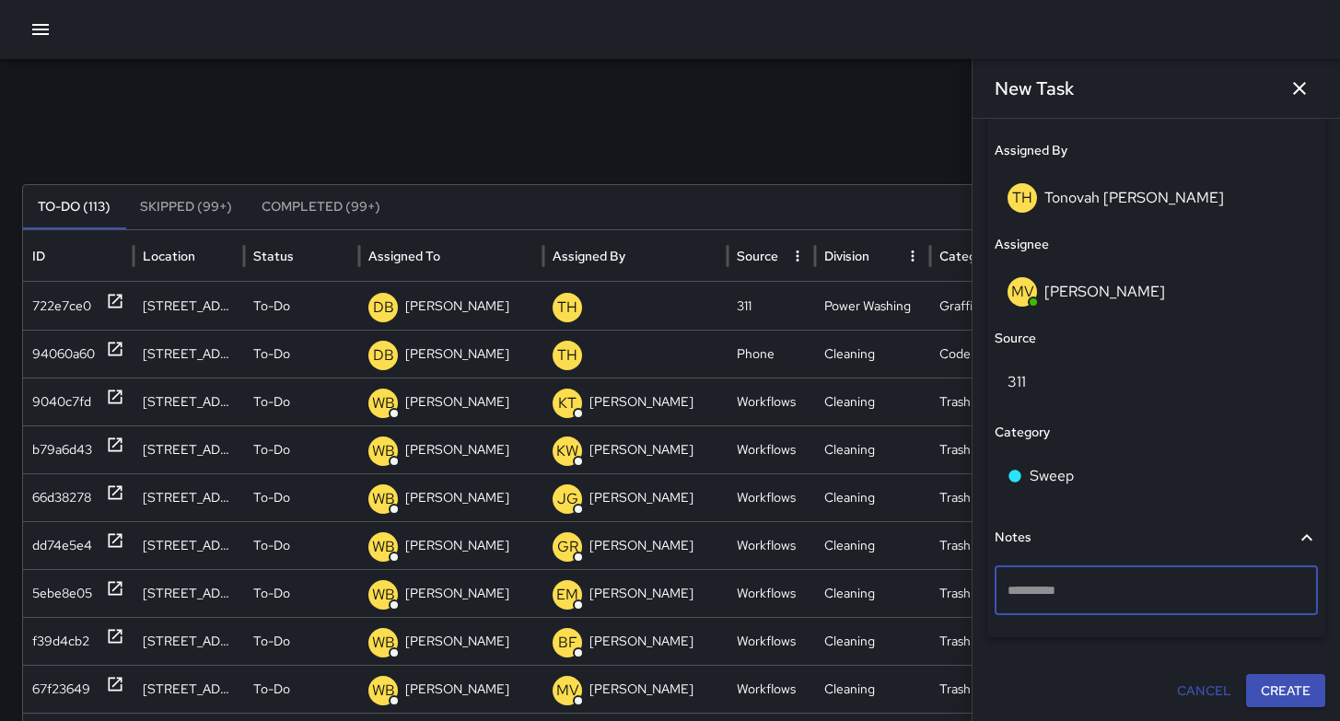
type textarea "**********"
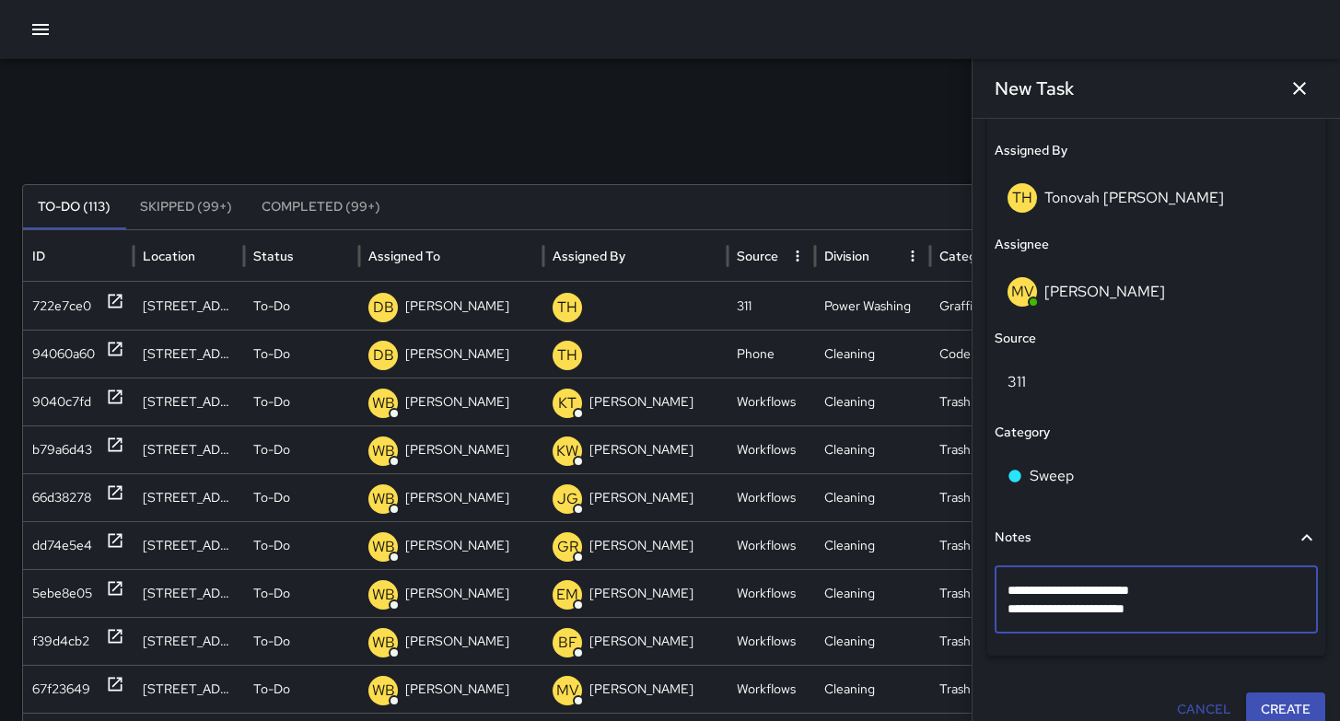
click at [1268, 704] on button "Create" at bounding box center [1285, 710] width 79 height 34
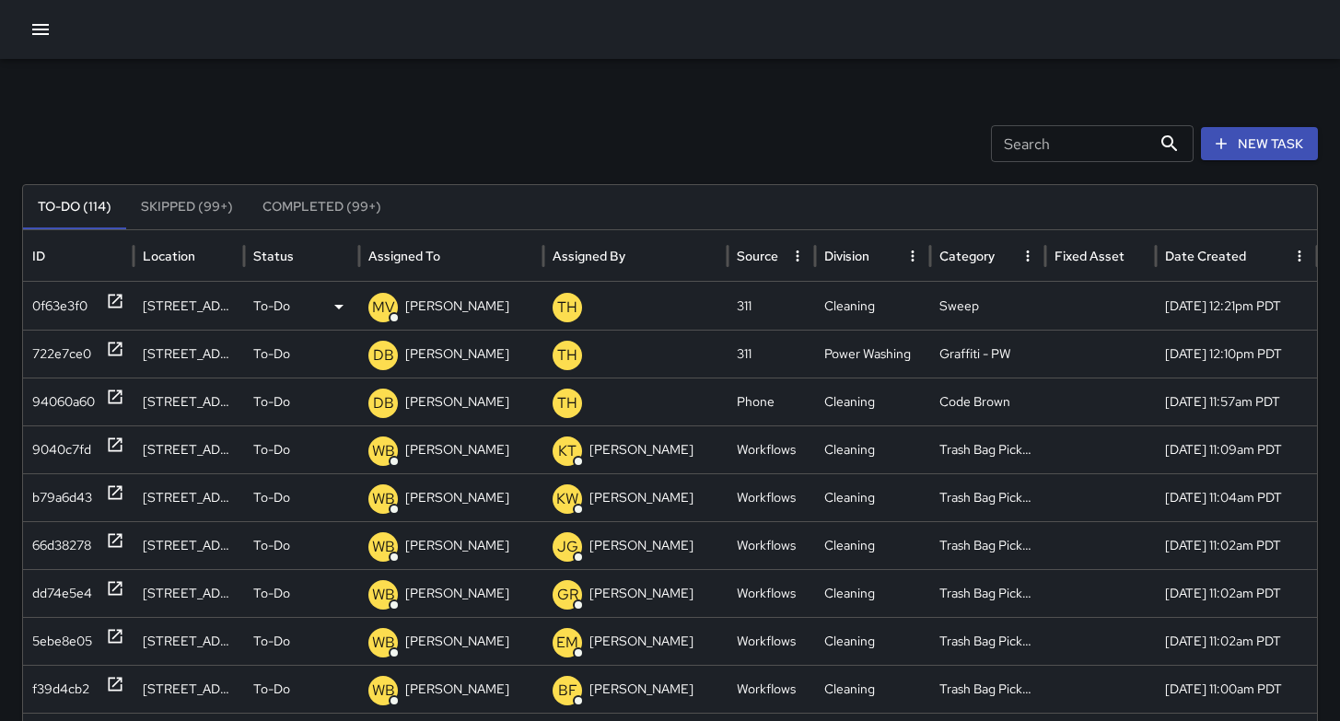
click at [63, 311] on div "0f63e3f0" at bounding box center [59, 306] width 55 height 47
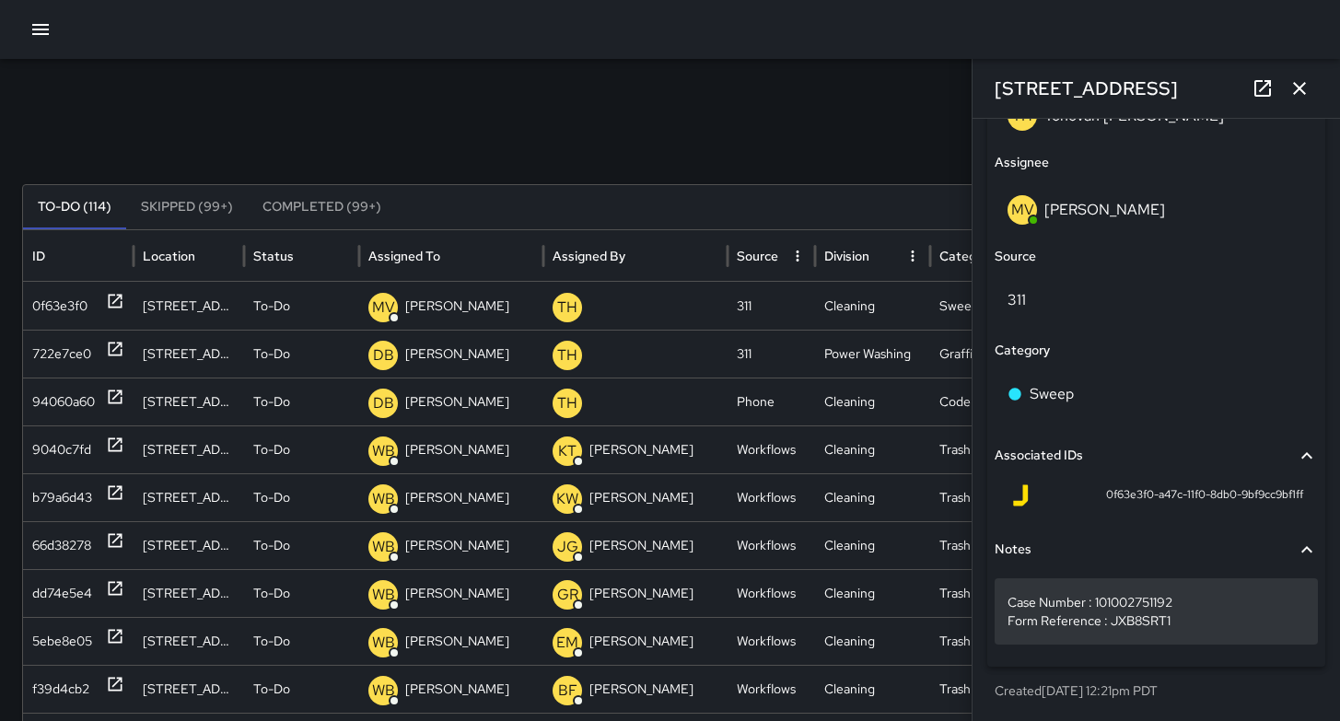
scroll to position [1140, 0]
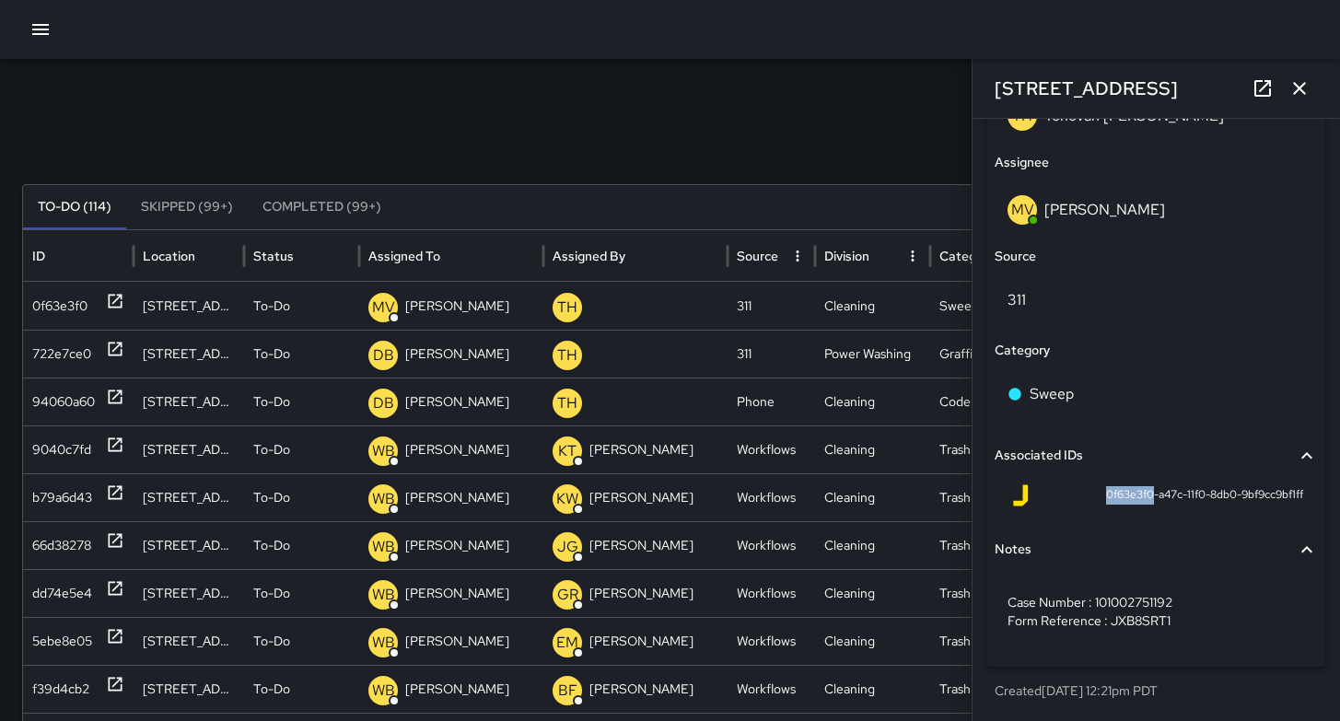
drag, startPoint x: 1135, startPoint y: 495, endPoint x: 1074, endPoint y: 493, distance: 61.8
click at [1074, 493] on div "0f63e3f0-a47c-11f0-8db0-9bf9cc9bf1ff" at bounding box center [1156, 495] width 294 height 22
copy span "0f63e3f0"
click at [1298, 91] on icon "button" at bounding box center [1299, 88] width 13 height 13
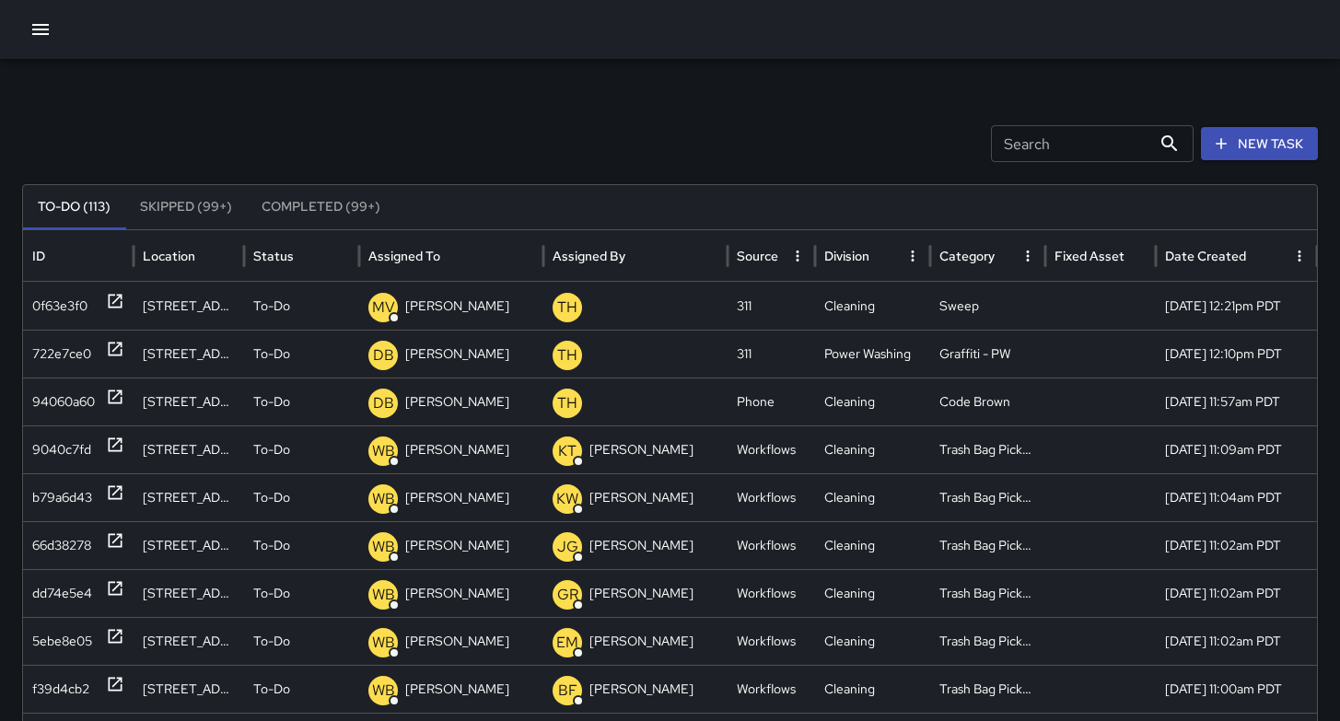
click at [1247, 149] on button "New Task" at bounding box center [1259, 144] width 117 height 34
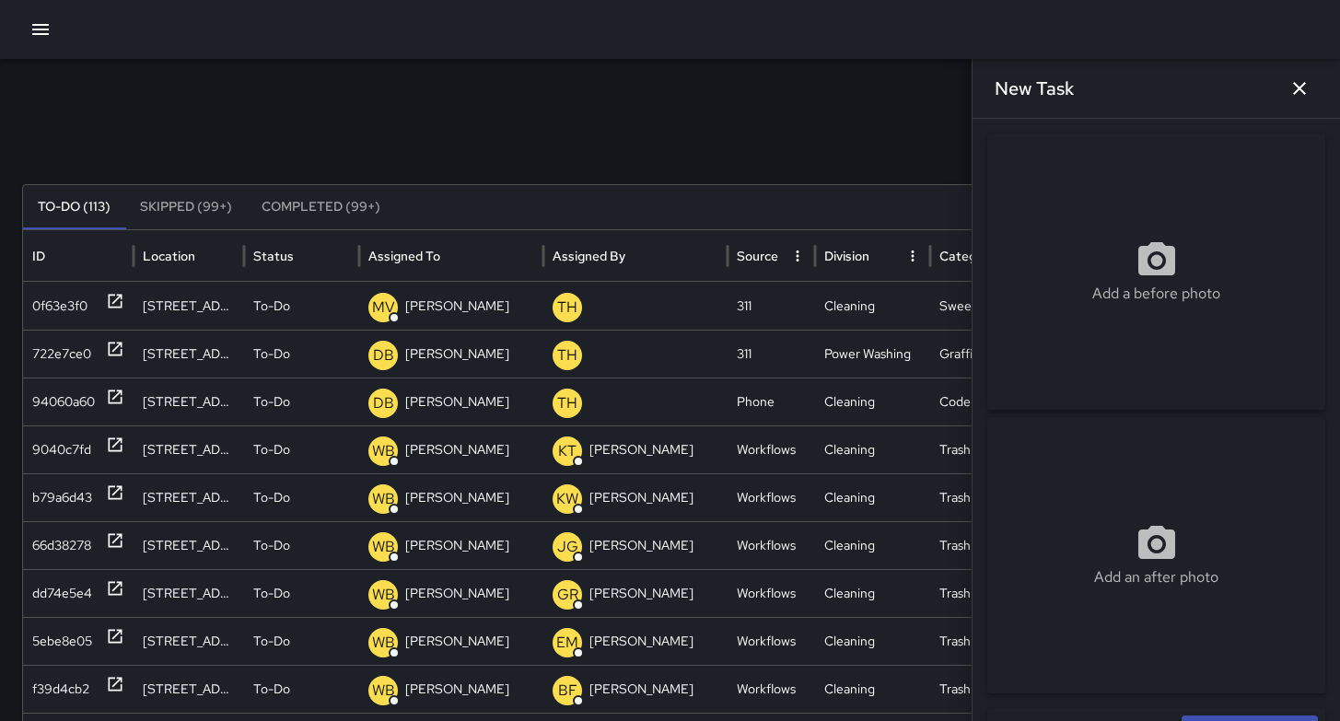
scroll to position [378, 0]
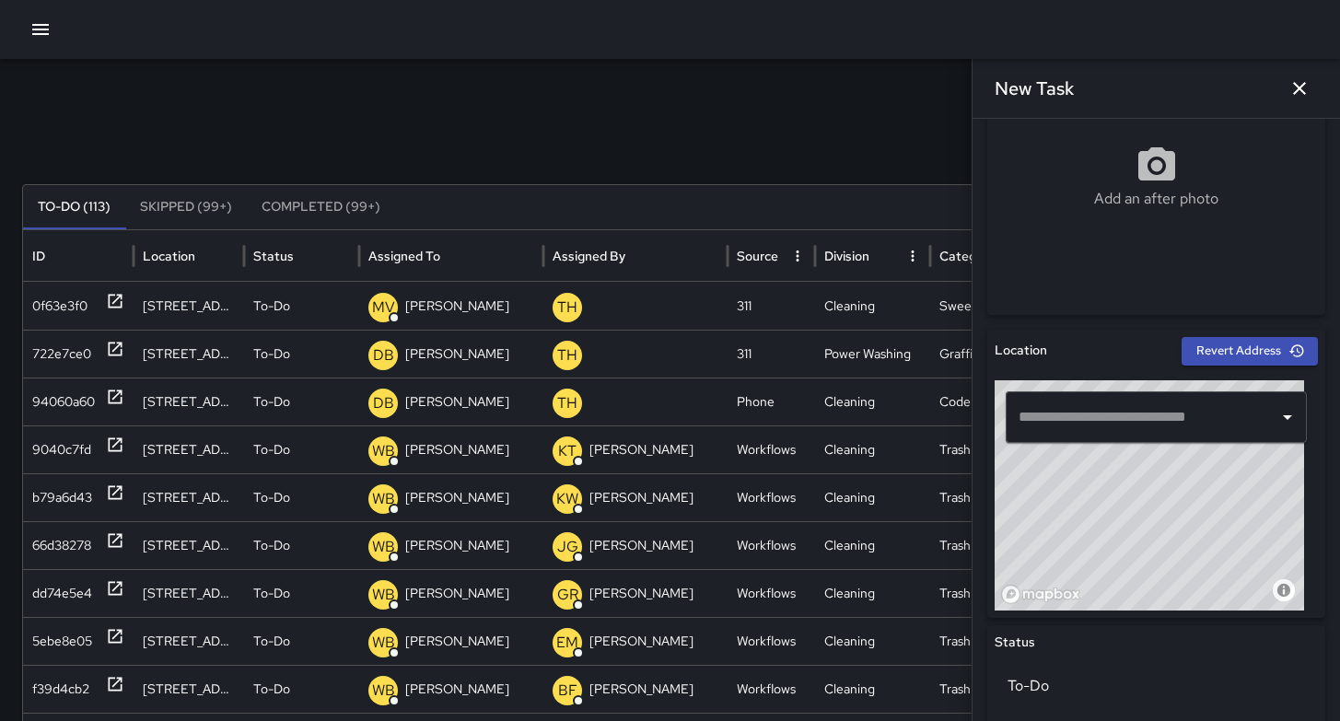
click at [1106, 423] on input "text" at bounding box center [1142, 417] width 257 height 35
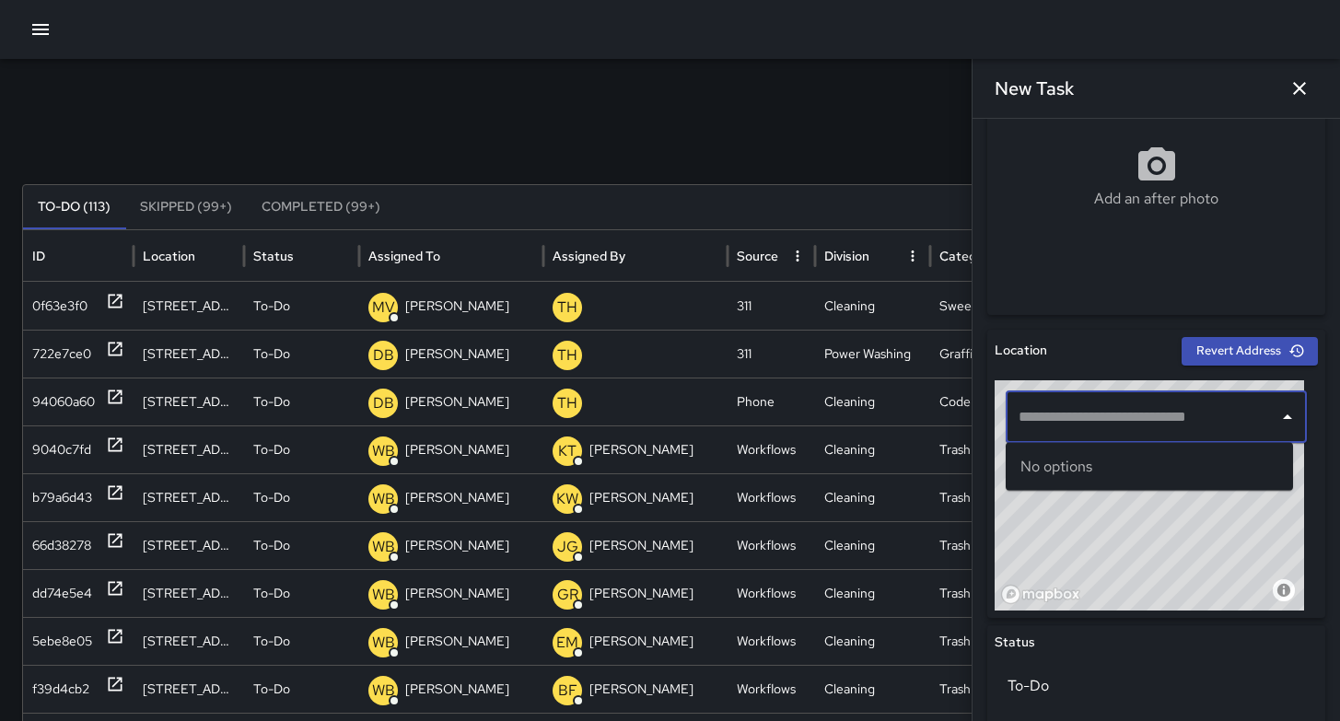
paste input "**********"
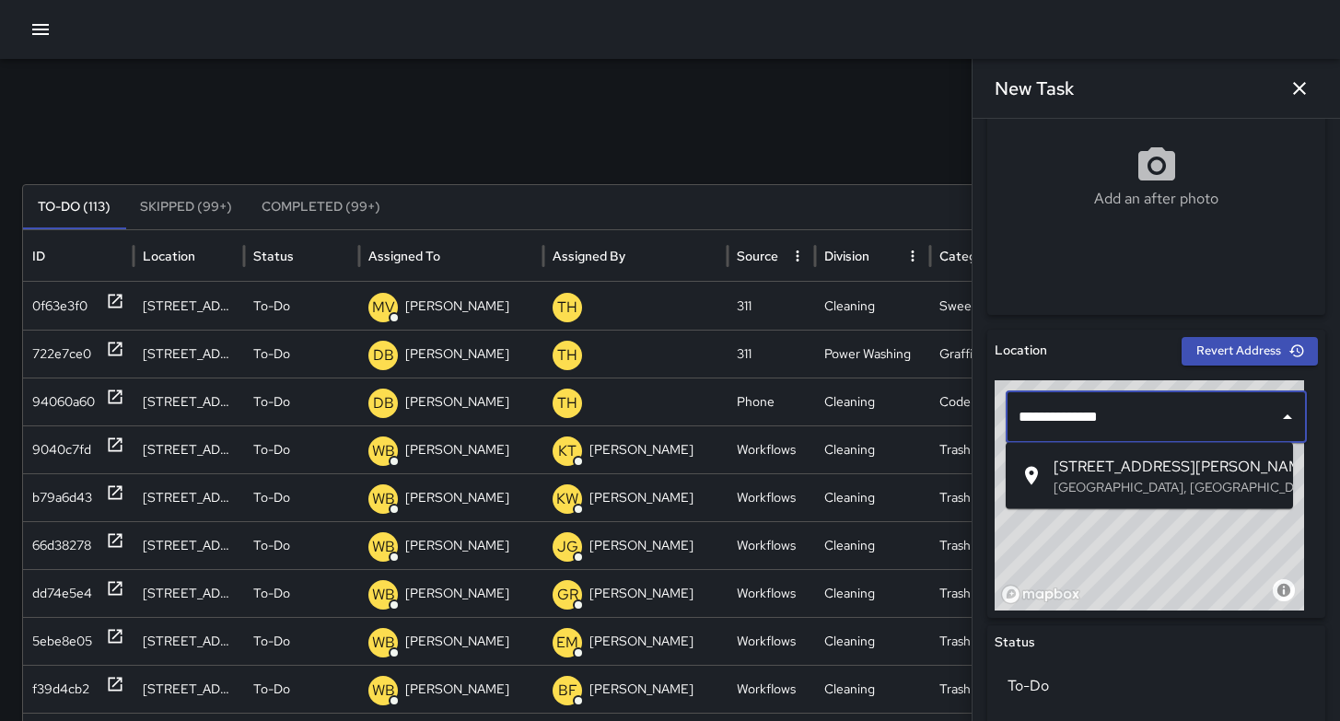
click at [1093, 462] on span "[STREET_ADDRESS][PERSON_NAME]" at bounding box center [1166, 467] width 225 height 22
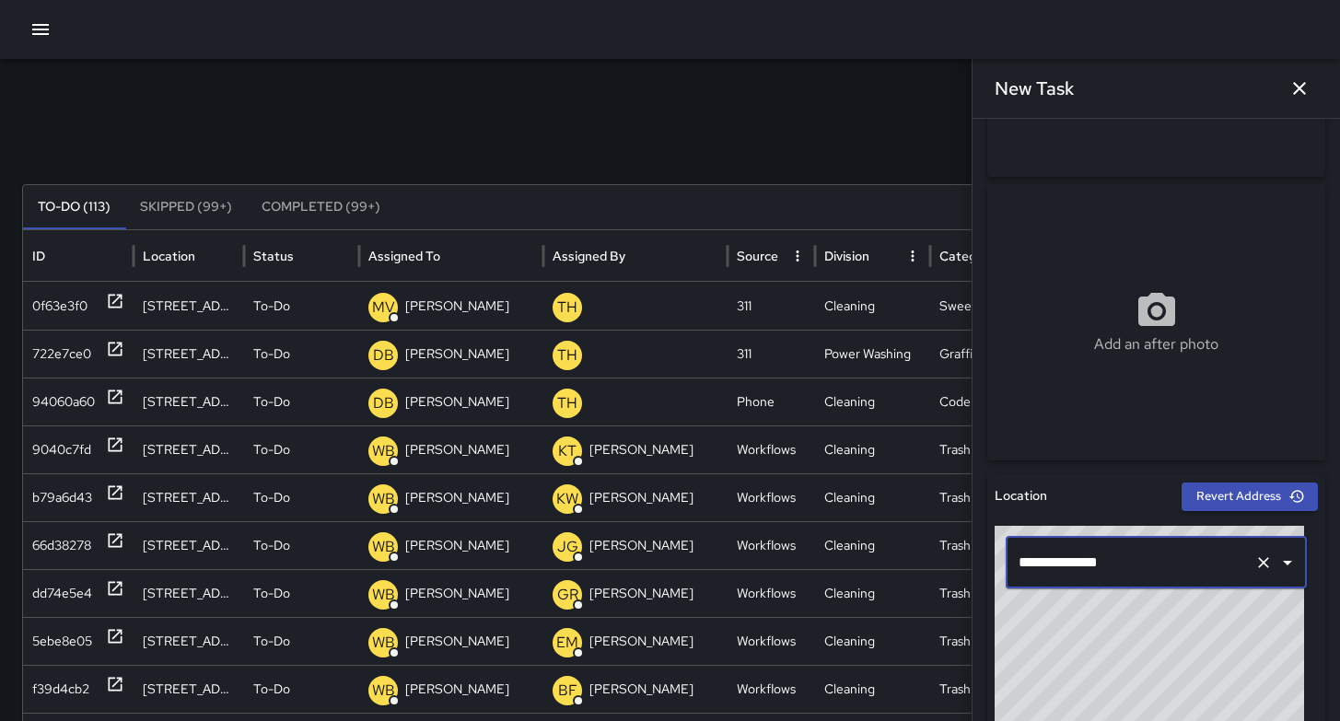
scroll to position [19, 0]
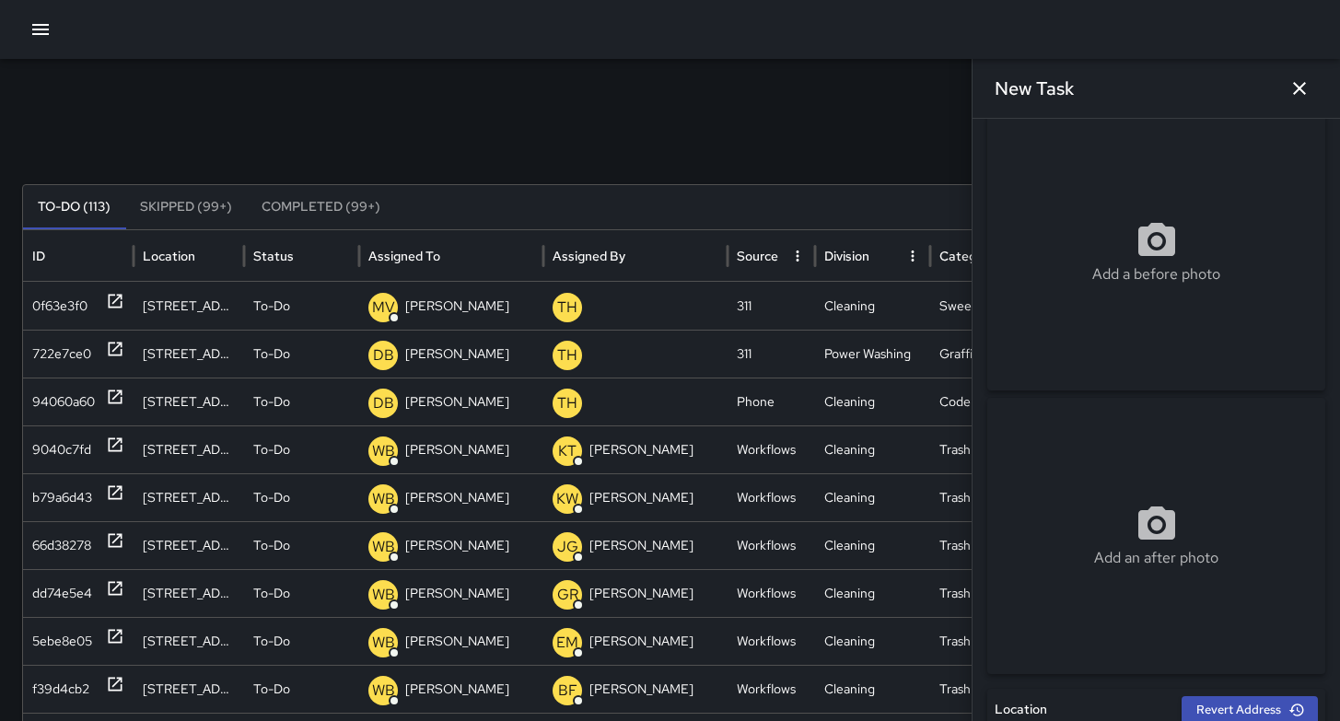
type input "**********"
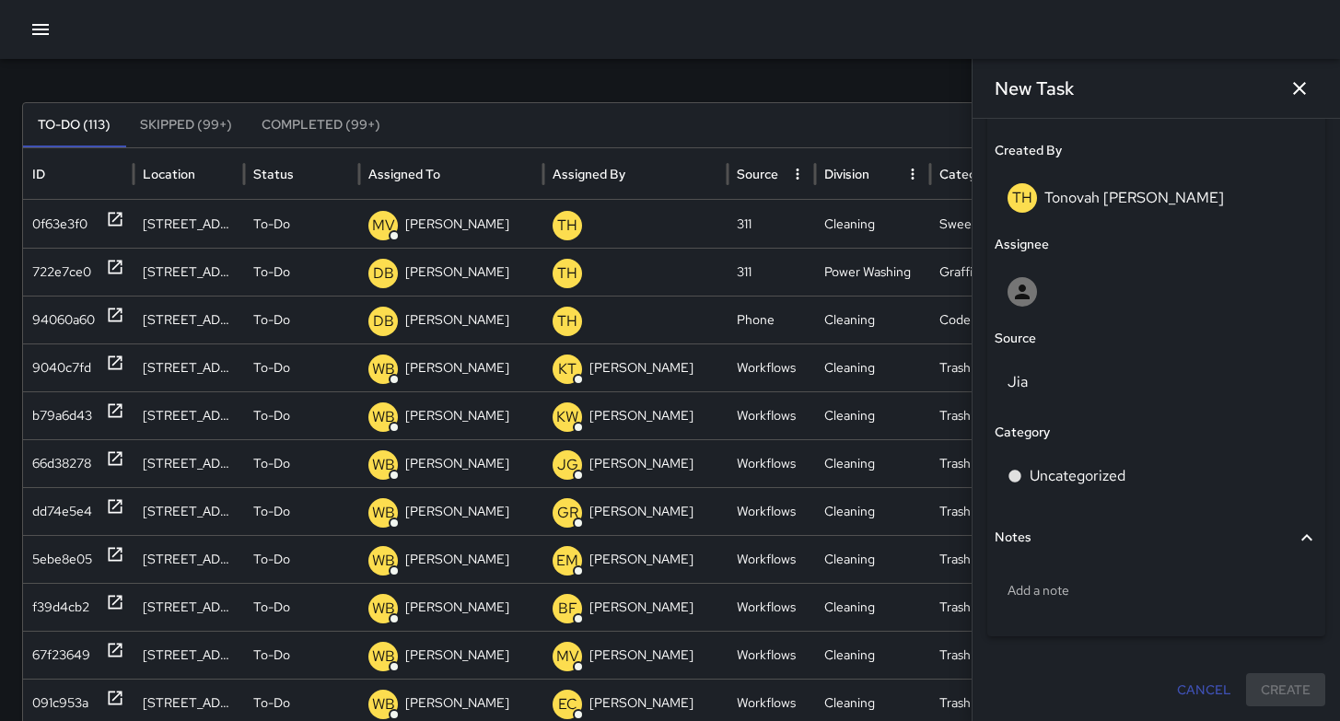
scroll to position [154, 0]
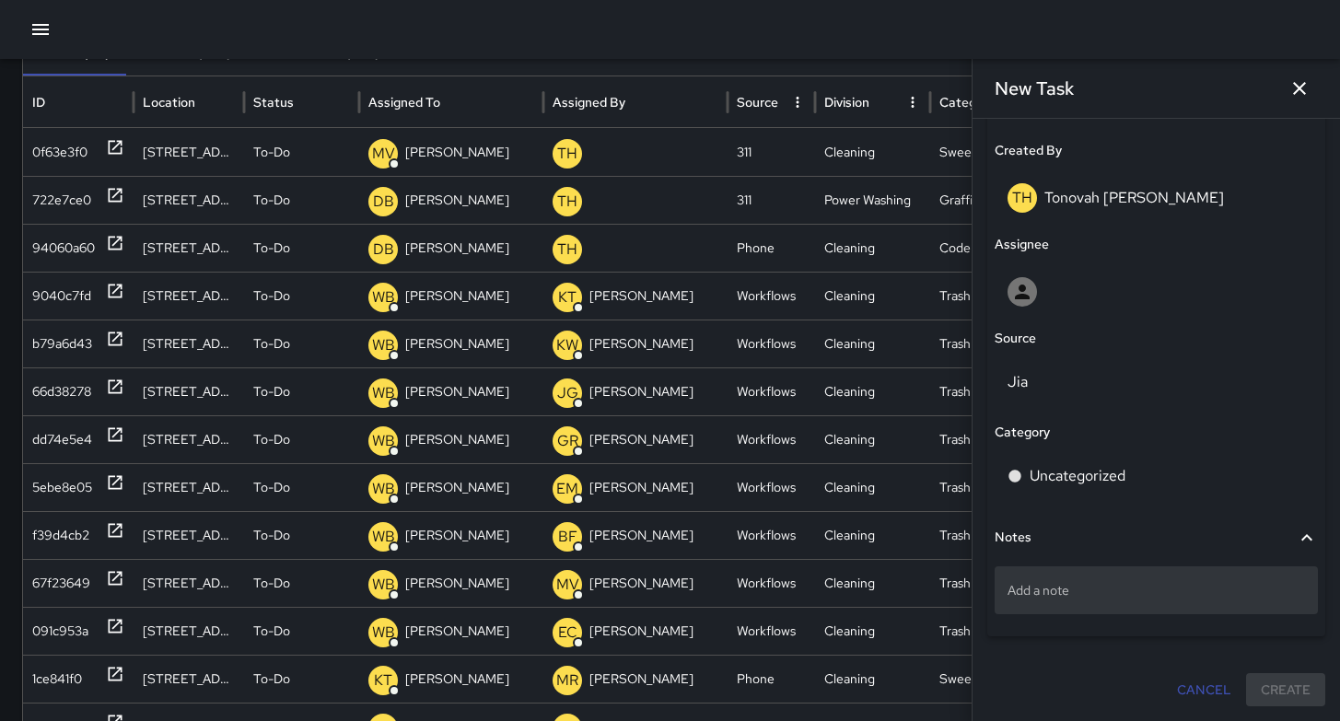
click at [1045, 586] on p "Add a note" at bounding box center [1155, 590] width 297 height 18
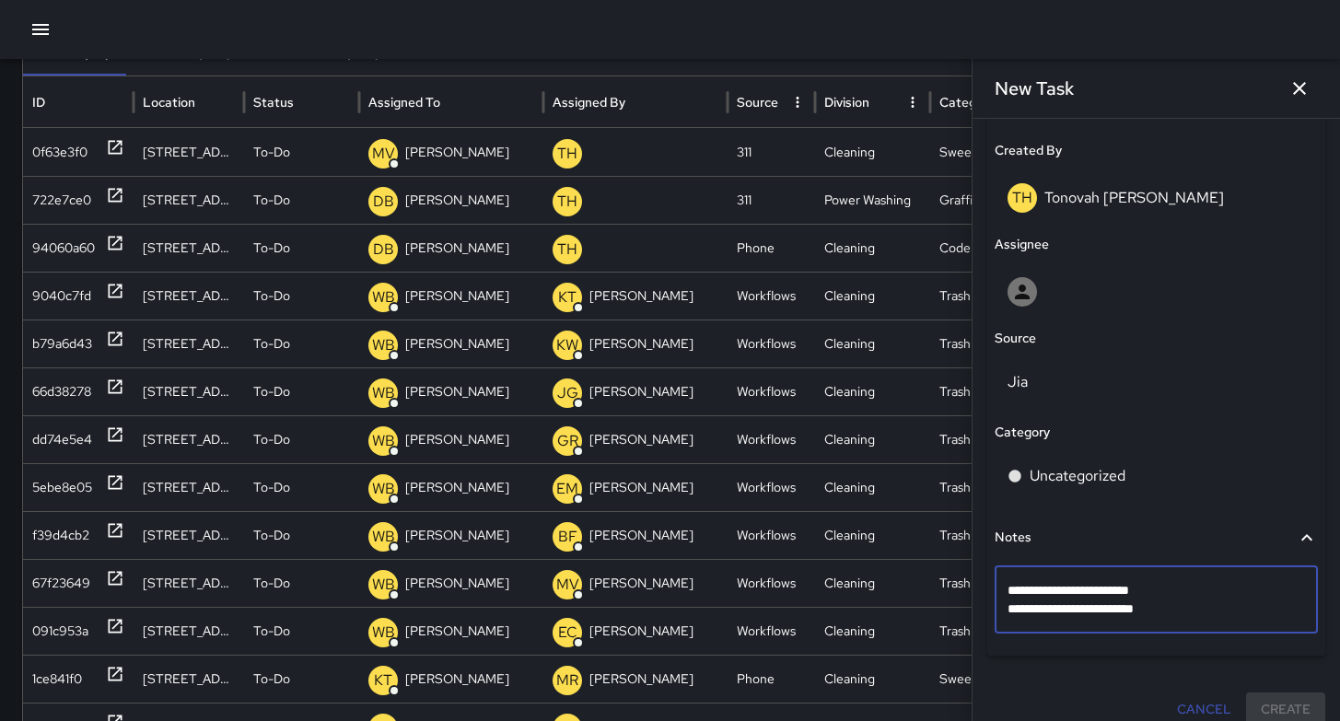
type textarea "**********"
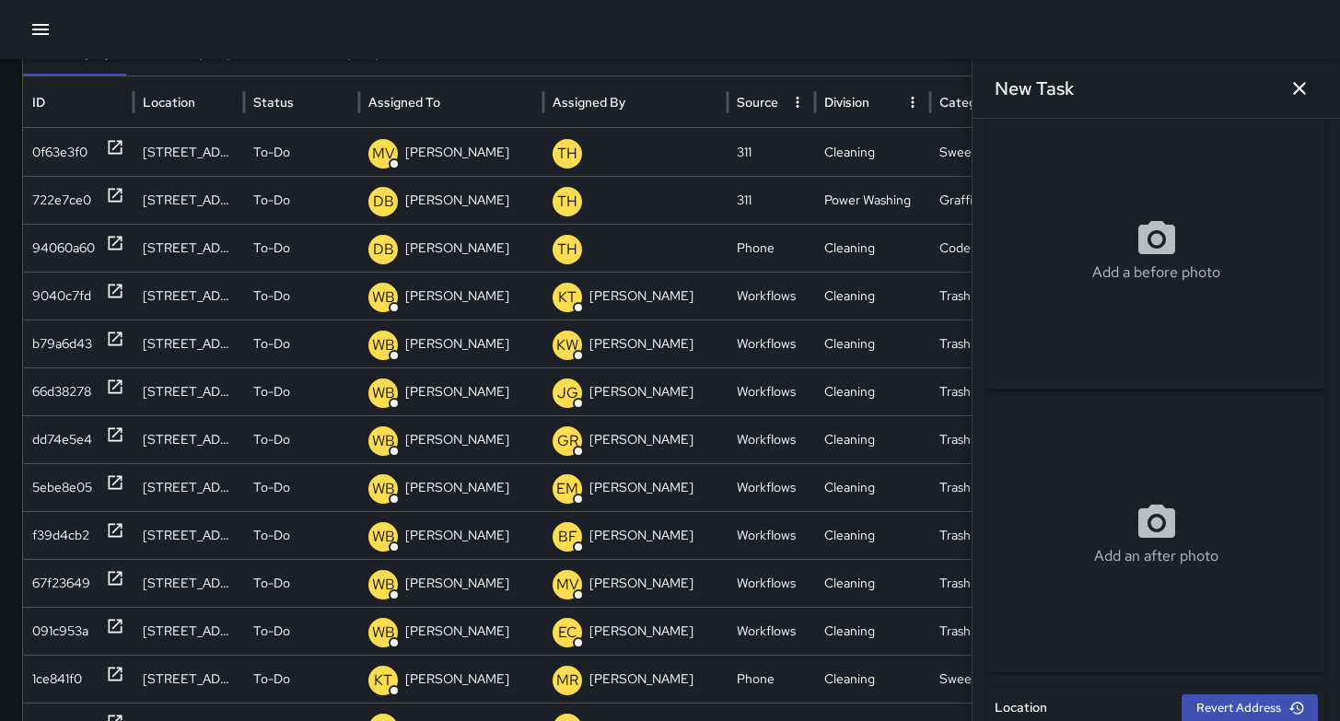
scroll to position [0, 0]
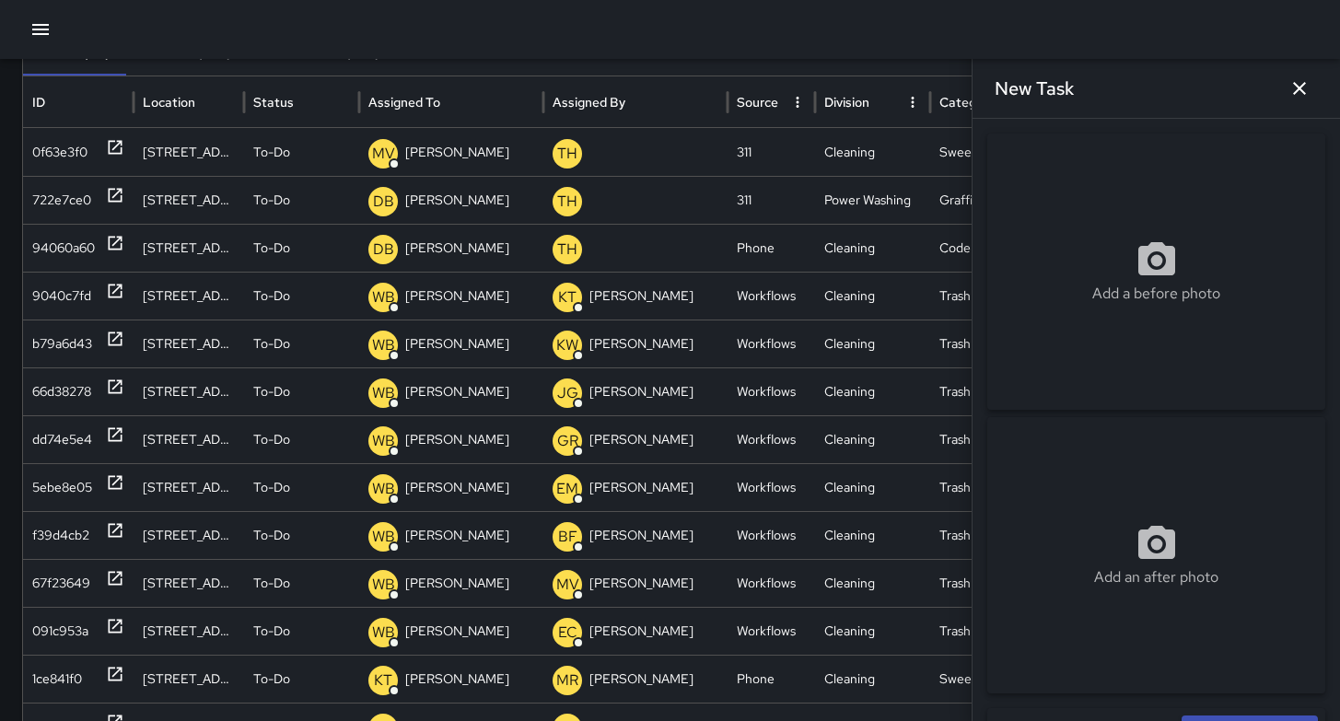
click at [1129, 208] on div "Add a before photo" at bounding box center [1156, 272] width 338 height 276
type input "**********"
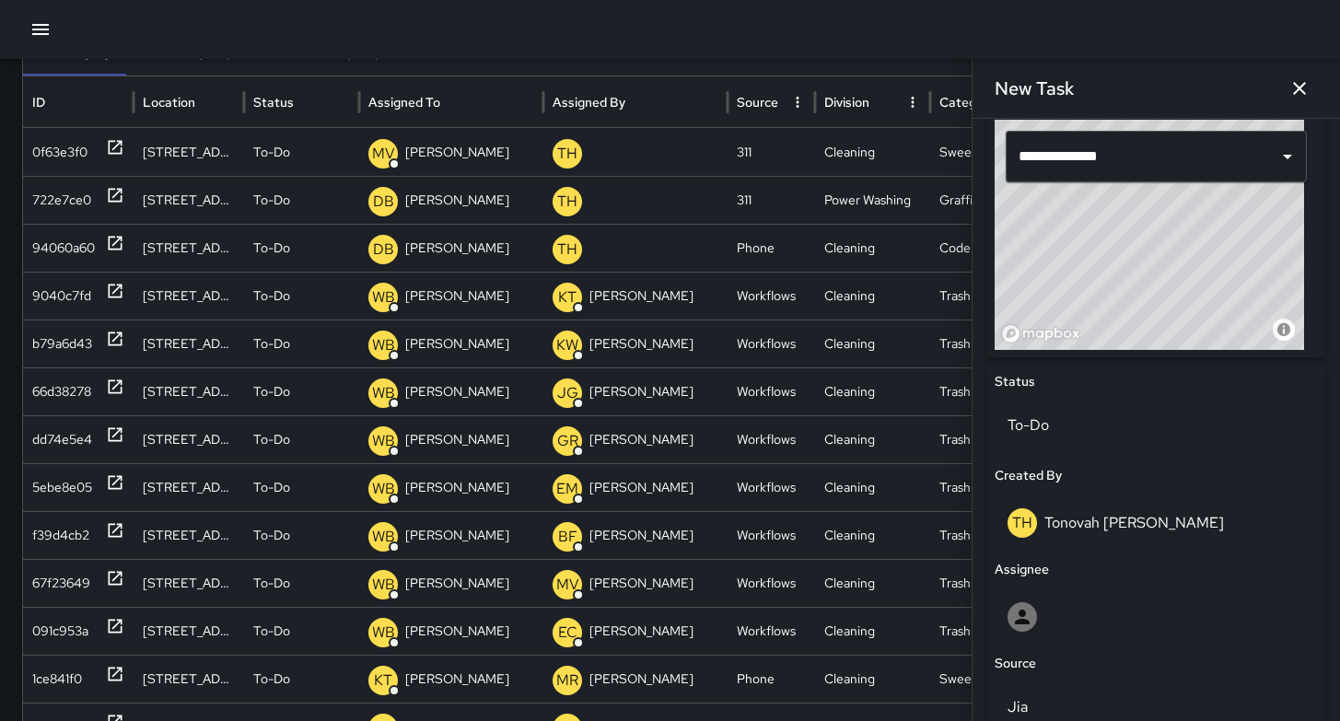
scroll to position [983, 0]
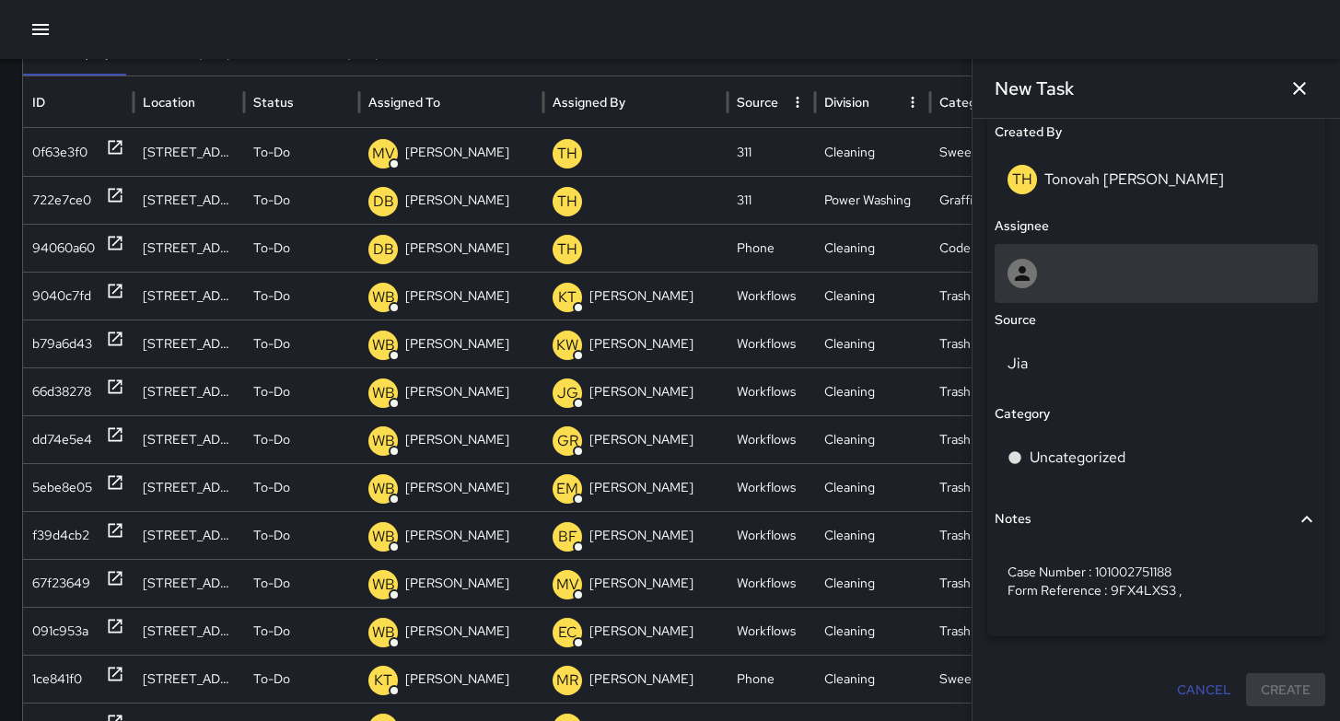
click at [1058, 274] on div at bounding box center [1155, 273] width 297 height 29
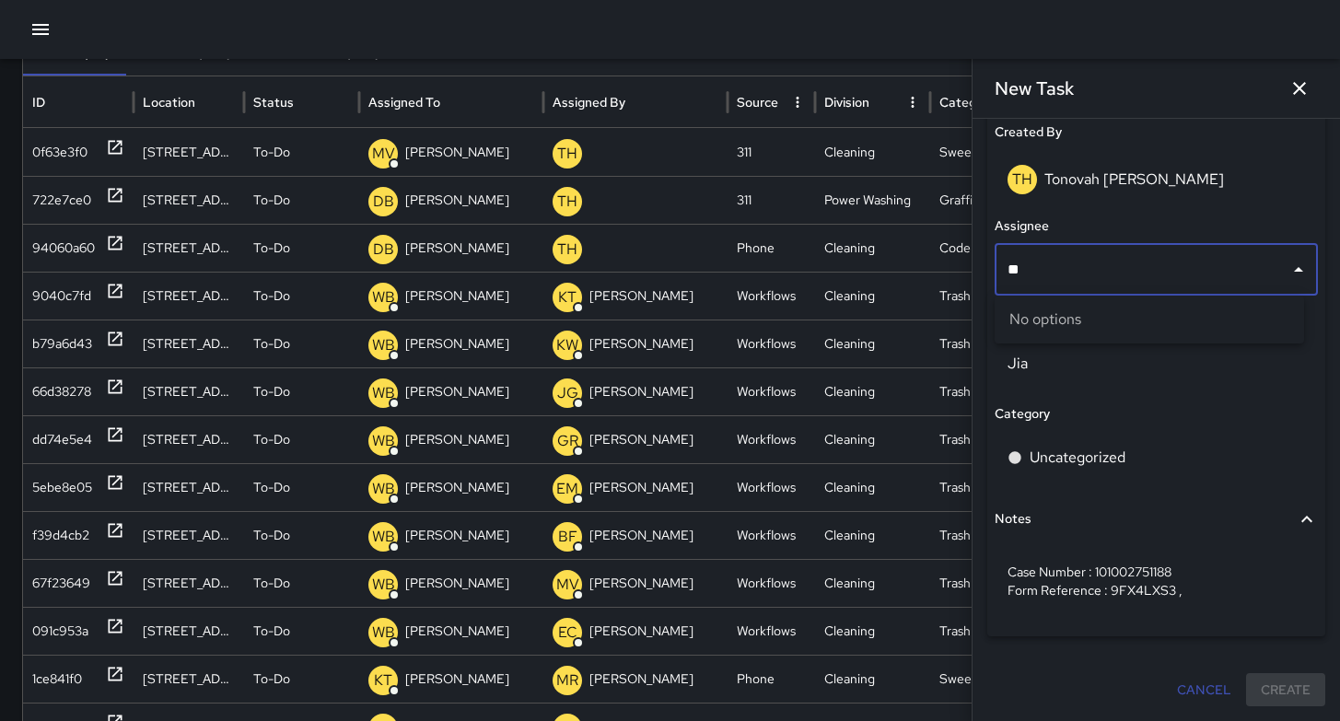
type input "***"
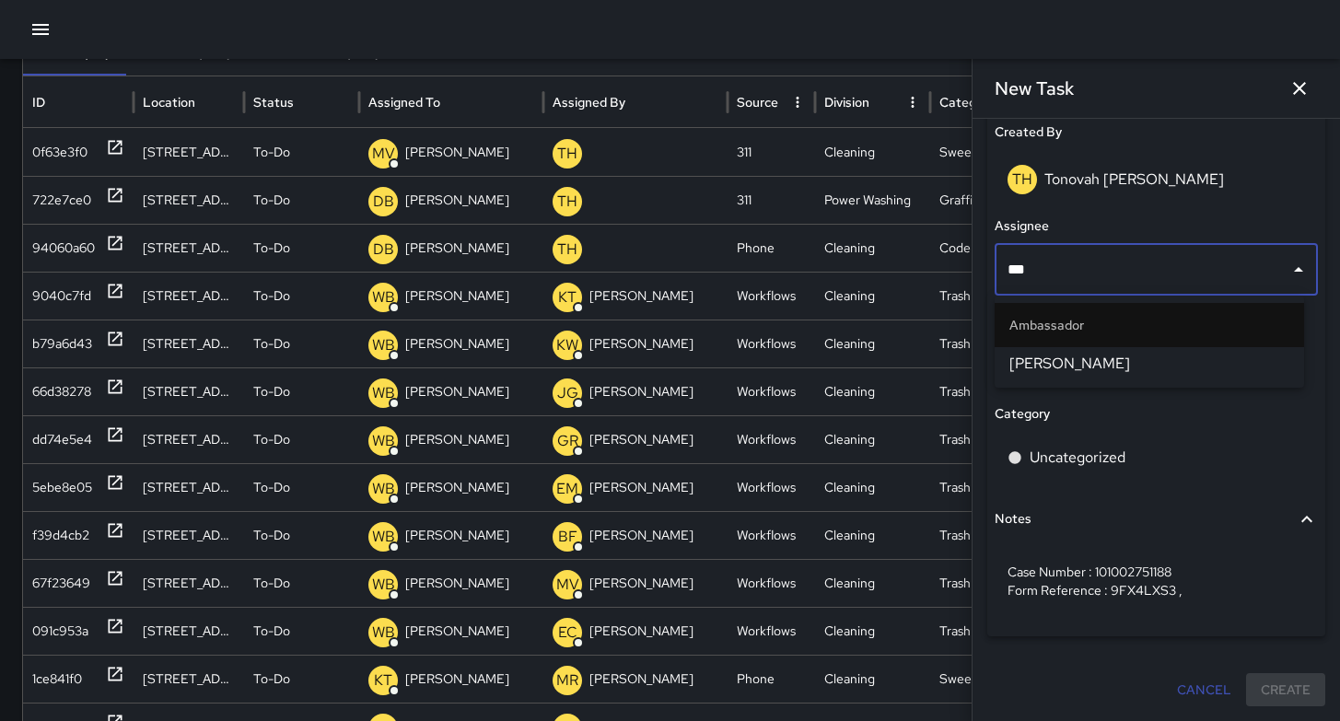
click at [1057, 350] on li "[PERSON_NAME]" at bounding box center [1149, 363] width 309 height 33
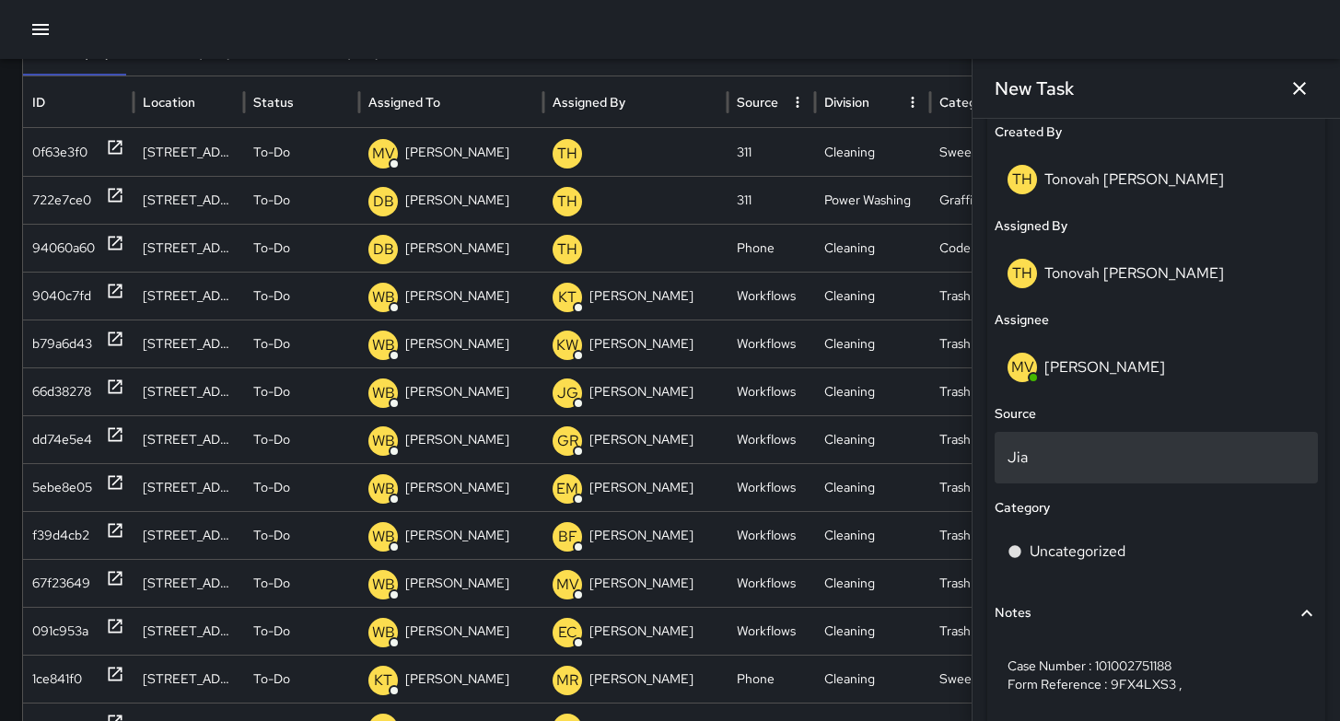
click at [1068, 460] on p "Jia" at bounding box center [1155, 458] width 297 height 22
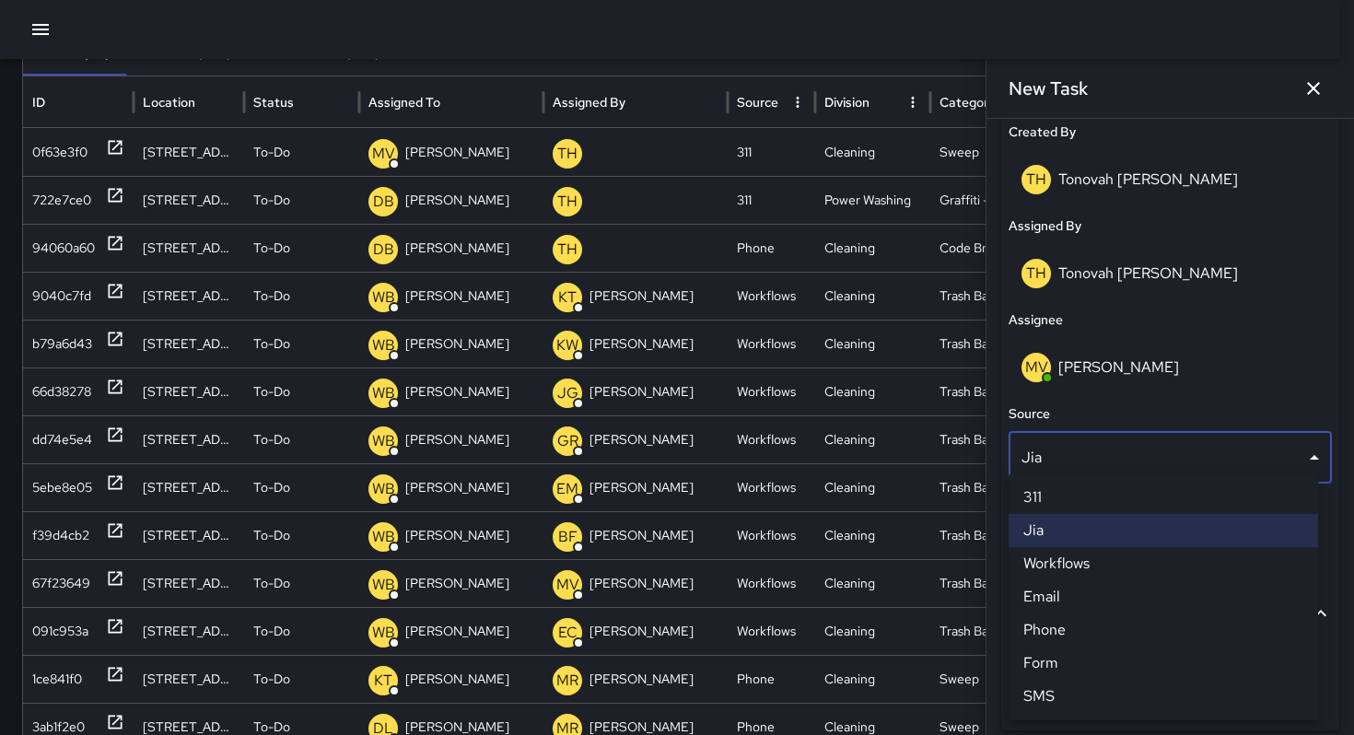
click at [1067, 498] on li "311" at bounding box center [1162, 497] width 309 height 33
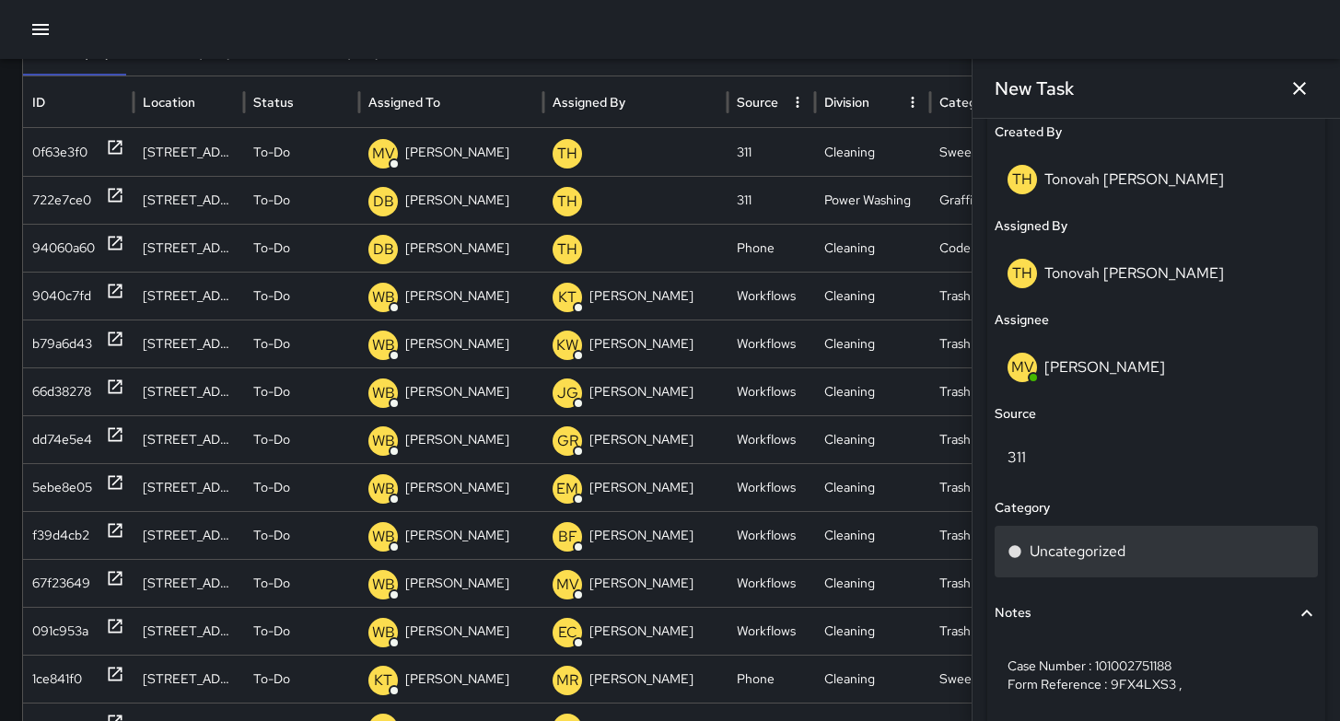
click at [1103, 555] on p "Uncategorized" at bounding box center [1078, 552] width 96 height 22
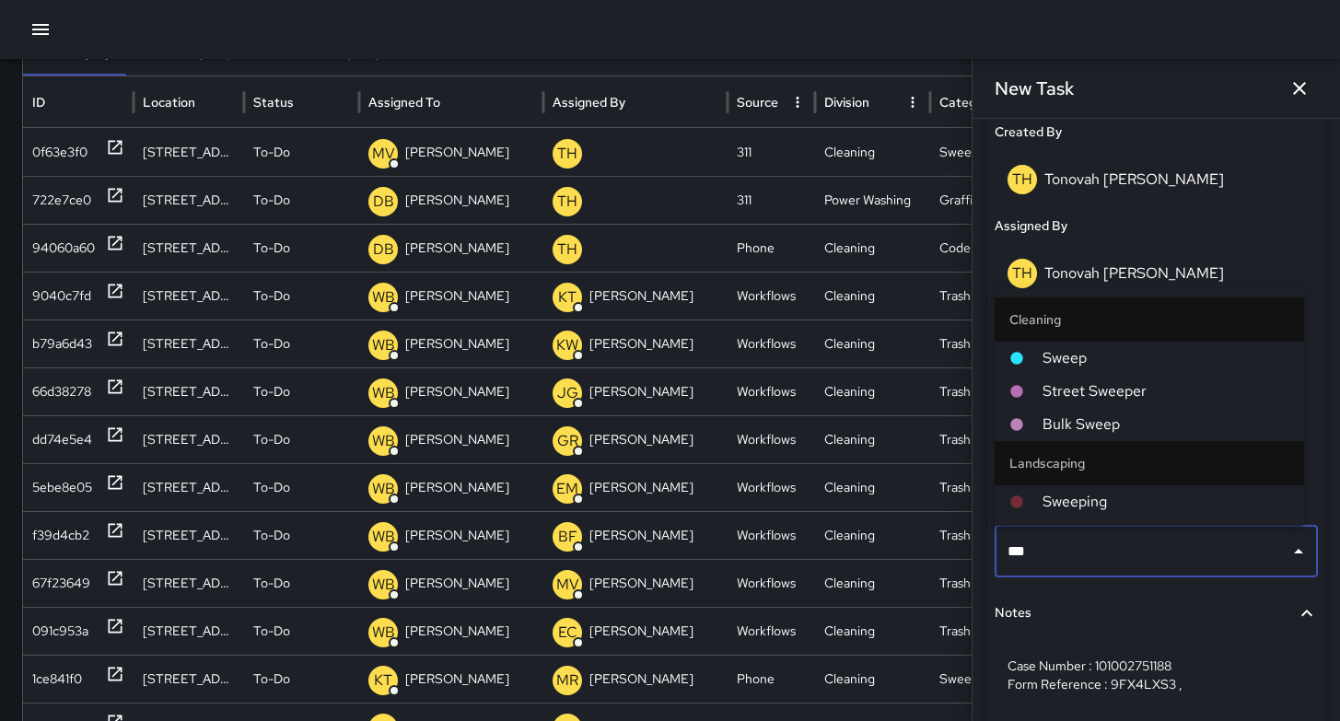
type input "****"
click at [1093, 349] on span "Sweep" at bounding box center [1165, 358] width 247 height 22
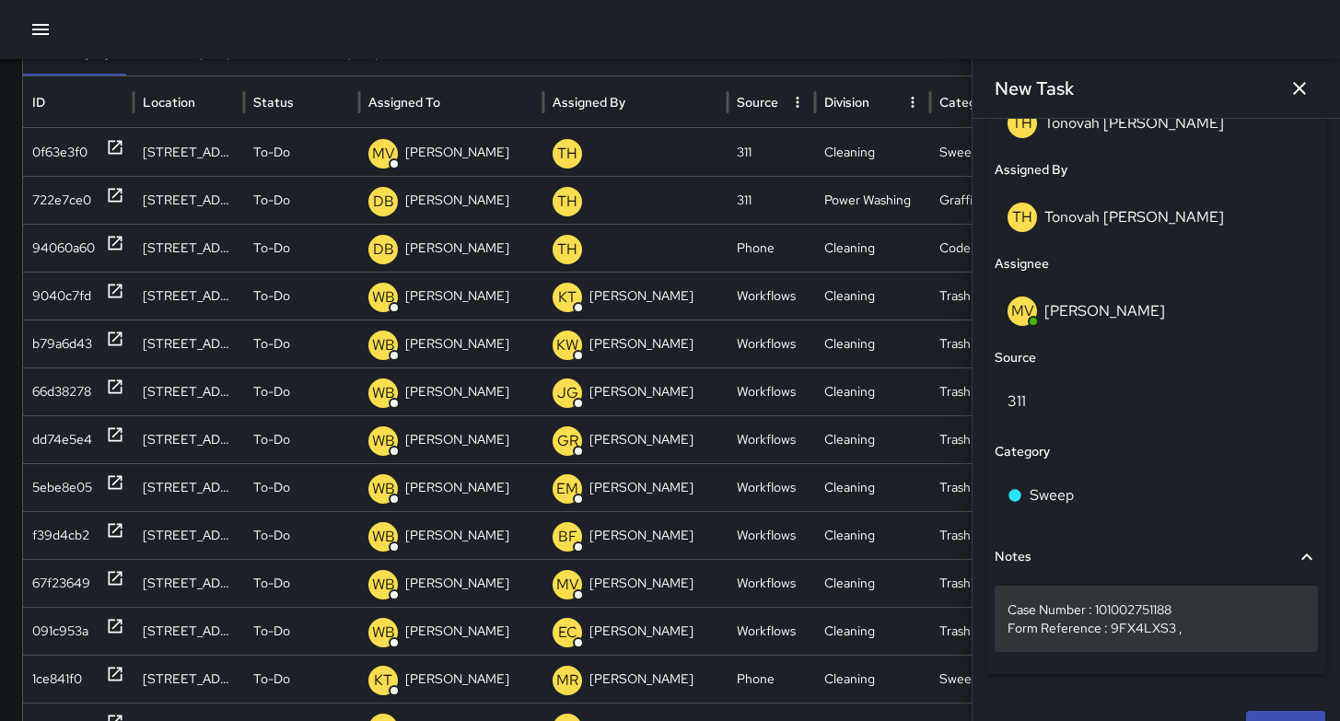
scroll to position [1077, 0]
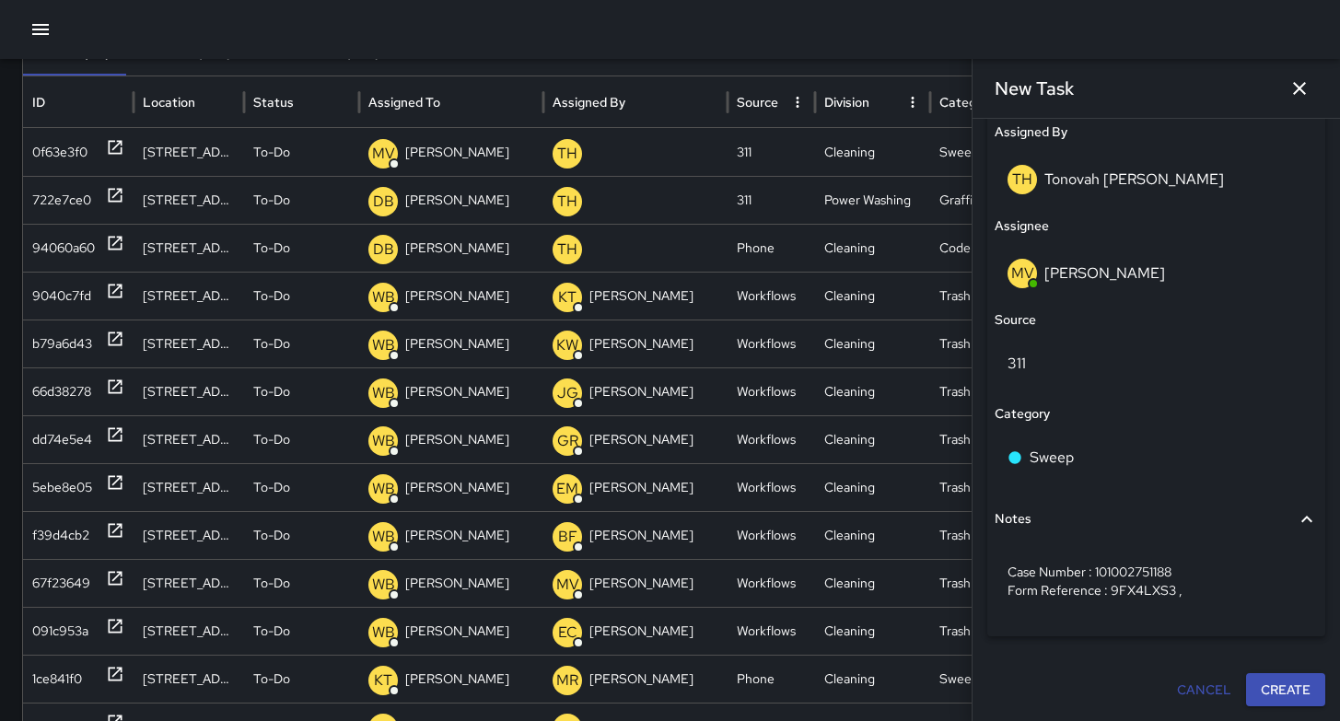
click at [1263, 693] on button "Create" at bounding box center [1285, 690] width 79 height 34
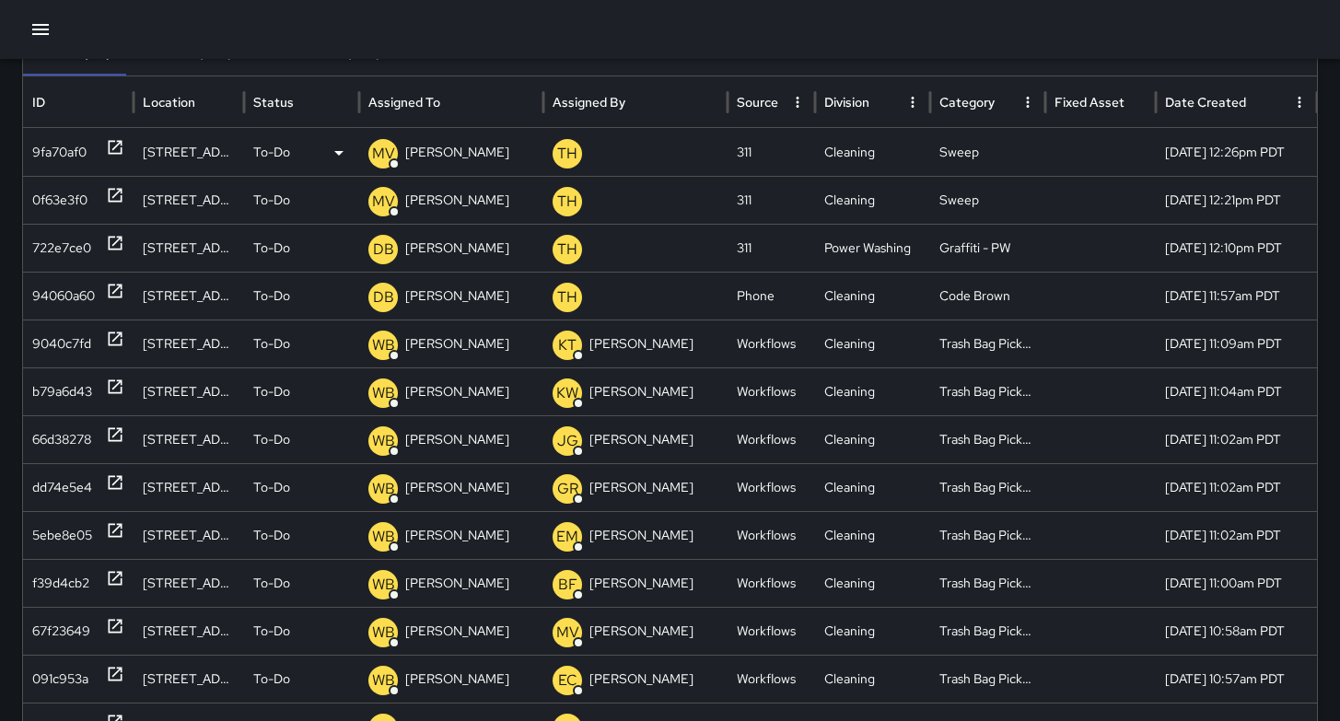
click at [54, 148] on div "9fa70af0" at bounding box center [59, 152] width 54 height 47
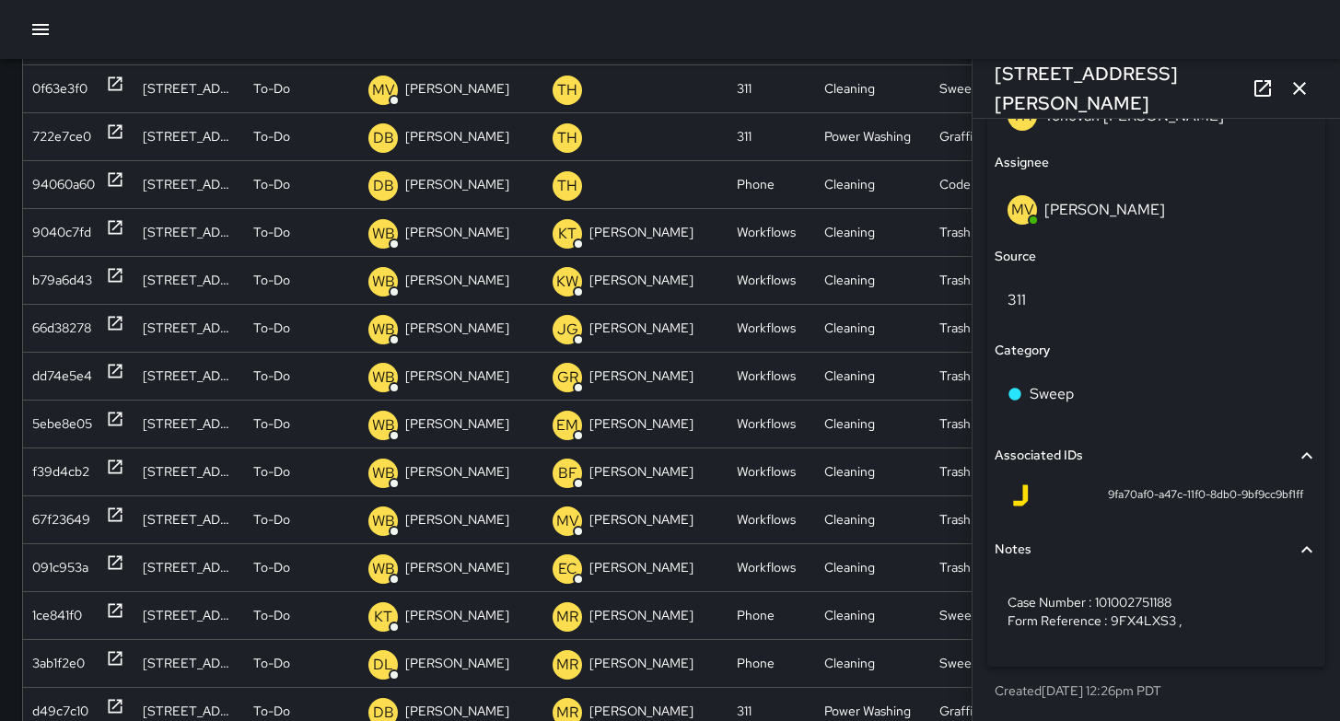
scroll to position [268, 0]
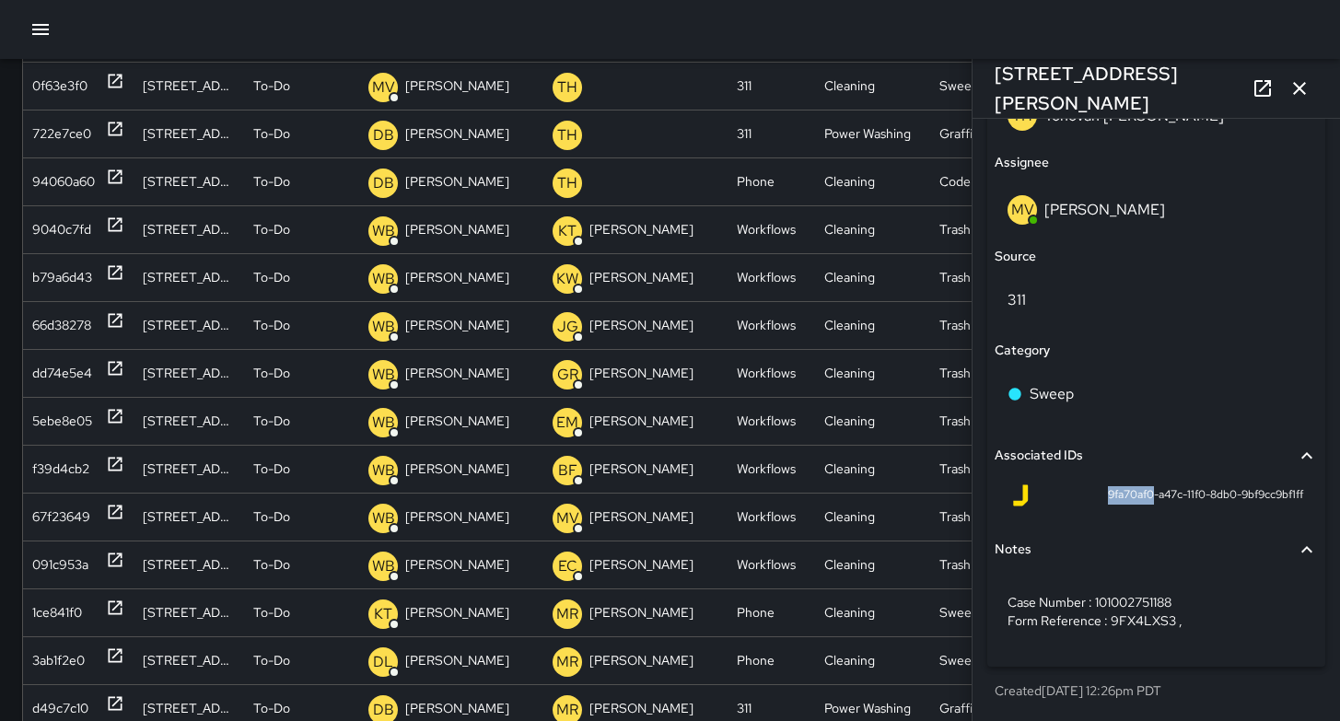
drag, startPoint x: 1136, startPoint y: 495, endPoint x: 1077, endPoint y: 495, distance: 58.9
click at [1077, 495] on div "9fa70af0-a47c-11f0-8db0-9bf9cc9bf1ff" at bounding box center [1156, 495] width 294 height 22
copy span "9fa70af0"
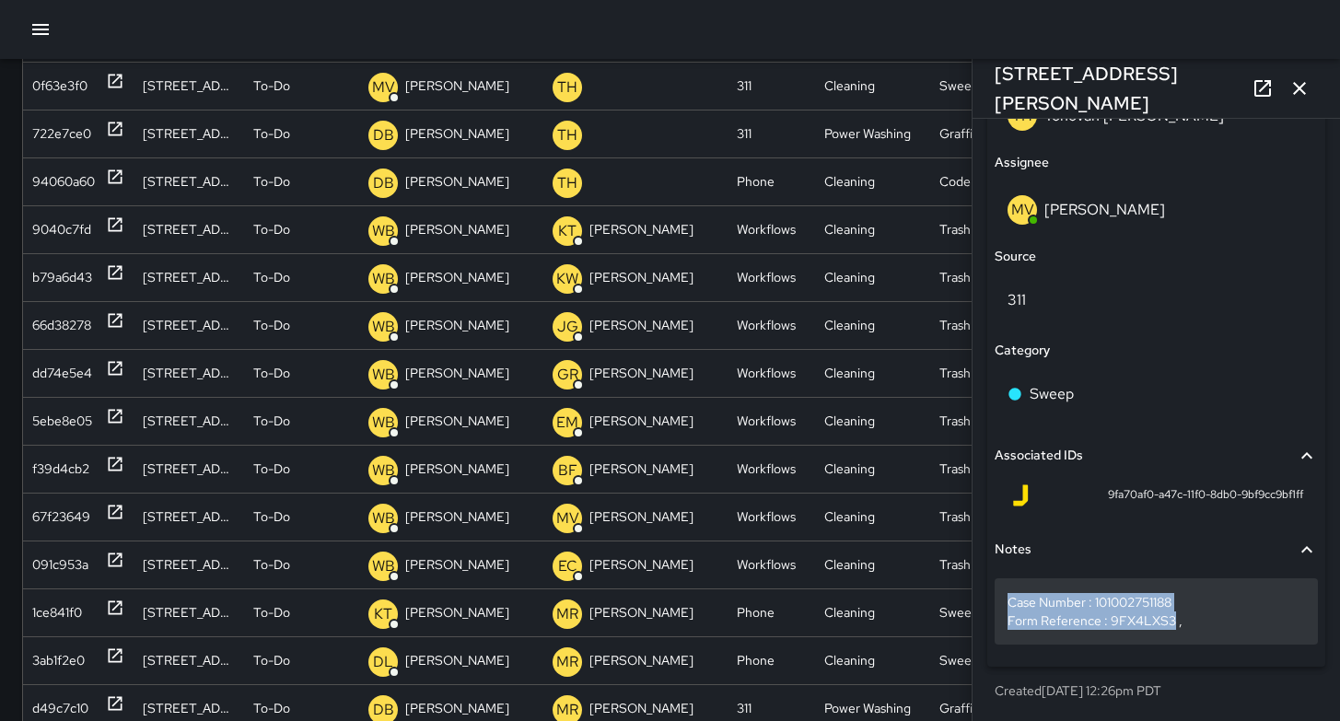
drag, startPoint x: 1170, startPoint y: 618, endPoint x: 995, endPoint y: 595, distance: 176.5
click at [995, 595] on div "Case Number : 101002751188 Form Reference : 9FX4LXS3 ," at bounding box center [1156, 611] width 323 height 66
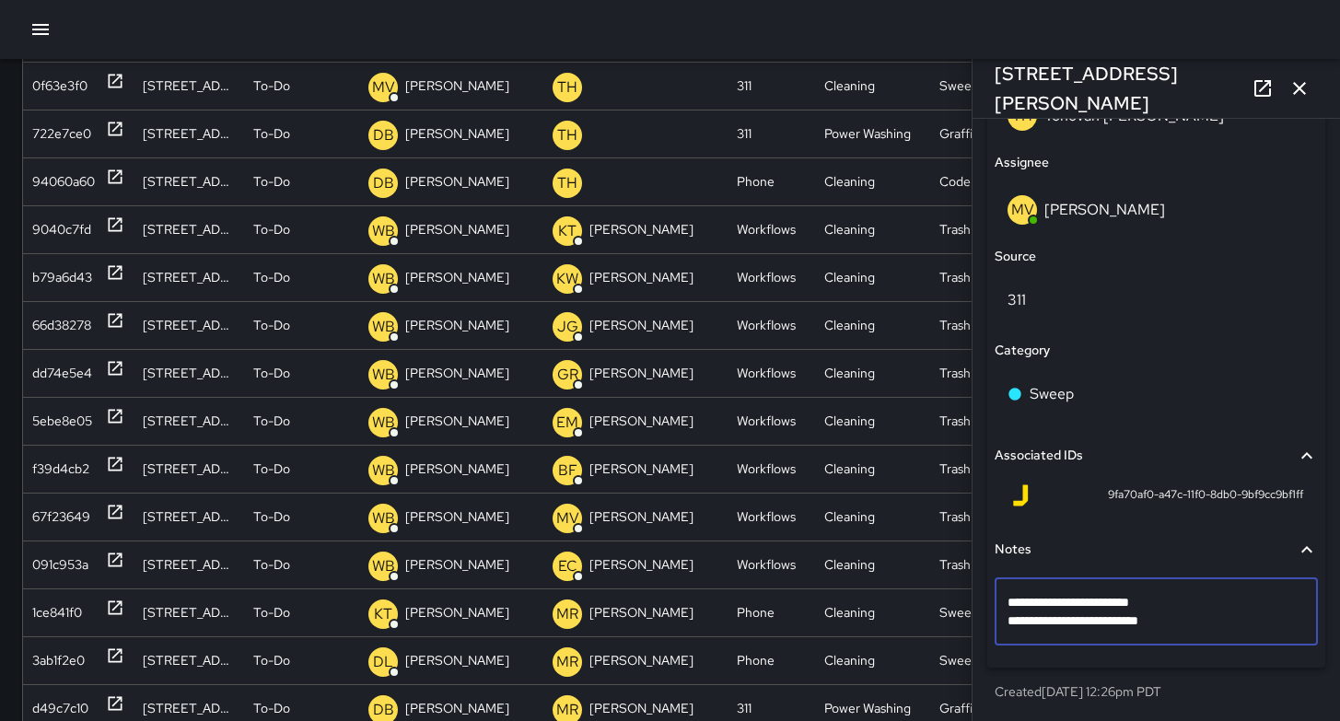
drag, startPoint x: 1176, startPoint y: 620, endPoint x: 995, endPoint y: 585, distance: 183.9
click at [995, 585] on div "**********" at bounding box center [1156, 611] width 323 height 67
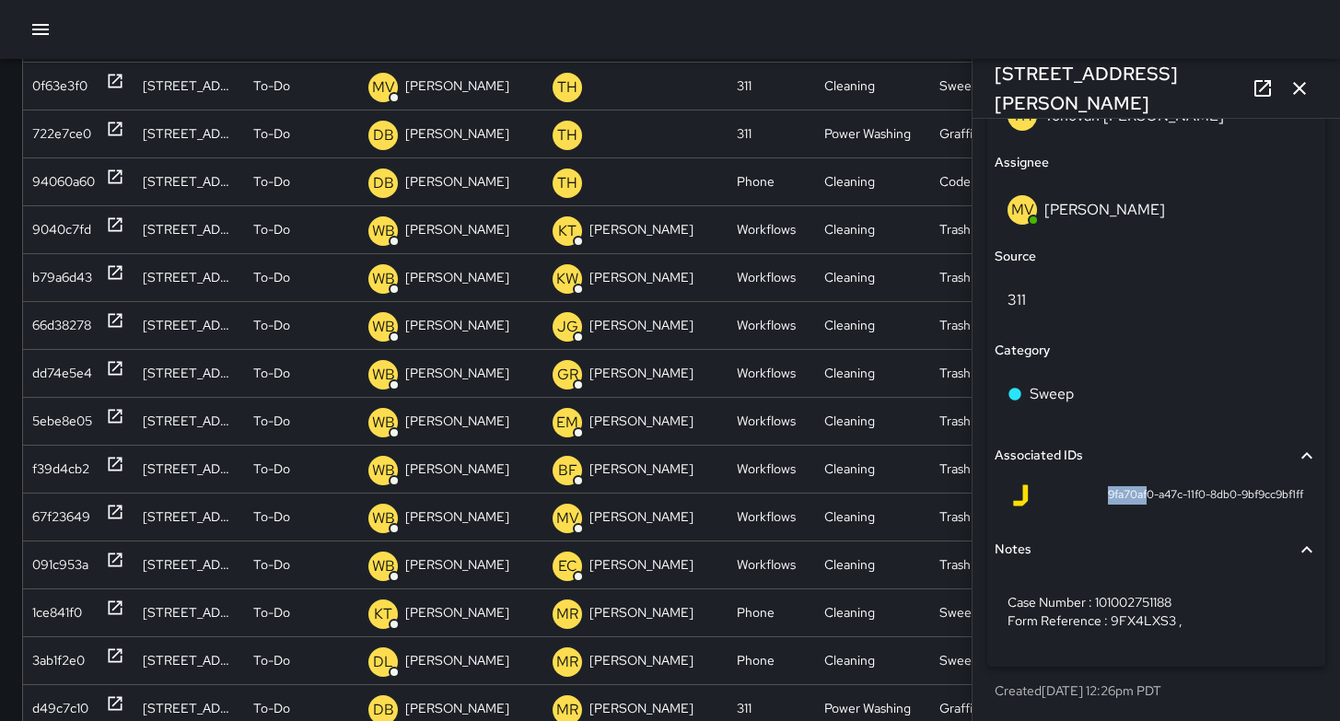
drag, startPoint x: 1133, startPoint y: 494, endPoint x: 1108, endPoint y: 491, distance: 25.0
click at [1108, 494] on span "9fa70af0-a47c-11f0-8db0-9bf9cc9bf1ff" at bounding box center [1205, 495] width 195 height 18
drag, startPoint x: 1135, startPoint y: 495, endPoint x: 1070, endPoint y: 493, distance: 65.4
click at [1070, 493] on div "9fa70af0-a47c-11f0-8db0-9bf9cc9bf1ff" at bounding box center [1156, 495] width 294 height 22
copy span "9fa70af0"
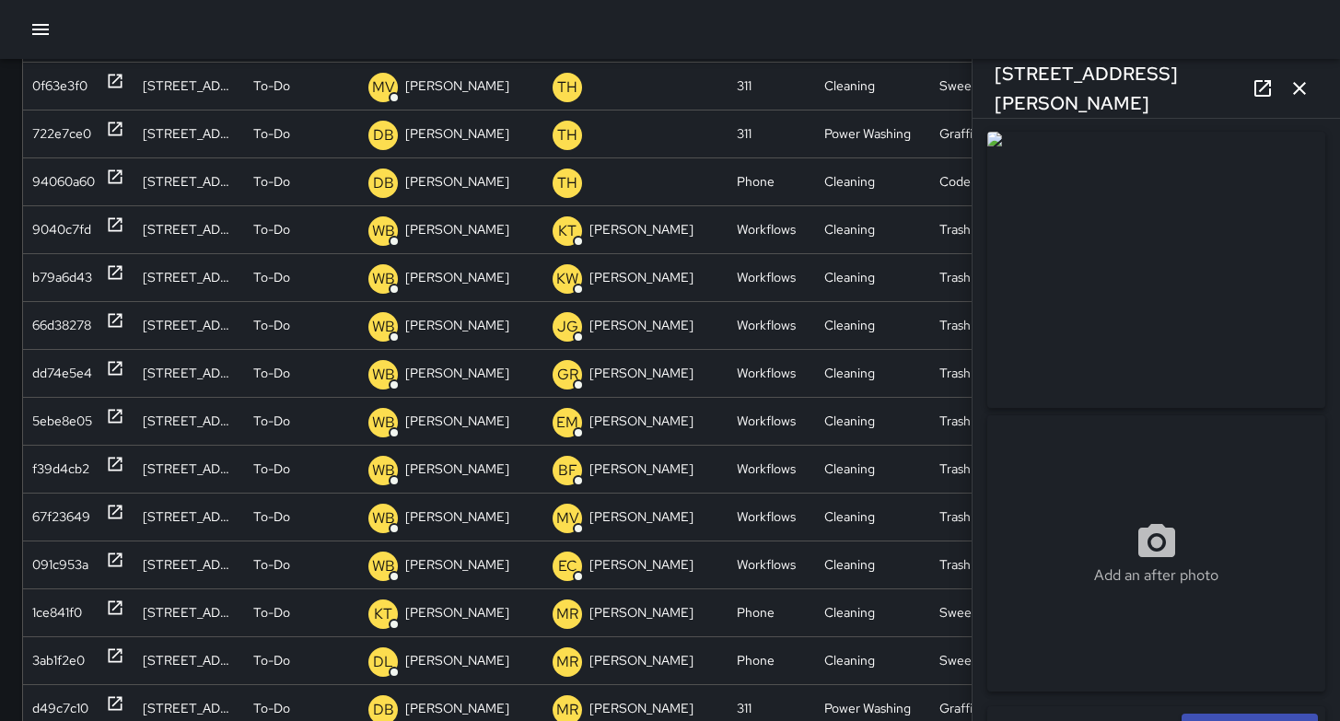
scroll to position [0, 0]
click at [1305, 88] on icon "button" at bounding box center [1299, 88] width 22 height 22
click at [1305, 88] on div "[DATE] 12:21pm PDT" at bounding box center [1236, 86] width 161 height 48
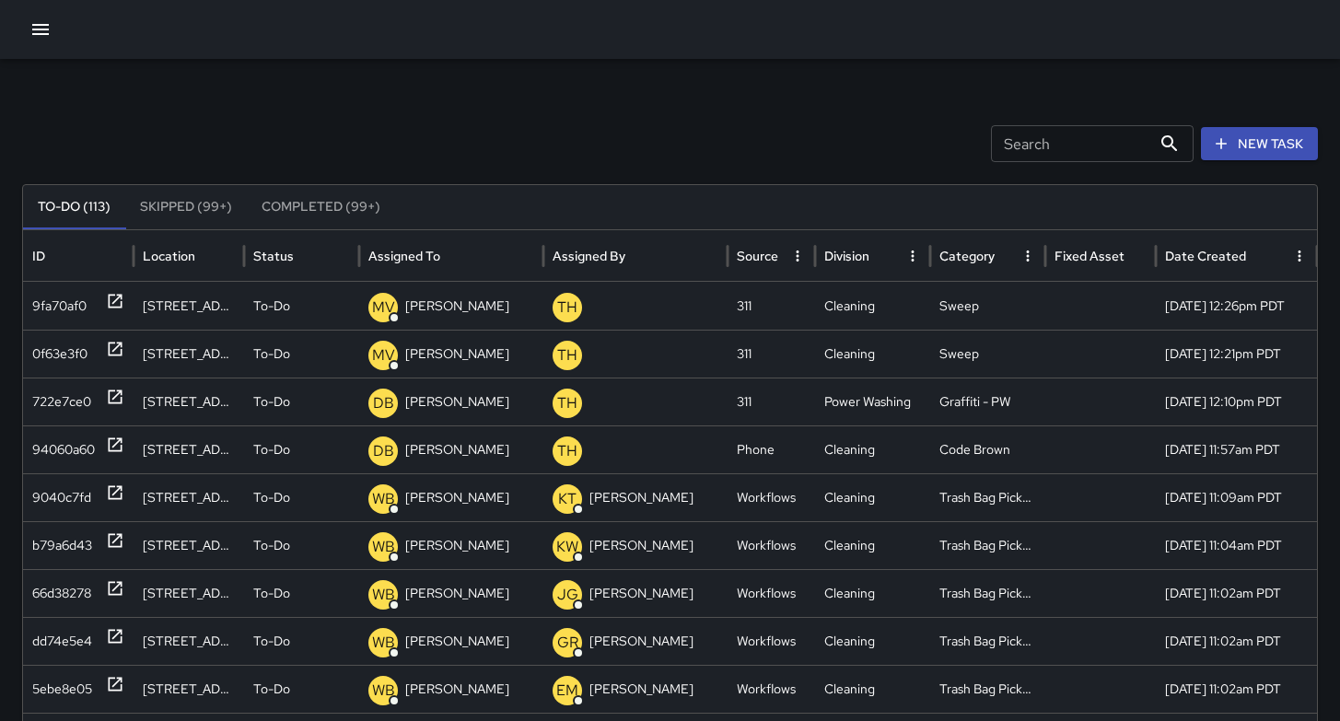
click at [1247, 148] on button "New Task" at bounding box center [1259, 144] width 117 height 34
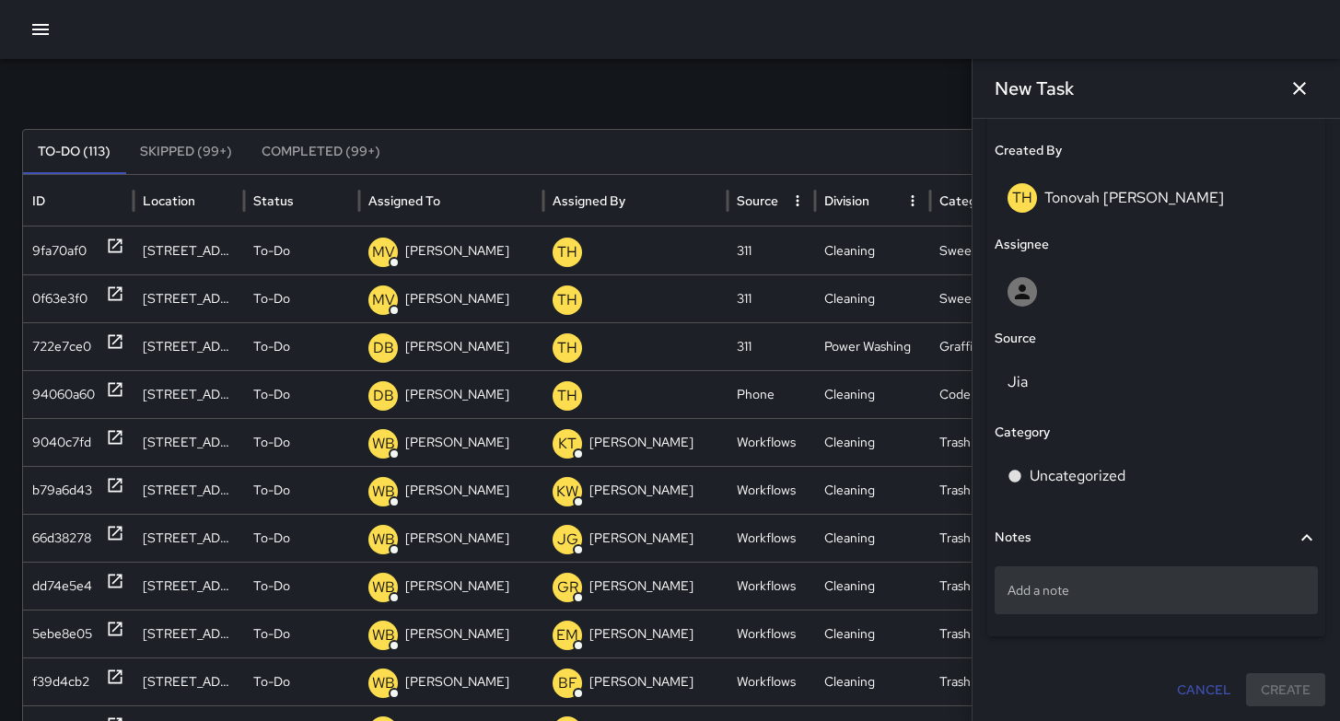
scroll to position [147, 0]
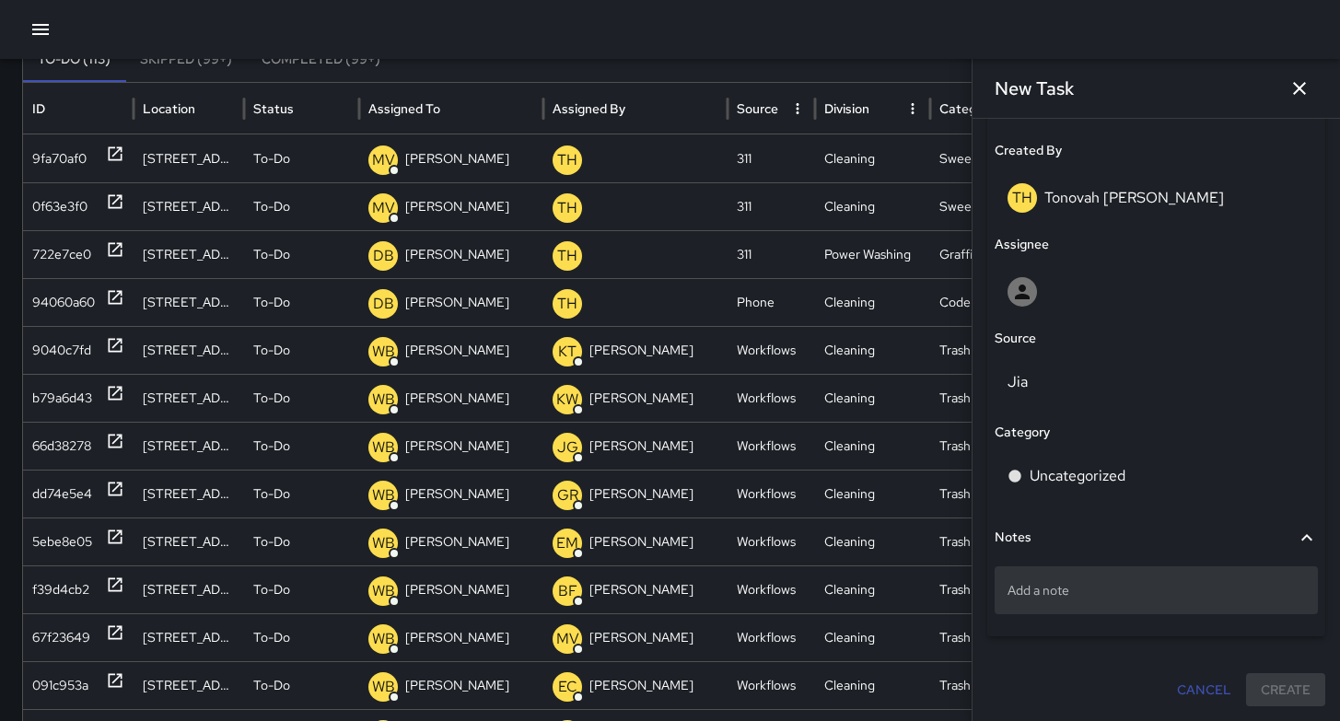
click at [1112, 585] on p "Add a note" at bounding box center [1155, 590] width 297 height 18
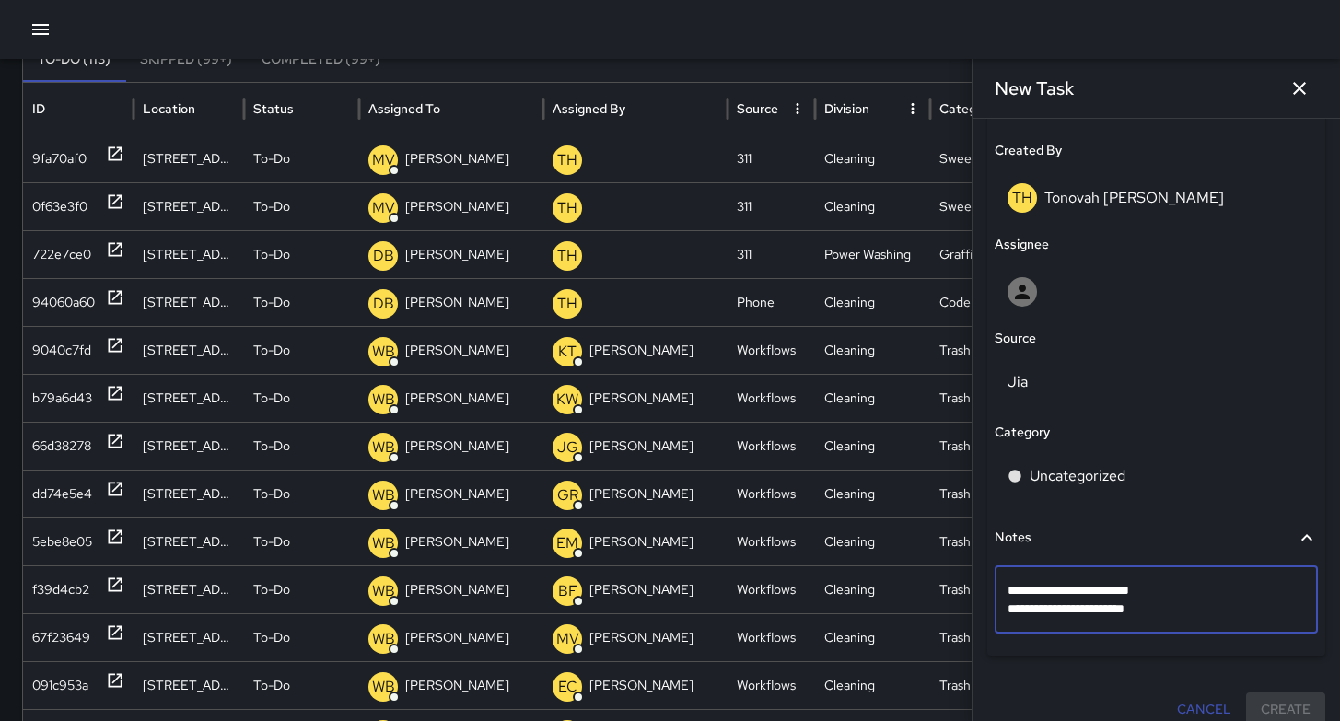
type textarea "**********"
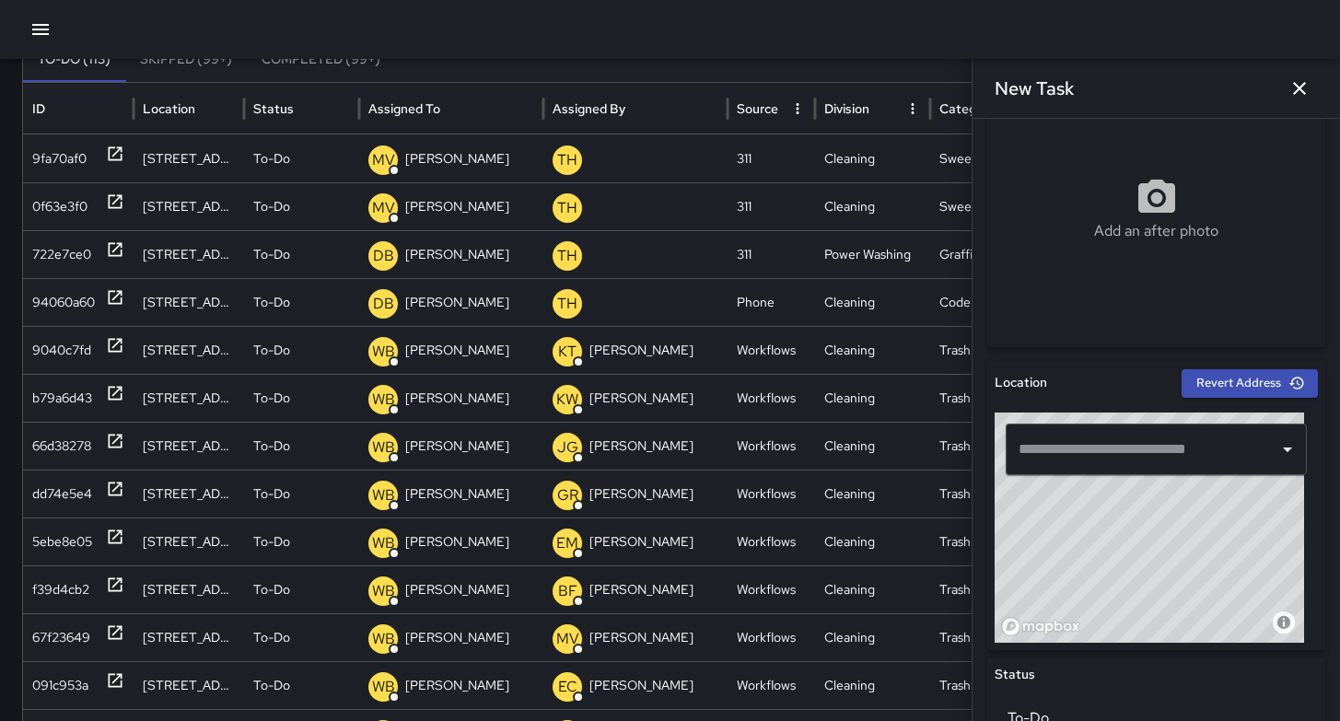
scroll to position [0, 0]
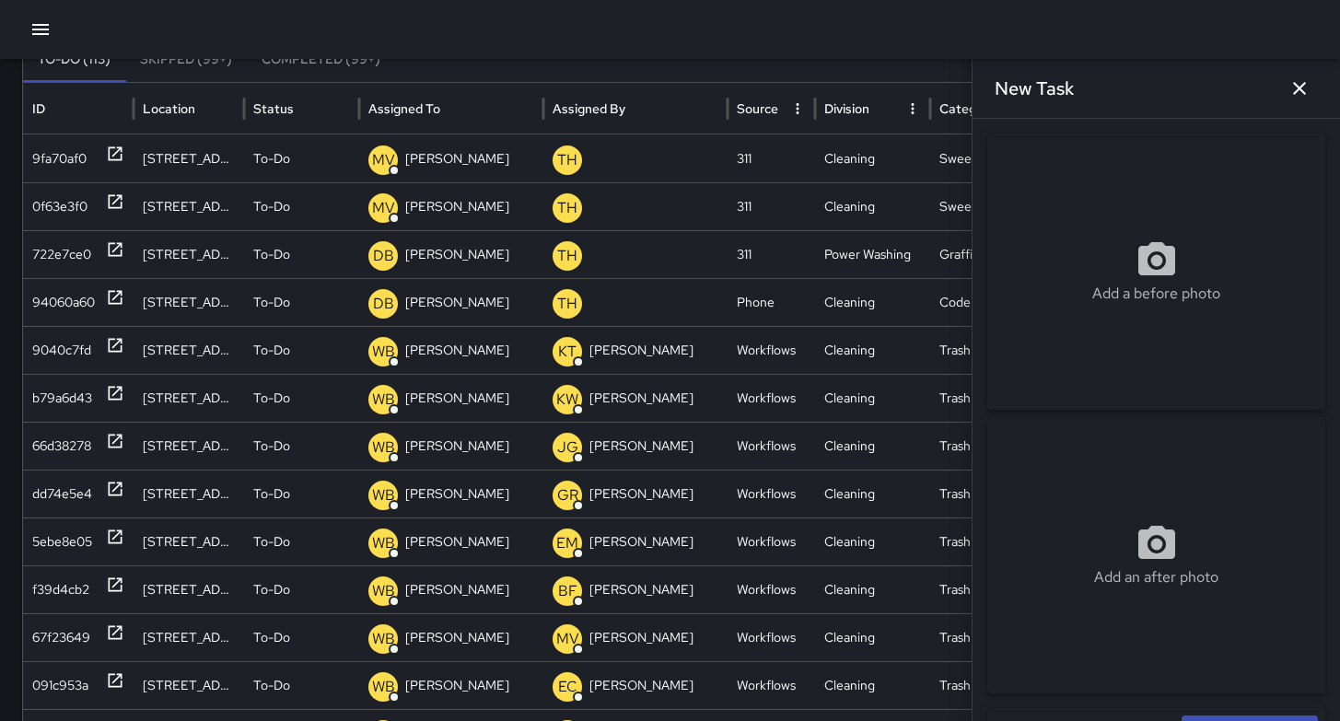
click at [1118, 281] on div "Add a before photo" at bounding box center [1156, 272] width 338 height 66
type input "**********"
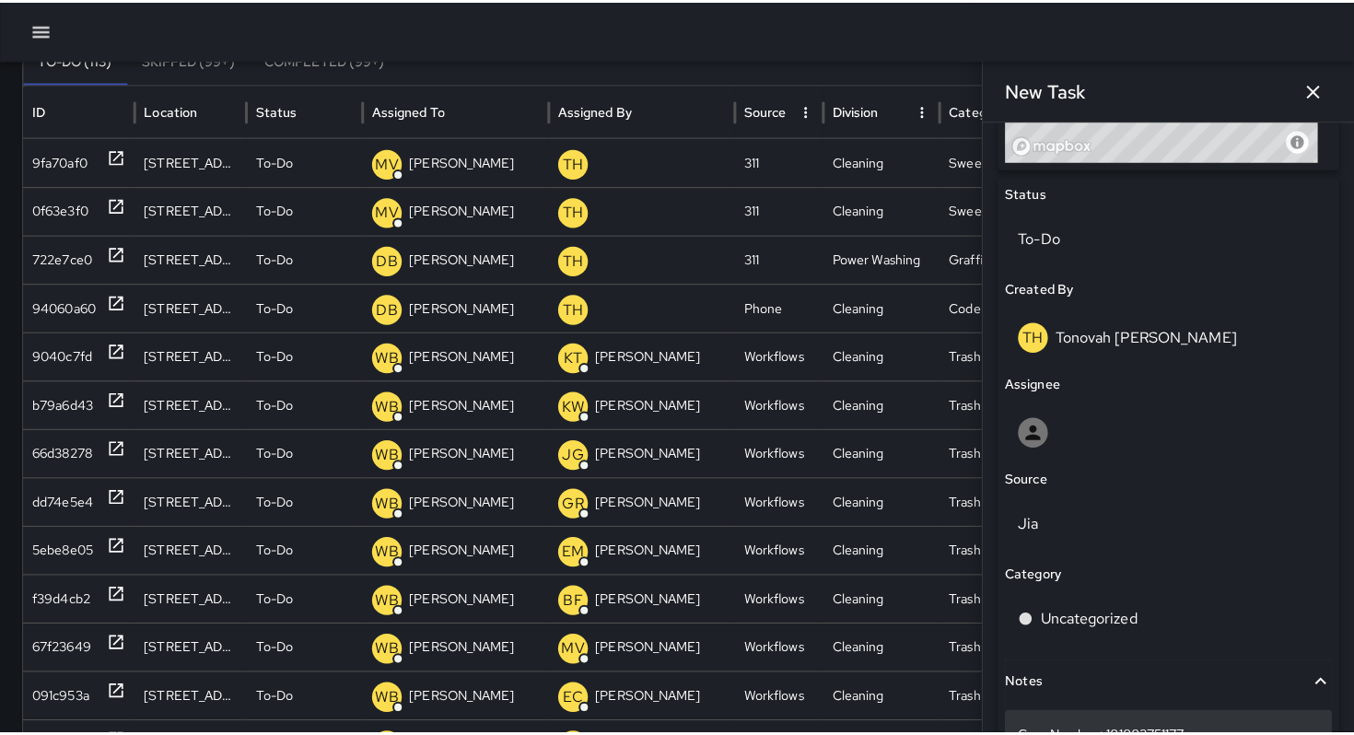
scroll to position [983, 0]
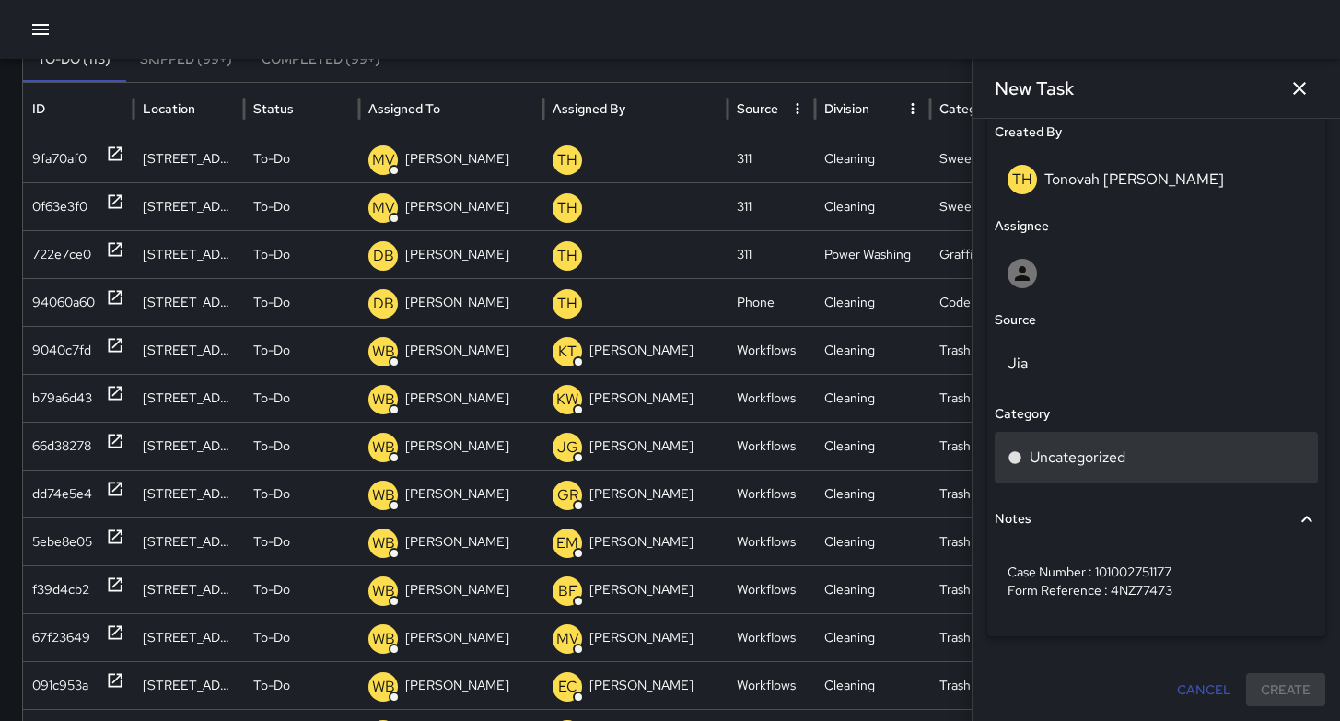
click at [1083, 455] on p "Uncategorized" at bounding box center [1078, 458] width 96 height 22
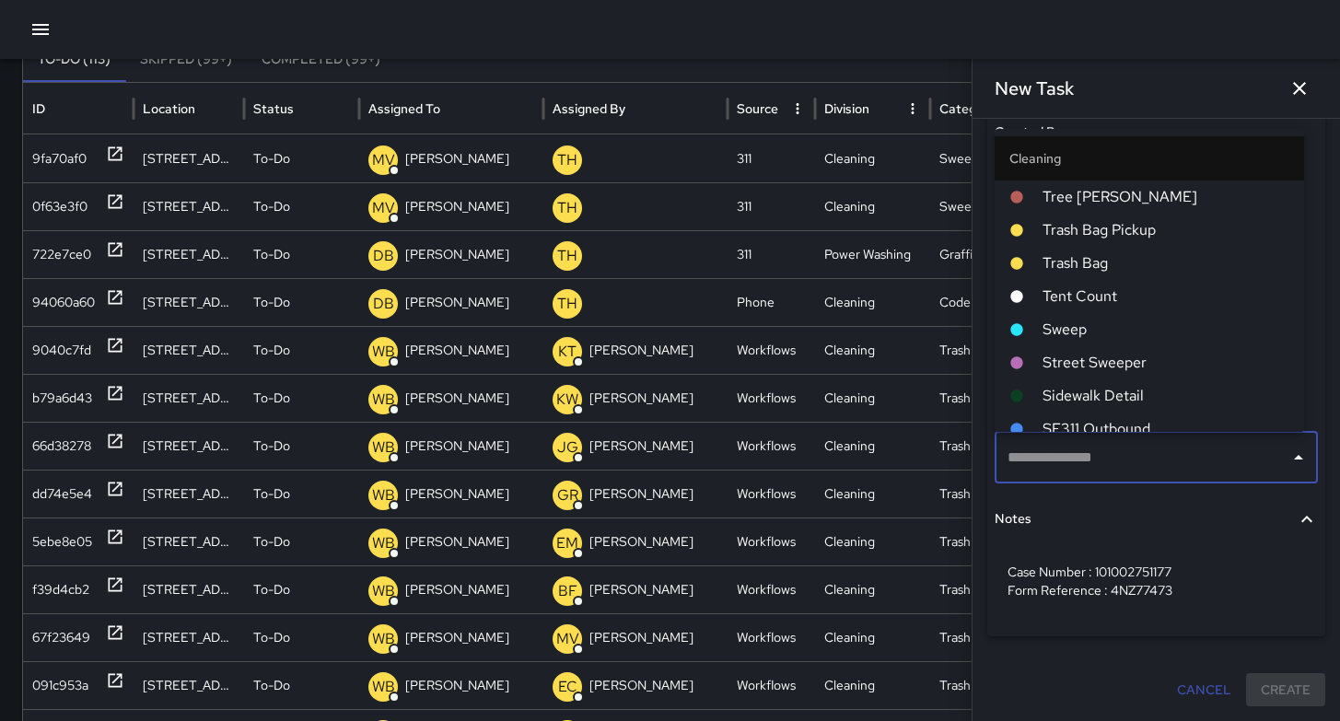
click at [1116, 332] on span "Sweep" at bounding box center [1165, 330] width 247 height 22
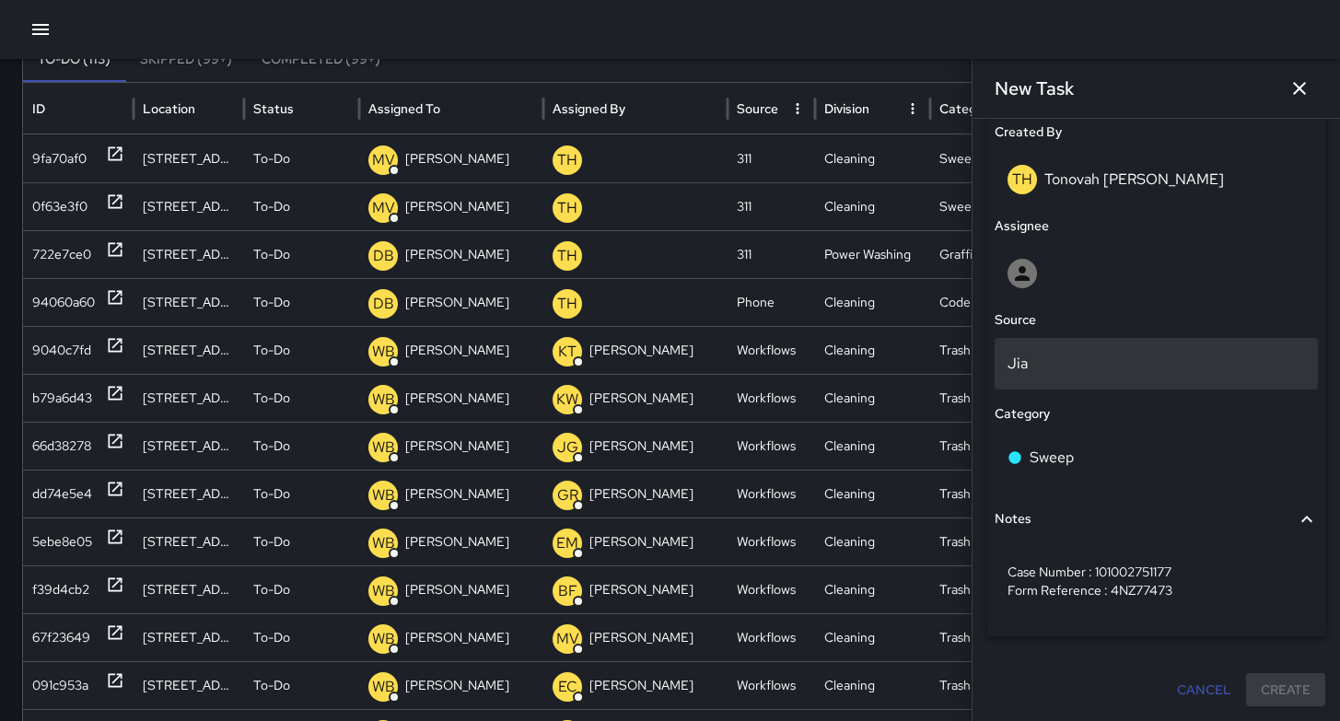
click at [1079, 367] on p "Jia" at bounding box center [1155, 364] width 297 height 22
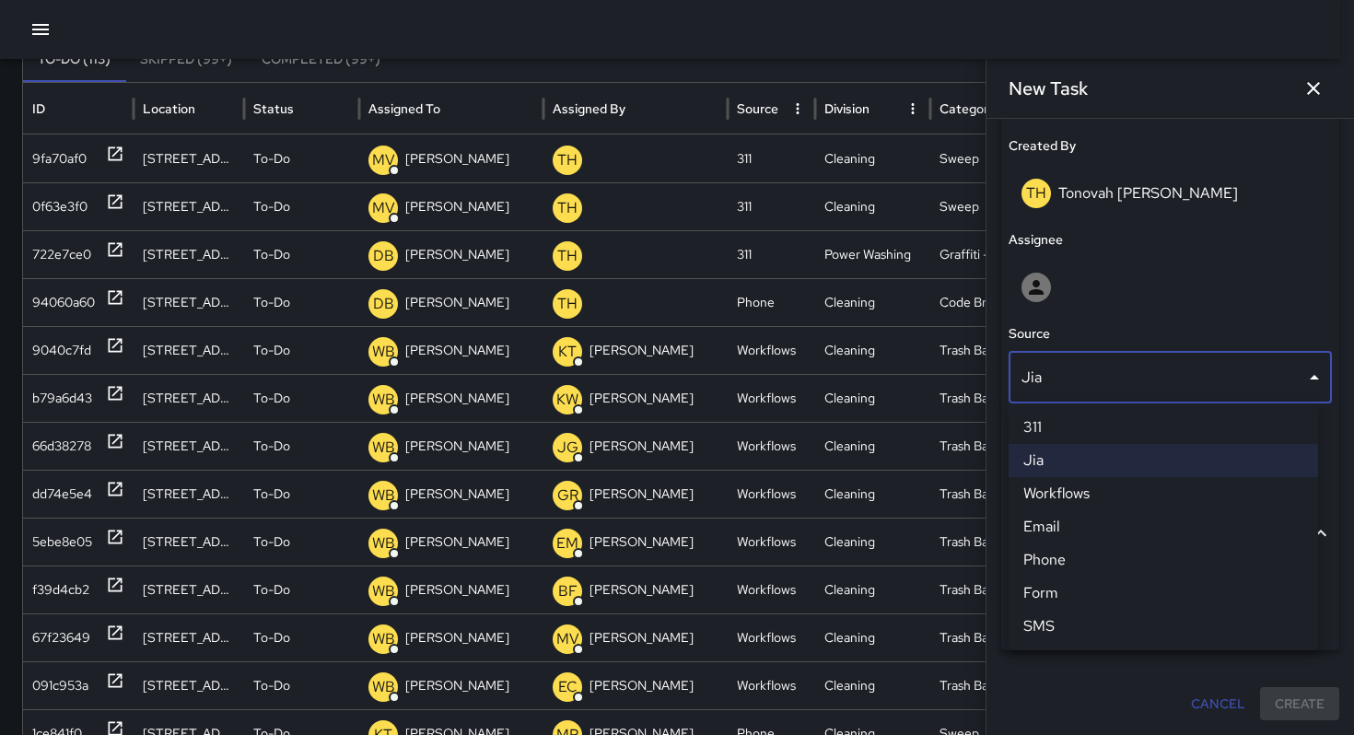
click at [1064, 409] on ul "311 Jia Workflows Email Phone Form SMS" at bounding box center [1162, 526] width 309 height 247
click at [1065, 419] on li "311" at bounding box center [1162, 427] width 309 height 33
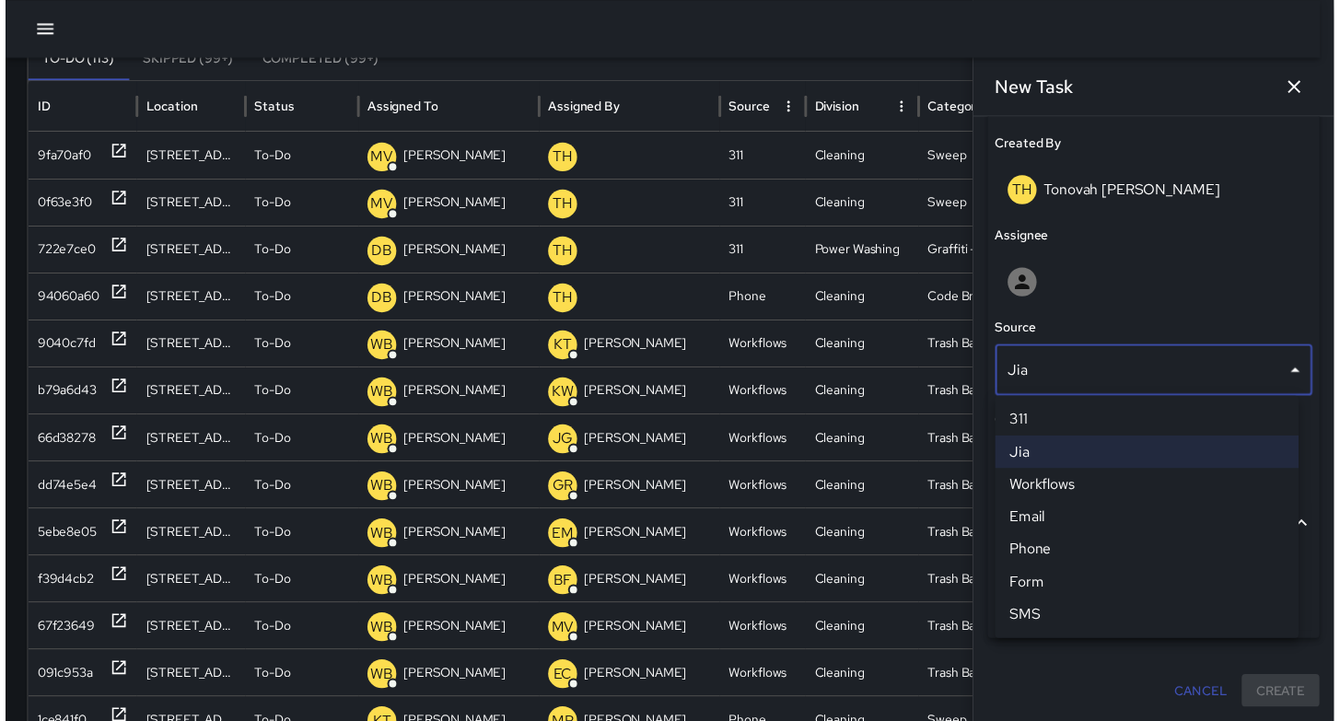
scroll to position [983, 0]
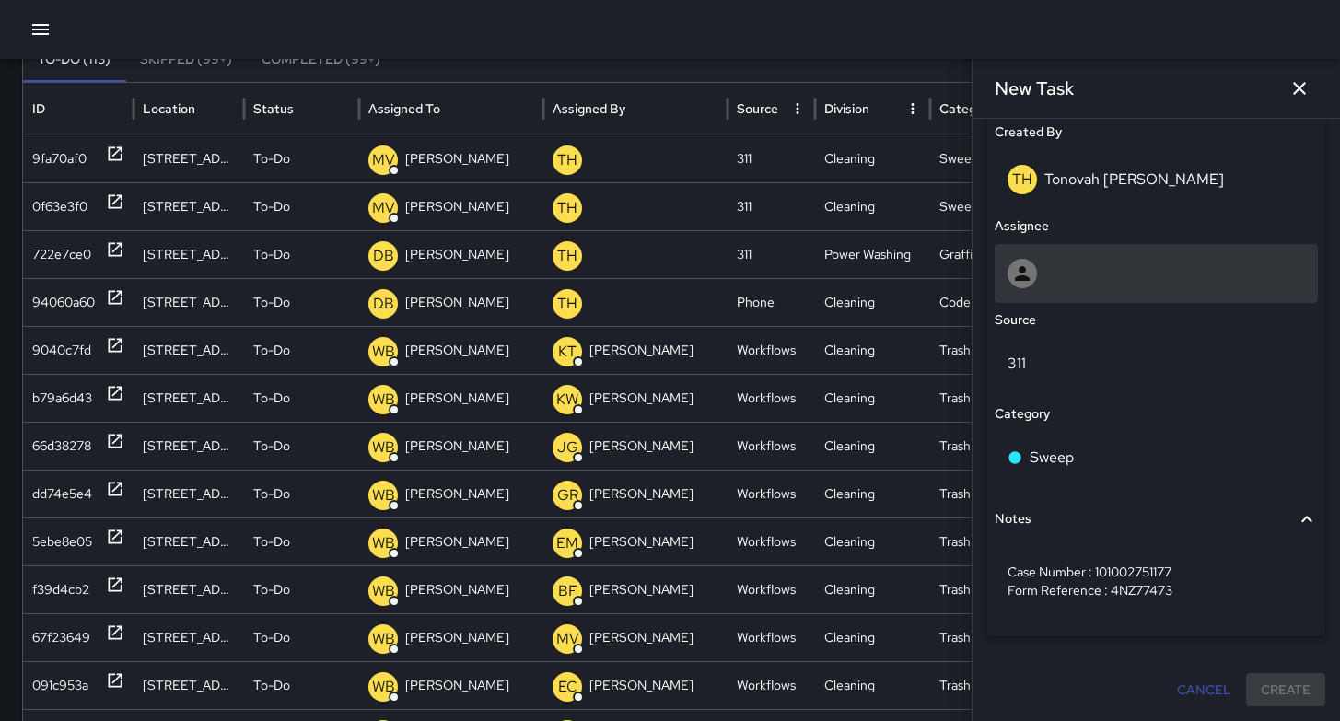
click at [1059, 265] on div at bounding box center [1155, 273] width 297 height 29
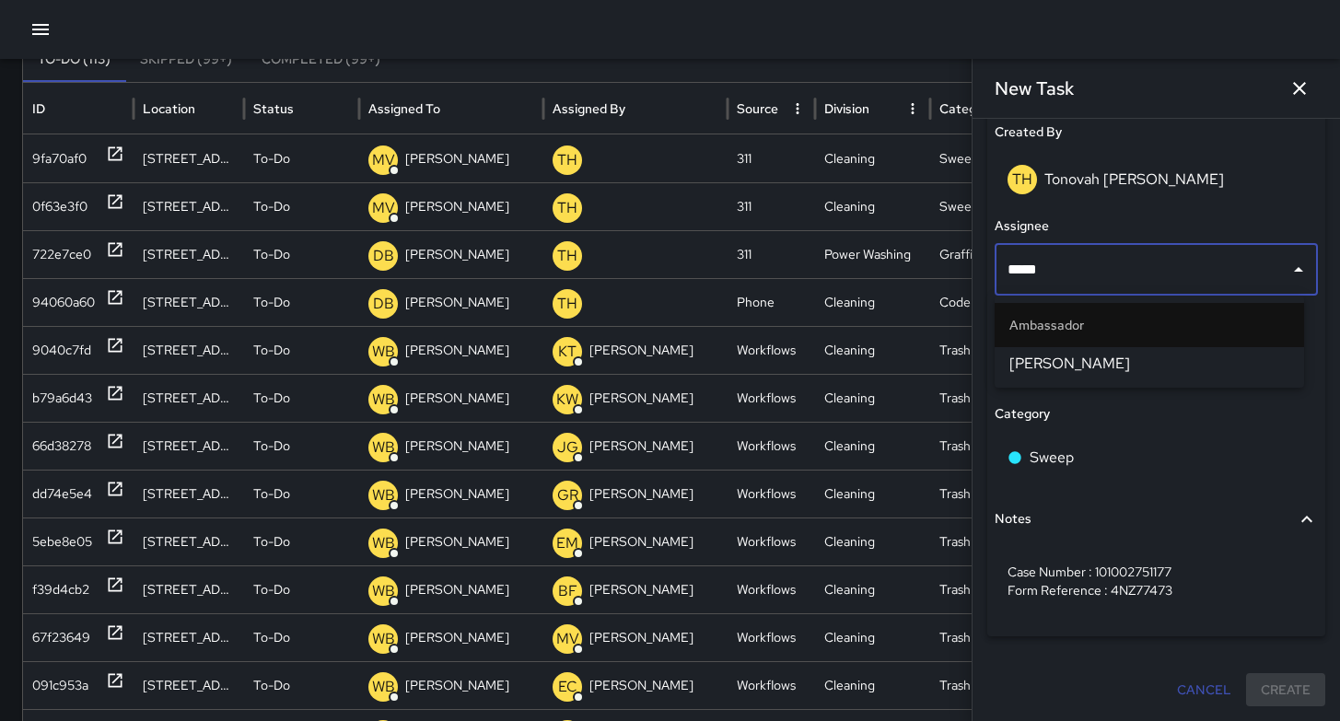
type input "******"
click at [1087, 355] on span "[PERSON_NAME]" at bounding box center [1149, 364] width 280 height 22
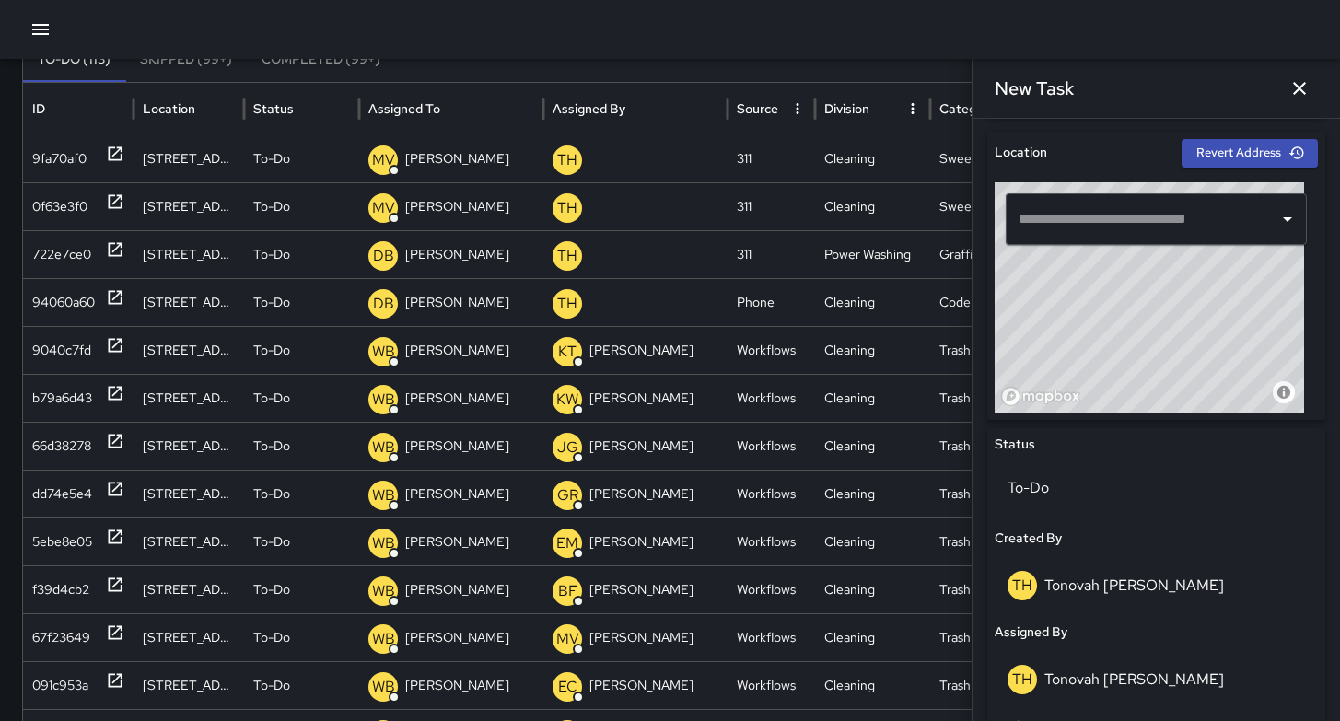
scroll to position [364, 0]
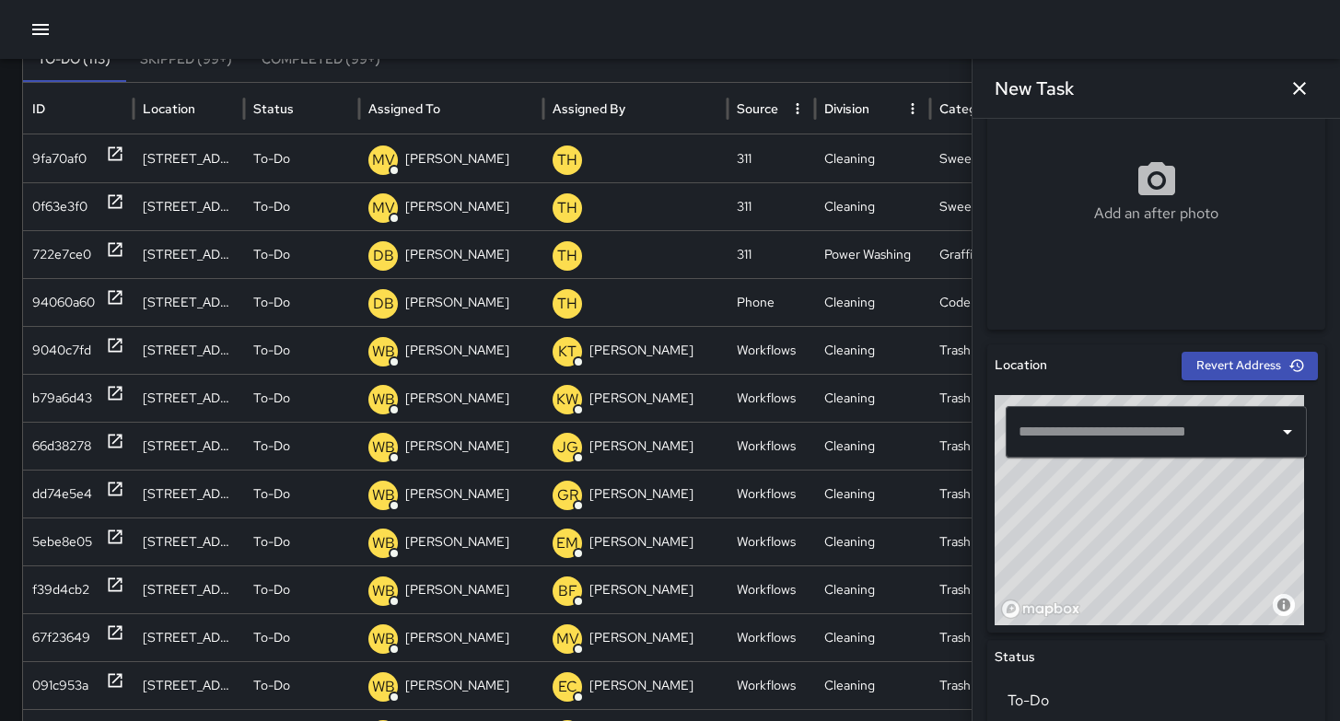
click at [1075, 423] on input "text" at bounding box center [1142, 431] width 257 height 35
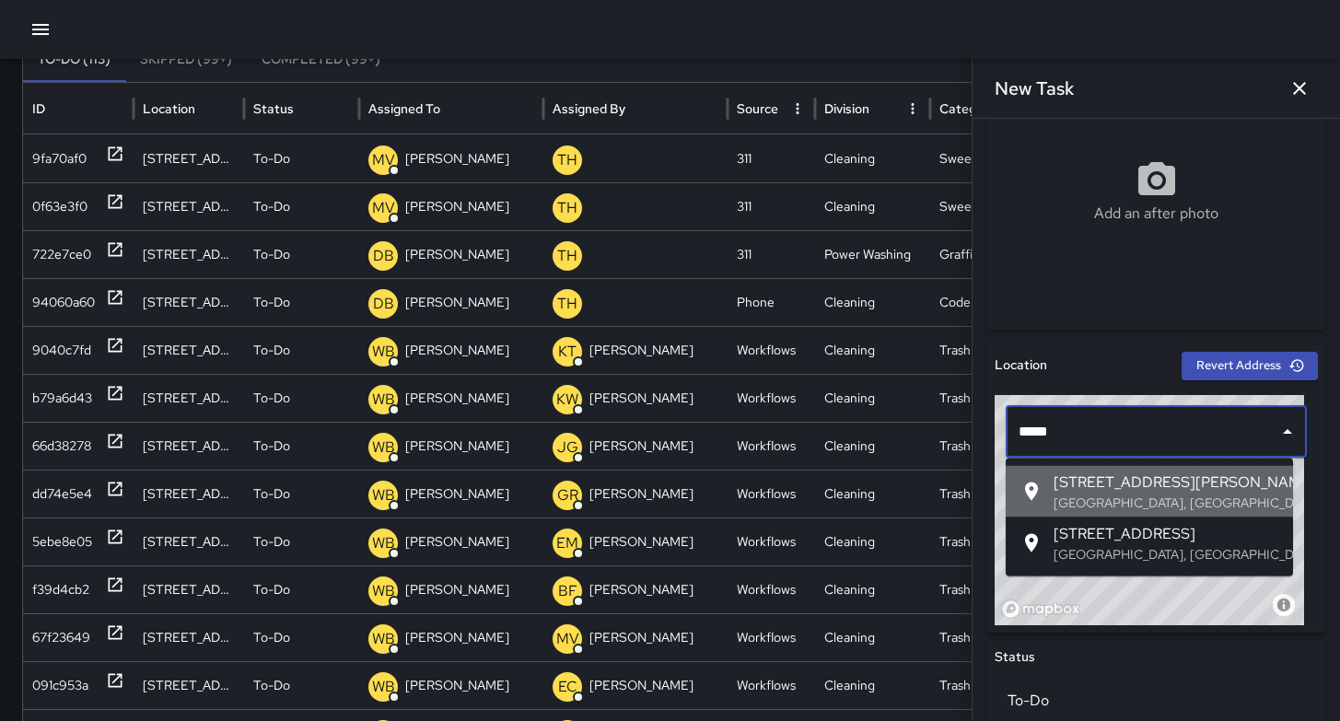
click at [1111, 502] on p "[GEOGRAPHIC_DATA], [GEOGRAPHIC_DATA], [GEOGRAPHIC_DATA]" at bounding box center [1166, 503] width 225 height 18
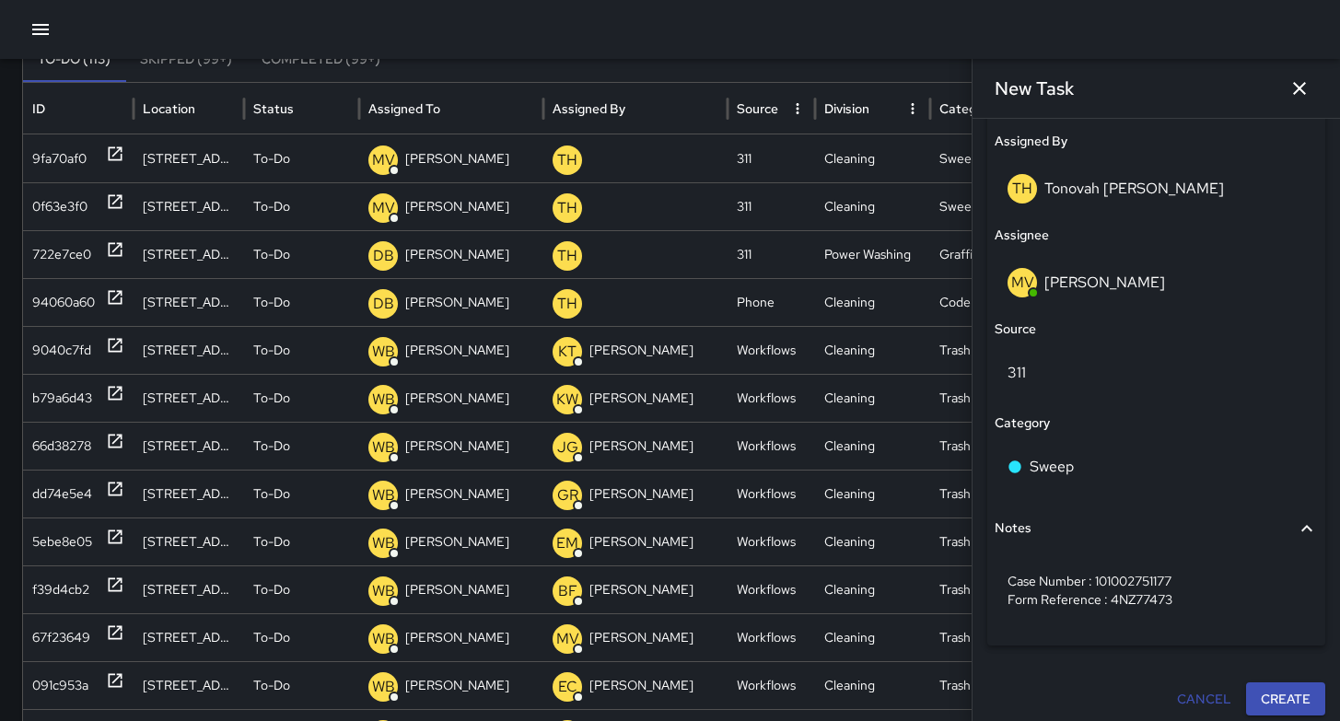
scroll to position [1077, 0]
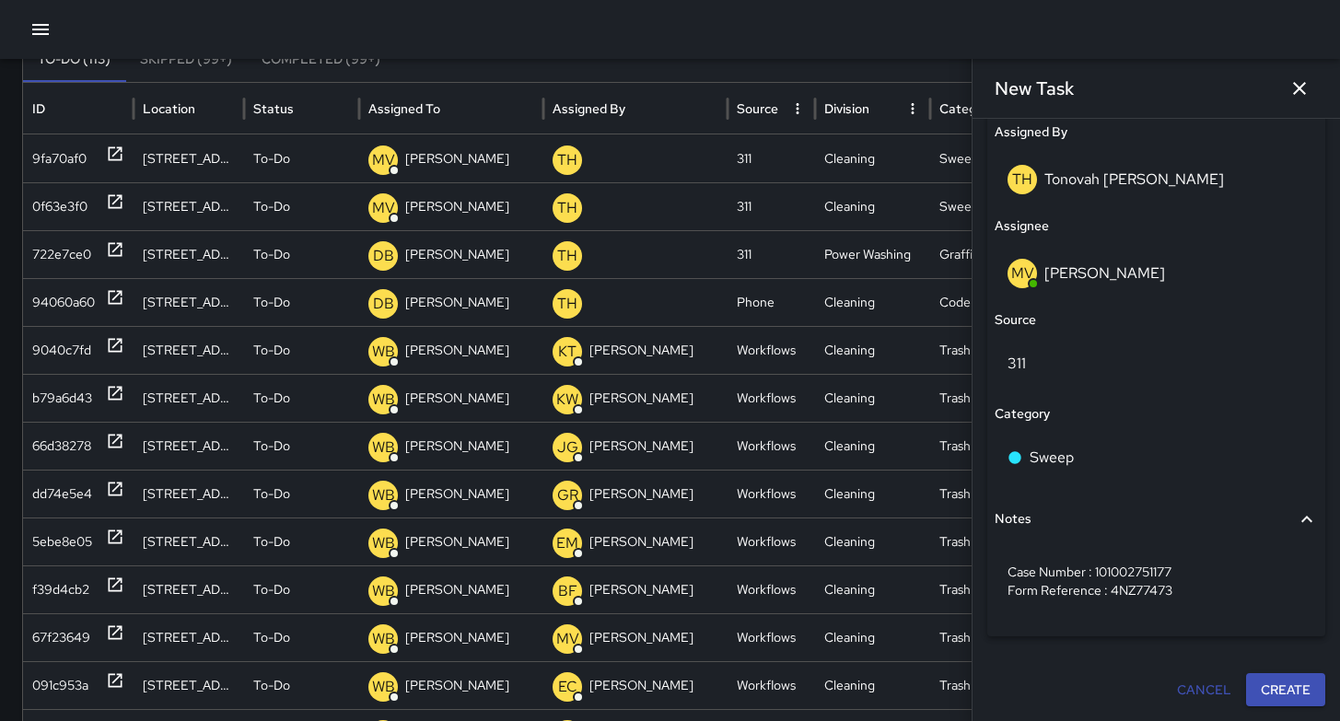
type input "**********"
click at [1277, 692] on button "Create" at bounding box center [1285, 690] width 79 height 34
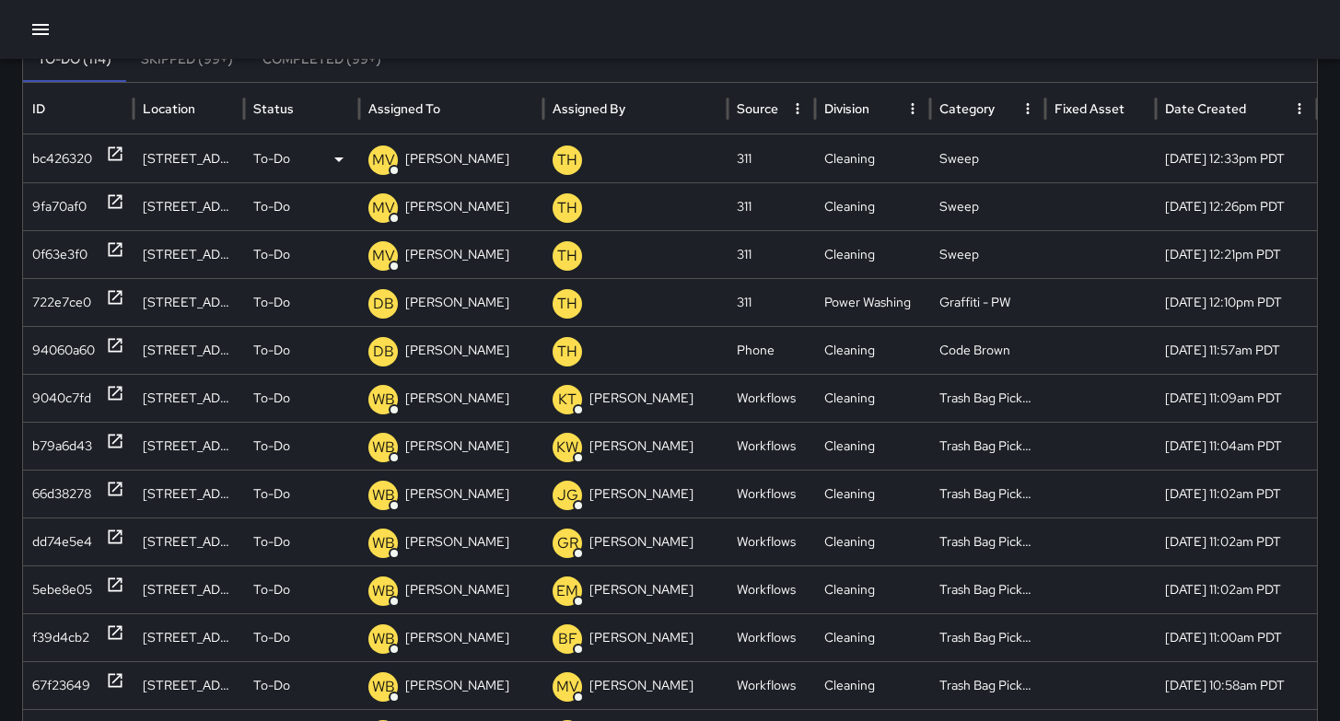
click at [59, 162] on div "bc426320" at bounding box center [62, 158] width 60 height 47
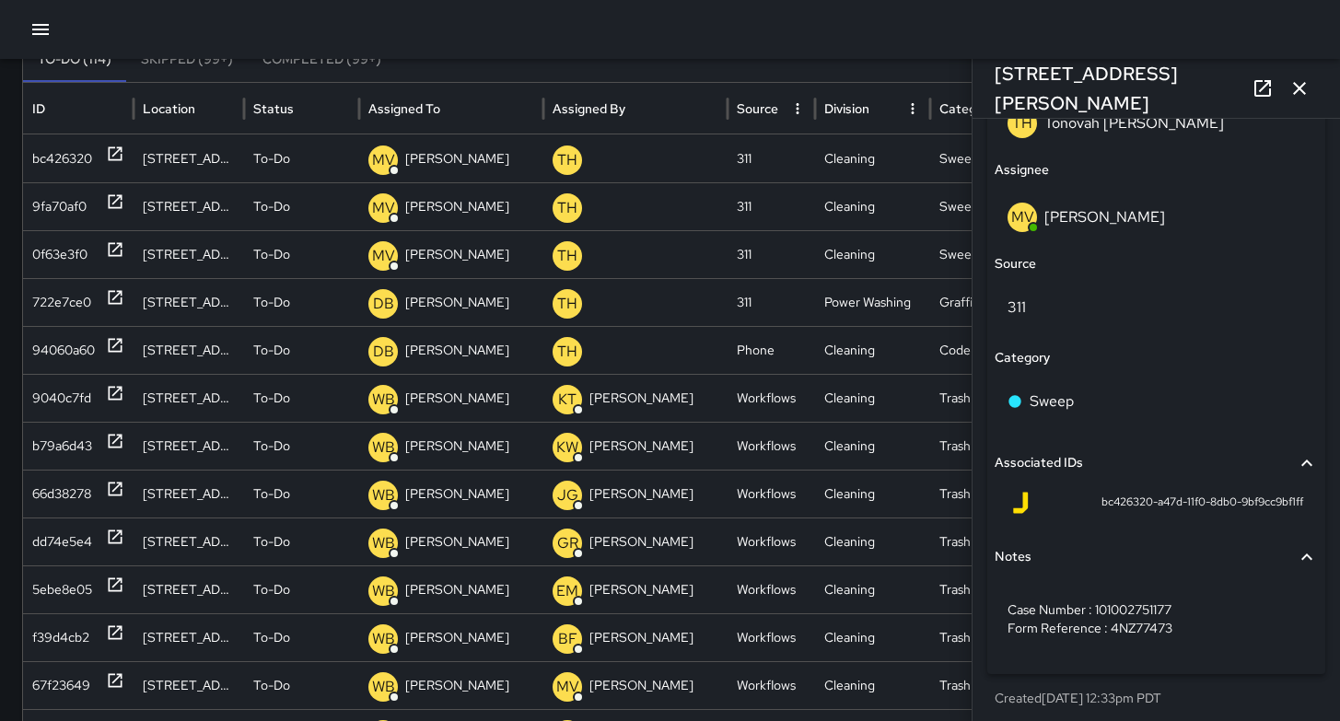
scroll to position [1140, 0]
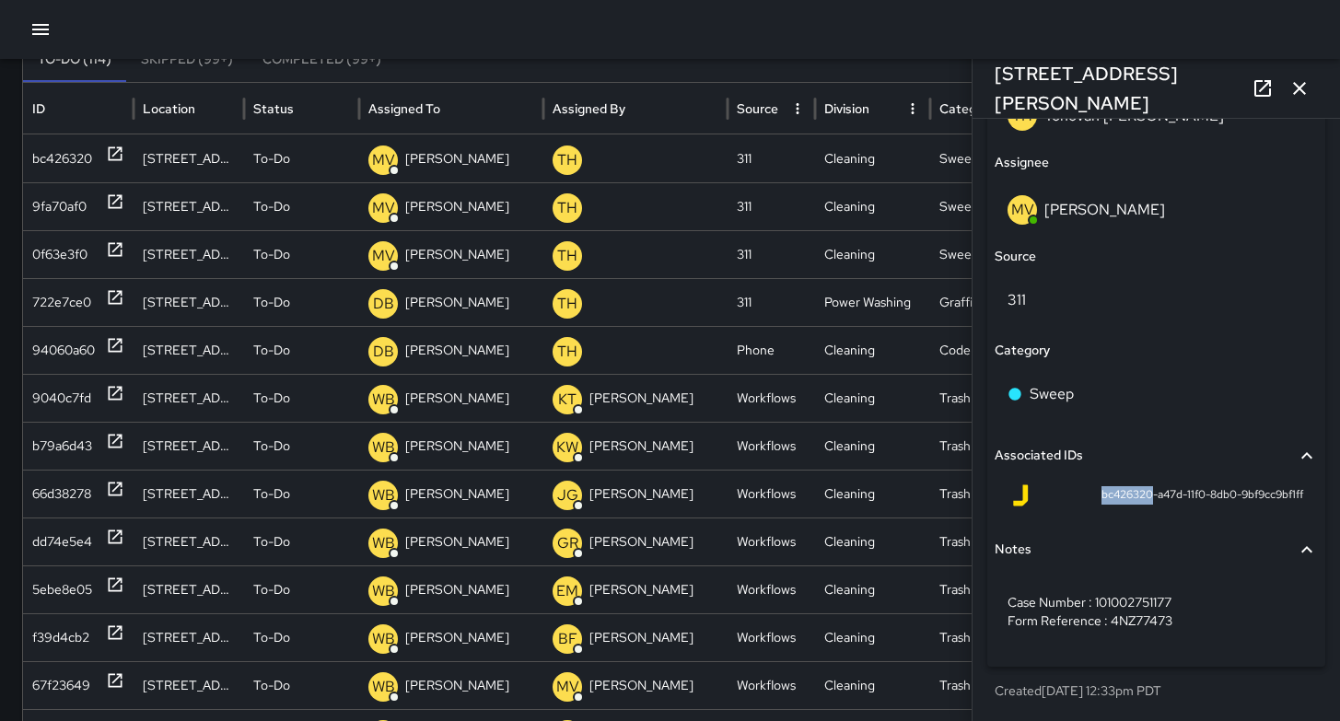
drag, startPoint x: 1135, startPoint y: 495, endPoint x: 1072, endPoint y: 493, distance: 62.6
click at [1072, 493] on div "bc426320-a47d-11f0-8db0-9bf9cc9bf1ff" at bounding box center [1156, 495] width 294 height 22
copy span "bc426320"
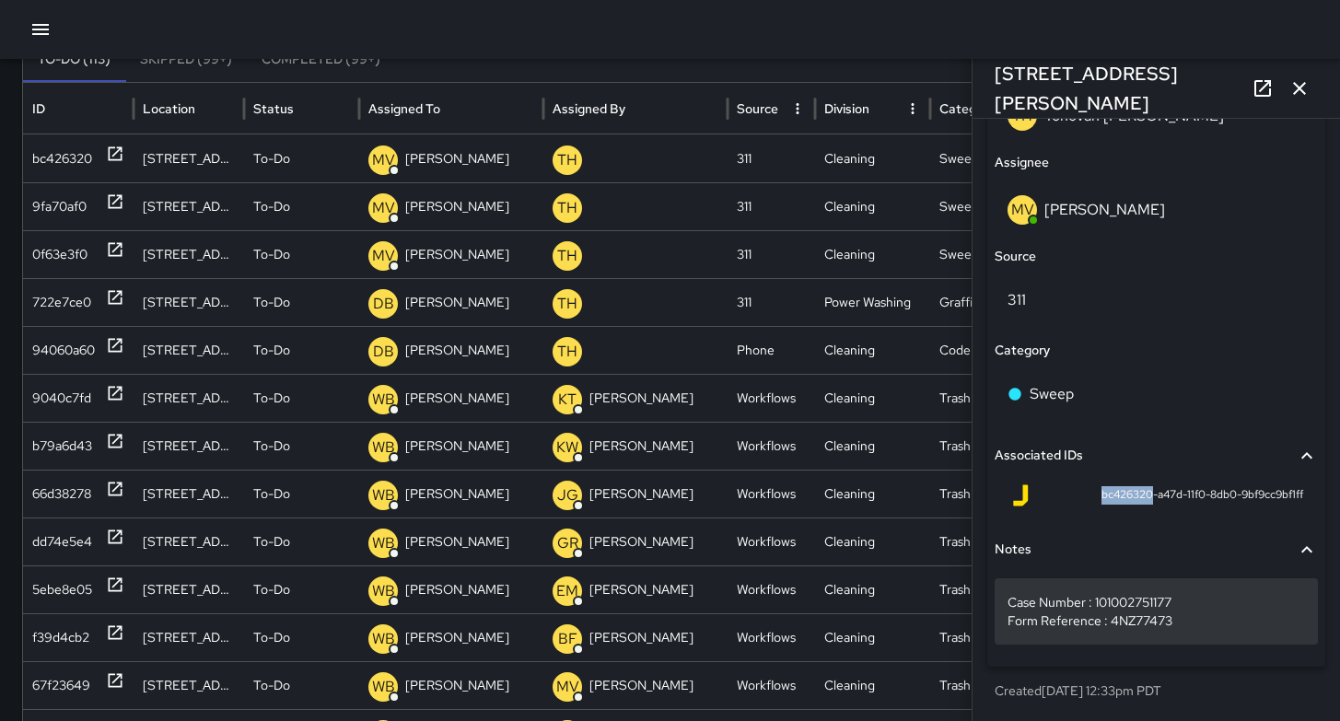
drag, startPoint x: 1175, startPoint y: 616, endPoint x: 1007, endPoint y: 609, distance: 167.8
click at [1007, 609] on p "Case Number : 101002751177 Form Reference : 4NZ77473" at bounding box center [1155, 611] width 297 height 37
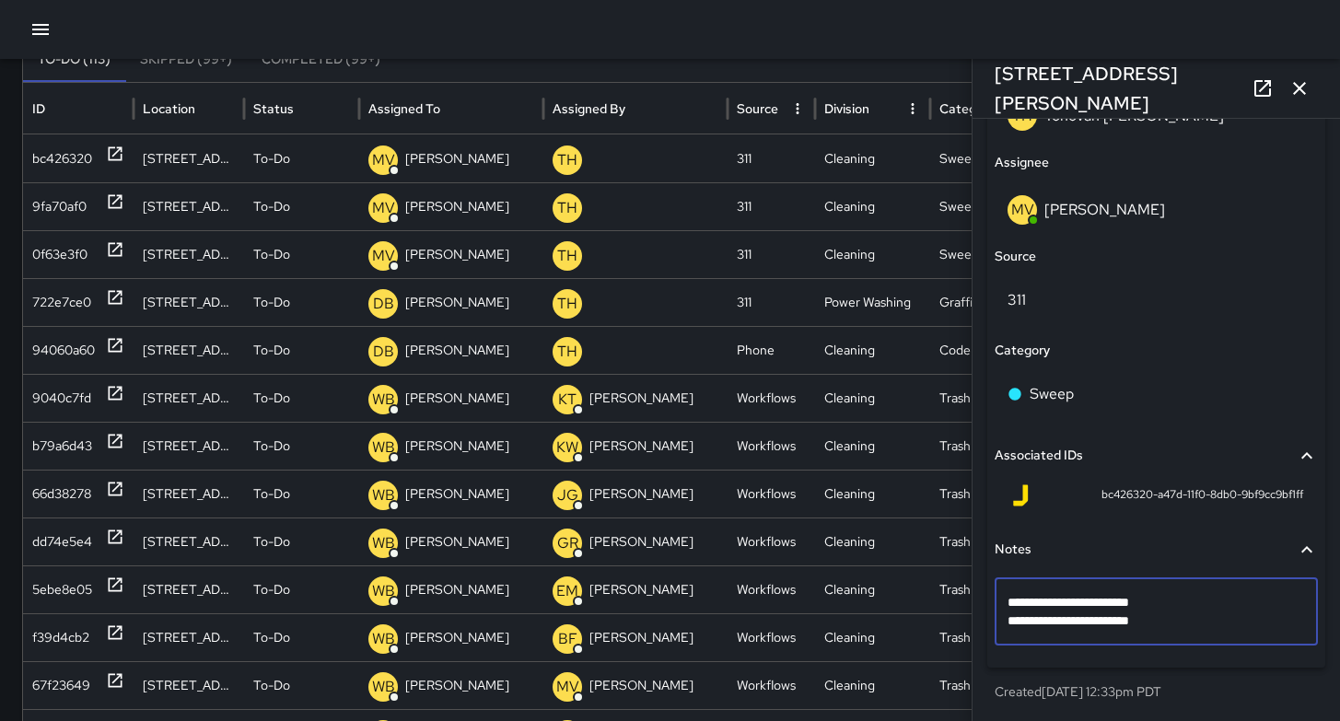
drag, startPoint x: 1197, startPoint y: 615, endPoint x: 995, endPoint y: 604, distance: 202.9
click at [995, 604] on div "**********" at bounding box center [1156, 611] width 323 height 67
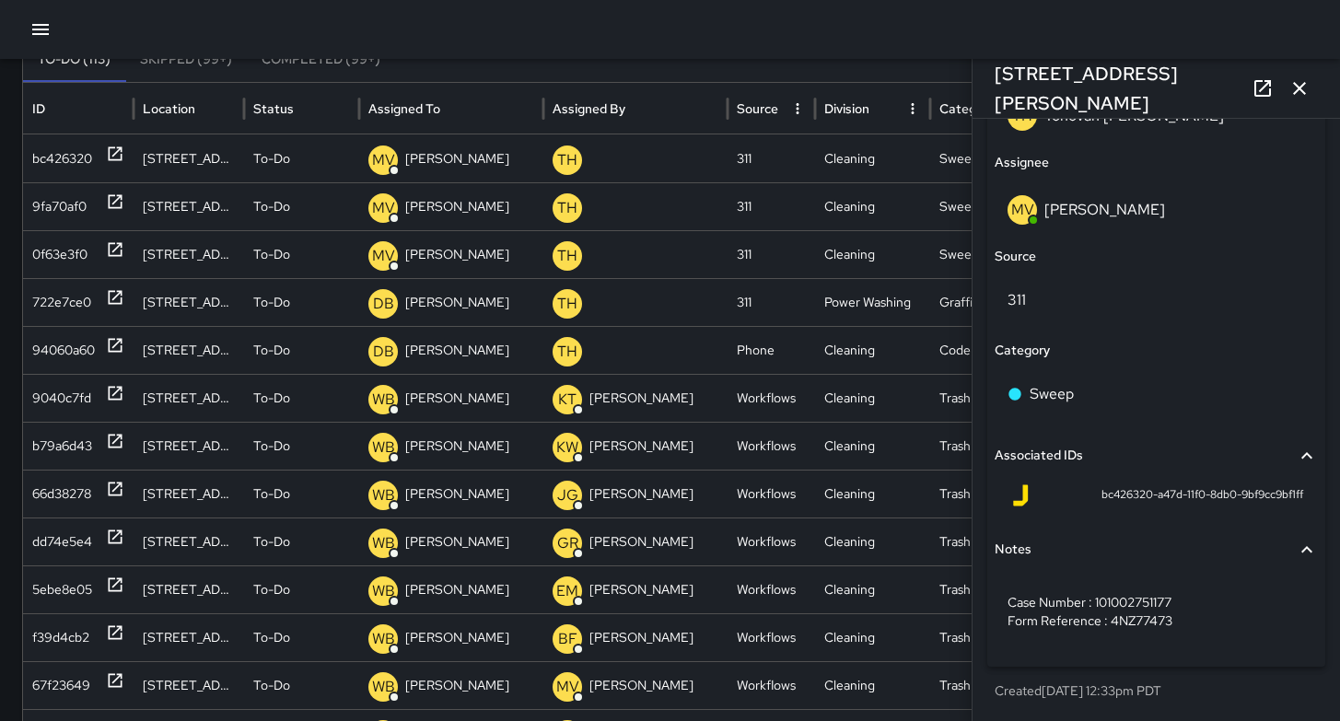
click at [1292, 87] on icon "button" at bounding box center [1299, 88] width 22 height 22
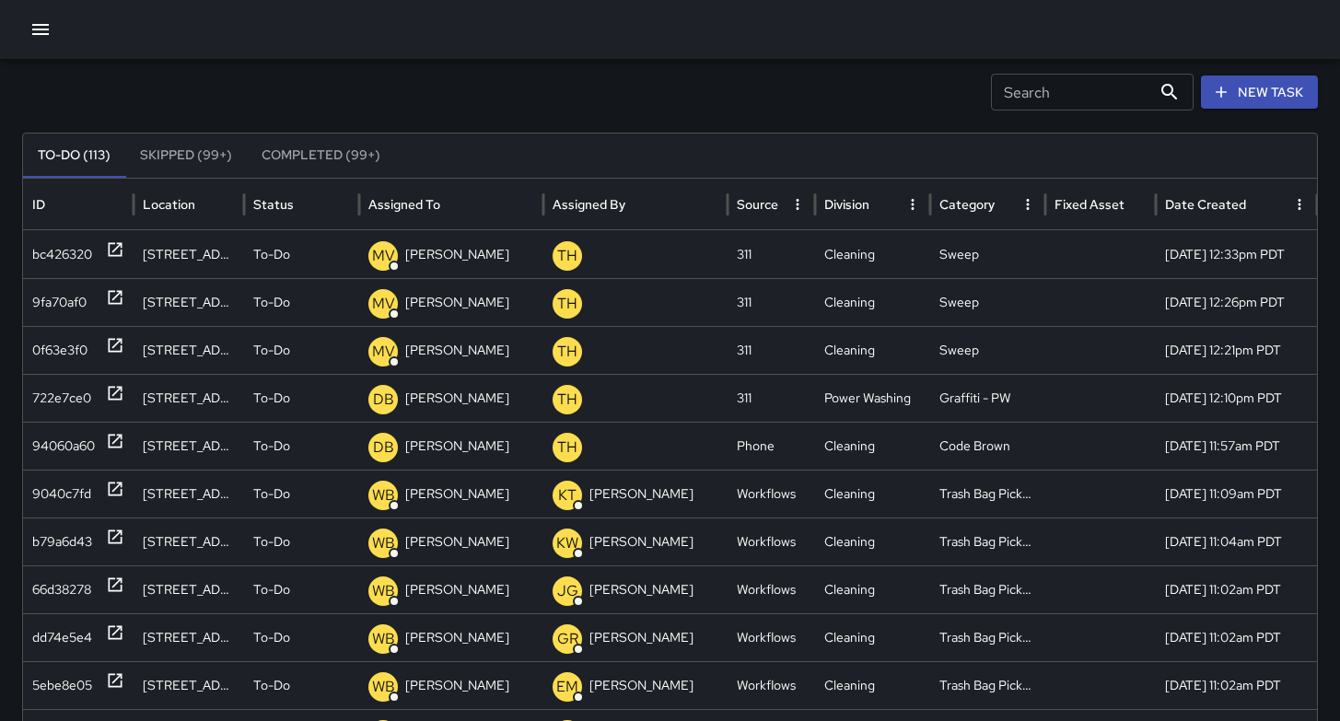
scroll to position [0, 0]
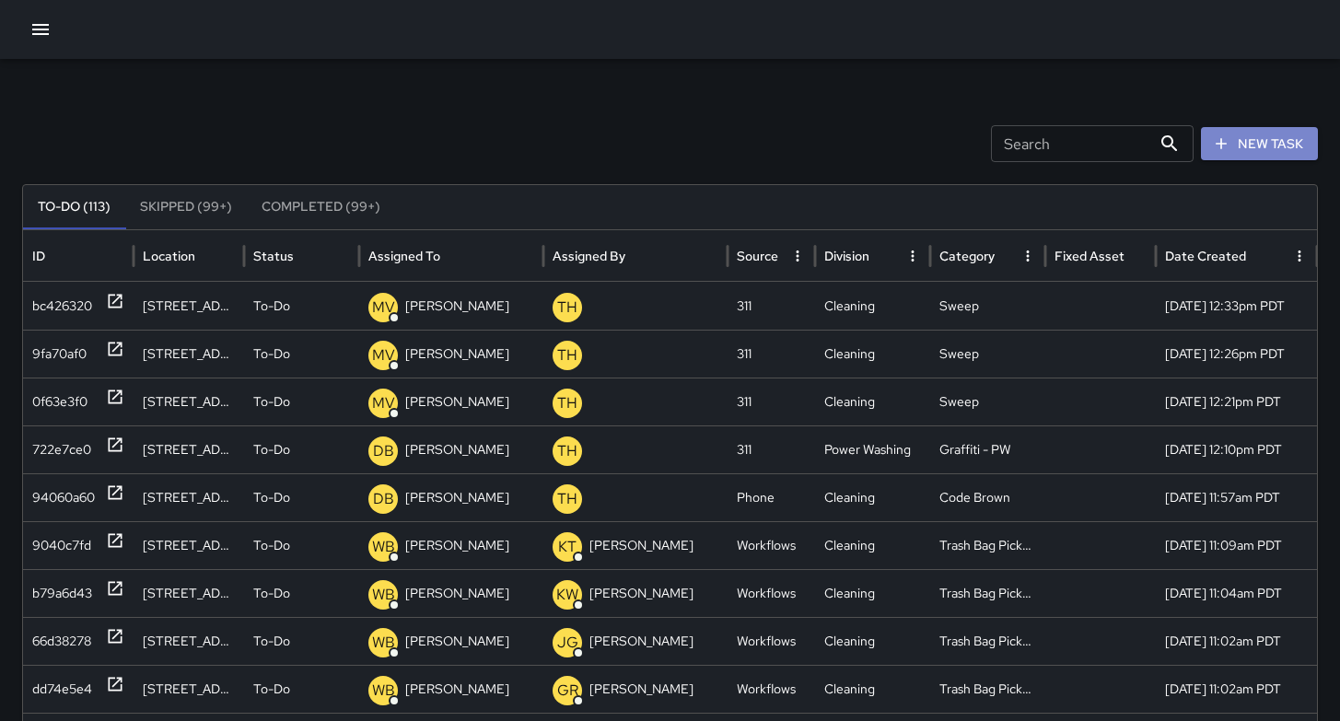
click at [1264, 147] on button "New Task" at bounding box center [1259, 144] width 117 height 34
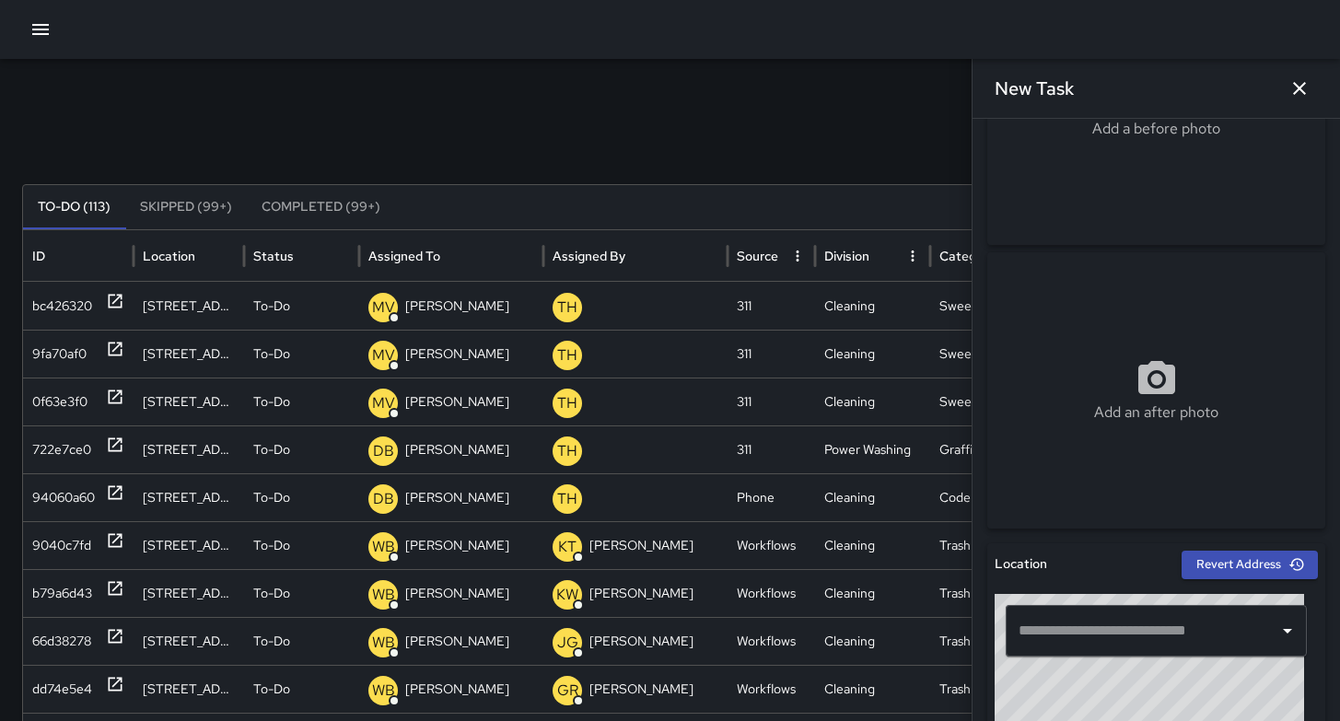
scroll to position [364, 0]
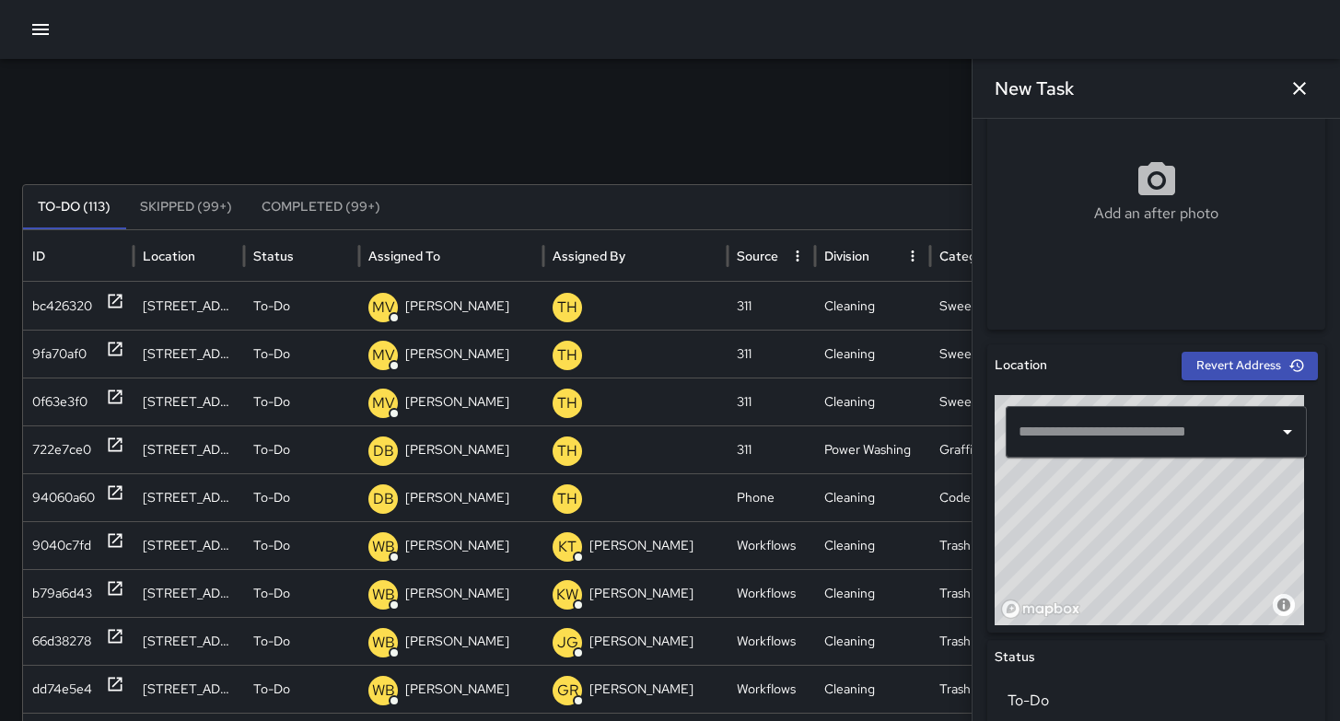
click at [1085, 443] on input "text" at bounding box center [1142, 431] width 257 height 35
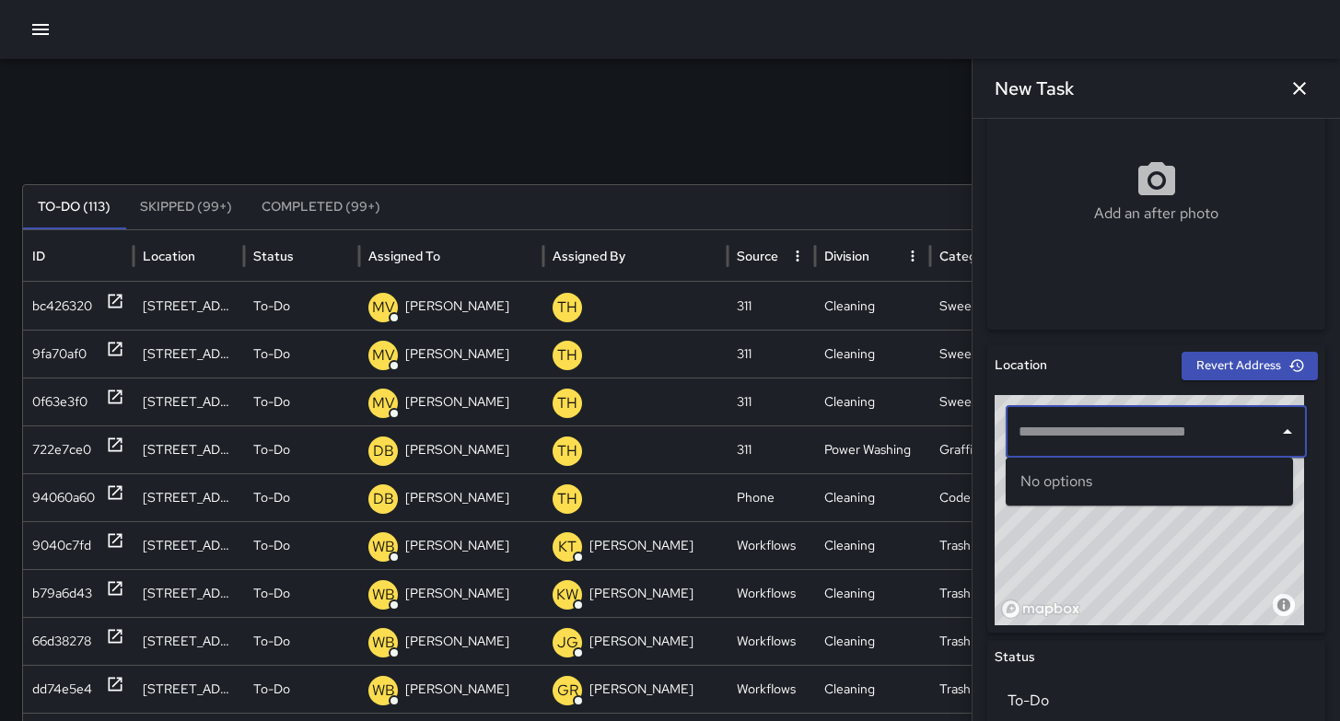
paste input "**********"
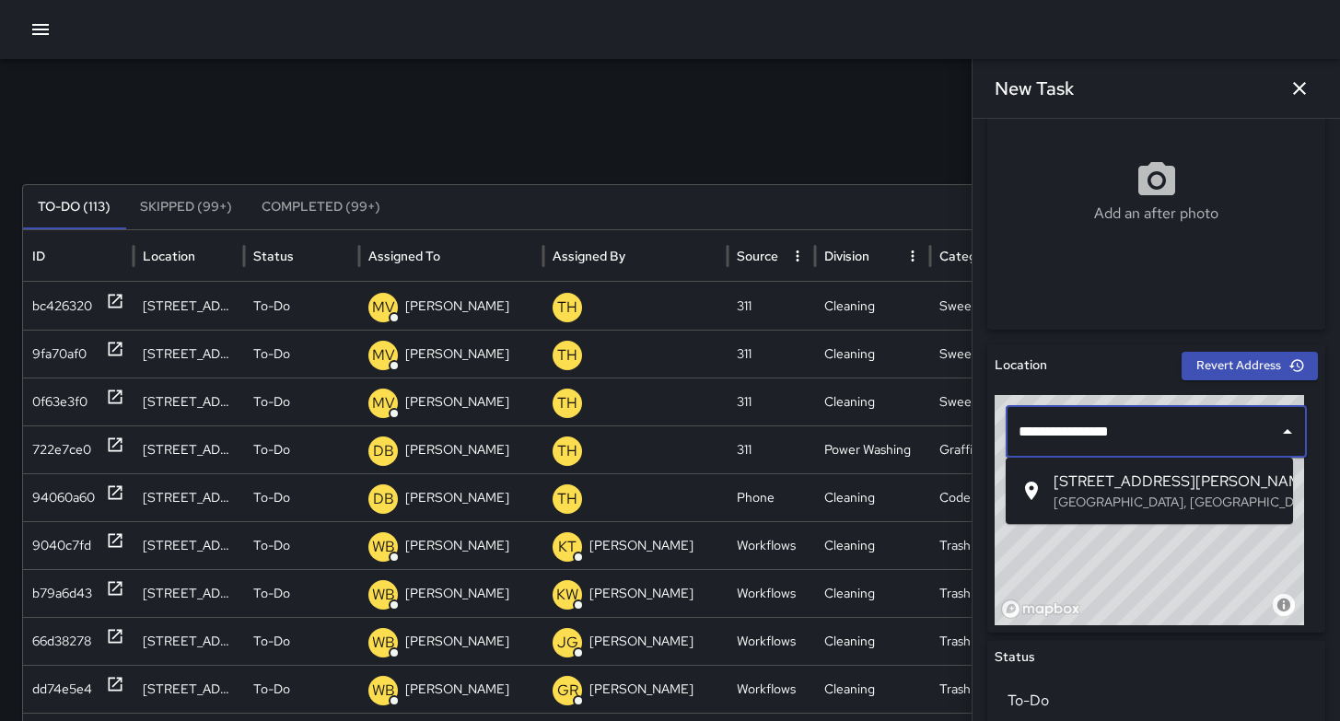
click at [1083, 478] on span "[STREET_ADDRESS][PERSON_NAME]" at bounding box center [1166, 482] width 225 height 22
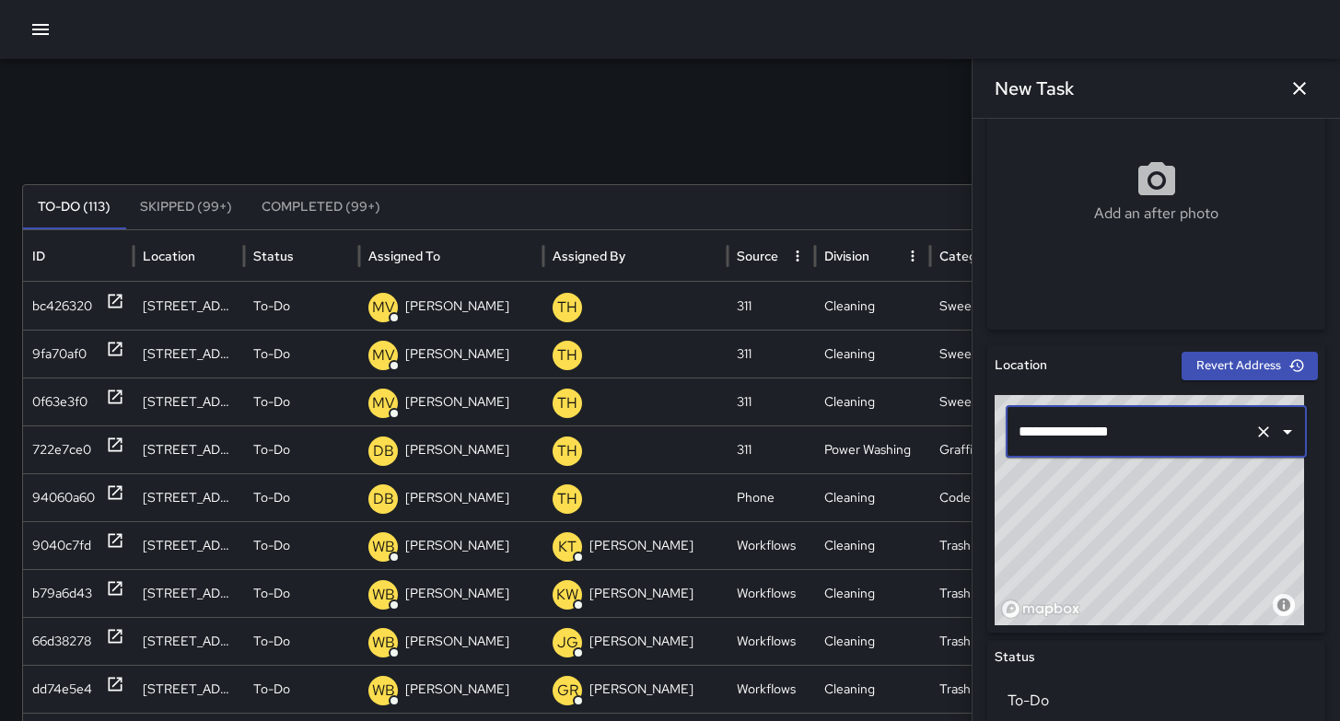
type input "**********"
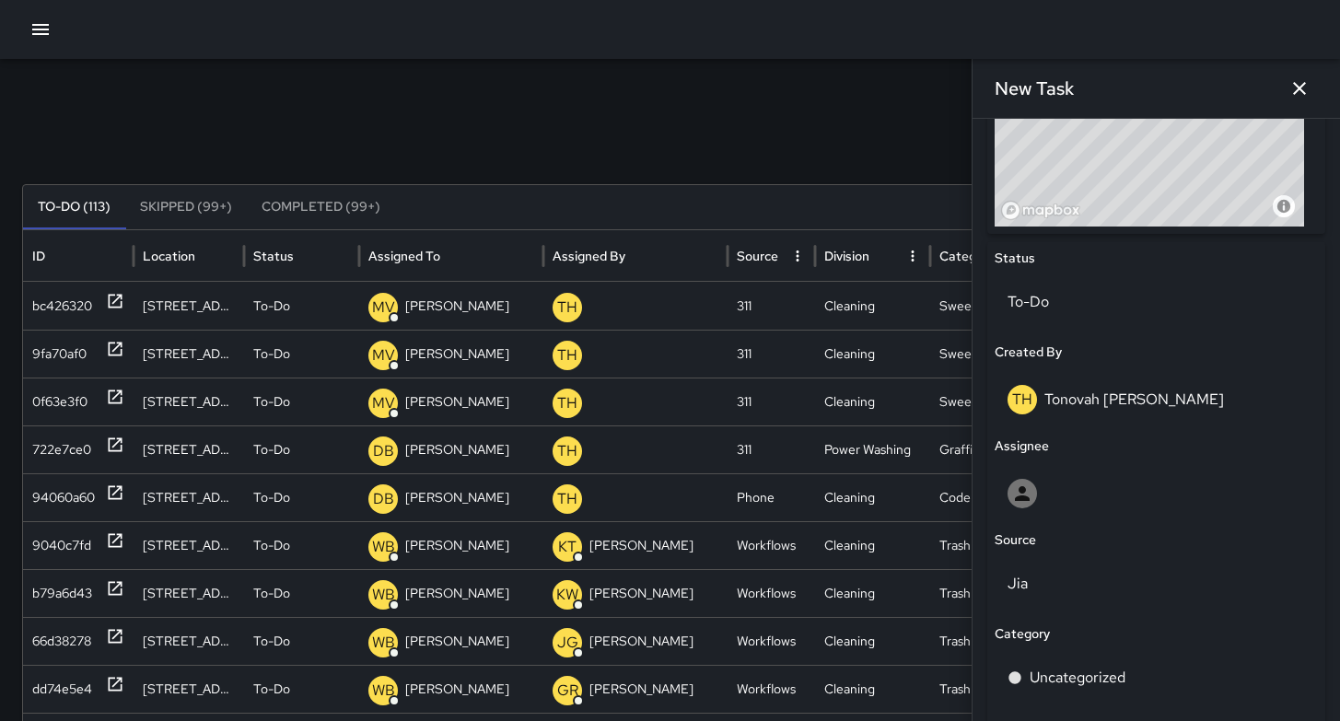
scroll to position [954, 0]
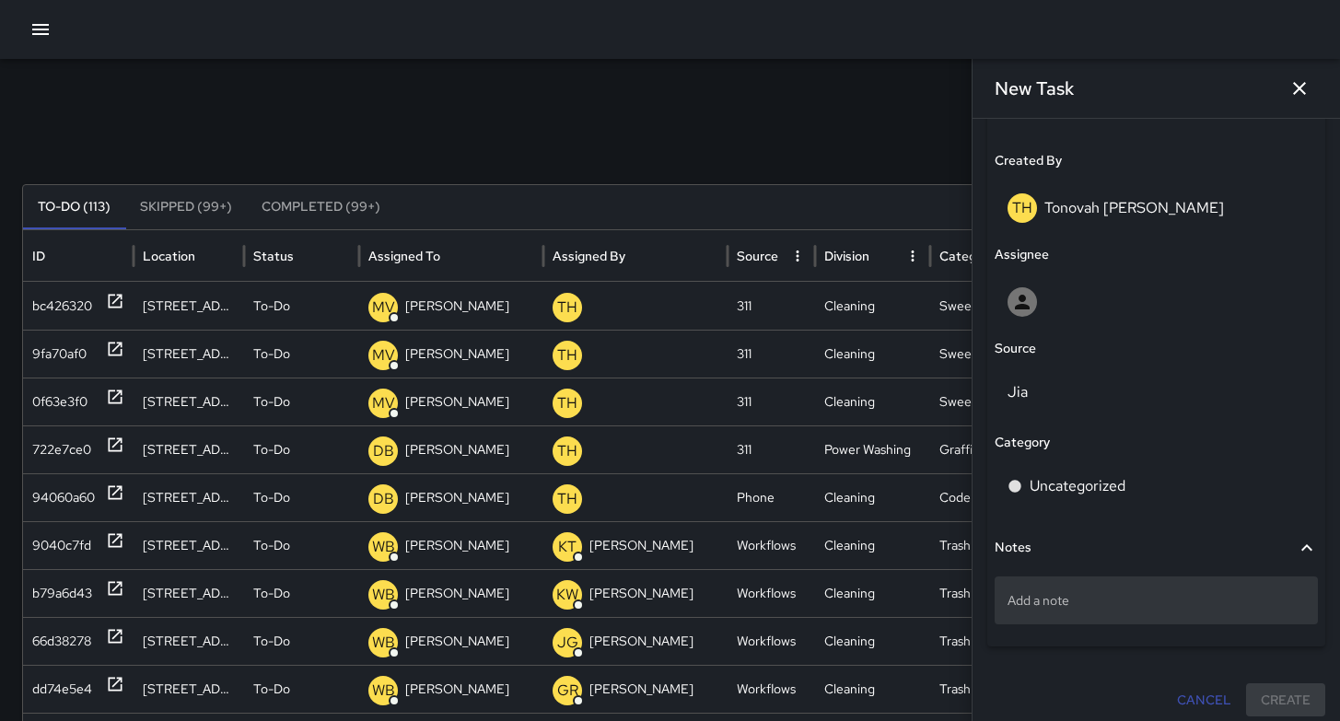
click at [1056, 598] on p "Add a note" at bounding box center [1155, 600] width 297 height 18
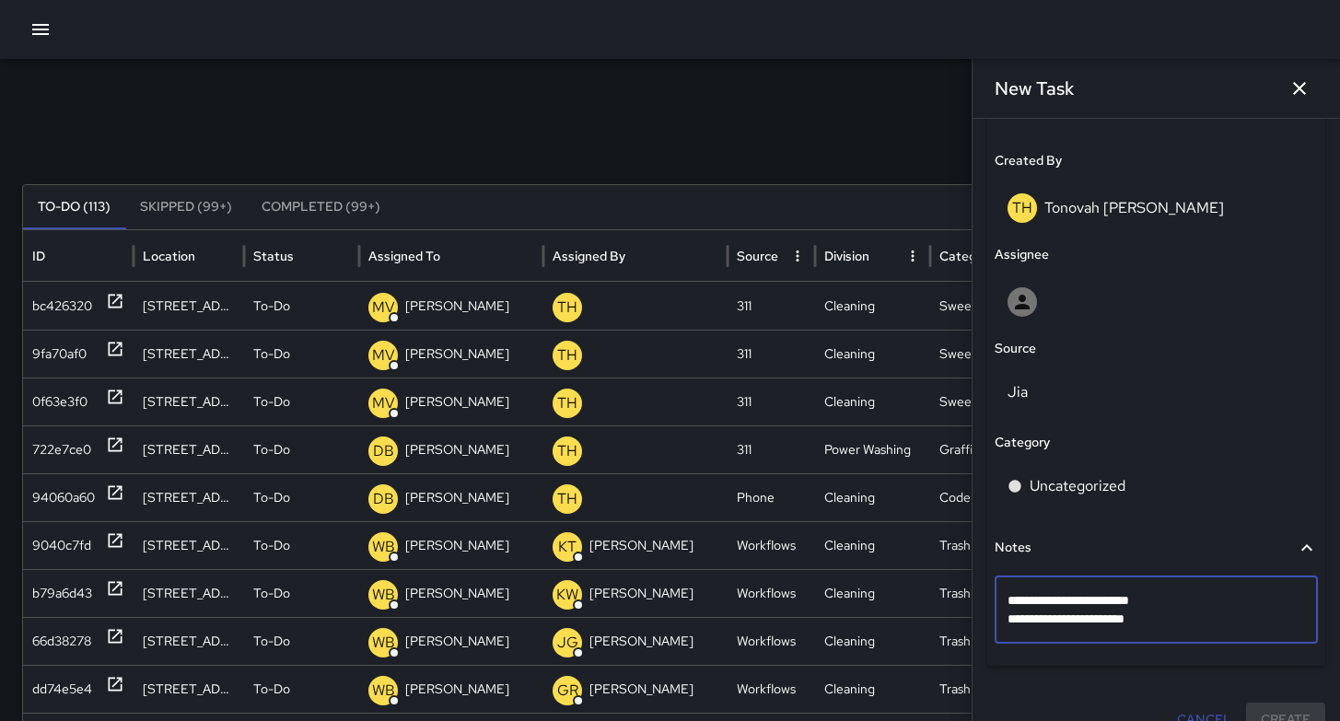
type textarea "**********"
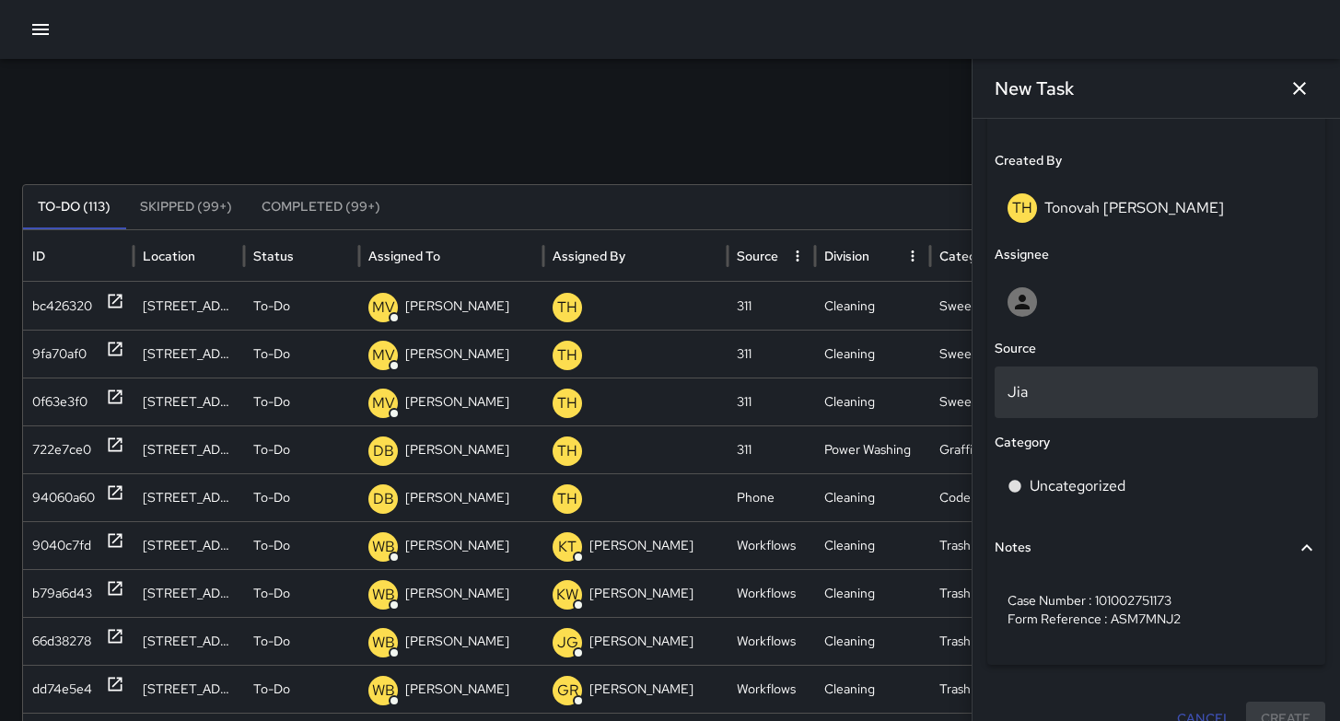
click at [1084, 398] on p "Jia" at bounding box center [1155, 392] width 297 height 22
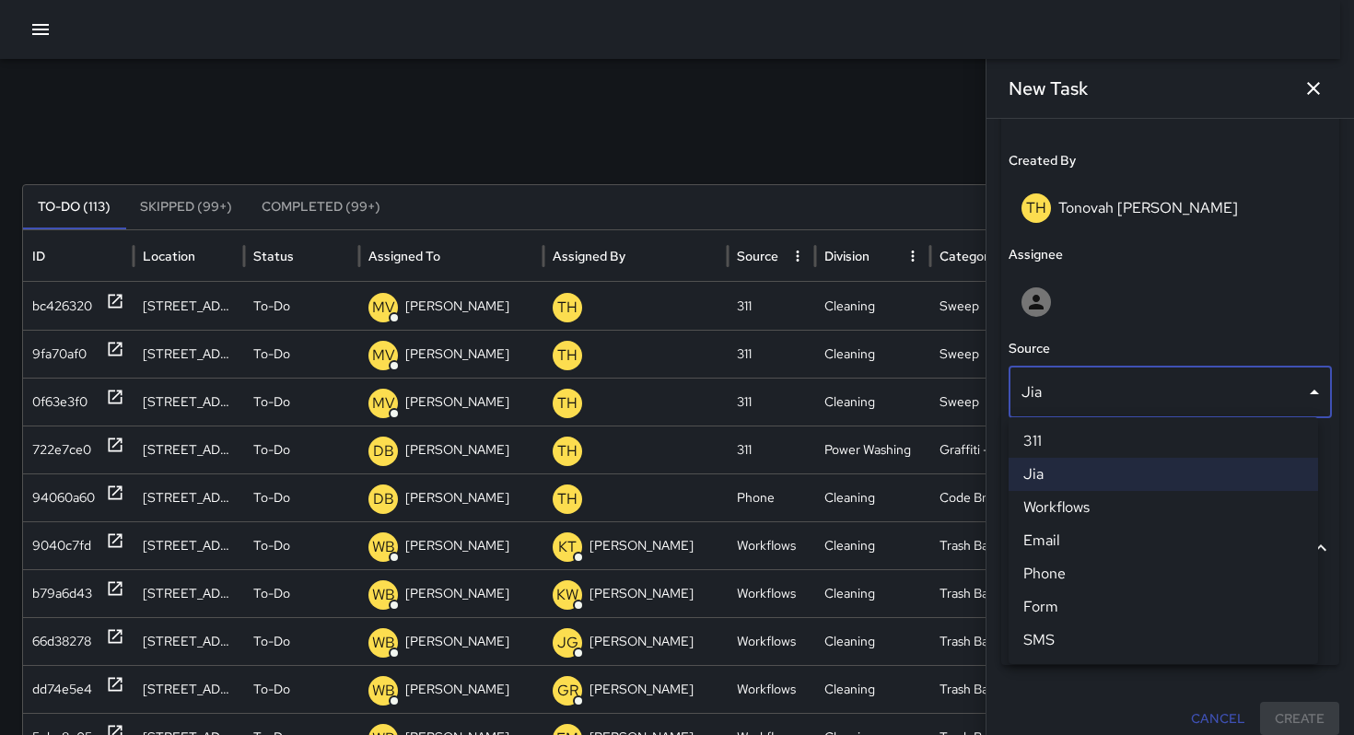
click at [1068, 443] on li "311" at bounding box center [1162, 441] width 309 height 33
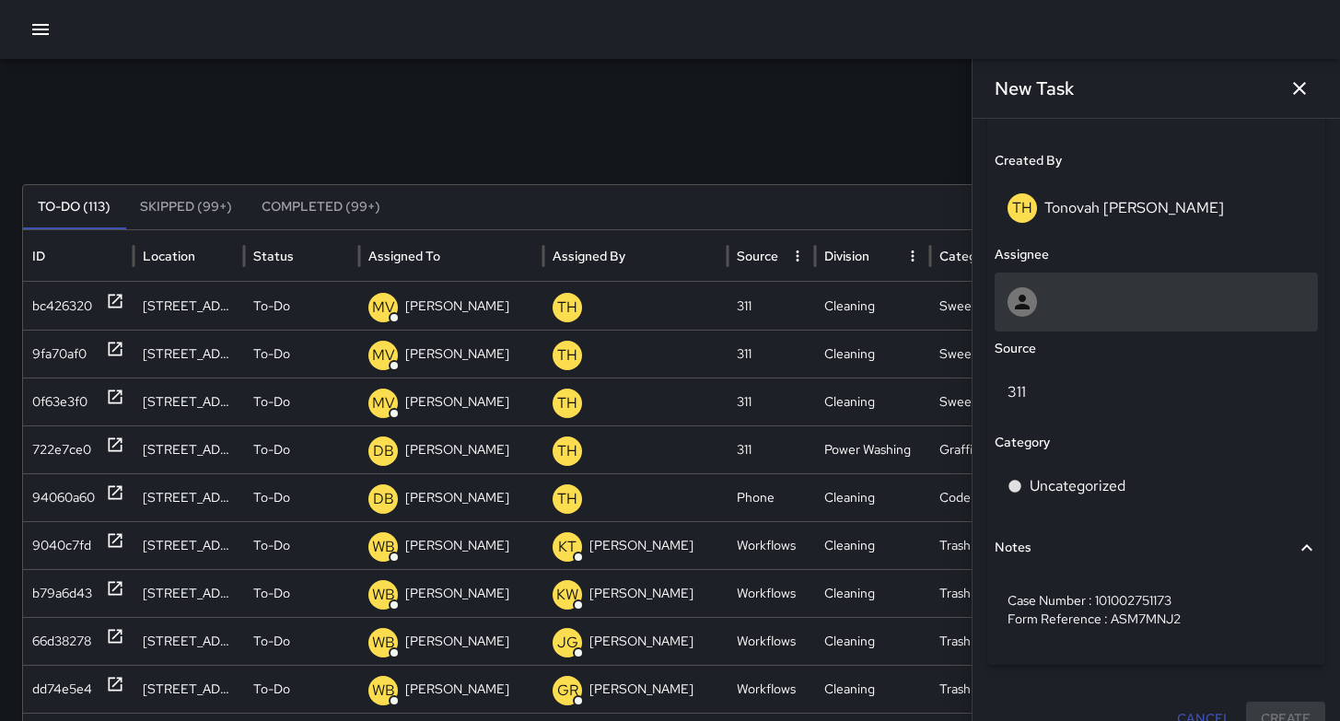
click at [1066, 285] on div at bounding box center [1156, 302] width 323 height 59
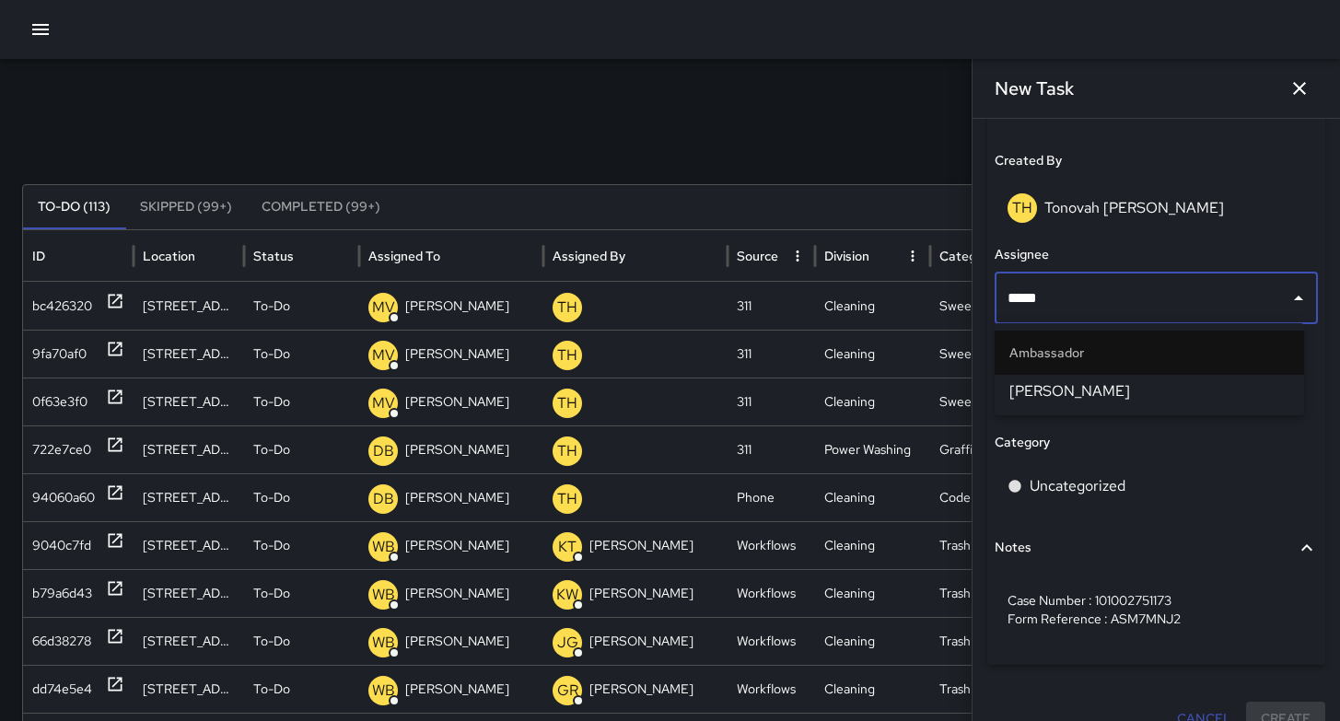
type input "******"
click at [1082, 389] on span "[PERSON_NAME]" at bounding box center [1149, 391] width 280 height 22
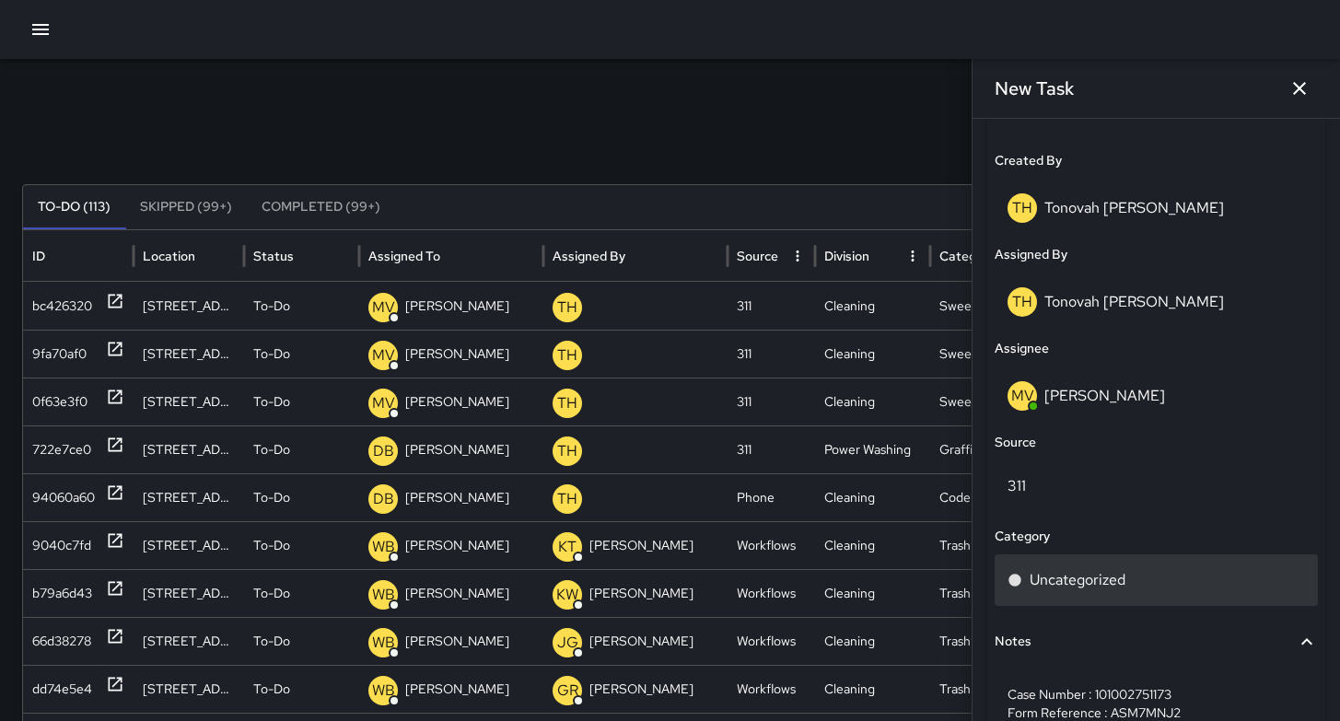
click at [1089, 570] on p "Uncategorized" at bounding box center [1078, 580] width 96 height 22
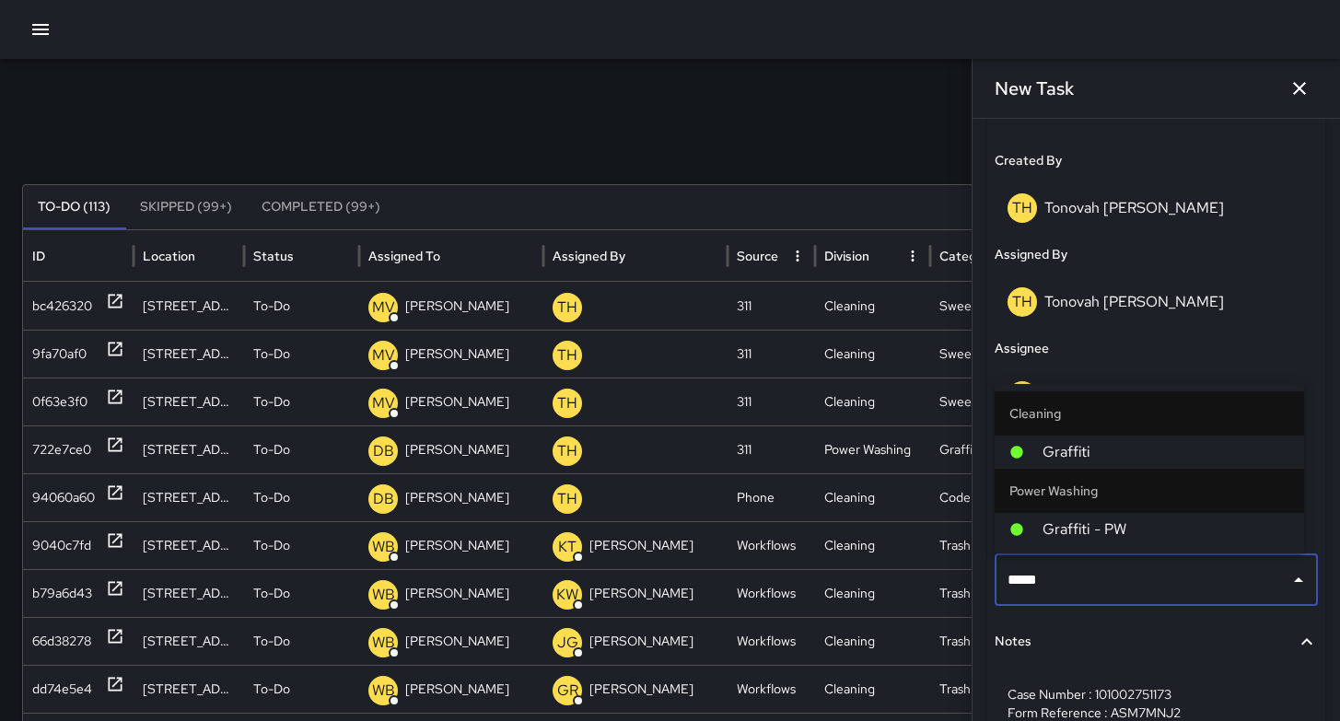
type input "******"
click at [1115, 451] on span "Graffiti" at bounding box center [1165, 452] width 247 height 22
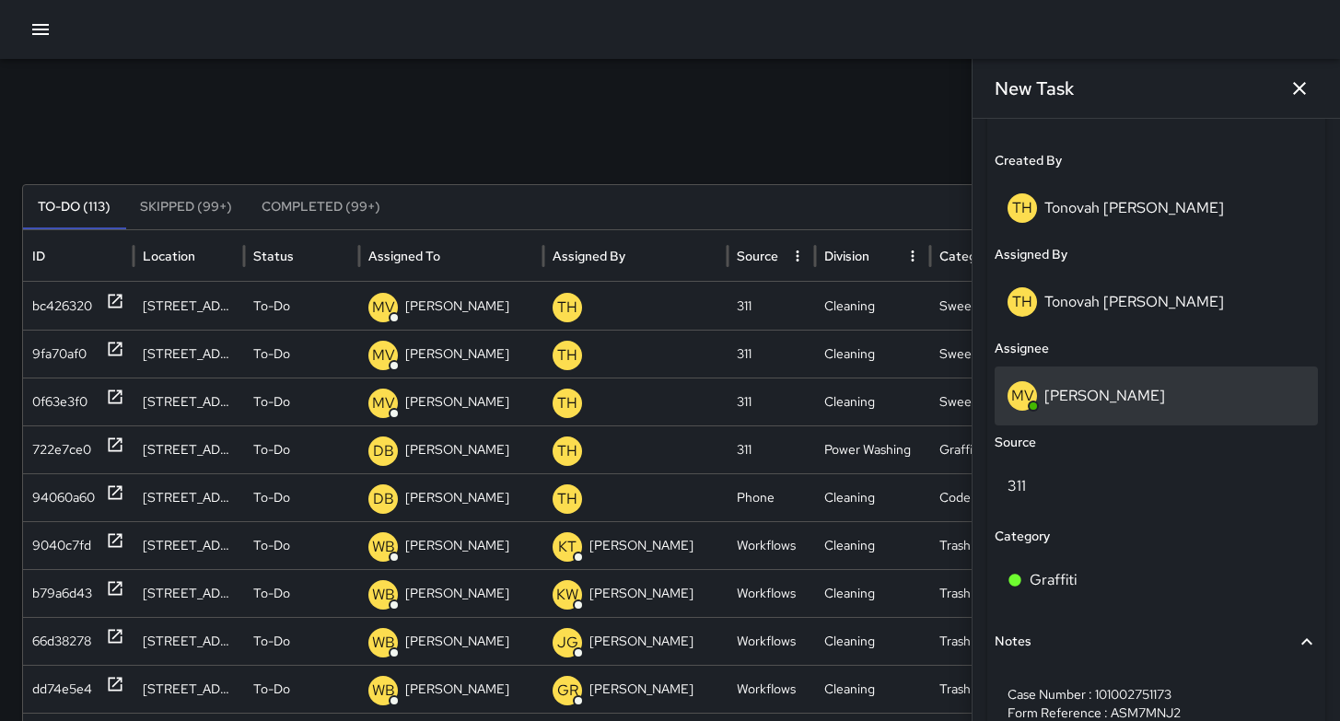
click at [1094, 411] on div "MV Maclis Velasquez" at bounding box center [1156, 396] width 323 height 59
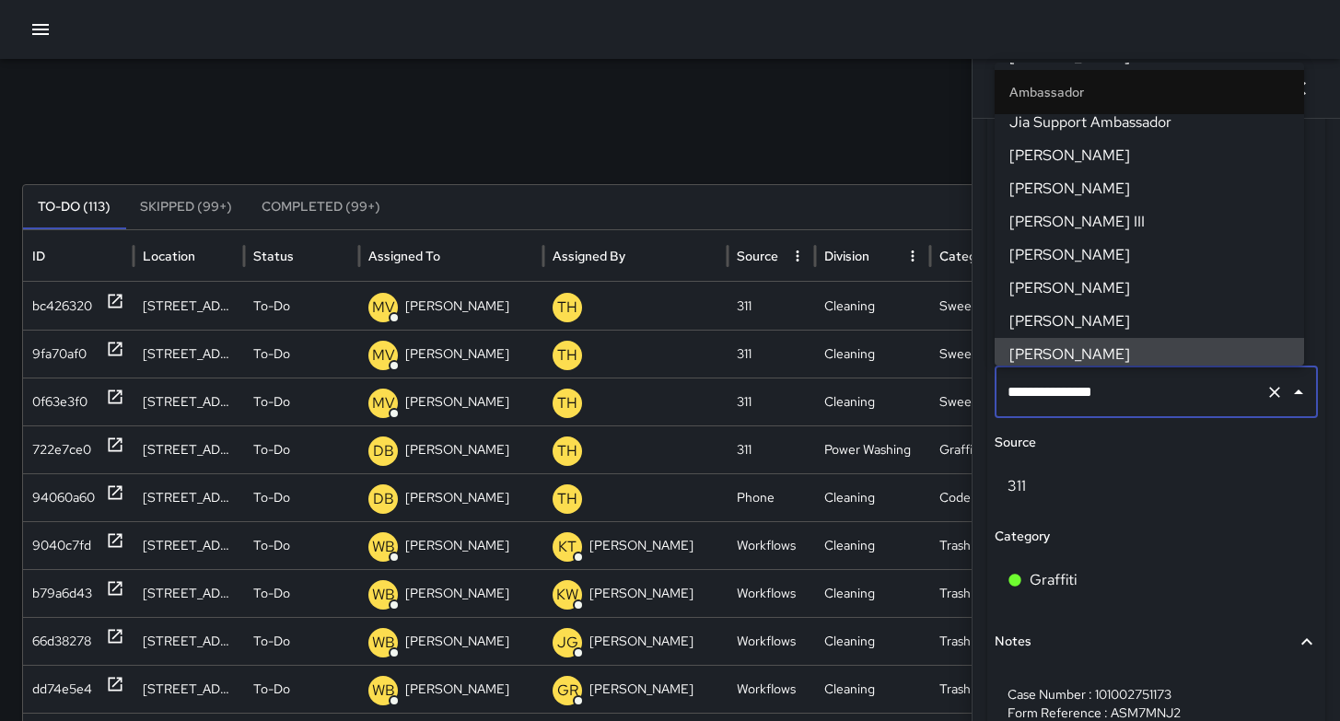
scroll to position [0, 0]
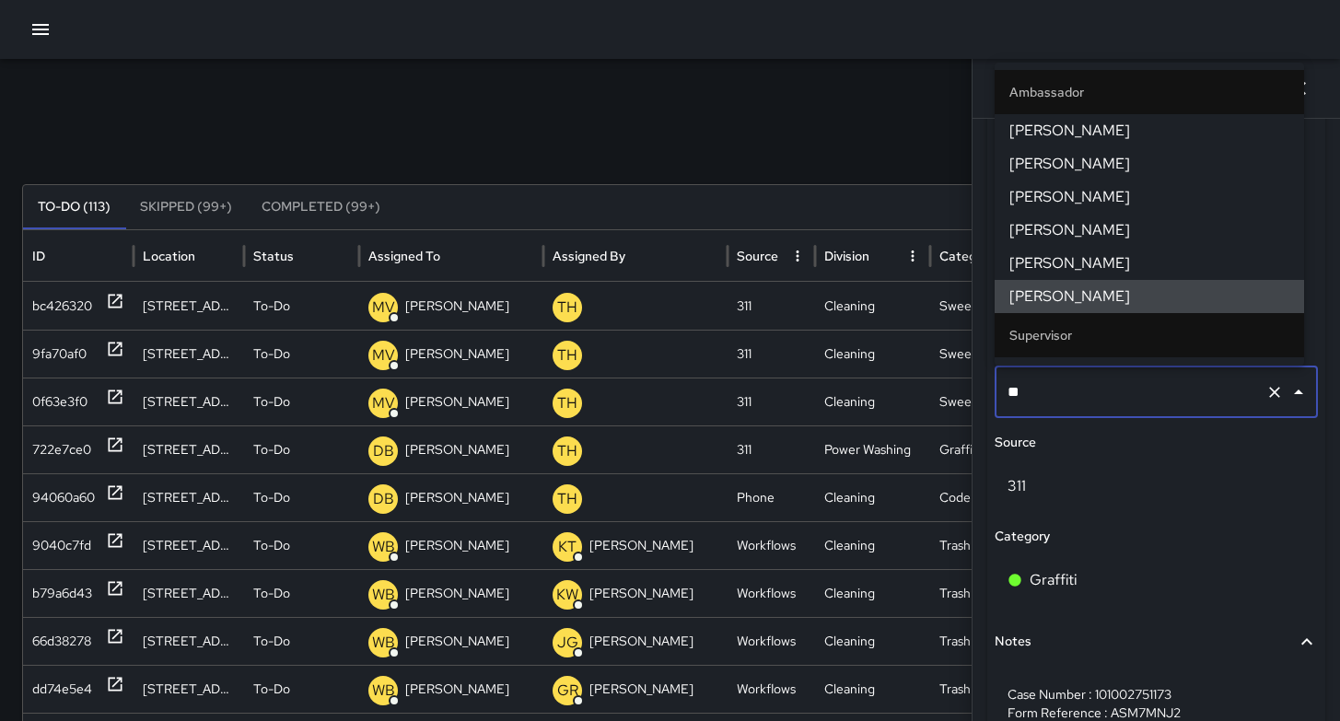
type input "*"
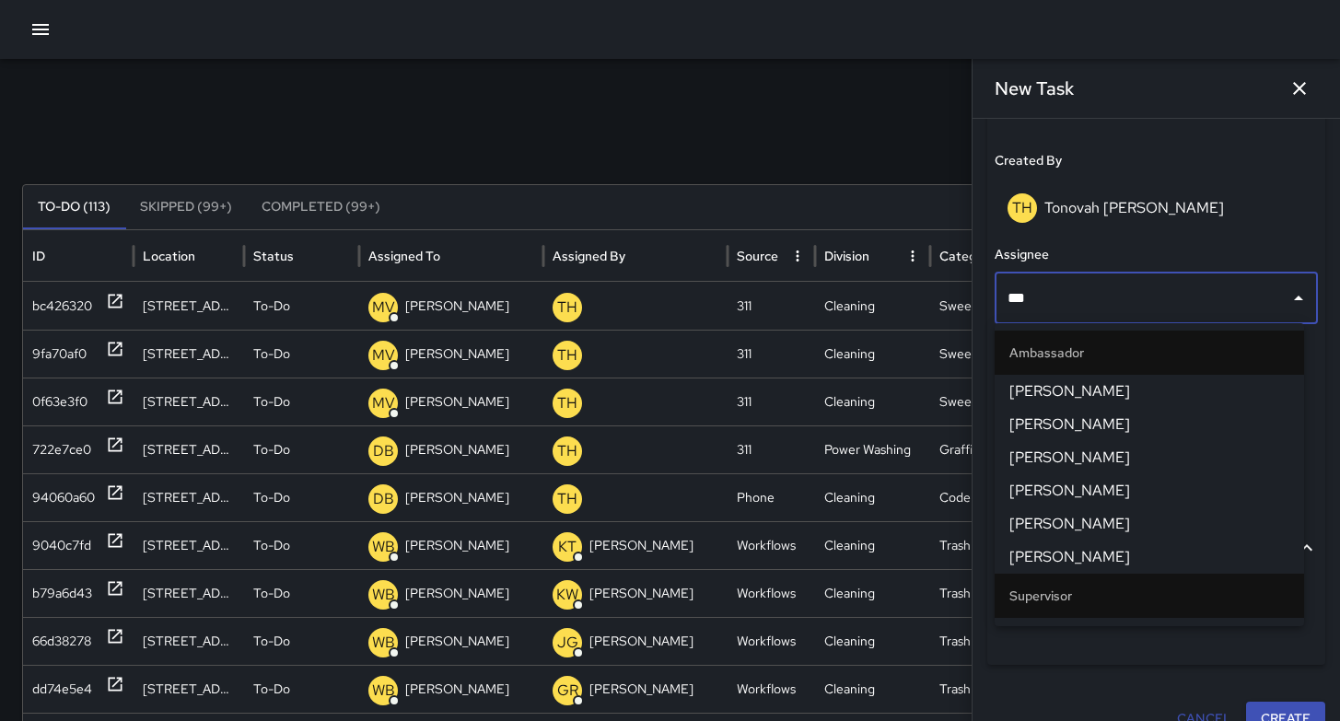
type input "****"
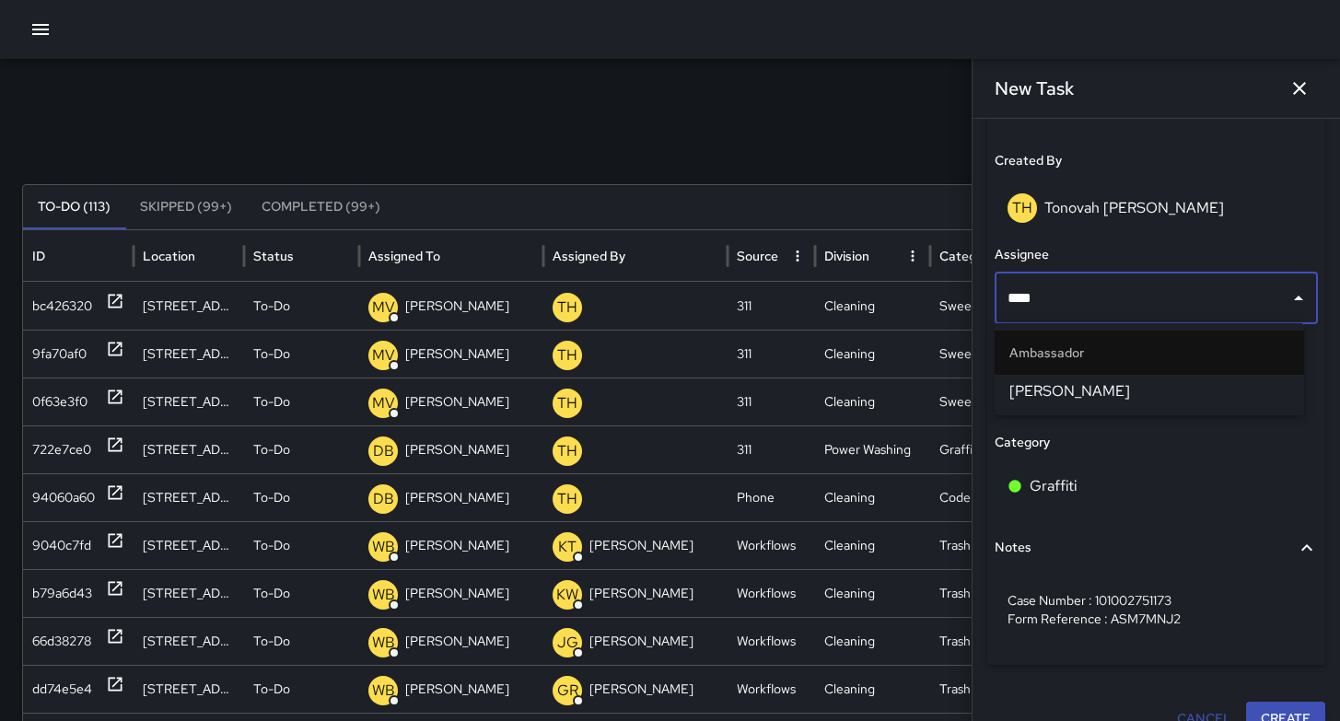
click at [1119, 391] on span "[PERSON_NAME]" at bounding box center [1149, 391] width 280 height 22
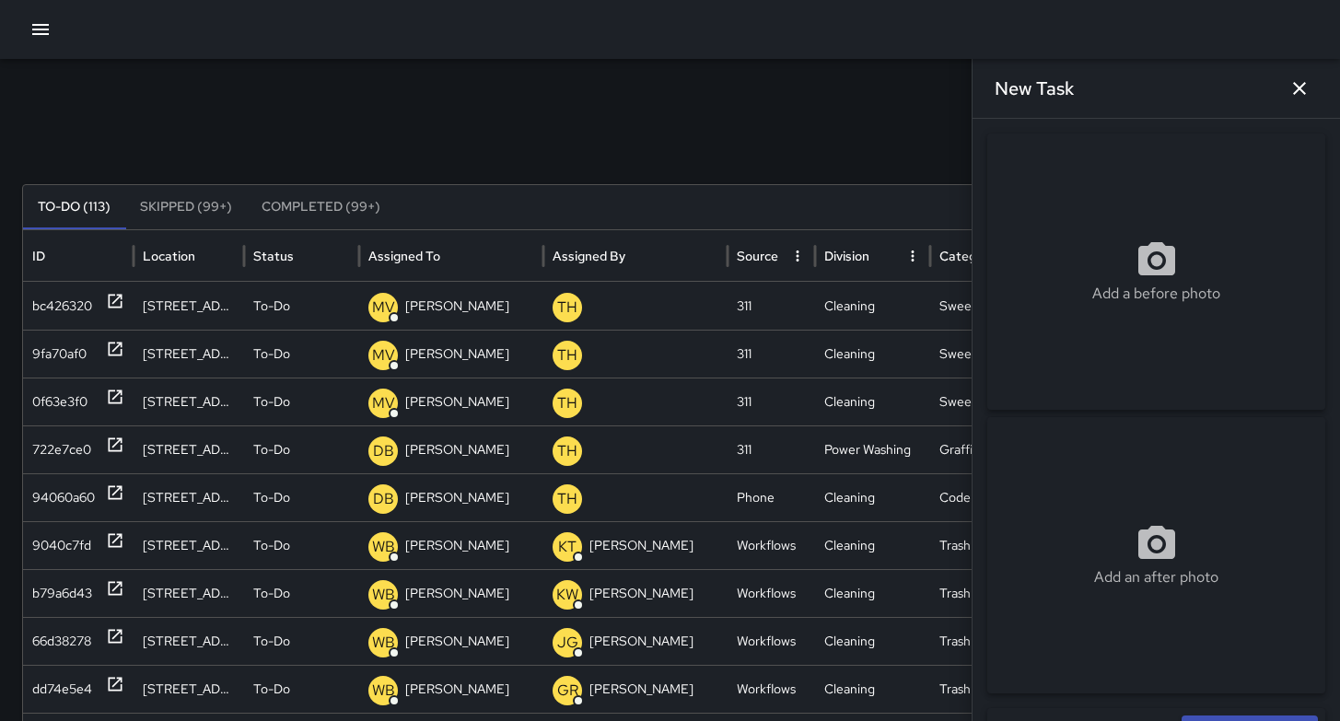
click at [1106, 250] on div "Add a before photo" at bounding box center [1156, 272] width 338 height 66
click at [1098, 274] on div "Add a before photo" at bounding box center [1156, 272] width 338 height 66
type input "**********"
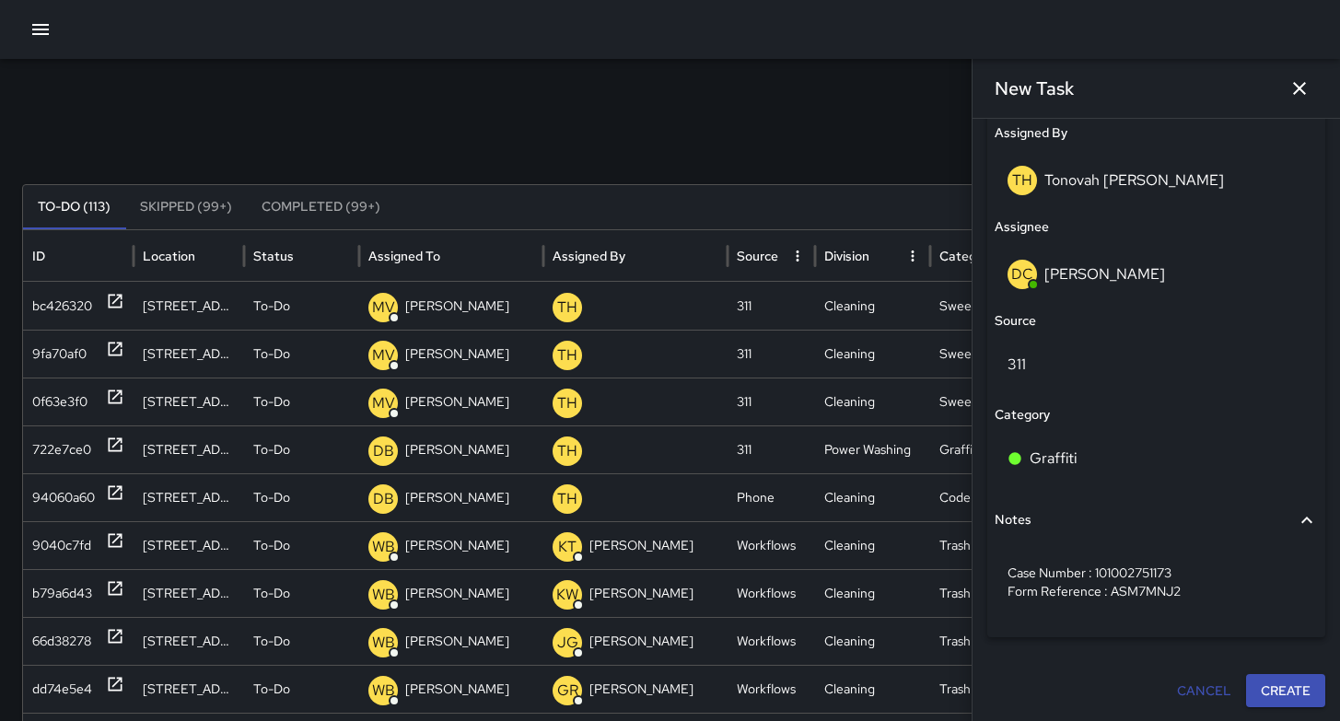
scroll to position [1077, 0]
click at [1256, 685] on button "Create" at bounding box center [1285, 690] width 79 height 34
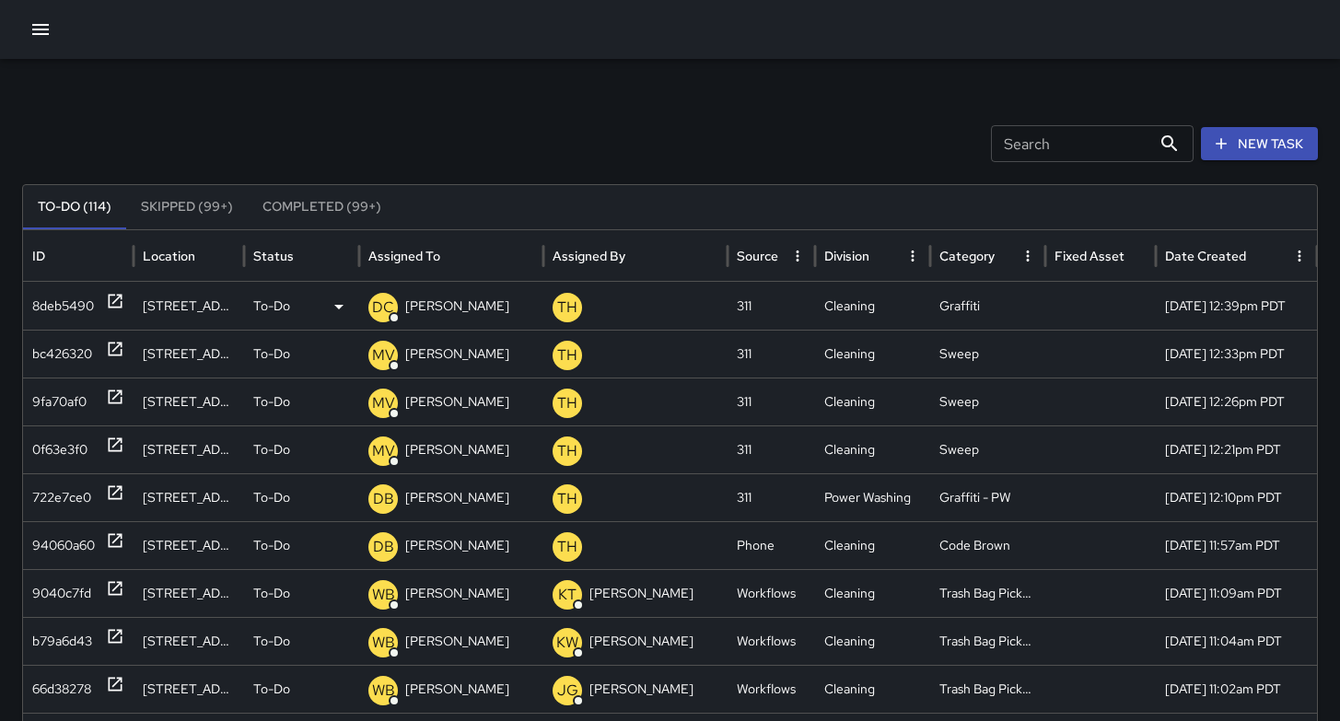
click at [55, 309] on div "8deb5490" at bounding box center [63, 306] width 62 height 47
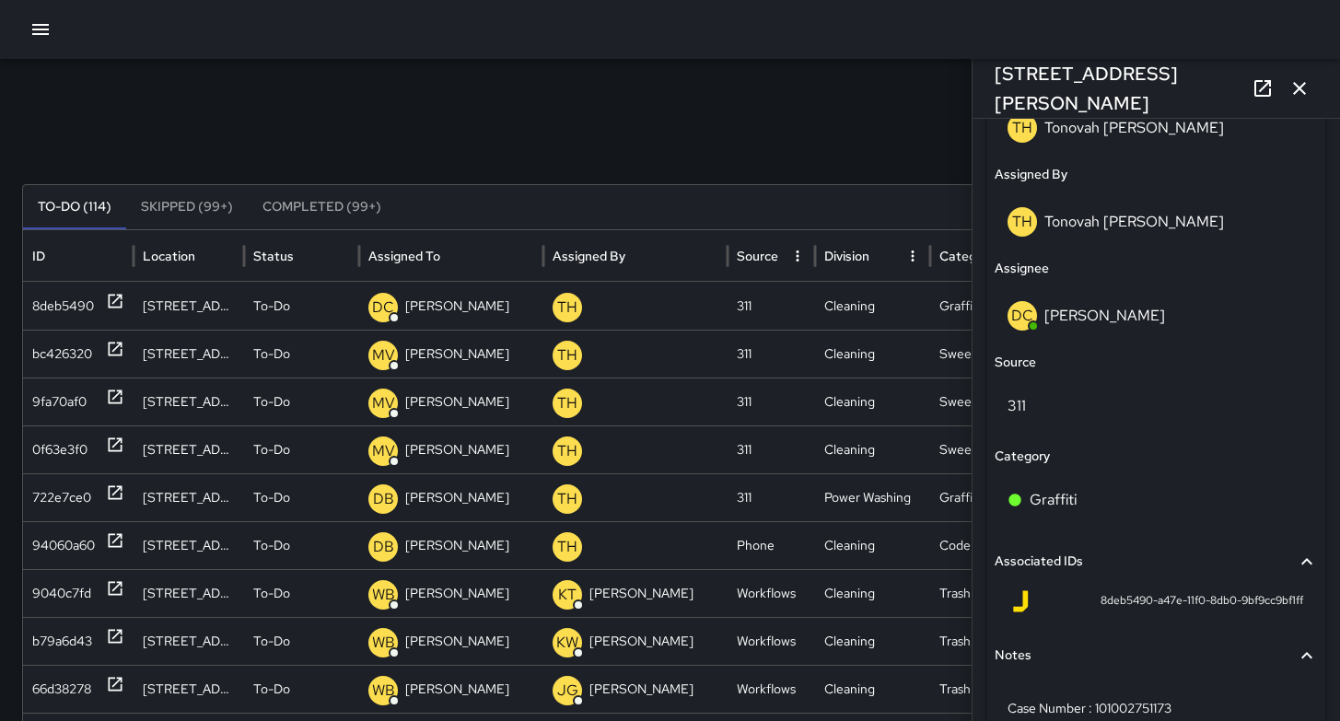
scroll to position [1140, 0]
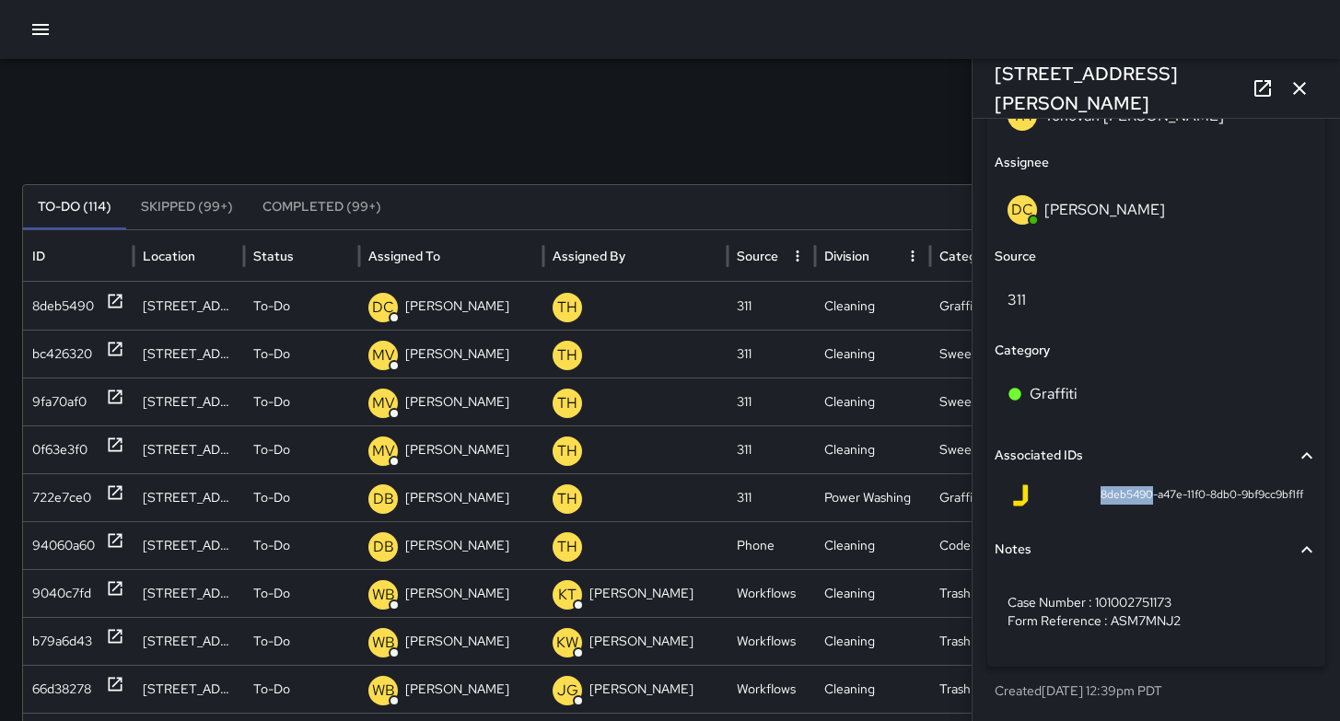
drag, startPoint x: 1135, startPoint y: 495, endPoint x: 1075, endPoint y: 489, distance: 61.0
click at [1075, 489] on div "8deb5490-a47e-11f0-8db0-9bf9cc9bf1ff" at bounding box center [1156, 495] width 294 height 22
copy span "8deb5490"
